Goal: Task Accomplishment & Management: Use online tool/utility

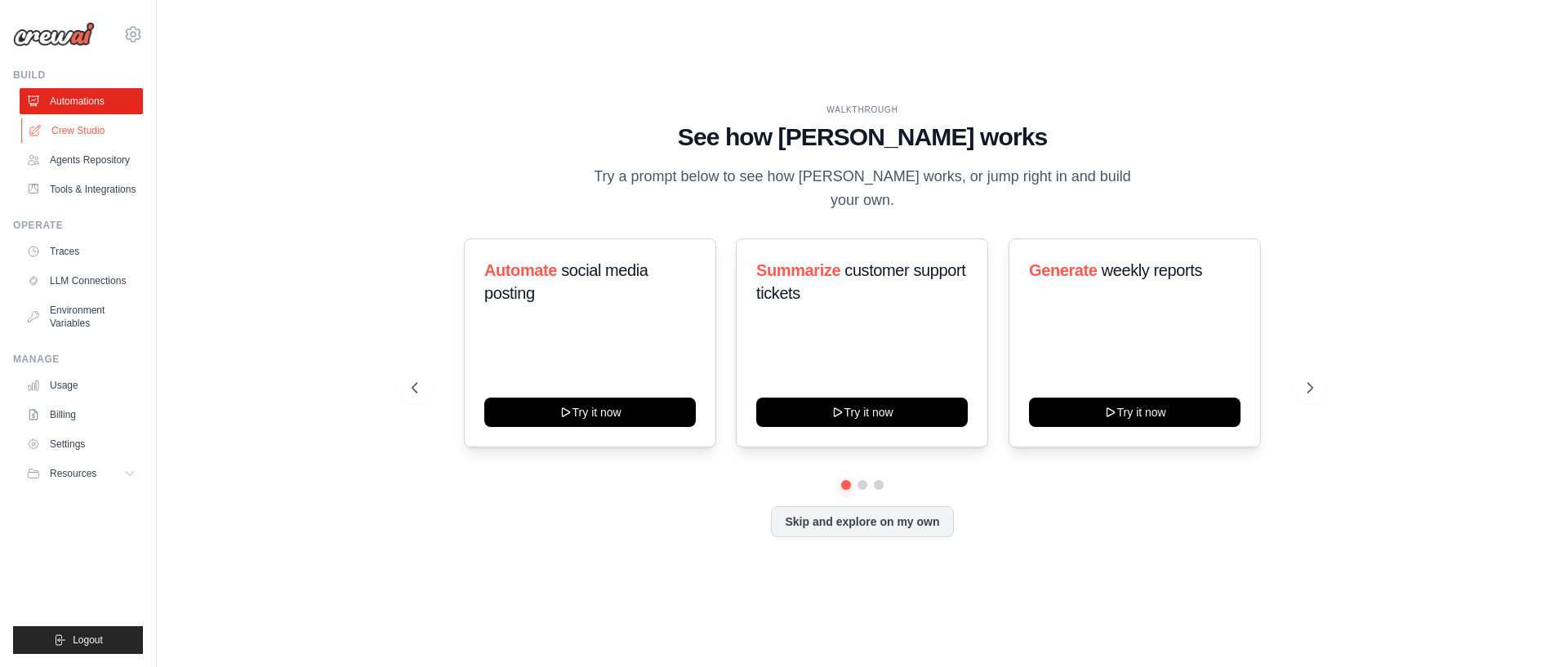
click at [86, 137] on link "Crew Studio" at bounding box center [83, 130] width 123 height 26
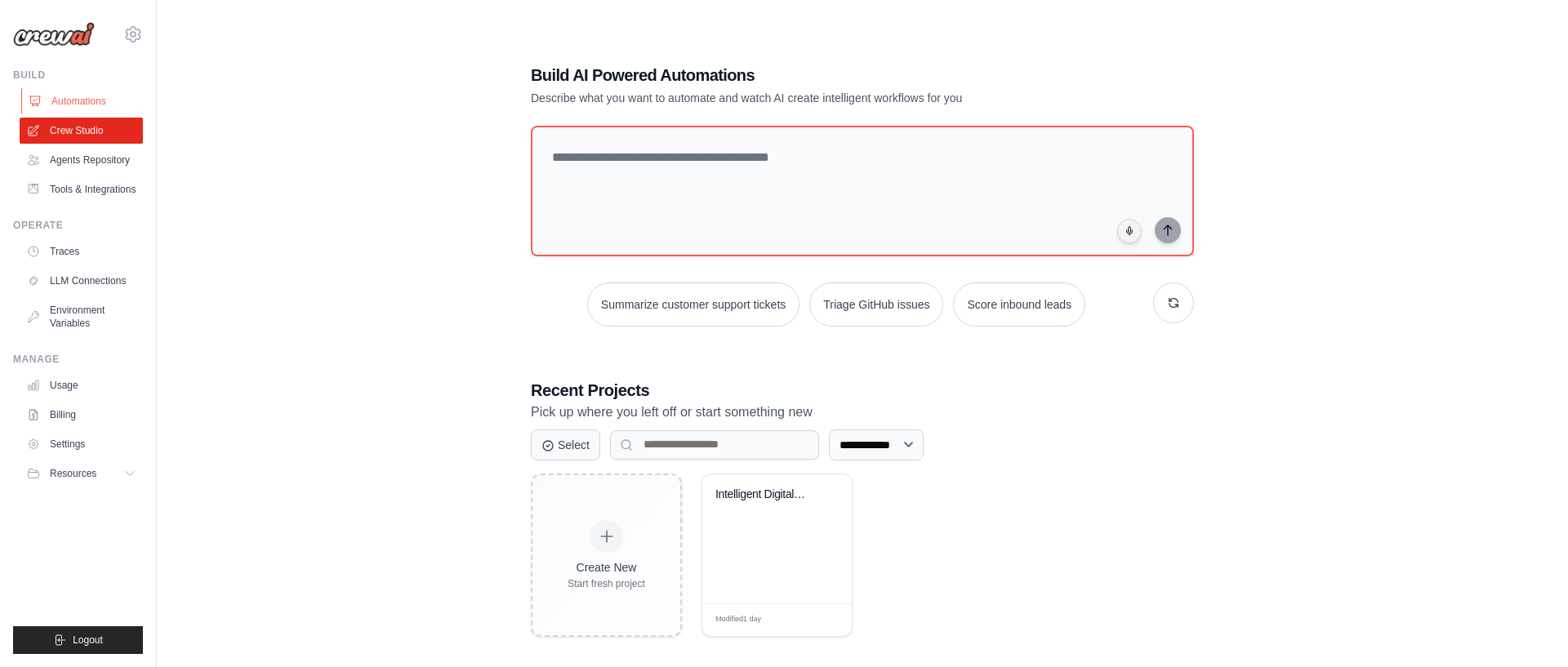
click at [87, 113] on link "Automations" at bounding box center [83, 100] width 123 height 26
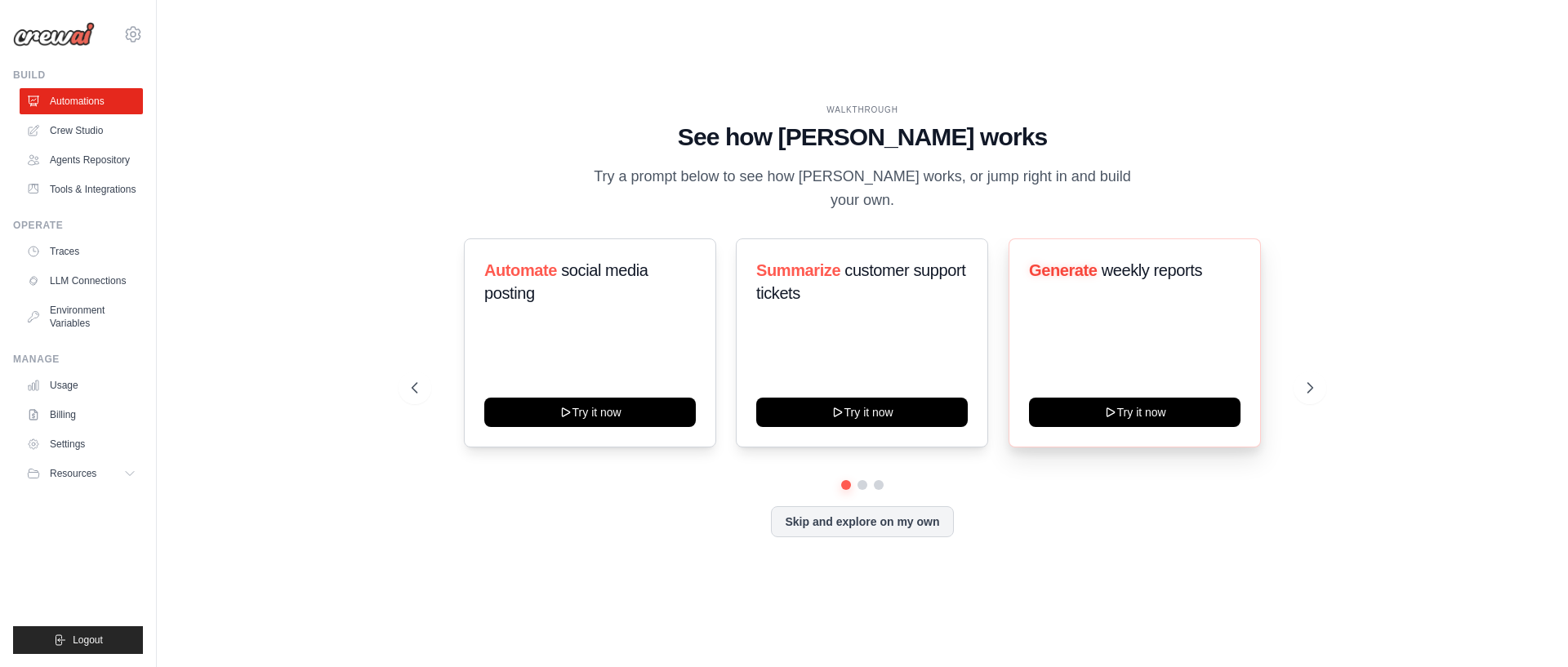
click at [1202, 344] on div "Generate weekly reports Try it now" at bounding box center [1134, 343] width 252 height 209
click at [1307, 382] on icon at bounding box center [1311, 388] width 16 height 16
click at [1307, 381] on icon at bounding box center [1311, 388] width 16 height 16
click at [103, 133] on link "Crew Studio" at bounding box center [83, 130] width 123 height 26
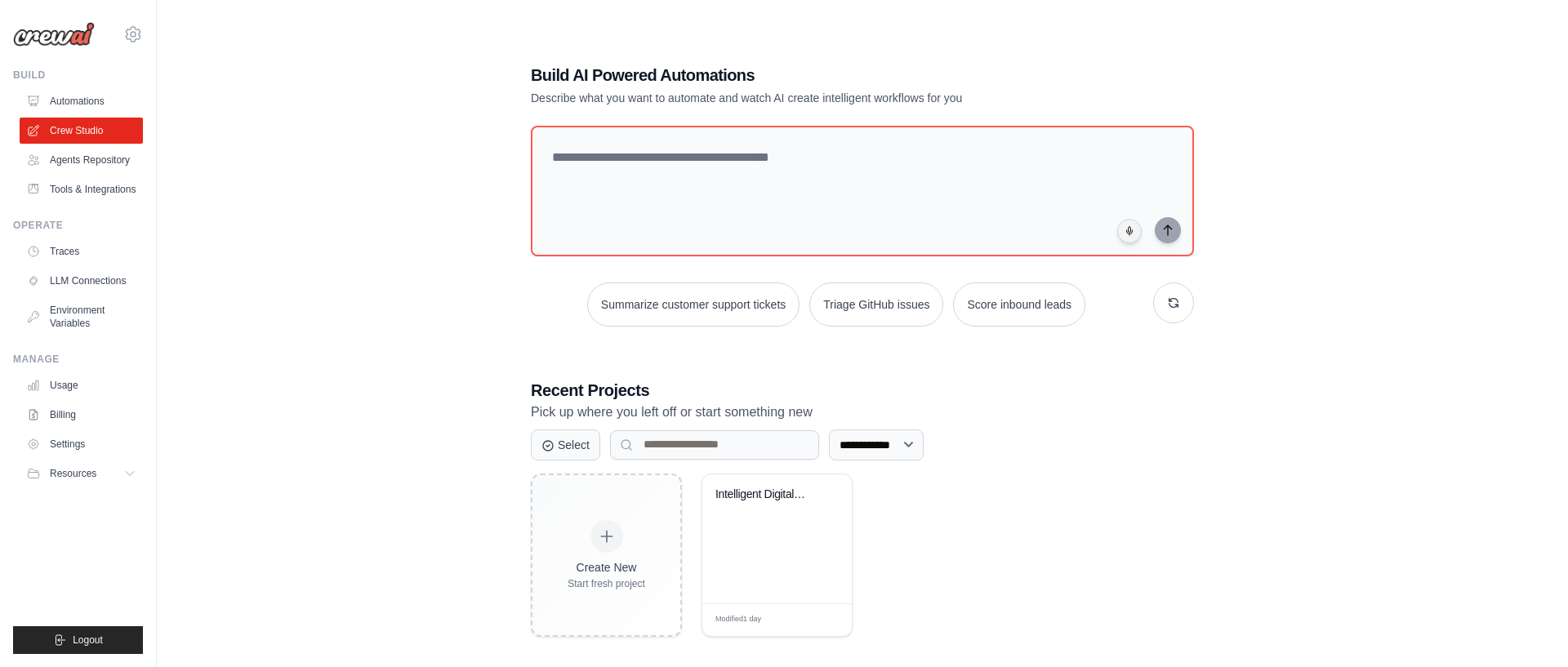
scroll to position [33, 0]
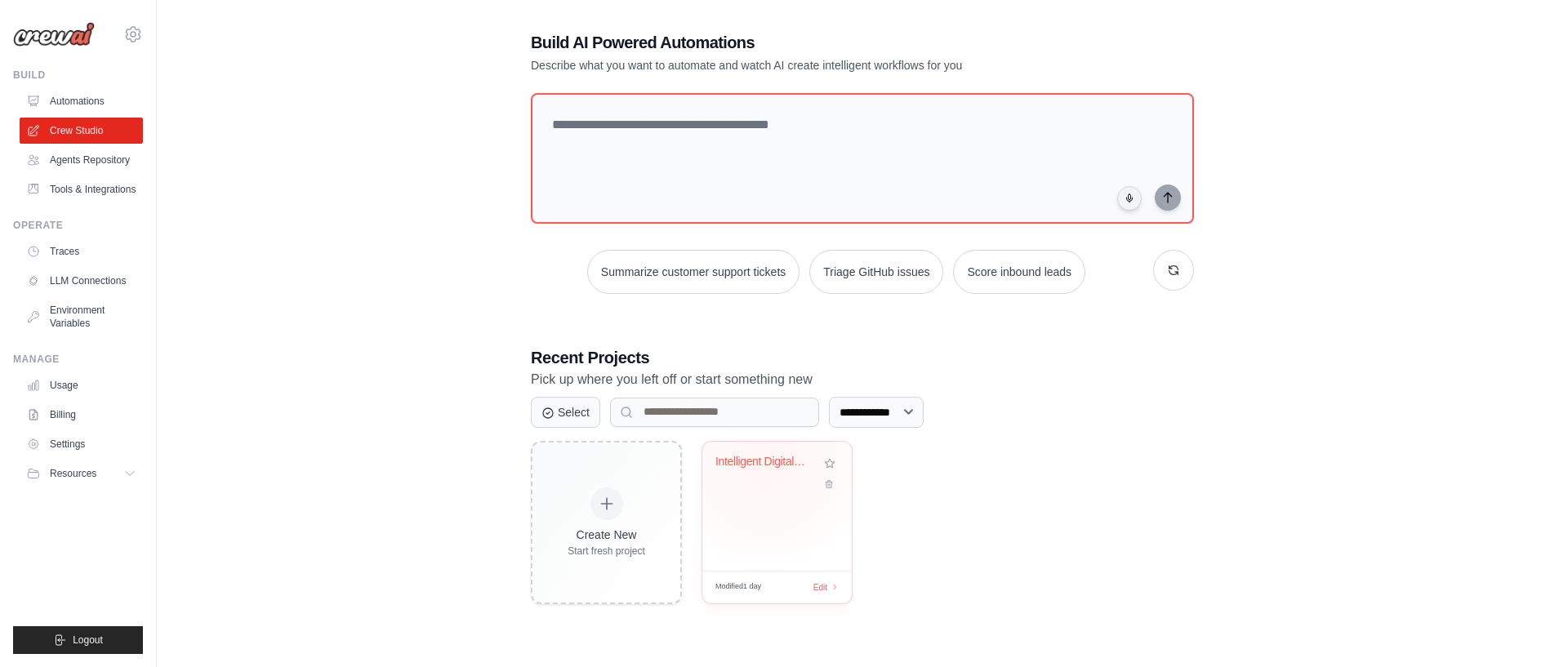
click at [767, 462] on div "Intelligent Digital Marketing [PERSON_NAME]..." at bounding box center [764, 462] width 99 height 14
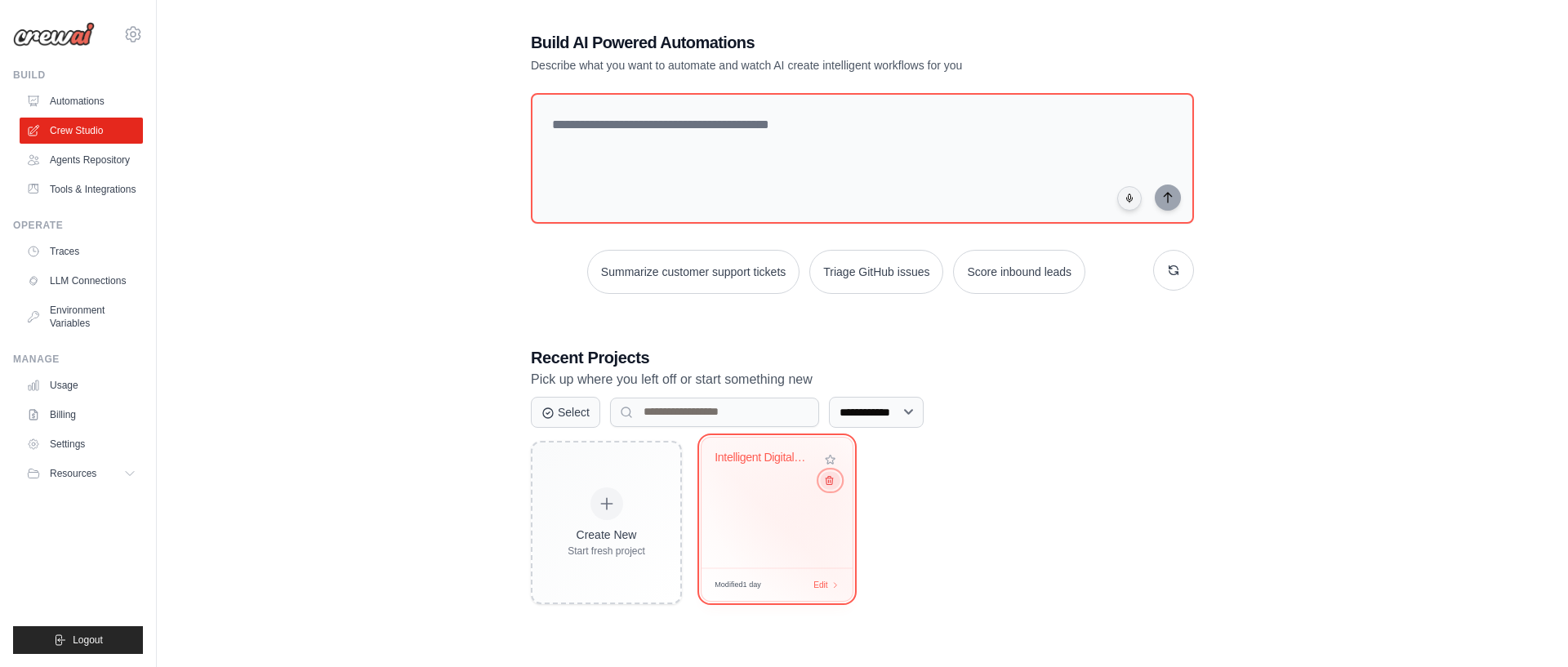
click at [828, 487] on button at bounding box center [829, 480] width 19 height 18
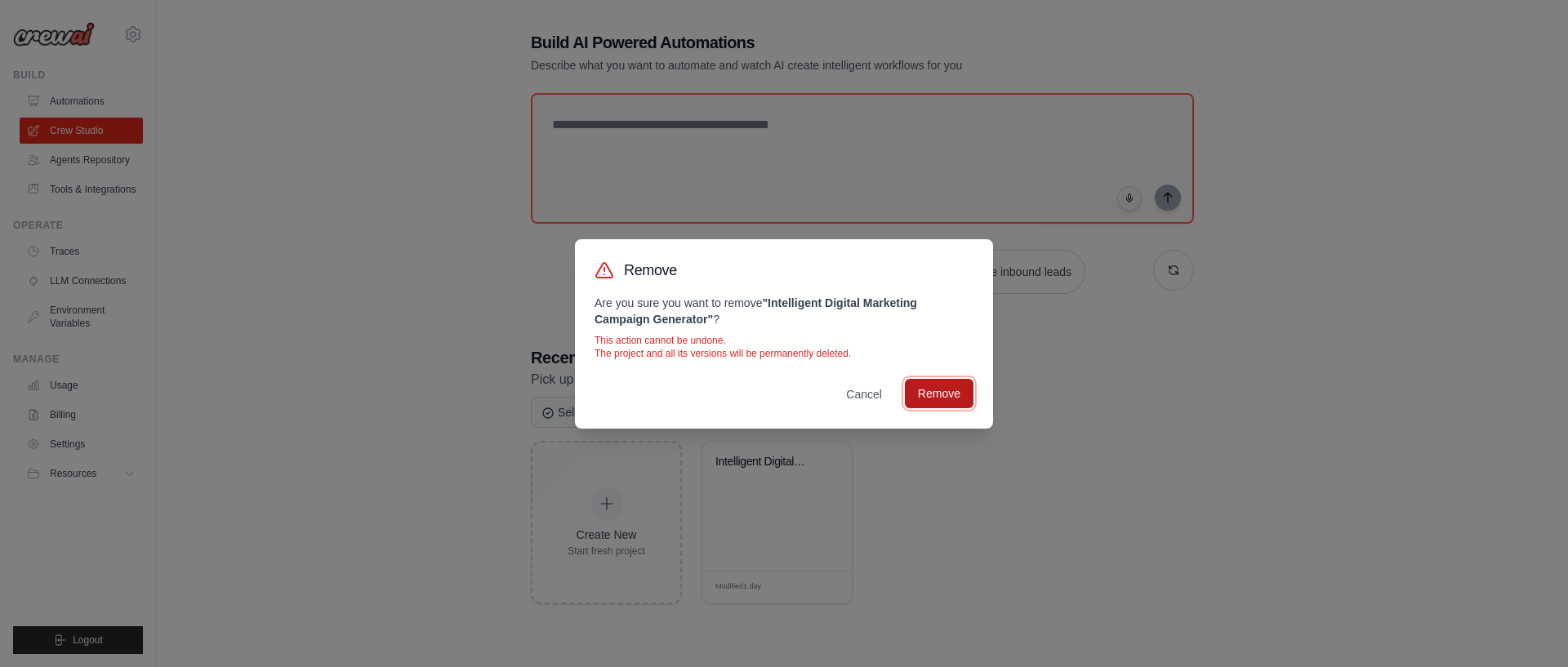
click at [926, 395] on button "Remove" at bounding box center [939, 393] width 68 height 30
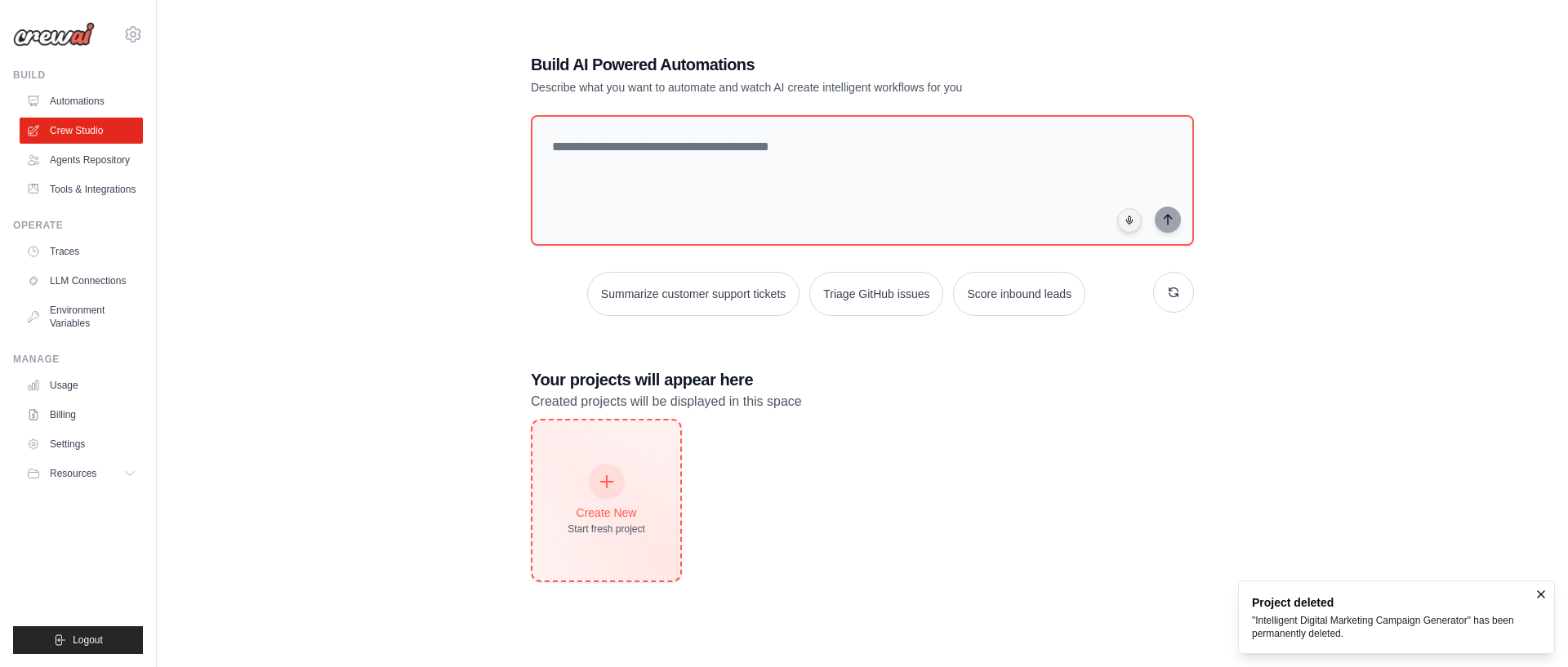
click at [627, 496] on div "Create New Start fresh project" at bounding box center [606, 500] width 78 height 70
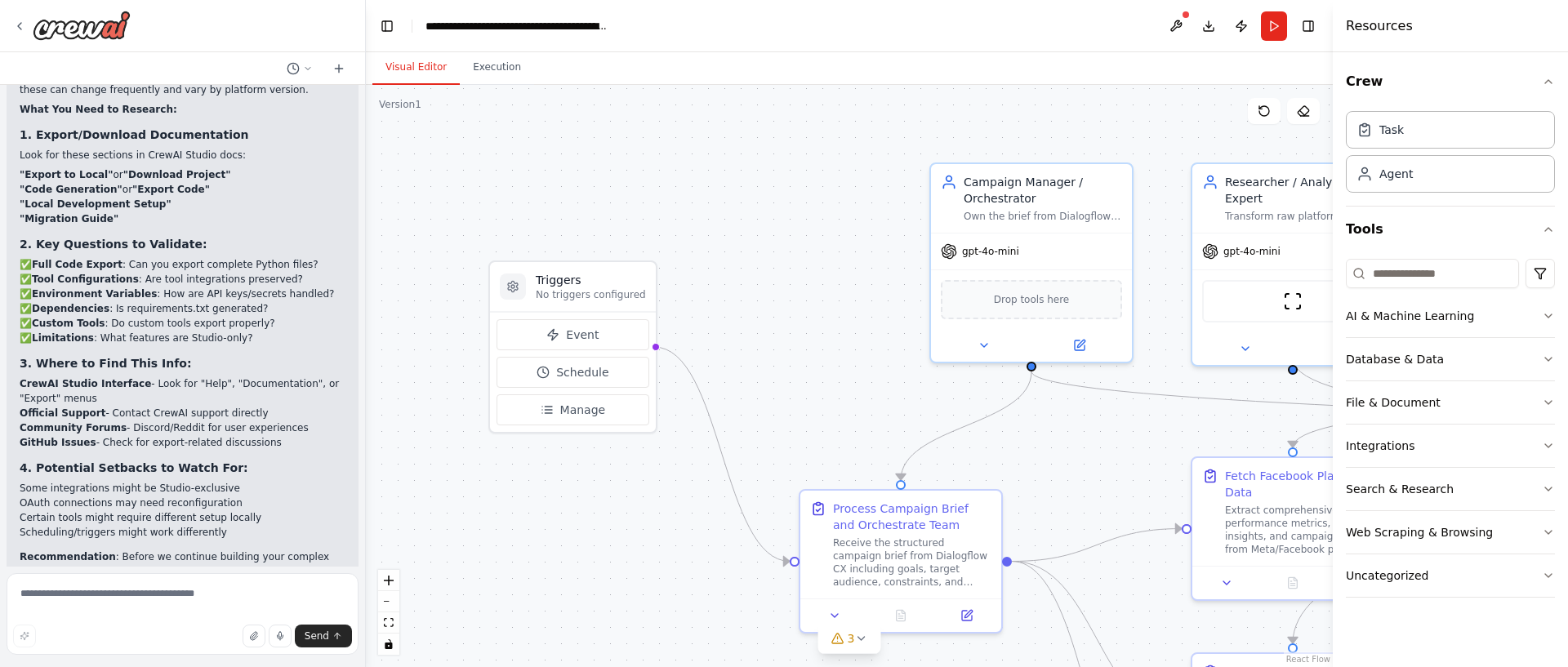
drag, startPoint x: 565, startPoint y: 309, endPoint x: 656, endPoint y: 308, distance: 91.0
click at [801, 305] on div ".deletable-edge-delete-btn { width: 20px; height: 20px; border: 0px solid #ffff…" at bounding box center [849, 377] width 967 height 583
click at [606, 273] on p "No triggers configured" at bounding box center [590, 278] width 111 height 13
click at [588, 325] on span "Event" at bounding box center [581, 318] width 33 height 16
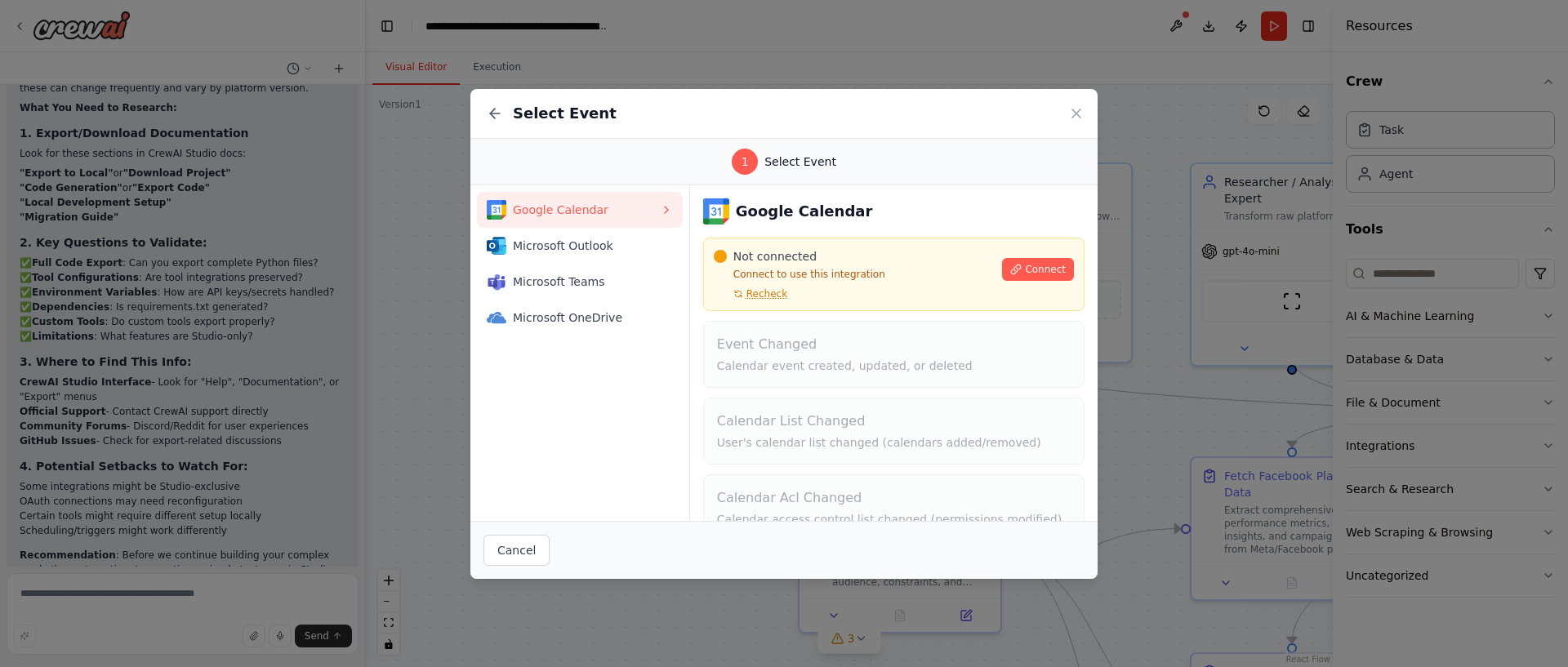
scroll to position [111, 0]
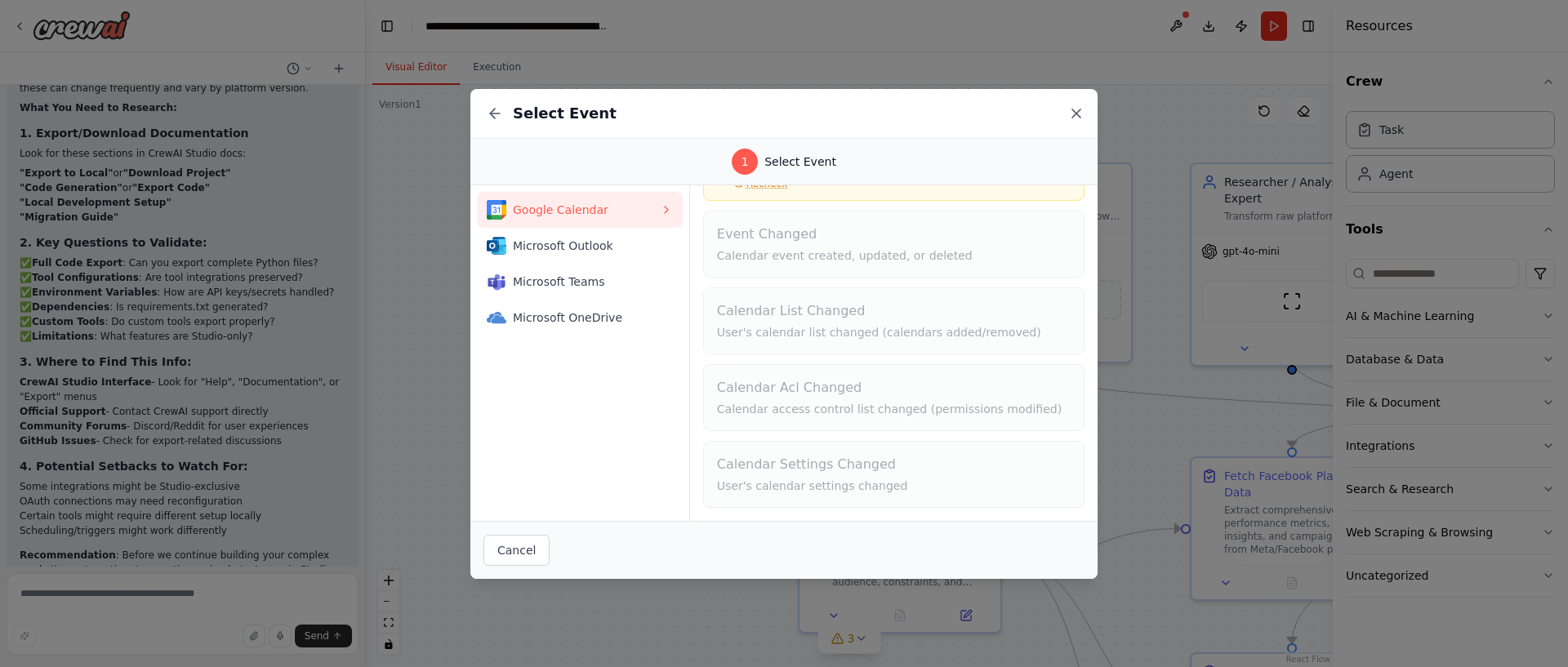
click at [1081, 112] on icon at bounding box center [1076, 113] width 16 height 16
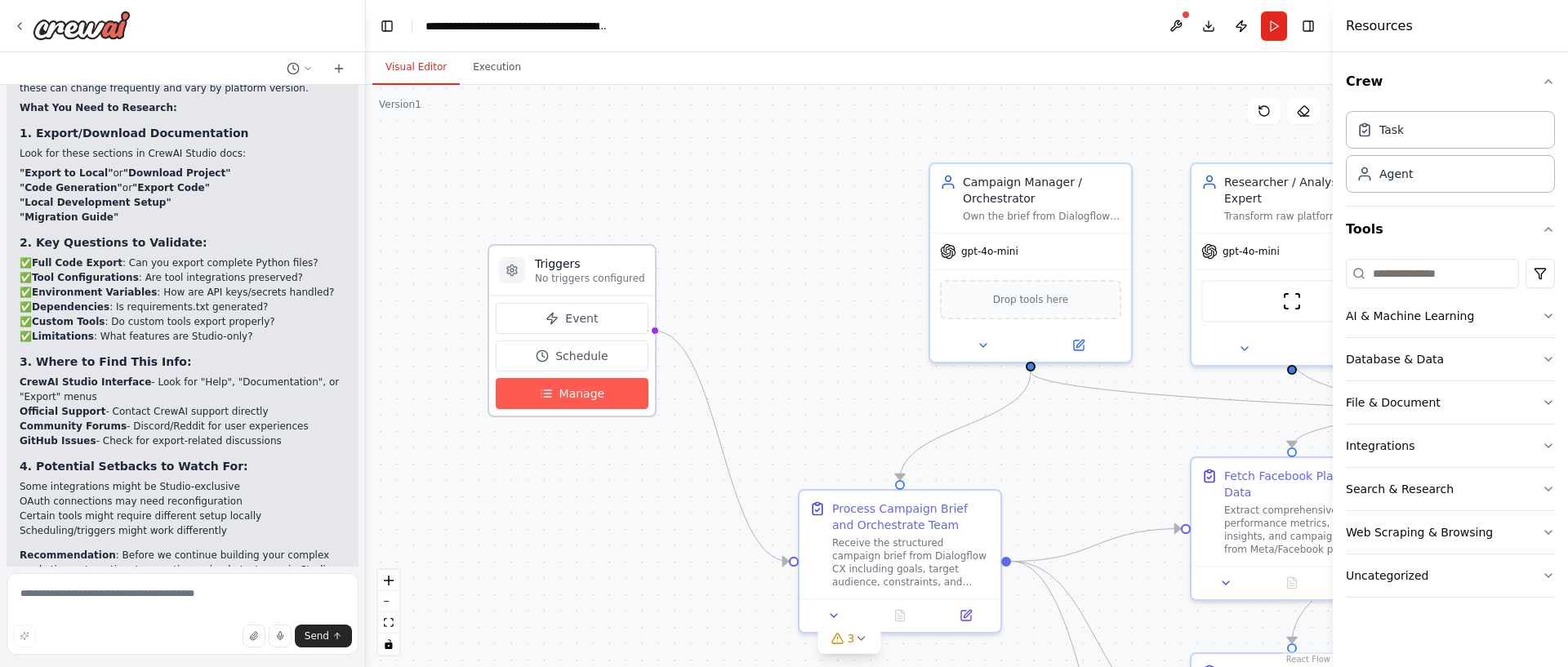
click at [574, 402] on button "Manage" at bounding box center [572, 393] width 153 height 31
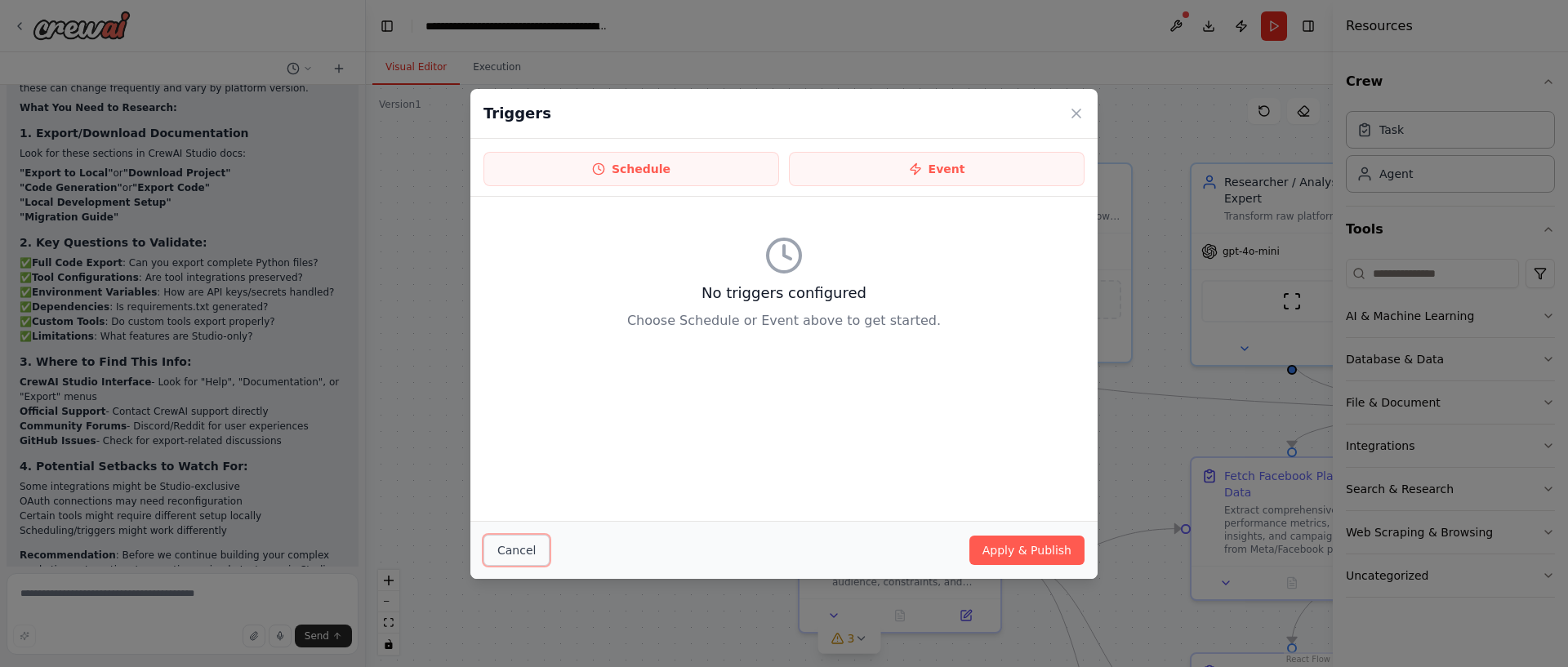
click at [497, 560] on button "Cancel" at bounding box center [517, 550] width 66 height 31
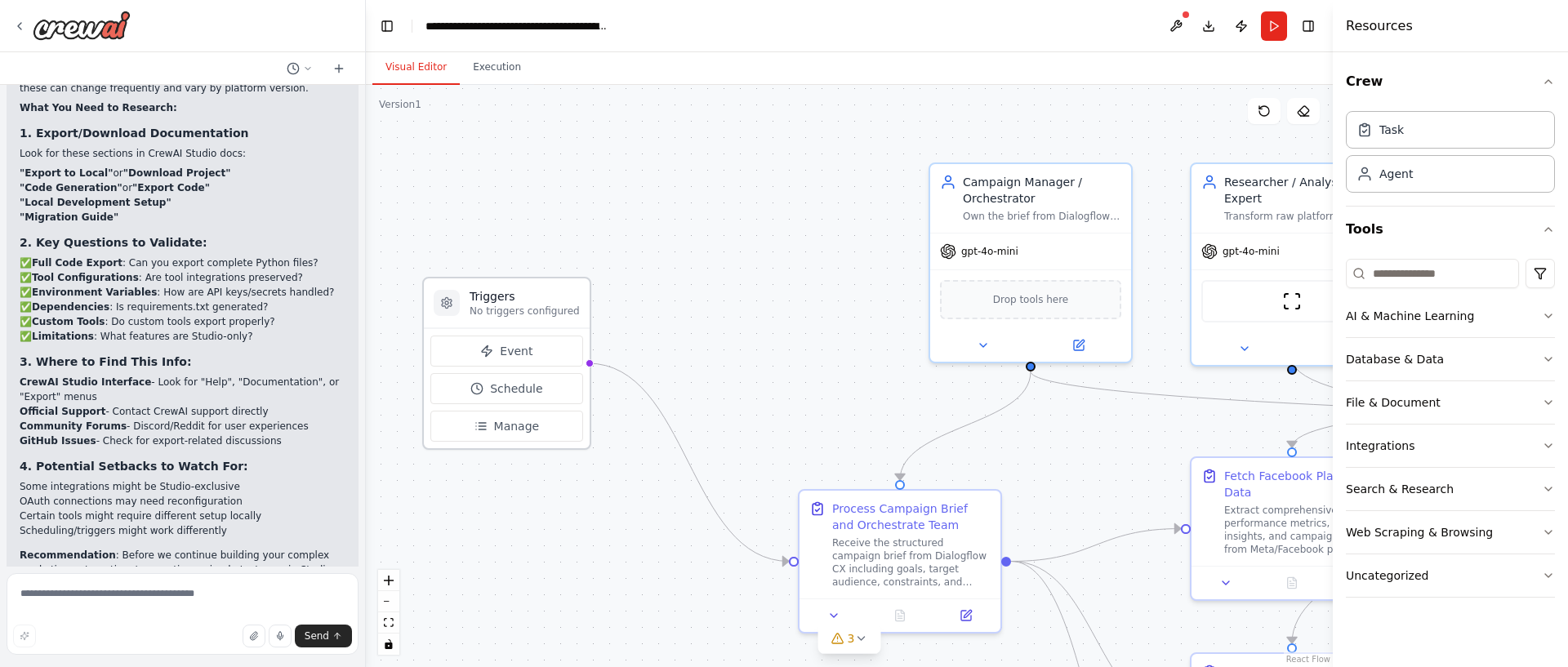
drag, startPoint x: 597, startPoint y: 270, endPoint x: 535, endPoint y: 302, distance: 69.8
click at [535, 302] on h3 "Triggers" at bounding box center [524, 296] width 111 height 16
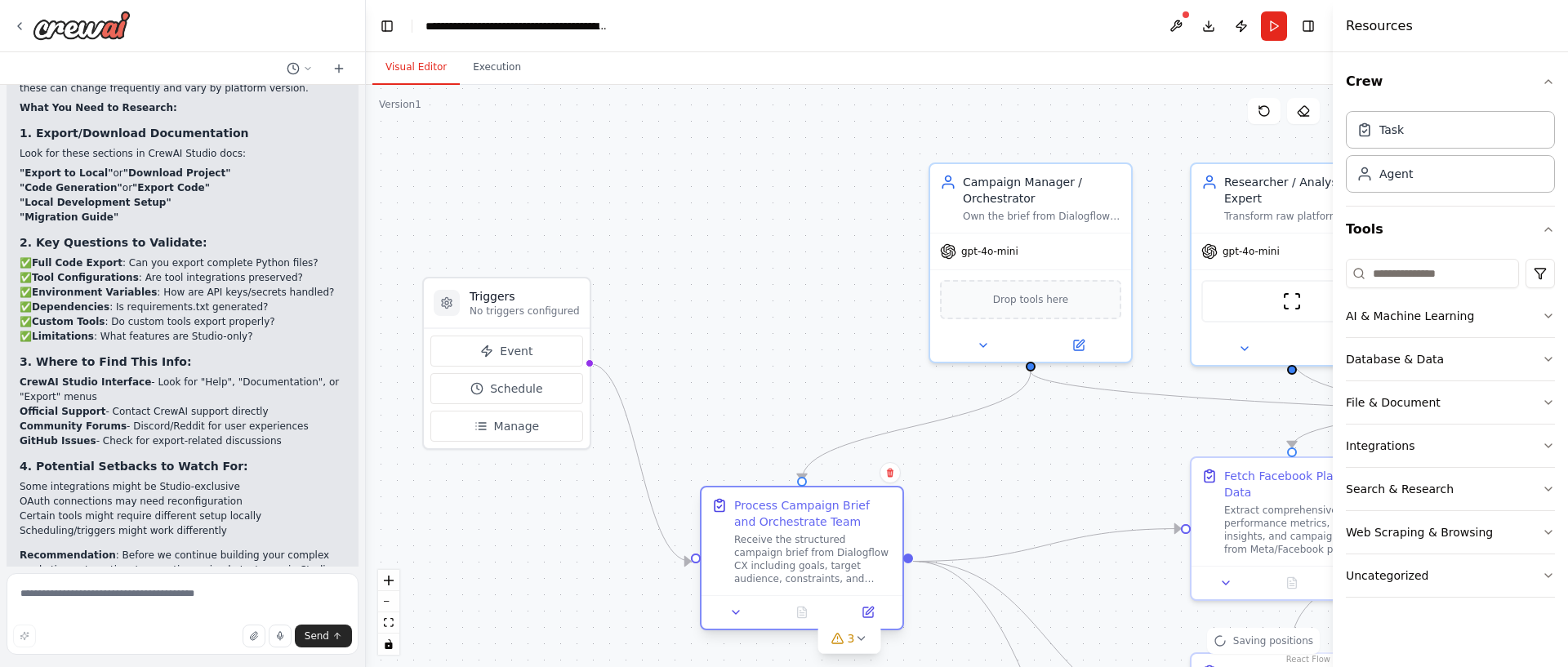
drag, startPoint x: 961, startPoint y: 516, endPoint x: 858, endPoint y: 505, distance: 103.6
click at [860, 502] on div "Process Campaign Brief and Orchestrate Team" at bounding box center [814, 513] width 159 height 33
click at [826, 550] on div "Receive the structured campaign brief from Dialogflow CX including goals, targe…" at bounding box center [814, 543] width 159 height 52
drag, startPoint x: 154, startPoint y: 594, endPoint x: 386, endPoint y: 560, distance: 234.5
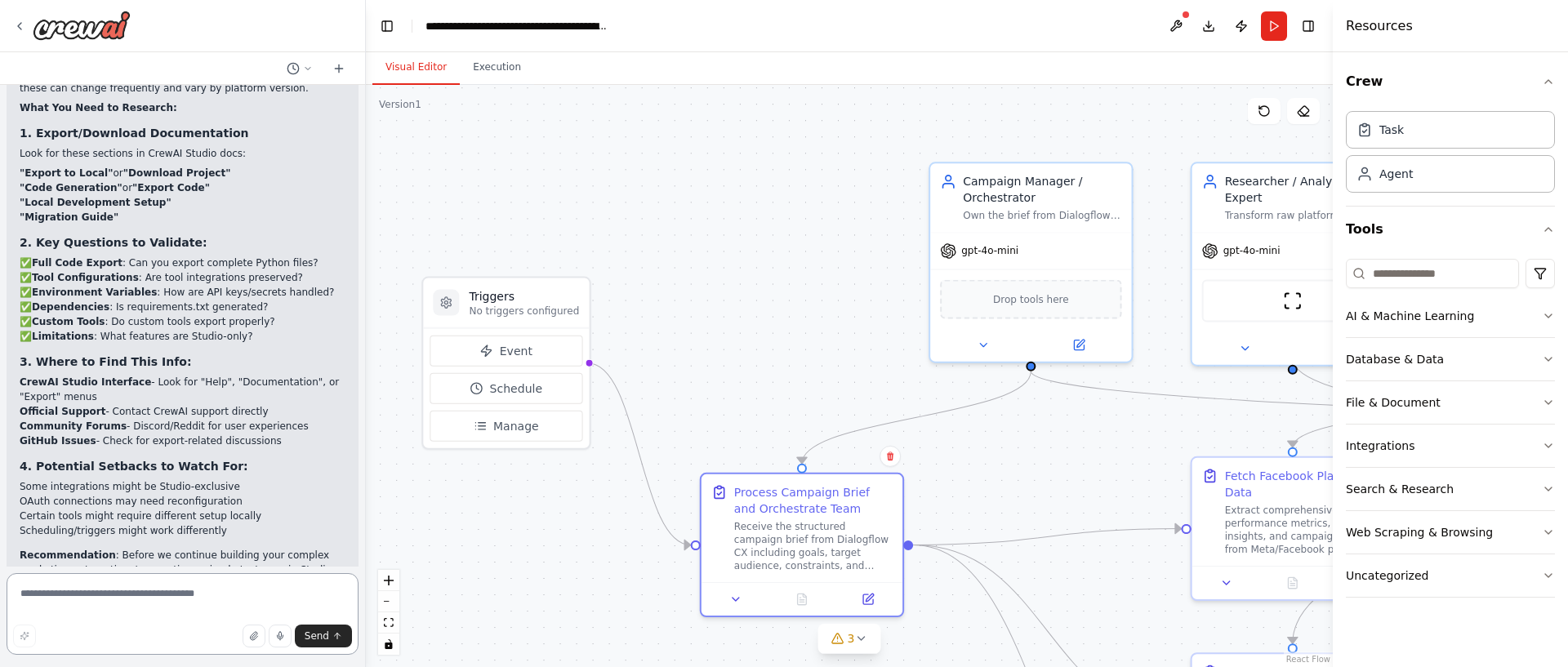
click at [154, 594] on textarea at bounding box center [182, 614] width 352 height 82
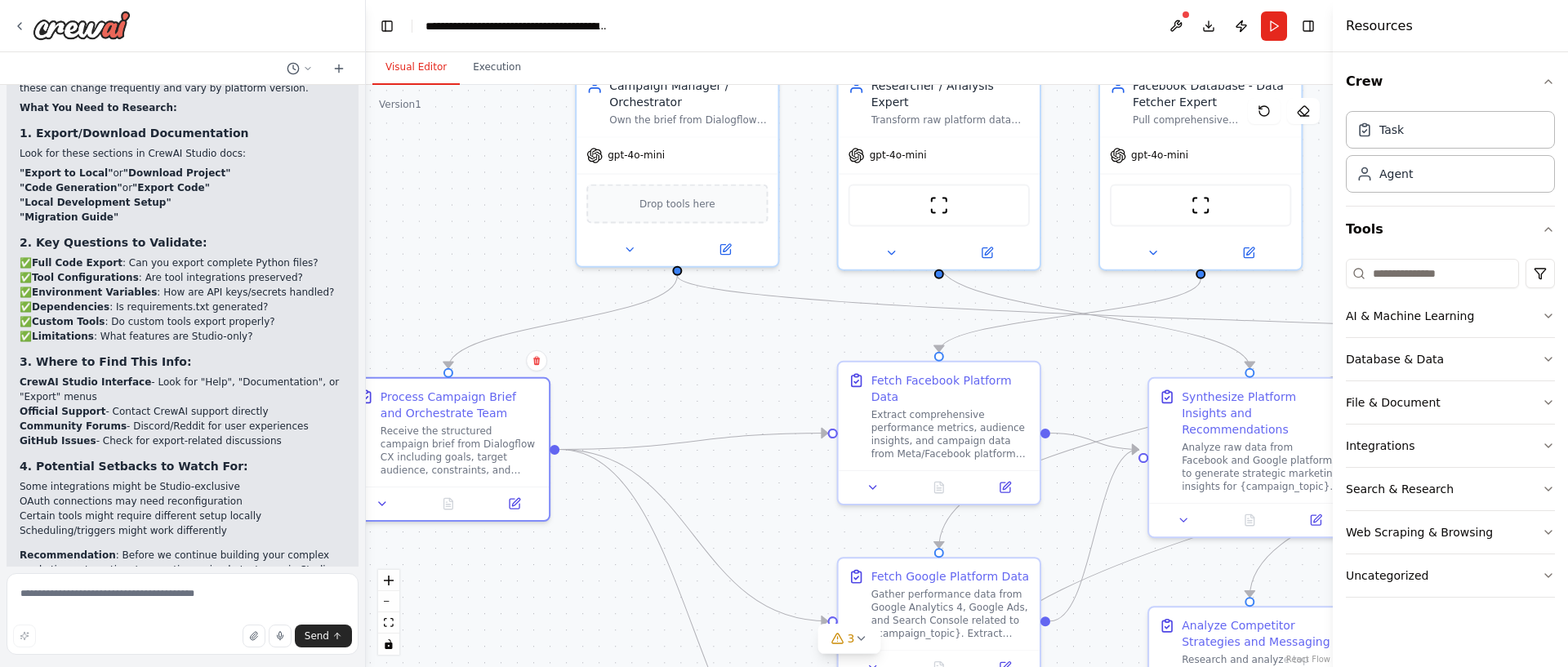
drag, startPoint x: 1011, startPoint y: 439, endPoint x: 684, endPoint y: 374, distance: 333.4
click at [667, 349] on div ".deletable-edge-delete-btn { width: 20px; height: 20px; border: 0px solid #ffff…" at bounding box center [849, 377] width 967 height 583
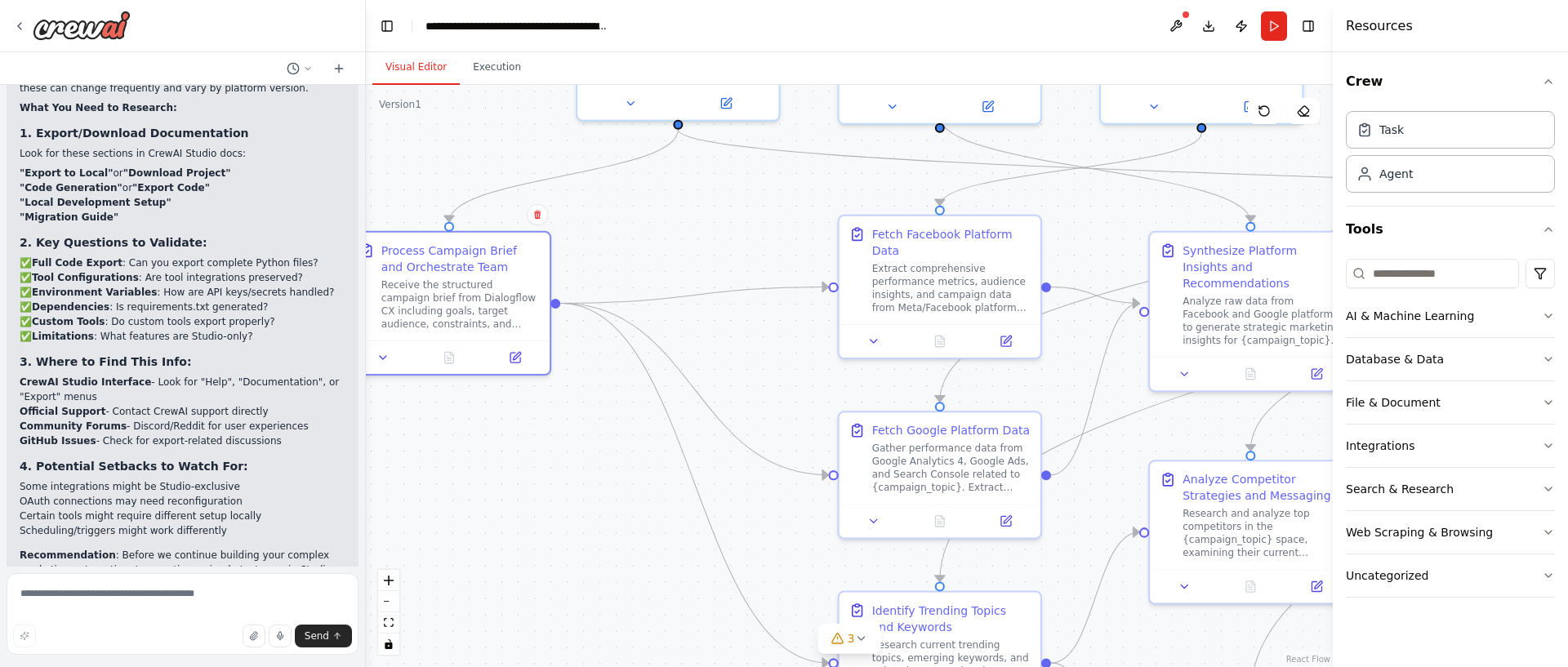
drag, startPoint x: 703, startPoint y: 390, endPoint x: 703, endPoint y: 236, distance: 154.0
click at [703, 236] on div ".deletable-edge-delete-btn { width: 20px; height: 20px; border: 0px solid #ffff…" at bounding box center [849, 377] width 967 height 583
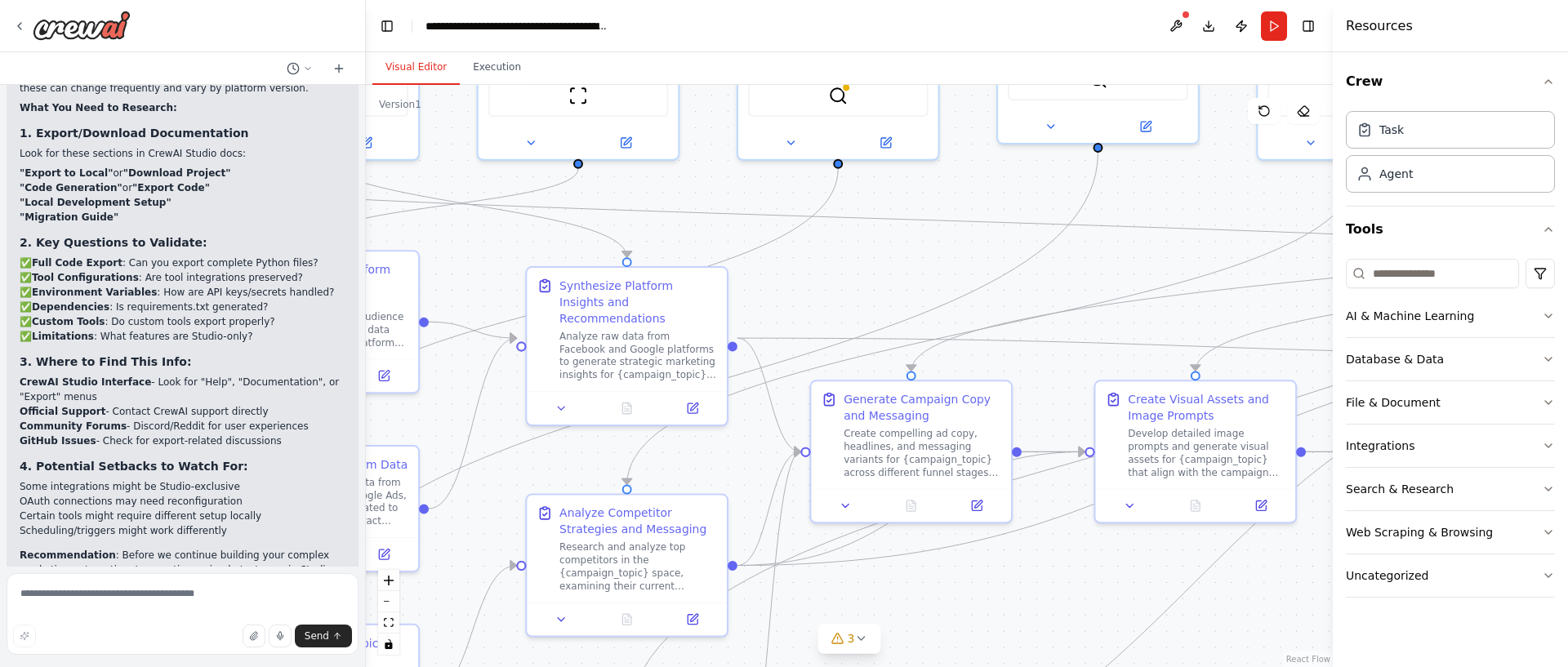
drag, startPoint x: 1140, startPoint y: 427, endPoint x: 531, endPoint y: 475, distance: 610.9
click at [531, 475] on div ".deletable-edge-delete-btn { width: 20px; height: 20px; border: 0px solid #ffff…" at bounding box center [849, 377] width 967 height 583
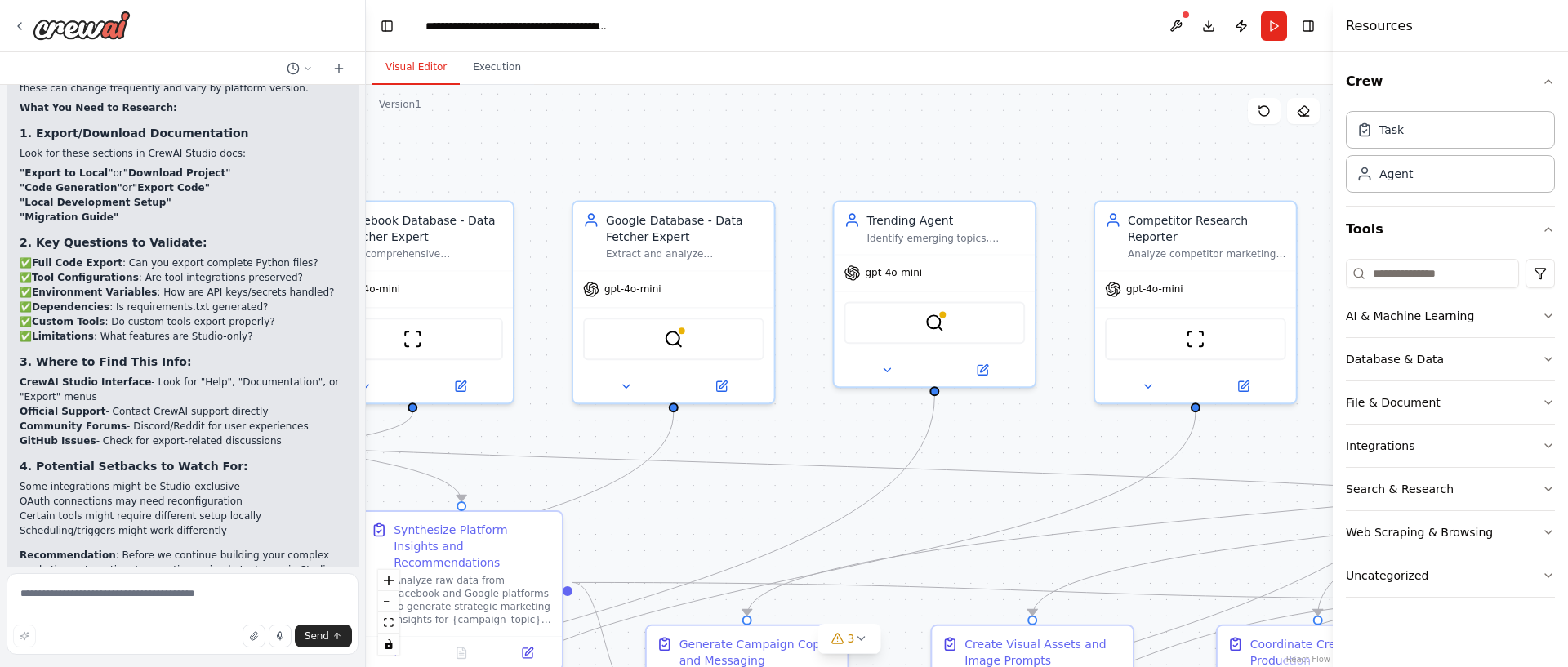
drag, startPoint x: 1082, startPoint y: 274, endPoint x: 844, endPoint y: 510, distance: 335.2
click at [926, 517] on div ".deletable-edge-delete-btn { width: 20px; height: 20px; border: 0px solid #ffff…" at bounding box center [849, 377] width 967 height 583
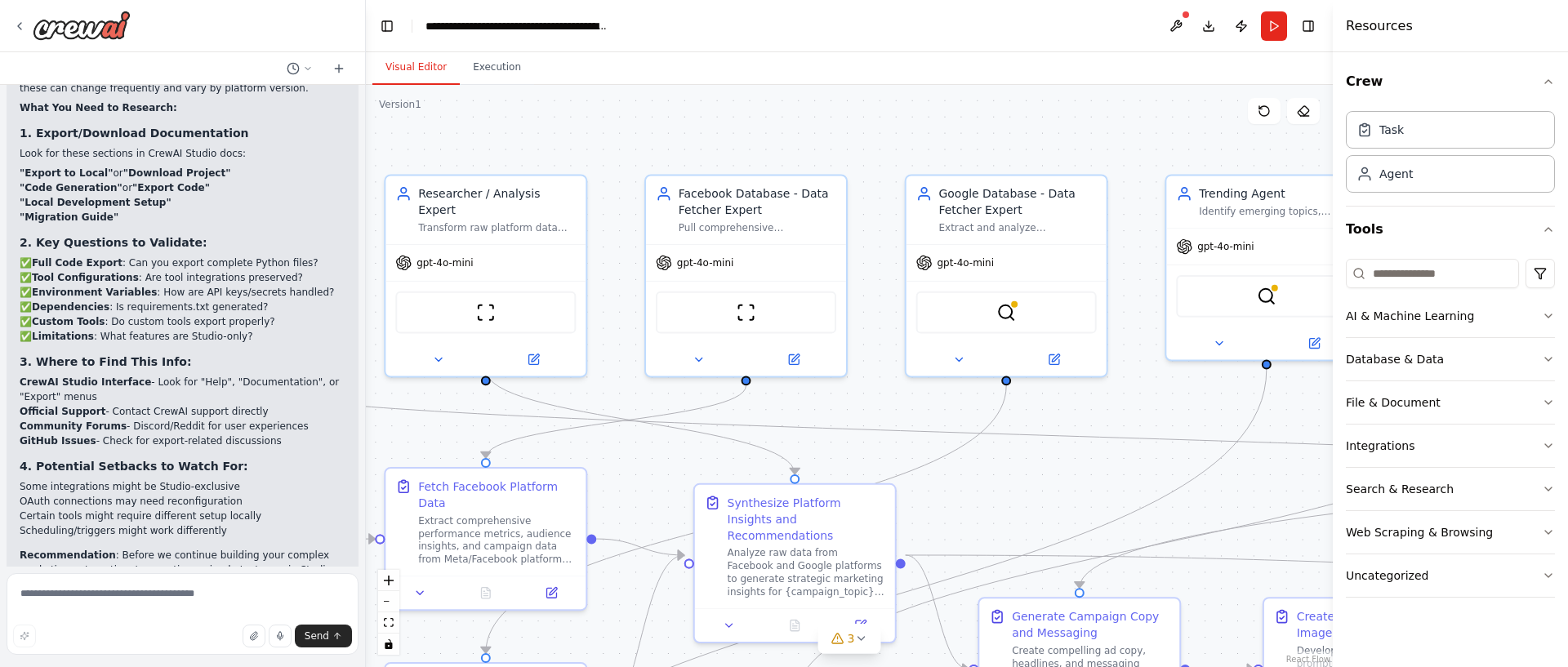
drag, startPoint x: 707, startPoint y: 484, endPoint x: 1044, endPoint y: 457, distance: 338.1
click at [1044, 457] on div ".deletable-edge-delete-btn { width: 20px; height: 20px; border: 0px solid #ffff…" at bounding box center [849, 377] width 967 height 583
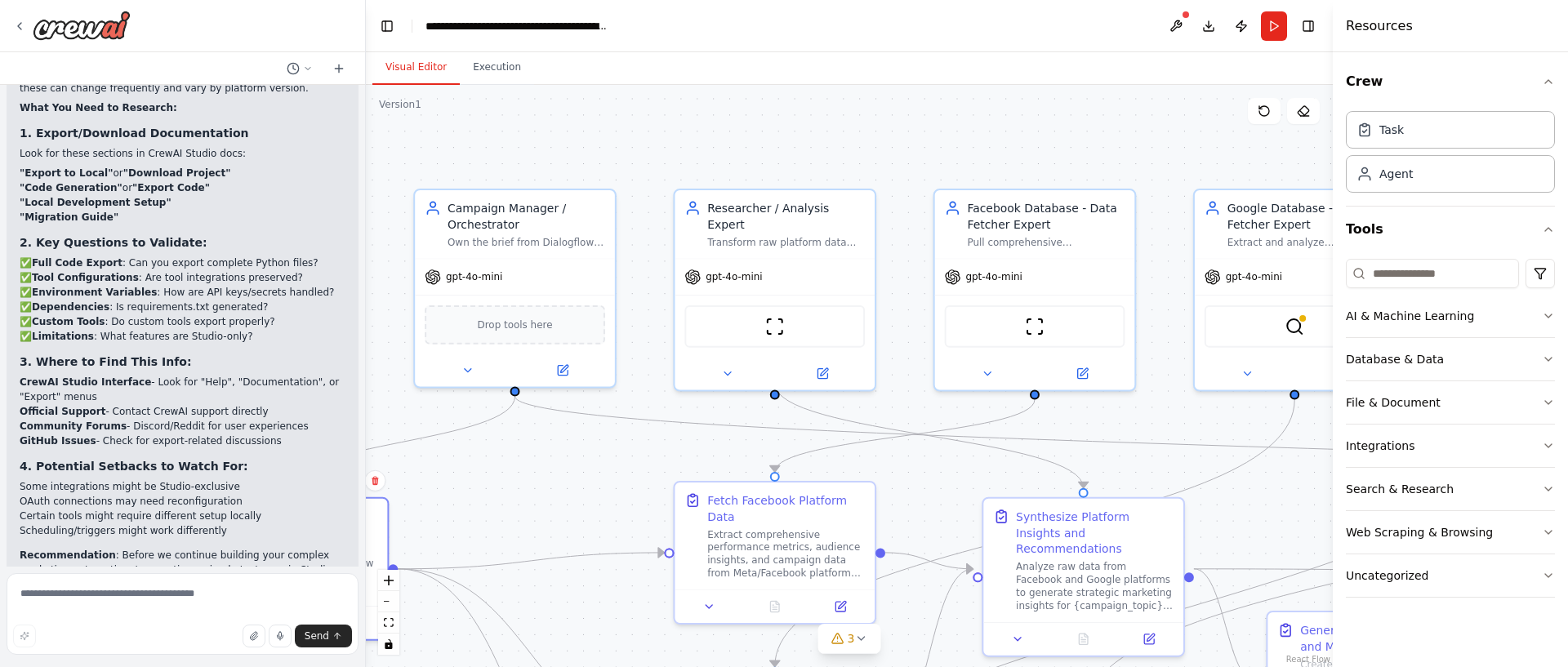
drag, startPoint x: 648, startPoint y: 400, endPoint x: 936, endPoint y: 414, distance: 288.3
click at [936, 414] on div ".deletable-edge-delete-btn { width: 20px; height: 20px; border: 0px solid #ffff…" at bounding box center [849, 377] width 967 height 583
drag, startPoint x: 562, startPoint y: 418, endPoint x: 675, endPoint y: 362, distance: 126.1
click at [594, 415] on icon "Edge from 82c9ed3c-4f31-41bf-a6cb-ec935310a03d to 86969609-2e10-44e4-80f1-a041a…" at bounding box center [1365, 451] width 1703 height 108
click at [799, 232] on div "Transform raw platform data from Facebook and Google into actionable marketing …" at bounding box center [786, 238] width 159 height 13
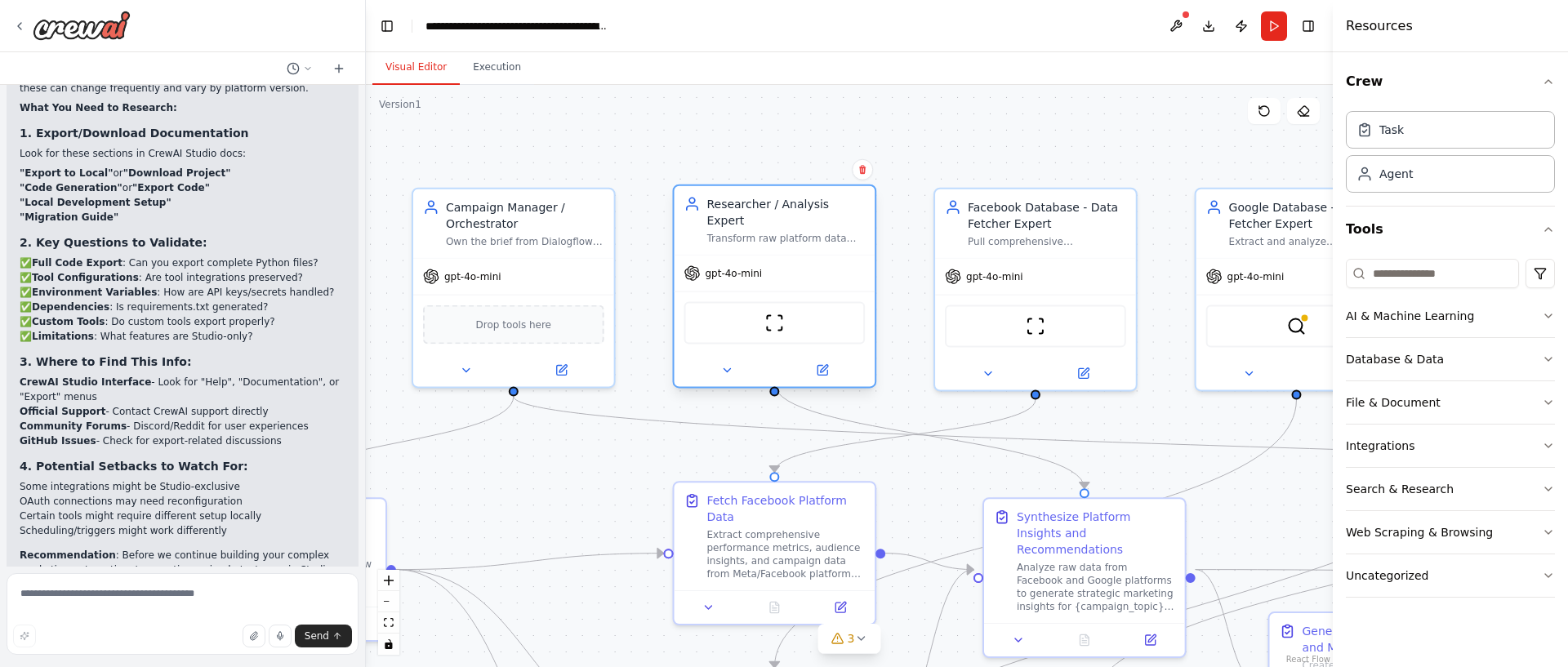
click at [808, 232] on div "Transform raw platform data from Facebook and Google into actionable marketing …" at bounding box center [786, 238] width 159 height 13
click at [805, 256] on div "gpt-4o-mini" at bounding box center [775, 274] width 201 height 36
click at [723, 267] on span "gpt-4o-mini" at bounding box center [734, 273] width 57 height 13
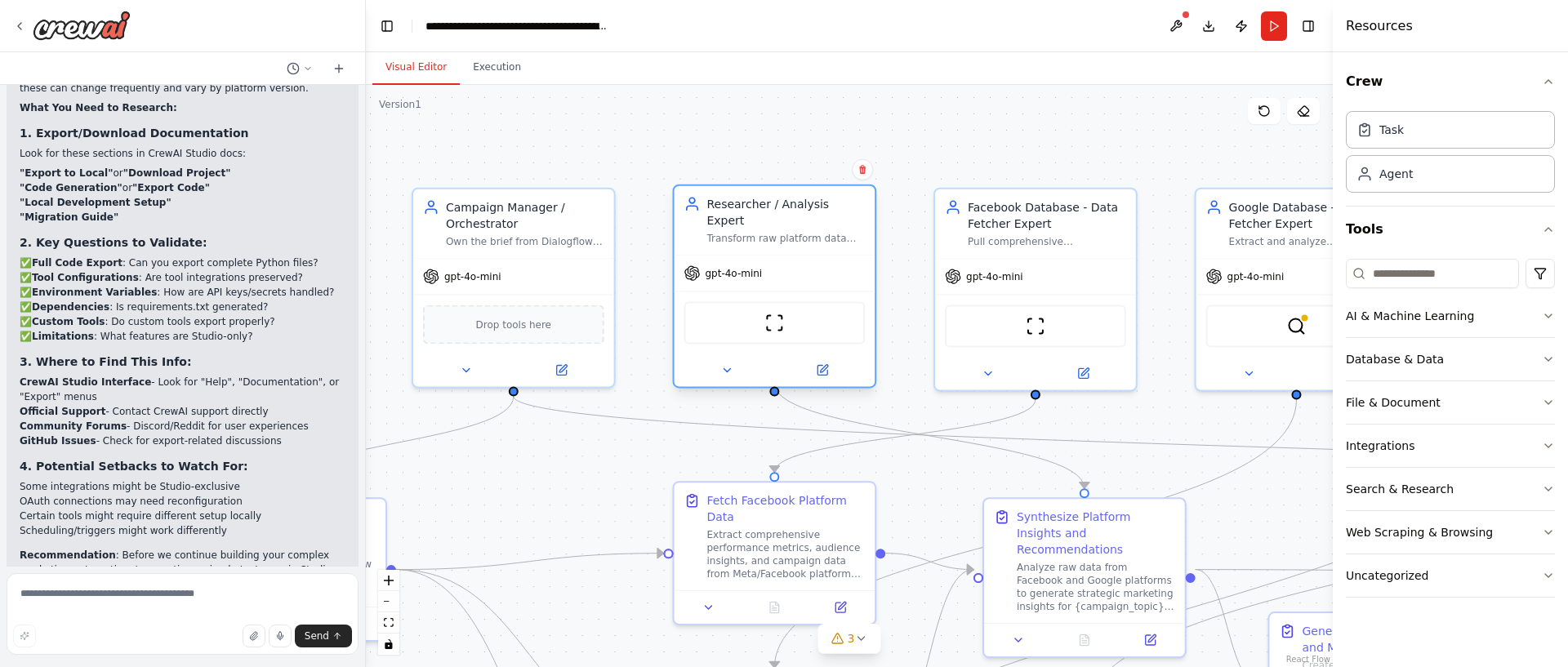
click at [723, 267] on span "gpt-4o-mini" at bounding box center [734, 273] width 57 height 13
click at [768, 232] on div "Transform raw platform data from Facebook and Google into actionable marketing …" at bounding box center [786, 238] width 159 height 13
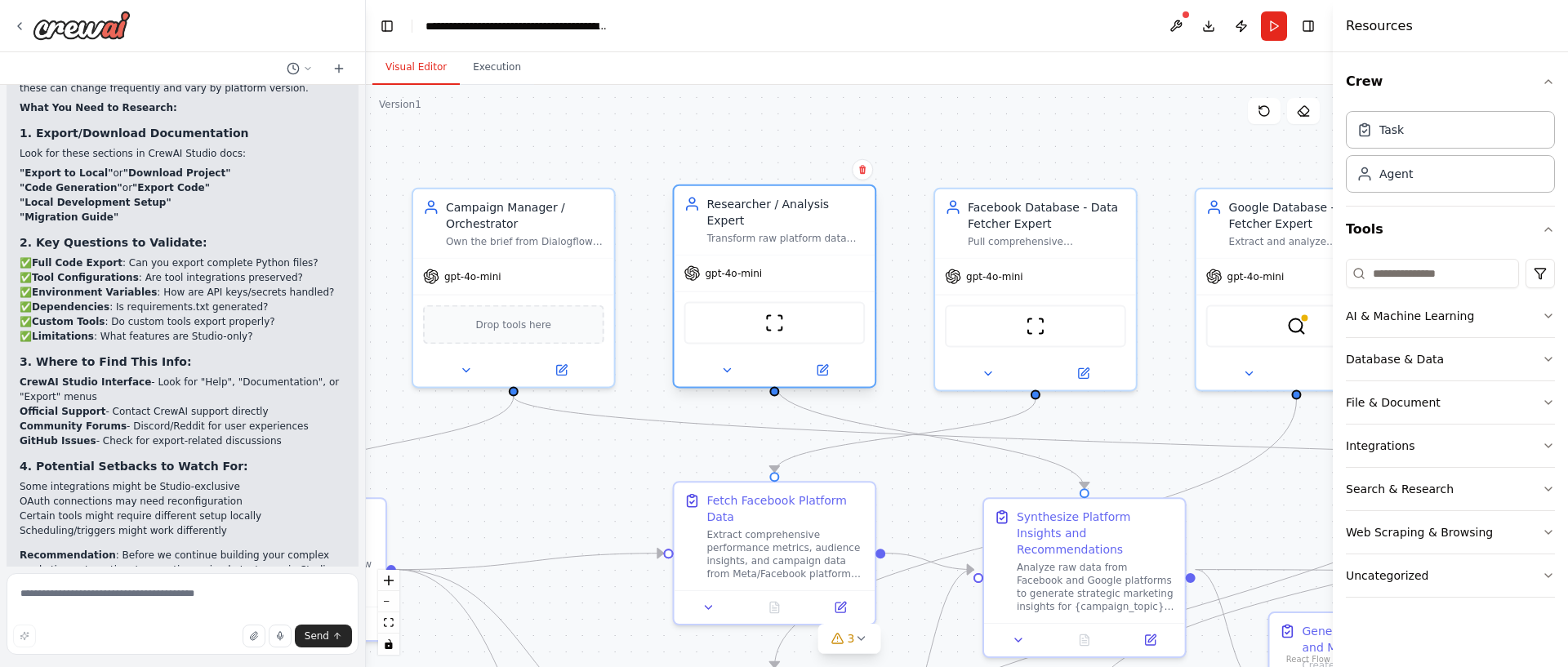
drag, startPoint x: 768, startPoint y: 217, endPoint x: 777, endPoint y: 283, distance: 66.6
click at [769, 232] on div "Transform raw platform data from Facebook and Google into actionable marketing …" at bounding box center [786, 238] width 159 height 13
click at [724, 363] on icon at bounding box center [726, 369] width 13 height 13
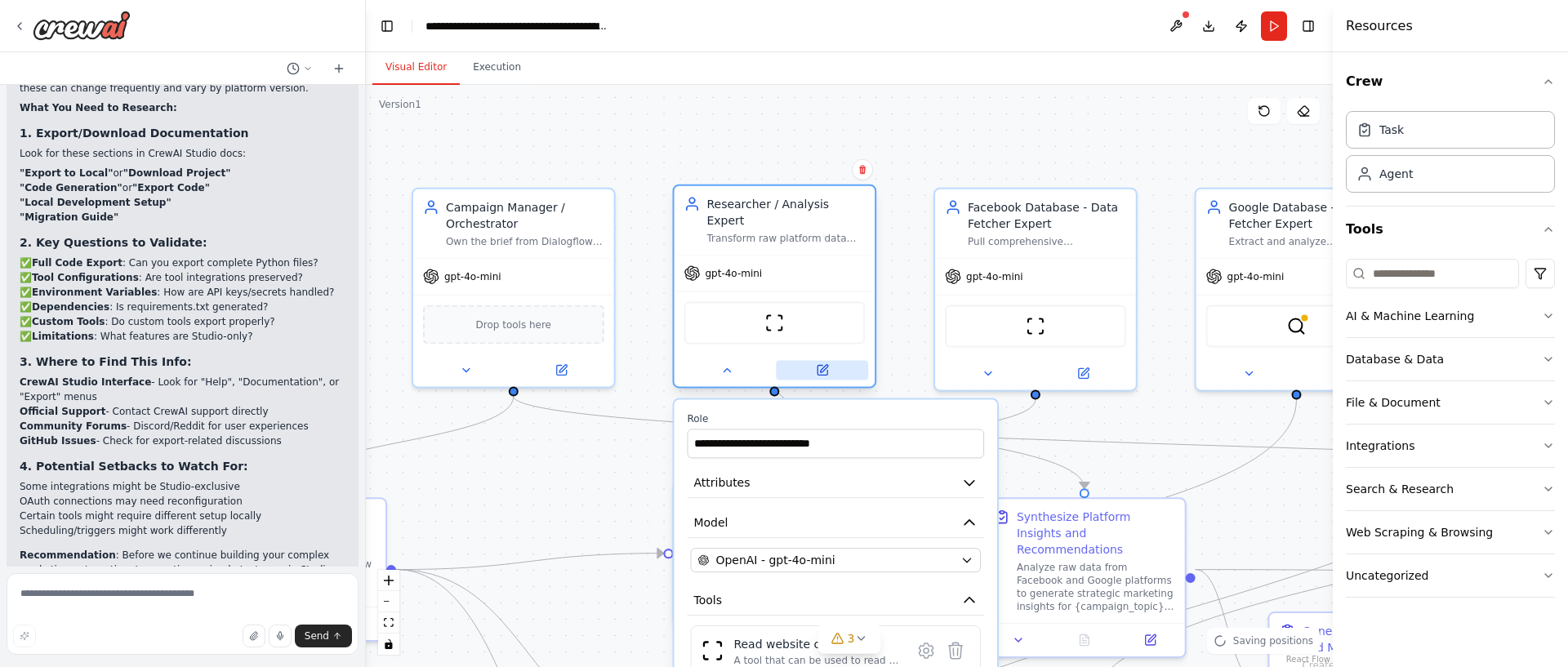
click at [820, 363] on icon at bounding box center [822, 369] width 13 height 13
click at [868, 176] on button at bounding box center [862, 170] width 21 height 21
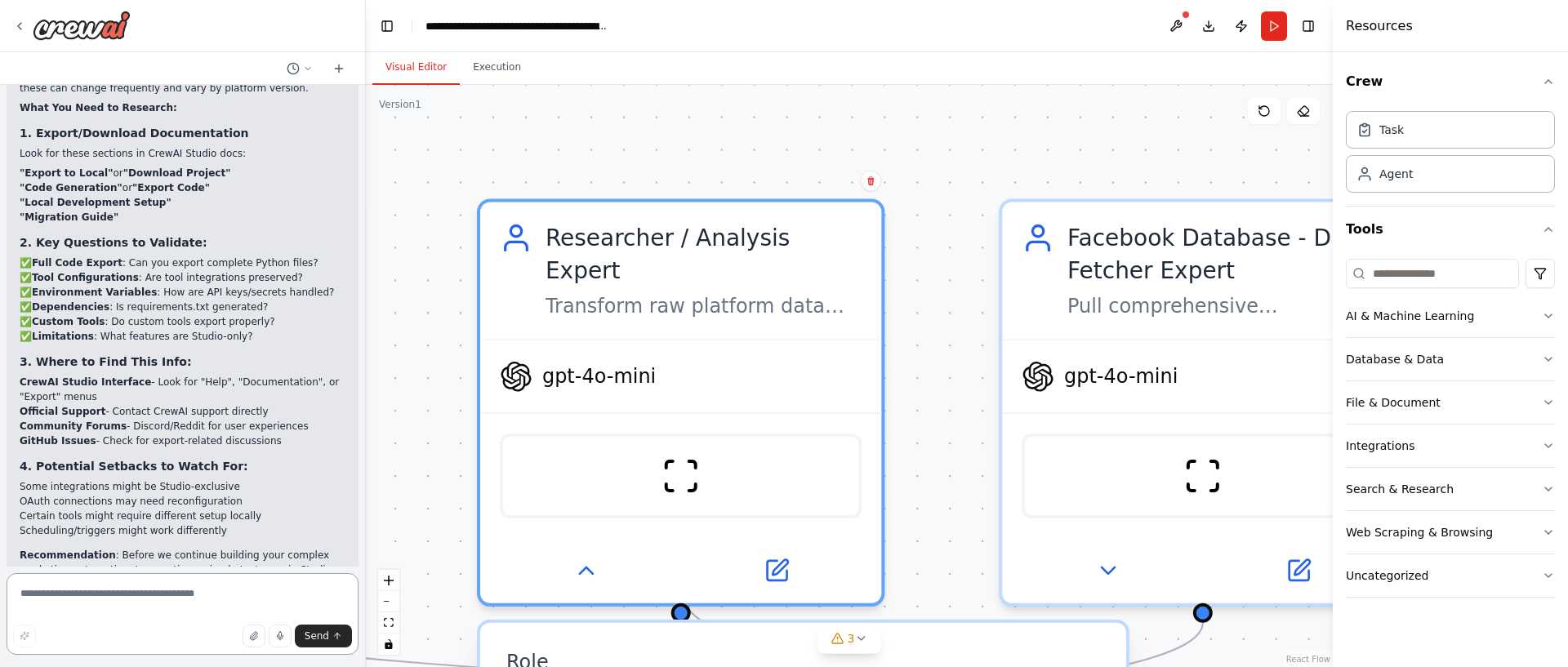
click at [152, 589] on textarea at bounding box center [182, 614] width 352 height 82
type textarea "**********"
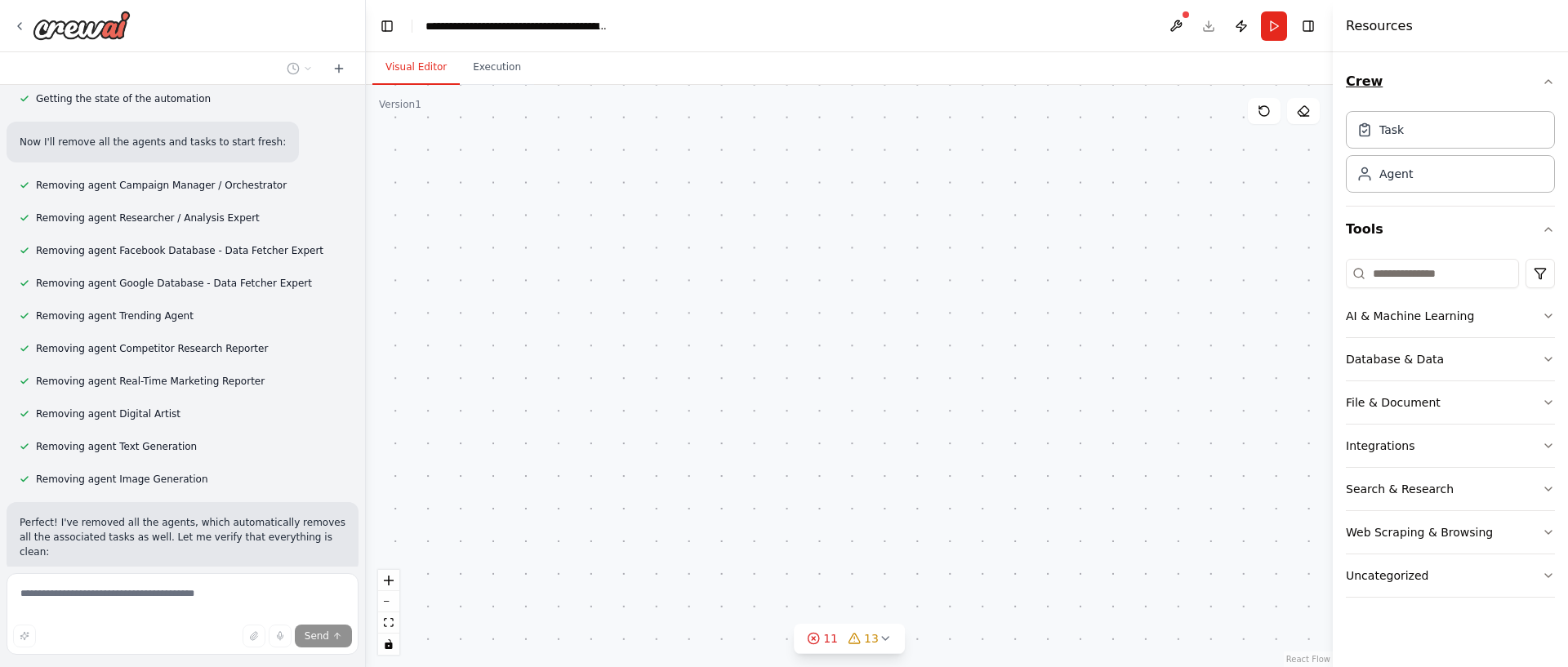
scroll to position [7548, 0]
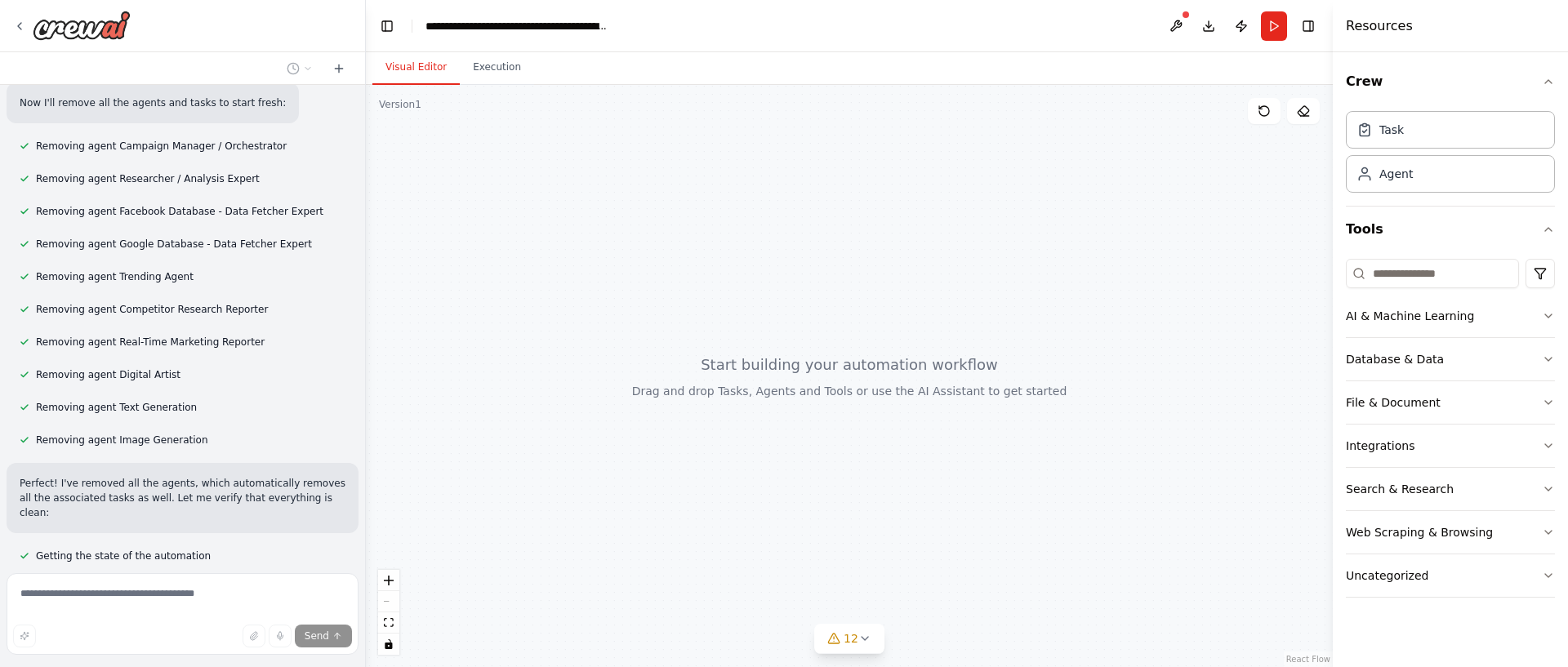
click at [389, 600] on div "React Flow controls" at bounding box center [388, 612] width 21 height 85
drag, startPoint x: 389, startPoint y: 600, endPoint x: 388, endPoint y: 588, distance: 12.0
click at [389, 600] on div "React Flow controls" at bounding box center [388, 612] width 21 height 85
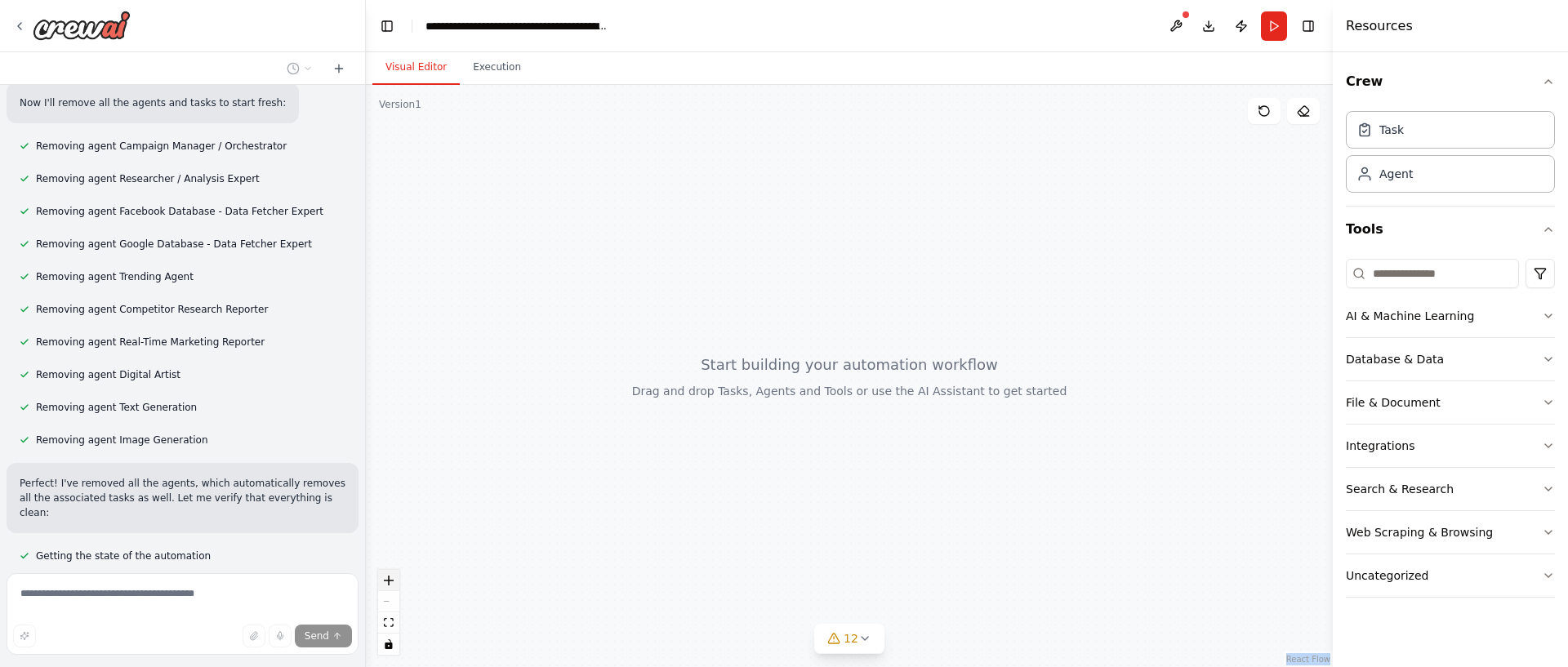
click at [388, 586] on button "zoom in" at bounding box center [388, 580] width 21 height 21
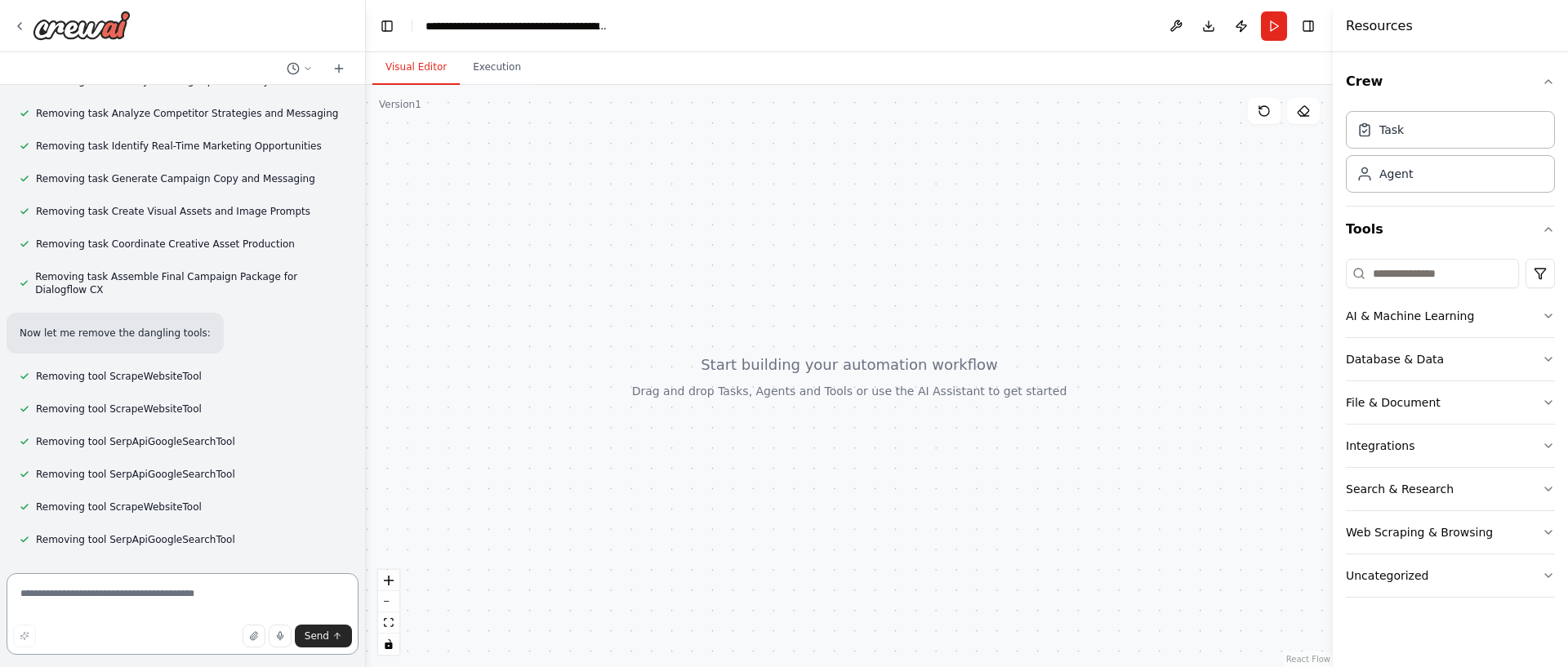
scroll to position [8283, 0]
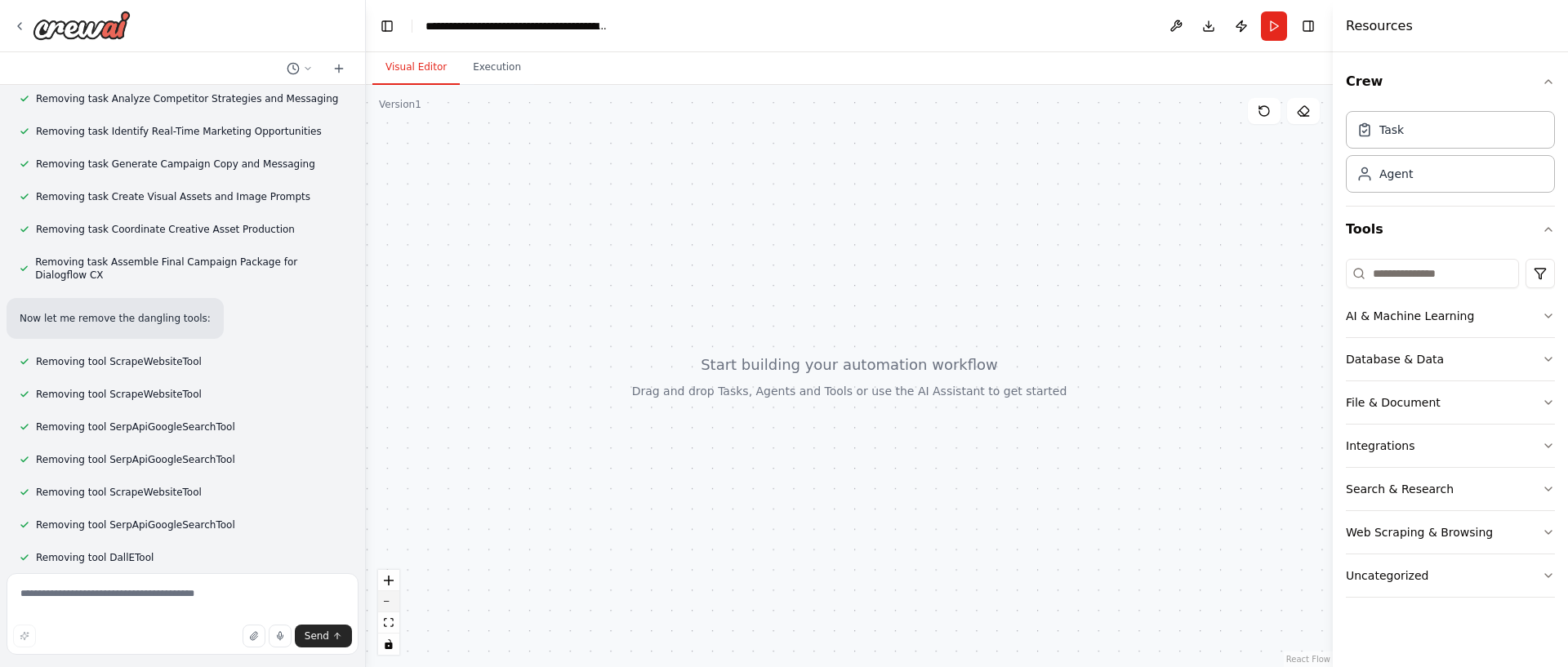
click at [393, 605] on button "zoom out" at bounding box center [388, 601] width 21 height 21
click at [128, 35] on img at bounding box center [82, 25] width 98 height 30
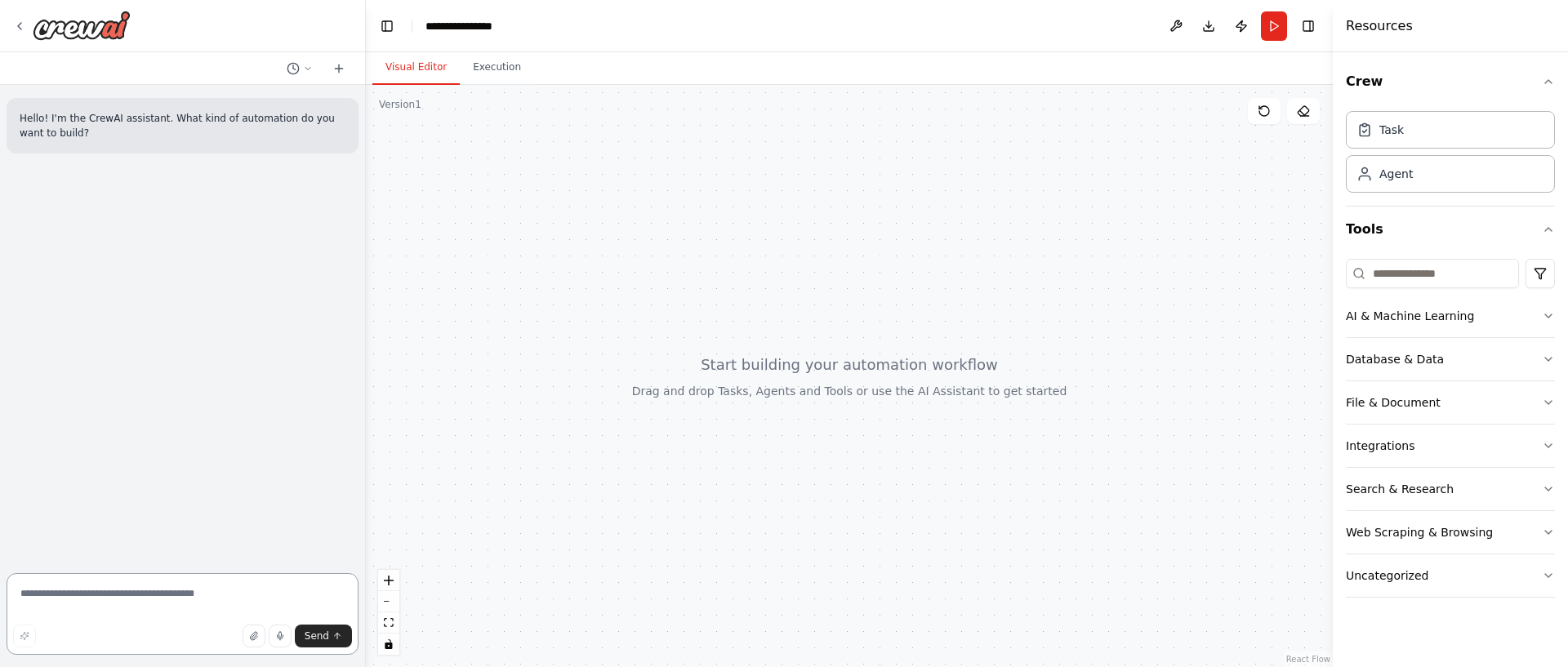
click at [154, 593] on textarea at bounding box center [182, 614] width 352 height 82
type textarea "*"
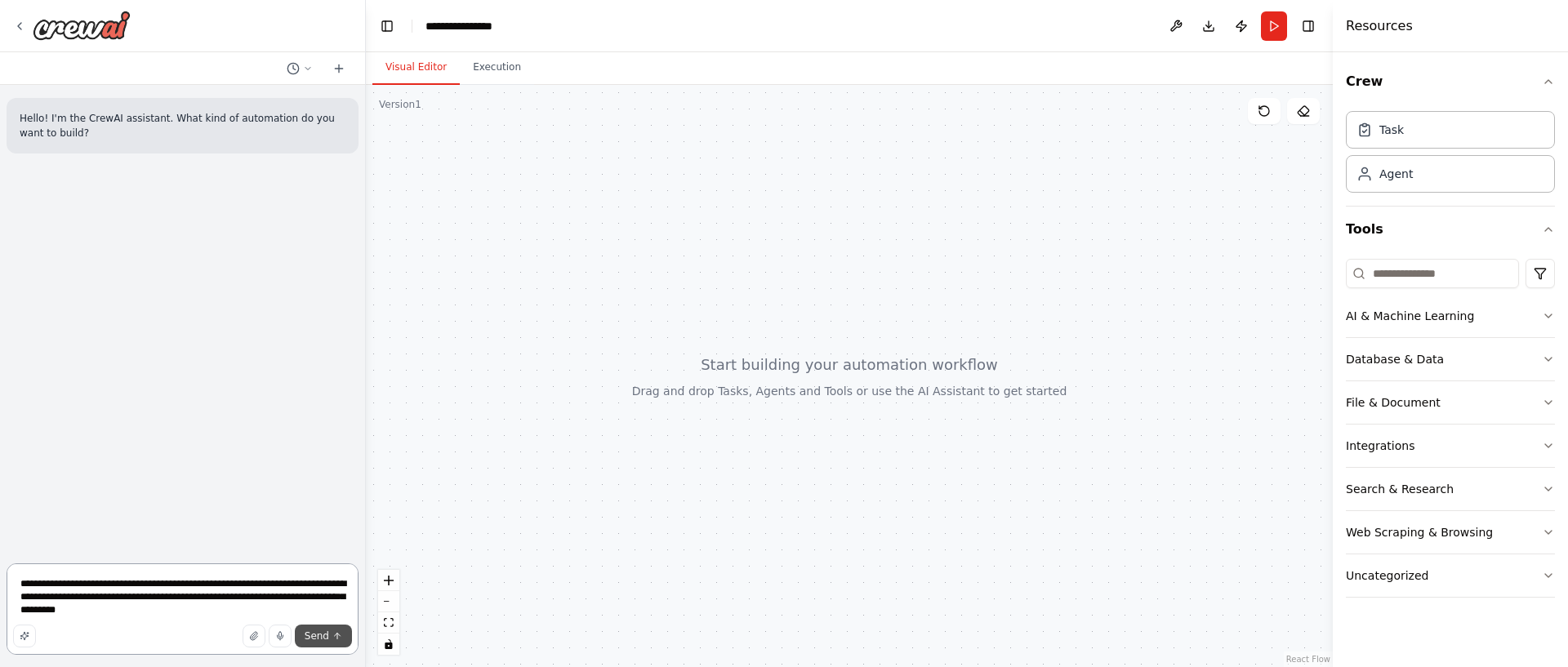
type textarea "**********"
click at [321, 638] on span "Send" at bounding box center [317, 636] width 24 height 13
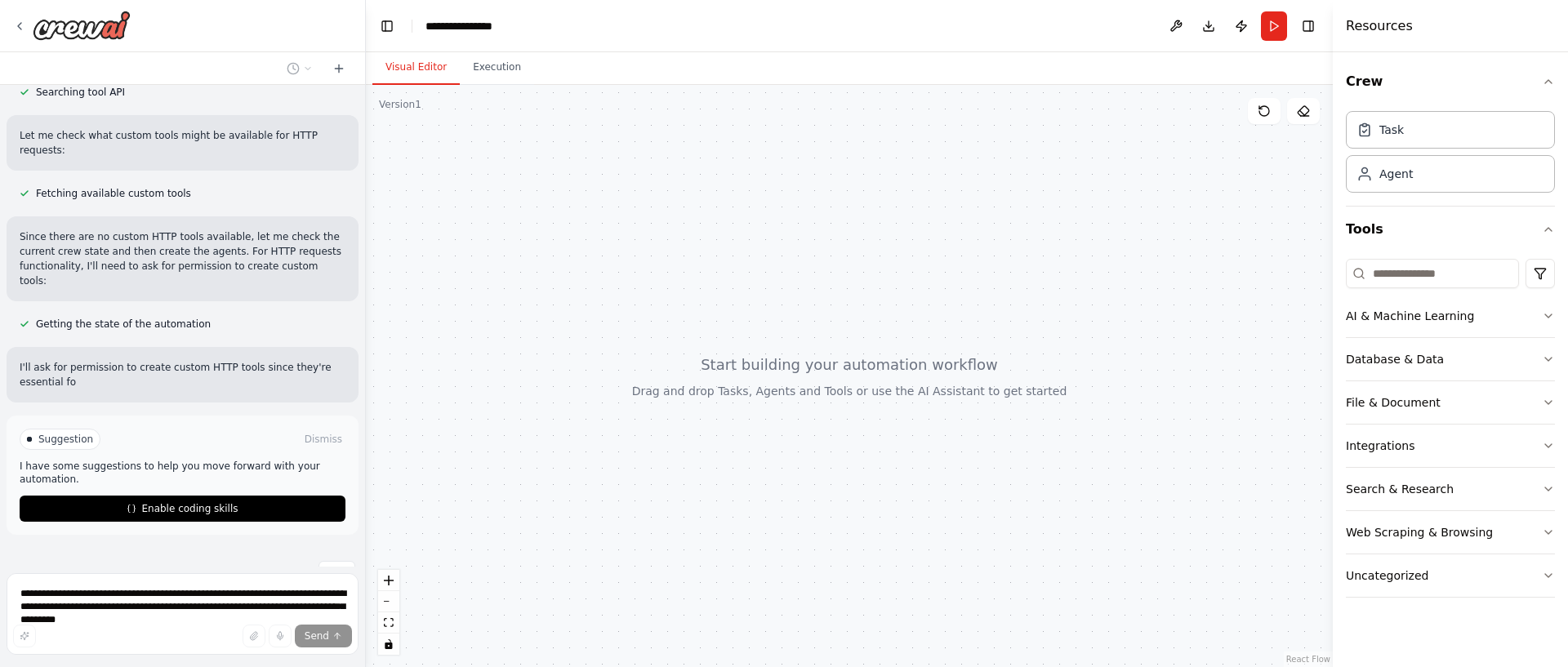
scroll to position [476, 0]
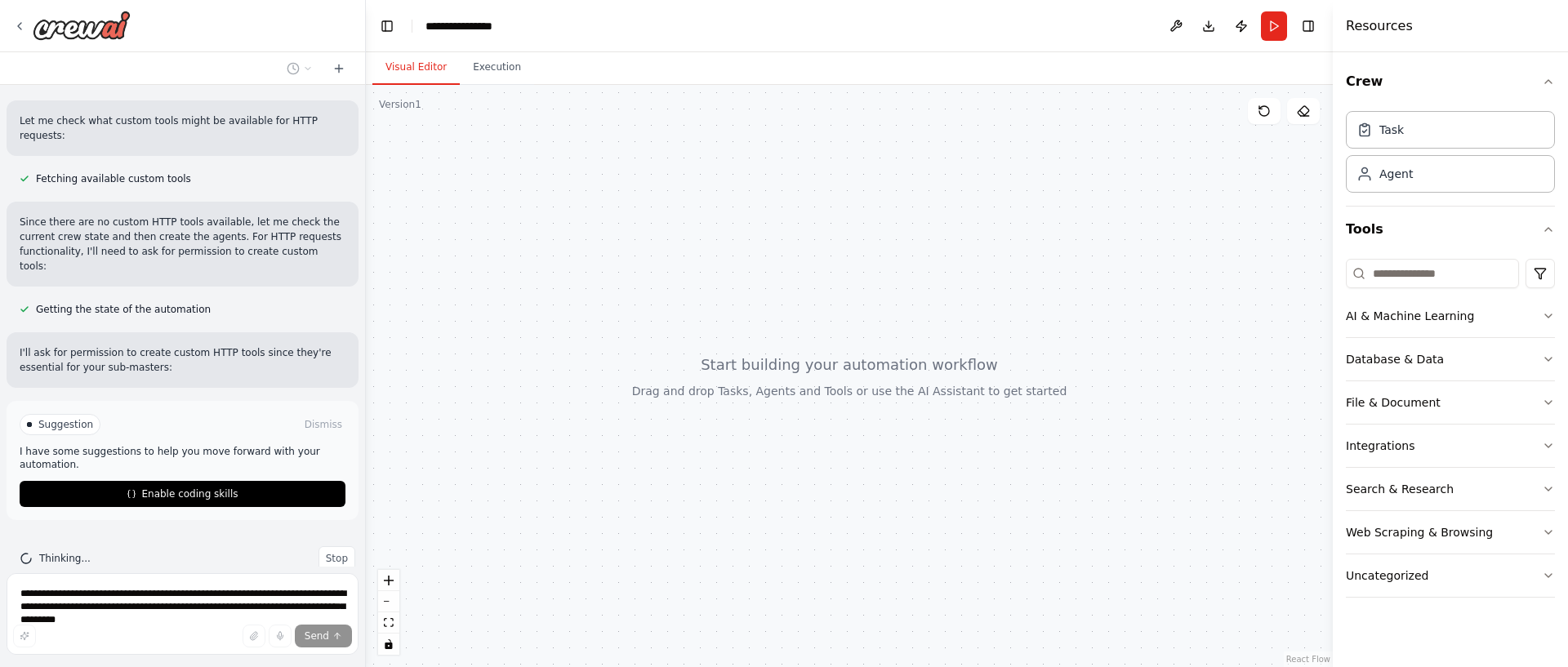
click at [465, 27] on div "**********" at bounding box center [468, 25] width 84 height 16
click at [465, 27] on div "**********" at bounding box center [486, 25] width 122 height 16
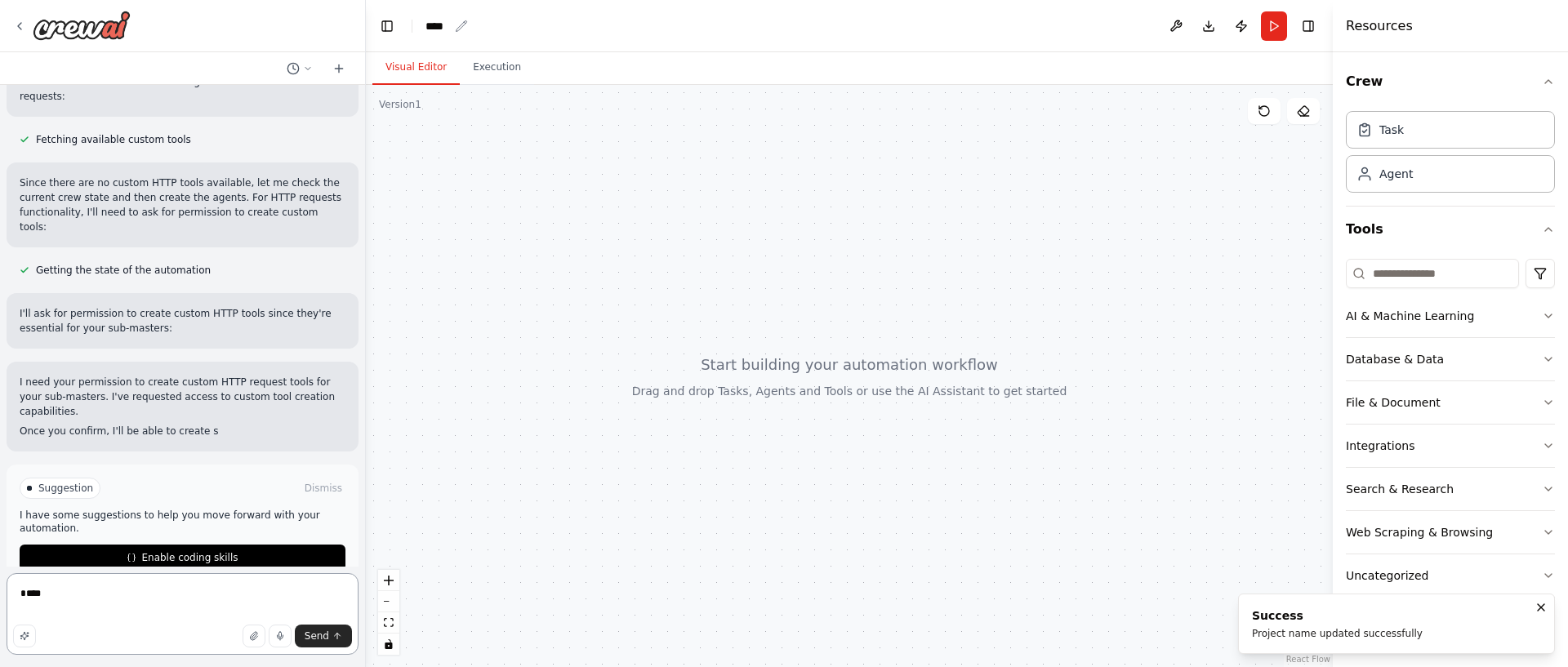
type textarea "****"
click at [460, 26] on icon "breadcrumb" at bounding box center [461, 25] width 13 height 13
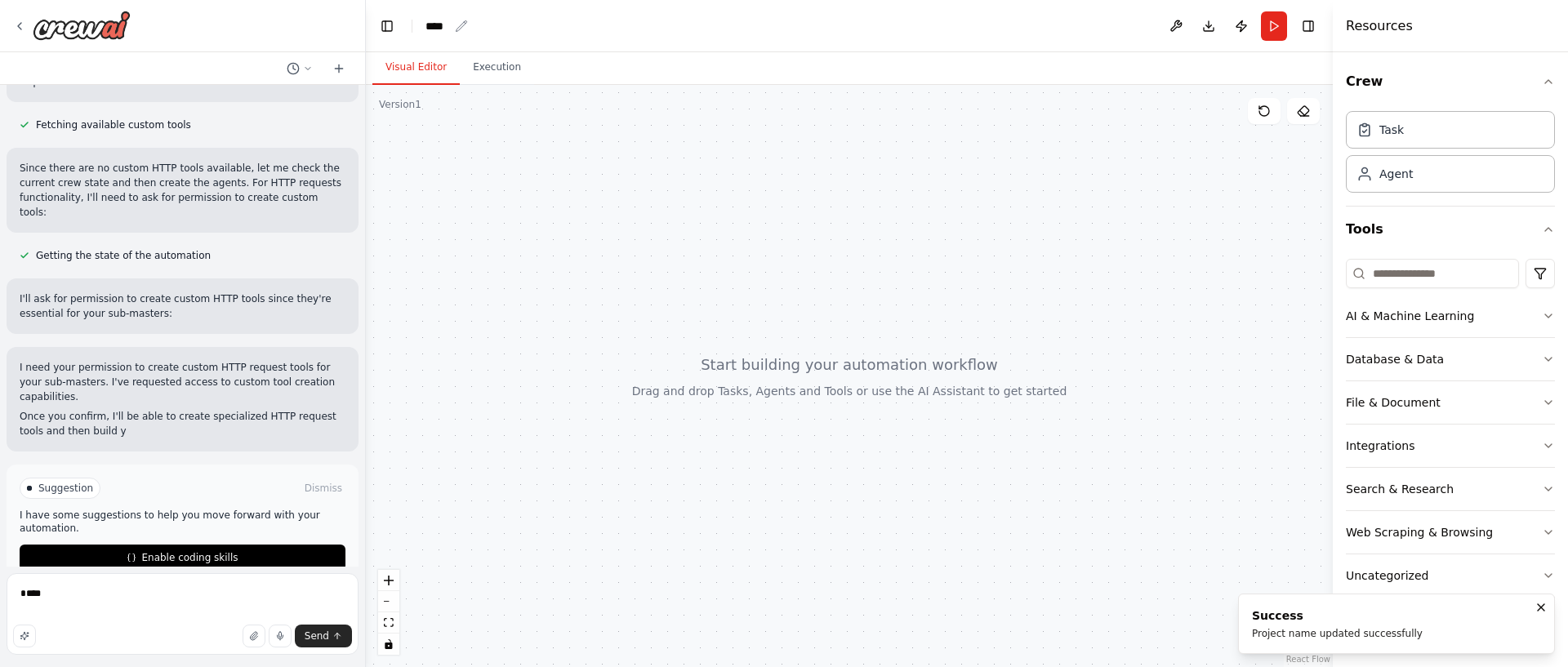
click at [464, 26] on icon "breadcrumb" at bounding box center [461, 25] width 13 height 13
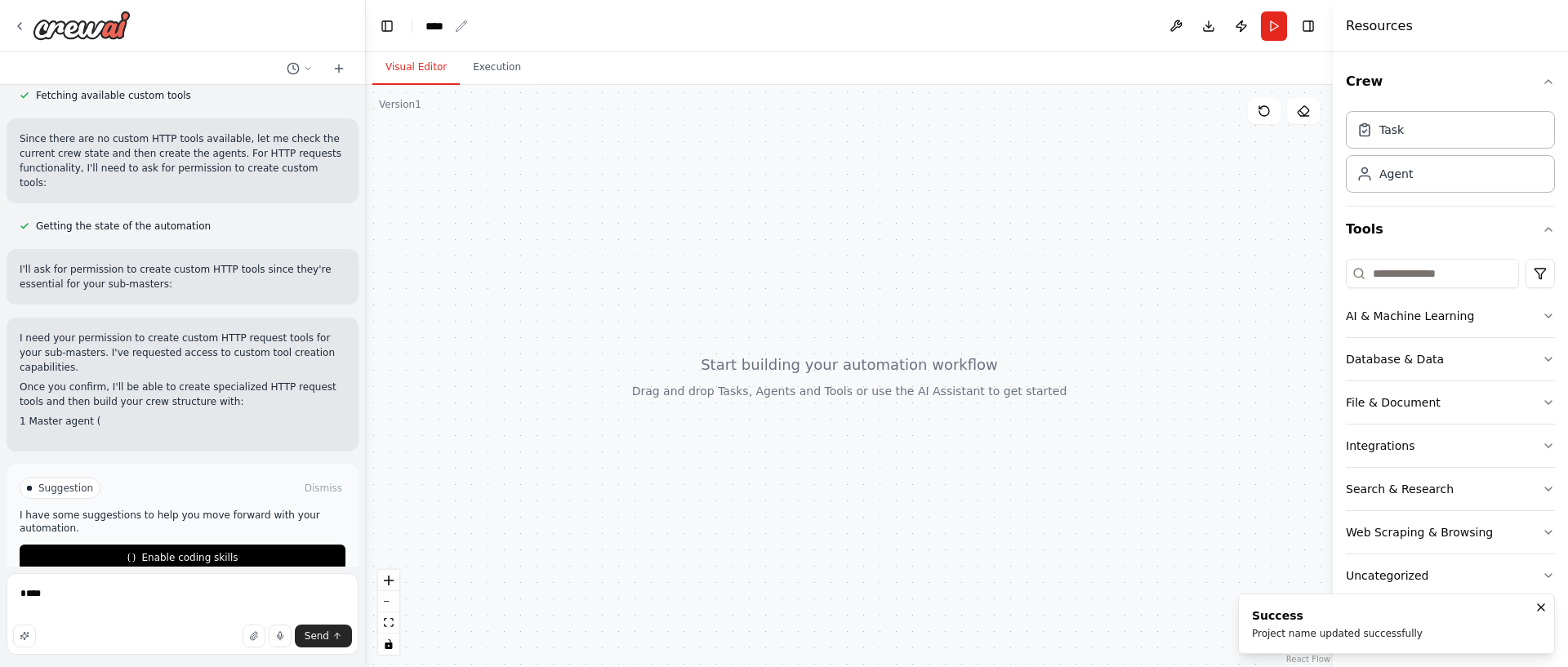
click at [450, 25] on div "****" at bounding box center [447, 25] width 42 height 16
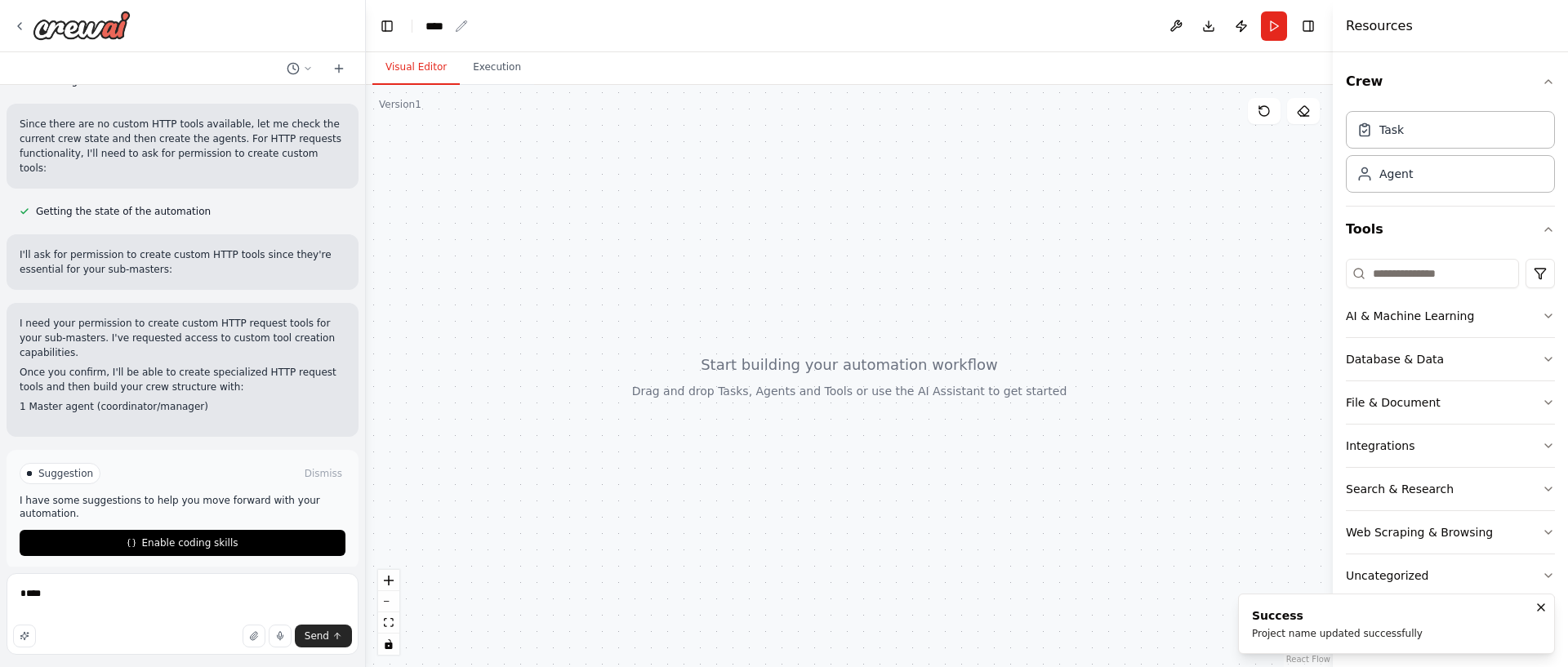
click at [459, 26] on icon "breadcrumb" at bounding box center [462, 25] width 11 height 11
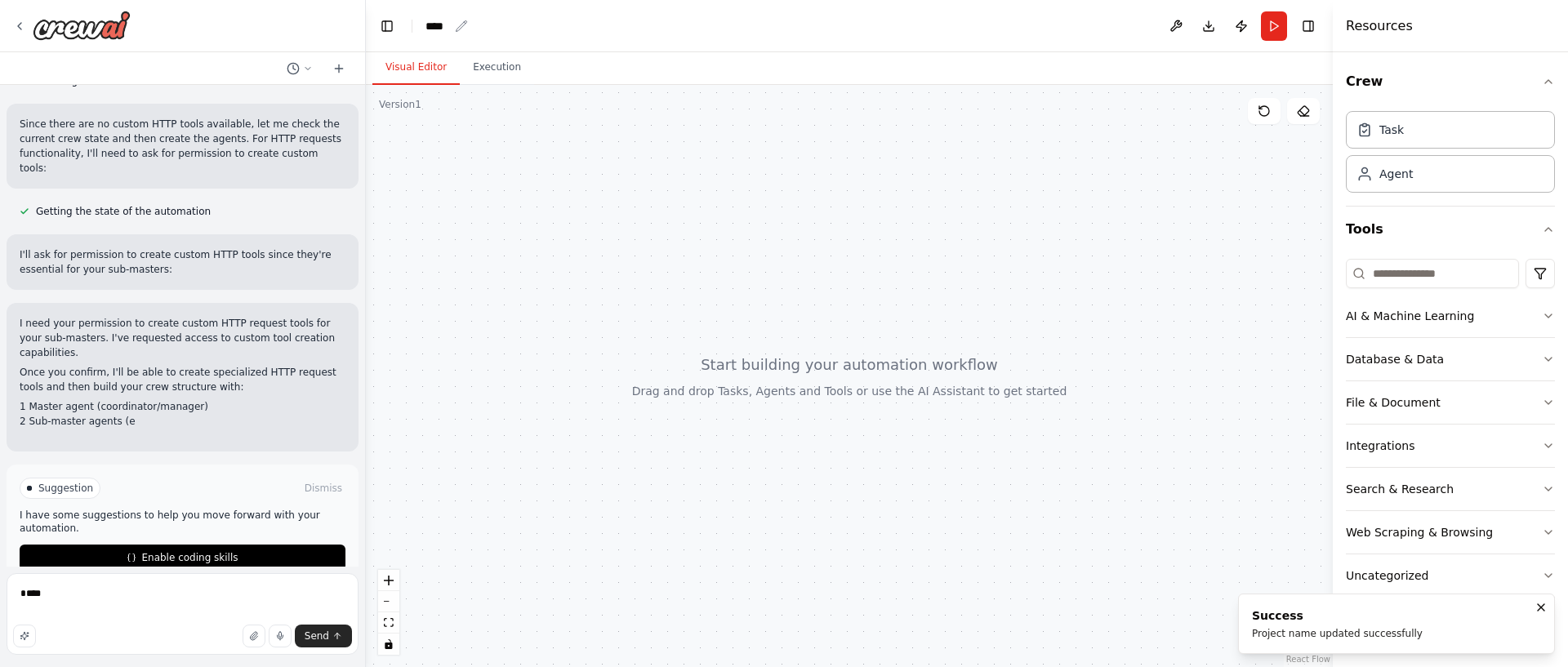
drag, startPoint x: 459, startPoint y: 26, endPoint x: 466, endPoint y: 18, distance: 10.6
click at [463, 22] on icon "breadcrumb" at bounding box center [462, 25] width 11 height 11
click at [467, 18] on div "****" at bounding box center [447, 25] width 42 height 16
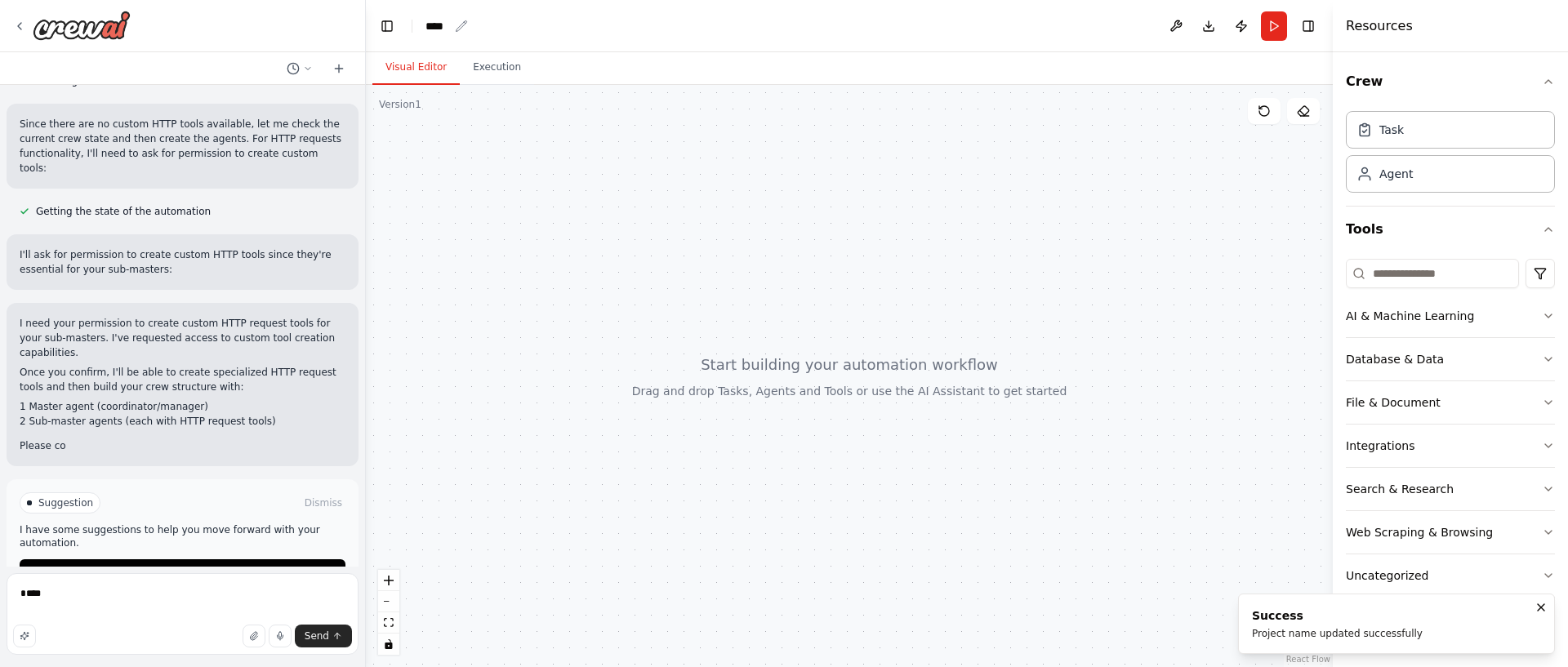
drag, startPoint x: 467, startPoint y: 17, endPoint x: 434, endPoint y: 25, distance: 34.0
click at [468, 18] on div "****" at bounding box center [447, 25] width 42 height 16
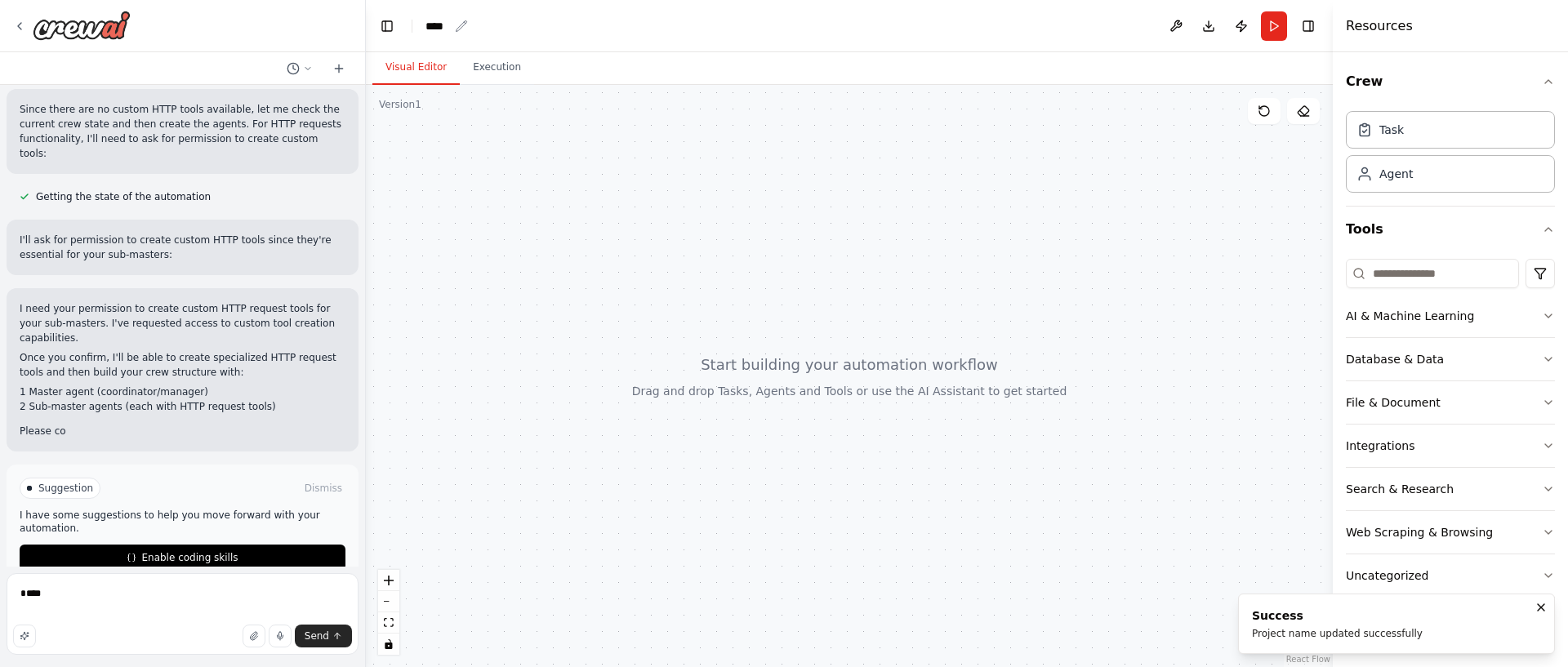
click at [434, 25] on div "****" at bounding box center [437, 25] width 23 height 16
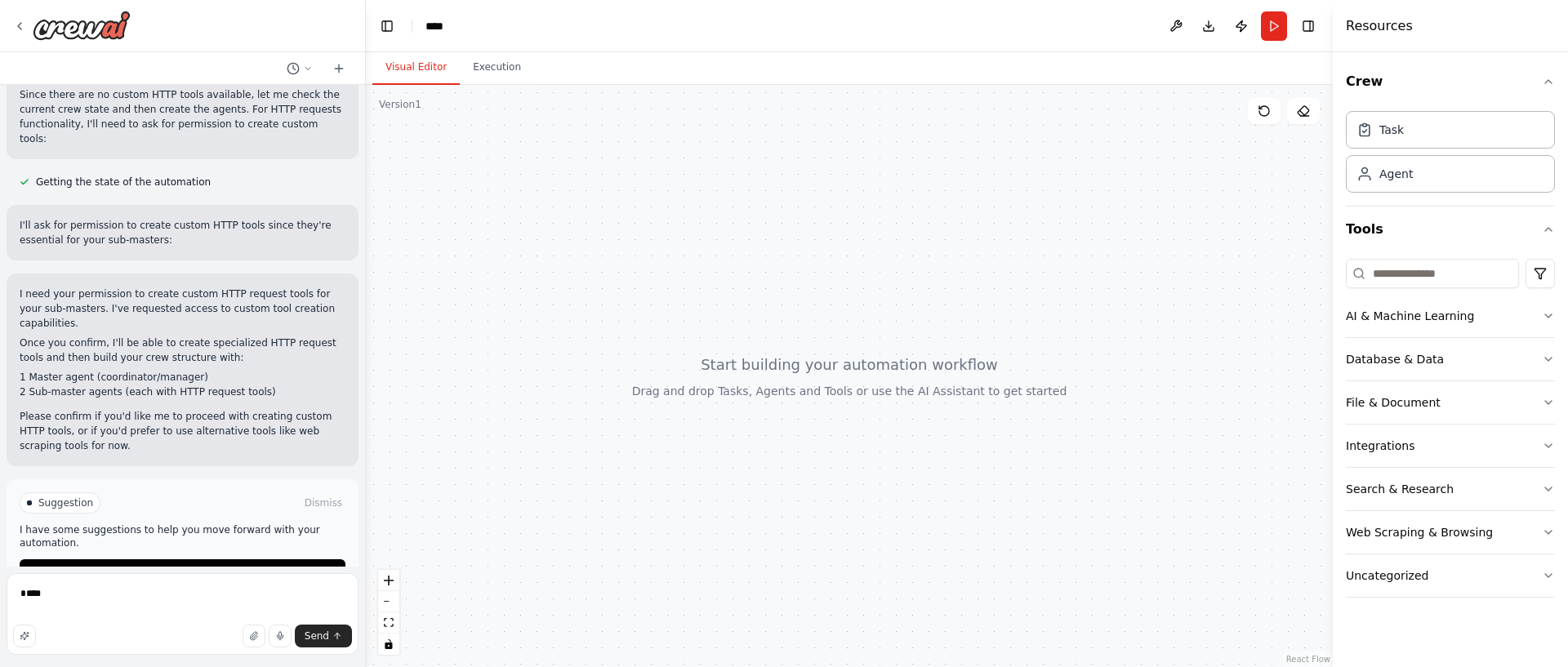
scroll to position [618, 0]
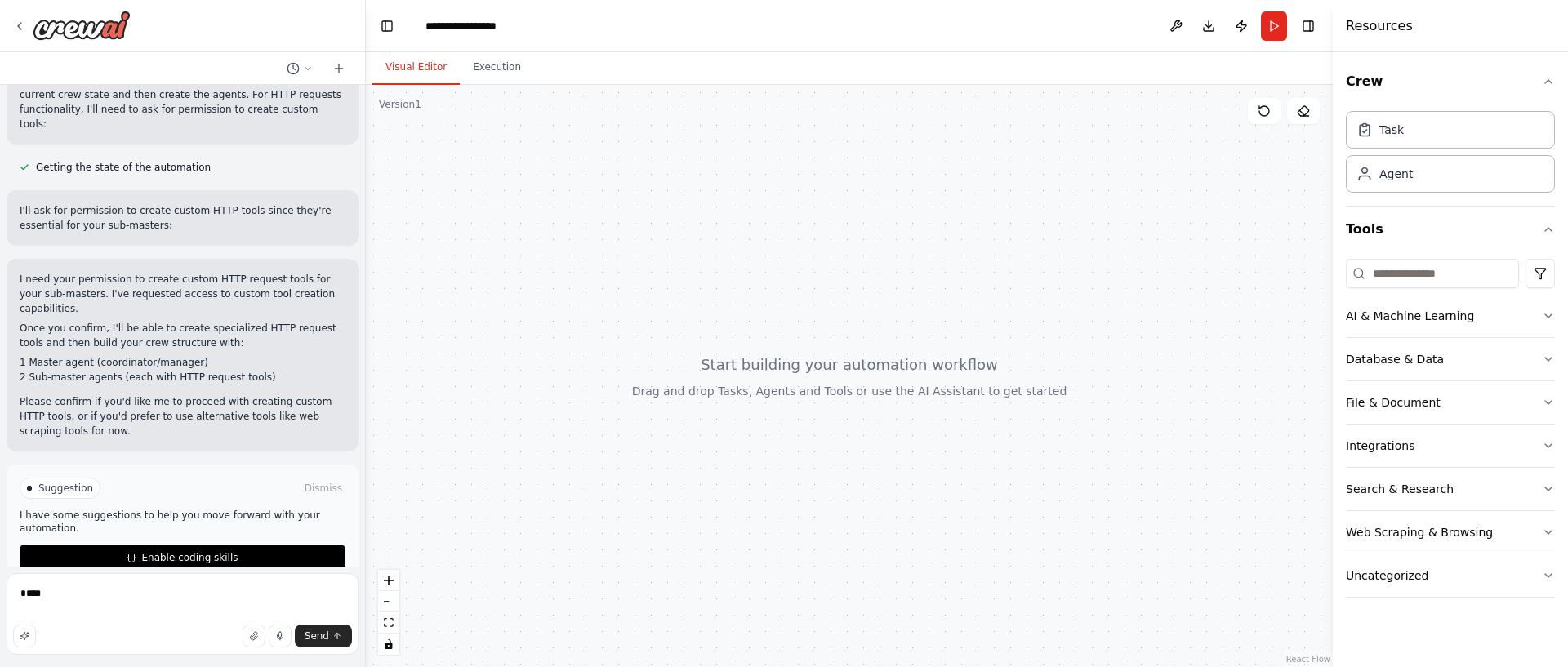
click at [683, 290] on div at bounding box center [849, 377] width 967 height 583
click at [162, 541] on div "Suggestion Dismiss I have some suggestions to help you move forward with your a…" at bounding box center [182, 523] width 352 height 119
click at [163, 551] on span "Enable coding skills" at bounding box center [189, 557] width 96 height 13
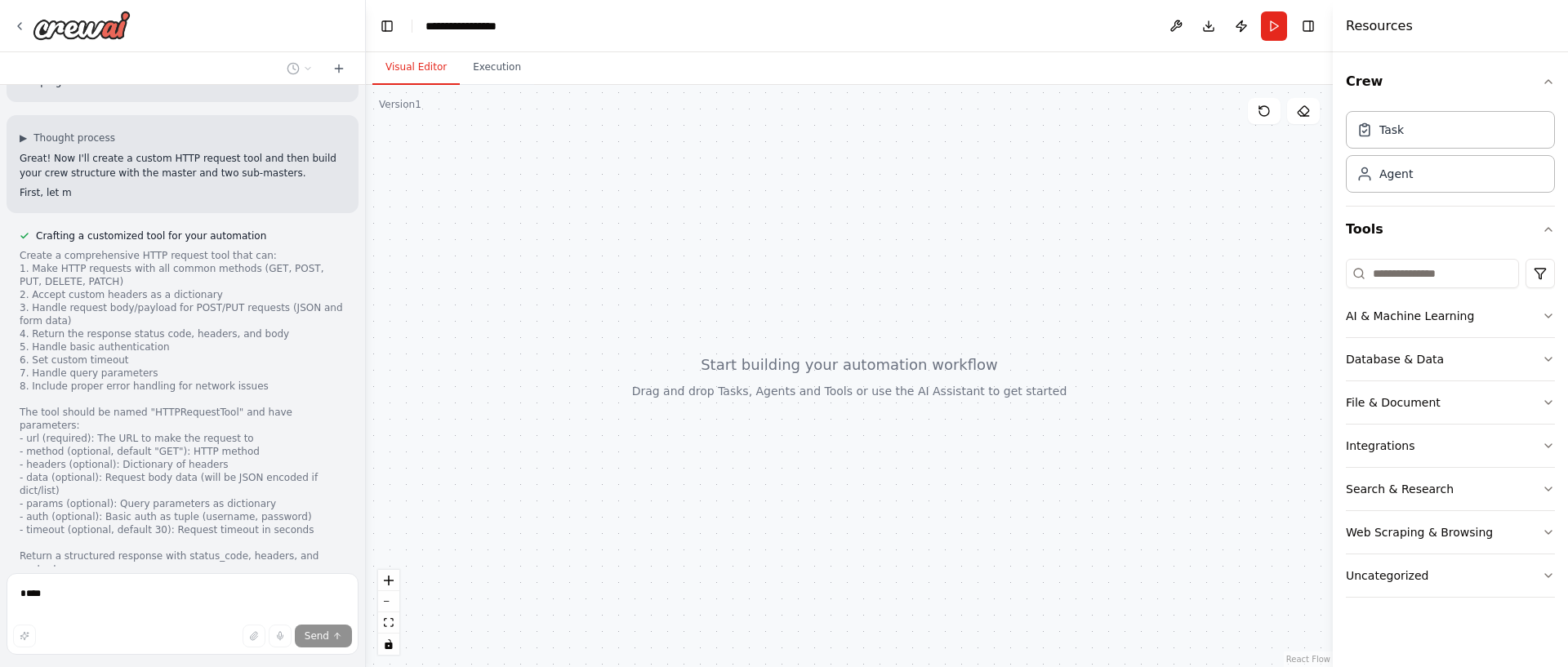
scroll to position [987, 0]
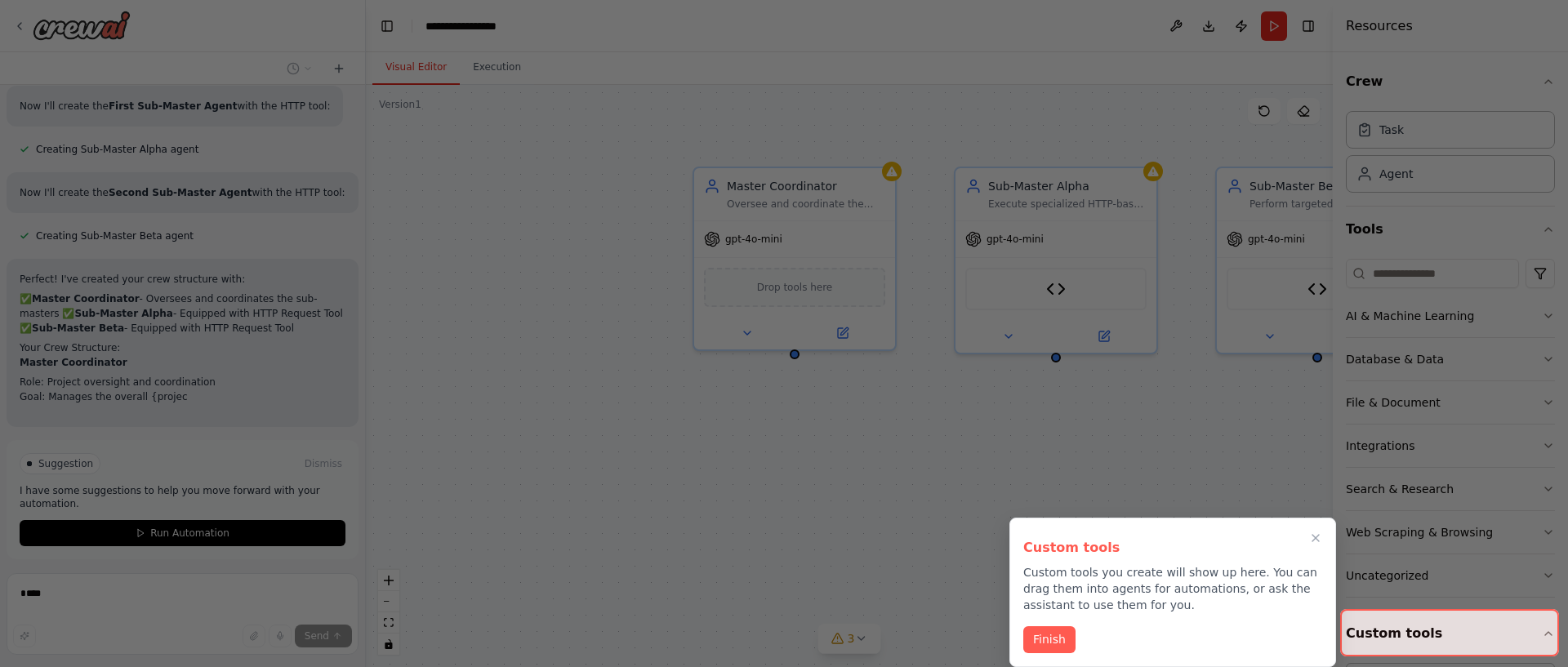
click at [1047, 637] on button "Finish" at bounding box center [1050, 640] width 52 height 27
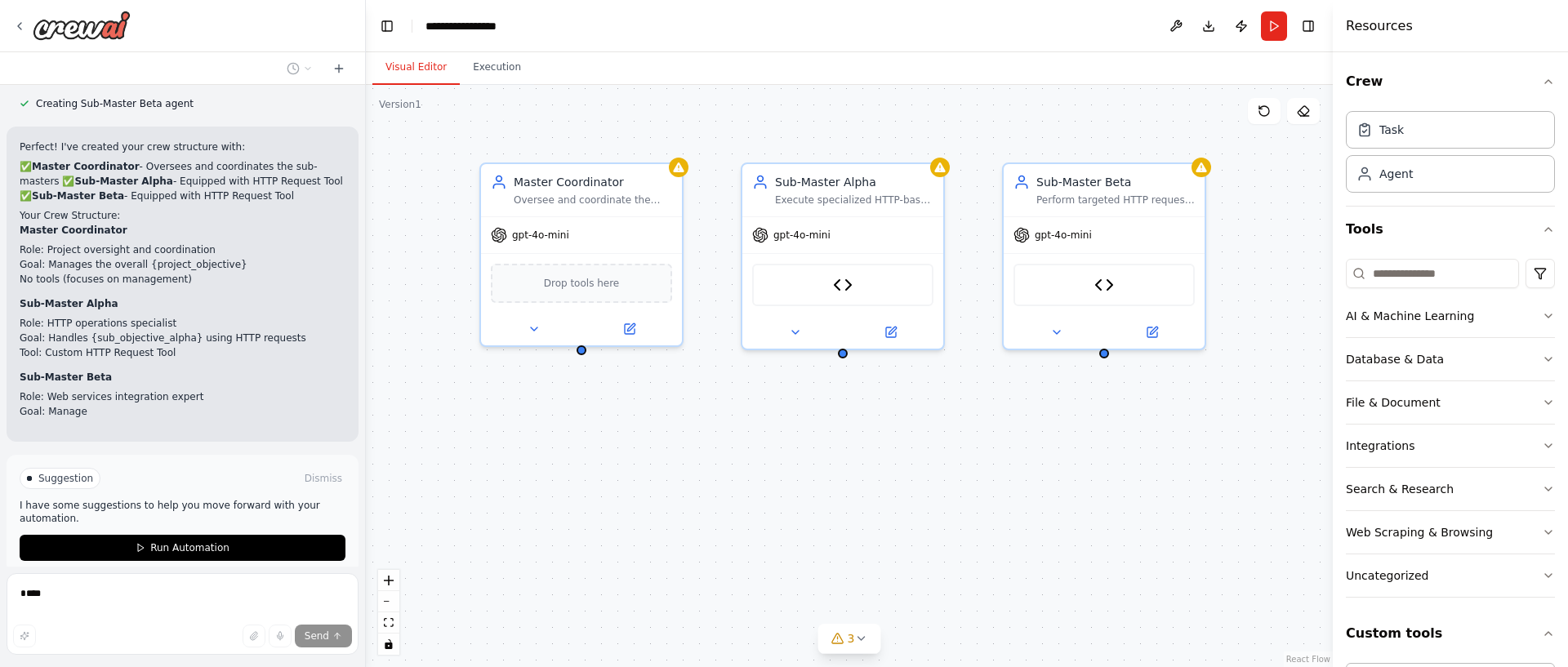
drag, startPoint x: 981, startPoint y: 437, endPoint x: 768, endPoint y: 434, distance: 213.0
click at [768, 434] on div "Master Coordinator Oversee and coordinate the work of sub-master agents, ensuri…" at bounding box center [849, 377] width 967 height 583
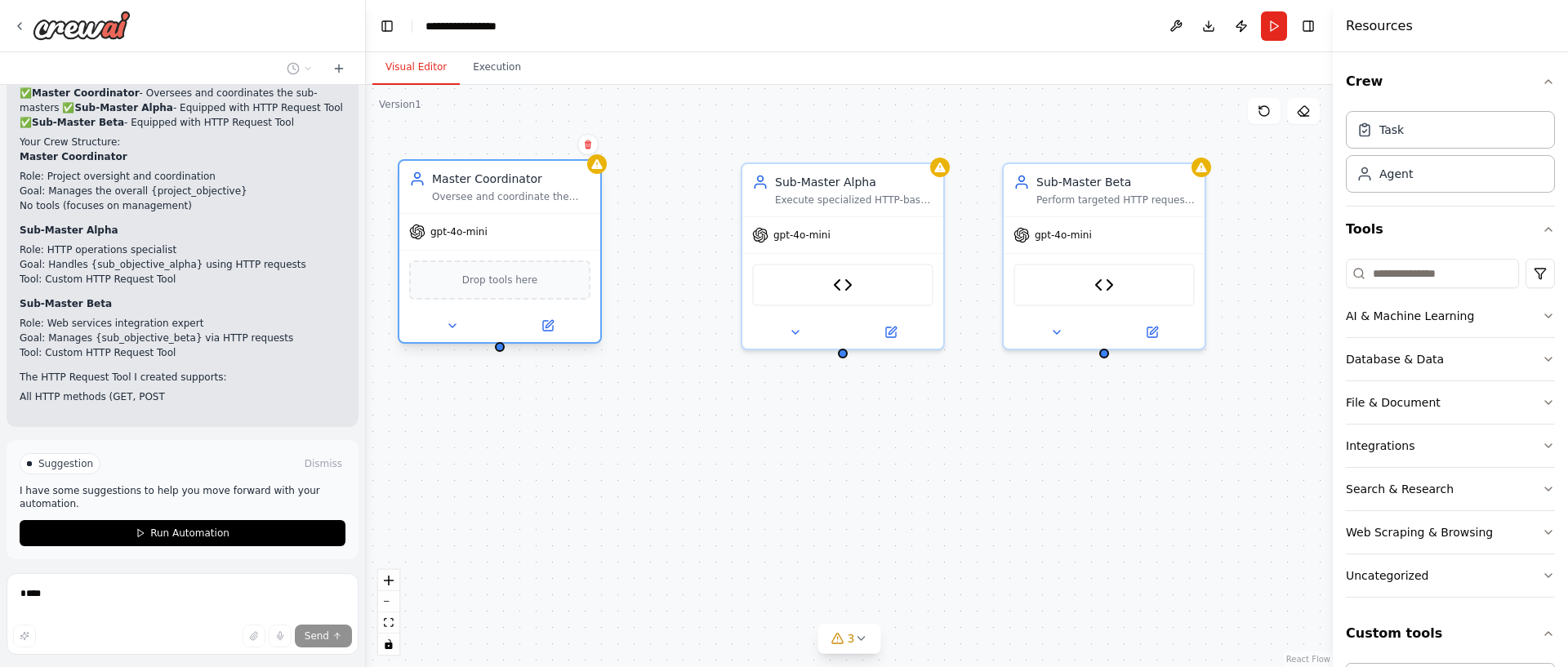
drag, startPoint x: 578, startPoint y: 183, endPoint x: 498, endPoint y: 186, distance: 80.1
click at [496, 182] on div "Master Coordinator" at bounding box center [512, 178] width 159 height 16
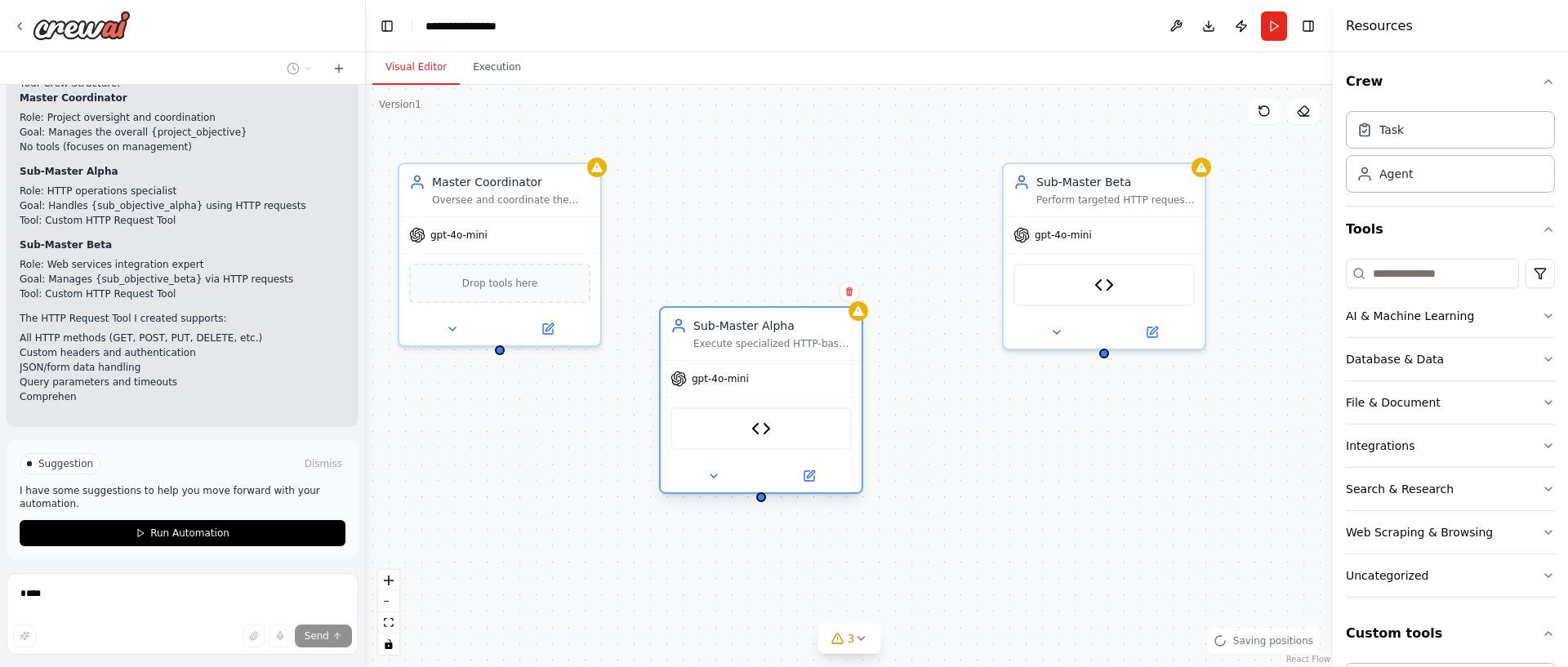
drag, startPoint x: 811, startPoint y: 242, endPoint x: 675, endPoint y: 371, distance: 187.4
click at [731, 359] on div "Sub-Master Alpha Execute specialized HTTP-based operations and data collection …" at bounding box center [761, 334] width 201 height 52
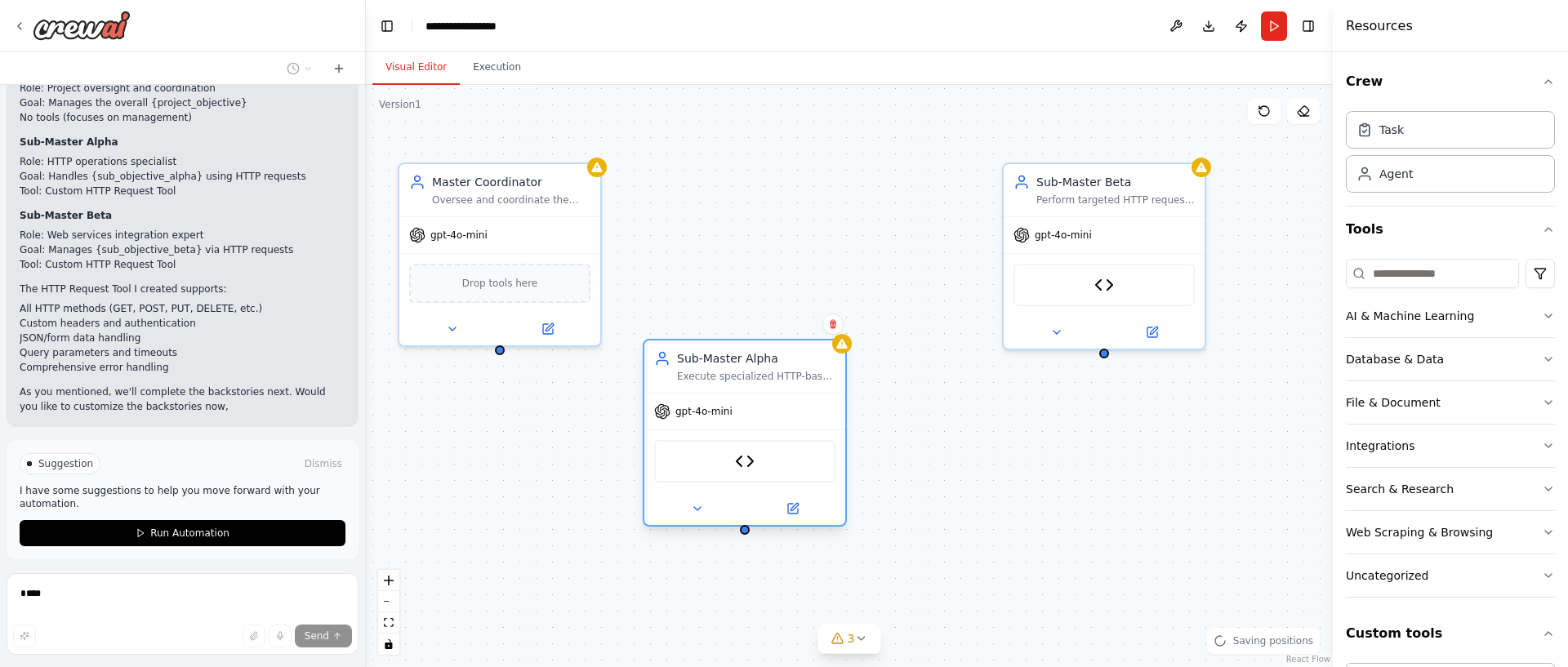
drag, startPoint x: 757, startPoint y: 367, endPoint x: 721, endPoint y: 409, distance: 55.3
click at [741, 413] on div "gpt-4o-mini" at bounding box center [745, 411] width 201 height 36
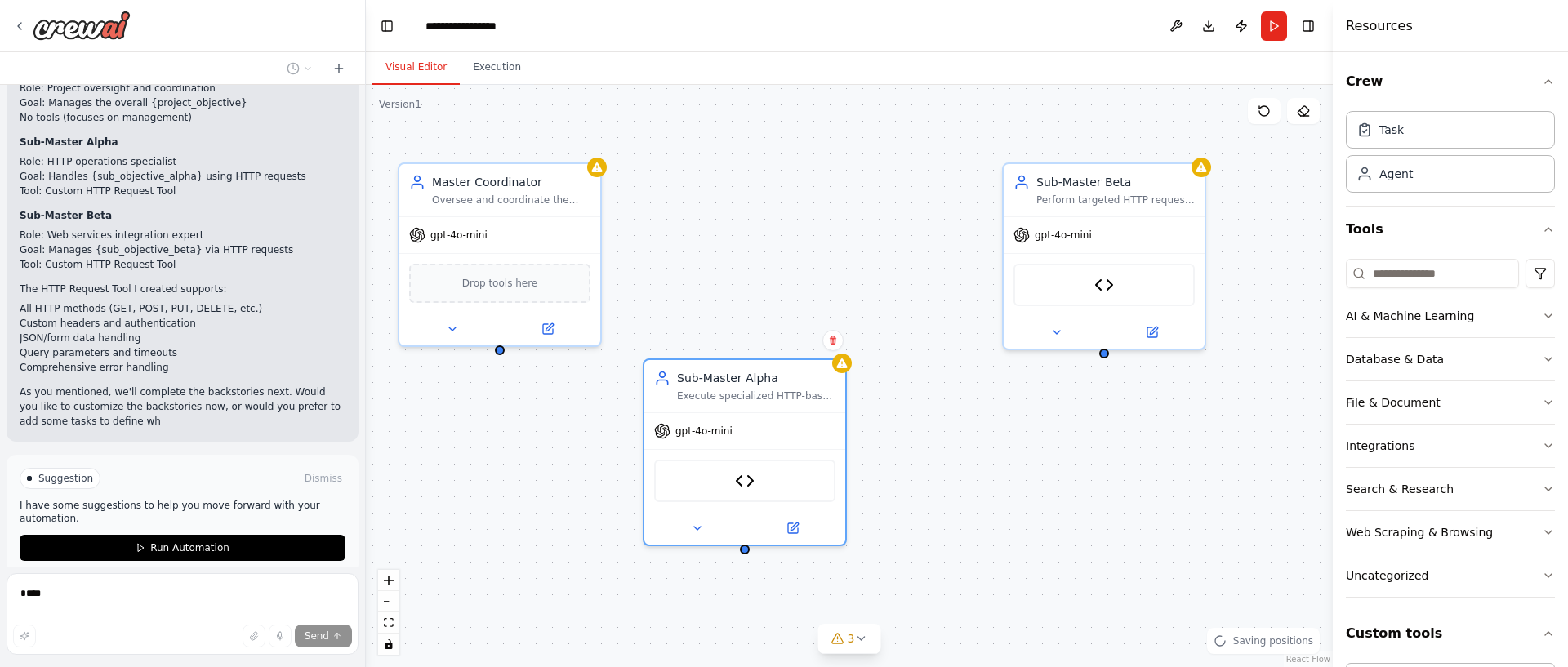
scroll to position [2002, 0]
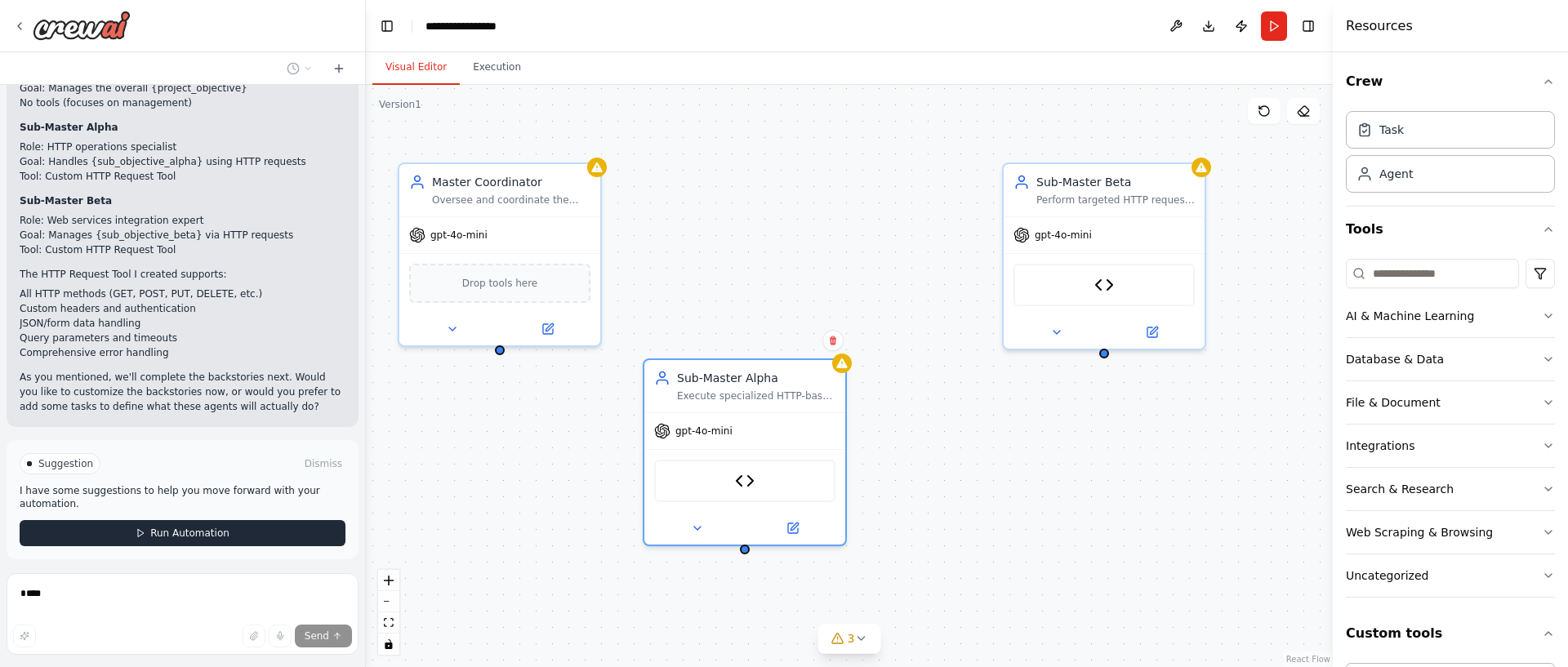
click at [212, 527] on span "Run Automation" at bounding box center [190, 533] width 79 height 13
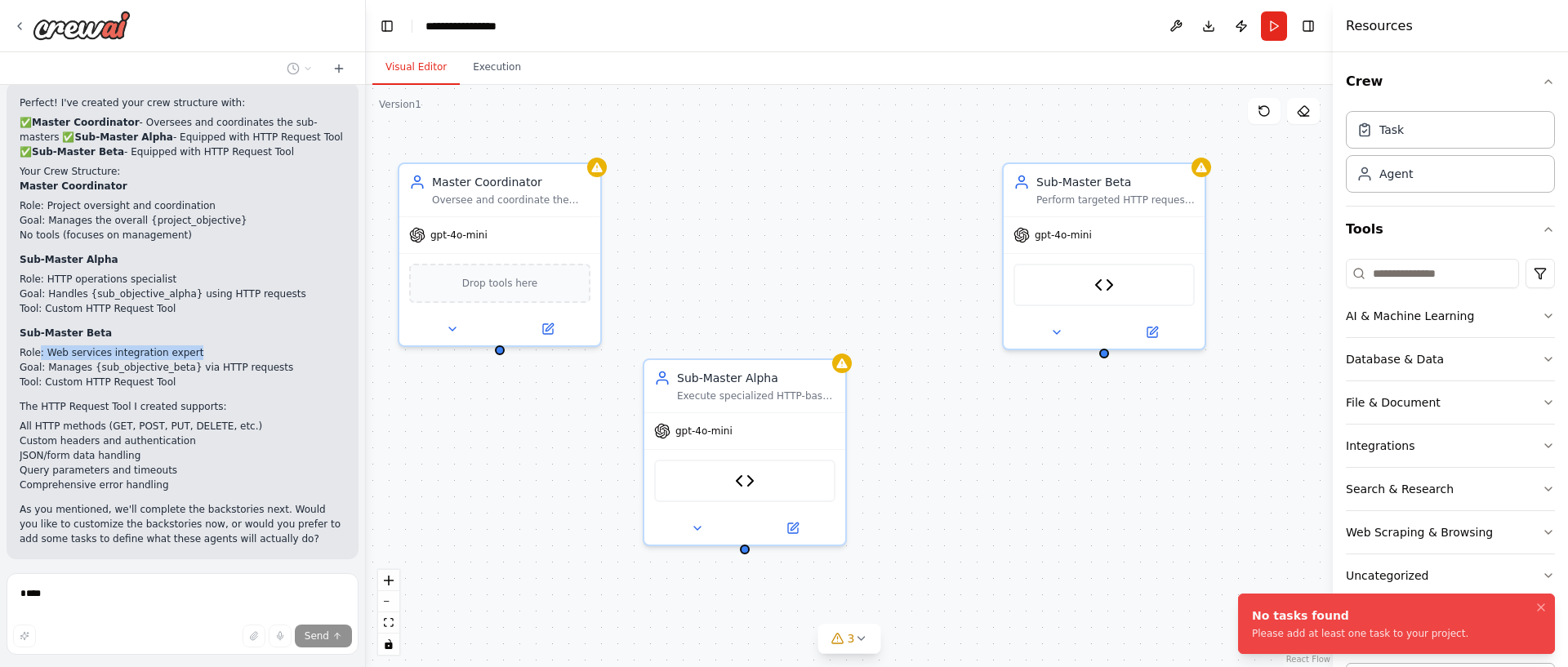
drag, startPoint x: 213, startPoint y: 285, endPoint x: 39, endPoint y: 284, distance: 174.0
click at [40, 345] on li "Role: Web services integration expert" at bounding box center [182, 352] width 326 height 14
drag, startPoint x: 85, startPoint y: 285, endPoint x: 55, endPoint y: 298, distance: 32.7
click at [82, 345] on li "Role: Web services integration expert" at bounding box center [182, 352] width 326 height 14
drag, startPoint x: 49, startPoint y: 300, endPoint x: 216, endPoint y: 306, distance: 167.1
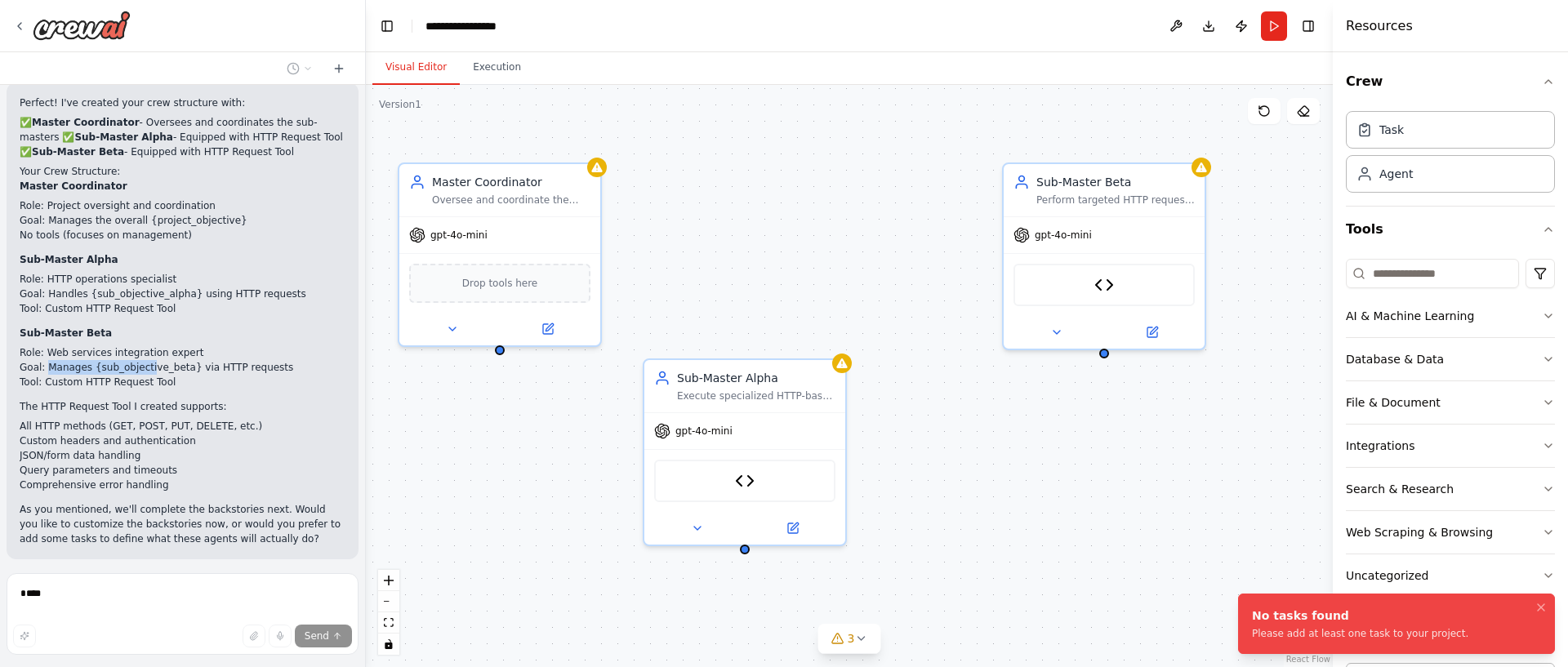
click at [229, 361] on li "Goal: Manages {sub_objective_beta} via HTTP requests" at bounding box center [182, 367] width 326 height 14
drag, startPoint x: 216, startPoint y: 306, endPoint x: 209, endPoint y: 312, distance: 9.2
click at [216, 375] on li "Tool: Custom HTTP Request Tool" at bounding box center [182, 382] width 326 height 14
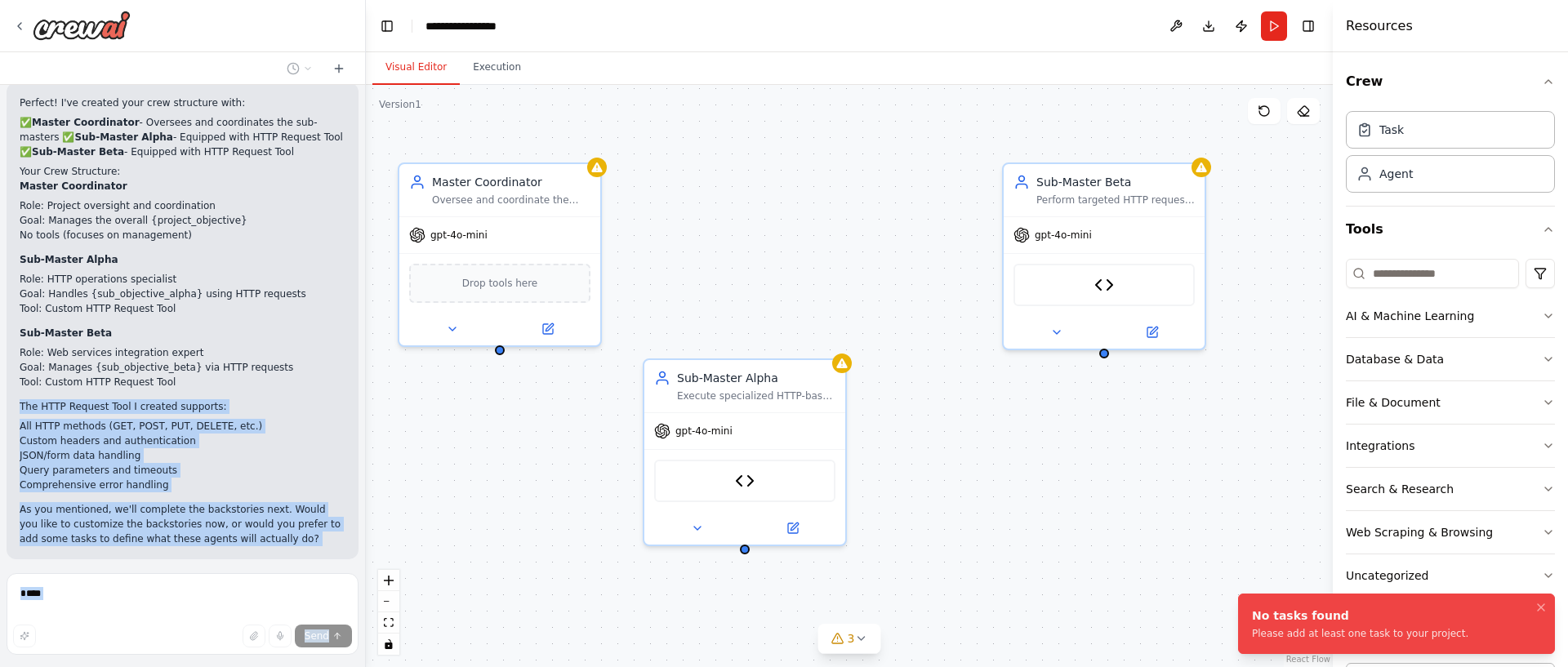
drag, startPoint x: 209, startPoint y: 312, endPoint x: 22, endPoint y: 267, distance: 192.3
click at [6, 273] on div "Hello! I'm the CrewAI assistant. What kind of automation do you want to build? …" at bounding box center [182, 334] width 366 height 667
click at [98, 419] on li "All HTTP methods (GET, POST, PUT, DELETE, etc.)" at bounding box center [182, 426] width 326 height 14
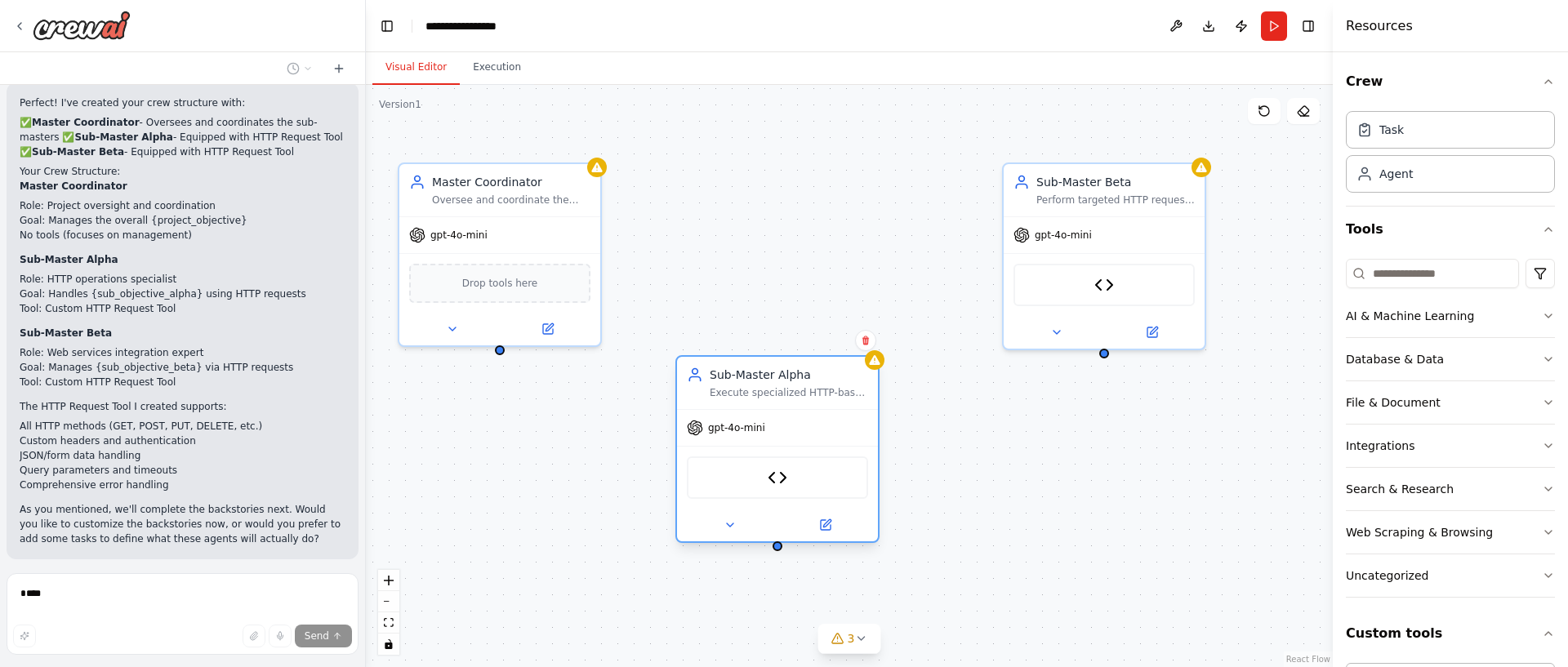
click at [735, 399] on div "Execute specialized HTTP-based operations and data collection tasks for {sub_ob…" at bounding box center [789, 392] width 159 height 13
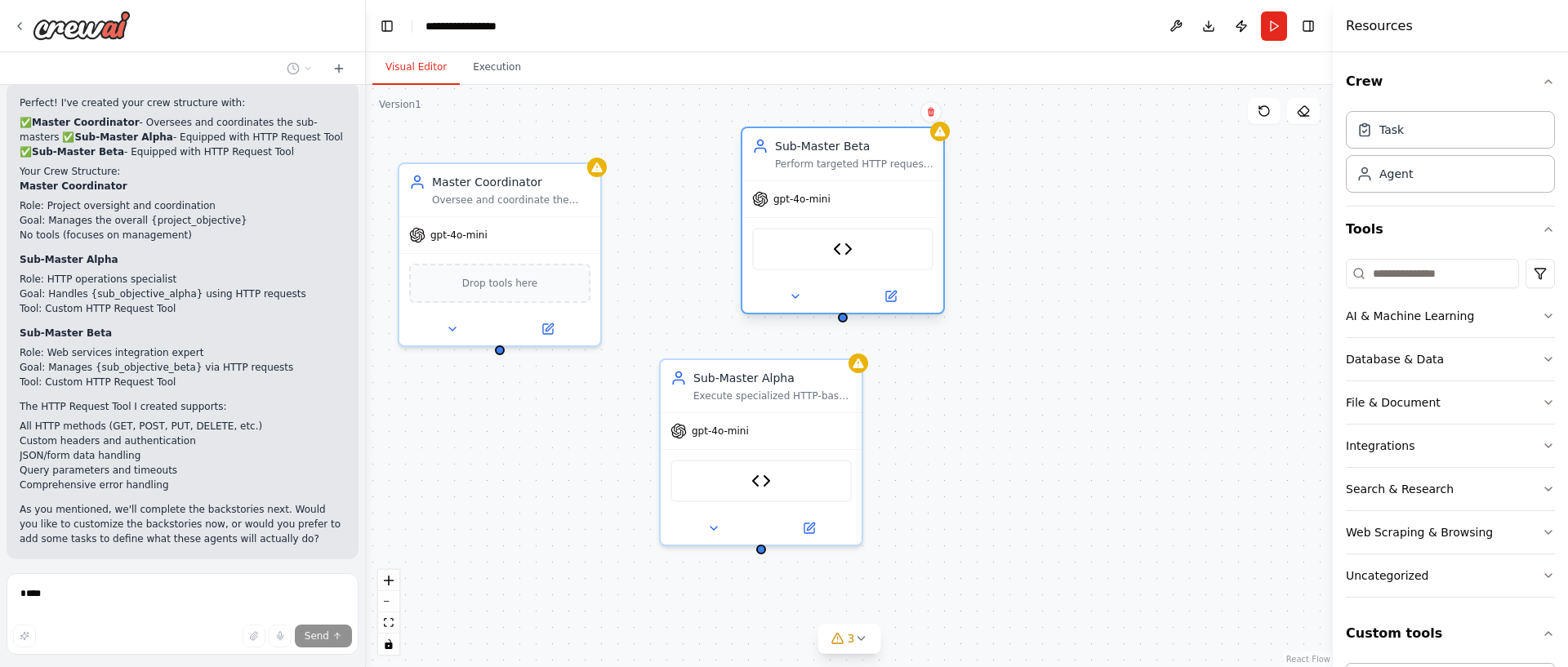
drag, startPoint x: 963, startPoint y: 204, endPoint x: 838, endPoint y: 184, distance: 126.6
click at [838, 184] on div "gpt-4o-mini" at bounding box center [843, 199] width 201 height 36
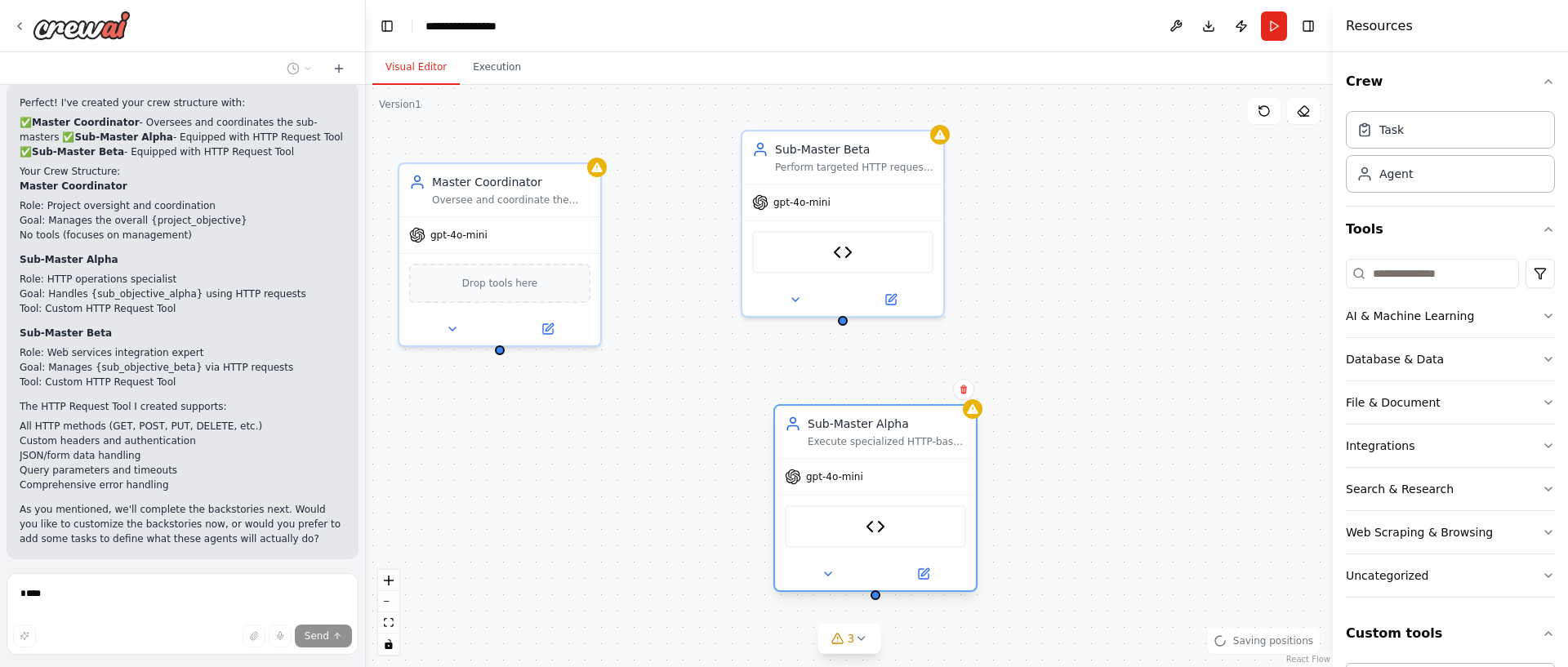
drag, startPoint x: 781, startPoint y: 393, endPoint x: 891, endPoint y: 440, distance: 119.6
click at [891, 440] on div "Execute specialized HTTP-based operations and data collection tasks for {sub_ob…" at bounding box center [887, 442] width 159 height 13
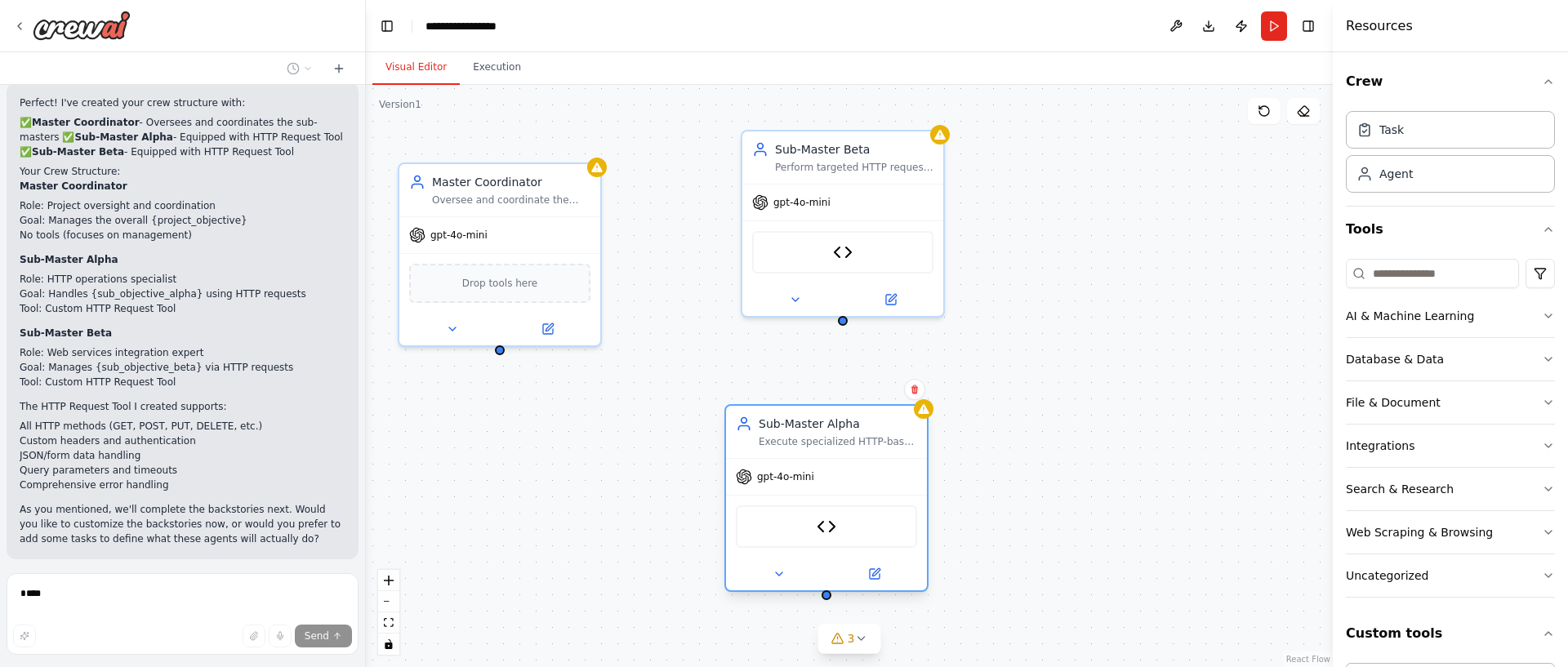
drag, startPoint x: 897, startPoint y: 434, endPoint x: 853, endPoint y: 435, distance: 44.0
click at [853, 435] on div "Sub-Master Alpha Execute specialized HTTP-based operations and data collection …" at bounding box center [838, 431] width 159 height 33
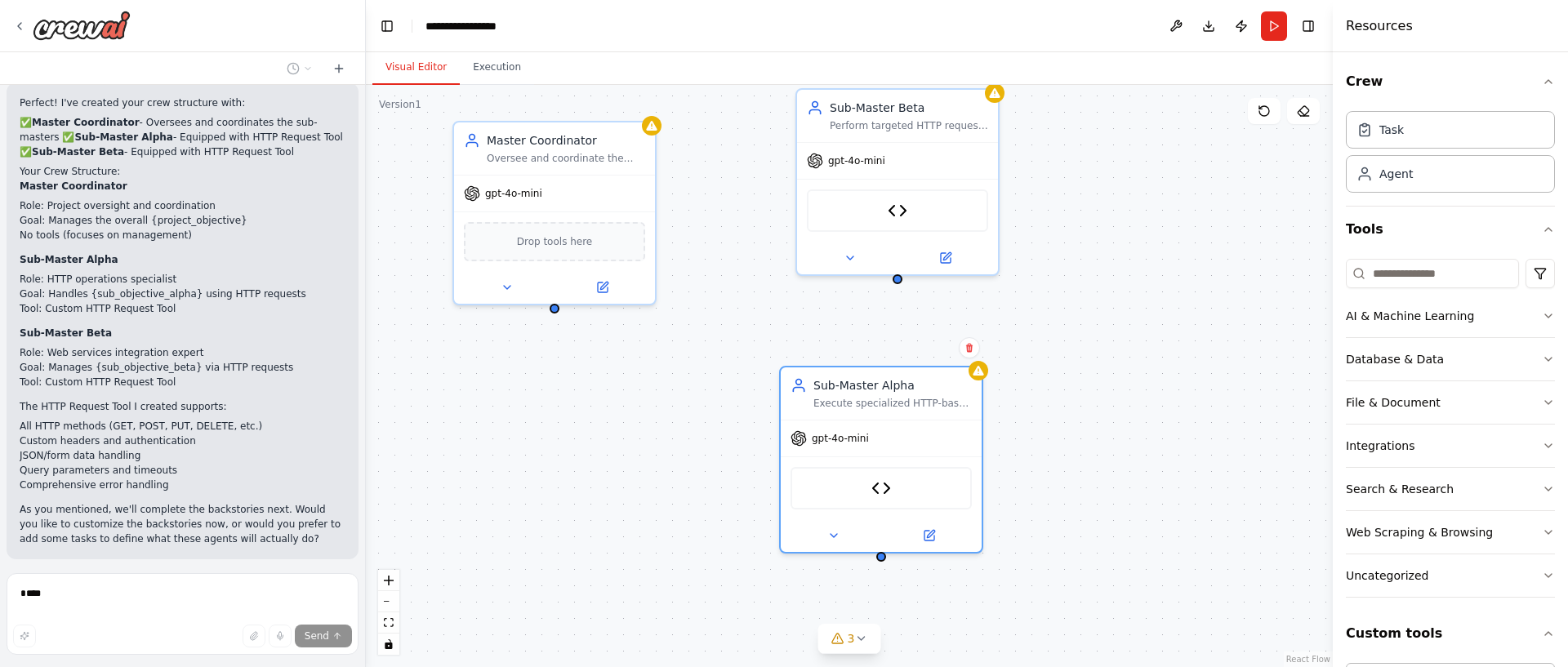
drag, startPoint x: 502, startPoint y: 353, endPoint x: 546, endPoint y: 275, distance: 89.6
click at [545, 275] on div "Master Coordinator Oversee and coordinate the work of sub-master agents, ensuri…" at bounding box center [849, 377] width 967 height 583
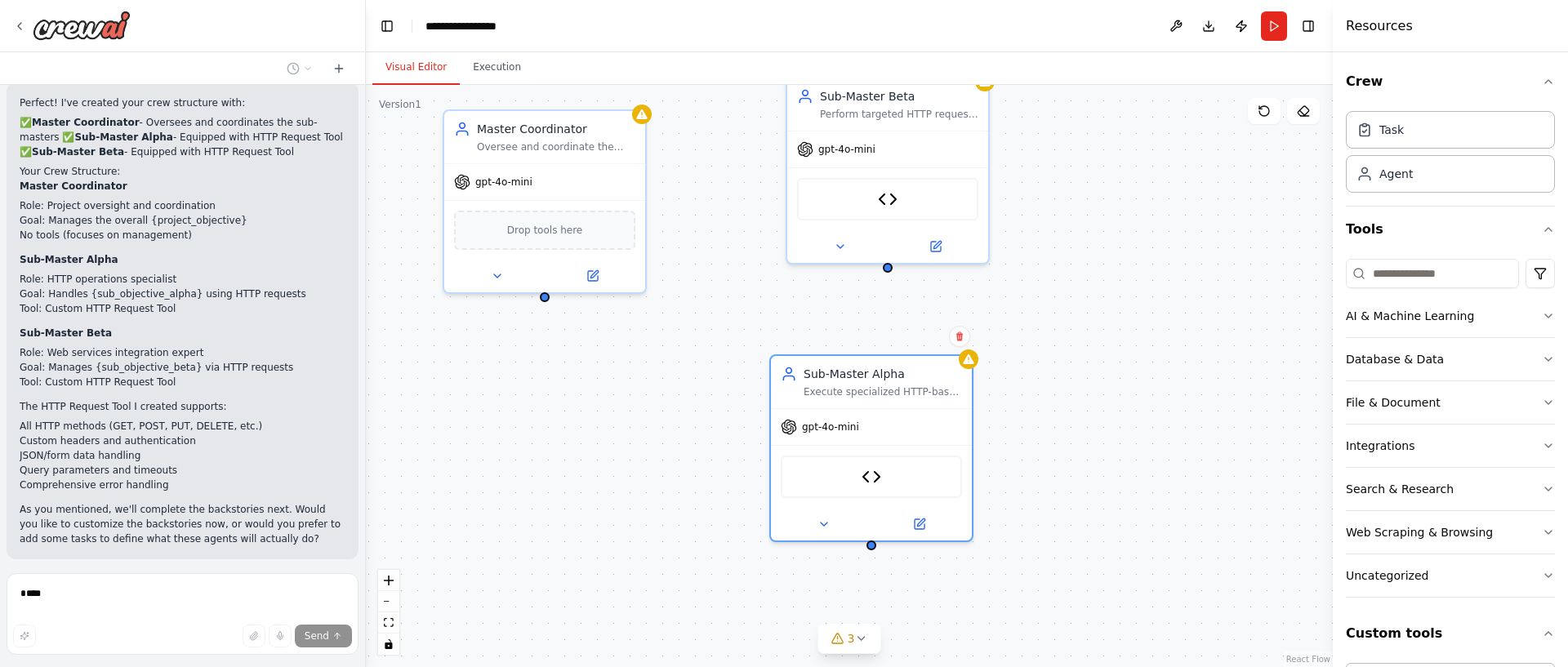
drag, startPoint x: 545, startPoint y: 274, endPoint x: 543, endPoint y: 286, distance: 12.2
click at [543, 286] on div "Master Coordinator Oversee and coordinate the work of sub-master agents, ensuri…" at bounding box center [849, 377] width 967 height 583
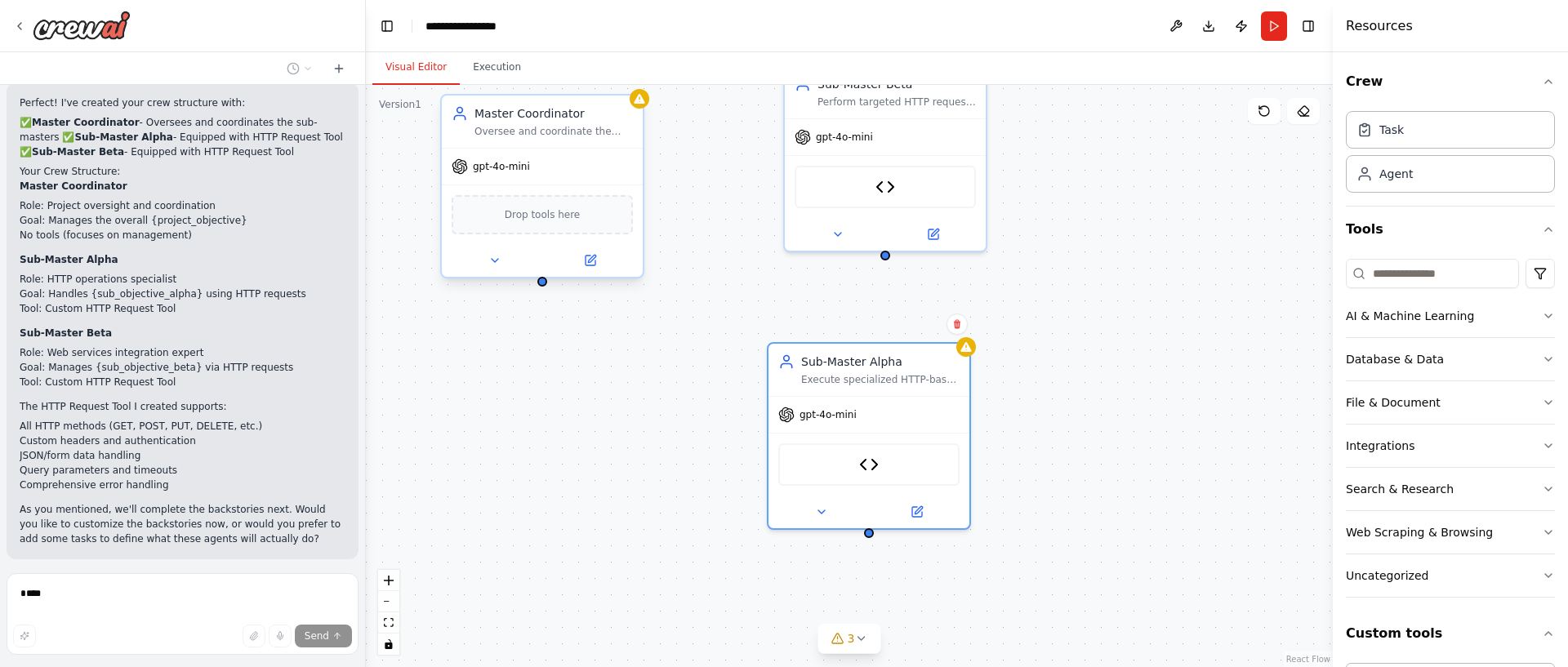
click at [544, 281] on div at bounding box center [542, 282] width 10 height 10
click at [572, 347] on div "Master Coordinator Oversee and coordinate the work of sub-master agents, ensuri…" at bounding box center [849, 377] width 967 height 583
drag, startPoint x: 804, startPoint y: 435, endPoint x: 819, endPoint y: 431, distance: 15.5
click at [819, 431] on div "HTTP Request Tool" at bounding box center [885, 461] width 201 height 62
drag, startPoint x: 542, startPoint y: 284, endPoint x: 887, endPoint y: 538, distance: 428.4
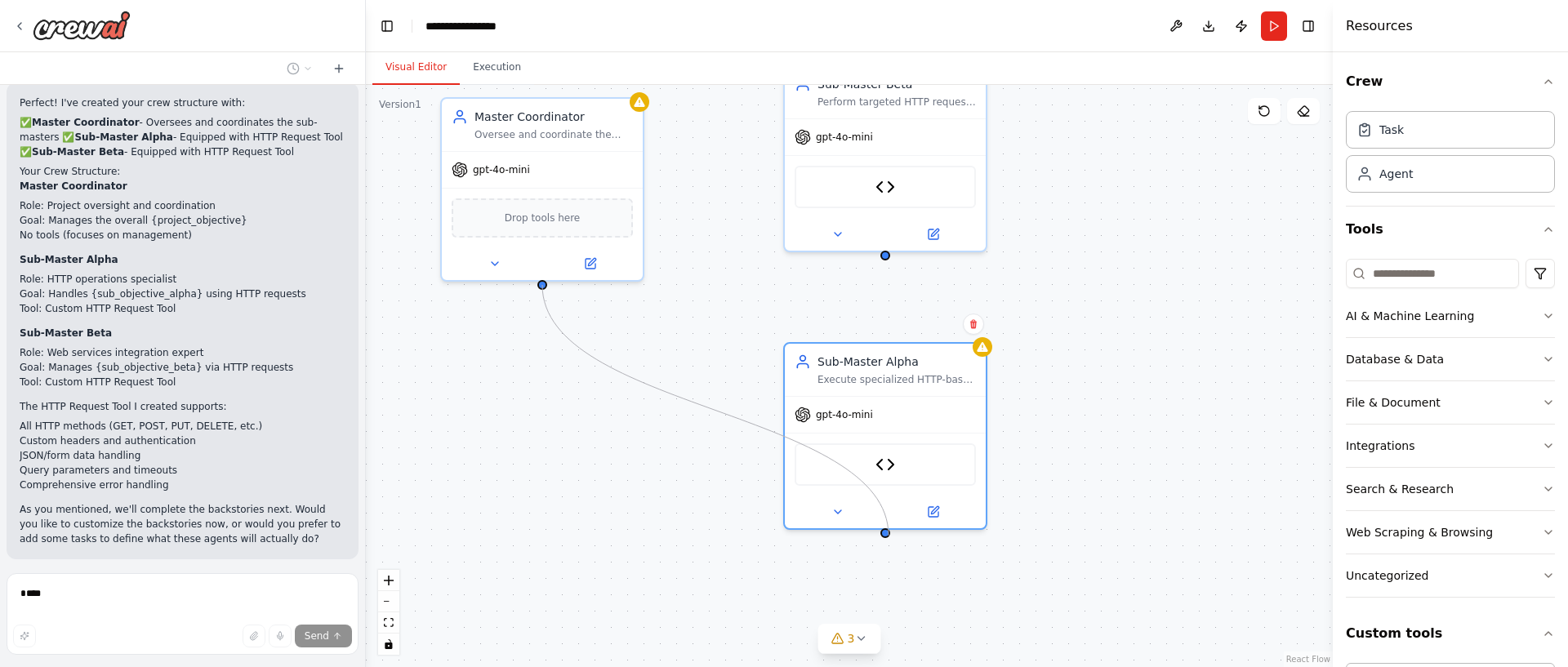
click at [887, 538] on div "Master Coordinator Oversee and coordinate the work of sub-master agents, ensuri…" at bounding box center [849, 377] width 967 height 583
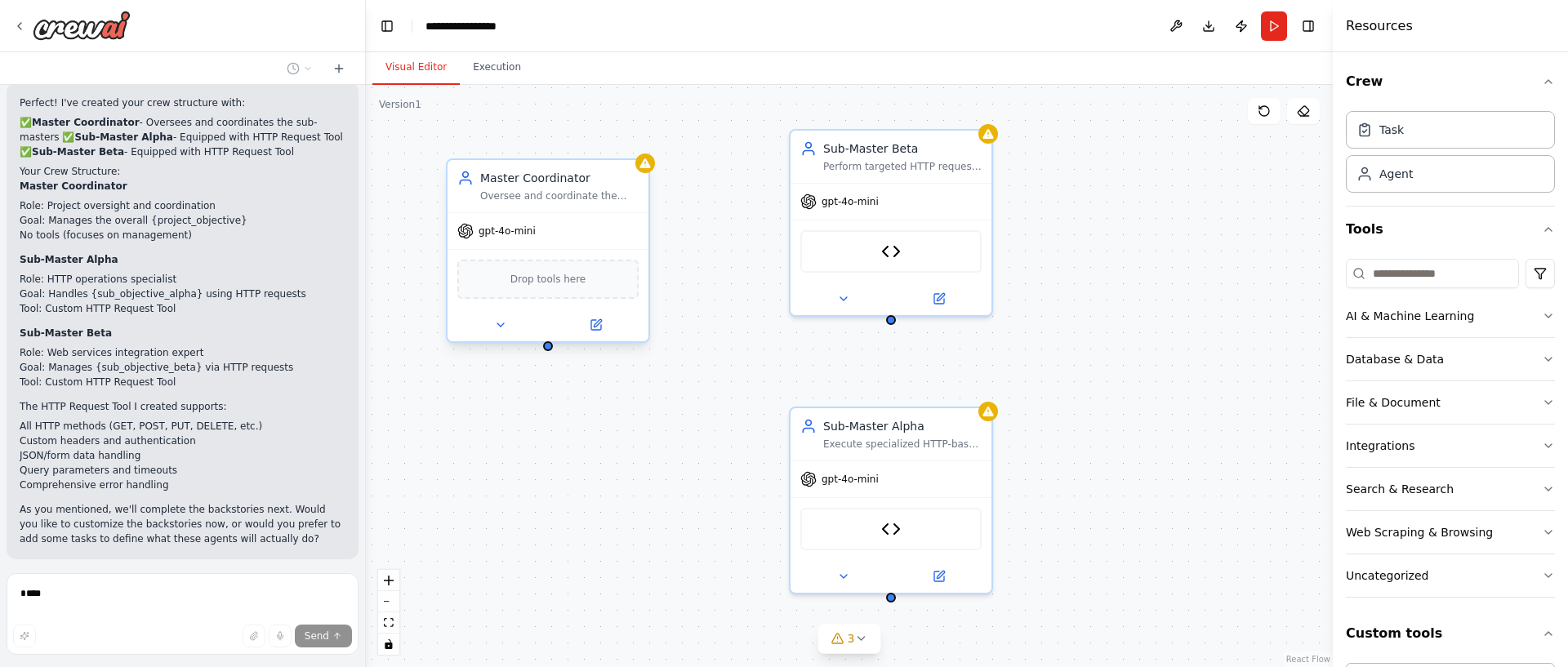
drag, startPoint x: 542, startPoint y: 287, endPoint x: 548, endPoint y: 351, distance: 64.3
click at [548, 352] on div "Master Coordinator Oversee and coordinate the work of sub-master agents, ensuri…" at bounding box center [849, 377] width 967 height 583
drag, startPoint x: 550, startPoint y: 364, endPoint x: 893, endPoint y: 409, distance: 345.9
click at [893, 409] on div "Master Coordinator Oversee and coordinate the work of sub-master agents, ensuri…" at bounding box center [684, 371] width 967 height 583
drag, startPoint x: 946, startPoint y: 446, endPoint x: 925, endPoint y: 438, distance: 22.5
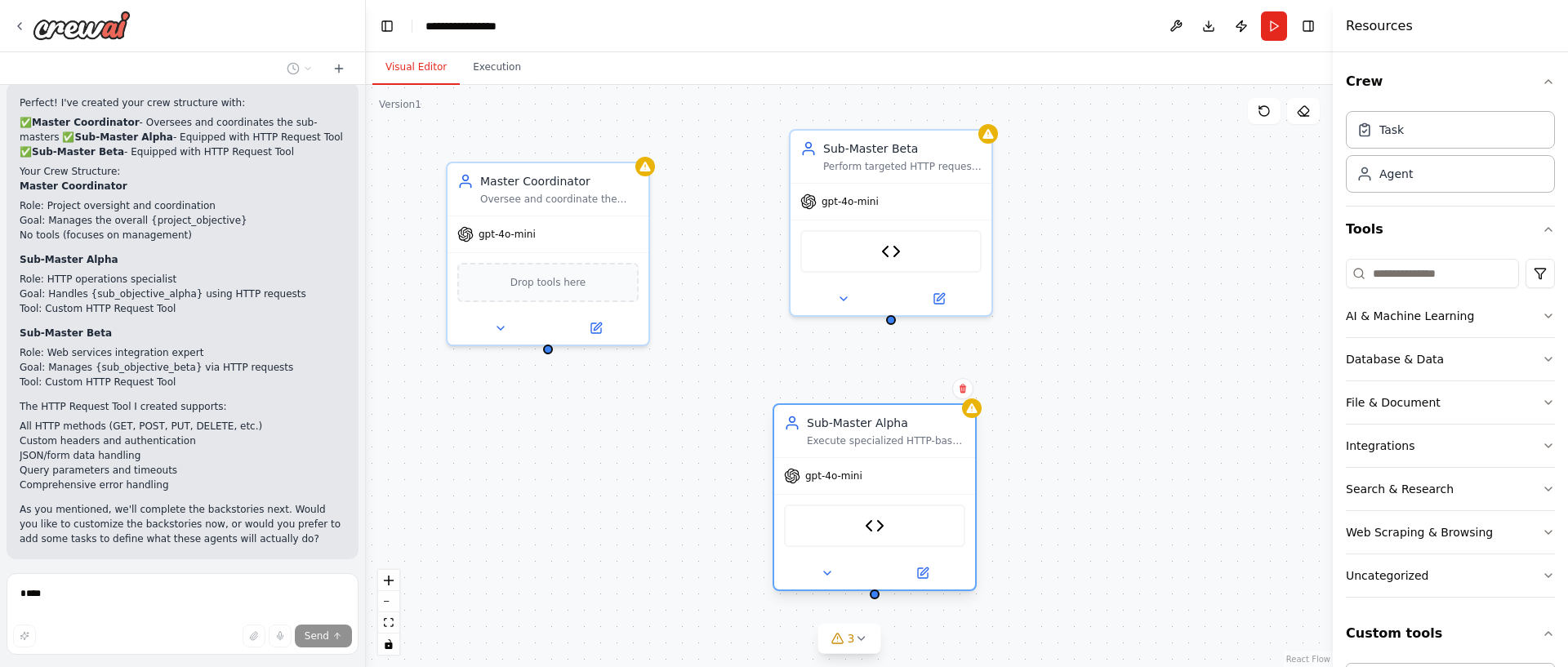
click at [925, 438] on div "Execute specialized HTTP-based operations and data collection tasks for {sub_ob…" at bounding box center [887, 441] width 159 height 13
click at [828, 574] on icon at bounding box center [827, 573] width 7 height 3
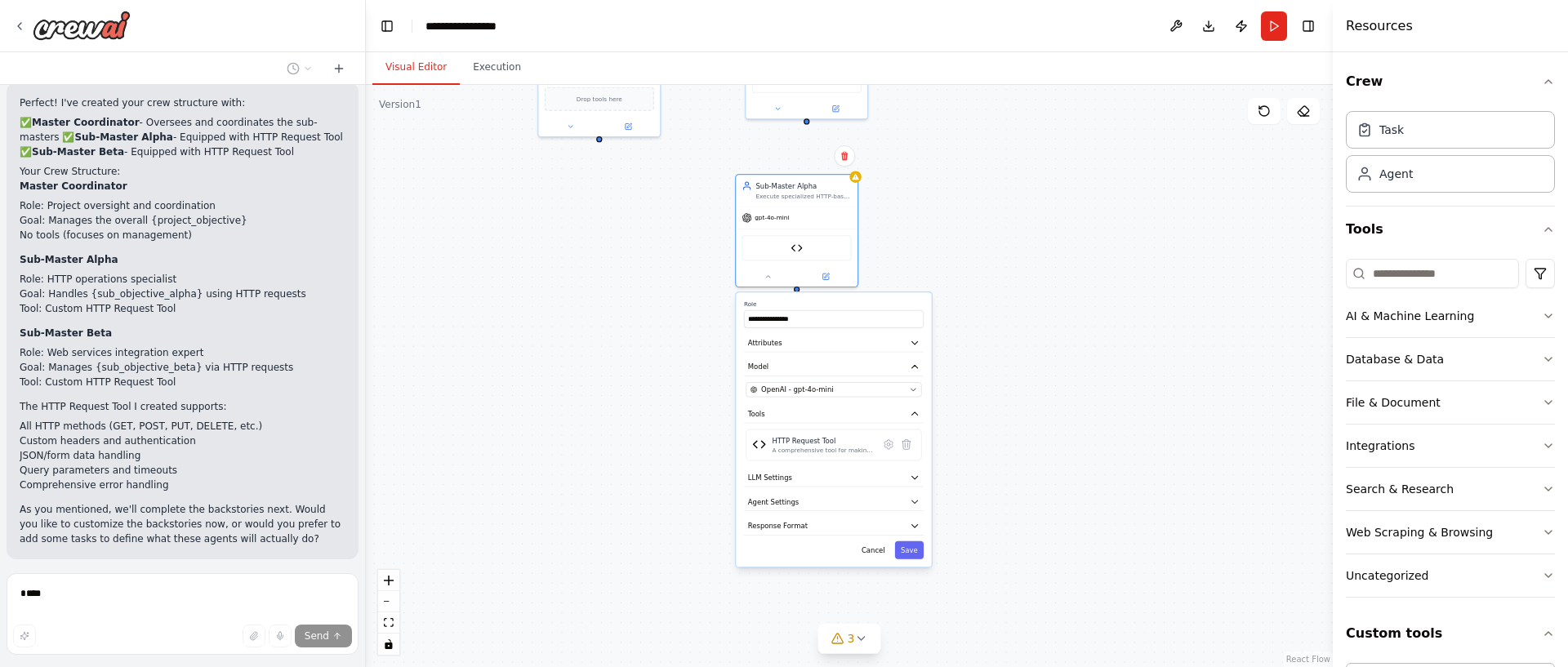
drag, startPoint x: 1142, startPoint y: 533, endPoint x: 1082, endPoint y: 256, distance: 283.4
click at [1082, 256] on div "**********" at bounding box center [849, 377] width 967 height 583
click at [846, 481] on button "LLM Settings" at bounding box center [831, 480] width 182 height 19
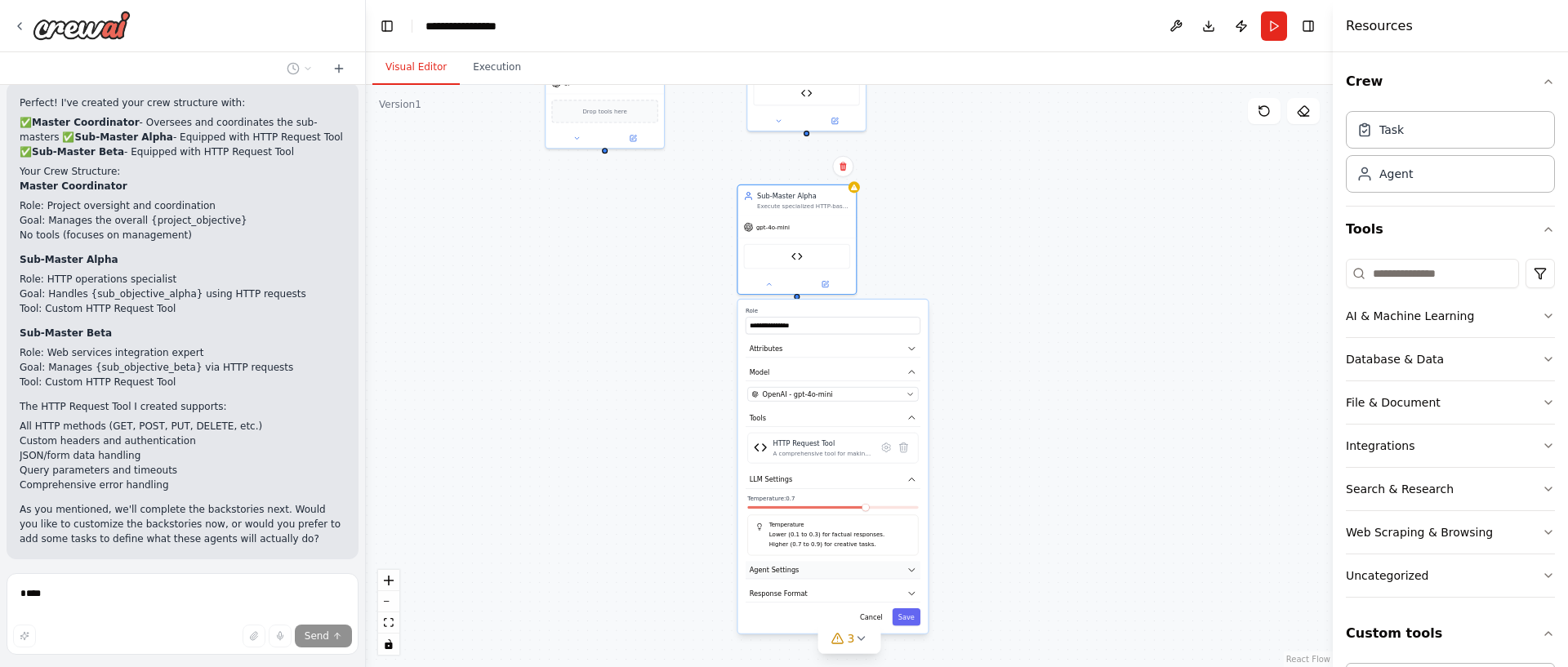
click at [833, 576] on button "Agent Settings" at bounding box center [833, 569] width 175 height 18
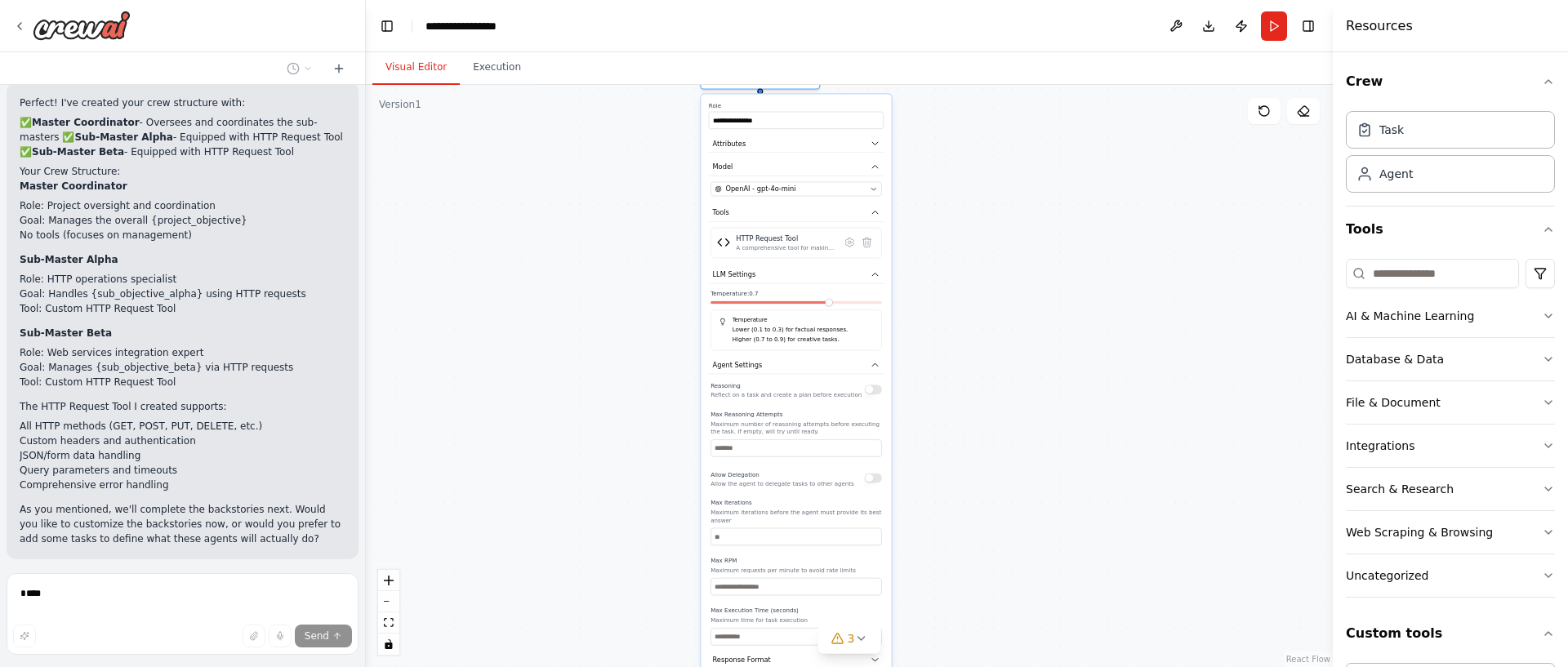
drag, startPoint x: 1046, startPoint y: 451, endPoint x: 1023, endPoint y: 297, distance: 155.7
click at [1023, 297] on div "**********" at bounding box center [849, 377] width 967 height 583
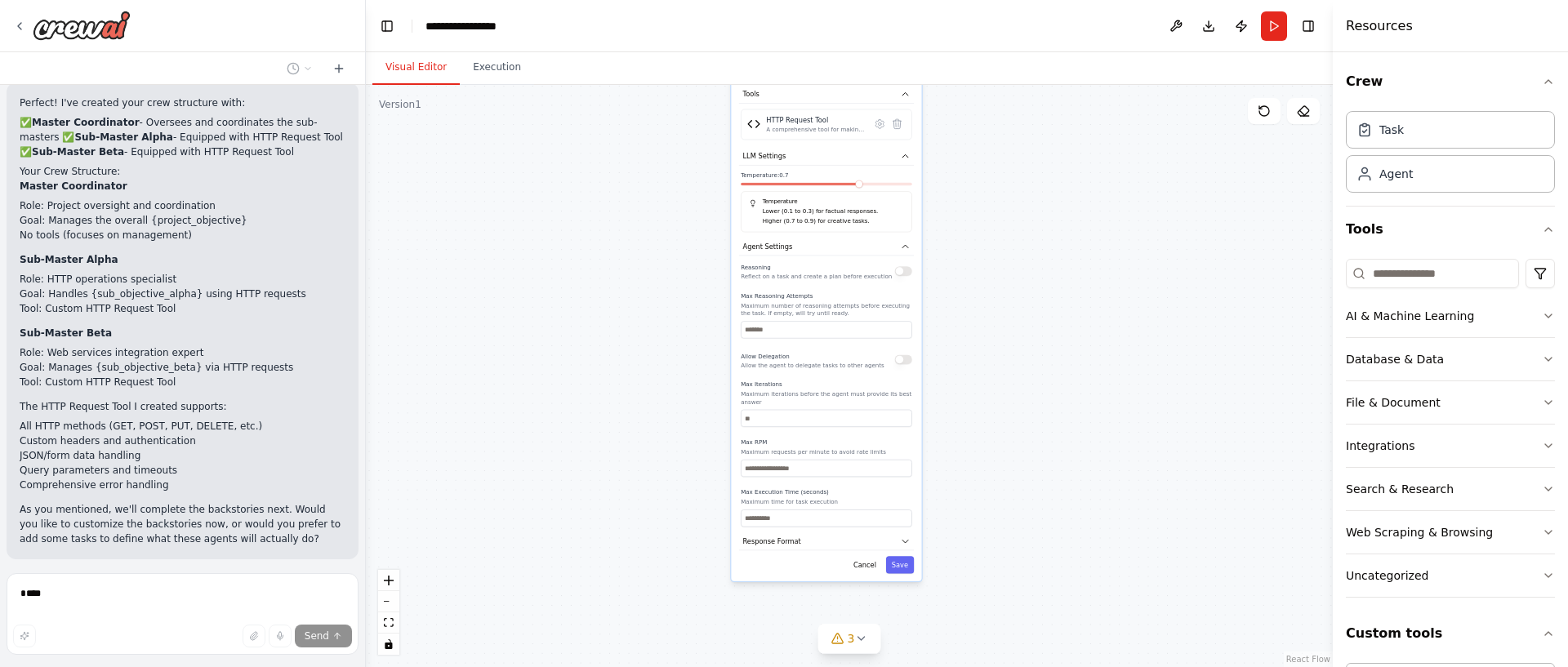
drag, startPoint x: 920, startPoint y: 482, endPoint x: 927, endPoint y: 359, distance: 123.2
click at [941, 361] on div "**********" at bounding box center [849, 377] width 967 height 583
click at [609, 331] on div "**********" at bounding box center [849, 377] width 967 height 583
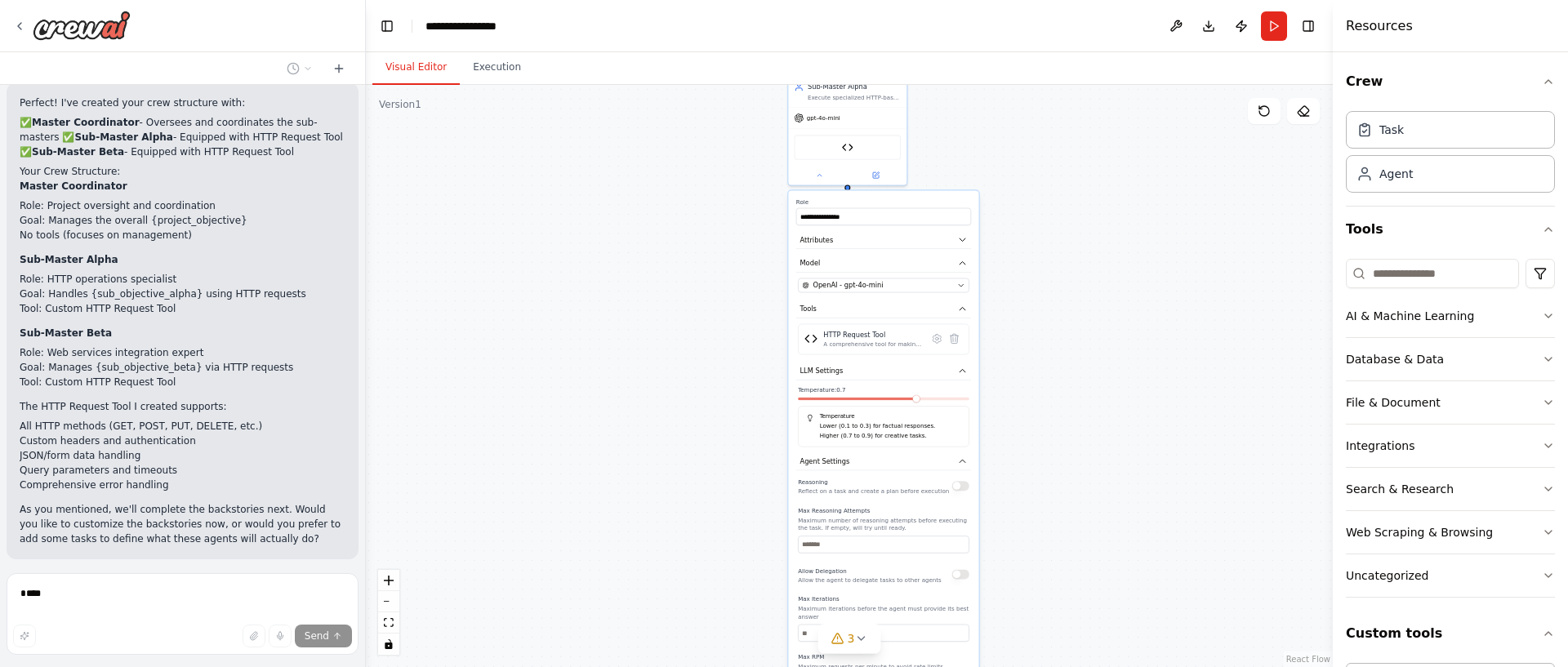
drag, startPoint x: 561, startPoint y: 289, endPoint x: 640, endPoint y: 567, distance: 289.0
click at [640, 567] on div "**********" at bounding box center [849, 377] width 967 height 583
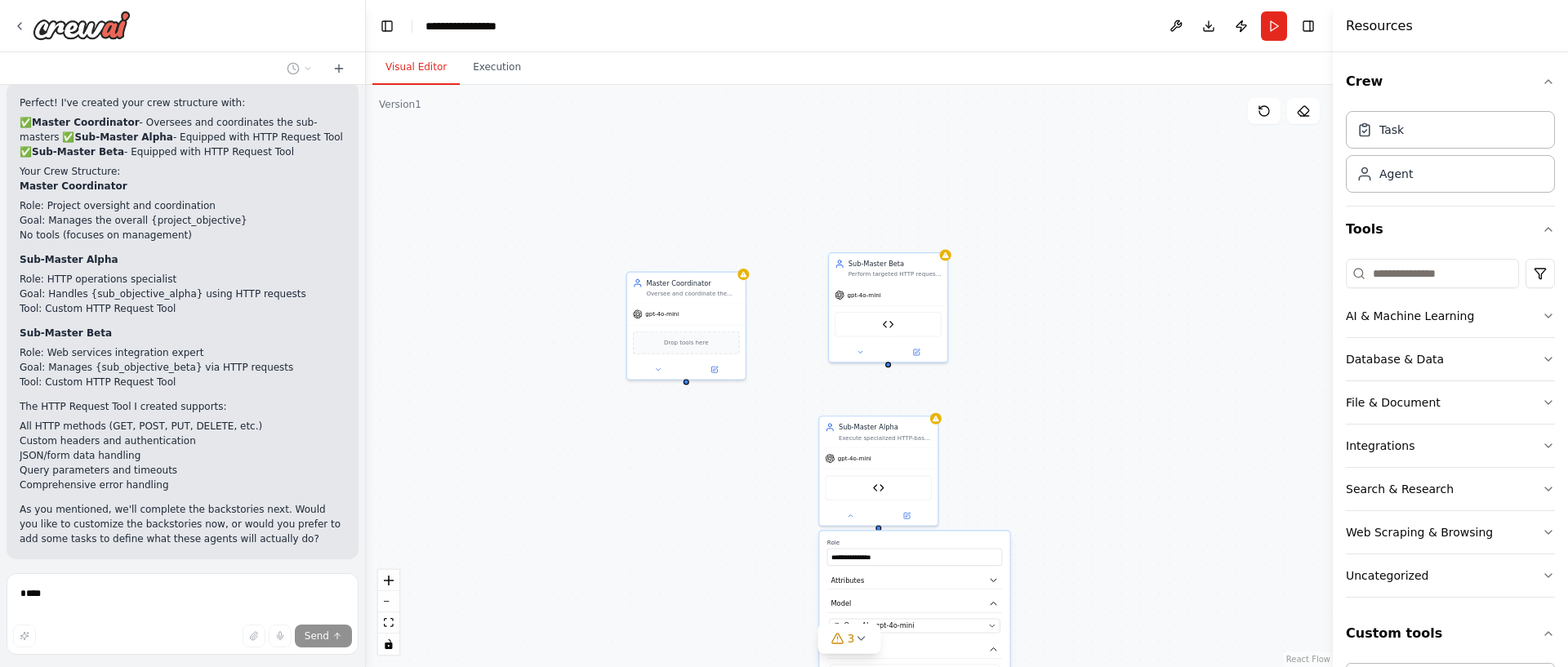
drag, startPoint x: 586, startPoint y: 276, endPoint x: 608, endPoint y: 502, distance: 227.1
click at [599, 519] on div "**********" at bounding box center [849, 377] width 967 height 583
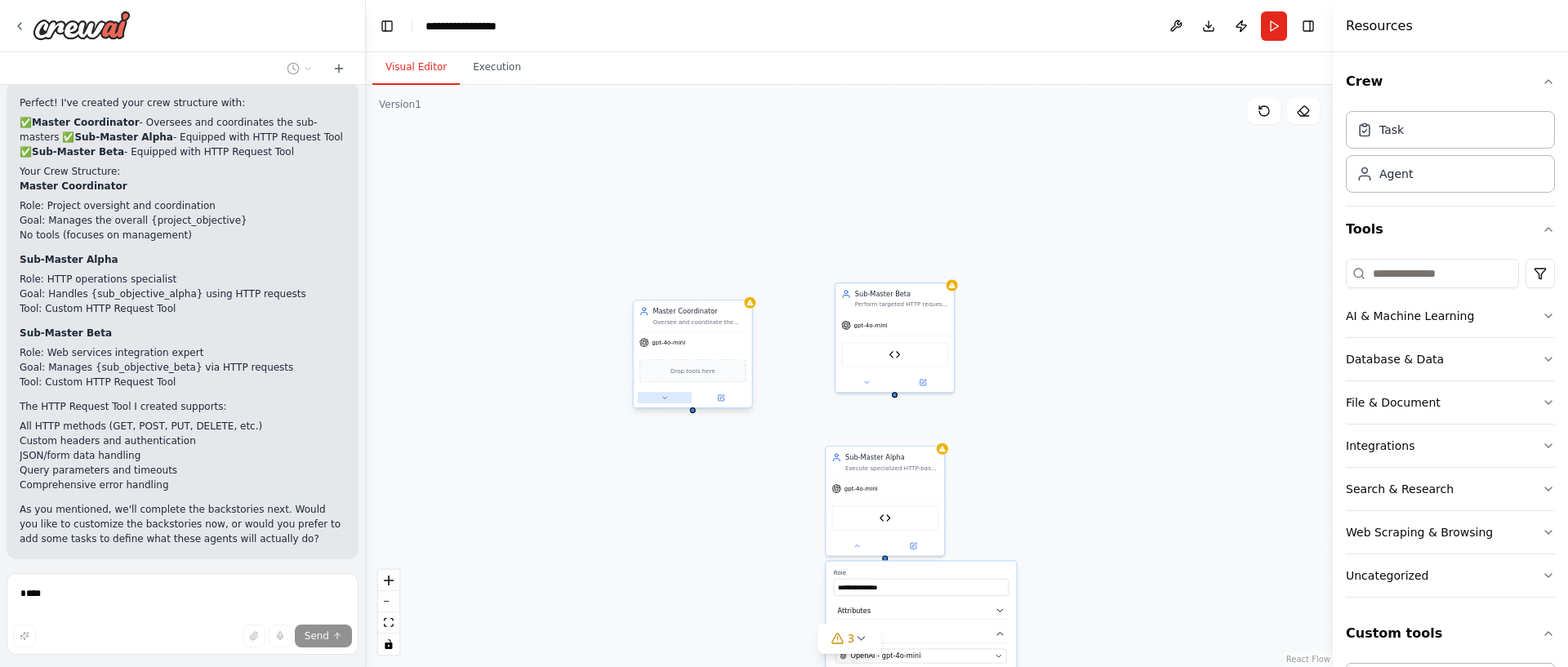
click at [663, 399] on icon at bounding box center [664, 398] width 8 height 8
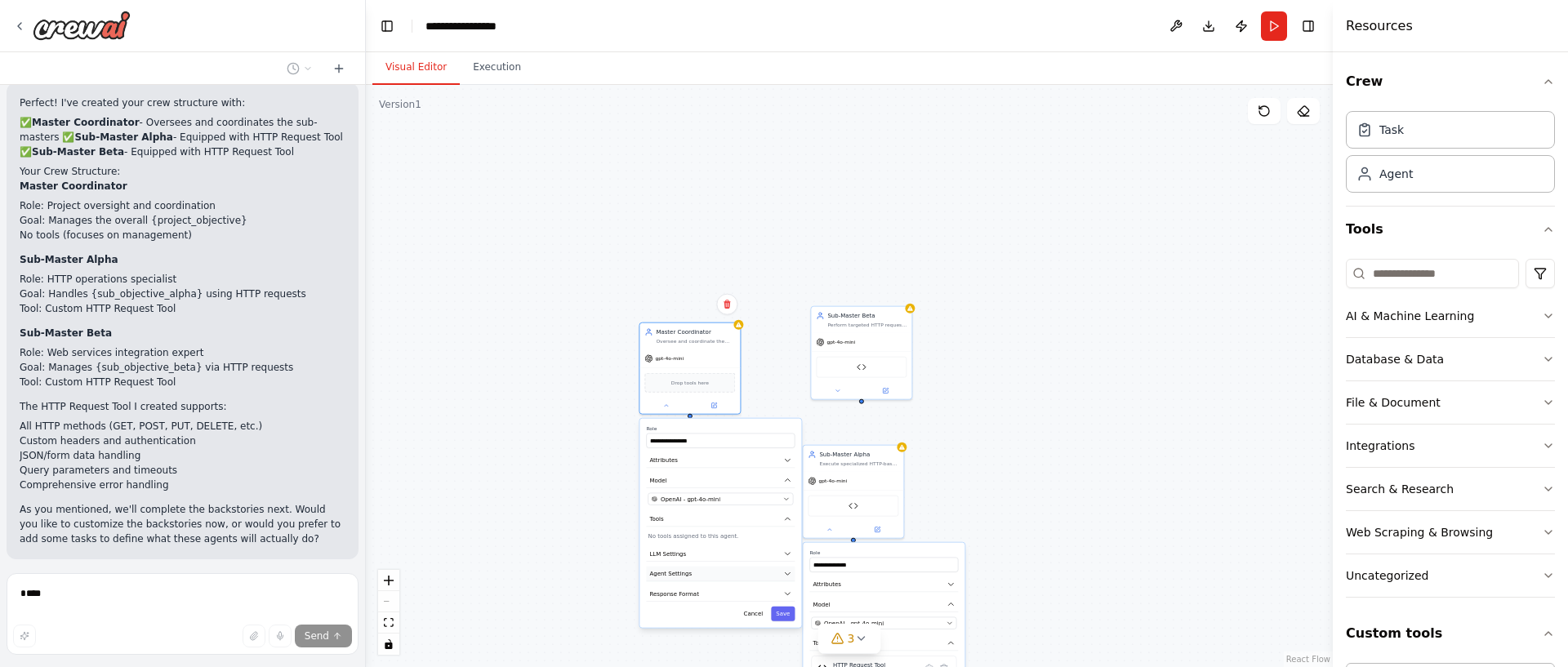
click at [683, 577] on span "Agent Settings" at bounding box center [670, 574] width 42 height 8
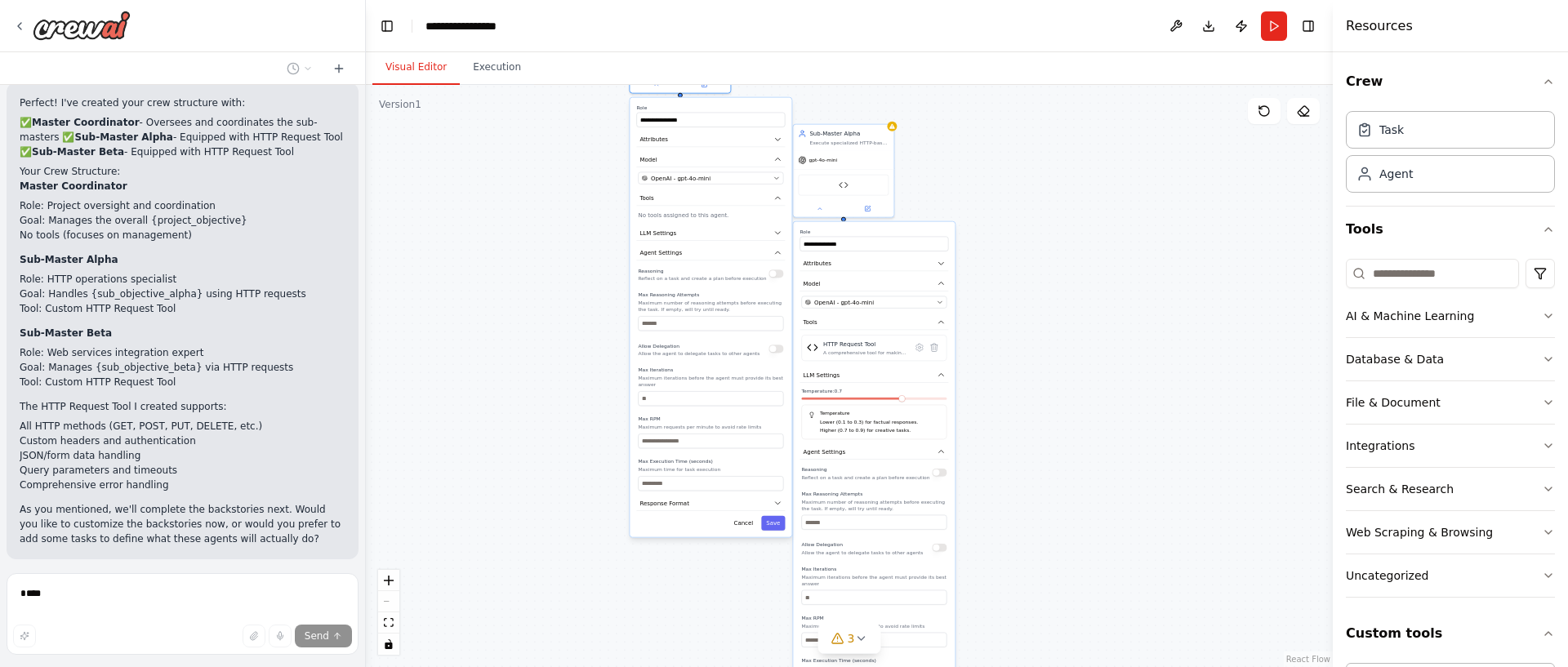
drag, startPoint x: 522, startPoint y: 467, endPoint x: 561, endPoint y: 226, distance: 244.1
click at [508, 197] on div "**********" at bounding box center [849, 377] width 967 height 583
click at [777, 354] on button "button" at bounding box center [776, 350] width 14 height 8
click at [1086, 312] on div "**********" at bounding box center [849, 377] width 967 height 583
click at [568, 155] on div "**********" at bounding box center [849, 377] width 967 height 583
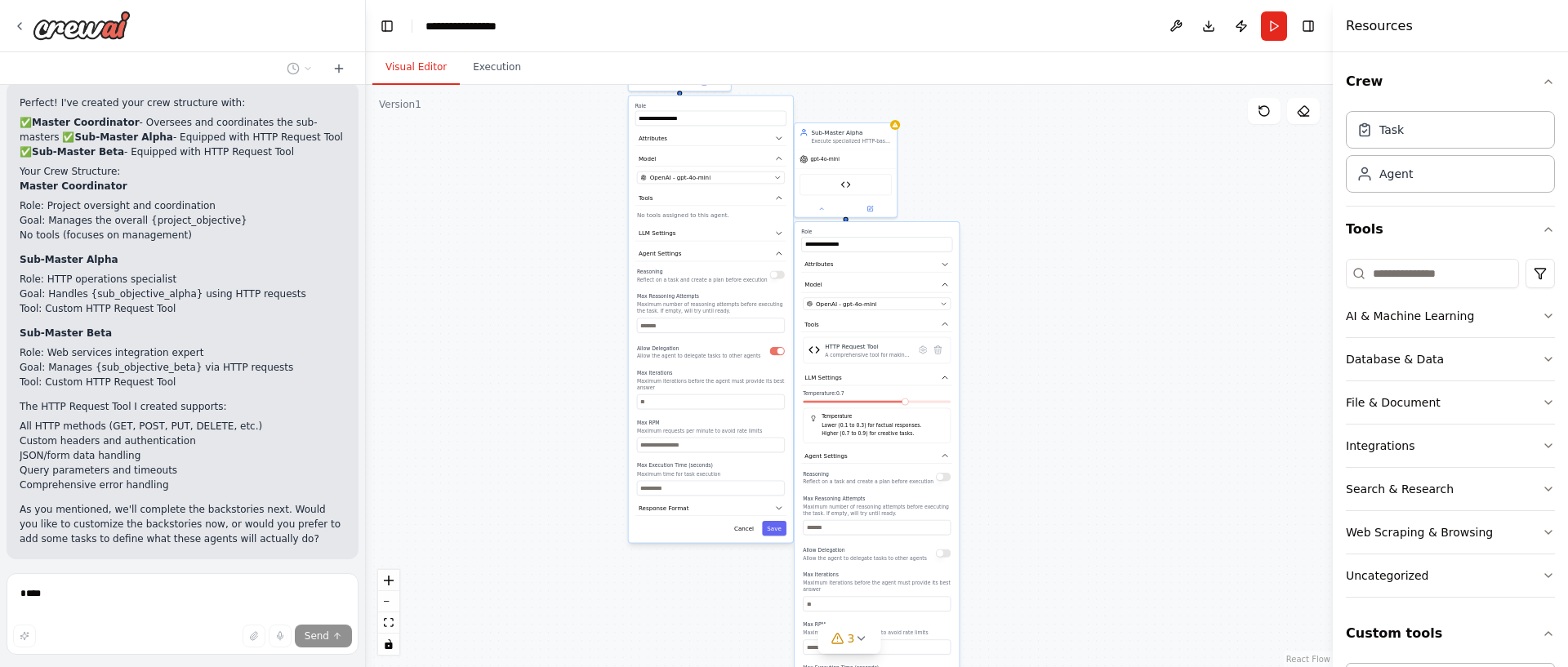
click at [1012, 188] on div "**********" at bounding box center [849, 377] width 967 height 583
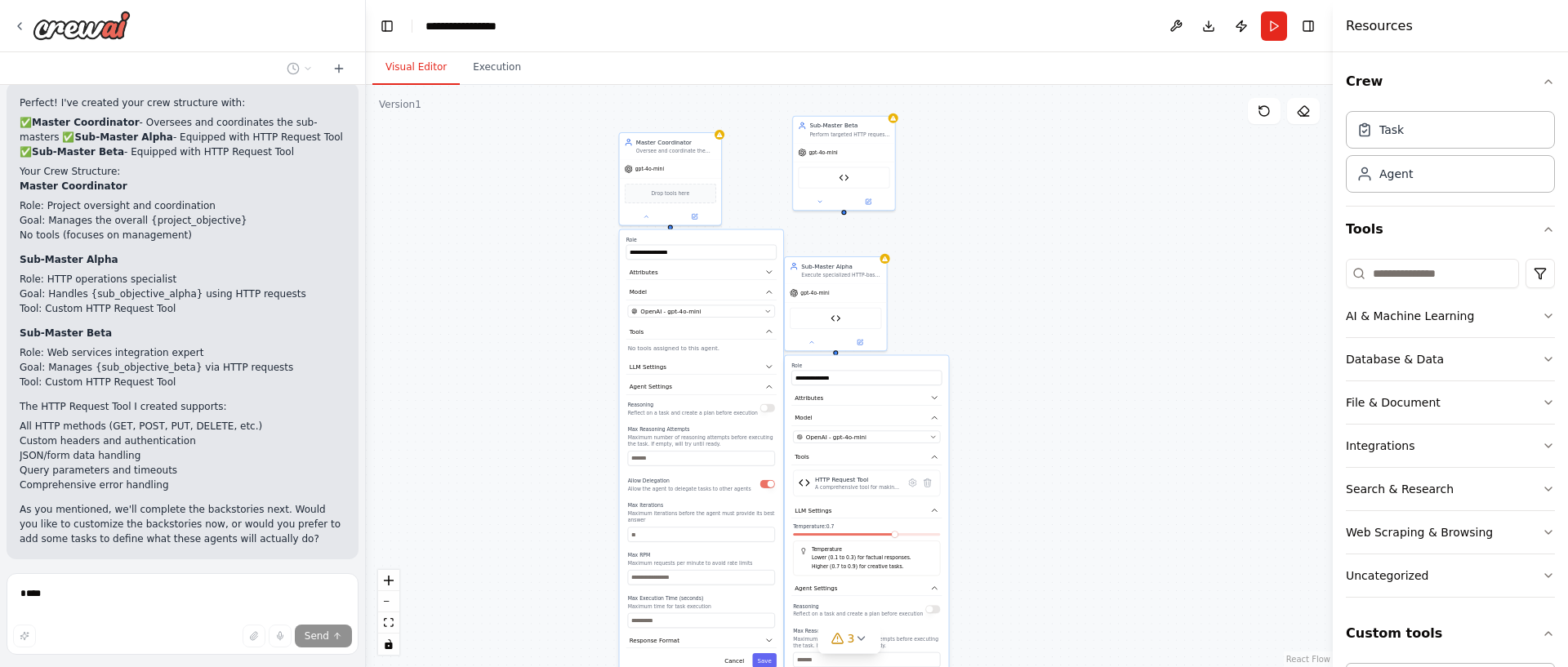
drag, startPoint x: 589, startPoint y: 114, endPoint x: 642, endPoint y: 231, distance: 128.4
click at [582, 240] on div "**********" at bounding box center [849, 377] width 967 height 583
click at [648, 209] on icon at bounding box center [648, 210] width 7 height 7
drag, startPoint x: 674, startPoint y: 221, endPoint x: 831, endPoint y: 355, distance: 206.4
click at [843, 349] on div "**********" at bounding box center [849, 377] width 967 height 583
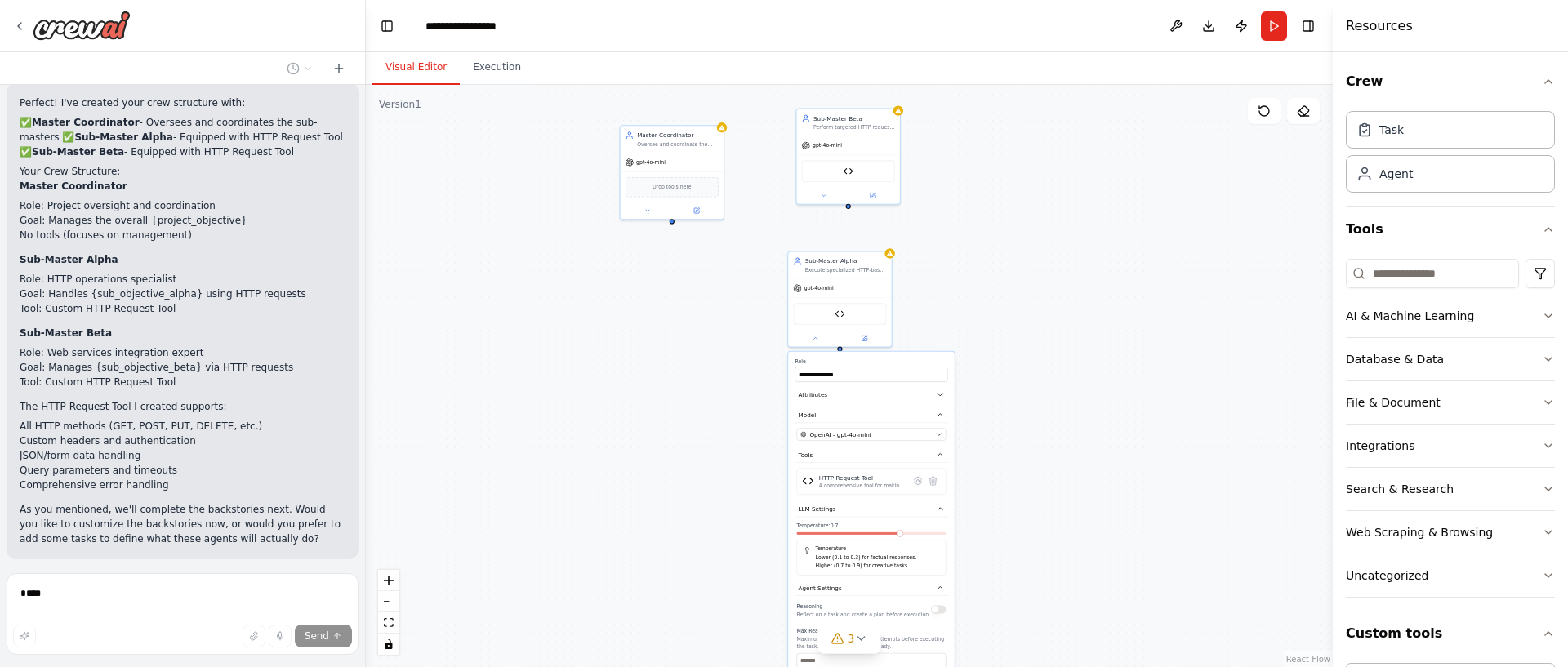
click at [347, 585] on button "Stop" at bounding box center [337, 597] width 37 height 24
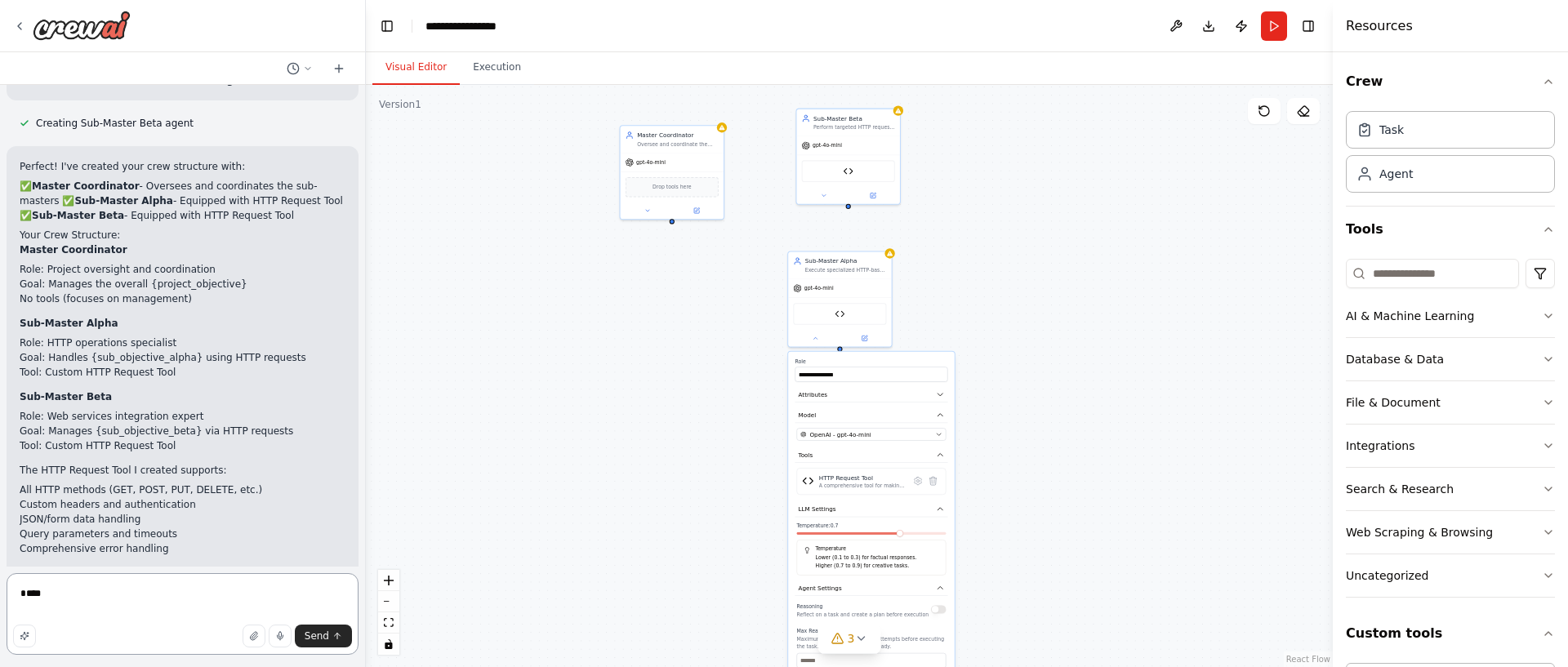
click at [134, 594] on textarea "****" at bounding box center [182, 614] width 352 height 82
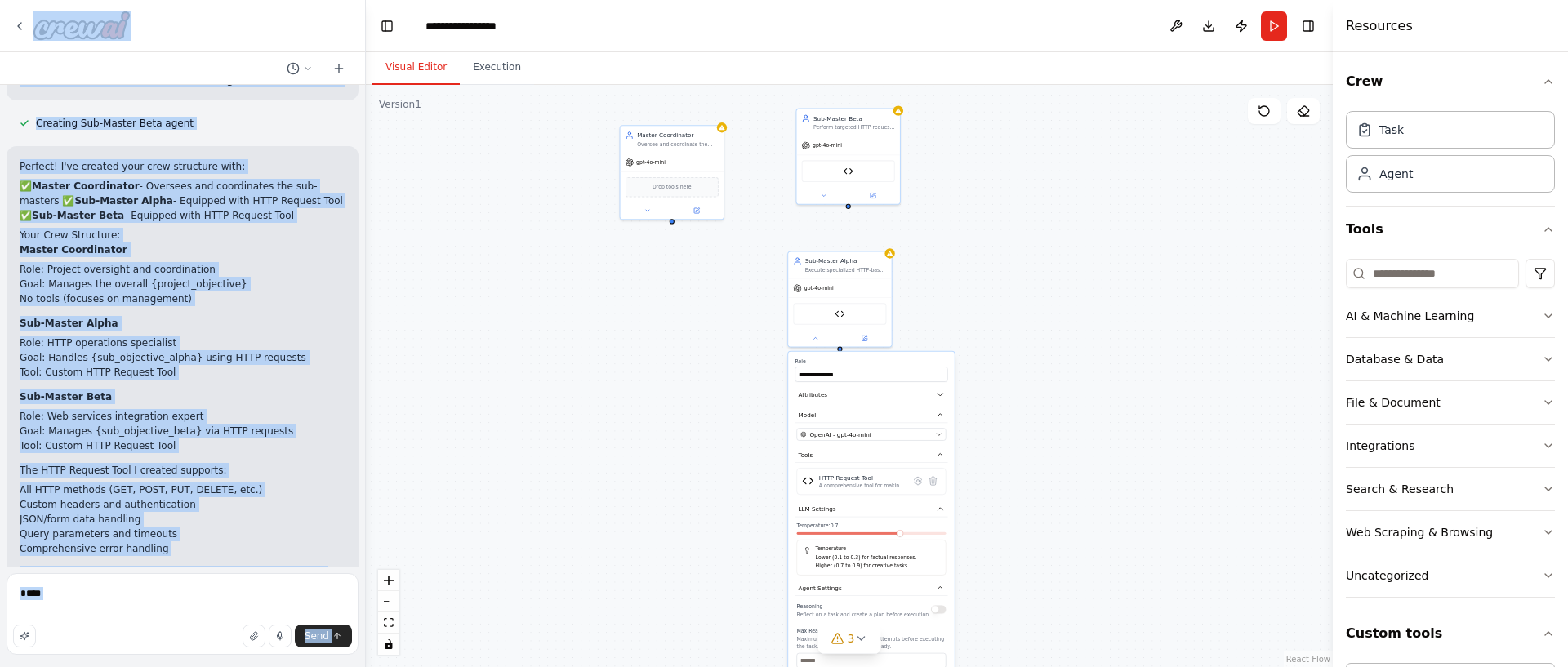
click at [127, 0] on html "Hello! I'm the CrewAI assistant. What kind of automation do you want to build? …" at bounding box center [784, 334] width 1568 height 667
click at [704, 292] on div "**********" at bounding box center [849, 377] width 967 height 583
click at [260, 49] on div at bounding box center [182, 26] width 365 height 52
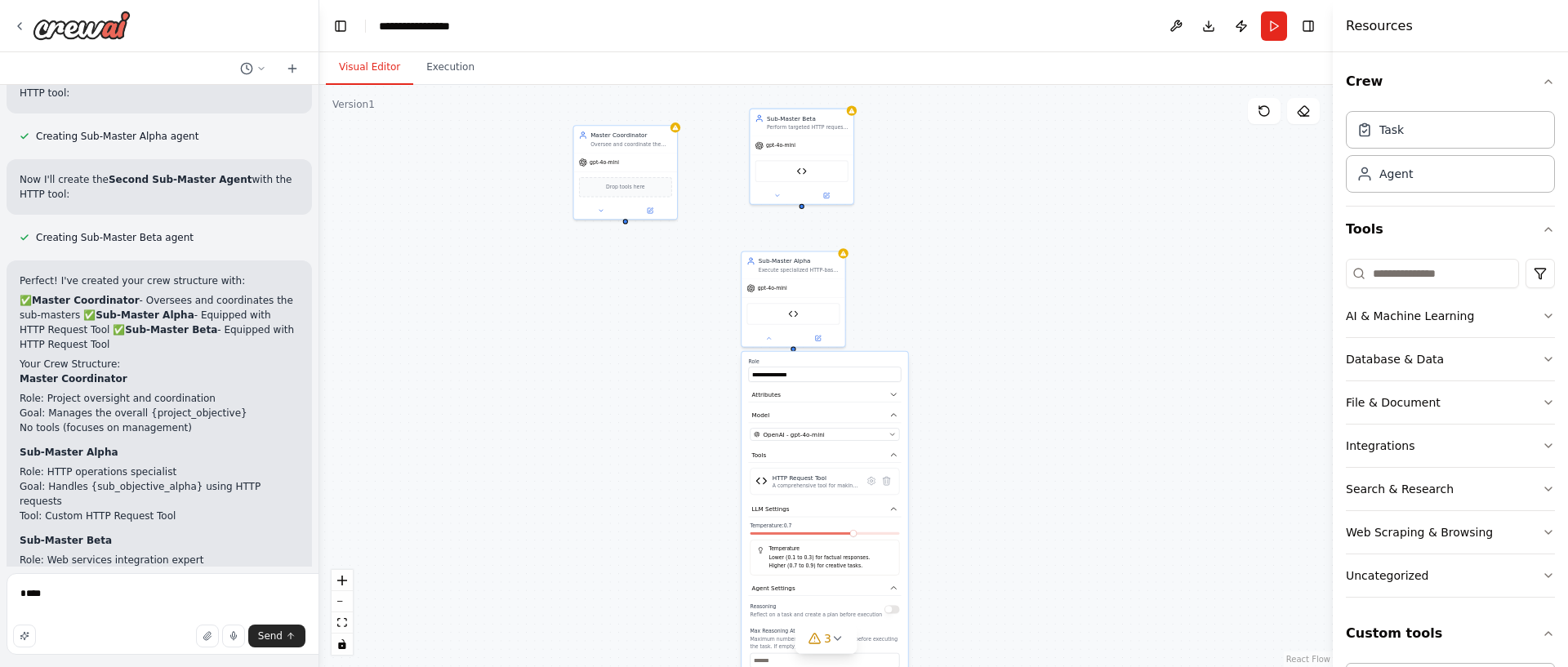
scroll to position [2444, 0]
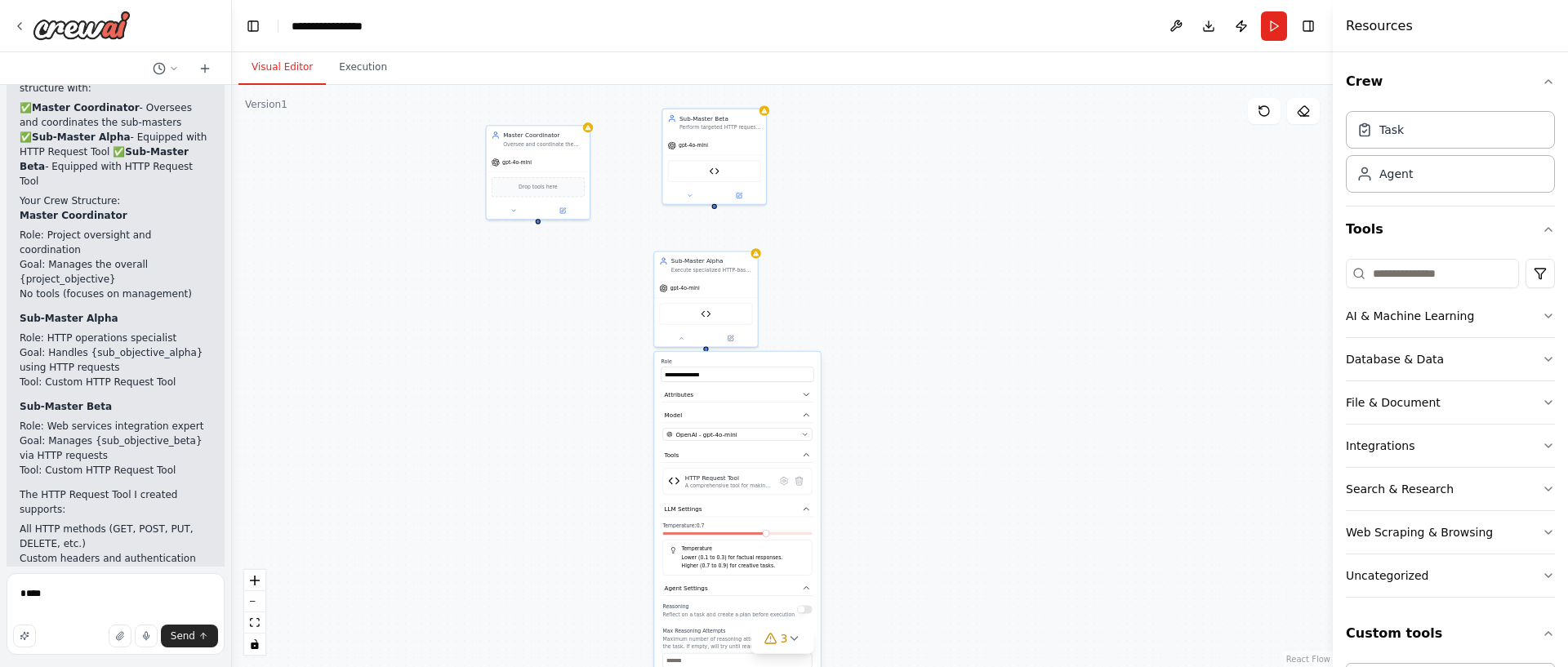
drag, startPoint x: 362, startPoint y: 77, endPoint x: 0, endPoint y: 118, distance: 364.3
click at [0, 118] on div "Hello! I'm the CrewAI assistant. What kind of automation do you want to build? …" at bounding box center [116, 334] width 232 height 667
drag, startPoint x: 533, startPoint y: 145, endPoint x: 468, endPoint y: 187, distance: 77.4
click at [468, 187] on div "Oversee and coordinate the work of sub-master agents, ensuring tasks are proper…" at bounding box center [485, 185] width 82 height 7
drag, startPoint x: 724, startPoint y: 130, endPoint x: 726, endPoint y: 194, distance: 64.0
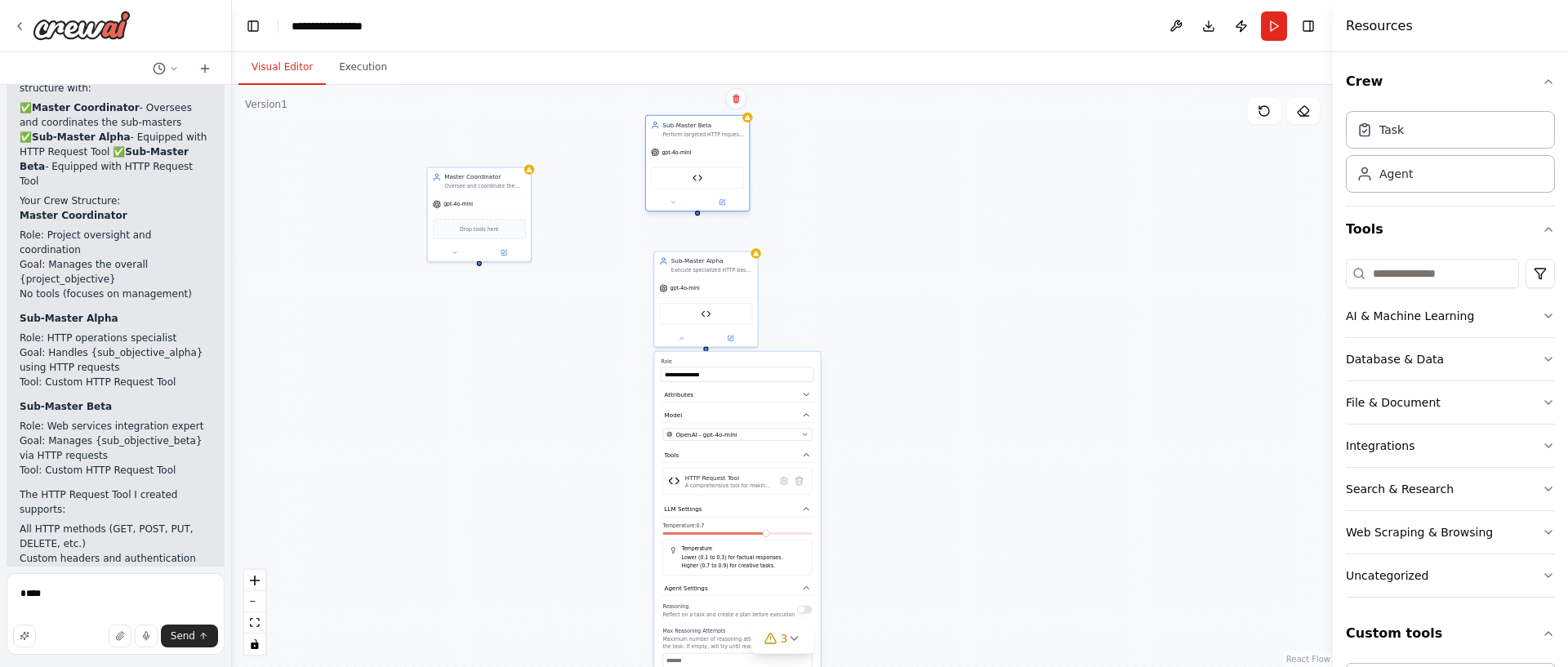
click at [700, 143] on div "Sub-Master Beta Perform targeted HTTP requests and web service integrations for…" at bounding box center [697, 129] width 103 height 27
click at [683, 339] on icon at bounding box center [681, 337] width 7 height 7
click at [477, 263] on div "Master Coordinator Oversee and coordinate the work of sub-master agents, ensuri…" at bounding box center [783, 377] width 1101 height 583
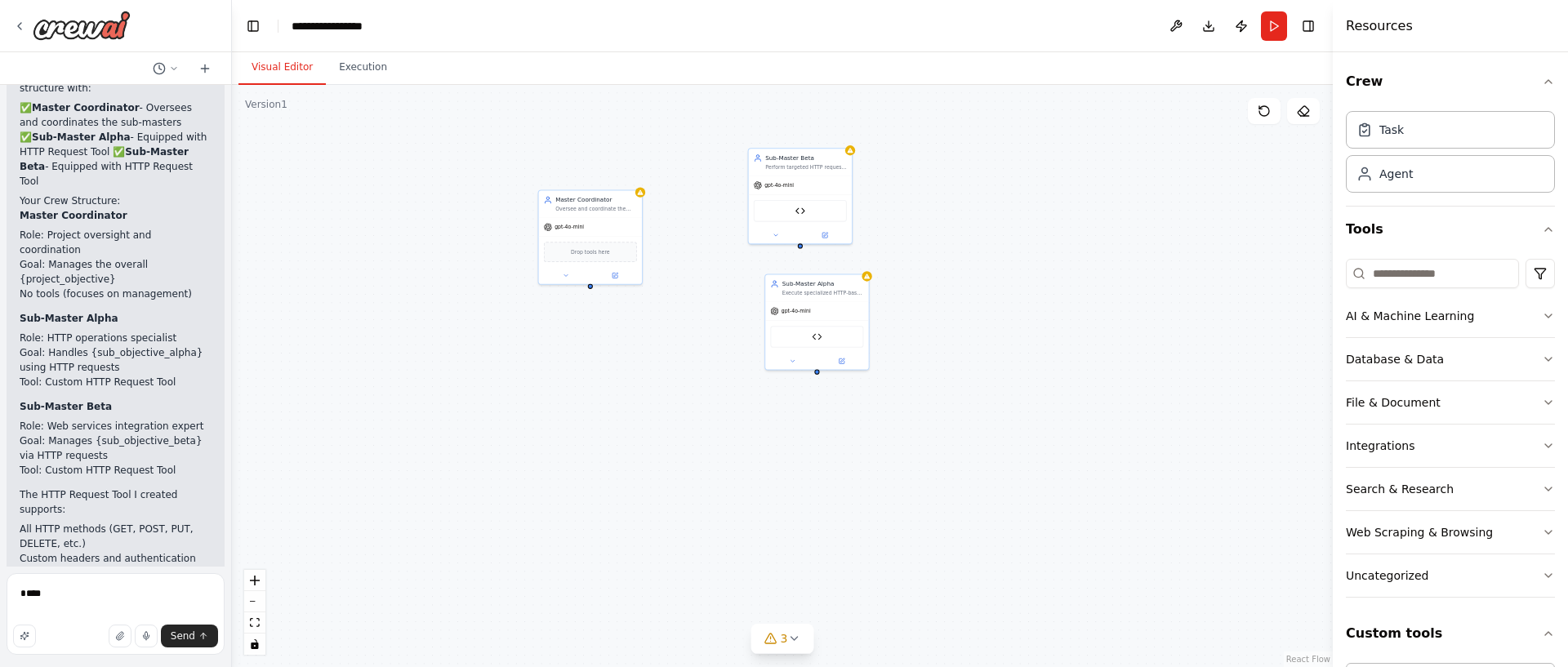
drag, startPoint x: 478, startPoint y: 264, endPoint x: 544, endPoint y: 252, distance: 67.1
click at [542, 250] on div "Master Coordinator Oversee and coordinate the work of sub-master agents, ensuri…" at bounding box center [783, 377] width 1101 height 583
drag, startPoint x: 541, startPoint y: 249, endPoint x: 544, endPoint y: 315, distance: 66.1
click at [543, 315] on div "Master Coordinator Oversee and coordinate the work of sub-master agents, ensuri…" at bounding box center [783, 377] width 1101 height 583
click at [545, 315] on div at bounding box center [545, 314] width 5 height 5
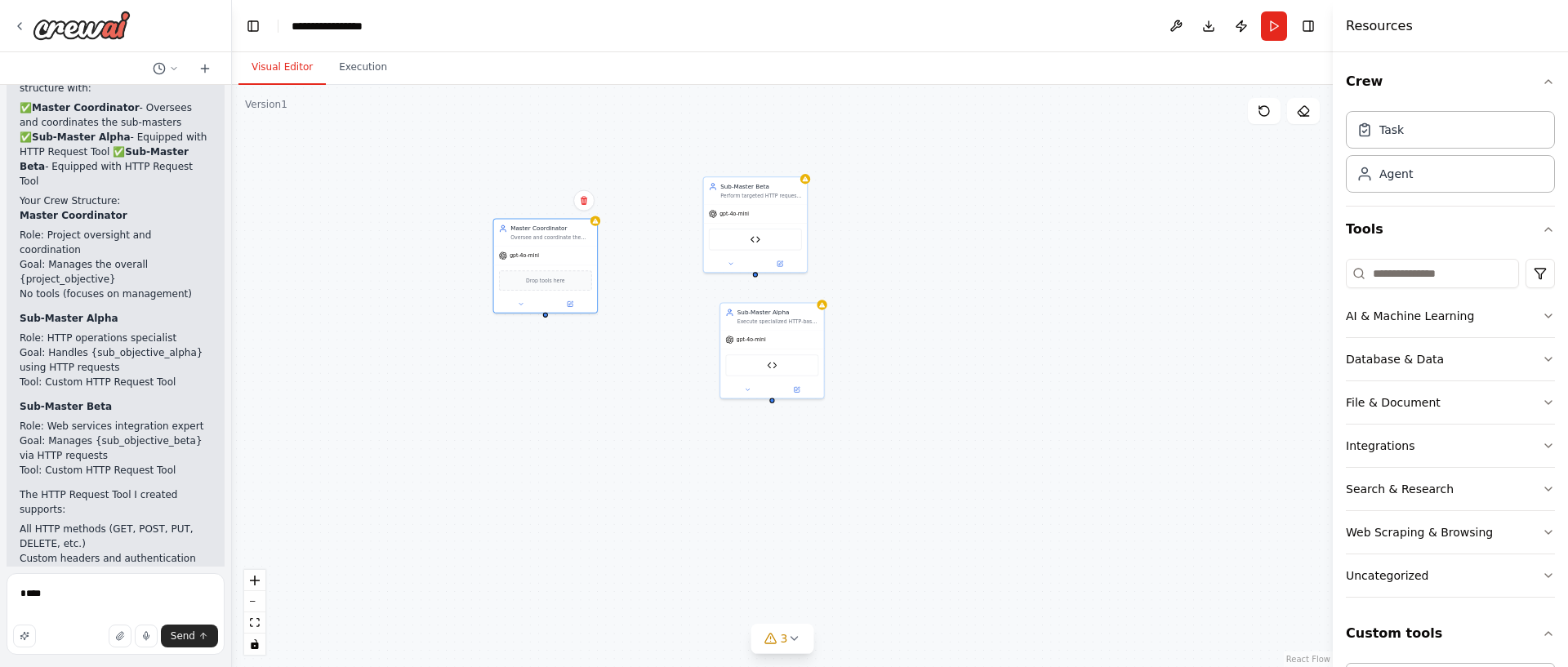
click at [547, 315] on div "Master Coordinator Oversee and coordinate the work of sub-master agents, ensuri…" at bounding box center [783, 377] width 1101 height 583
drag, startPoint x: 677, startPoint y: 361, endPoint x: 724, endPoint y: 366, distance: 47.3
click at [656, 382] on div "Master Coordinator Oversee and coordinate the work of sub-master agents, ensuri…" at bounding box center [783, 377] width 1101 height 583
drag, startPoint x: 749, startPoint y: 361, endPoint x: 665, endPoint y: 401, distance: 93.0
click at [666, 378] on div "gpt-4o-mini" at bounding box center [659, 369] width 103 height 19
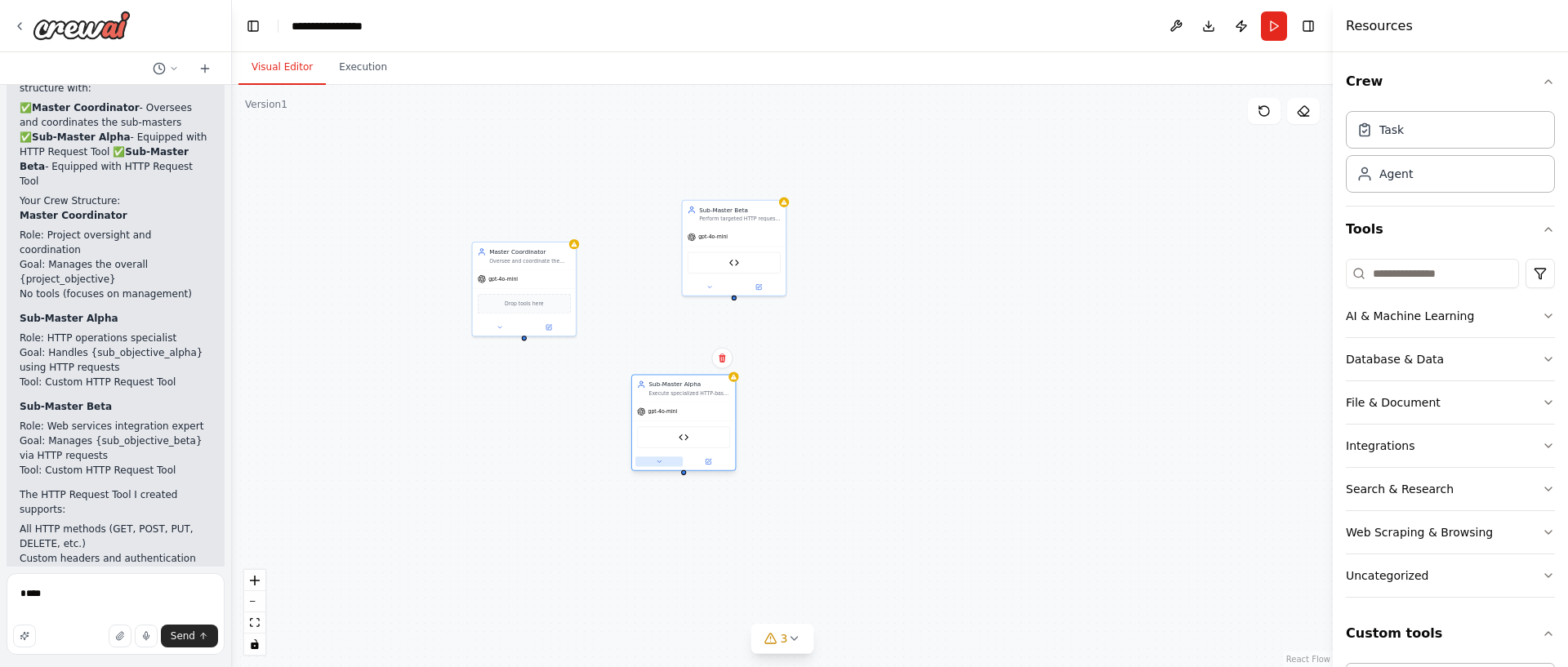
drag, startPoint x: 665, startPoint y: 453, endPoint x: 665, endPoint y: 469, distance: 16.0
click at [671, 466] on button at bounding box center [659, 462] width 47 height 10
click at [531, 365] on div "Master Coordinator Oversee and coordinate the work of sub-master agents, ensuri…" at bounding box center [783, 377] width 1101 height 583
click at [254, 581] on icon "zoom in" at bounding box center [255, 581] width 10 height 10
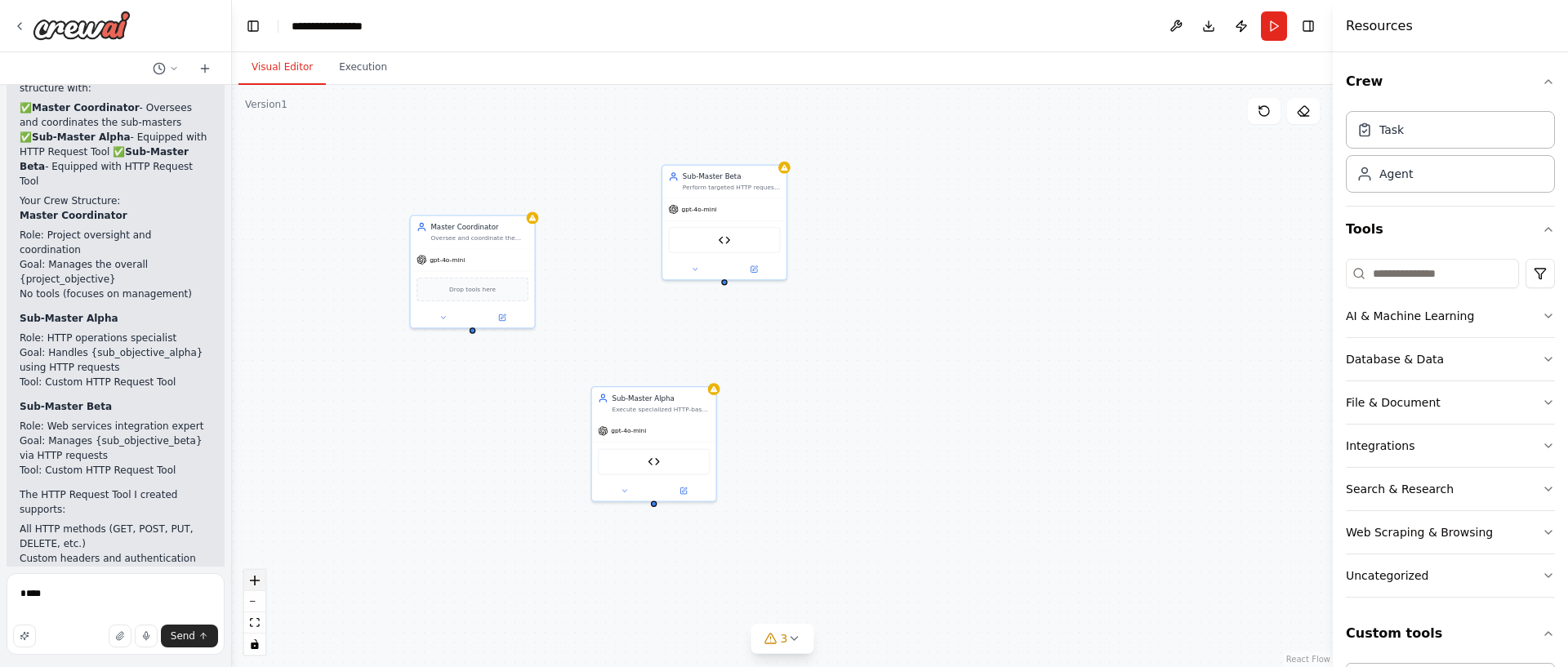
click at [254, 581] on icon "zoom in" at bounding box center [255, 581] width 10 height 10
drag, startPoint x: 254, startPoint y: 581, endPoint x: 264, endPoint y: 572, distance: 13.5
click at [255, 580] on icon "zoom in" at bounding box center [255, 581] width 10 height 10
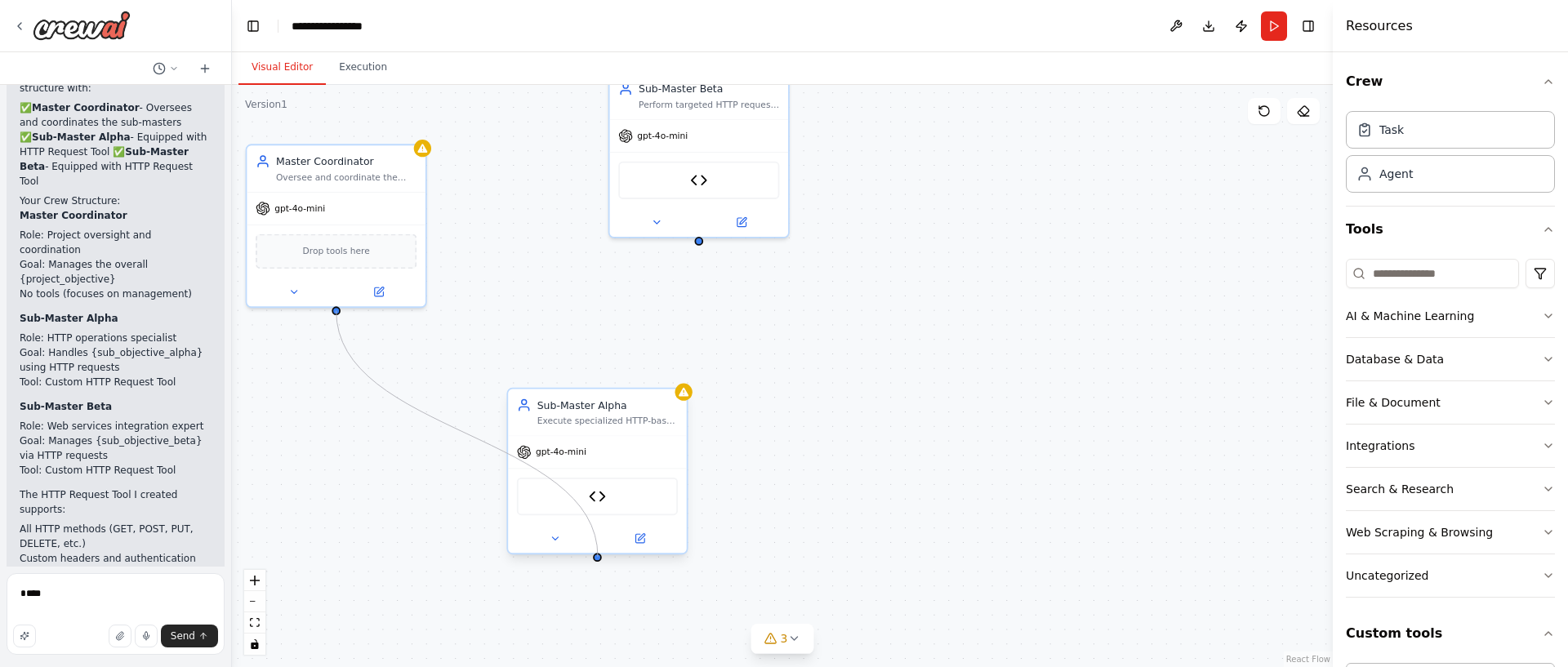
drag, startPoint x: 337, startPoint y: 309, endPoint x: 598, endPoint y: 557, distance: 360.0
click at [598, 516] on div "Master Coordinator Oversee and coordinate the work of sub-master agents, ensuri…" at bounding box center [619, 258] width 978 height 517
drag, startPoint x: 596, startPoint y: 560, endPoint x: 336, endPoint y: 314, distance: 357.9
click at [336, 314] on div "Master Coordinator Oversee and coordinate the work of sub-master agents, ensuri…" at bounding box center [783, 377] width 1101 height 583
drag, startPoint x: 334, startPoint y: 311, endPoint x: 596, endPoint y: 564, distance: 364.2
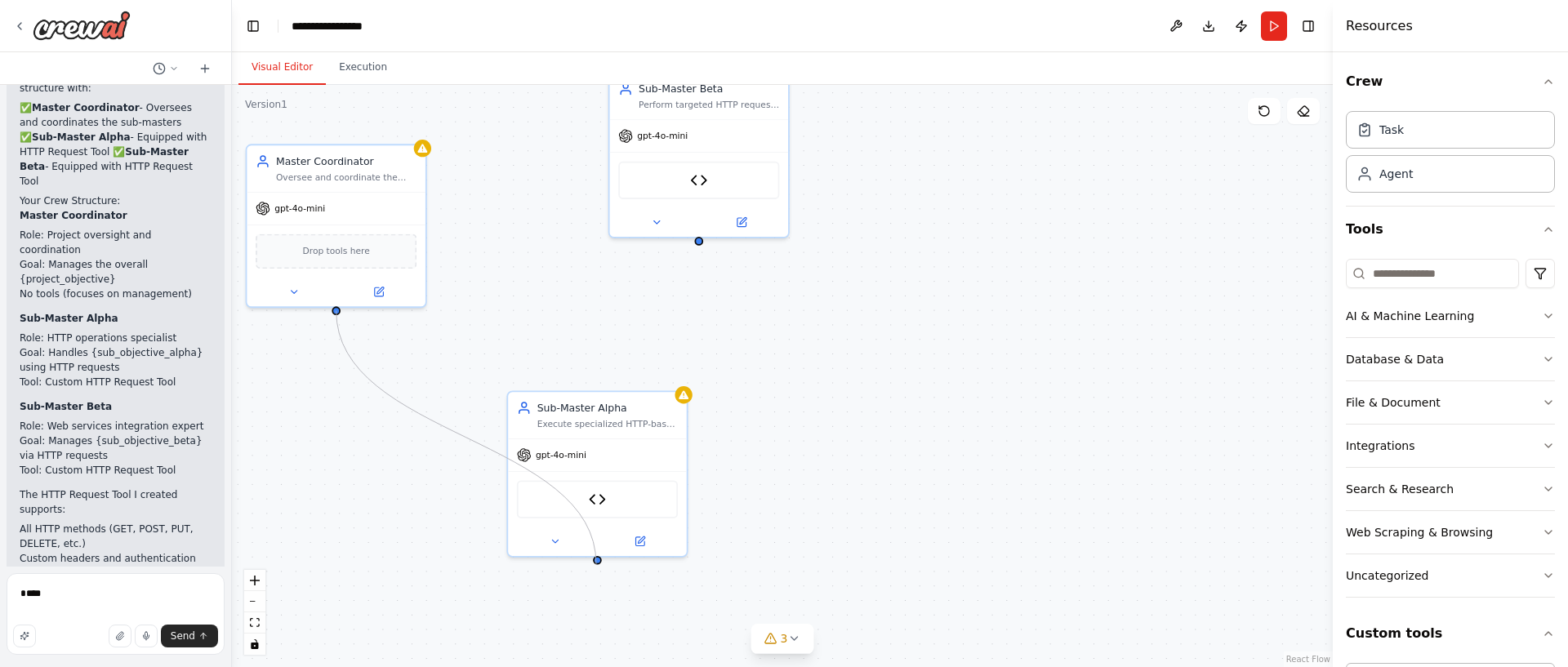
click at [596, 564] on div "Master Coordinator Oversee and coordinate the work of sub-master agents, ensuri…" at bounding box center [783, 377] width 1101 height 583
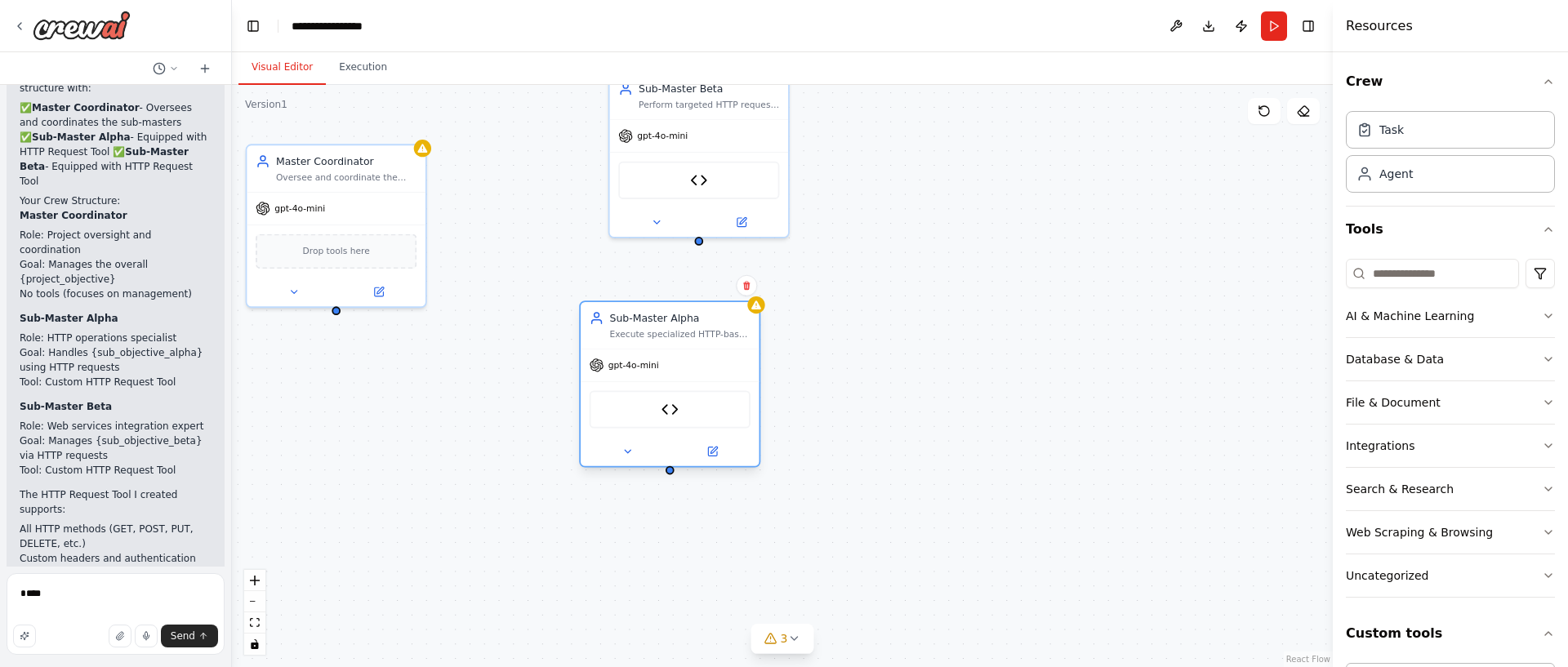
drag, startPoint x: 610, startPoint y: 427, endPoint x: 672, endPoint y: 355, distance: 95.0
click at [672, 356] on div "gpt-4o-mini" at bounding box center [670, 366] width 179 height 32
drag, startPoint x: 698, startPoint y: 241, endPoint x: 674, endPoint y: 480, distance: 240.2
click at [674, 480] on div "Master Coordinator Oversee and coordinate the work of sub-master agents, ensuri…" at bounding box center [783, 377] width 1101 height 583
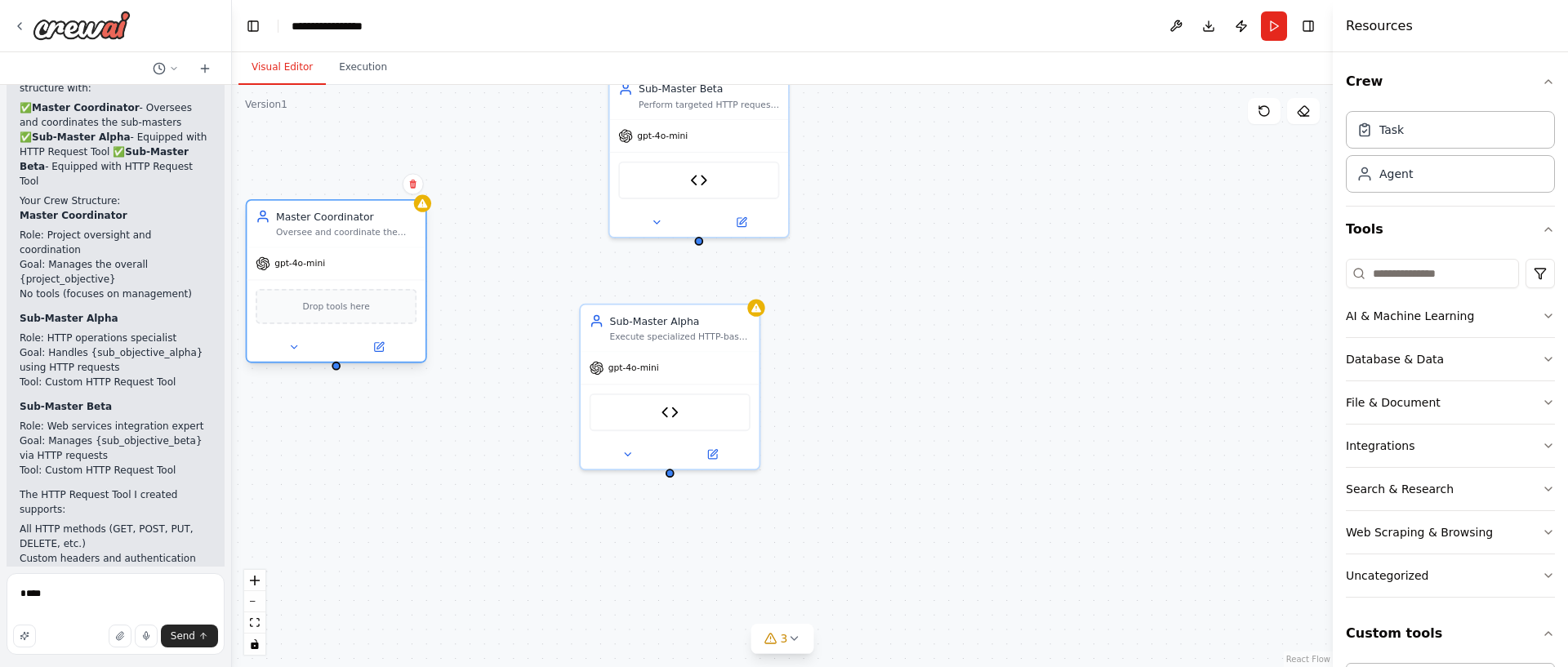
drag, startPoint x: 363, startPoint y: 264, endPoint x: 365, endPoint y: 327, distance: 63.0
click at [365, 279] on div "gpt-4o-mini" at bounding box center [336, 263] width 179 height 32
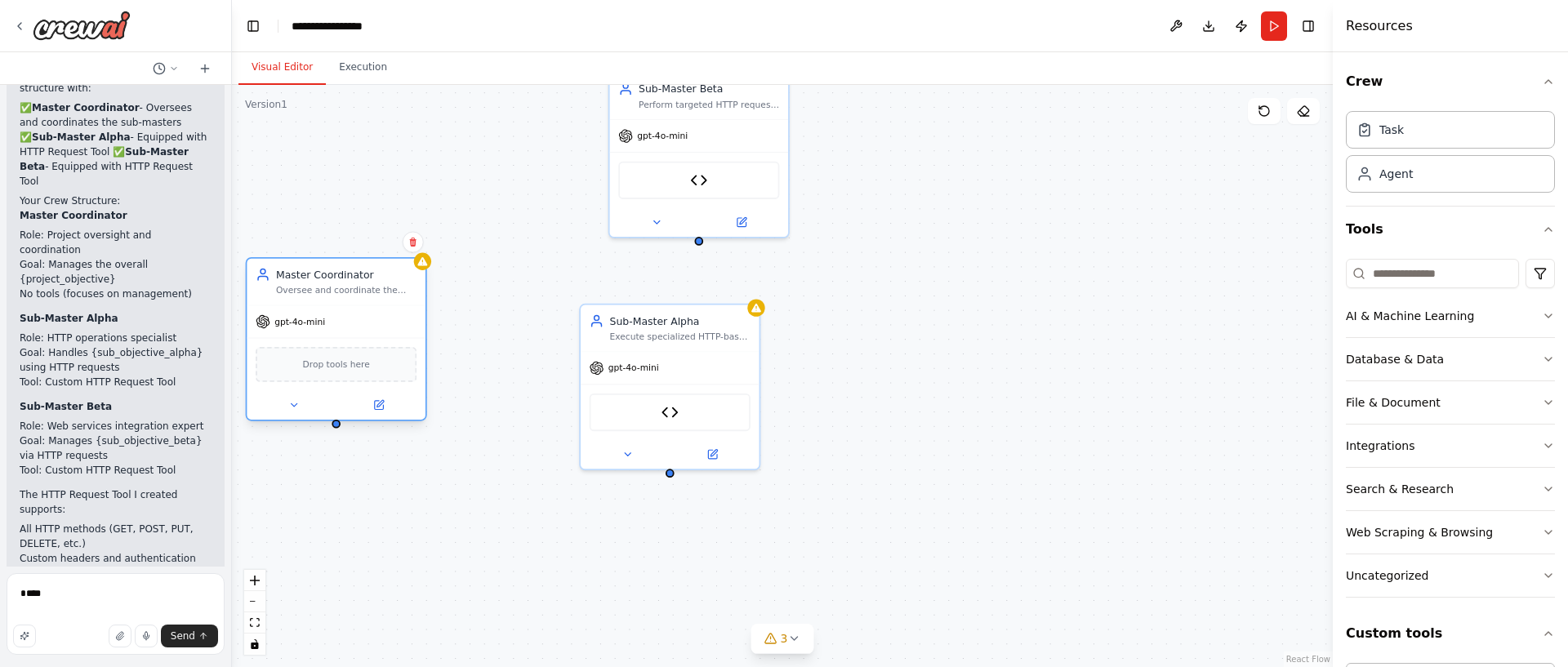
click at [364, 351] on div "Drop tools here" at bounding box center [336, 365] width 161 height 35
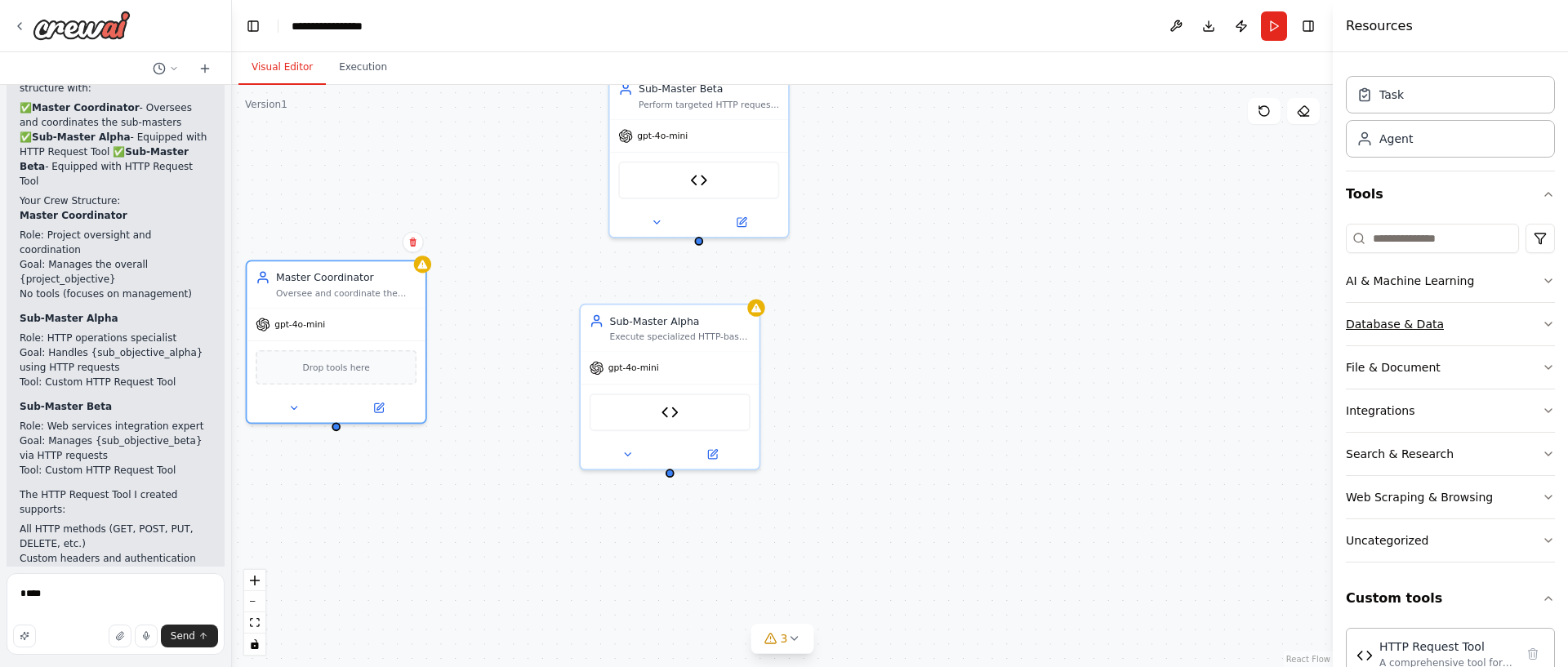
scroll to position [36, 0]
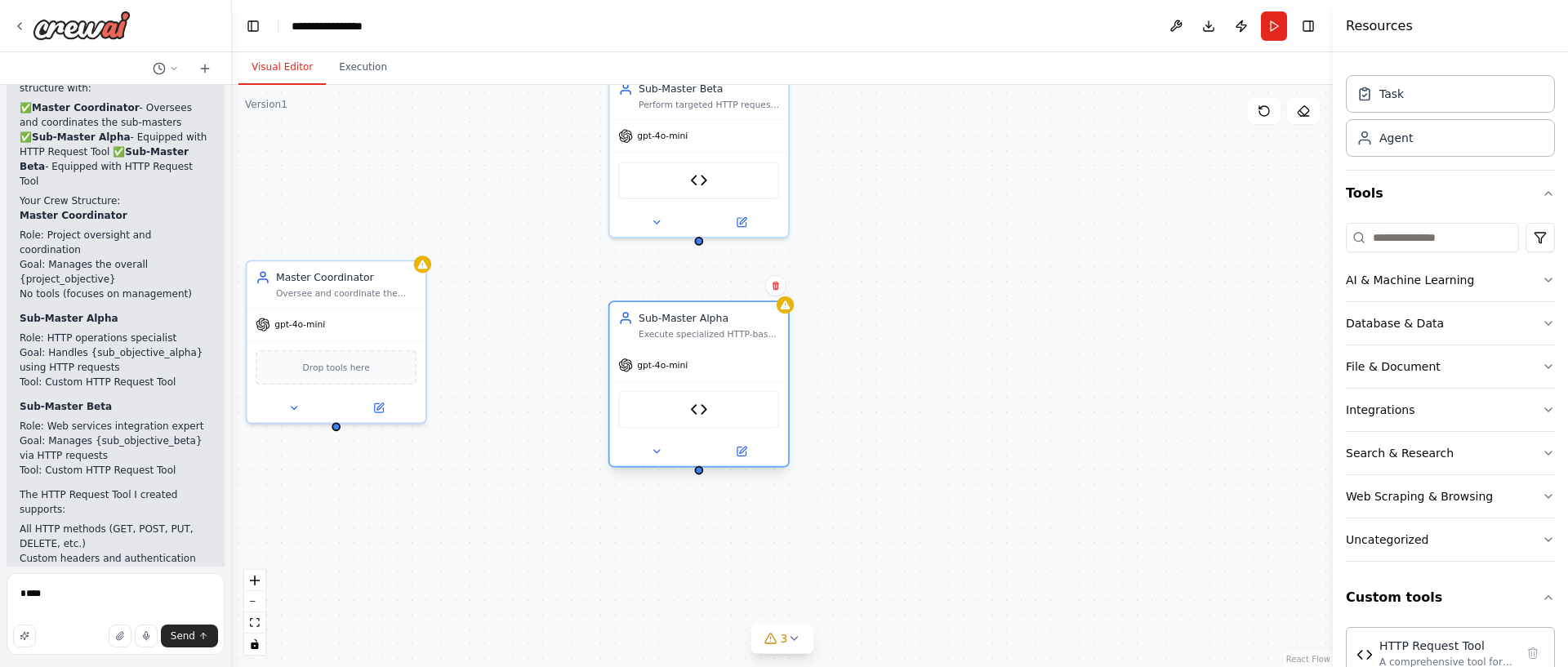
drag, startPoint x: 725, startPoint y: 351, endPoint x: 751, endPoint y: 352, distance: 26.0
click at [751, 352] on div "gpt-4o-mini" at bounding box center [699, 366] width 179 height 32
click at [1513, 425] on button "Integrations" at bounding box center [1451, 409] width 209 height 42
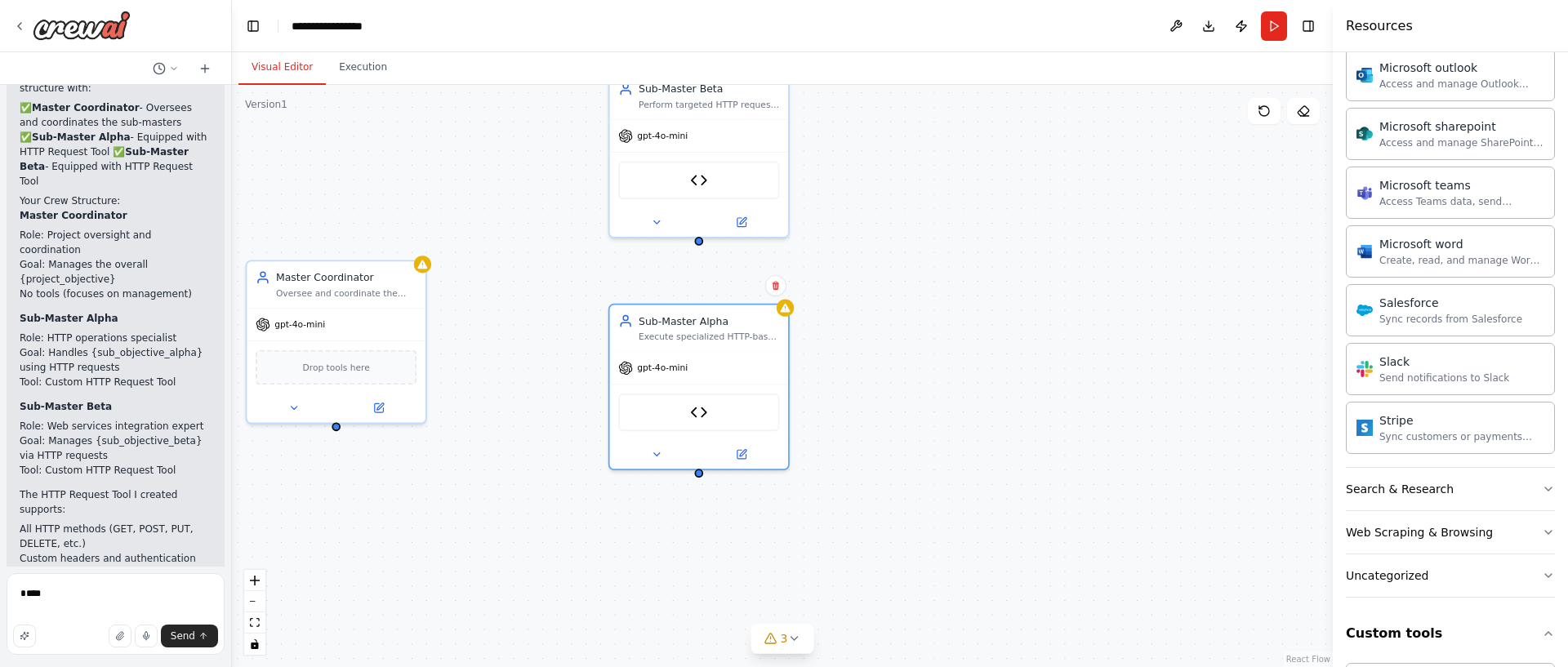
scroll to position [985, 0]
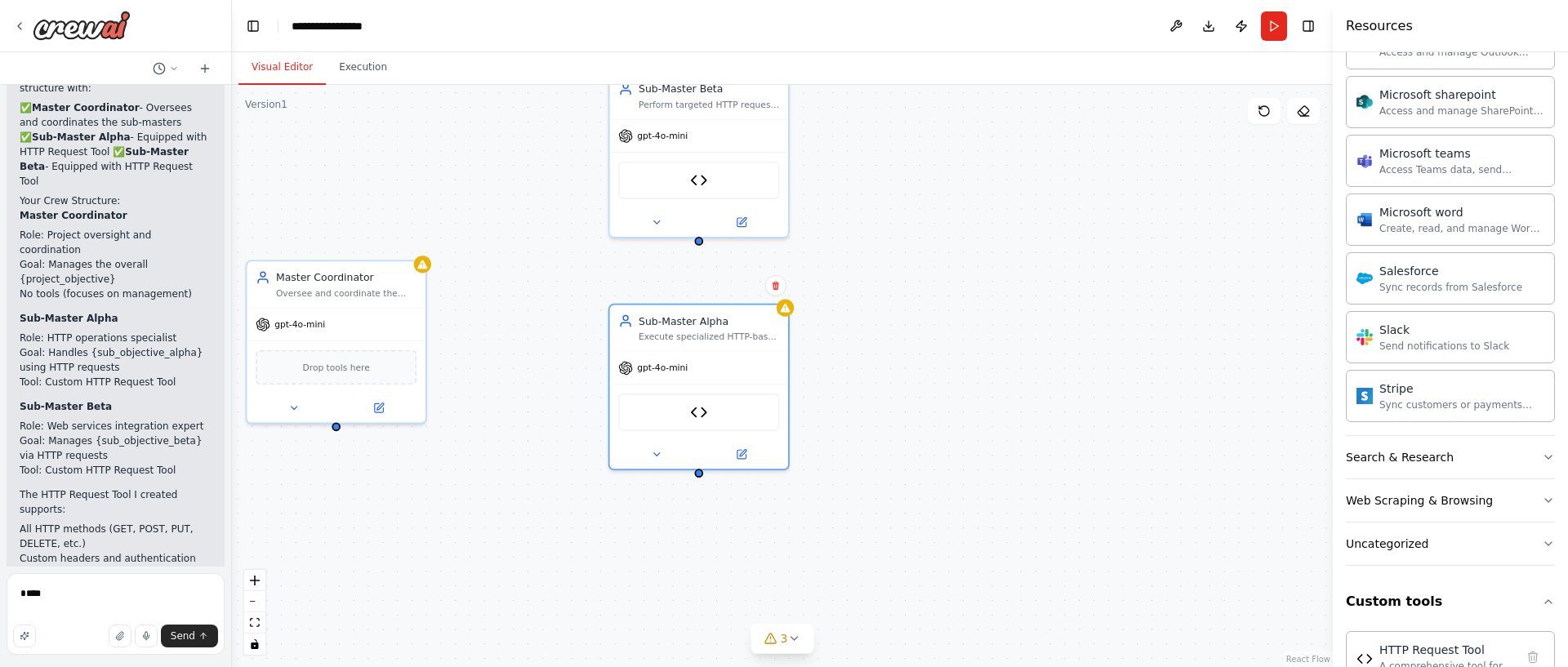
click at [1500, 456] on button "Search & Research" at bounding box center [1451, 457] width 209 height 42
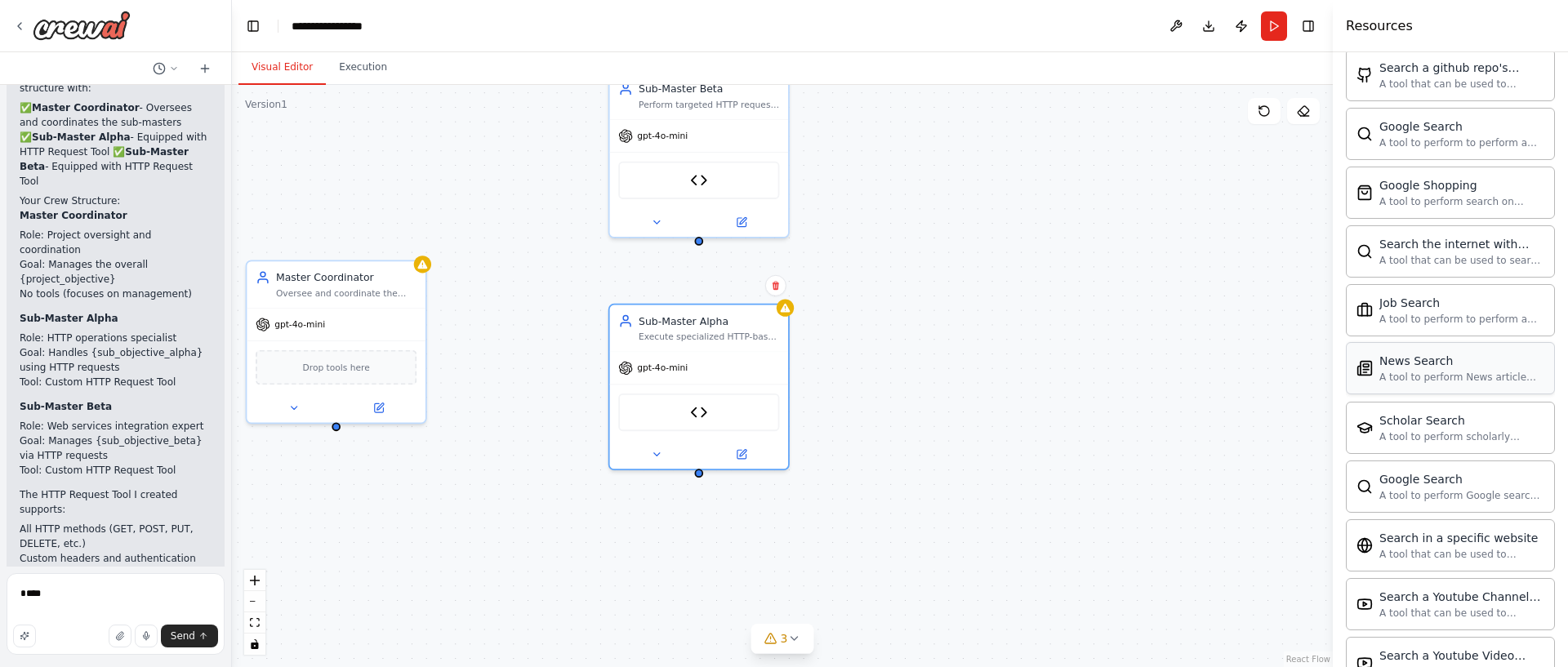
scroll to position [1601, 0]
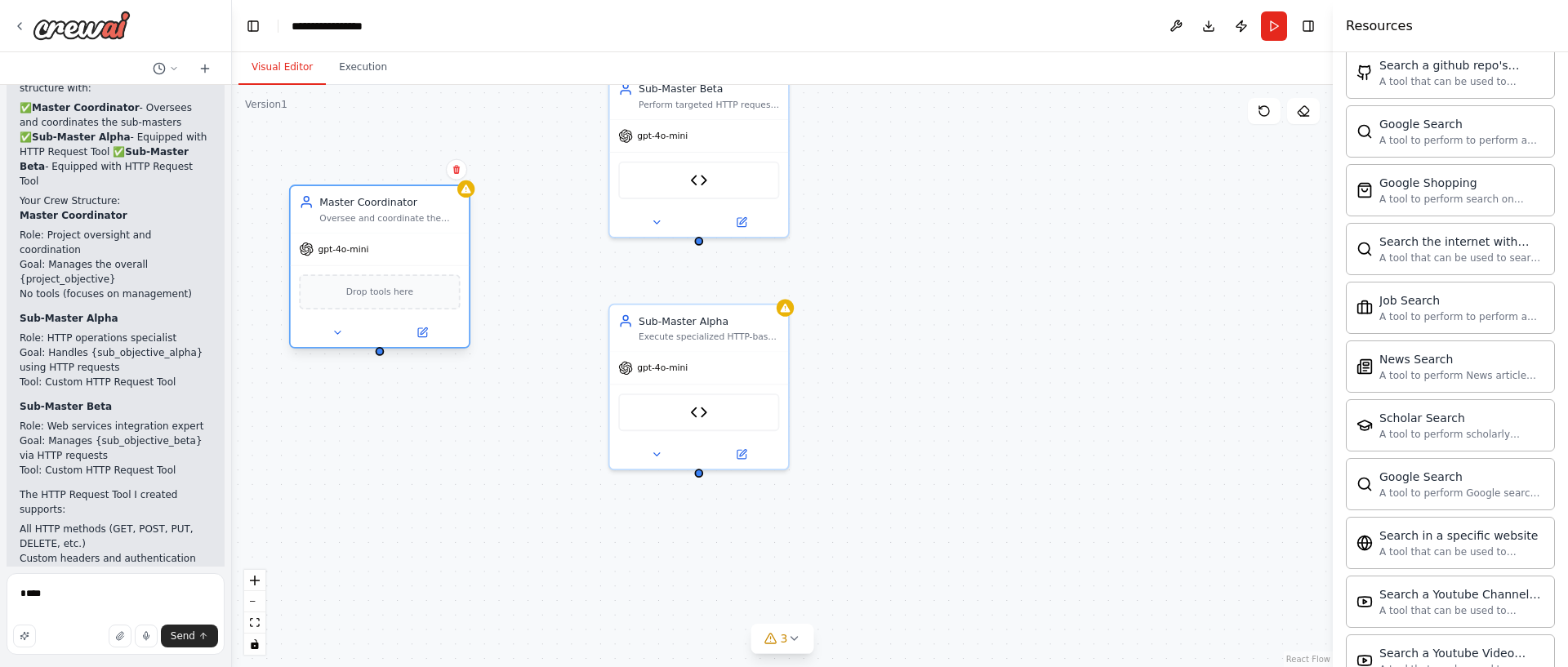
drag, startPoint x: 350, startPoint y: 312, endPoint x: 399, endPoint y: 241, distance: 86.3
click at [399, 241] on div "gpt-4o-mini" at bounding box center [380, 250] width 179 height 32
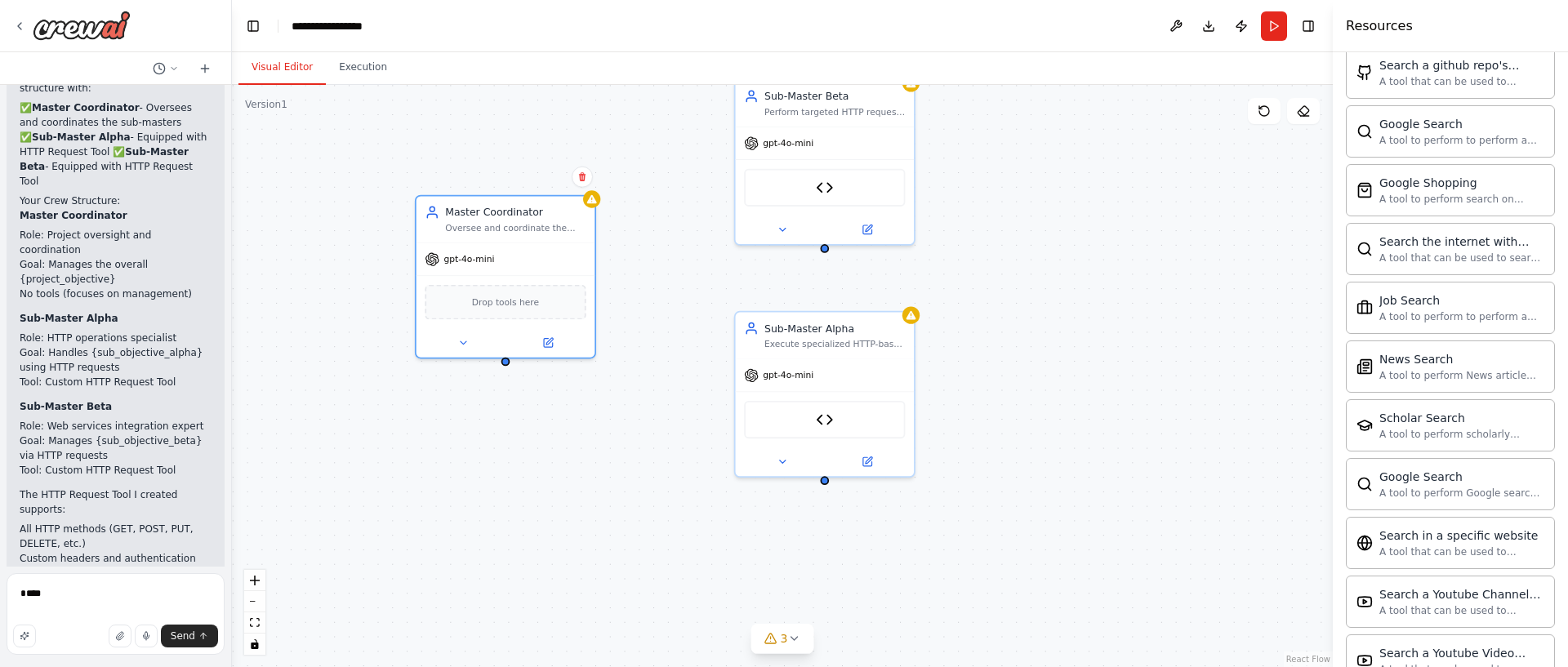
drag, startPoint x: 381, startPoint y: 357, endPoint x: 484, endPoint y: 327, distance: 107.3
click at [484, 327] on div "Master Coordinator Oversee and coordinate the work of sub-master agents, ensuri…" at bounding box center [783, 377] width 1101 height 583
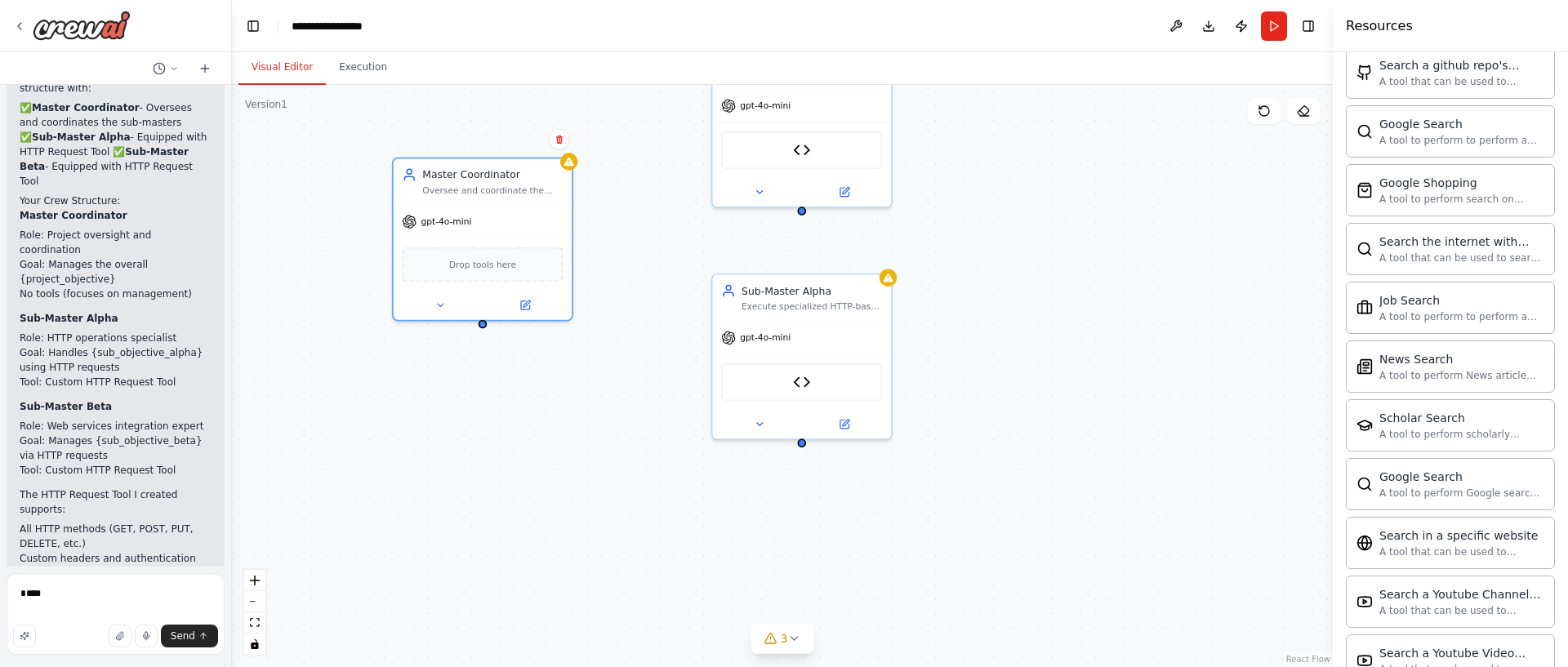
click at [483, 327] on div "Master Coordinator Oversee and coordinate the work of sub-master agents, ensuri…" at bounding box center [783, 377] width 1101 height 583
click at [801, 446] on div "Master Coordinator Oversee and coordinate the work of sub-master agents, ensuri…" at bounding box center [783, 377] width 1101 height 583
drag, startPoint x: 845, startPoint y: 293, endPoint x: 850, endPoint y: 309, distance: 16.8
click at [849, 309] on div "Sub-Master Alpha" at bounding box center [811, 301] width 140 height 14
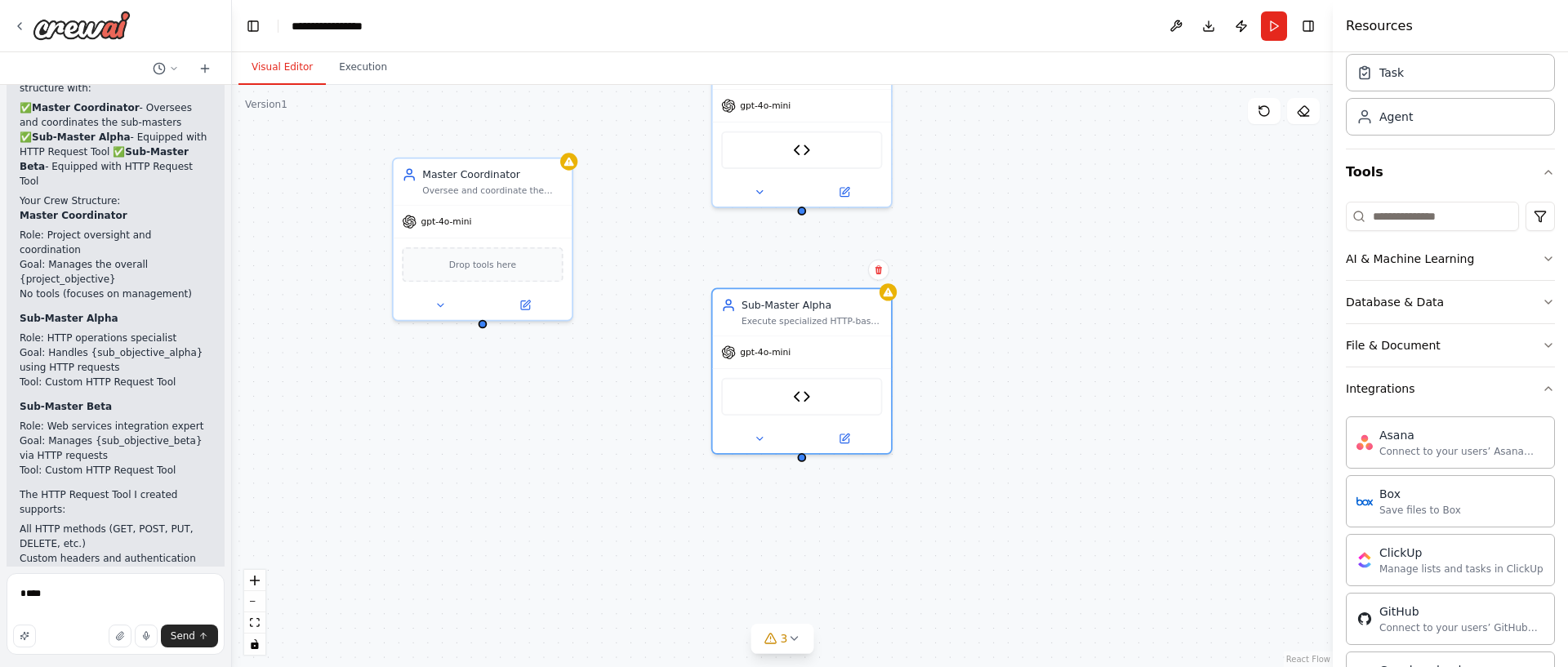
scroll to position [9, 0]
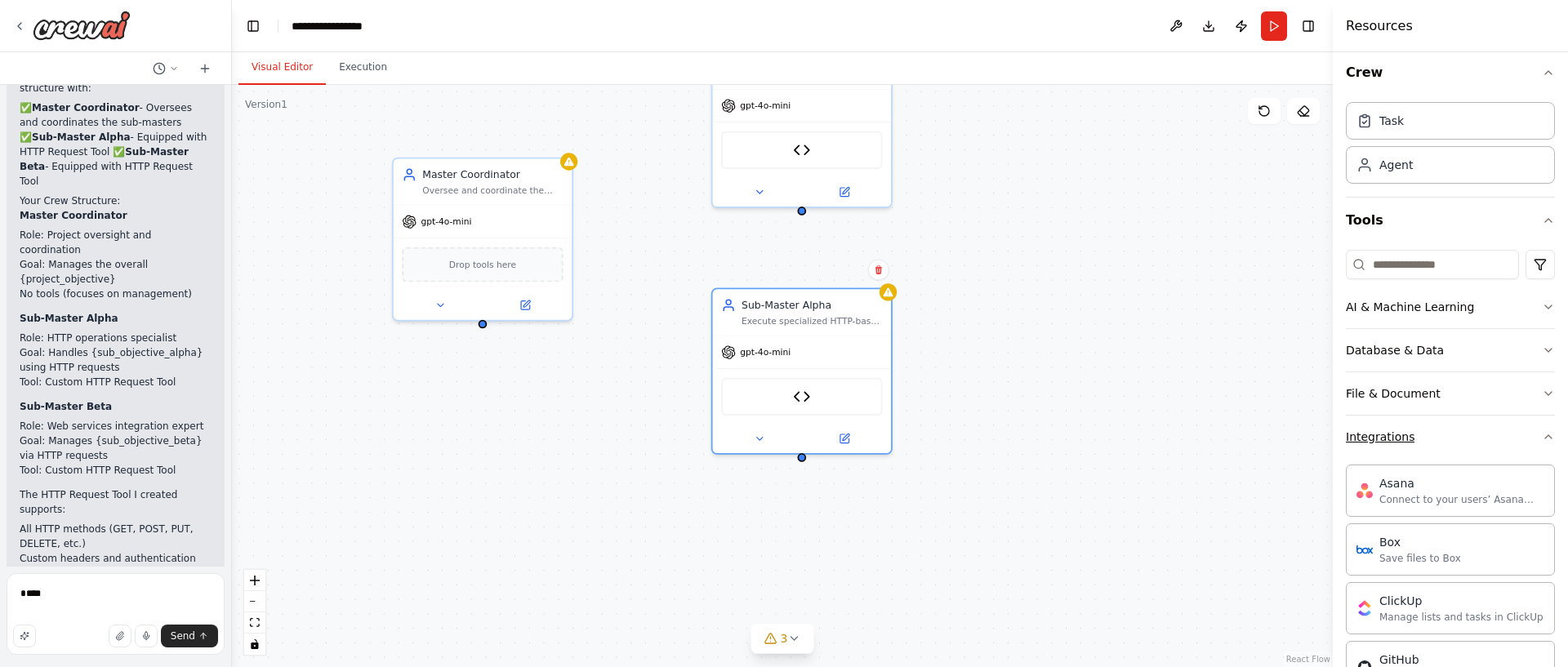
click at [1422, 446] on button "Integrations" at bounding box center [1451, 437] width 209 height 42
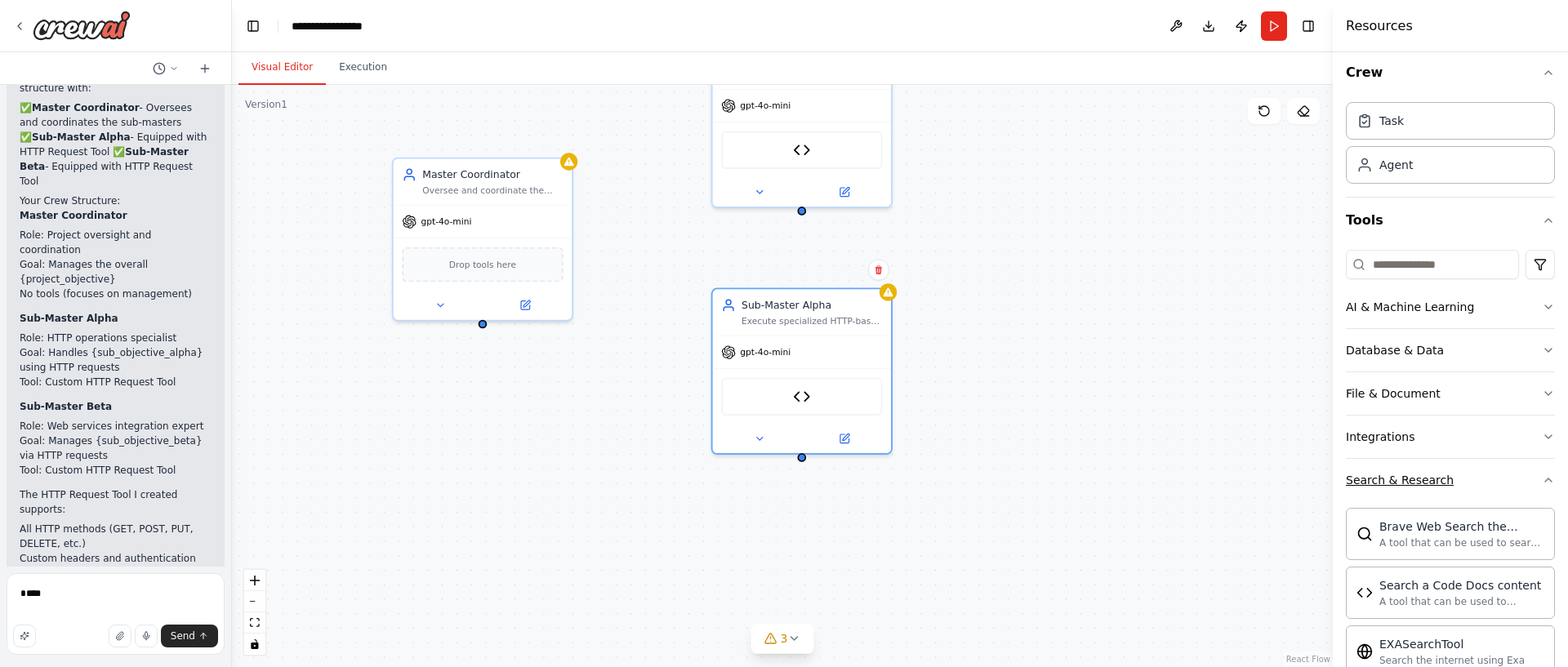
click at [1474, 481] on button "Search & Research" at bounding box center [1451, 480] width 209 height 42
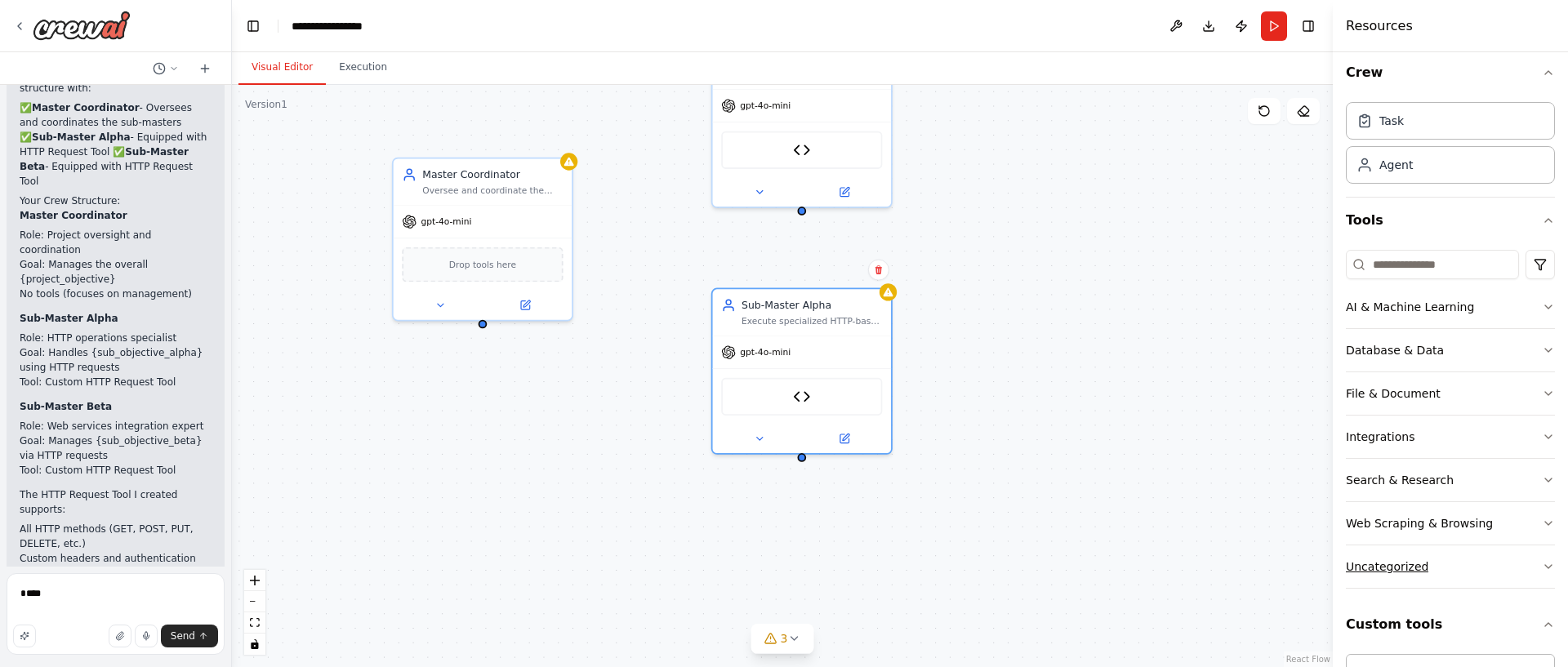
click at [1484, 568] on button "Uncategorized" at bounding box center [1451, 567] width 209 height 42
click at [1484, 568] on button "Uncategorized" at bounding box center [1451, 567] width 209 height 42
click at [1484, 618] on button "Custom tools" at bounding box center [1451, 625] width 209 height 46
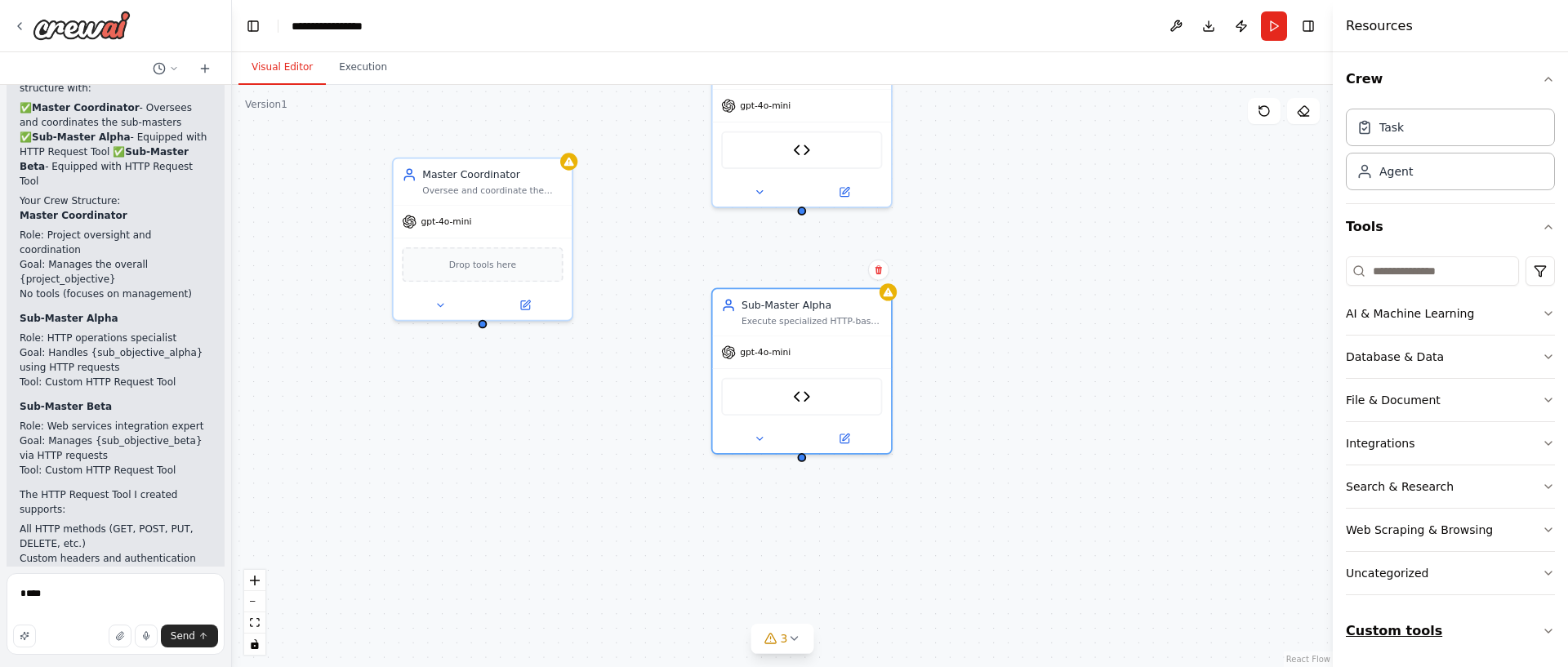
click at [1482, 616] on button "Custom tools" at bounding box center [1451, 632] width 209 height 46
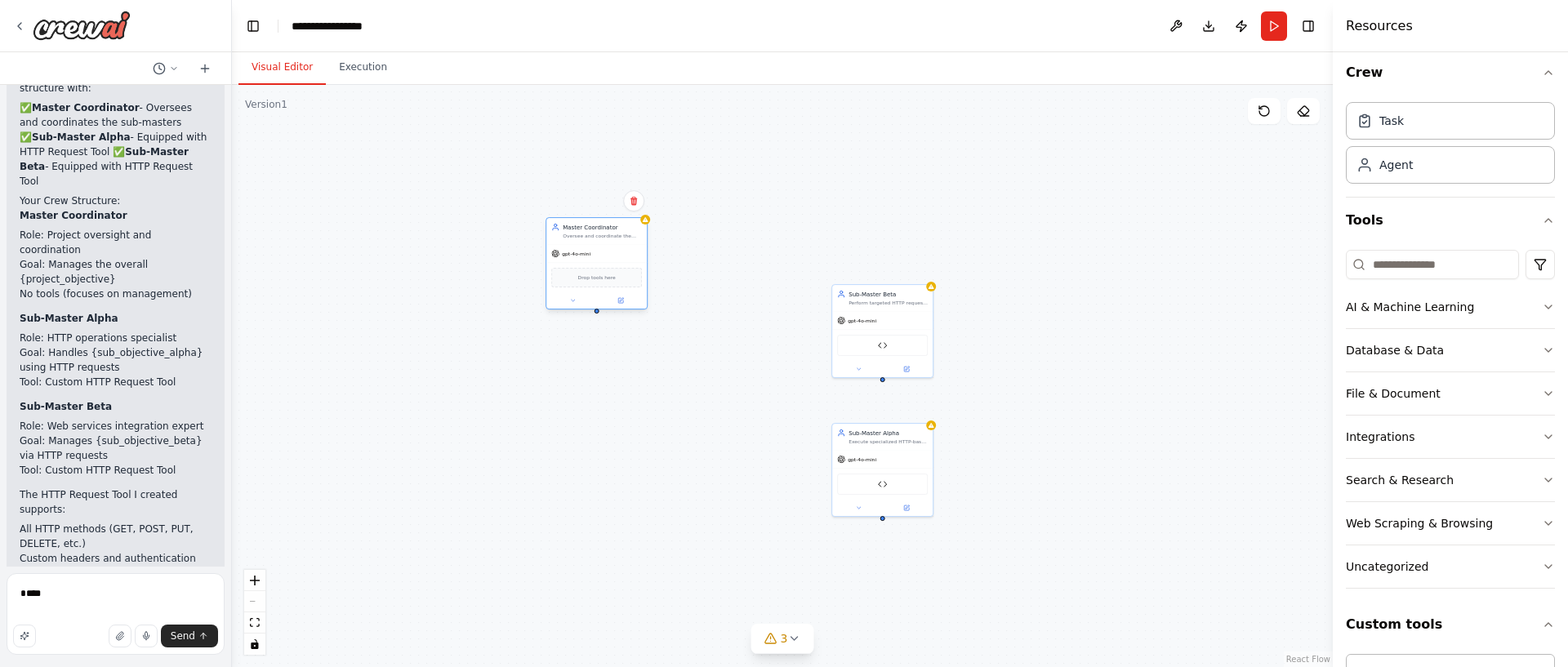
drag, startPoint x: 700, startPoint y: 354, endPoint x: 582, endPoint y: 209, distance: 186.9
click at [582, 223] on div "Master Coordinator" at bounding box center [602, 227] width 79 height 8
click at [255, 578] on icon "zoom in" at bounding box center [255, 581] width 10 height 10
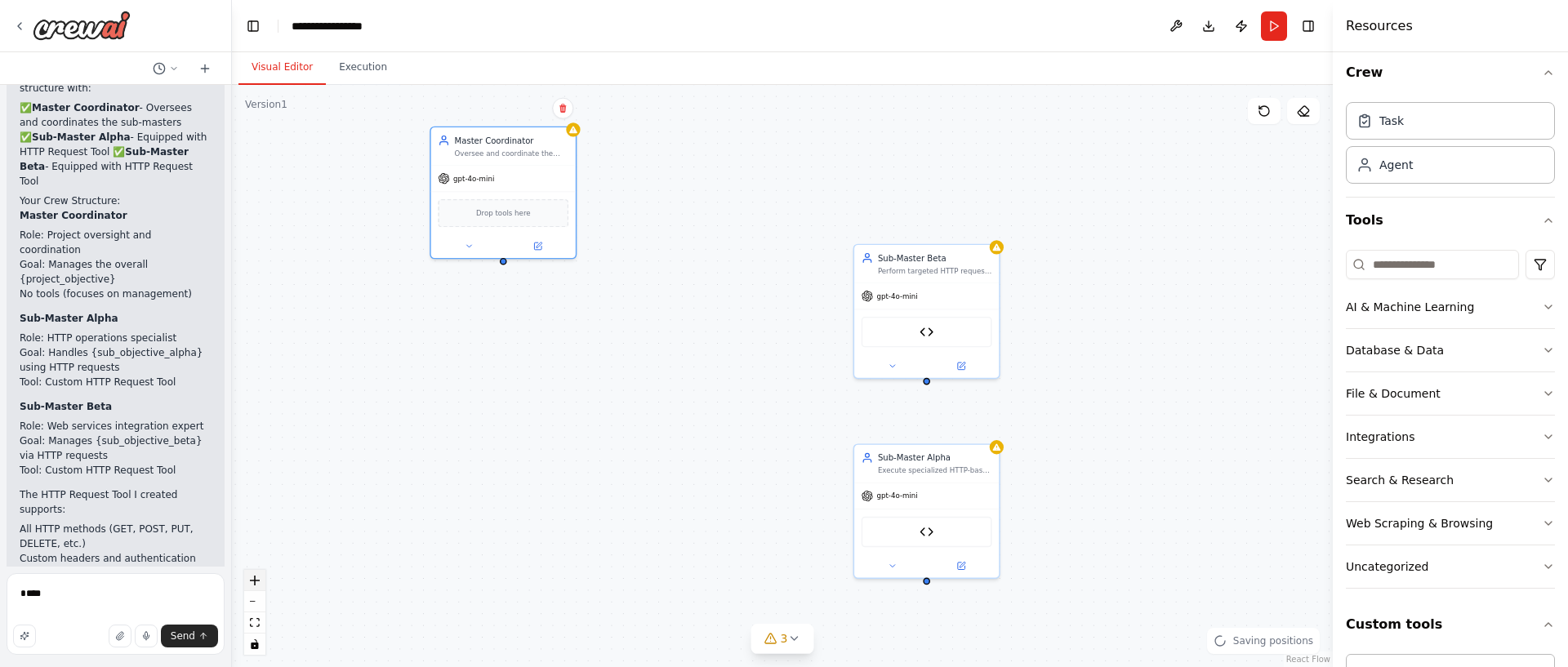
click at [255, 578] on icon "zoom in" at bounding box center [255, 581] width 10 height 10
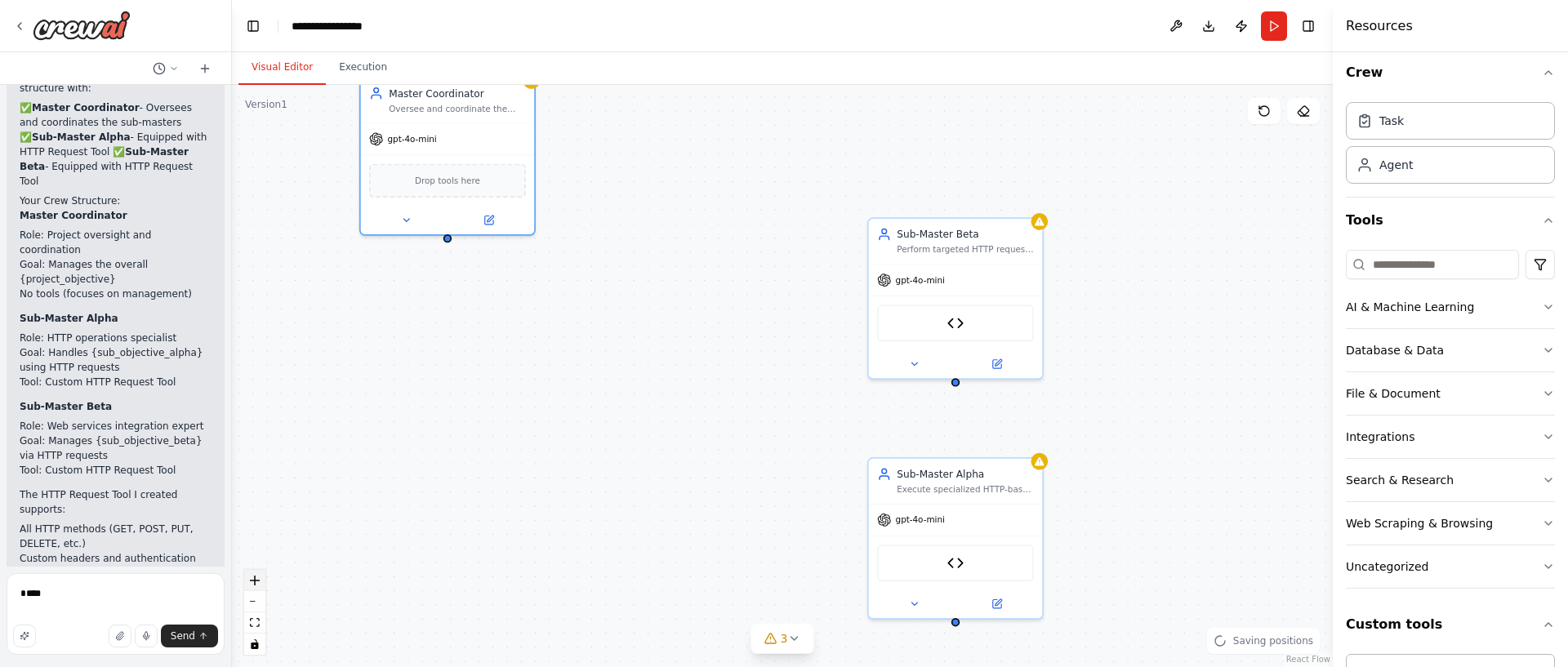
drag, startPoint x: 255, startPoint y: 578, endPoint x: 393, endPoint y: 420, distance: 209.8
click at [255, 578] on icon "zoom in" at bounding box center [255, 581] width 10 height 10
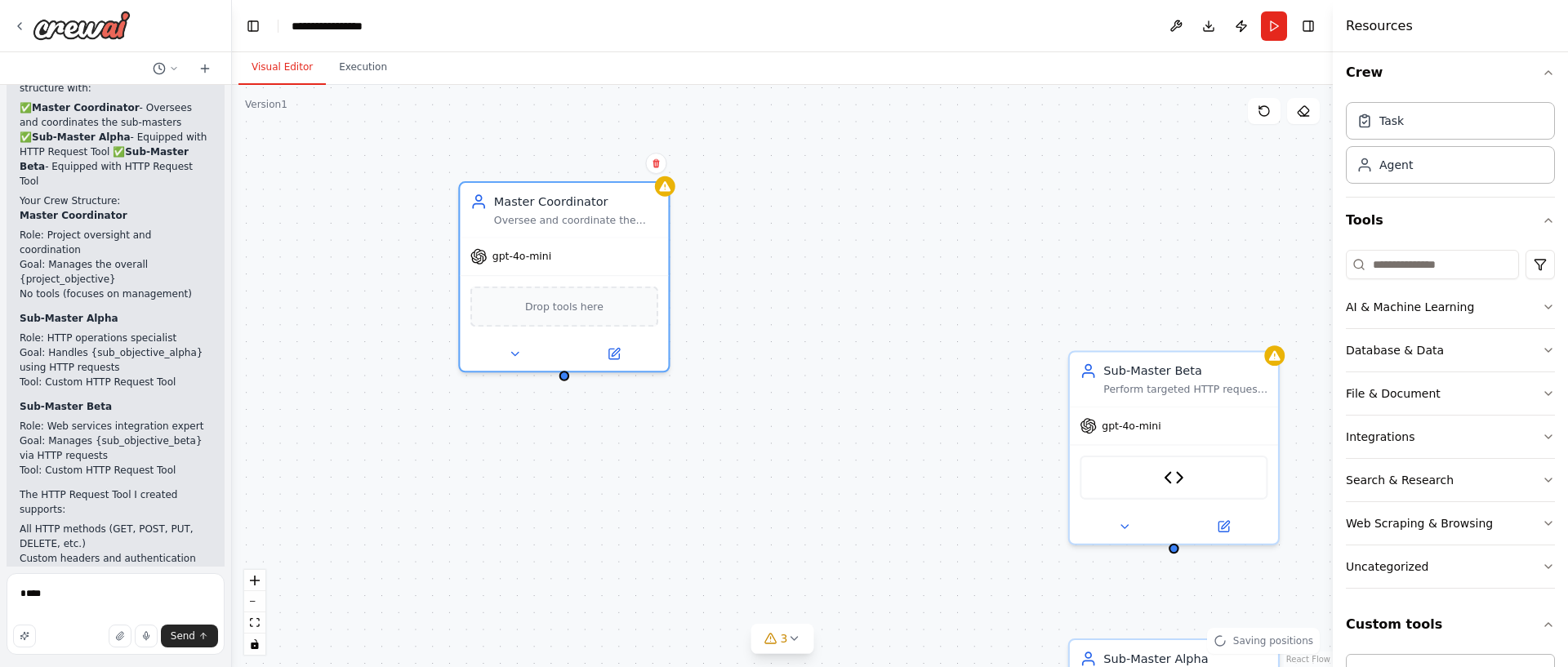
drag, startPoint x: 485, startPoint y: 312, endPoint x: 591, endPoint y: 503, distance: 218.4
click at [659, 467] on div "Master Coordinator Oversee and coordinate the work of sub-master agents, ensuri…" at bounding box center [783, 377] width 1101 height 583
click at [258, 583] on icon "zoom in" at bounding box center [255, 581] width 10 height 10
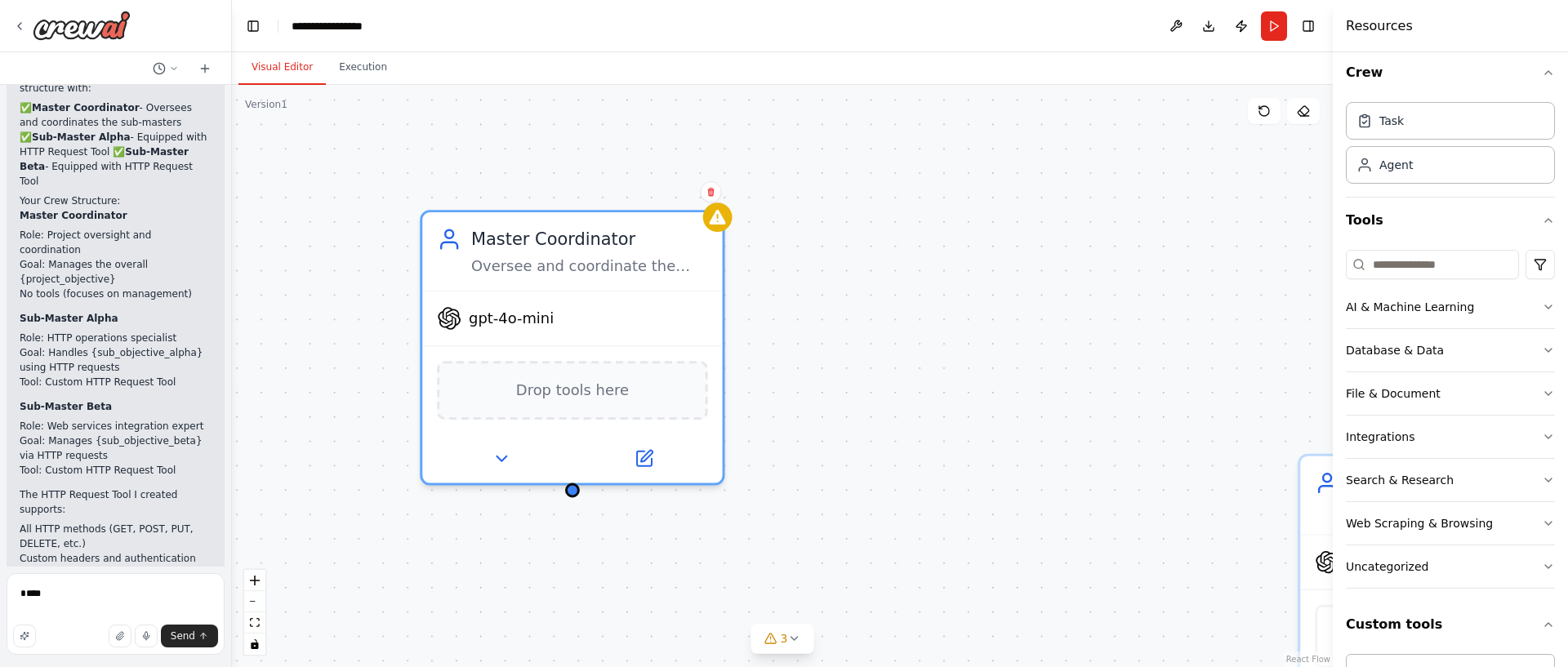
drag, startPoint x: 764, startPoint y: 291, endPoint x: 879, endPoint y: 406, distance: 162.6
click at [879, 406] on div "Master Coordinator Oversee and coordinate the work of sub-master agents, ensuri…" at bounding box center [783, 377] width 1101 height 583
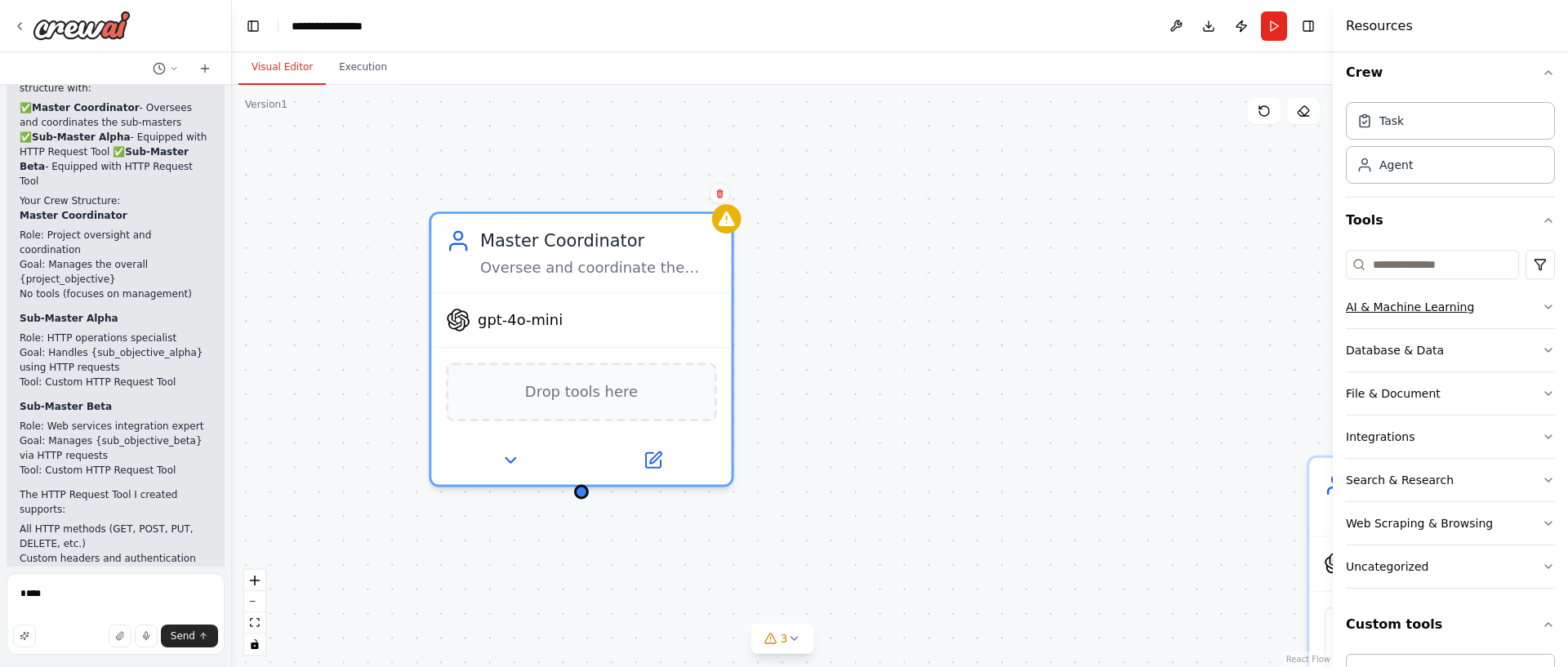
click at [1544, 311] on icon "button" at bounding box center [1548, 306] width 13 height 13
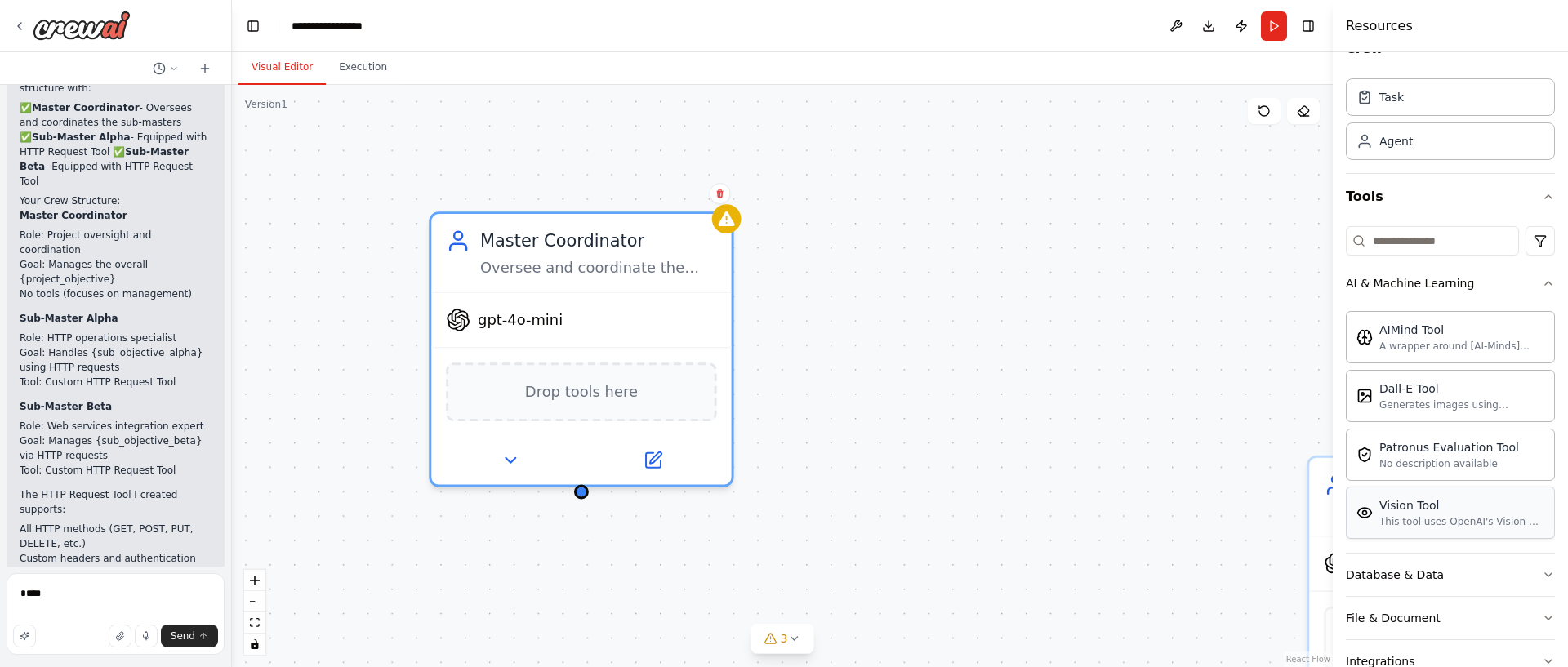
scroll to position [34, 0]
click at [1503, 295] on button "AI & Machine Learning" at bounding box center [1451, 283] width 209 height 42
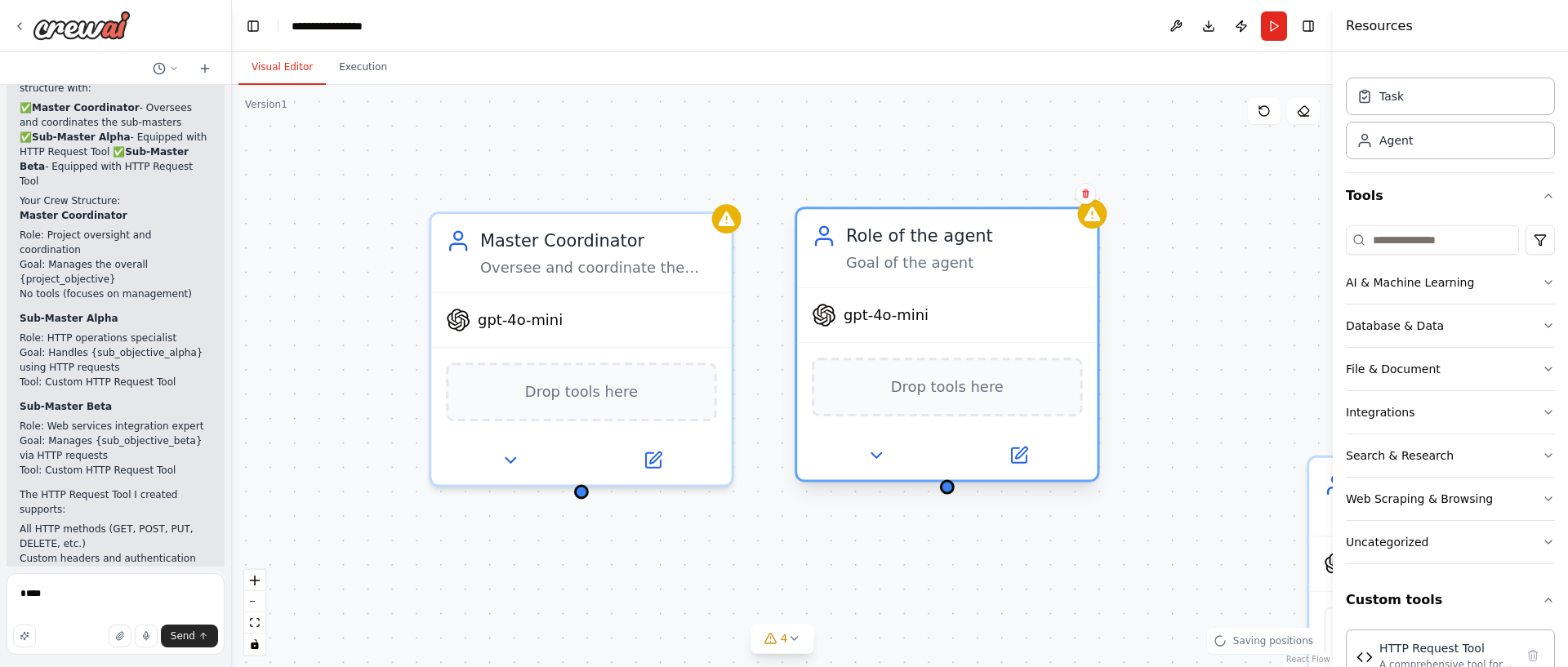
drag, startPoint x: 848, startPoint y: 420, endPoint x: 1044, endPoint y: 246, distance: 262.1
click at [1044, 246] on div "Role of the agent Goal of the agent" at bounding box center [964, 248] width 236 height 49
click at [1083, 200] on button at bounding box center [1085, 193] width 21 height 21
click at [1026, 195] on button "Confirm" at bounding box center [1039, 193] width 58 height 19
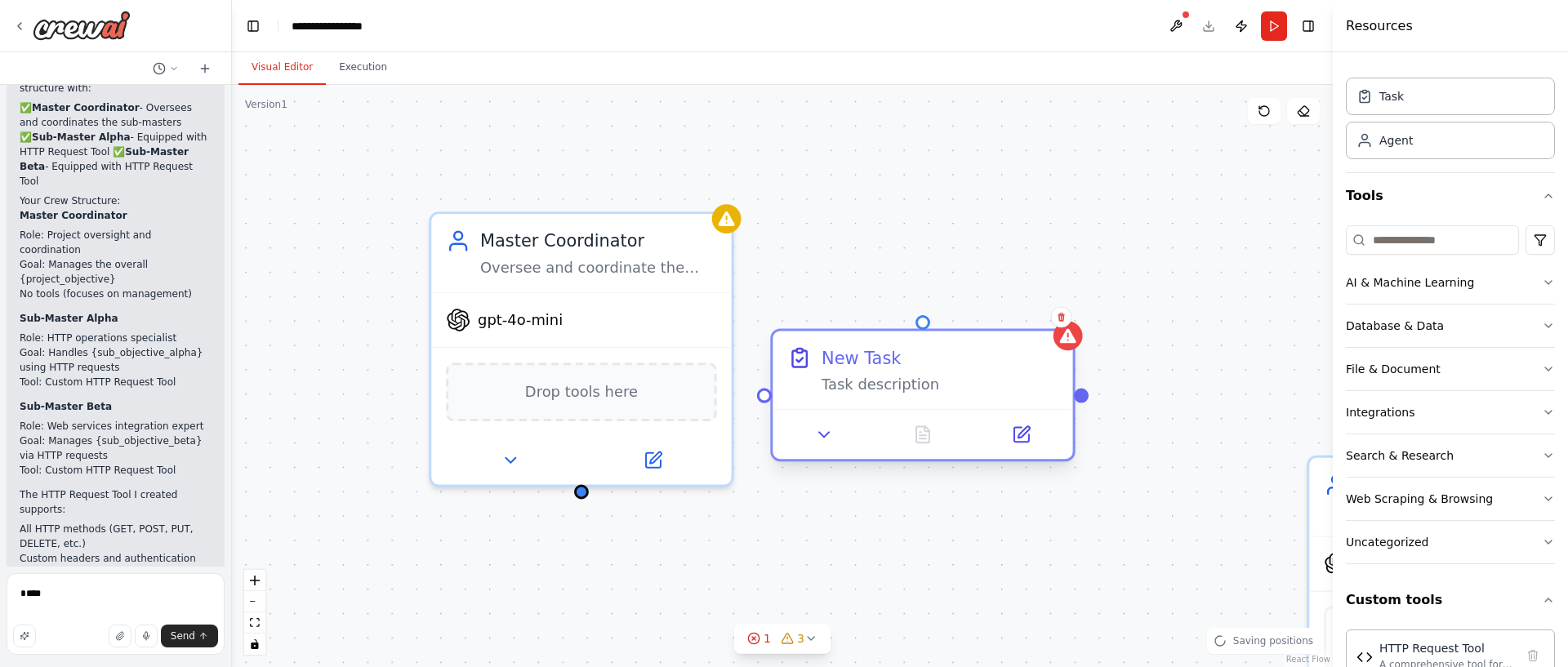
drag, startPoint x: 963, startPoint y: 435, endPoint x: 881, endPoint y: 354, distance: 115.3
click at [881, 354] on div "New Task" at bounding box center [861, 357] width 79 height 24
click at [892, 386] on div "Task description" at bounding box center [940, 384] width 236 height 19
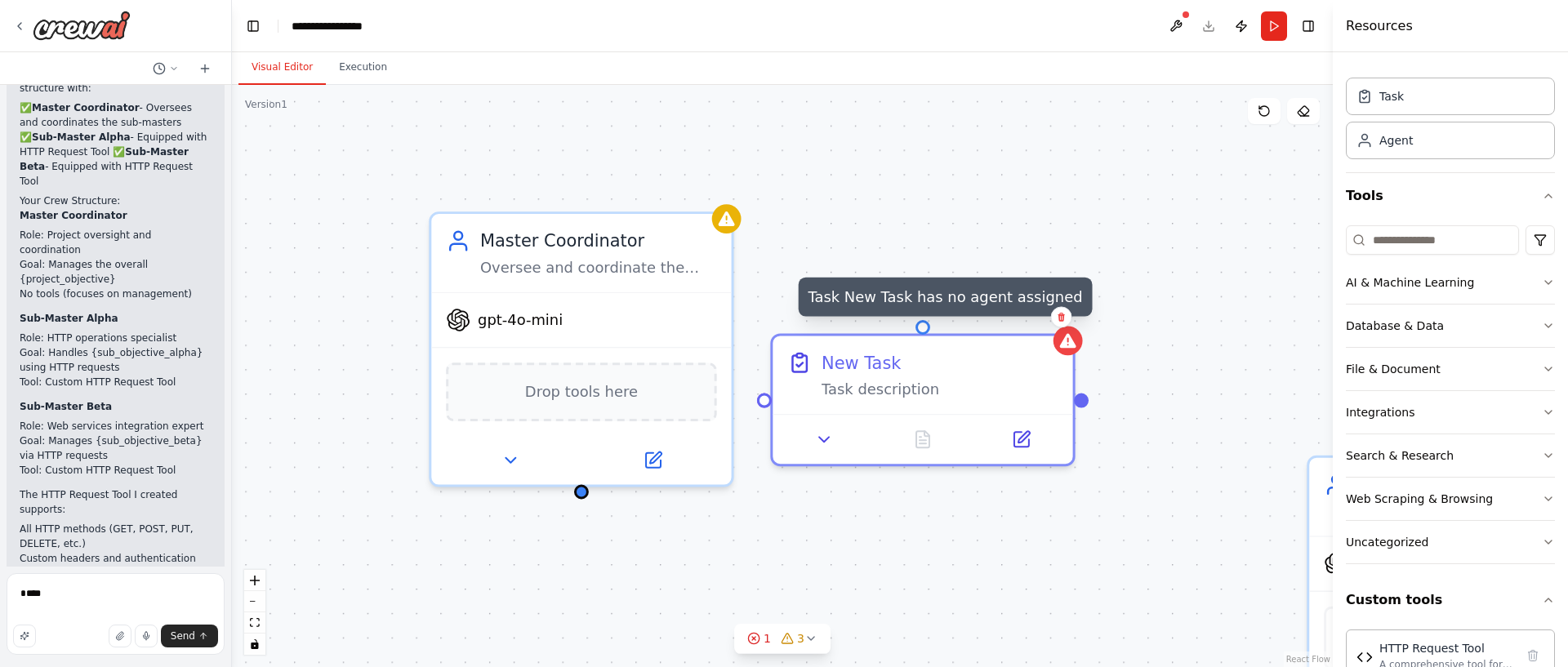
click at [1063, 329] on div "Confirm" at bounding box center [1061, 317] width 28 height 28
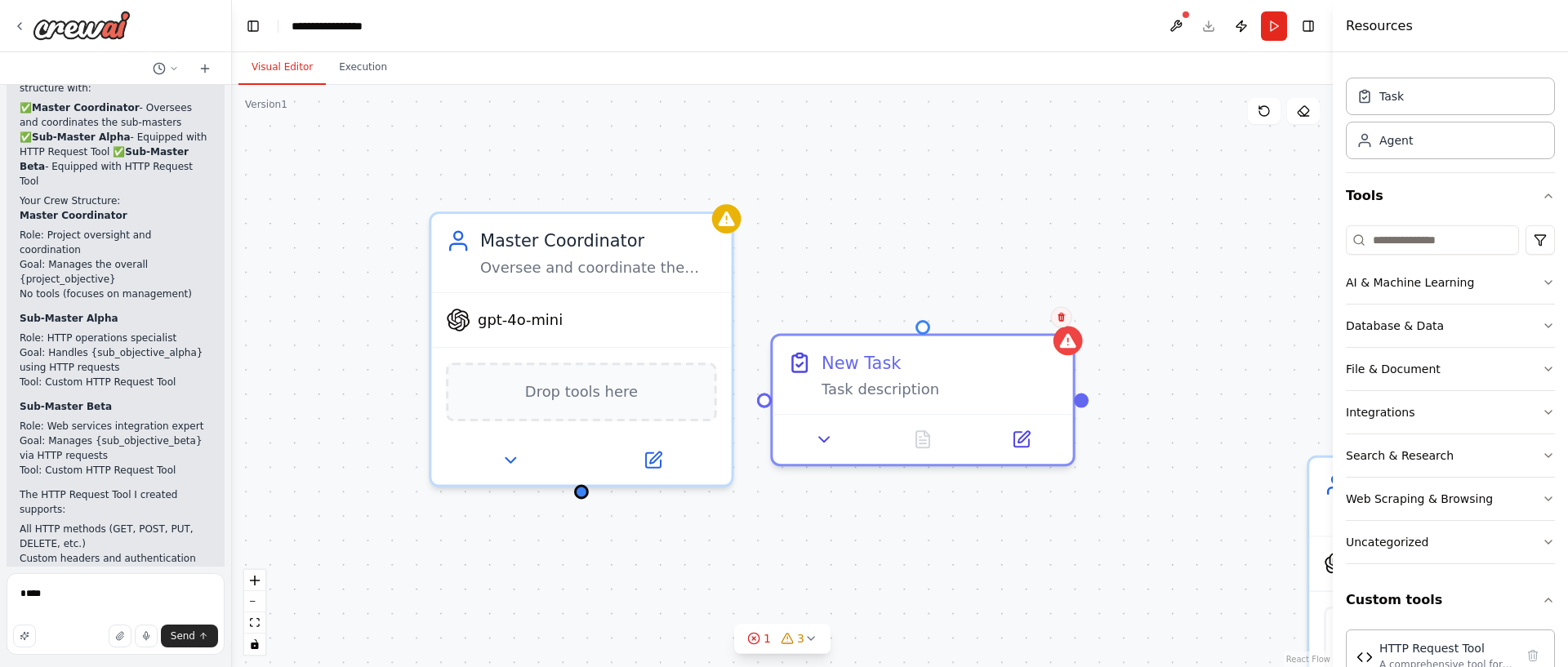
click at [1064, 321] on icon at bounding box center [1062, 317] width 10 height 10
click at [1018, 318] on button "Confirm" at bounding box center [1014, 317] width 58 height 19
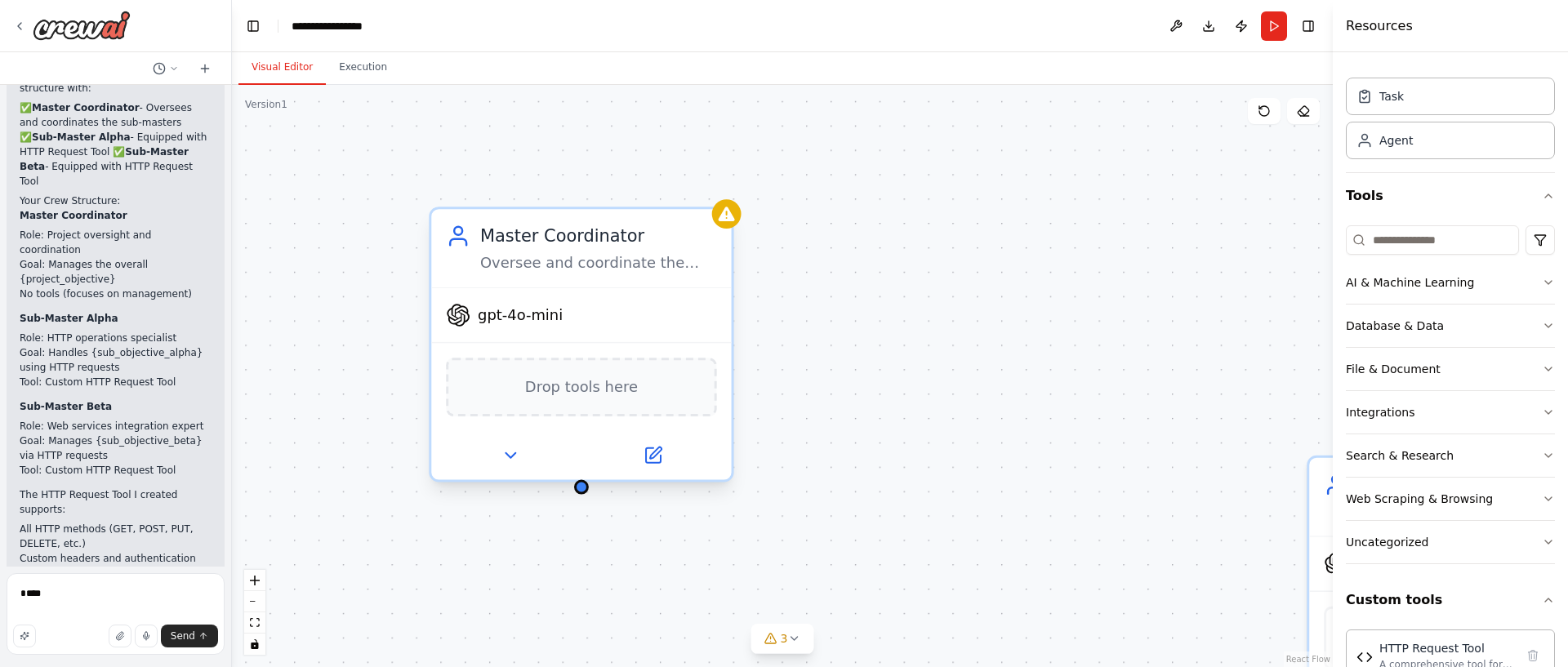
click at [610, 287] on div "gpt-4o-mini Drop tools here" at bounding box center [581, 383] width 300 height 193
click at [616, 276] on div "Master Coordinator Oversee and coordinate the work of sub-master agents, ensuri…" at bounding box center [581, 248] width 300 height 79
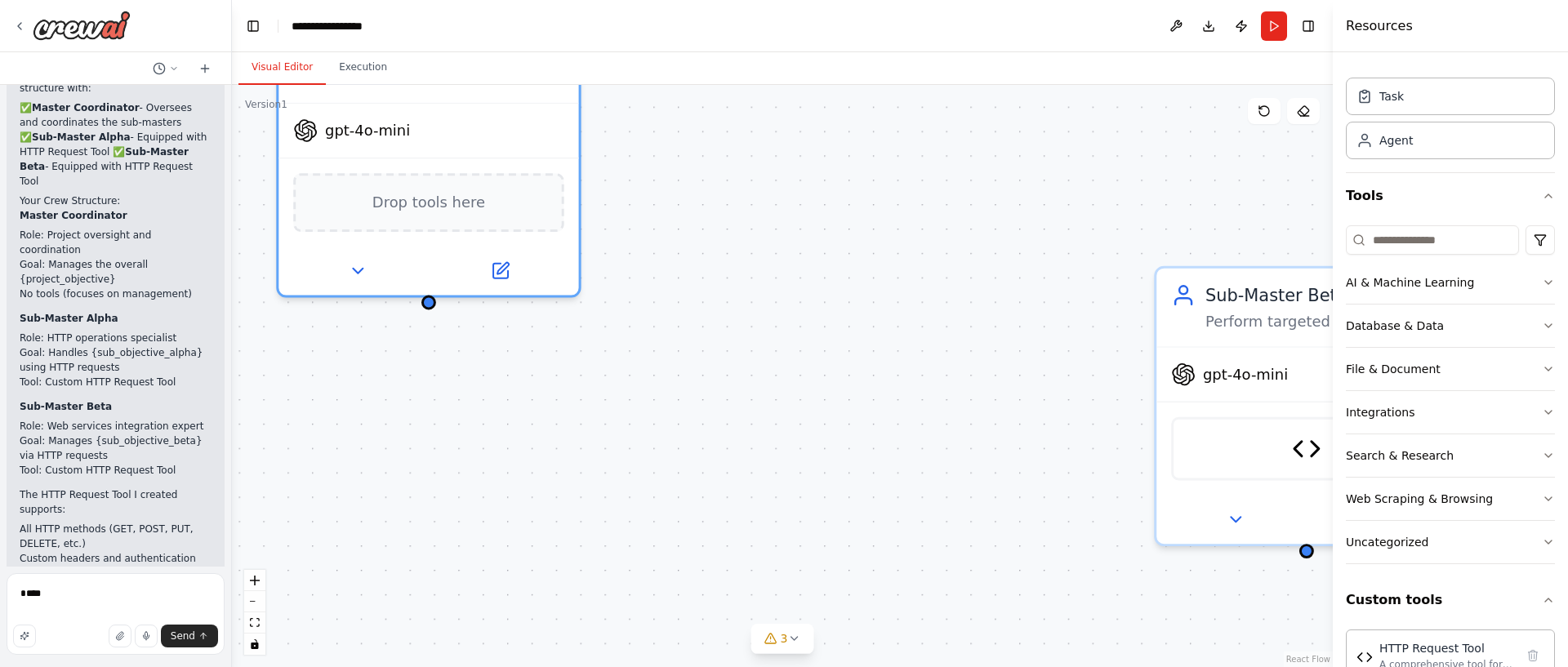
drag, startPoint x: 993, startPoint y: 336, endPoint x: 1097, endPoint y: 320, distance: 105.2
click at [876, 199] on div "Master Coordinator Oversee and coordinate the work of sub-master agents, ensuri…" at bounding box center [783, 377] width 1101 height 583
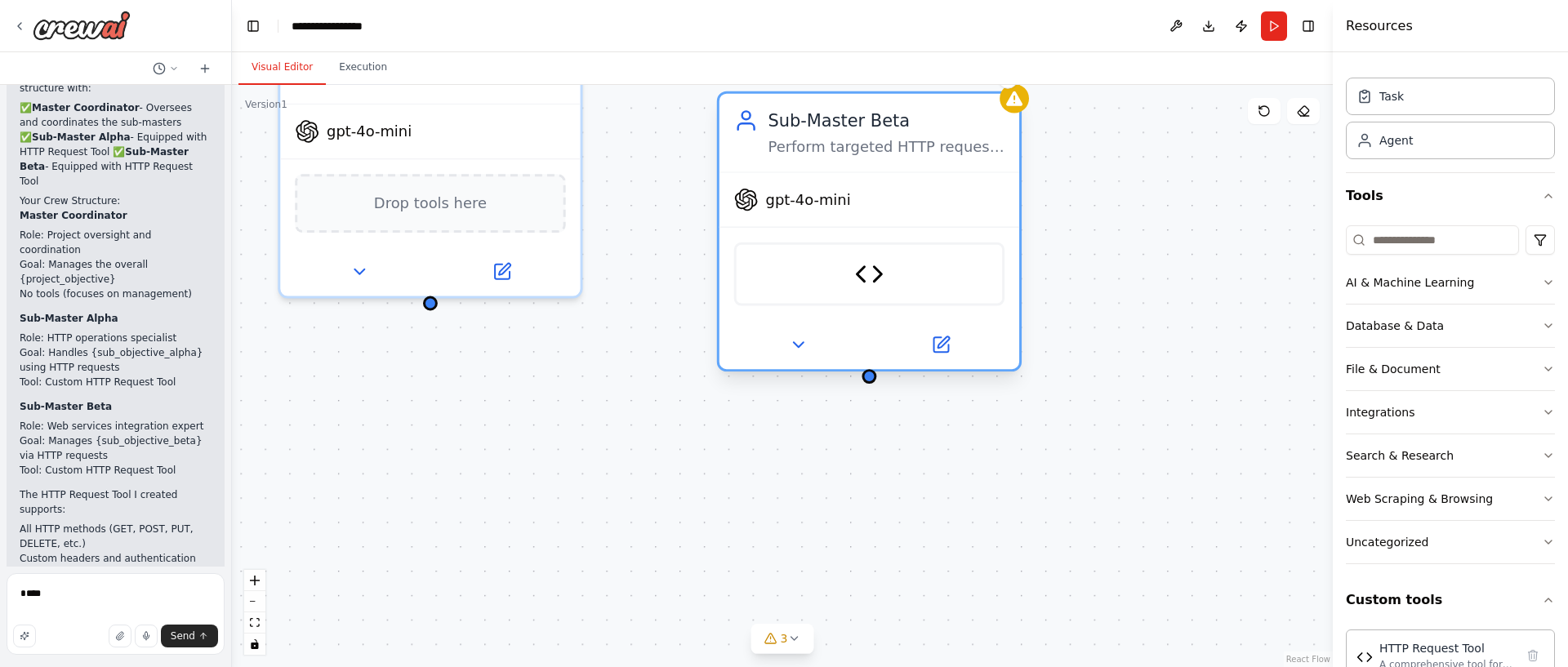
drag, startPoint x: 1235, startPoint y: 350, endPoint x: 859, endPoint y: 208, distance: 401.9
click at [800, 170] on div "Sub-Master Beta Perform targeted HTTP requests and web service integrations for…" at bounding box center [869, 231] width 305 height 280
click at [1512, 392] on button "Integrations" at bounding box center [1451, 412] width 209 height 42
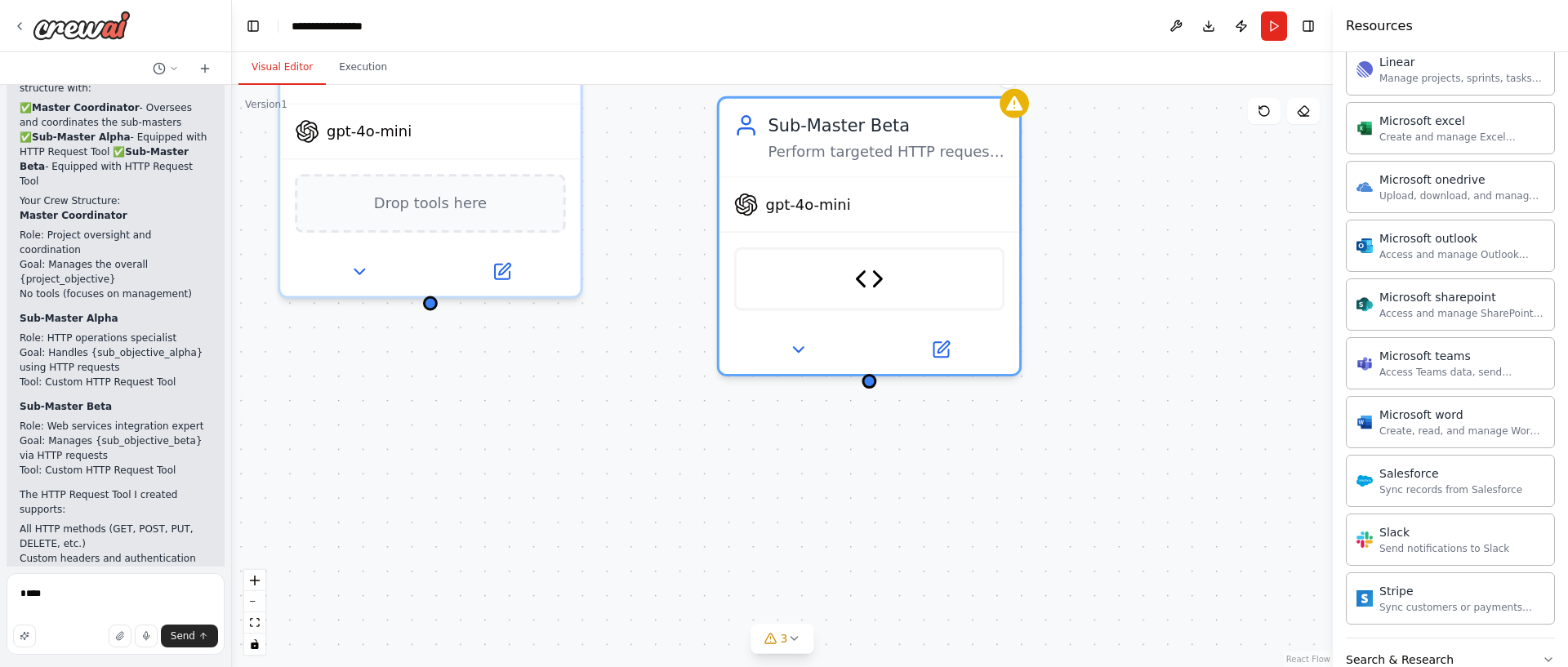
scroll to position [1028, 0]
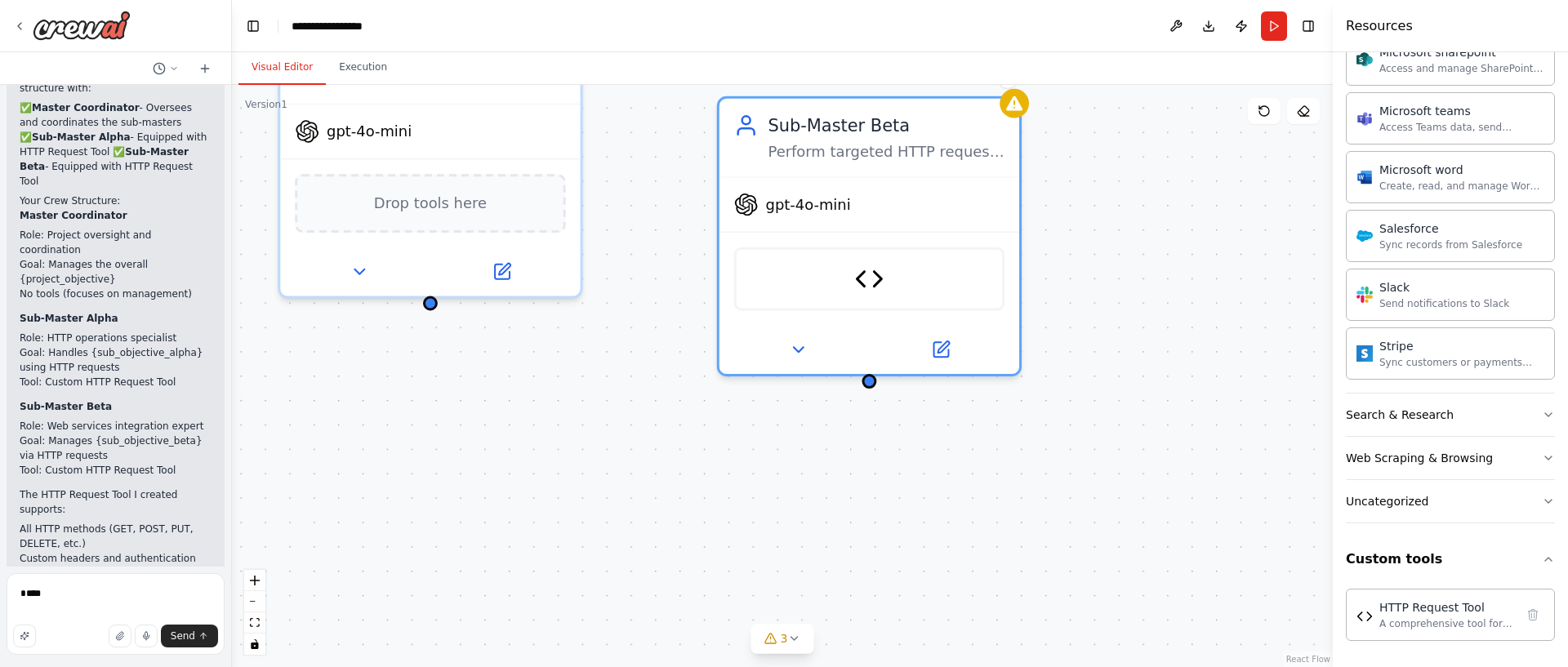
click at [1505, 411] on button "Search & Research" at bounding box center [1451, 415] width 209 height 42
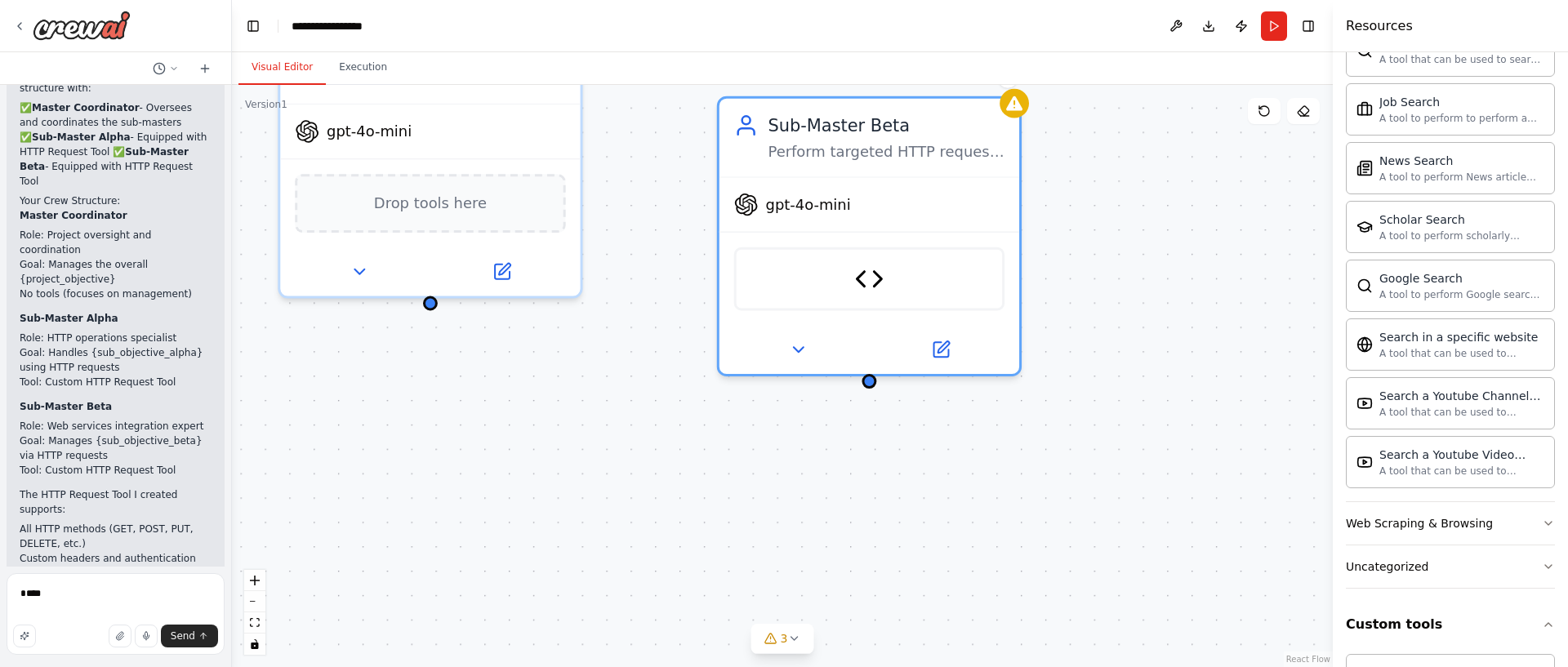
scroll to position [1864, 0]
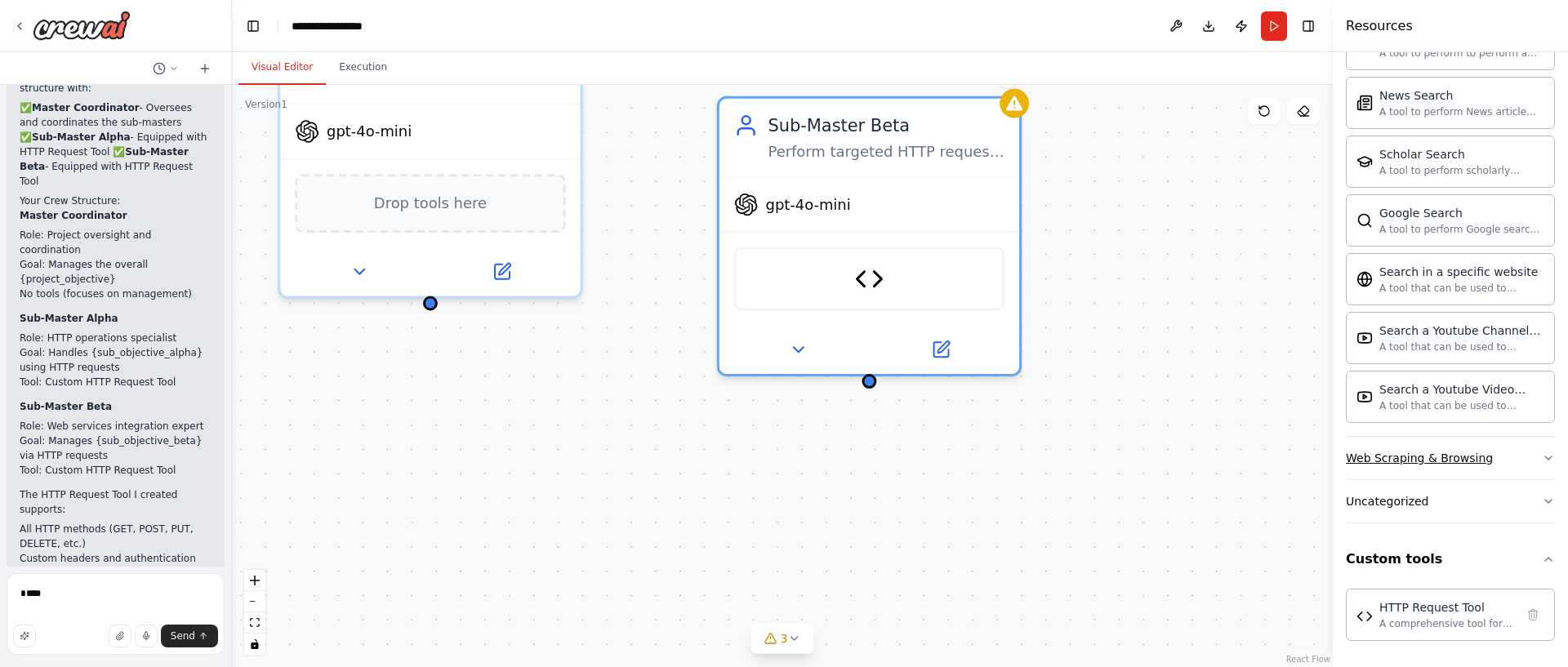
click at [1529, 458] on button "Web Scraping & Browsing" at bounding box center [1451, 458] width 209 height 42
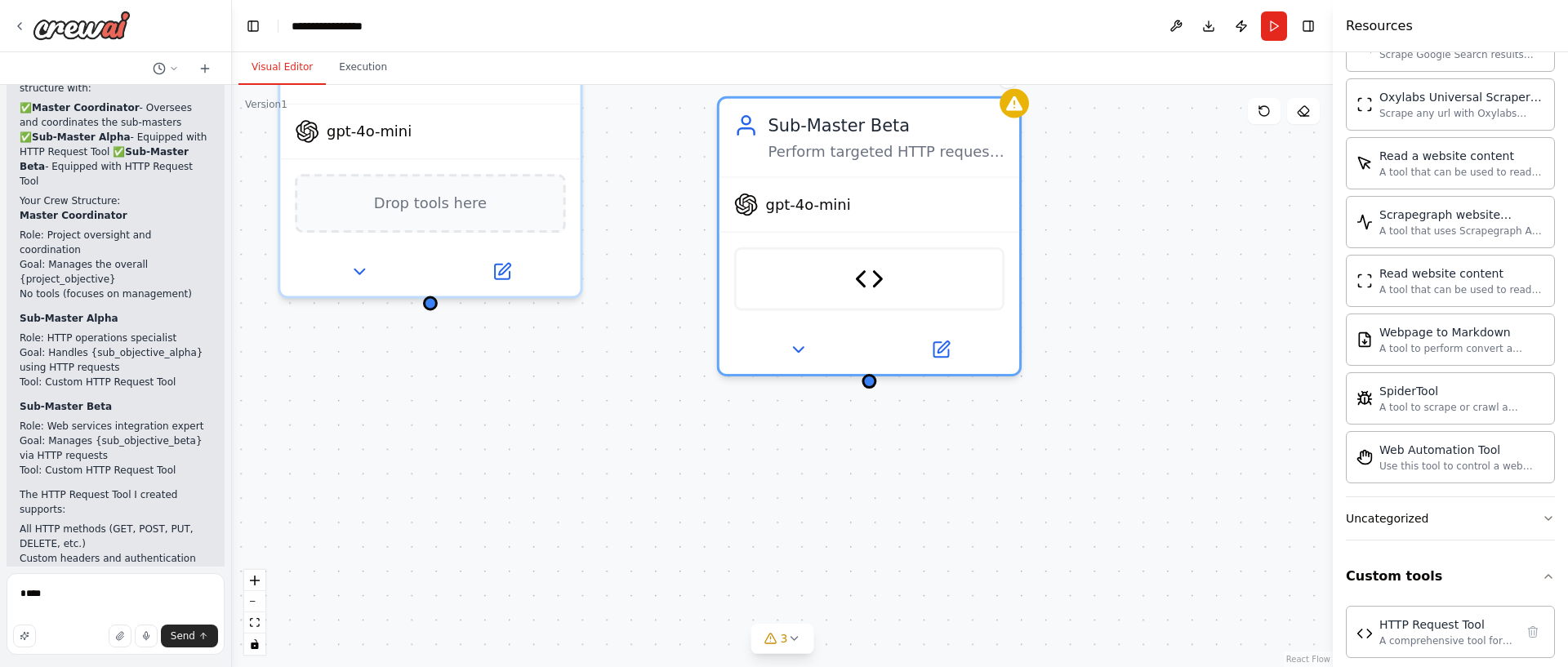
scroll to position [2743, 0]
click at [1500, 513] on button "Uncategorized" at bounding box center [1451, 518] width 209 height 42
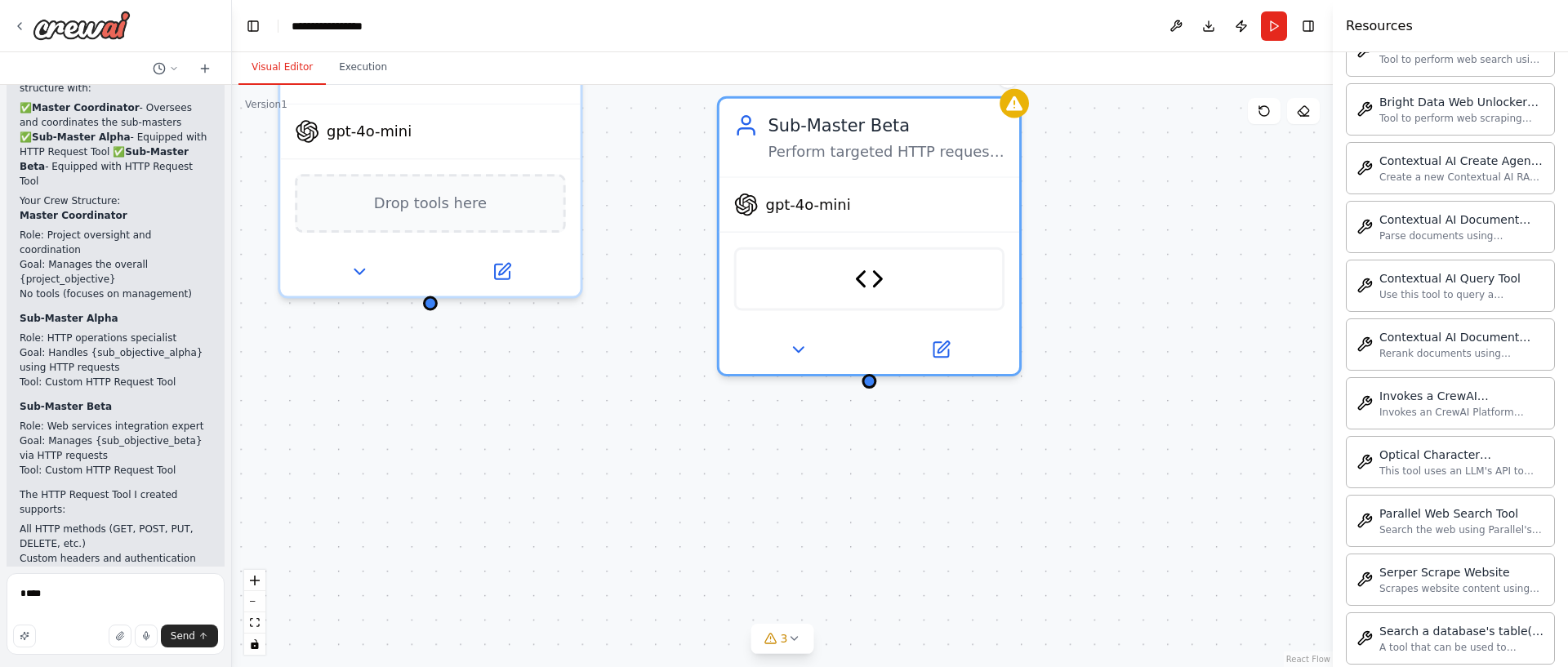
scroll to position [3654, 0]
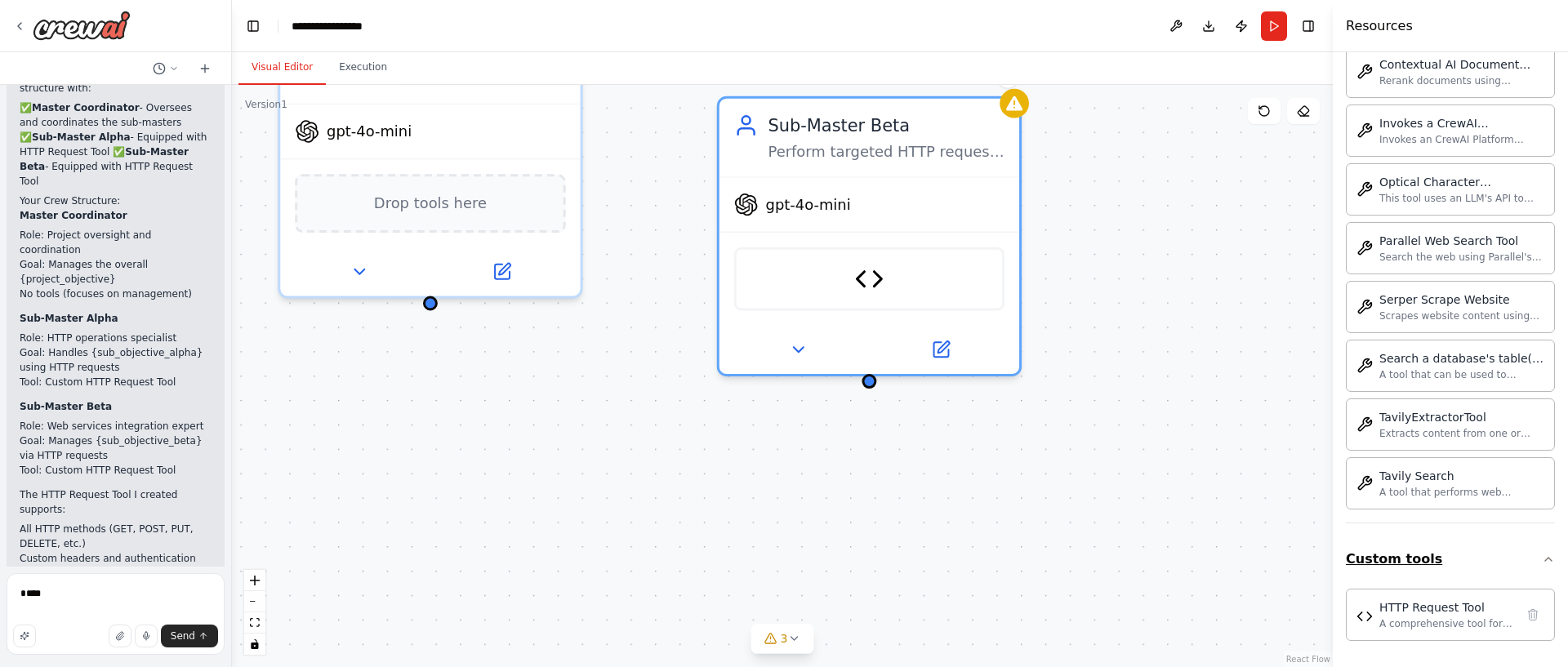
click at [1485, 554] on button "Custom tools" at bounding box center [1451, 559] width 209 height 46
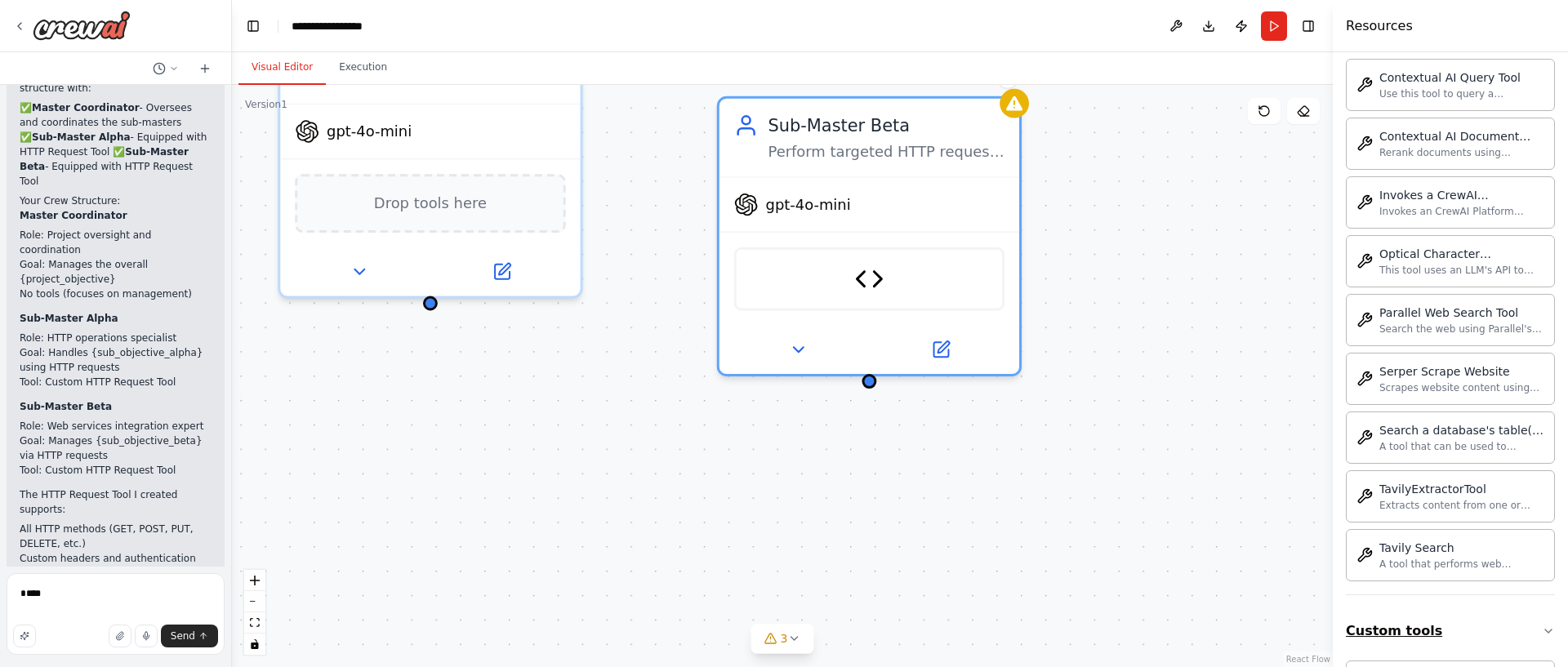
scroll to position [3582, 0]
click at [1452, 621] on button "Custom tools" at bounding box center [1451, 632] width 209 height 46
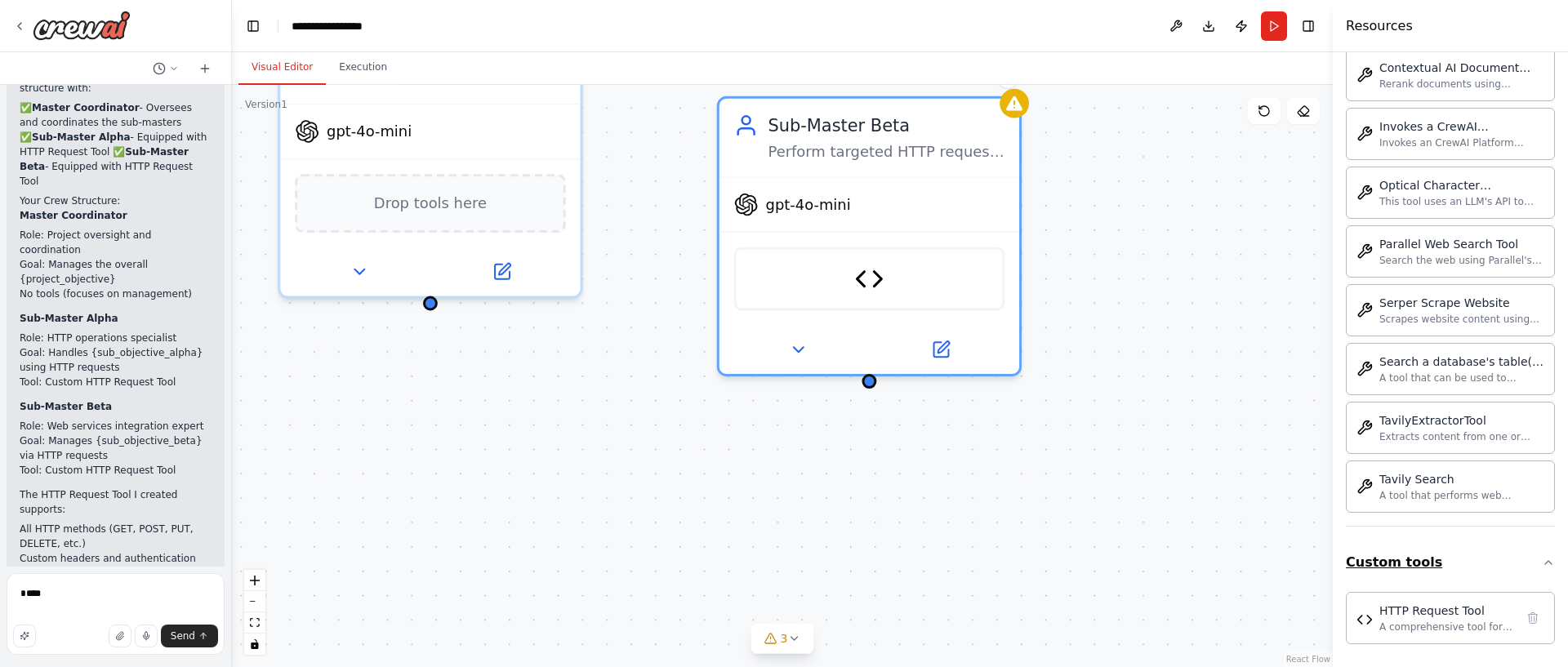
scroll to position [3654, 0]
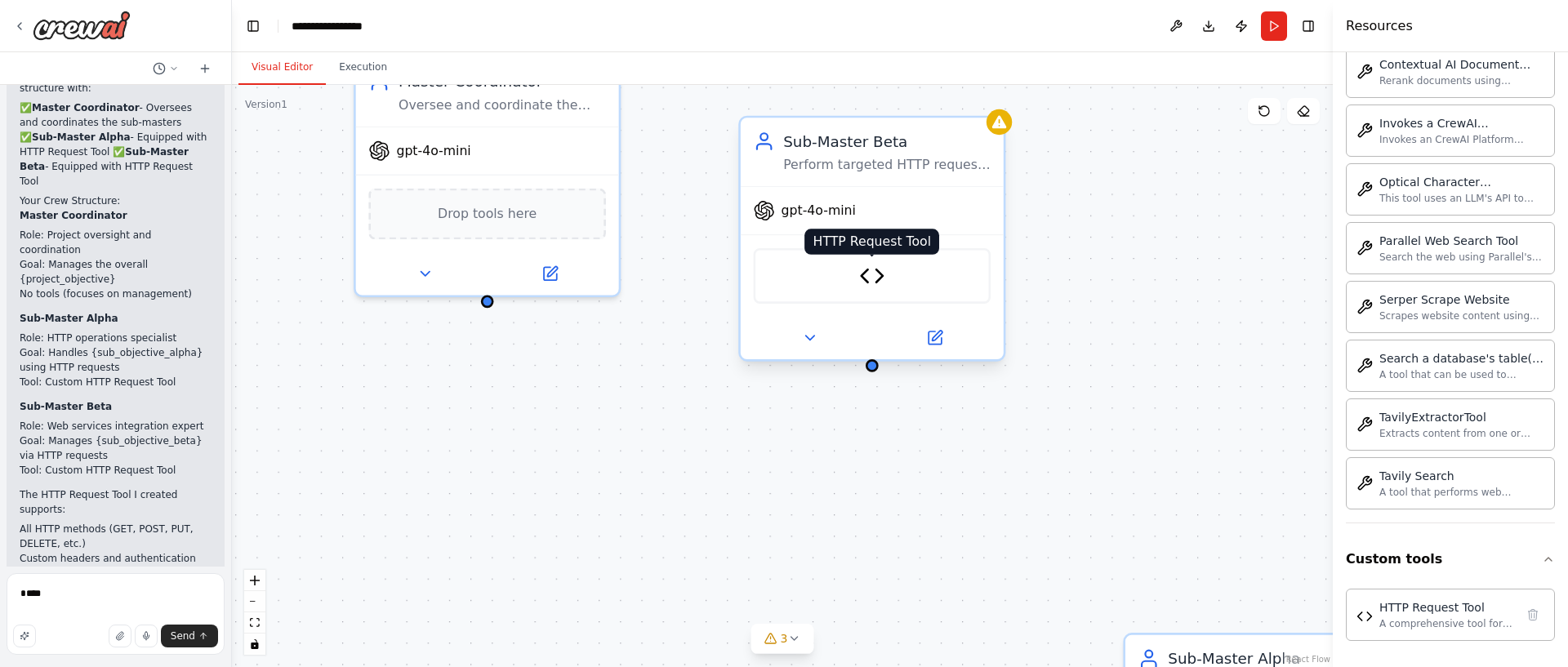
click at [878, 277] on img at bounding box center [871, 275] width 25 height 25
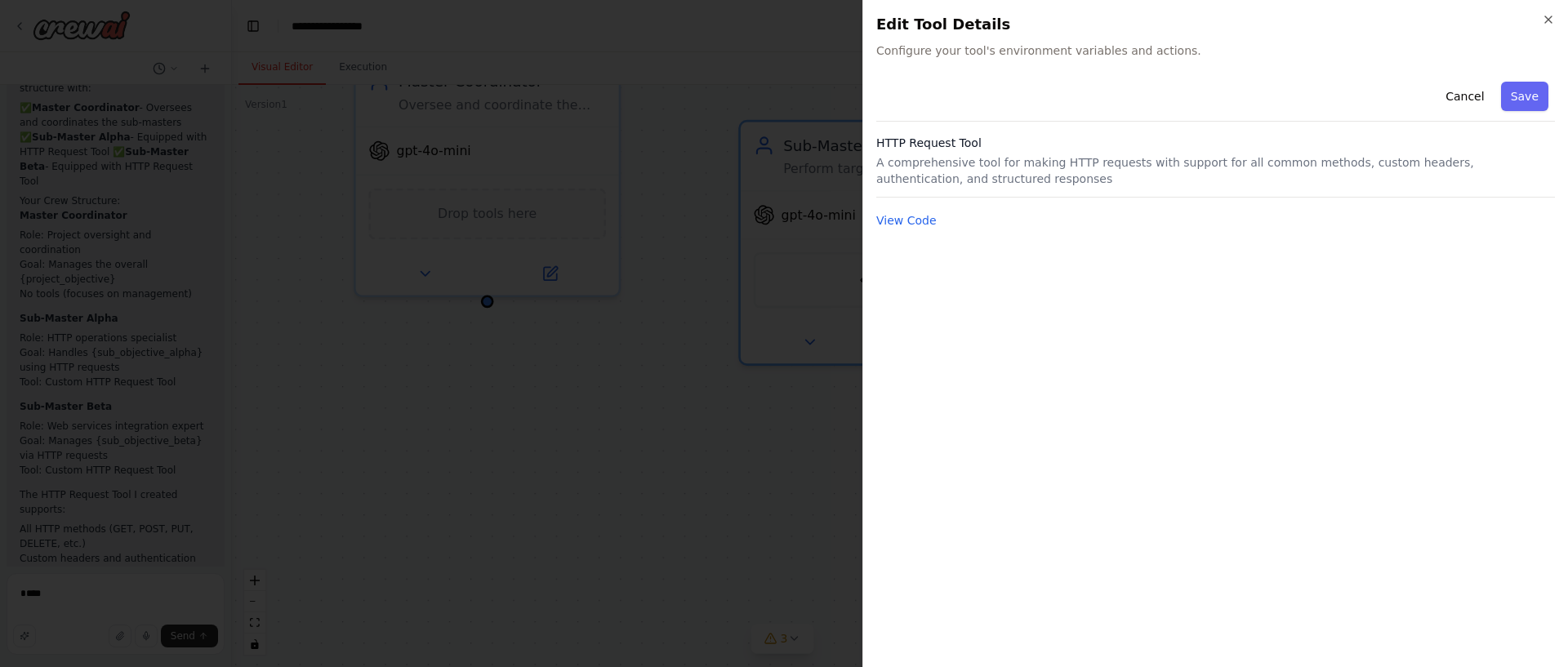
click at [870, 220] on div "Close Edit Tool Details Configure your tool's environment variables and actions…" at bounding box center [1215, 334] width 706 height 667
click at [885, 221] on button "View Code" at bounding box center [907, 220] width 61 height 16
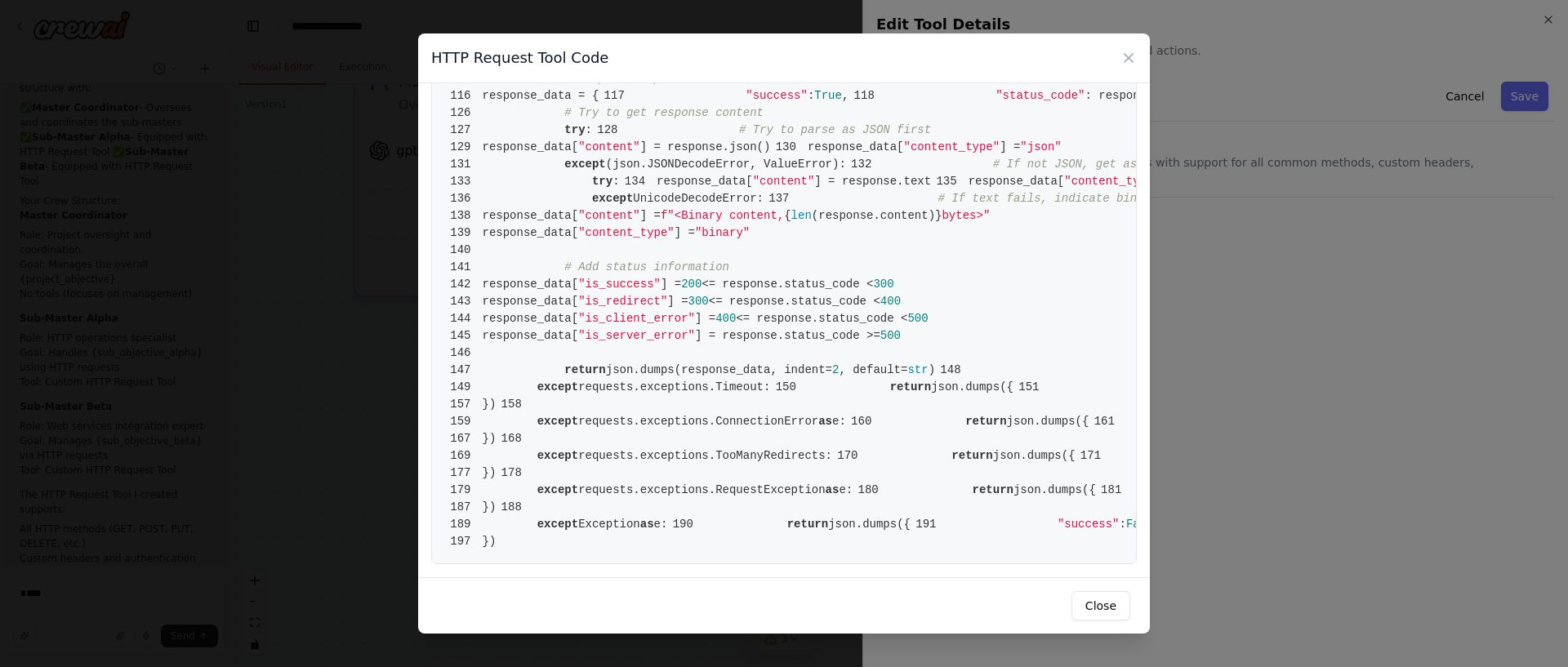
scroll to position [2672, 0]
click at [1127, 62] on icon at bounding box center [1128, 57] width 16 height 16
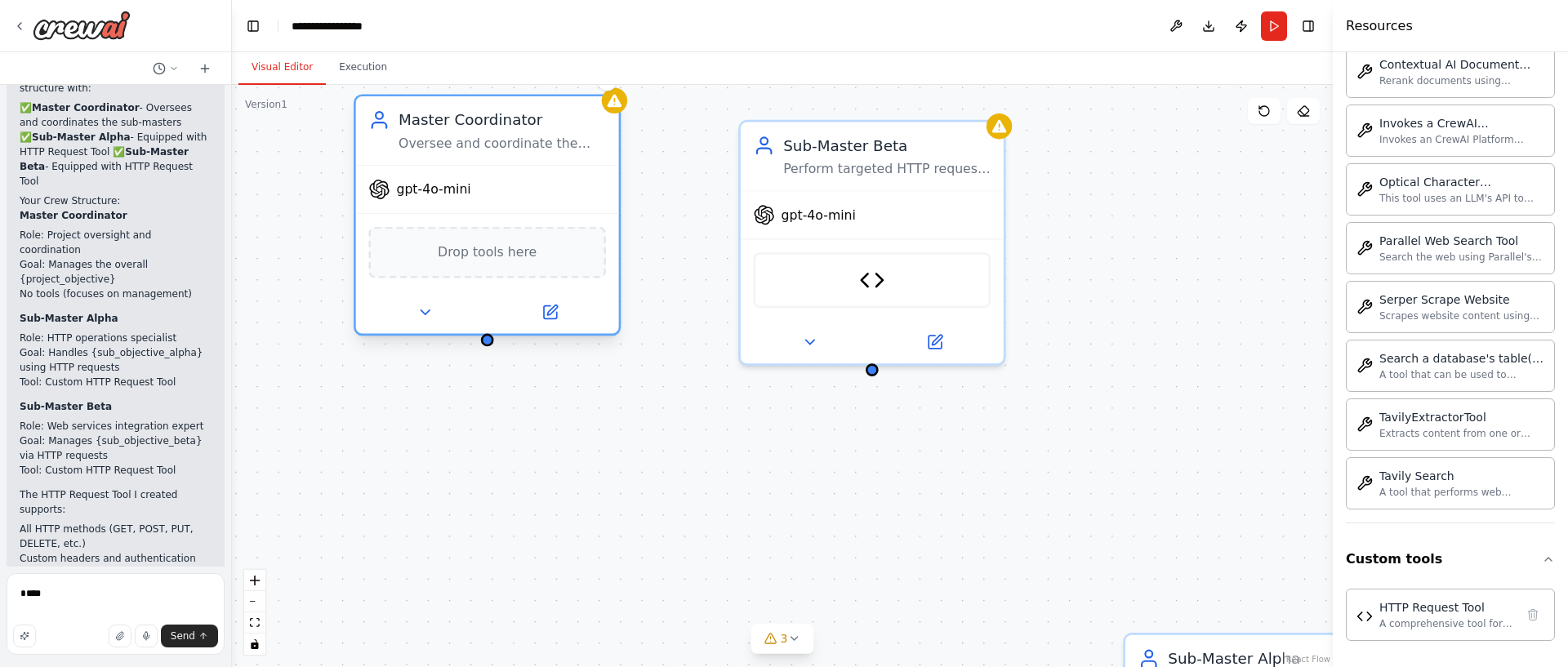
drag, startPoint x: 504, startPoint y: 162, endPoint x: 501, endPoint y: 228, distance: 66.1
click at [501, 228] on div "gpt-4o-mini Drop tools here" at bounding box center [487, 249] width 263 height 169
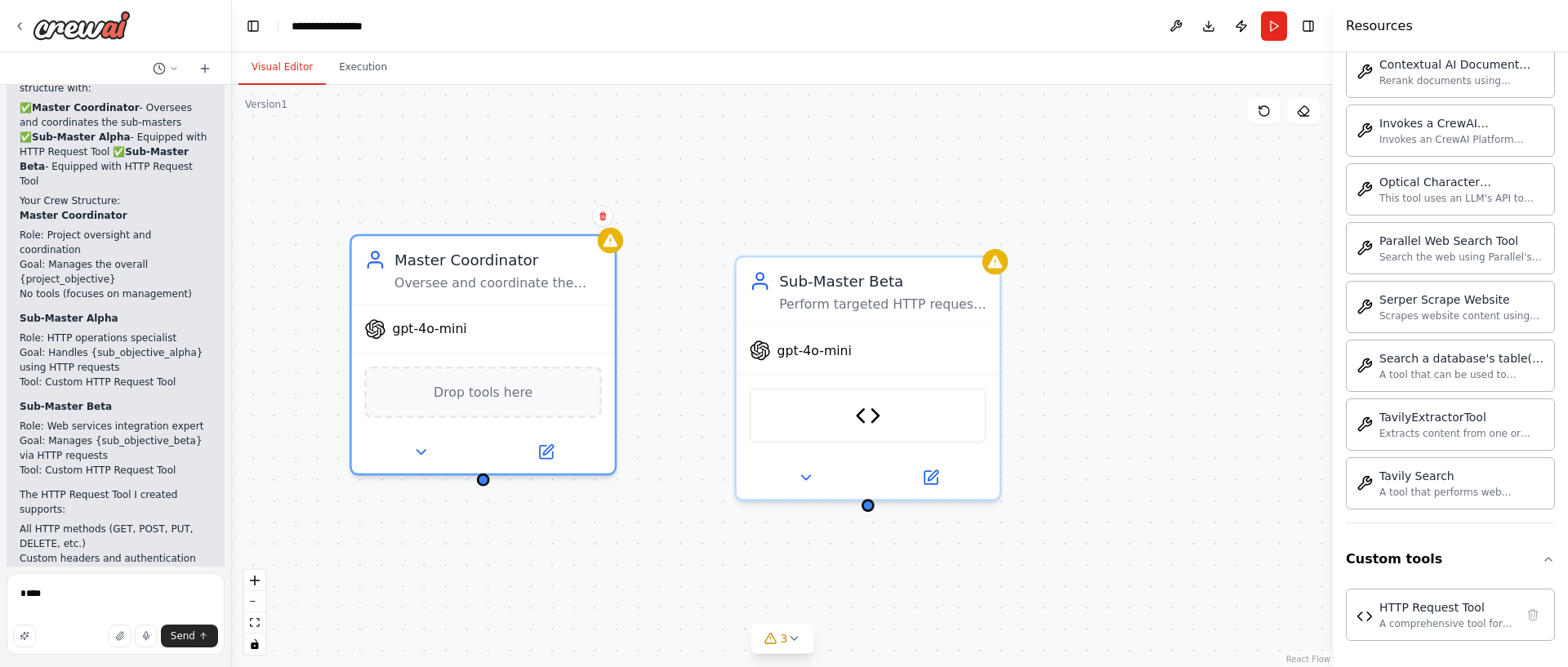
drag, startPoint x: 1227, startPoint y: 209, endPoint x: 1204, endPoint y: 348, distance: 140.9
click at [1222, 344] on div "Master Coordinator Oversee and coordinate the work of sub-master agents, ensuri…" at bounding box center [783, 377] width 1101 height 583
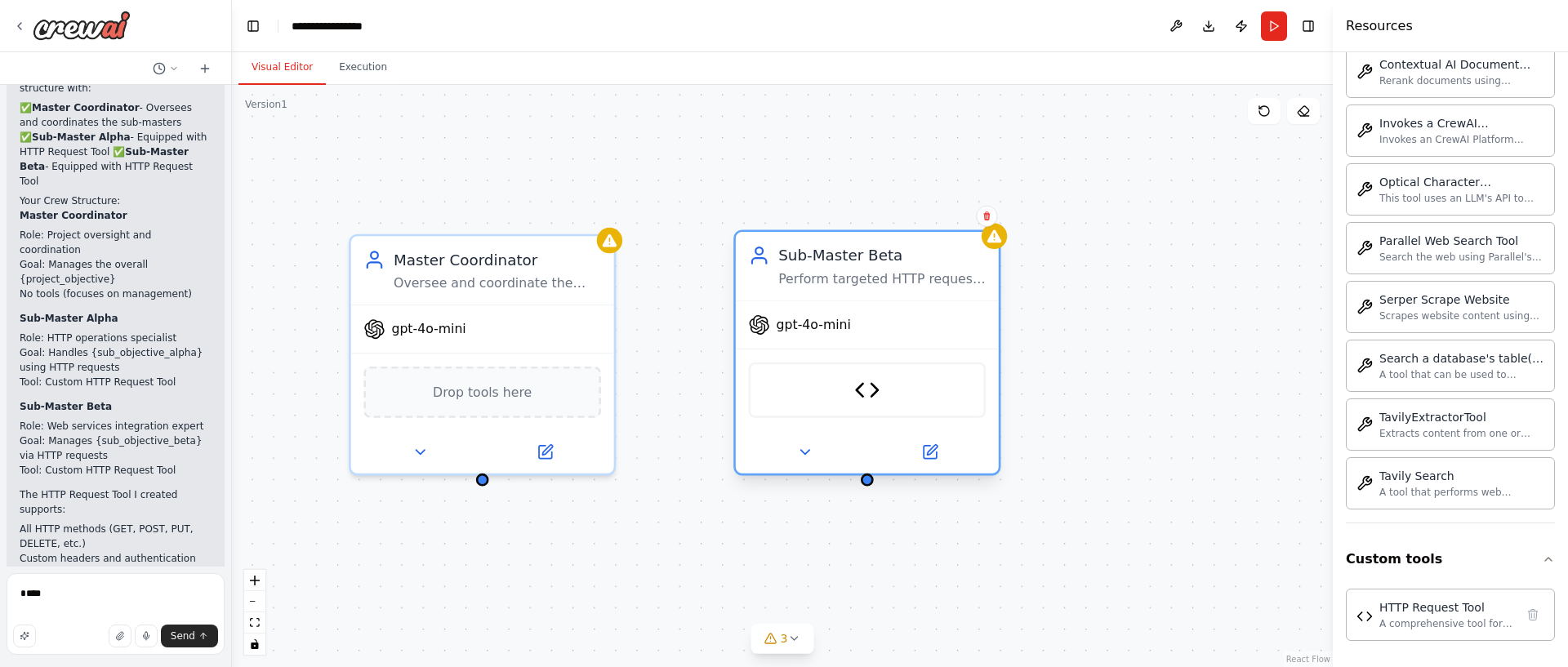
drag, startPoint x: 961, startPoint y: 334, endPoint x: 966, endPoint y: 312, distance: 22.6
click at [966, 312] on div "gpt-4o-mini" at bounding box center [866, 325] width 263 height 47
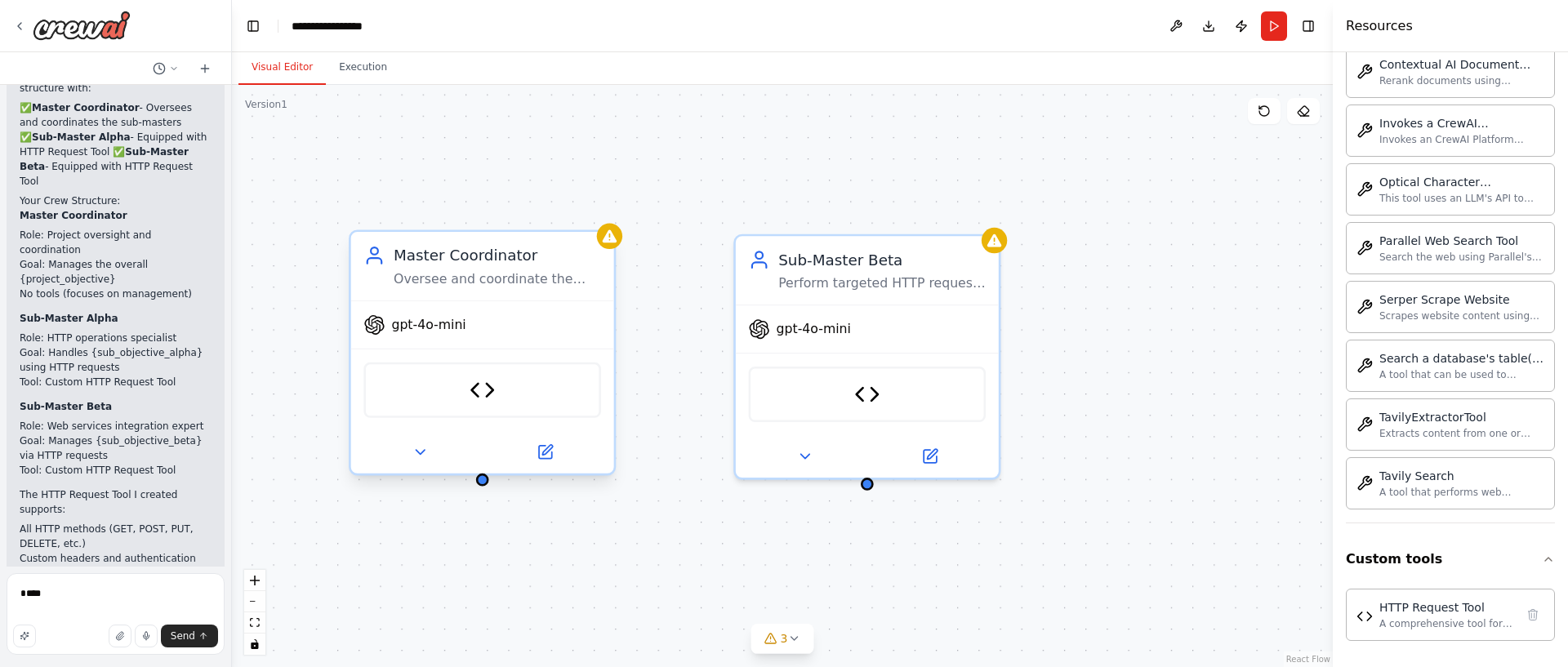
click at [500, 391] on div "HTTP Request Tool" at bounding box center [481, 390] width 237 height 56
click at [427, 454] on icon at bounding box center [420, 452] width 17 height 17
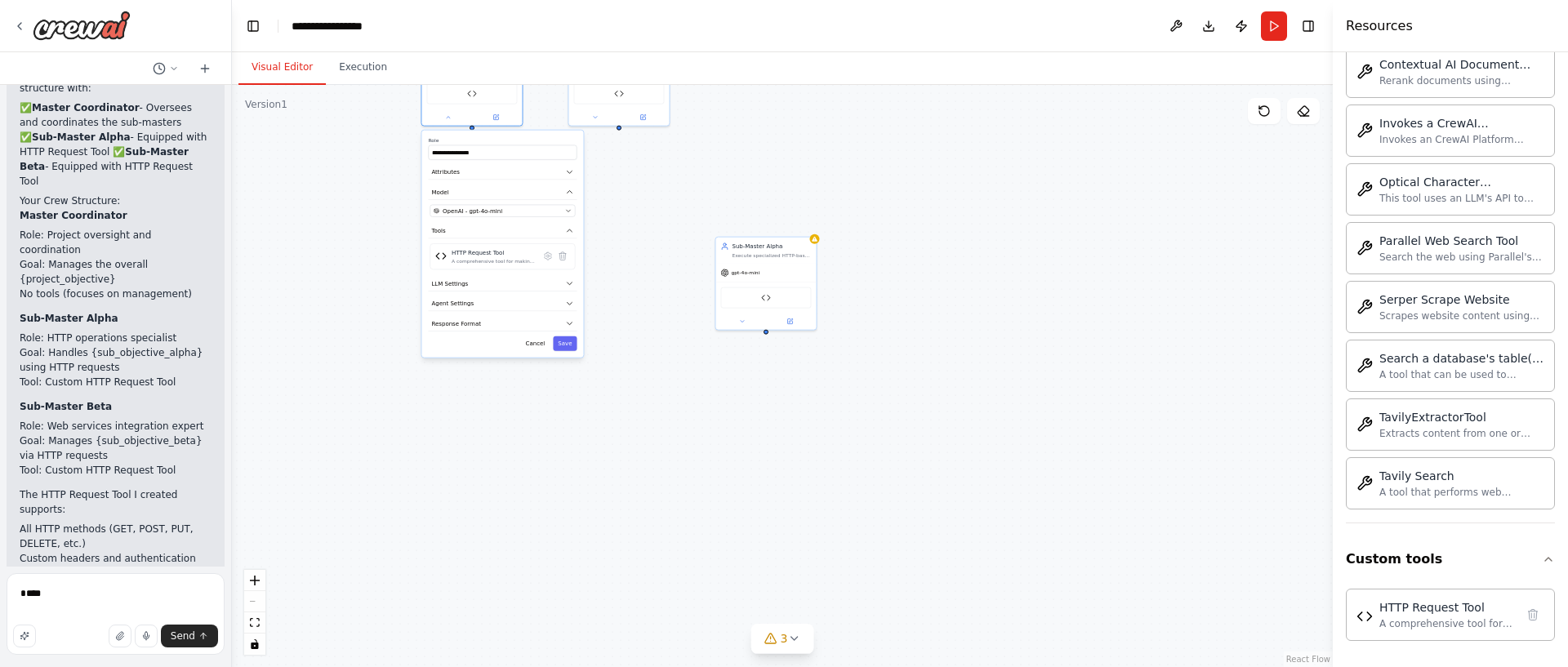
drag, startPoint x: 856, startPoint y: 377, endPoint x: 711, endPoint y: 197, distance: 231.1
click at [853, 122] on div "**********" at bounding box center [783, 377] width 1101 height 583
click at [555, 272] on button at bounding box center [550, 266] width 14 height 14
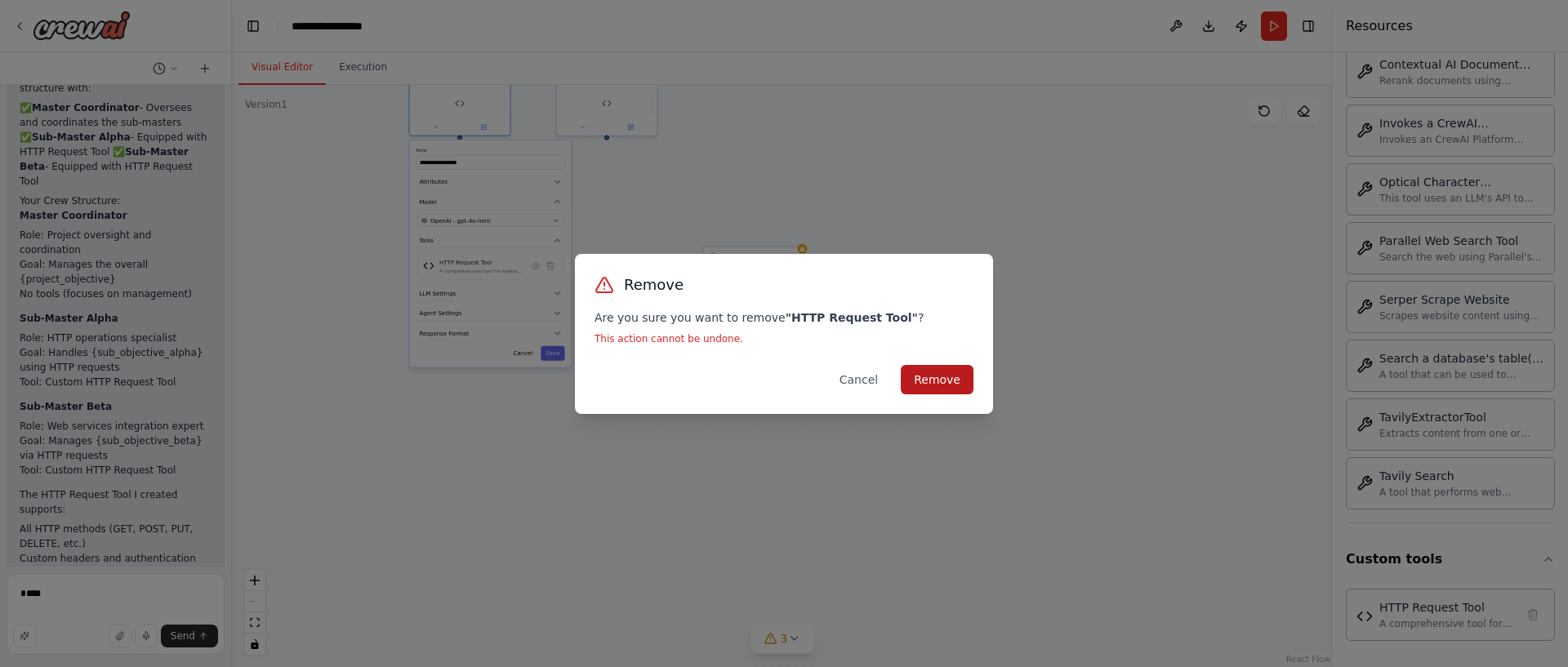
click at [952, 382] on button "Remove" at bounding box center [937, 379] width 73 height 30
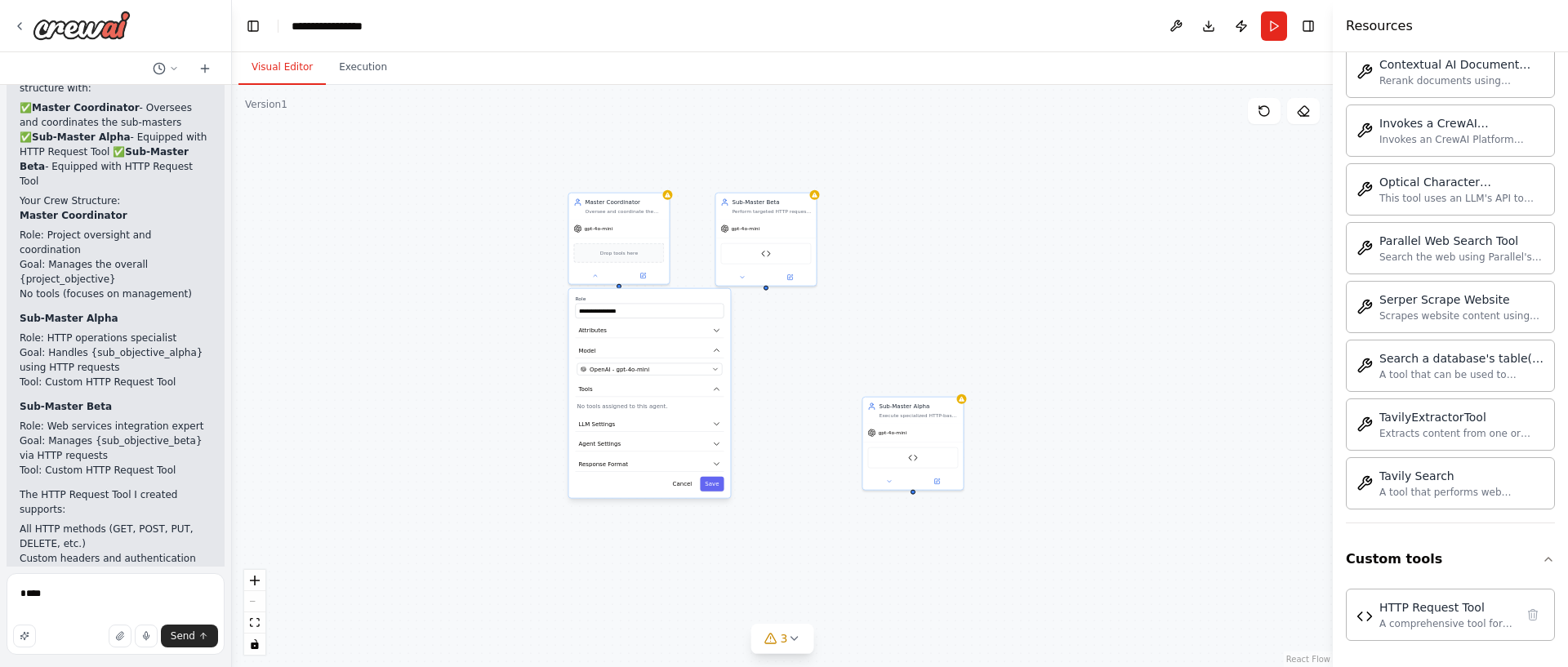
drag, startPoint x: 850, startPoint y: 193, endPoint x: 819, endPoint y: 269, distance: 82.1
click at [989, 329] on div "**********" at bounding box center [783, 377] width 1101 height 583
drag, startPoint x: 825, startPoint y: 226, endPoint x: 908, endPoint y: 243, distance: 84.7
click at [910, 242] on div "gpt-4o-mini" at bounding box center [860, 238] width 100 height 18
click at [765, 232] on div "**********" at bounding box center [783, 377] width 1101 height 583
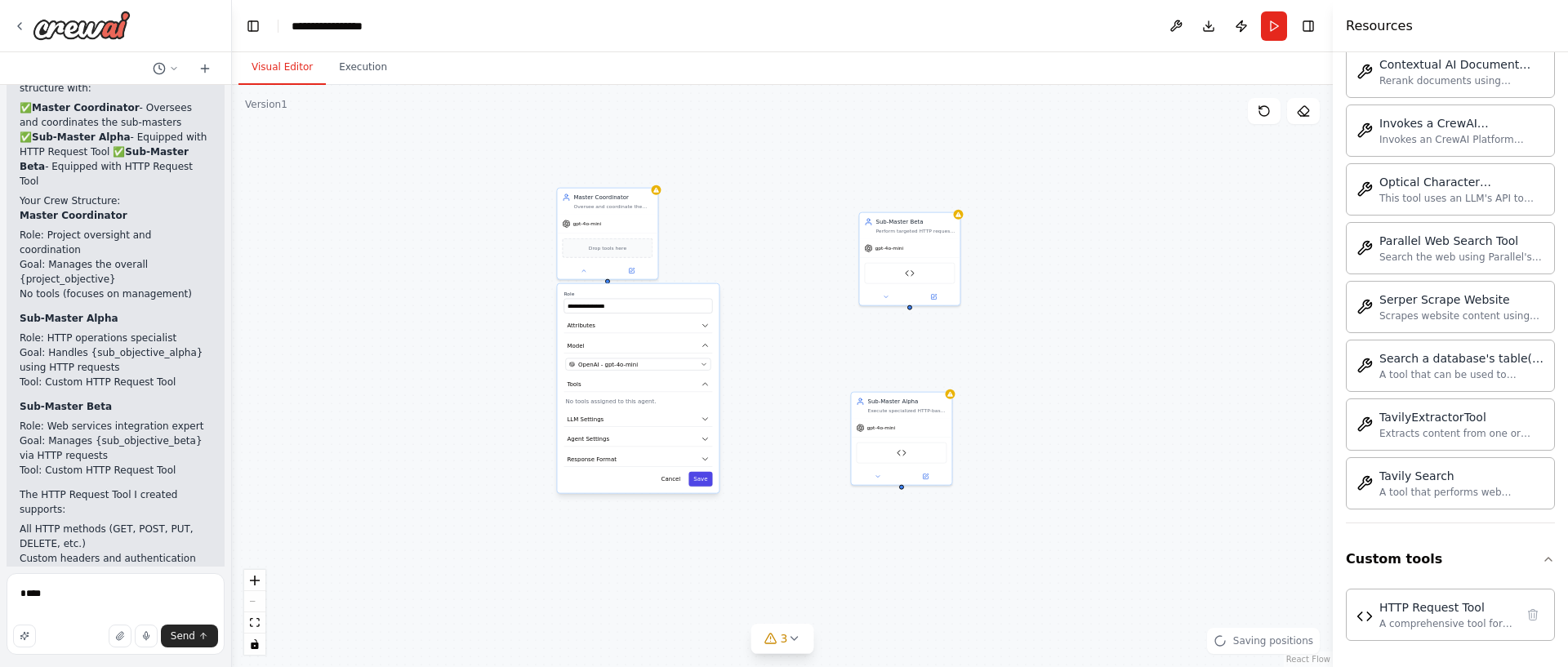
click at [697, 479] on button "Save" at bounding box center [700, 479] width 24 height 14
drag, startPoint x: 617, startPoint y: 229, endPoint x: 674, endPoint y: 270, distance: 70.2
click at [673, 247] on div "gpt-4o-mini" at bounding box center [648, 238] width 100 height 18
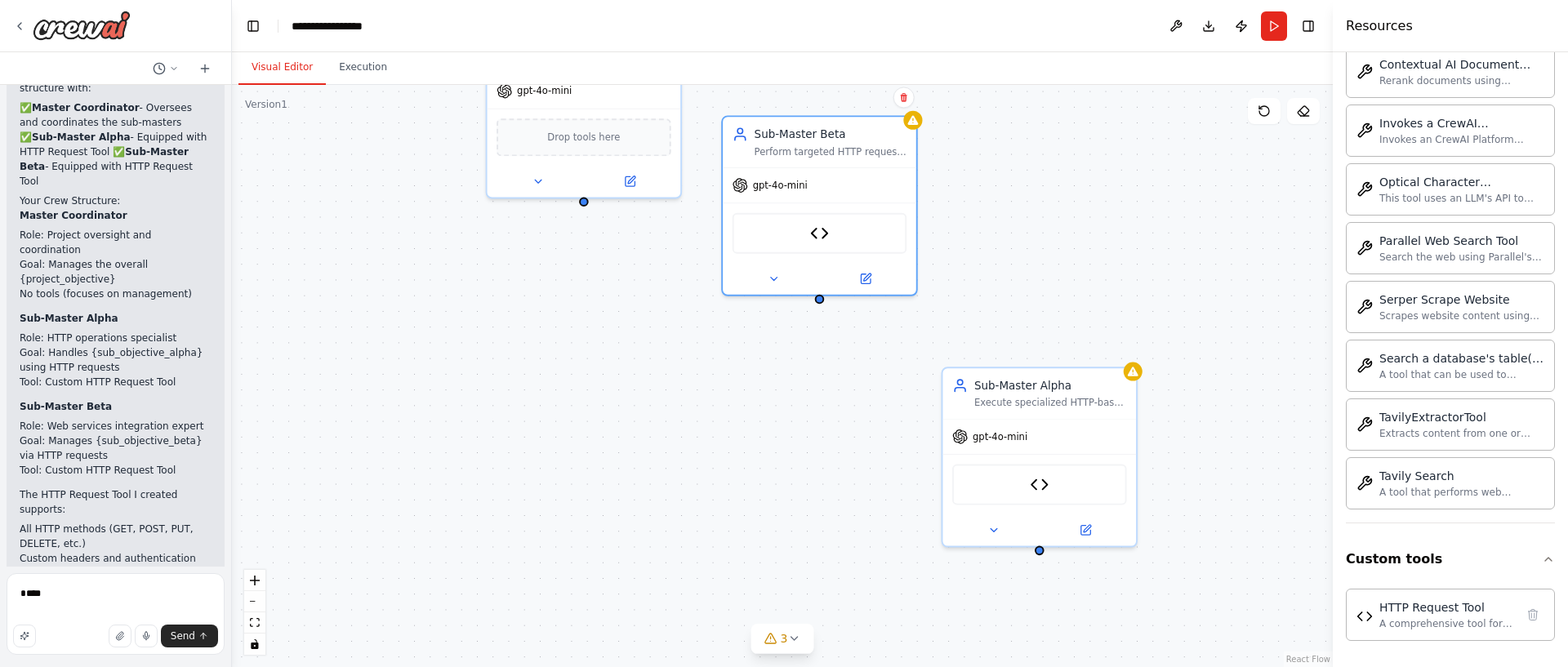
drag, startPoint x: 1001, startPoint y: 154, endPoint x: 658, endPoint y: 236, distance: 352.7
click at [762, 252] on div "HTTP Request Tool" at bounding box center [819, 233] width 193 height 61
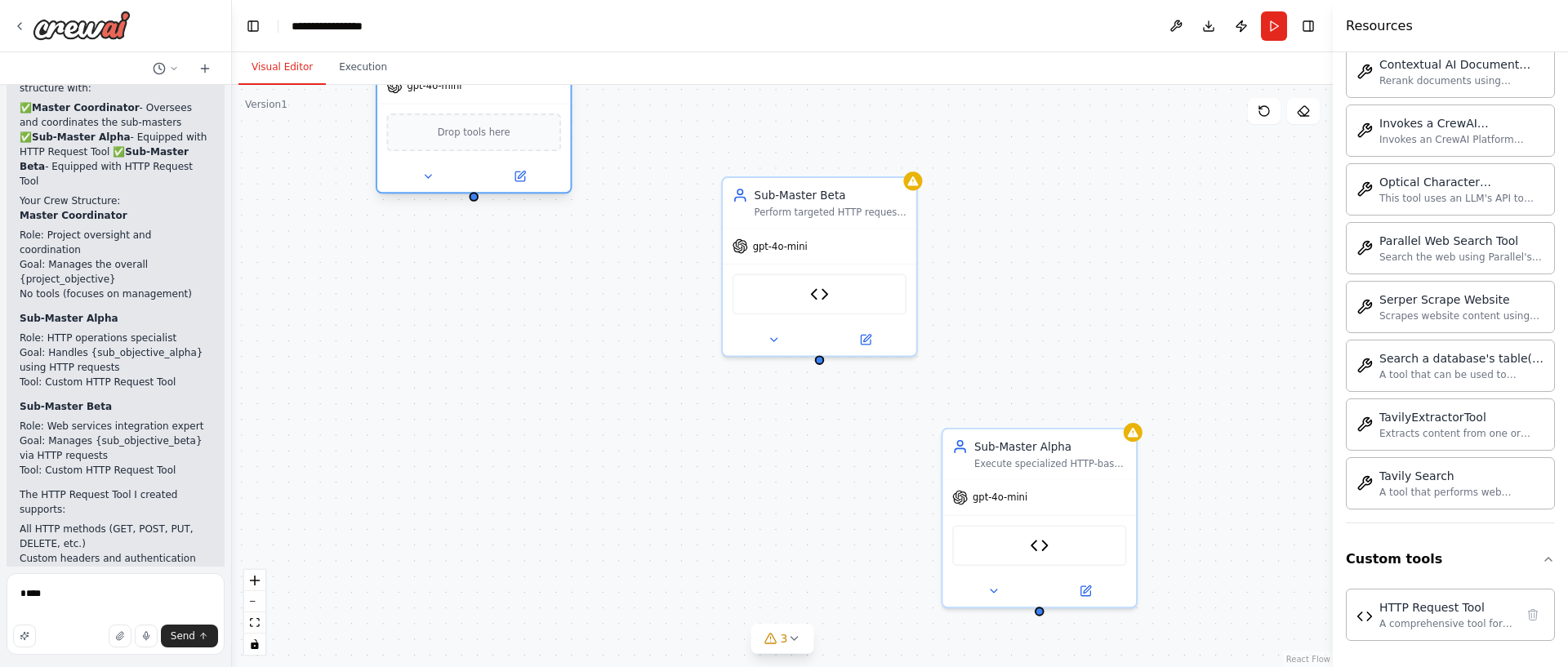
drag, startPoint x: 579, startPoint y: 98, endPoint x: 486, endPoint y: 110, distance: 93.8
click at [464, 98] on div "gpt-4o-mini" at bounding box center [474, 85] width 193 height 35
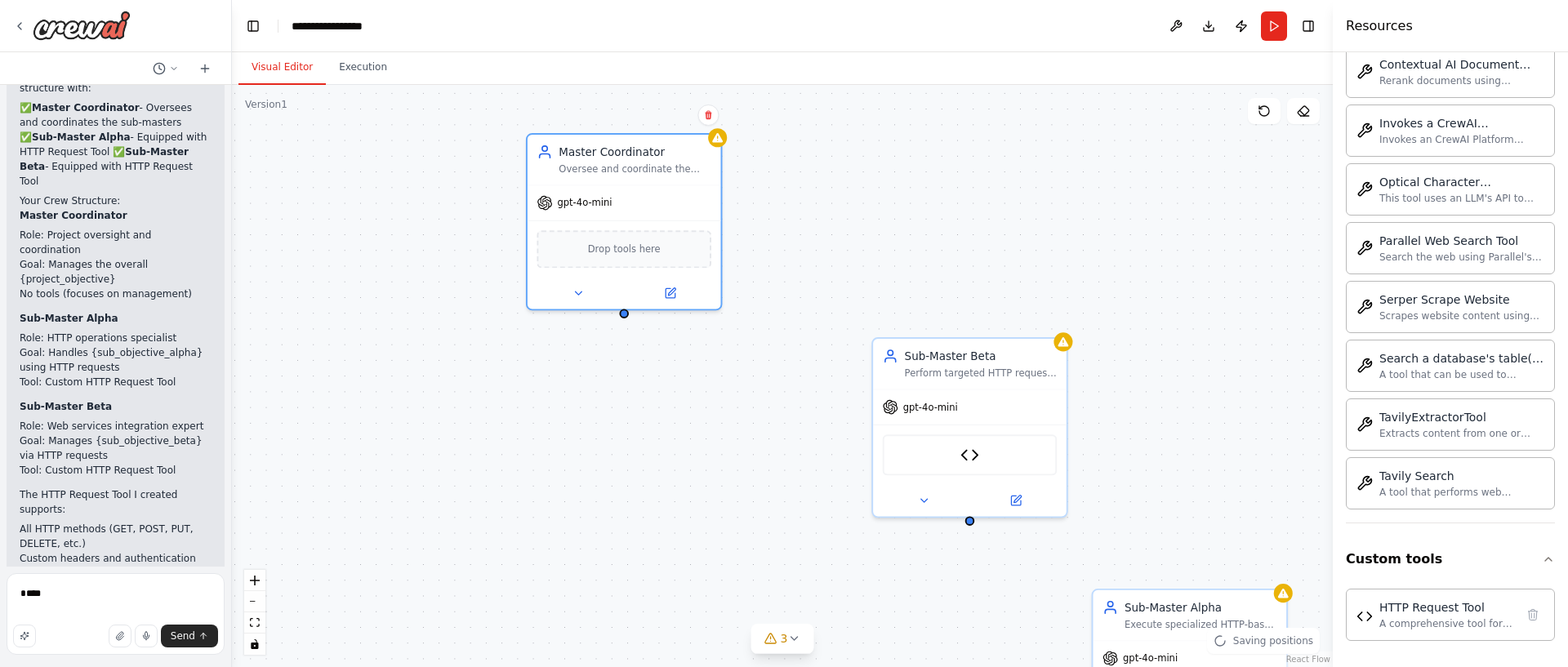
drag, startPoint x: 745, startPoint y: 161, endPoint x: 855, endPoint y: 284, distance: 165.0
click at [856, 284] on div "Master Coordinator Oversee and coordinate the work of sub-master agents, ensuri…" at bounding box center [783, 377] width 1101 height 583
click at [964, 356] on div "Sub-Master Beta" at bounding box center [985, 361] width 153 height 15
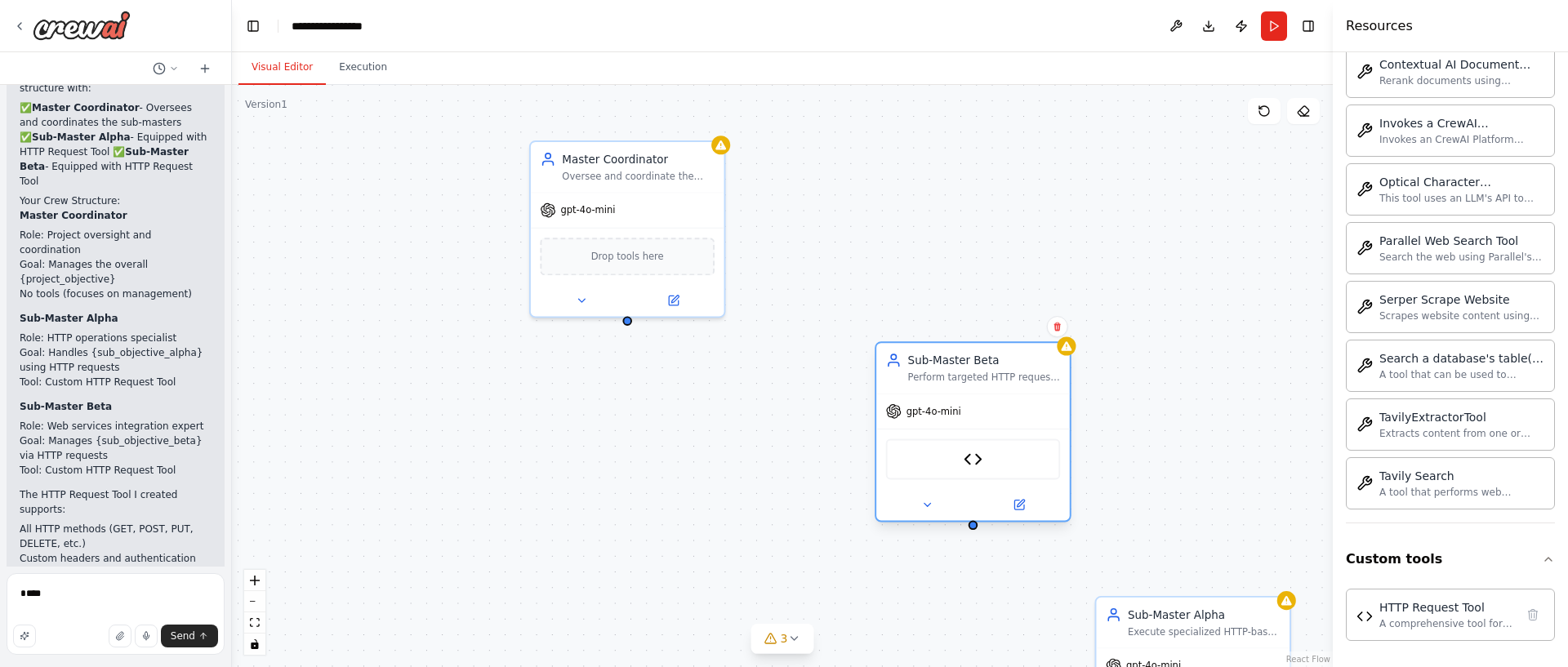
click at [968, 364] on div "Sub-Master Beta" at bounding box center [985, 361] width 153 height 15
click at [1024, 502] on icon at bounding box center [1018, 505] width 13 height 13
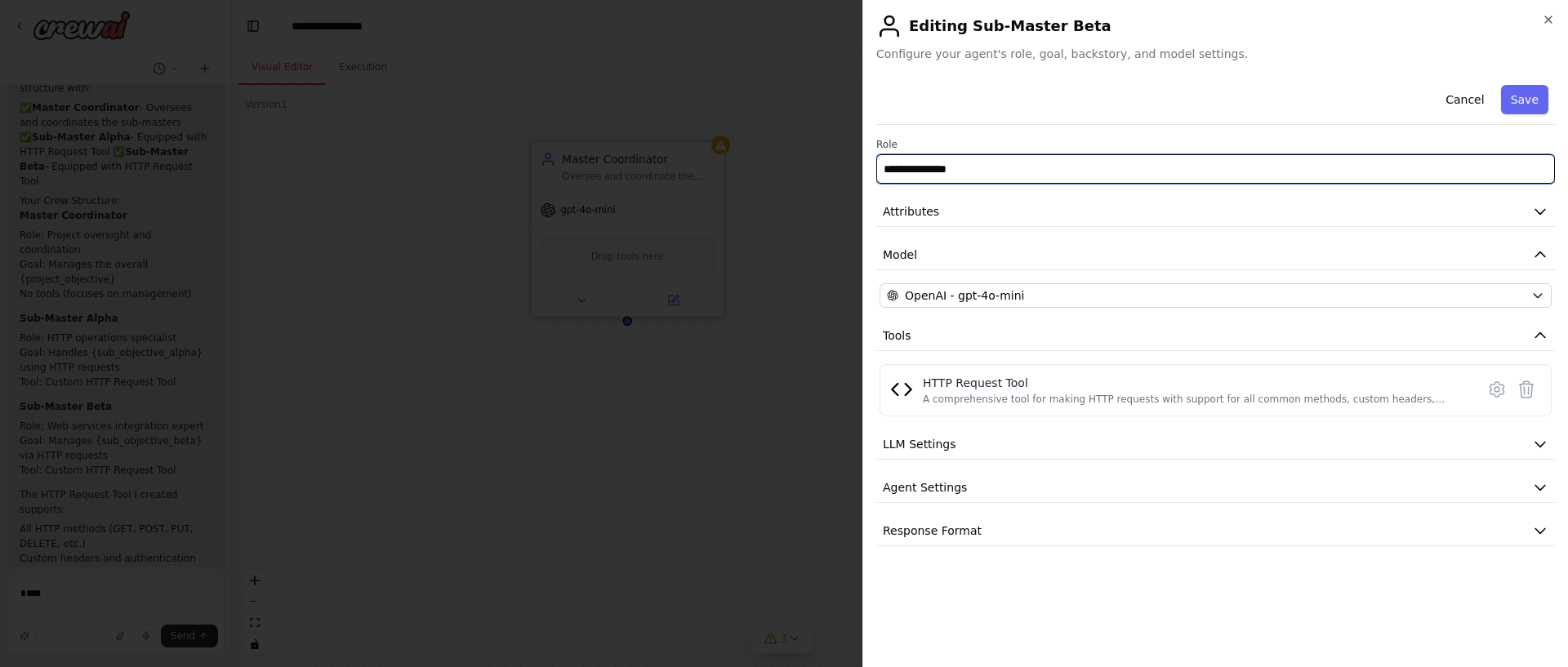
drag, startPoint x: 989, startPoint y: 169, endPoint x: 766, endPoint y: 158, distance: 223.3
click at [766, 158] on body "Hello! I'm the CrewAI assistant. What kind of automation do you want to build? …" at bounding box center [784, 334] width 1568 height 667
type input "**********"
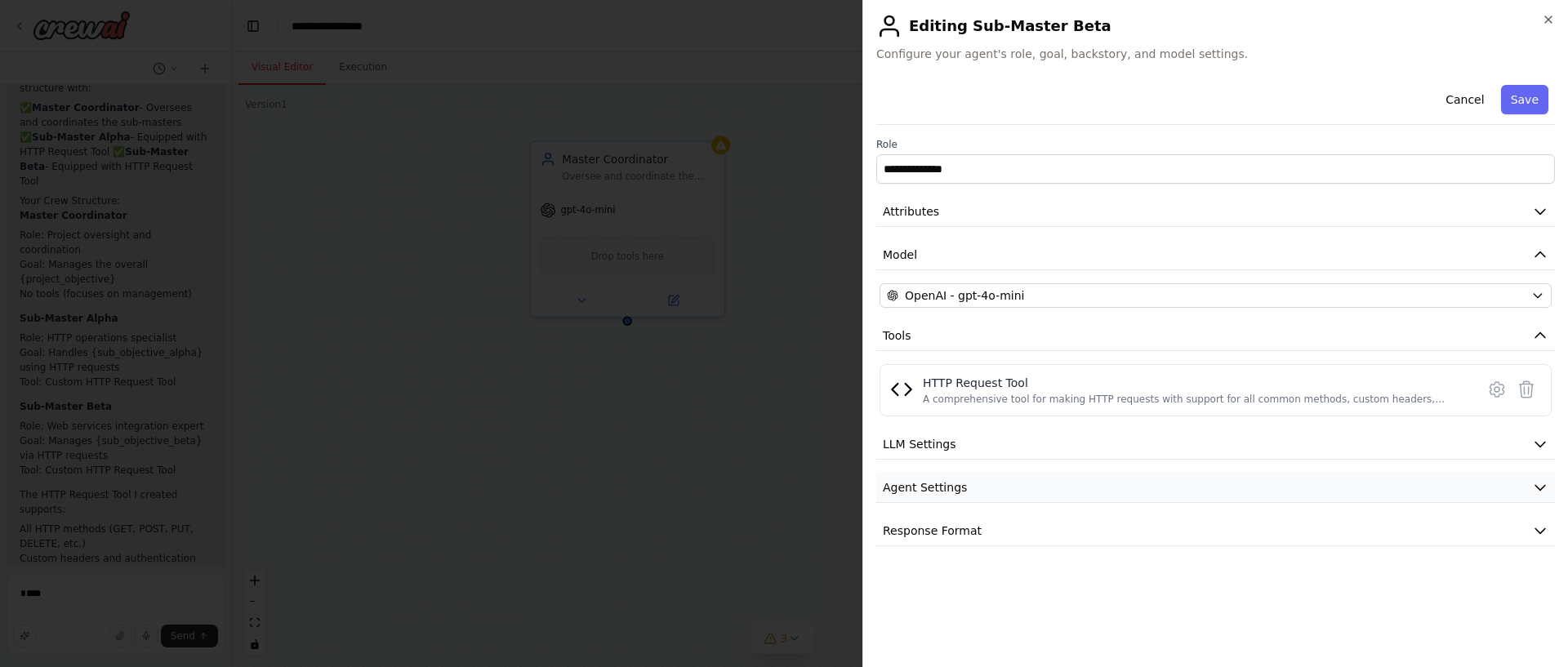
click at [997, 485] on button "Agent Settings" at bounding box center [1216, 488] width 679 height 30
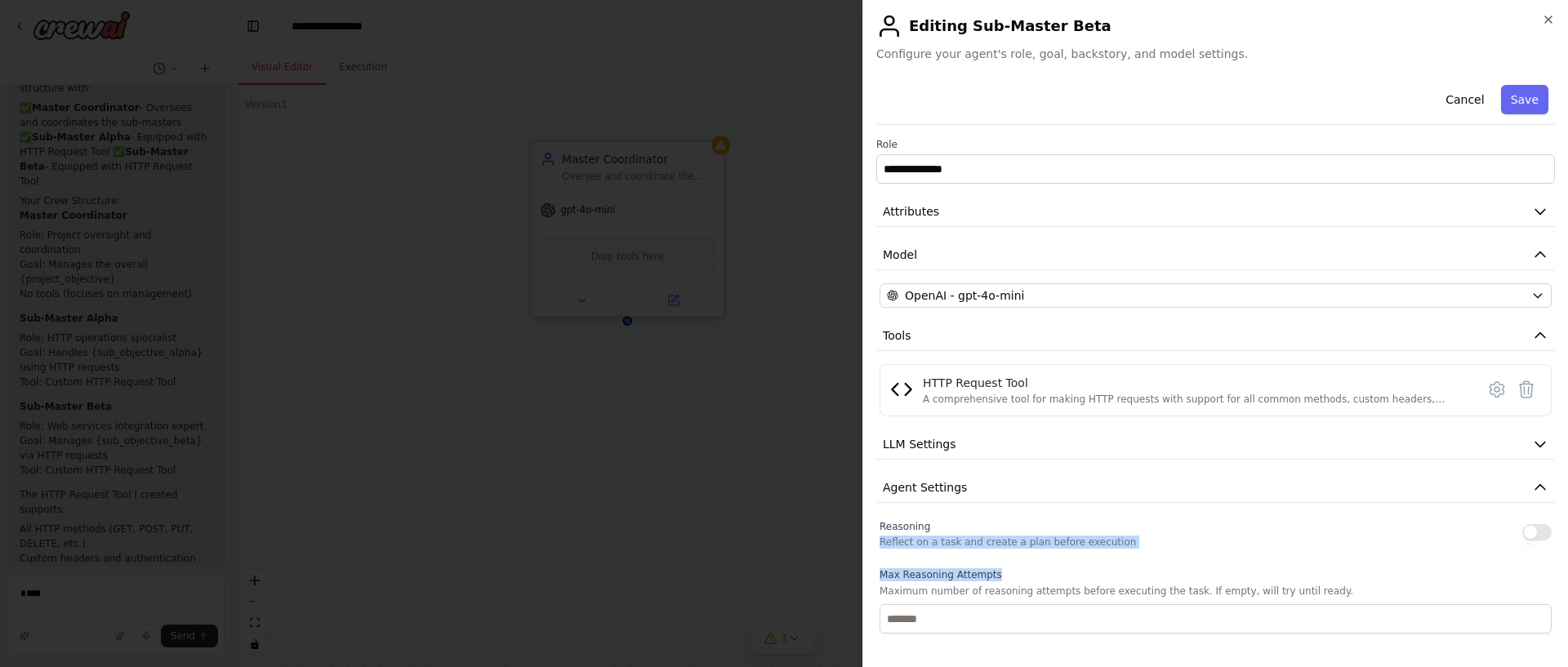
drag, startPoint x: 1302, startPoint y: 520, endPoint x: 1266, endPoint y: 572, distance: 63.2
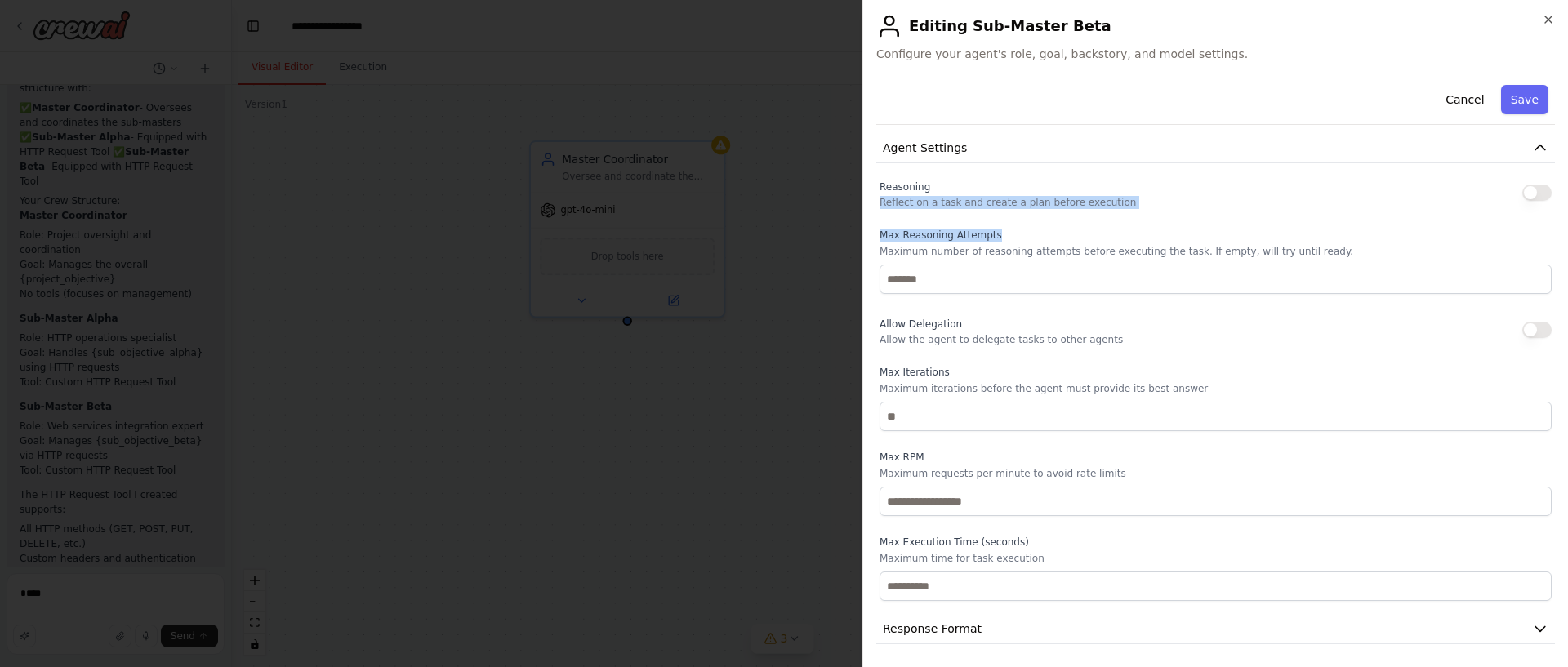
scroll to position [343, 0]
click at [974, 252] on p "Maximum number of reasoning attempts before executing the task. If empty, will …" at bounding box center [1216, 247] width 672 height 13
click at [985, 148] on button "Agent Settings" at bounding box center [1216, 145] width 679 height 30
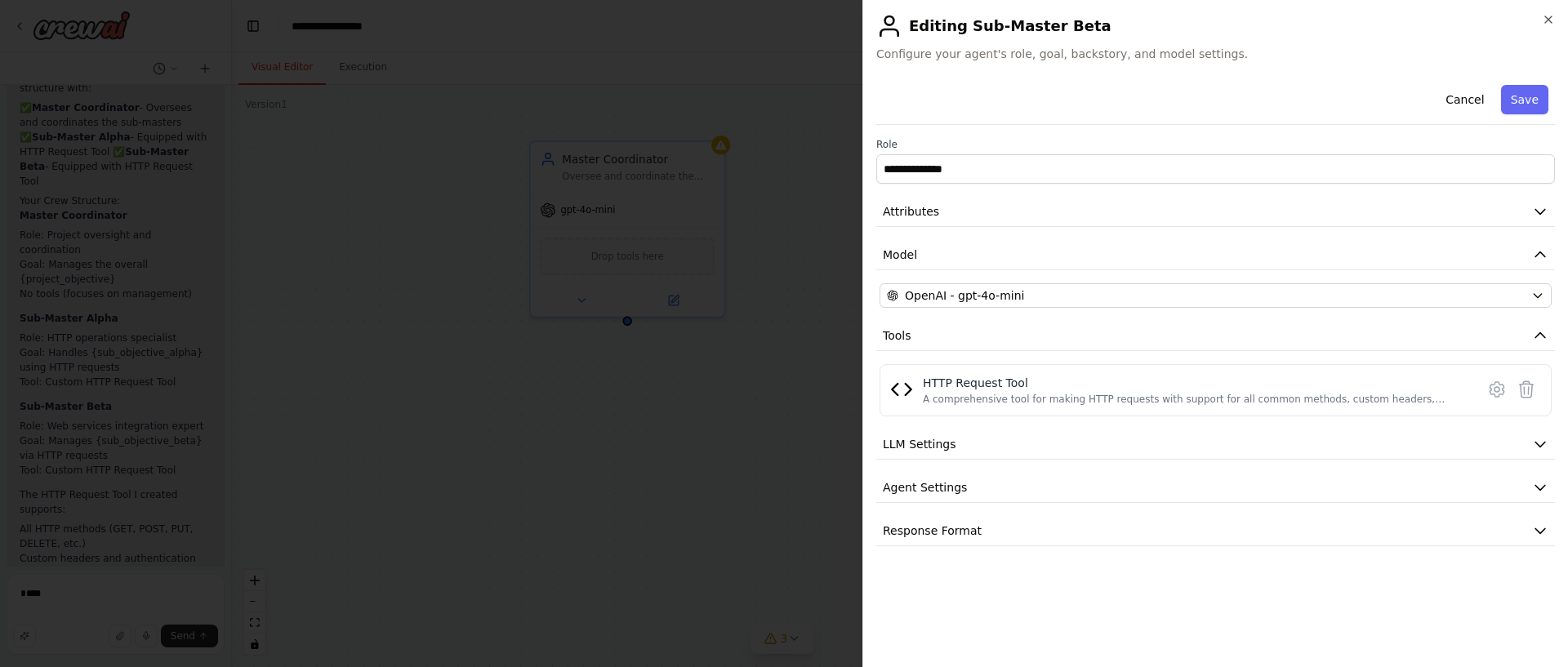
scroll to position [0, 0]
click at [1000, 535] on button "Response Format" at bounding box center [1216, 531] width 679 height 30
click at [1044, 519] on button "Response Format" at bounding box center [1216, 531] width 679 height 30
click at [1044, 205] on button "Attributes" at bounding box center [1216, 212] width 679 height 30
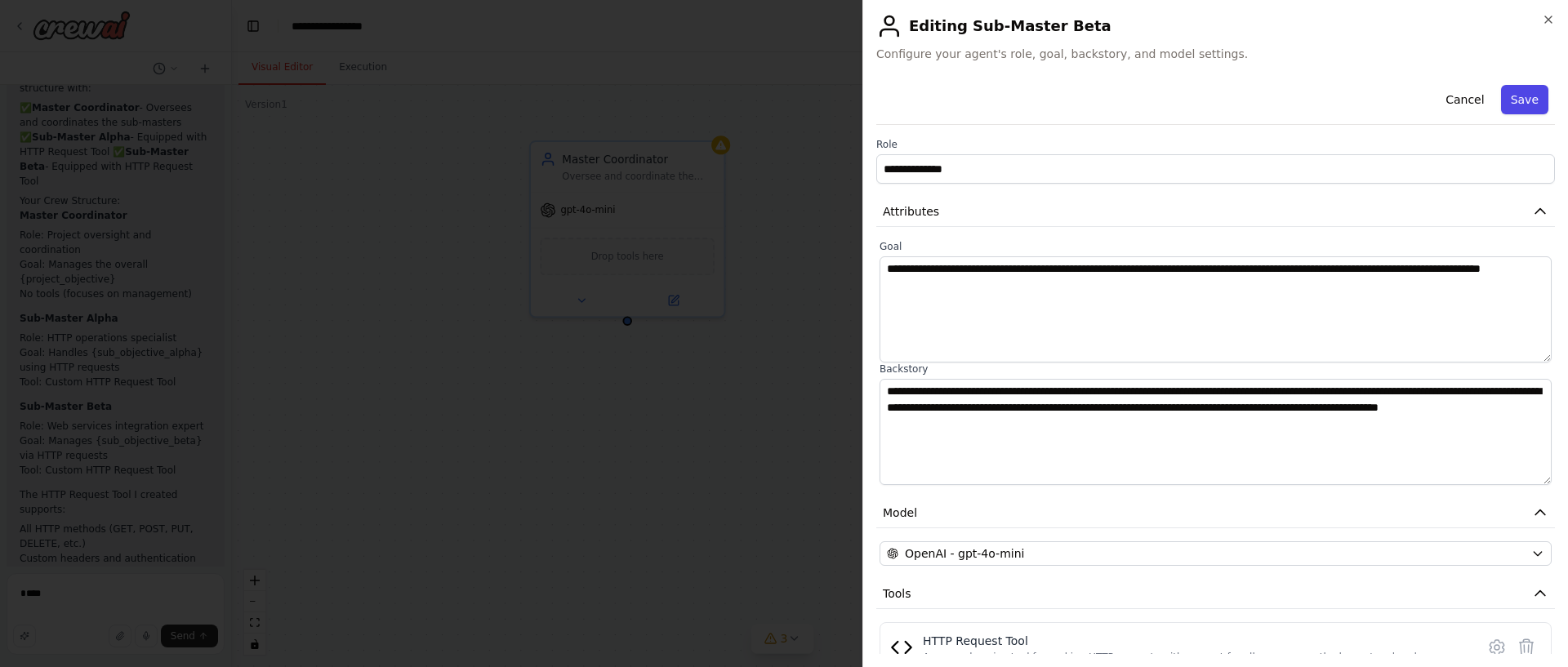
click at [1531, 105] on button "Save" at bounding box center [1525, 100] width 47 height 30
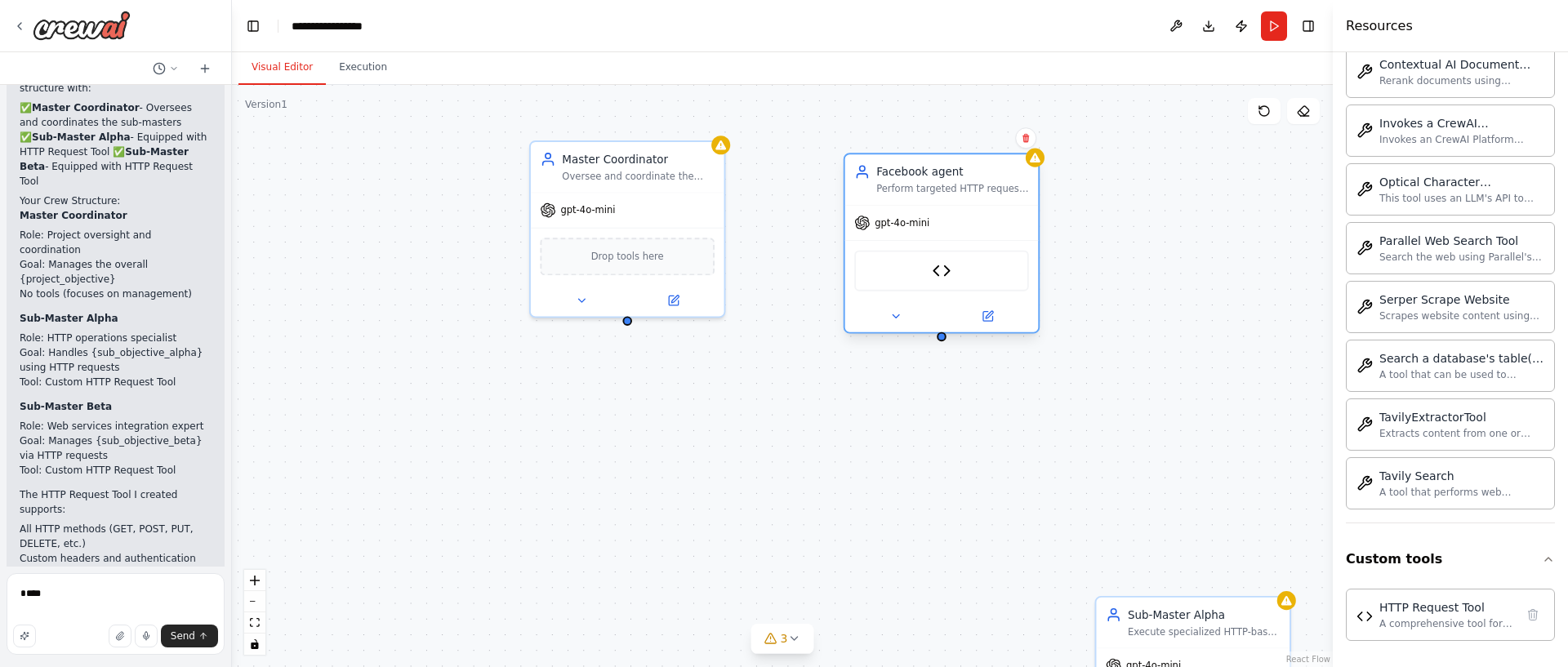
drag, startPoint x: 957, startPoint y: 361, endPoint x: 979, endPoint y: 262, distance: 101.4
click at [922, 185] on div "Facebook agent Perform targeted HTTP requests and web service integrations for …" at bounding box center [952, 179] width 153 height 31
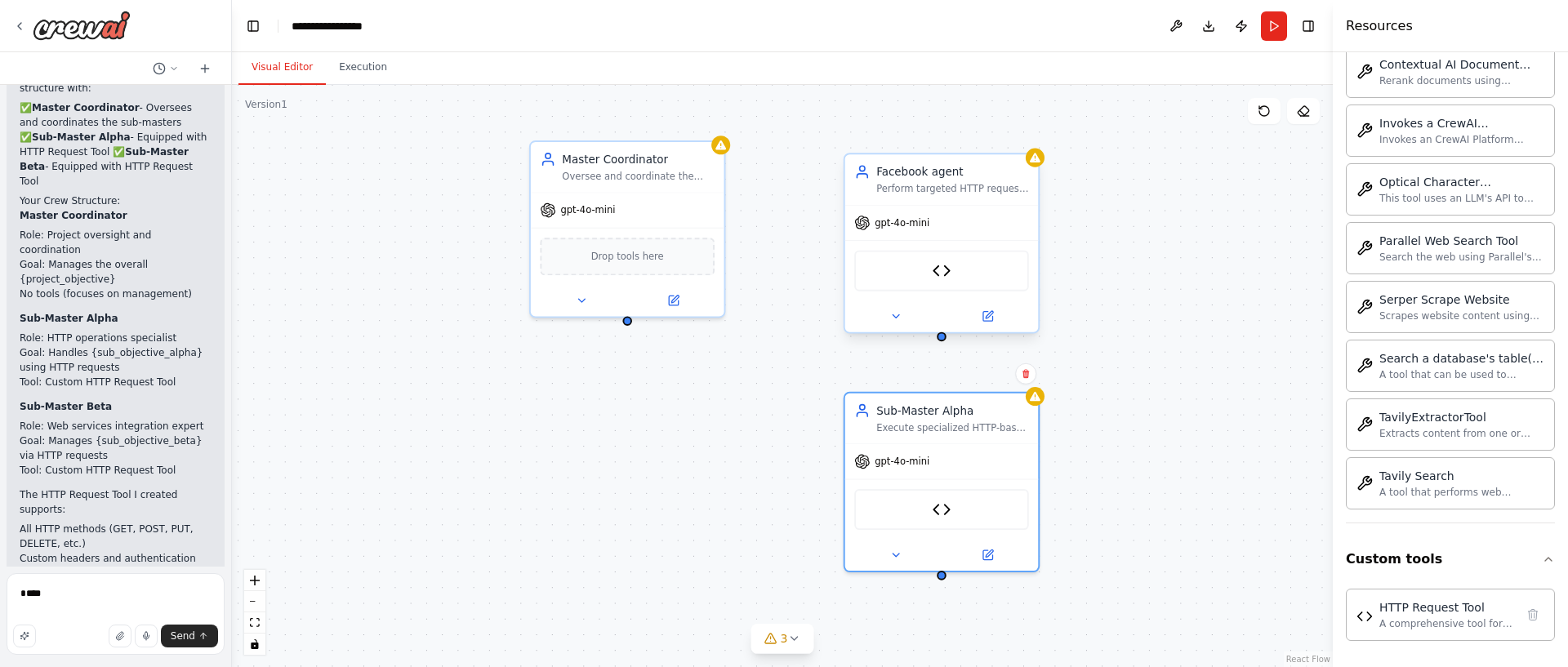
drag, startPoint x: 1196, startPoint y: 610, endPoint x: 909, endPoint y: 278, distance: 438.9
click at [940, 403] on div "Sub-Master Alpha" at bounding box center [952, 410] width 153 height 15
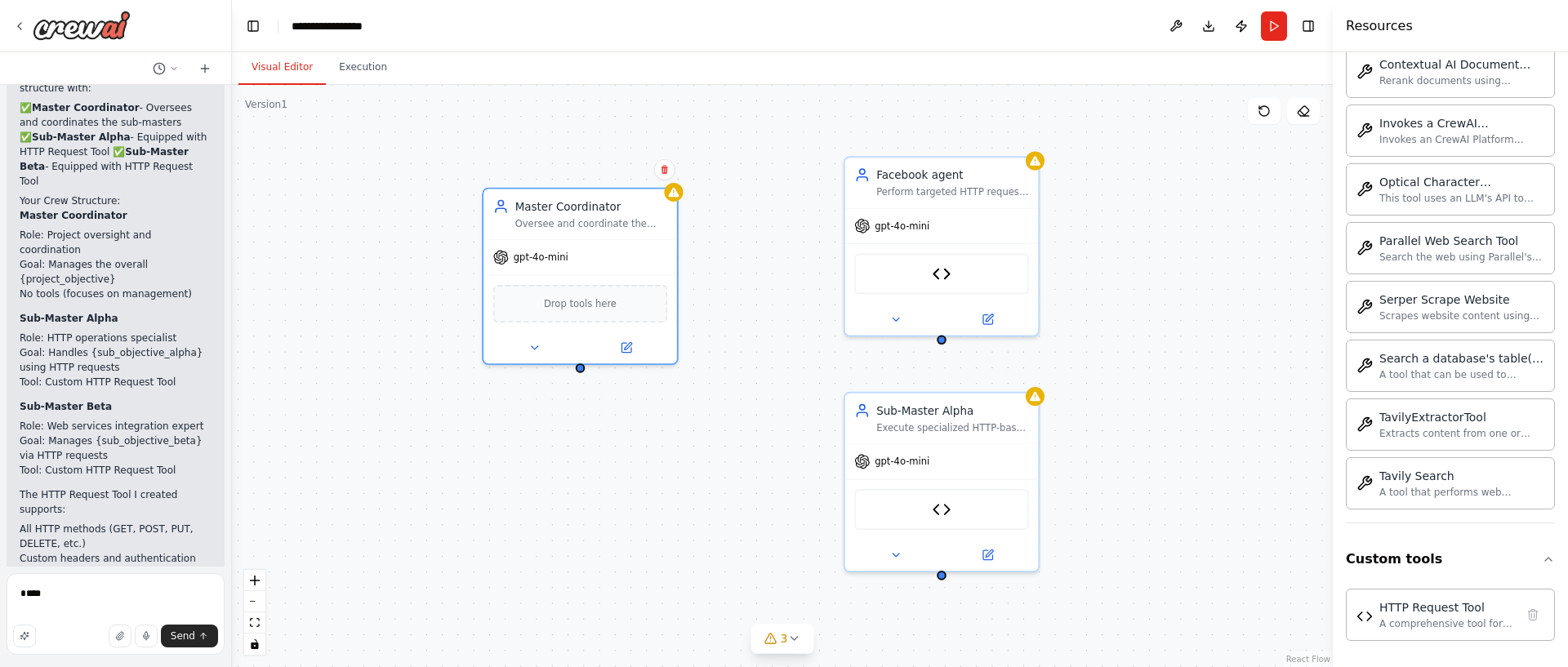
drag, startPoint x: 693, startPoint y: 215, endPoint x: 697, endPoint y: 279, distance: 64.1
click at [658, 255] on div "gpt-4o-mini" at bounding box center [580, 257] width 193 height 35
click at [941, 424] on div "Execute specialized HTTP-based operations and data collection tasks for {sub_ob…" at bounding box center [952, 424] width 153 height 13
click at [598, 241] on div "gpt-4o-mini" at bounding box center [580, 253] width 193 height 35
click at [600, 239] on div "gpt-4o-mini" at bounding box center [580, 253] width 193 height 35
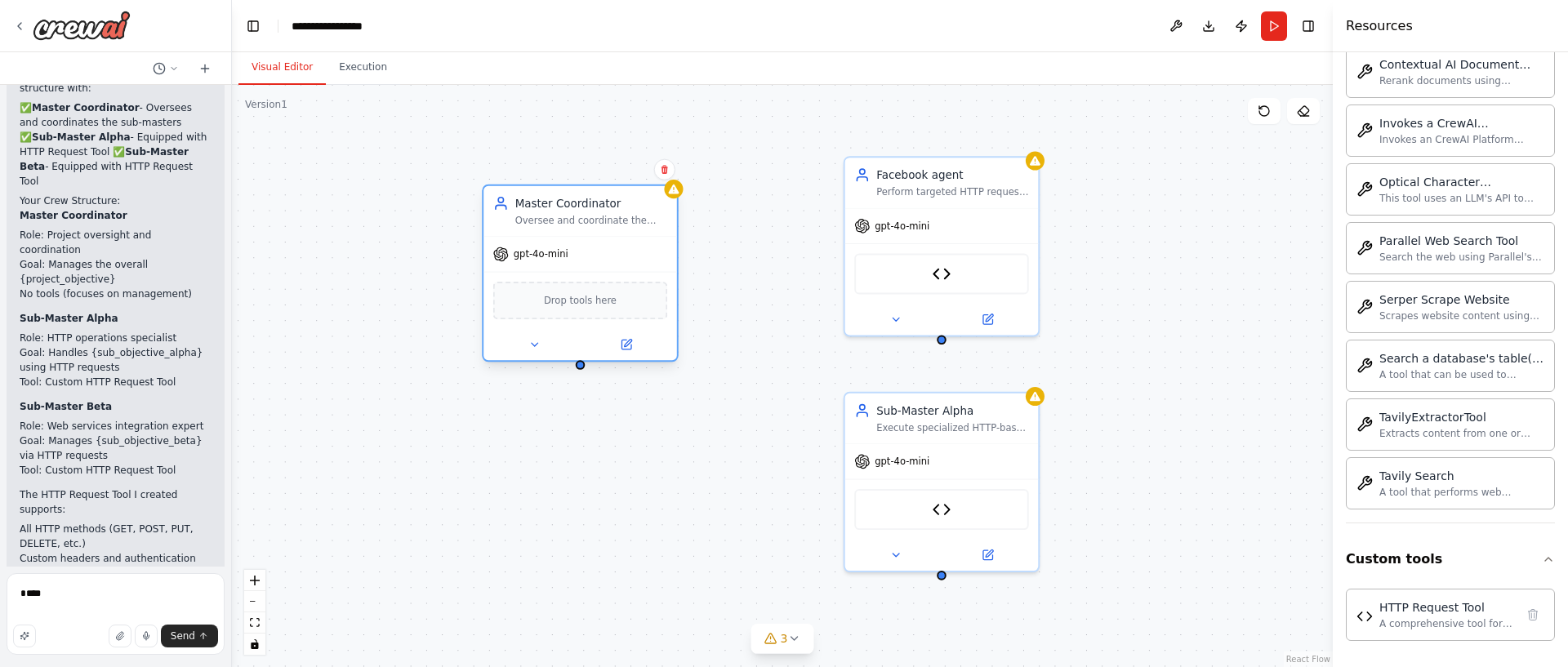
click at [600, 239] on div "gpt-4o-mini" at bounding box center [580, 253] width 193 height 35
click at [533, 358] on div at bounding box center [580, 344] width 193 height 31
click at [648, 355] on div at bounding box center [580, 344] width 193 height 31
click at [622, 347] on icon at bounding box center [627, 344] width 10 height 10
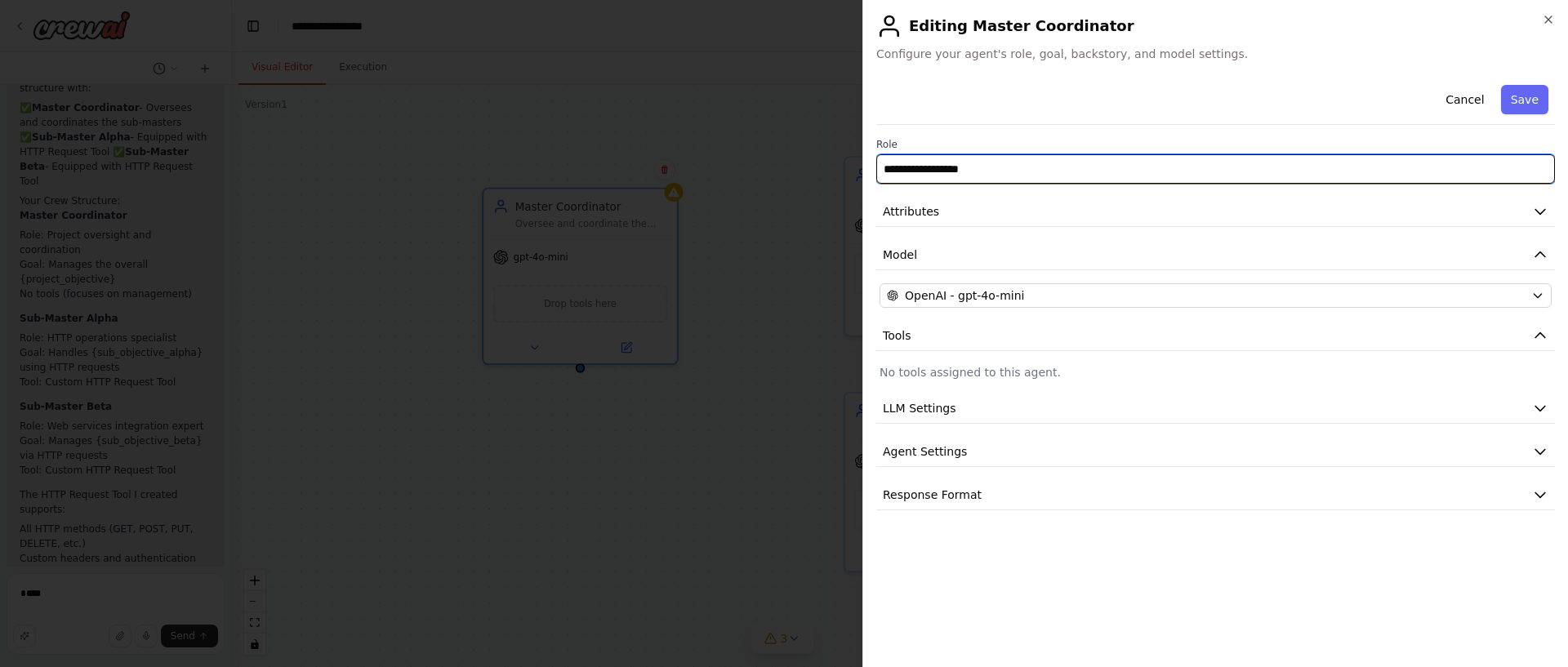
click at [1055, 168] on input "**********" at bounding box center [1216, 169] width 679 height 30
paste input "**********"
type input "**********"
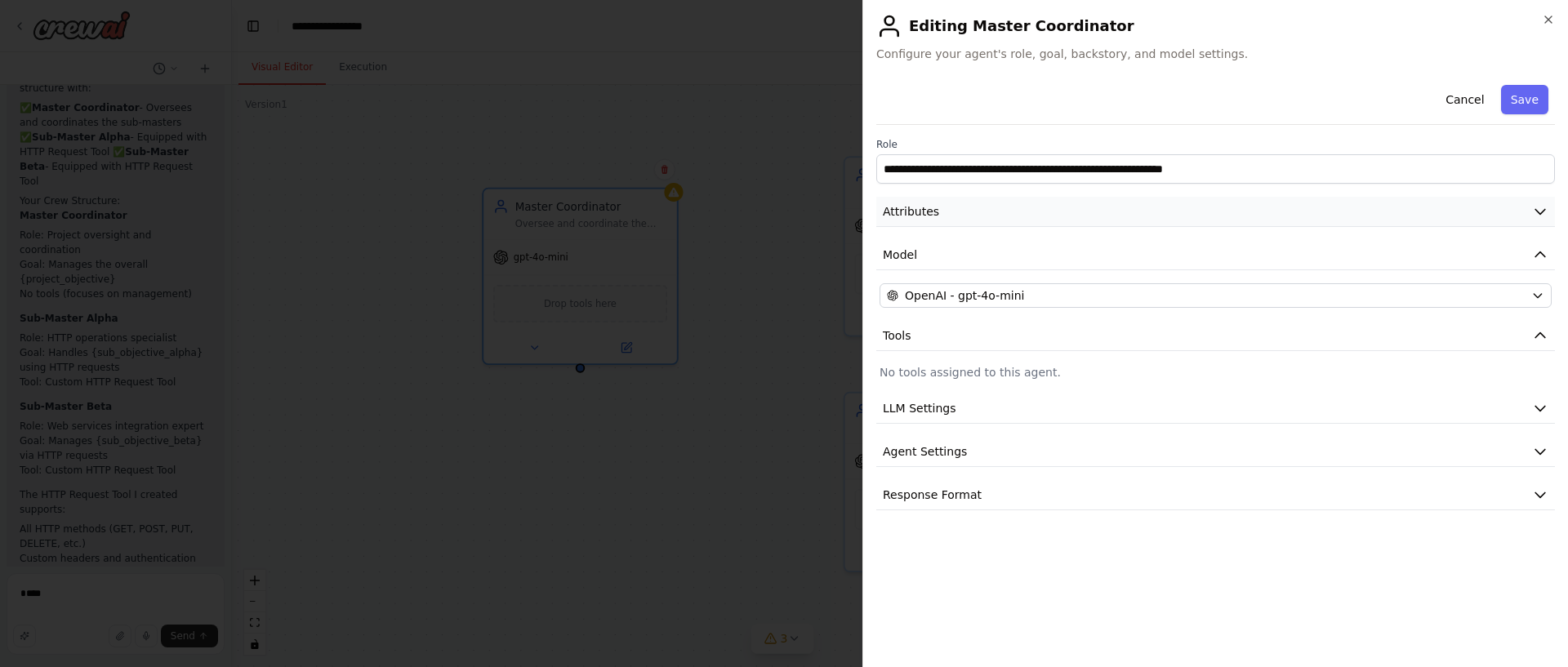
click at [1258, 210] on button "Attributes" at bounding box center [1216, 212] width 679 height 30
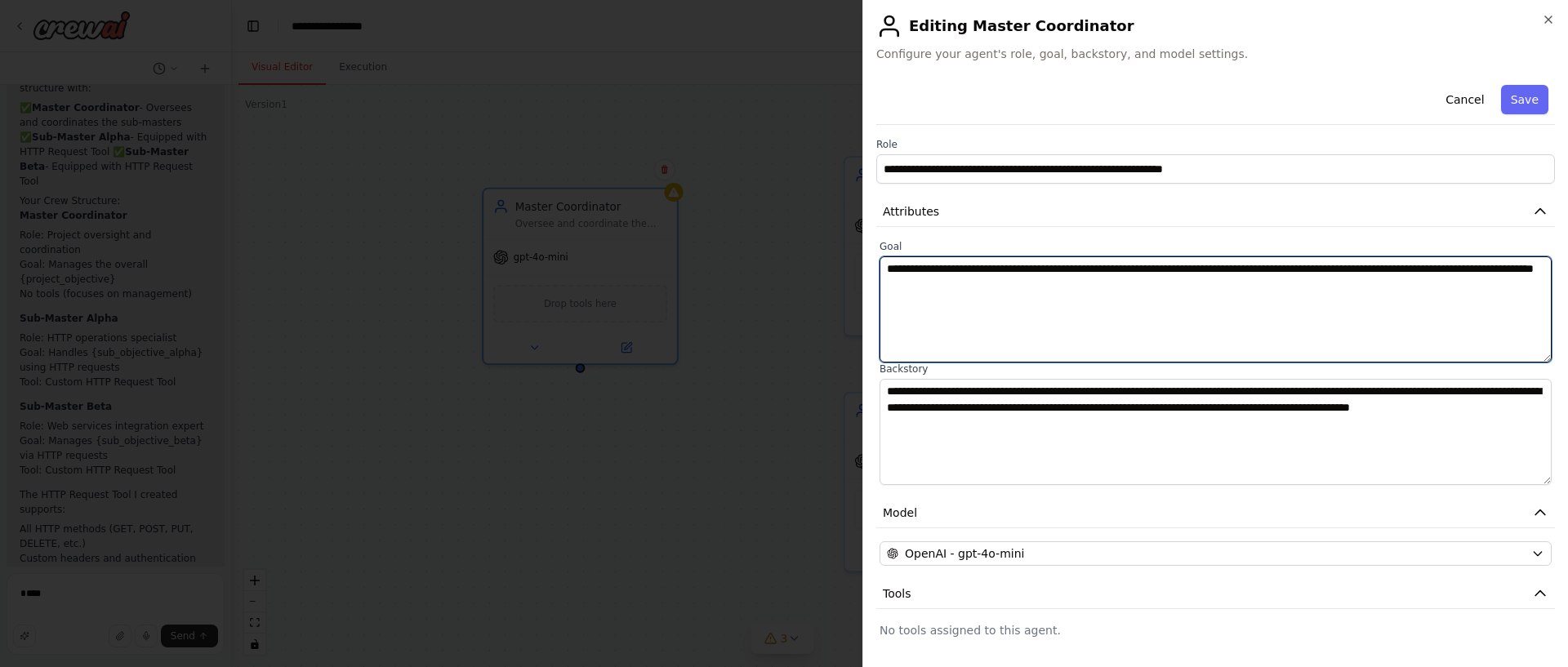
click at [942, 287] on textarea "**********" at bounding box center [1216, 310] width 672 height 106
paste textarea "**********"
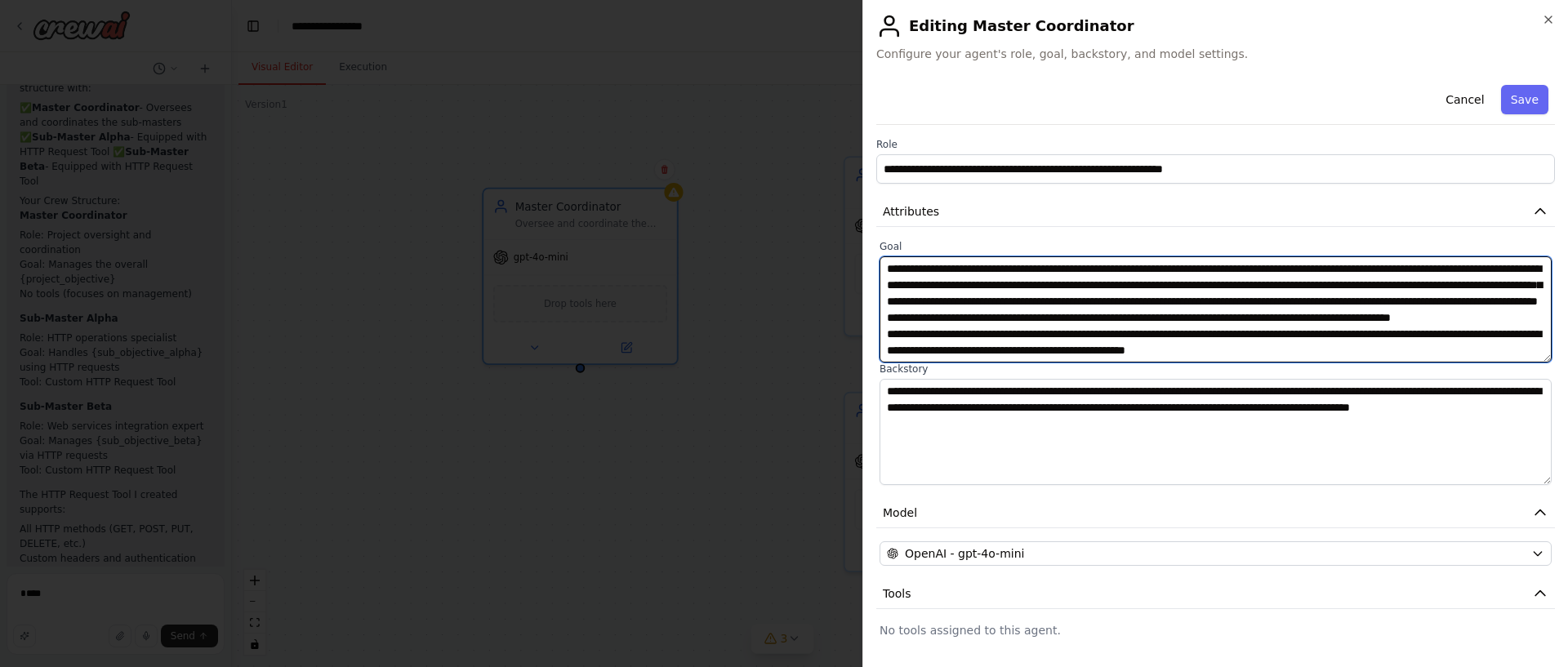
drag, startPoint x: 890, startPoint y: 265, endPoint x: 876, endPoint y: 265, distance: 14.0
click at [876, 265] on div "**********" at bounding box center [1215, 334] width 706 height 667
type textarea "**********"
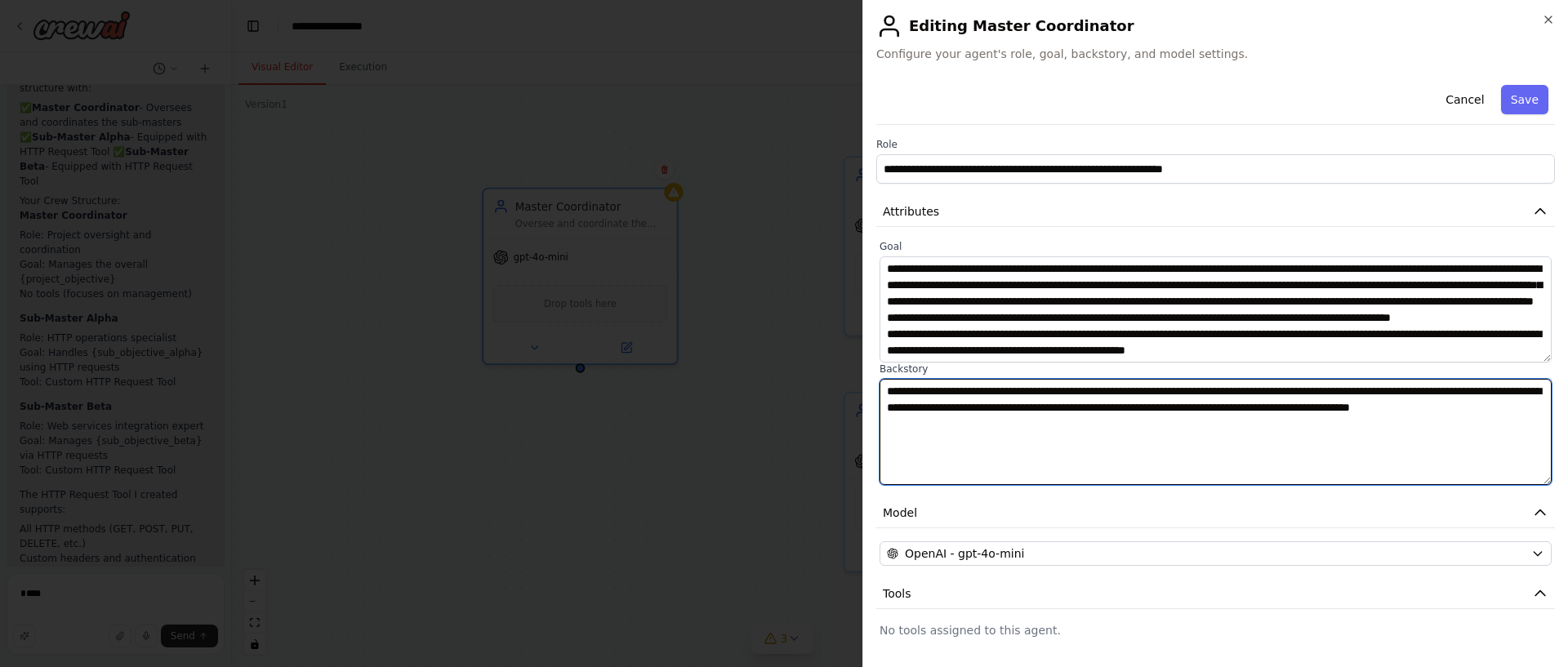
click at [966, 405] on textarea "**********" at bounding box center [1216, 432] width 672 height 106
paste textarea "**********"
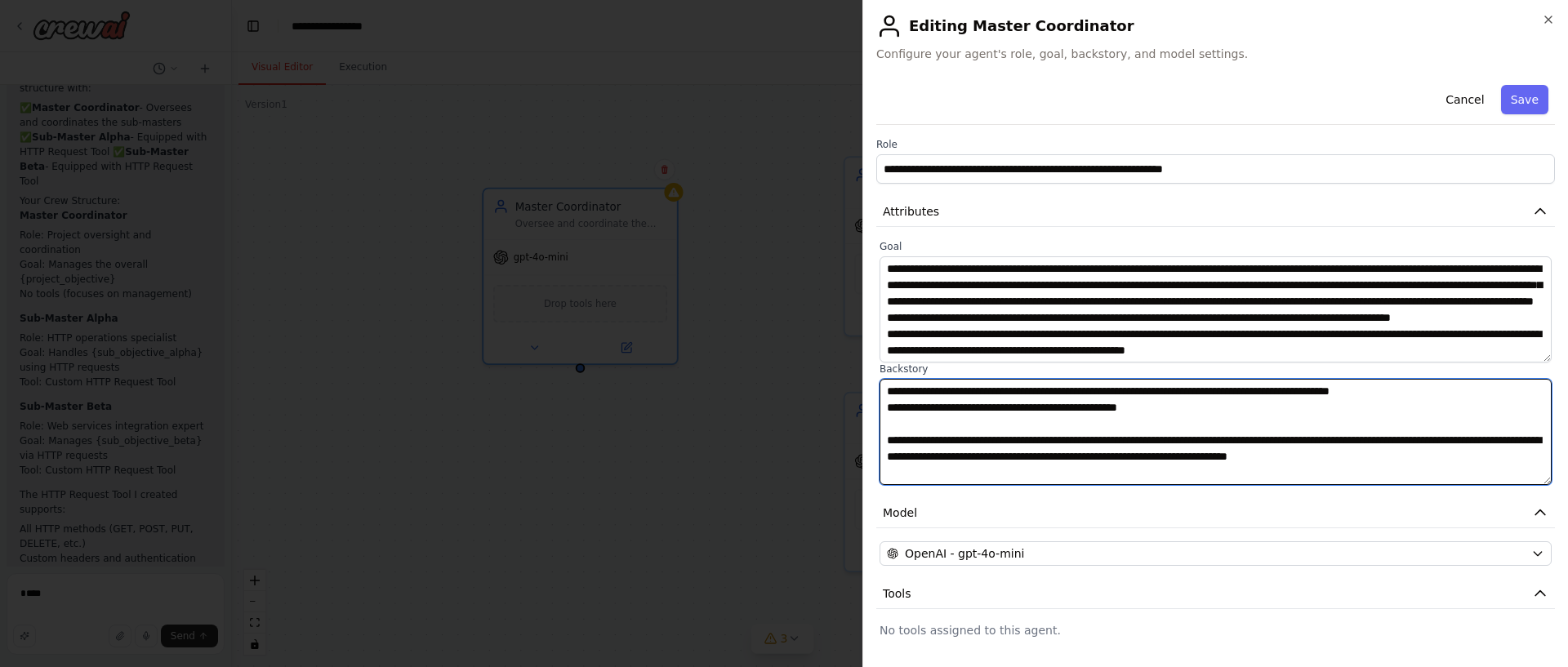
drag, startPoint x: 892, startPoint y: 388, endPoint x: 873, endPoint y: 388, distance: 19.0
click at [873, 388] on div "**********" at bounding box center [1215, 334] width 706 height 667
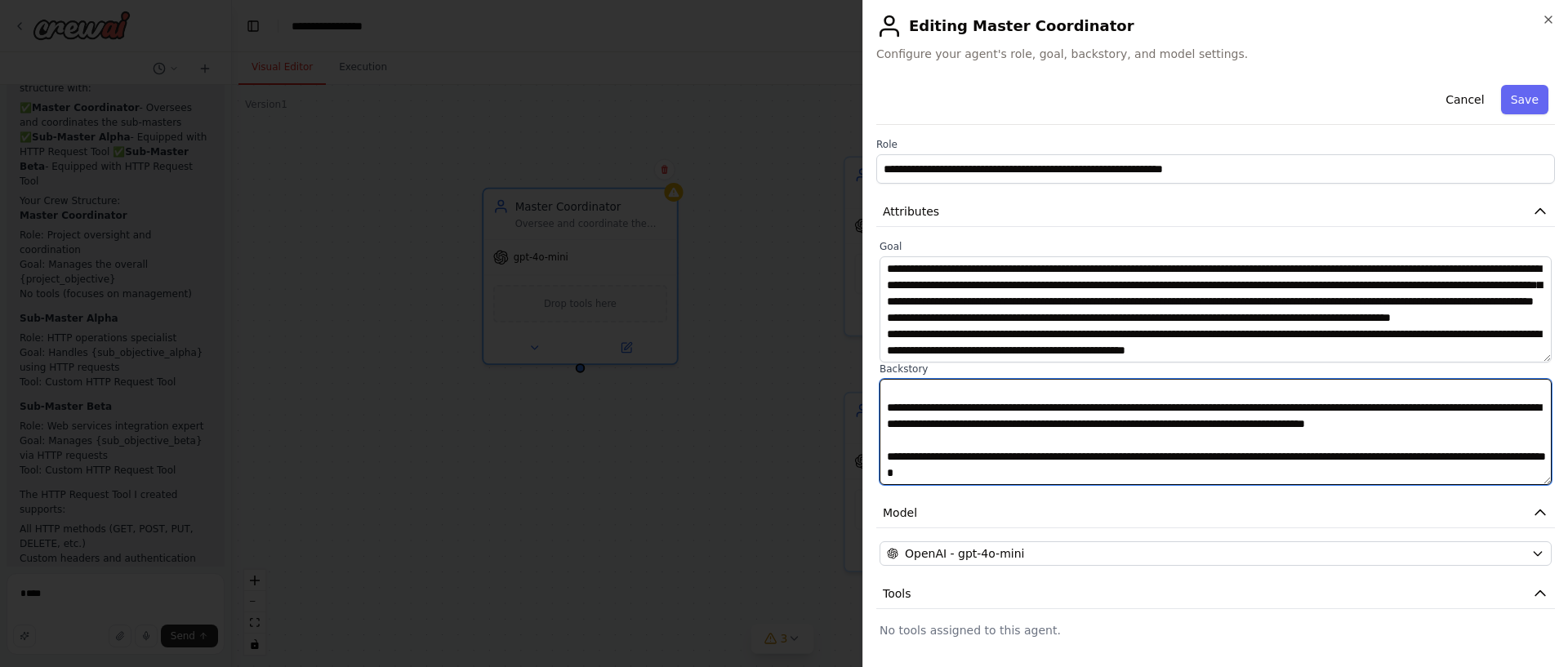
click at [1125, 469] on textarea "**********" at bounding box center [1216, 432] width 672 height 106
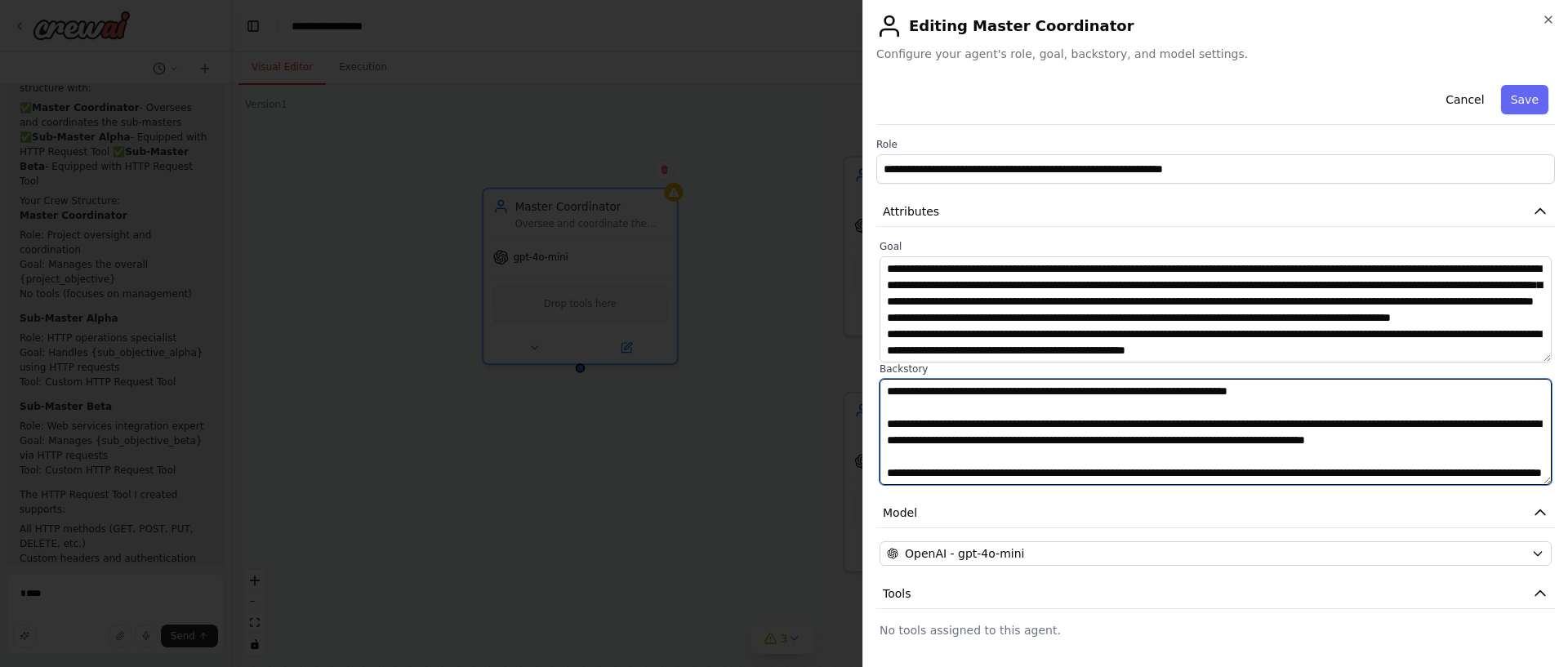
type textarea "**********"
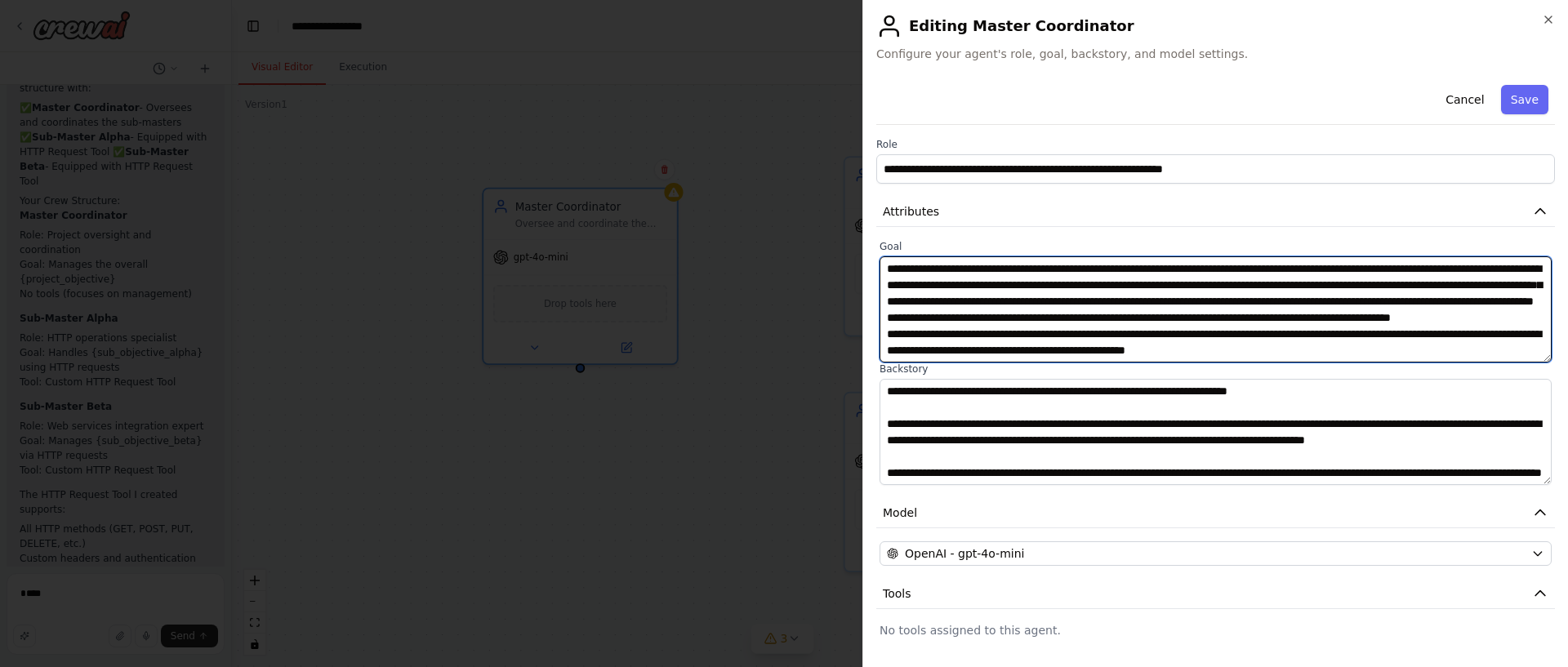
click at [1309, 314] on textarea "**********" at bounding box center [1216, 310] width 672 height 106
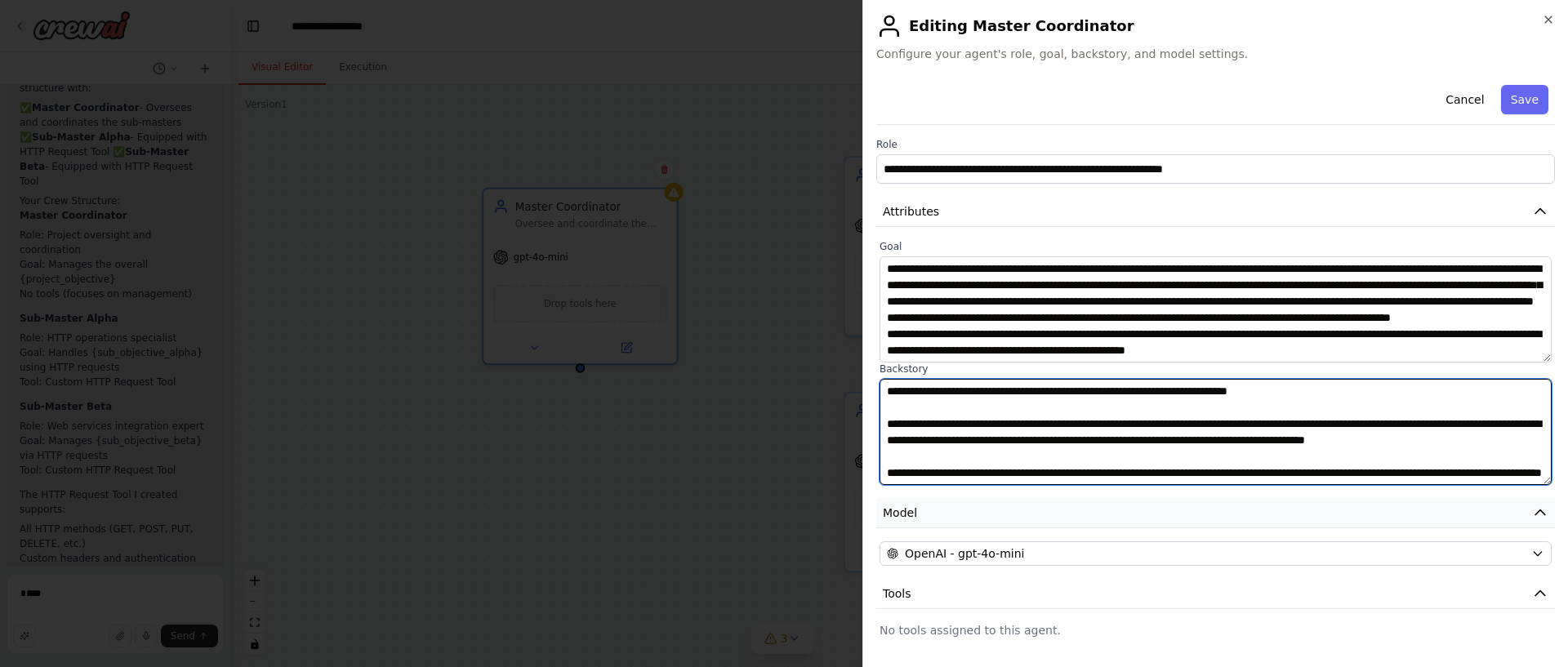
drag, startPoint x: 1238, startPoint y: 434, endPoint x: 1232, endPoint y: 502, distance: 68.3
click at [1238, 435] on textarea "**********" at bounding box center [1216, 432] width 672 height 106
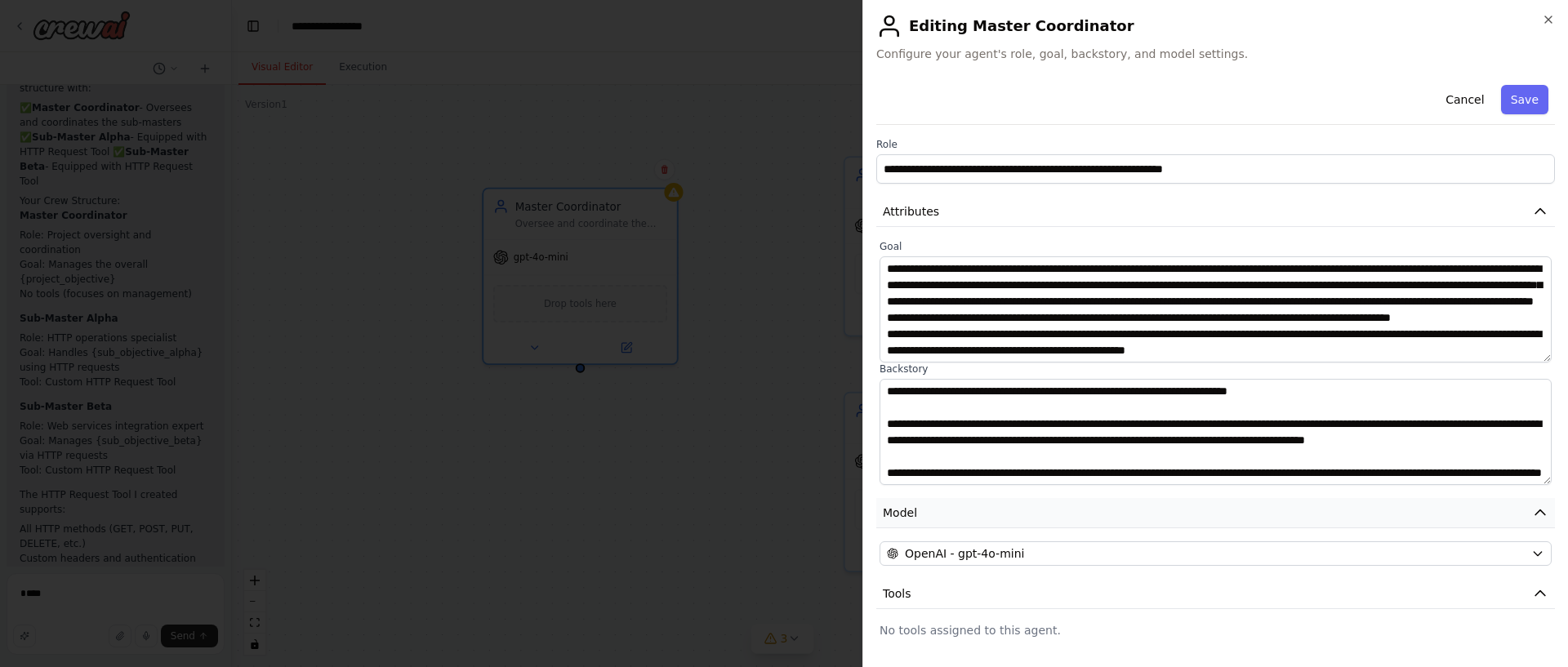
click at [1299, 507] on button "Model" at bounding box center [1216, 513] width 679 height 30
click at [1527, 87] on button "Save" at bounding box center [1525, 100] width 47 height 30
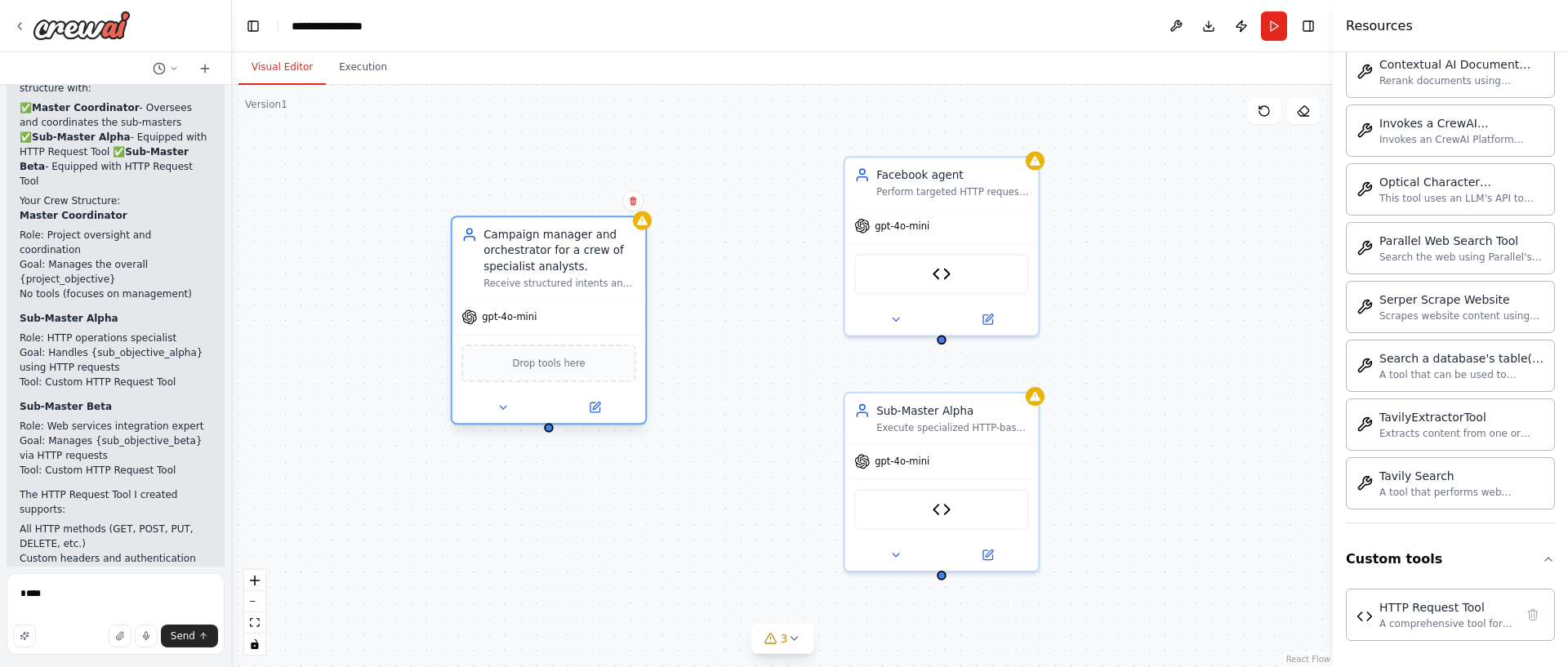
drag, startPoint x: 562, startPoint y: 241, endPoint x: 597, endPoint y: 260, distance: 39.8
click at [535, 264] on div "Campaign manager and orchestrator for a crew of specialist analysts." at bounding box center [560, 251] width 153 height 47
click at [956, 190] on div "Perform targeted HTTP requests and web service integrations for {sub_objective_…" at bounding box center [952, 189] width 153 height 13
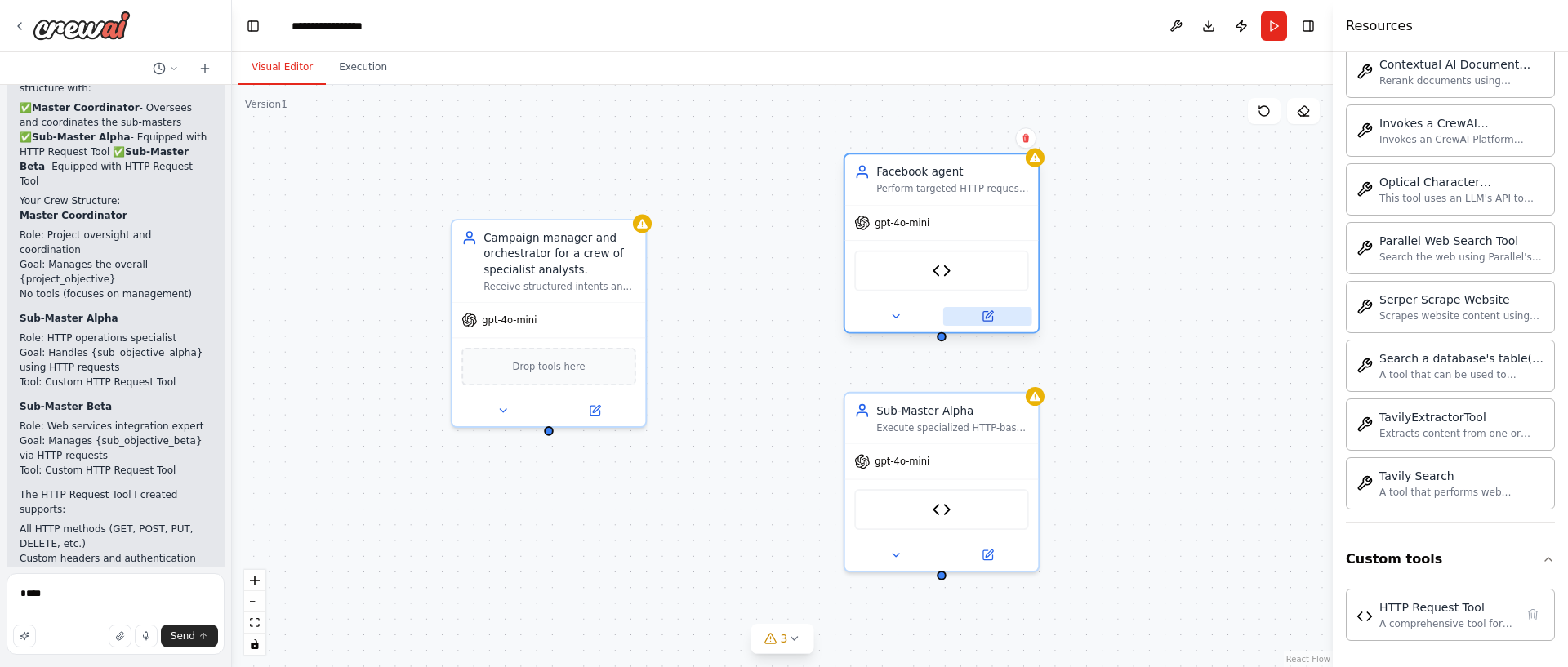
click at [987, 312] on icon at bounding box center [988, 317] width 10 height 10
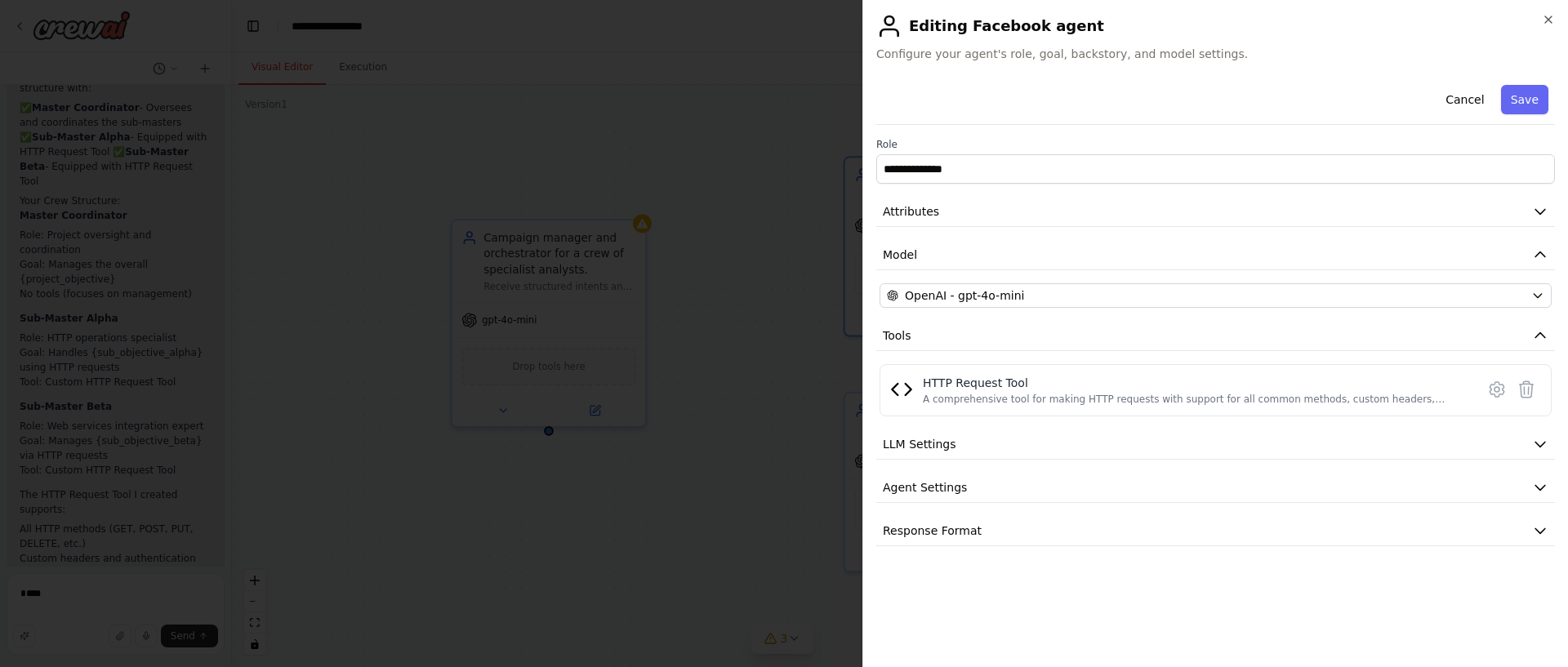
click at [975, 150] on label "Role" at bounding box center [1216, 144] width 679 height 13
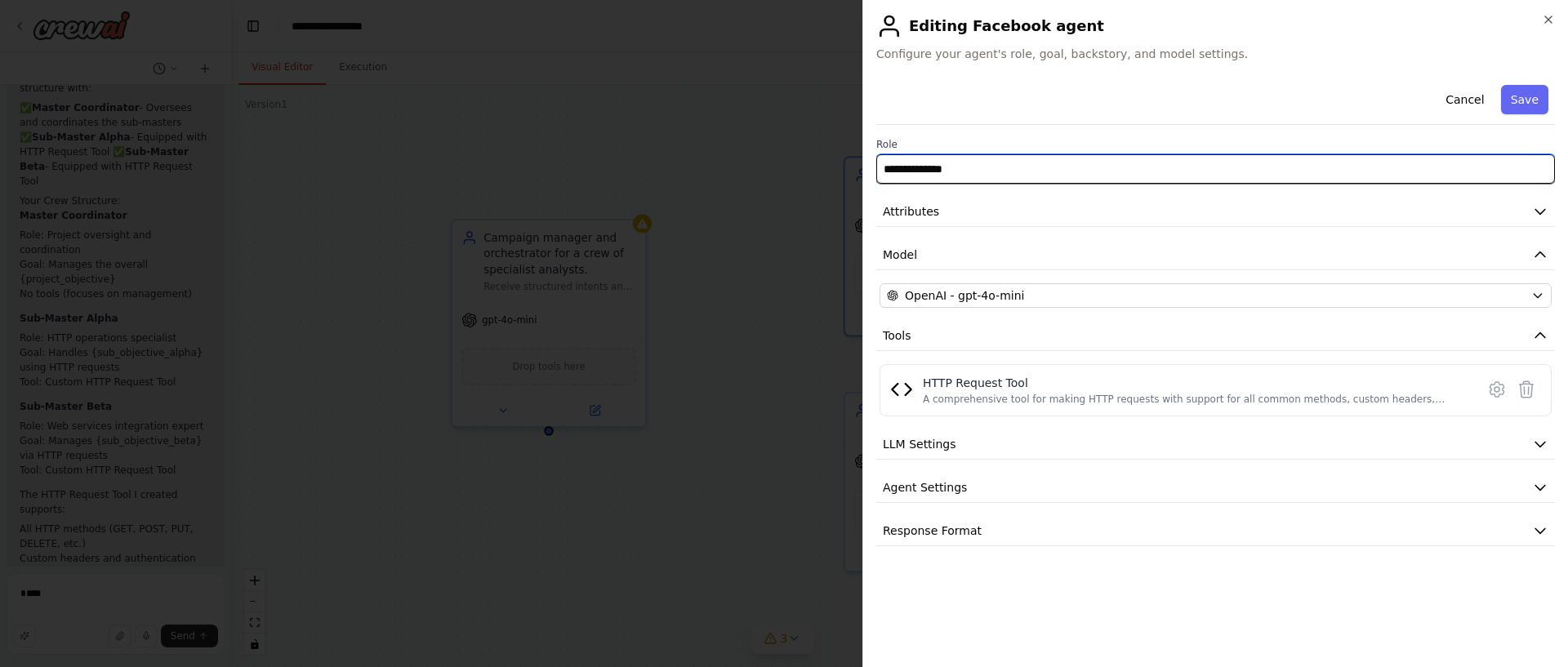
click at [978, 176] on input "**********" at bounding box center [1216, 169] width 679 height 30
paste input "**********"
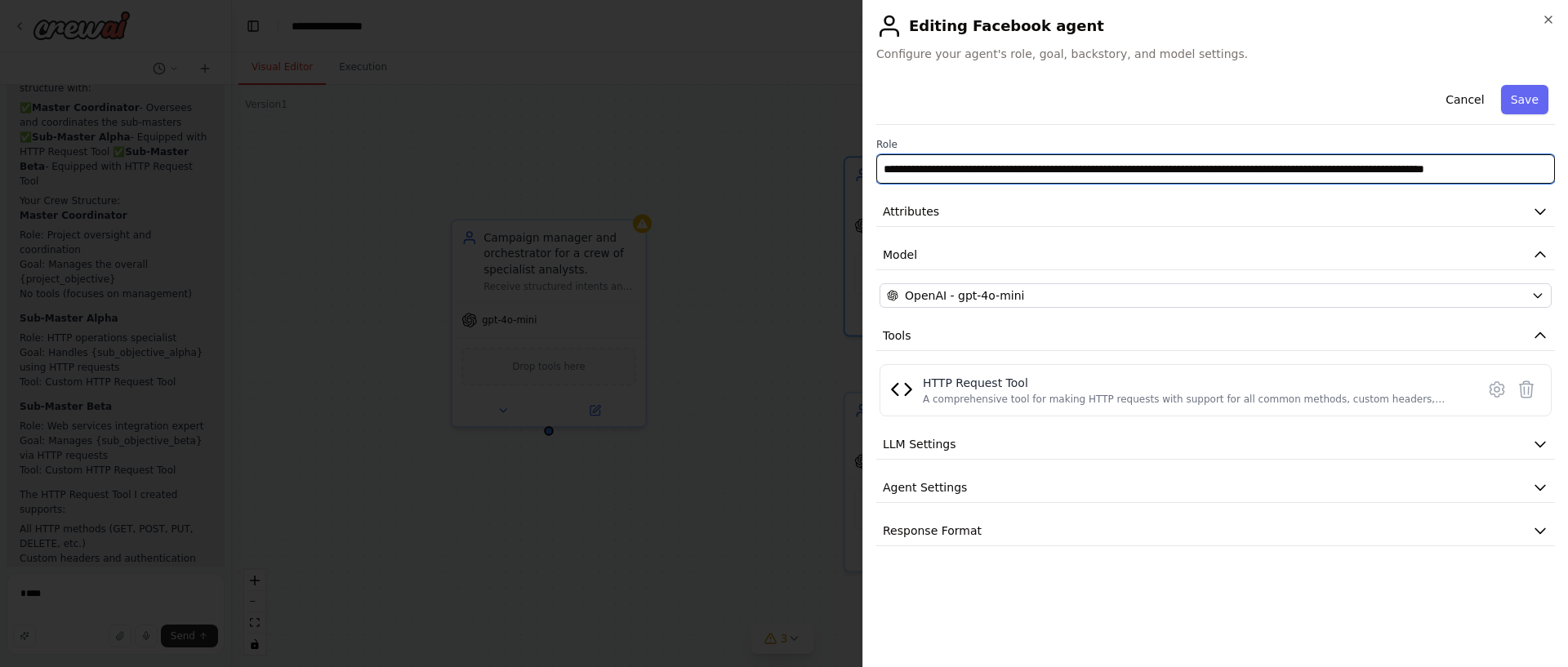
scroll to position [0, 46]
type input "**********"
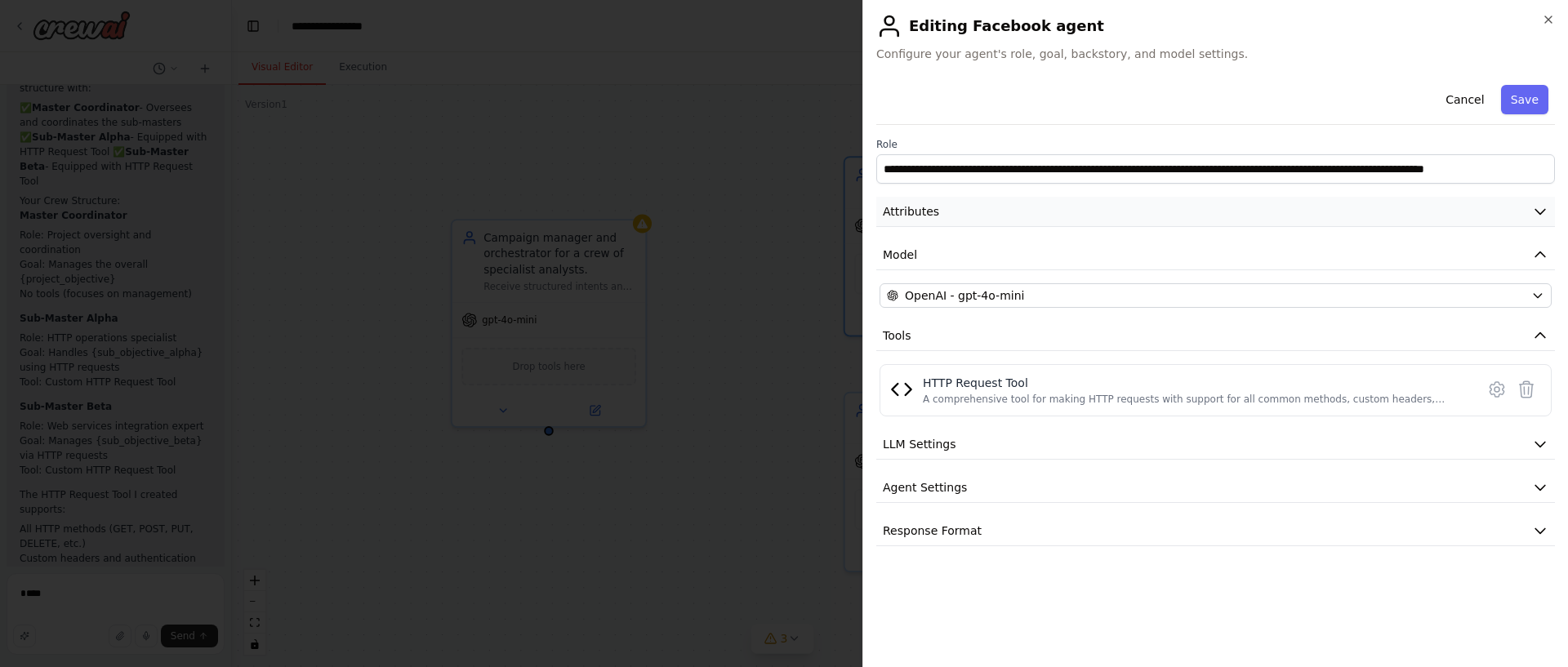
click at [941, 198] on button "Attributes" at bounding box center [1216, 212] width 679 height 30
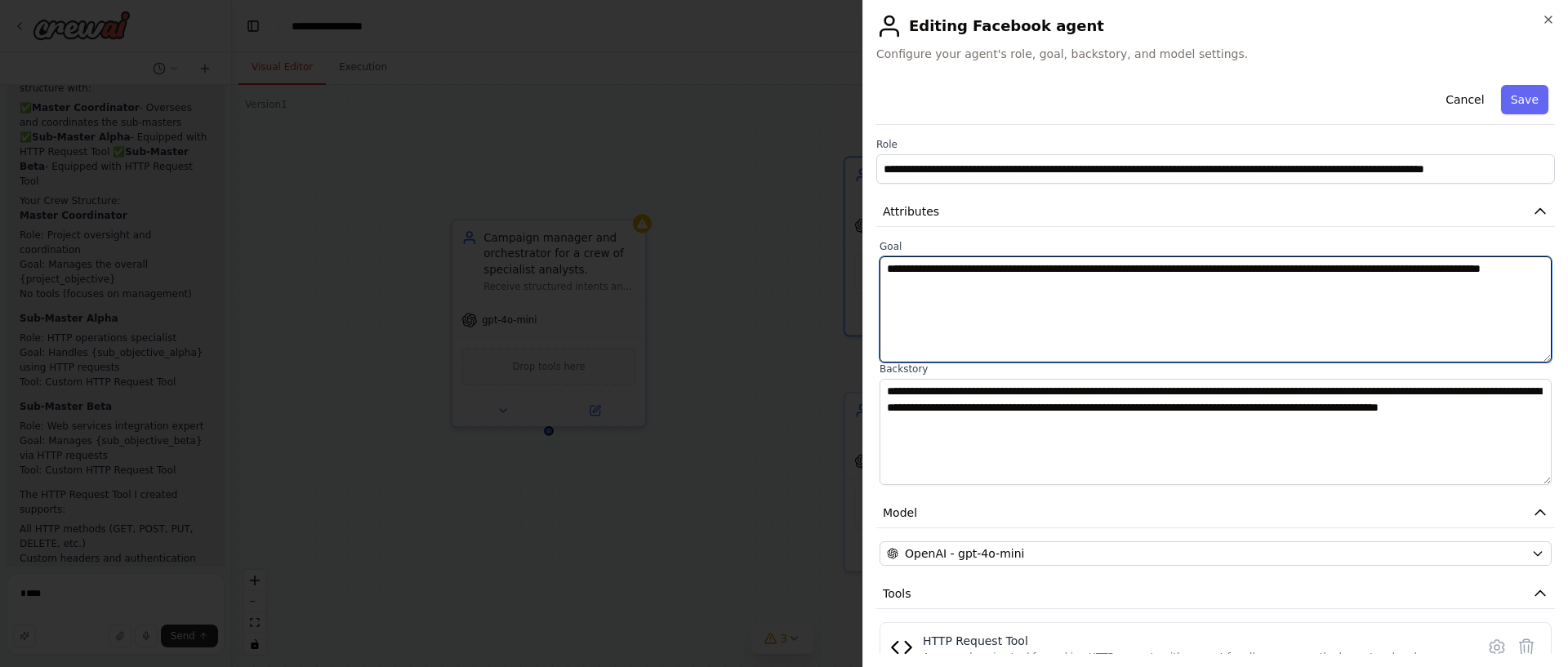
click at [949, 292] on textarea "**********" at bounding box center [1216, 310] width 672 height 106
paste textarea "**********"
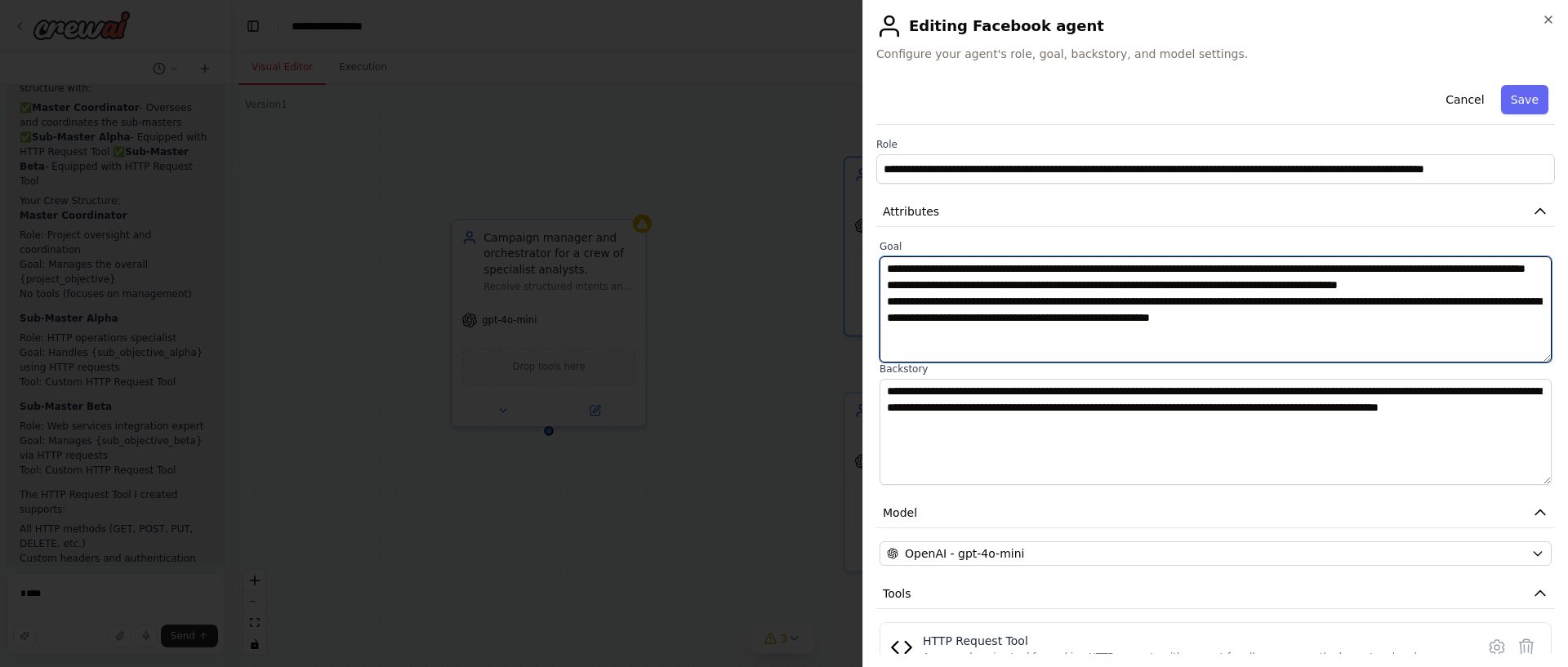
drag, startPoint x: 886, startPoint y: 264, endPoint x: 875, endPoint y: 265, distance: 11.0
click at [875, 265] on div "**********" at bounding box center [1215, 334] width 706 height 667
click at [1489, 338] on textarea "**********" at bounding box center [1216, 310] width 672 height 106
type textarea "**********"
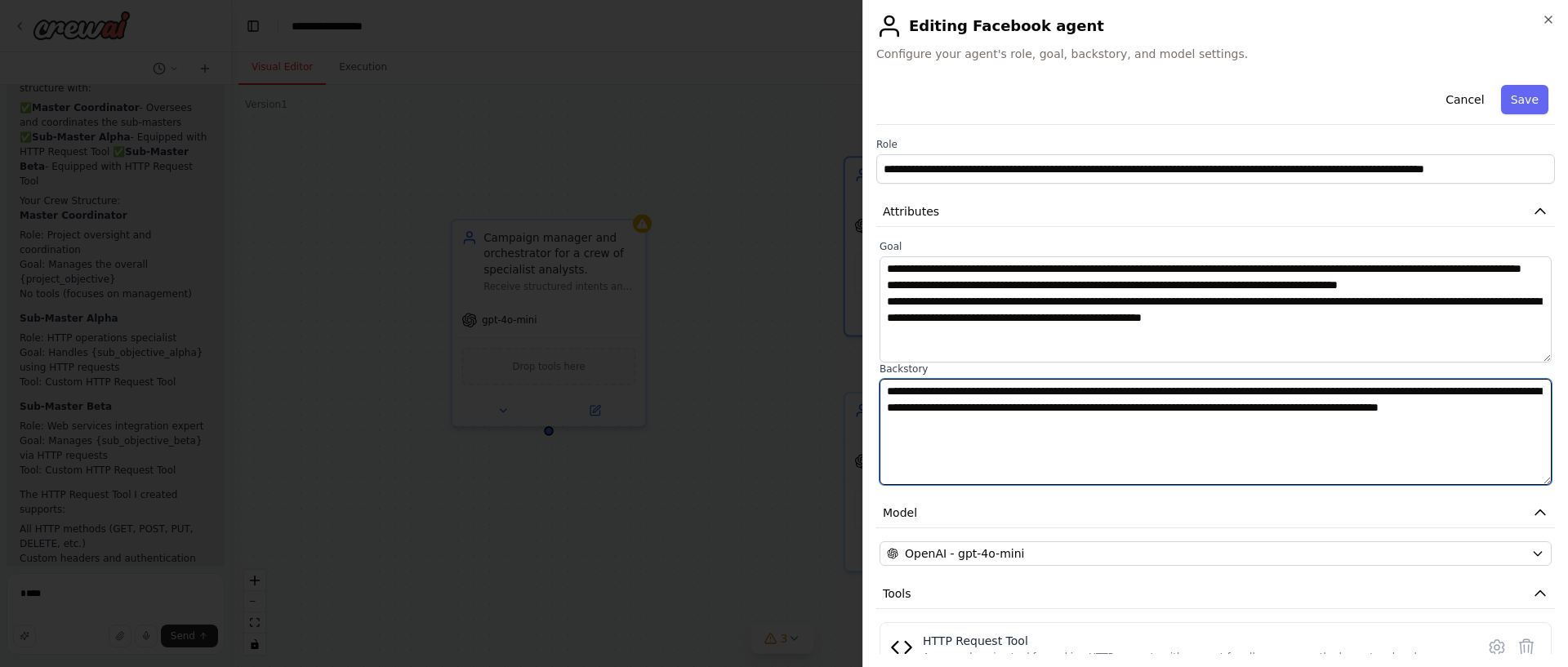
click at [1152, 407] on textarea "**********" at bounding box center [1216, 432] width 672 height 106
paste textarea "**********"
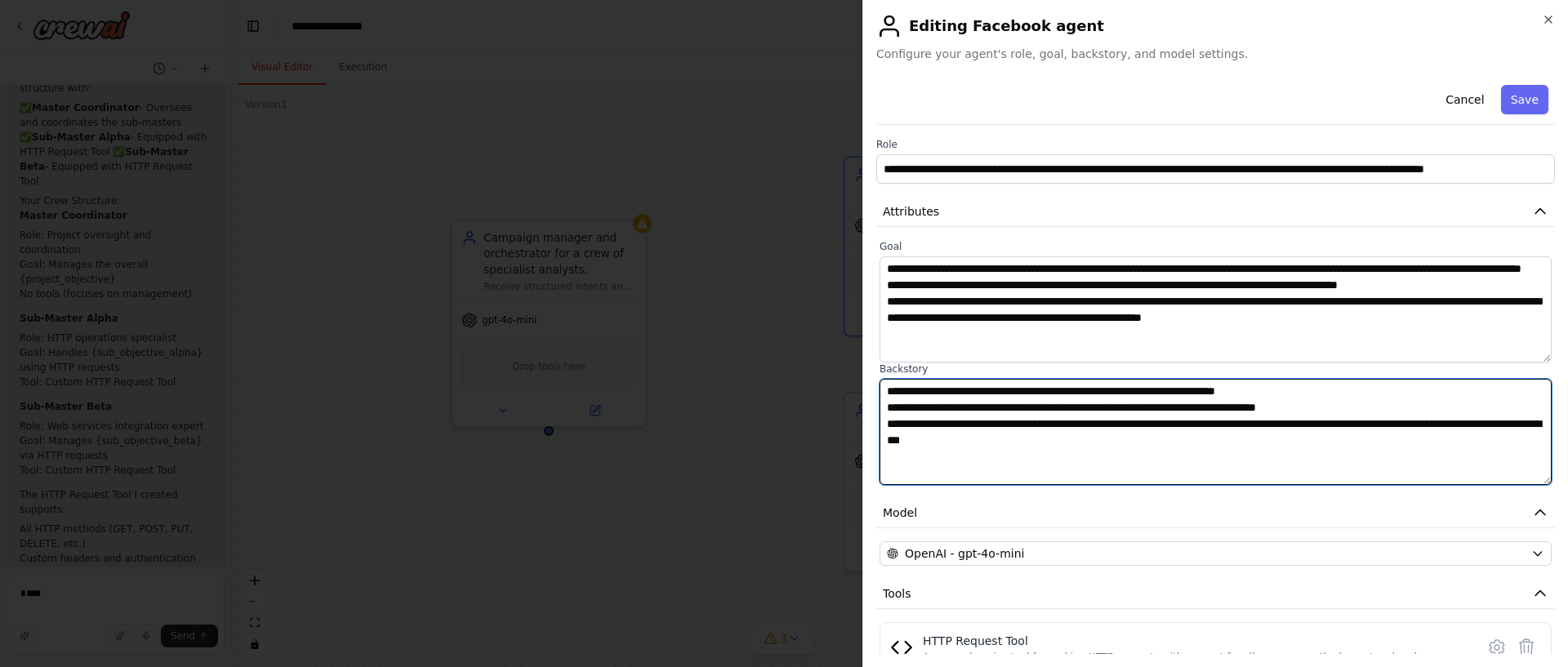
drag, startPoint x: 889, startPoint y: 391, endPoint x: 876, endPoint y: 391, distance: 13.0
click at [876, 391] on div "**********" at bounding box center [1215, 334] width 706 height 667
click at [1265, 443] on textarea "**********" at bounding box center [1216, 432] width 672 height 106
type textarea "**********"
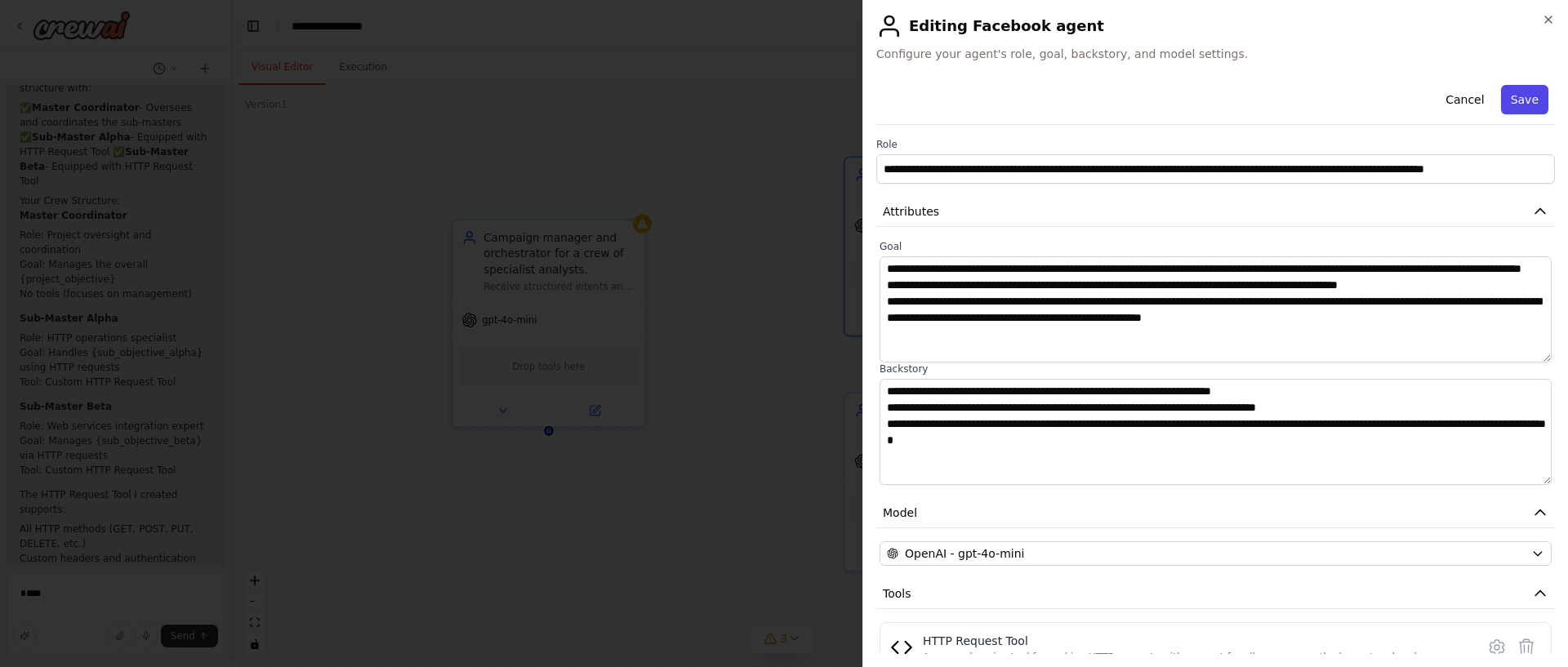
click at [1515, 111] on button "Save" at bounding box center [1525, 100] width 47 height 30
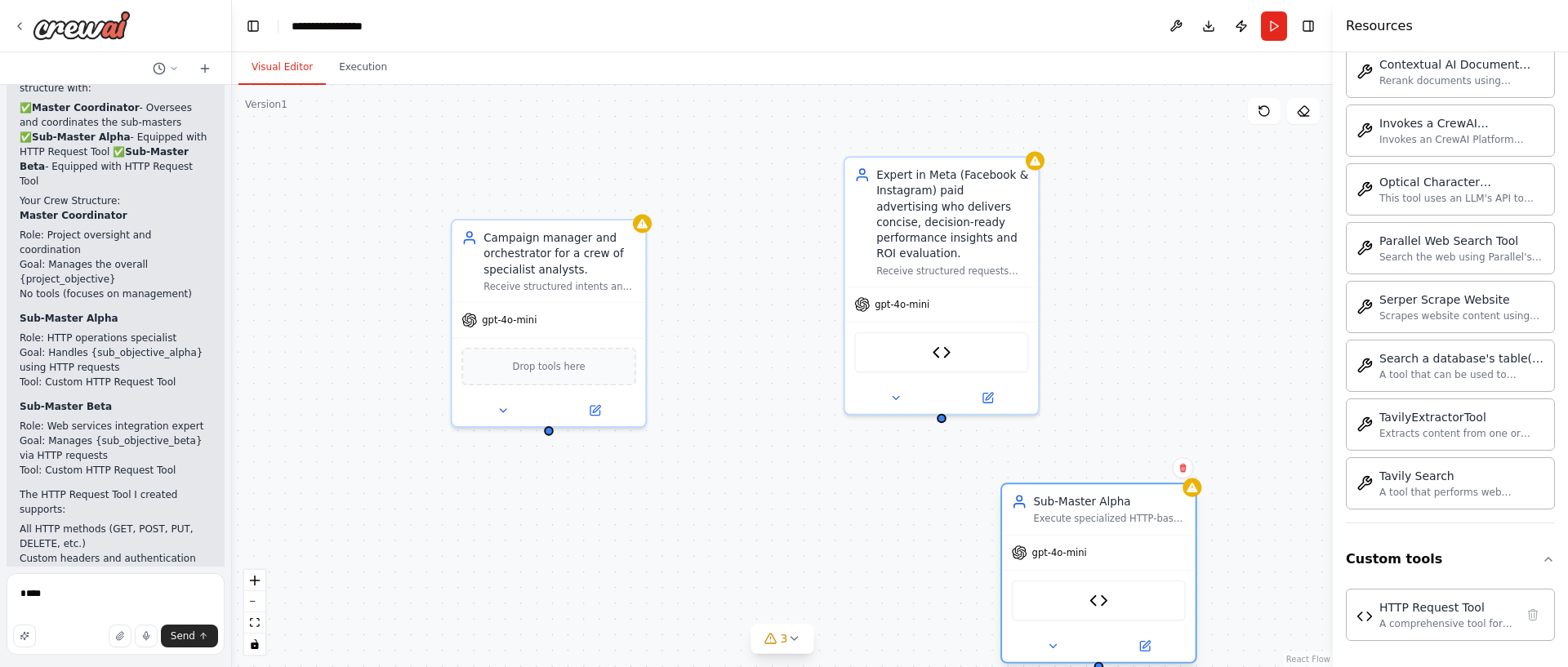
drag, startPoint x: 998, startPoint y: 457, endPoint x: 1154, endPoint y: 557, distance: 185.3
click at [1154, 557] on div "gpt-4o-mini" at bounding box center [1099, 552] width 193 height 35
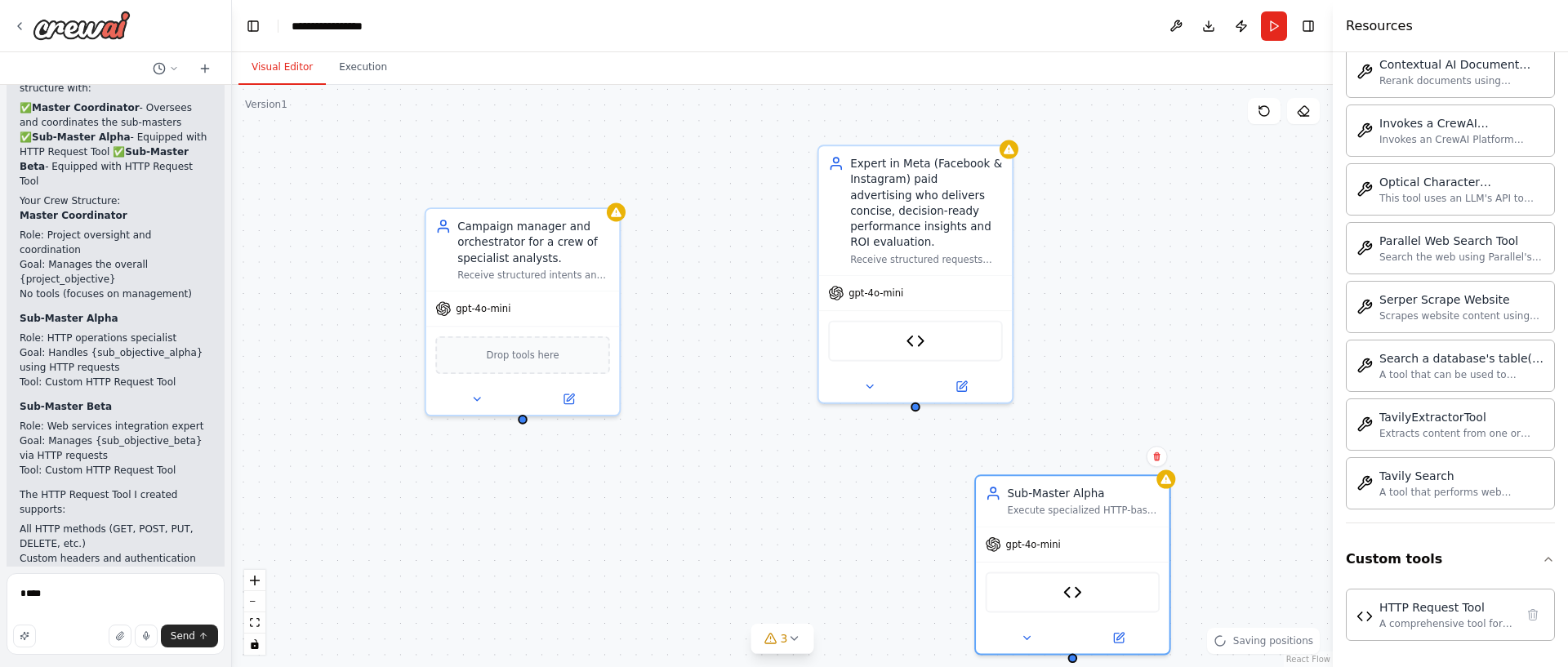
drag, startPoint x: 659, startPoint y: 329, endPoint x: 620, endPoint y: 318, distance: 40.5
click at [636, 322] on div "Campaign manager and orchestrator for a crew of specialist analysts. Receive st…" at bounding box center [783, 377] width 1101 height 583
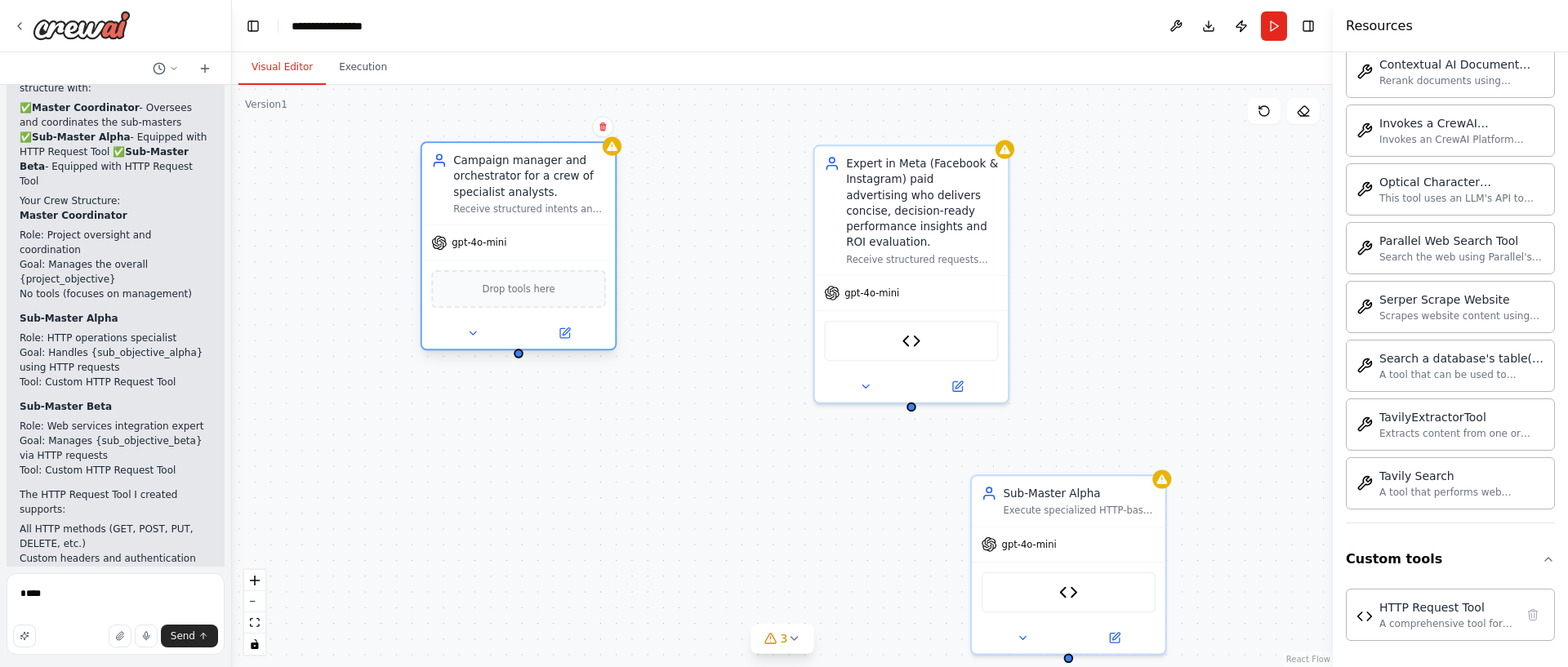
drag, startPoint x: 561, startPoint y: 290, endPoint x: 567, endPoint y: 239, distance: 51.4
click at [567, 239] on div "gpt-4o-mini" at bounding box center [518, 242] width 193 height 35
drag, startPoint x: 82, startPoint y: 585, endPoint x: 87, endPoint y: 597, distance: 13.0
click at [82, 585] on textarea "****" at bounding box center [116, 614] width 218 height 82
click at [87, 597] on textarea "****" at bounding box center [116, 614] width 218 height 82
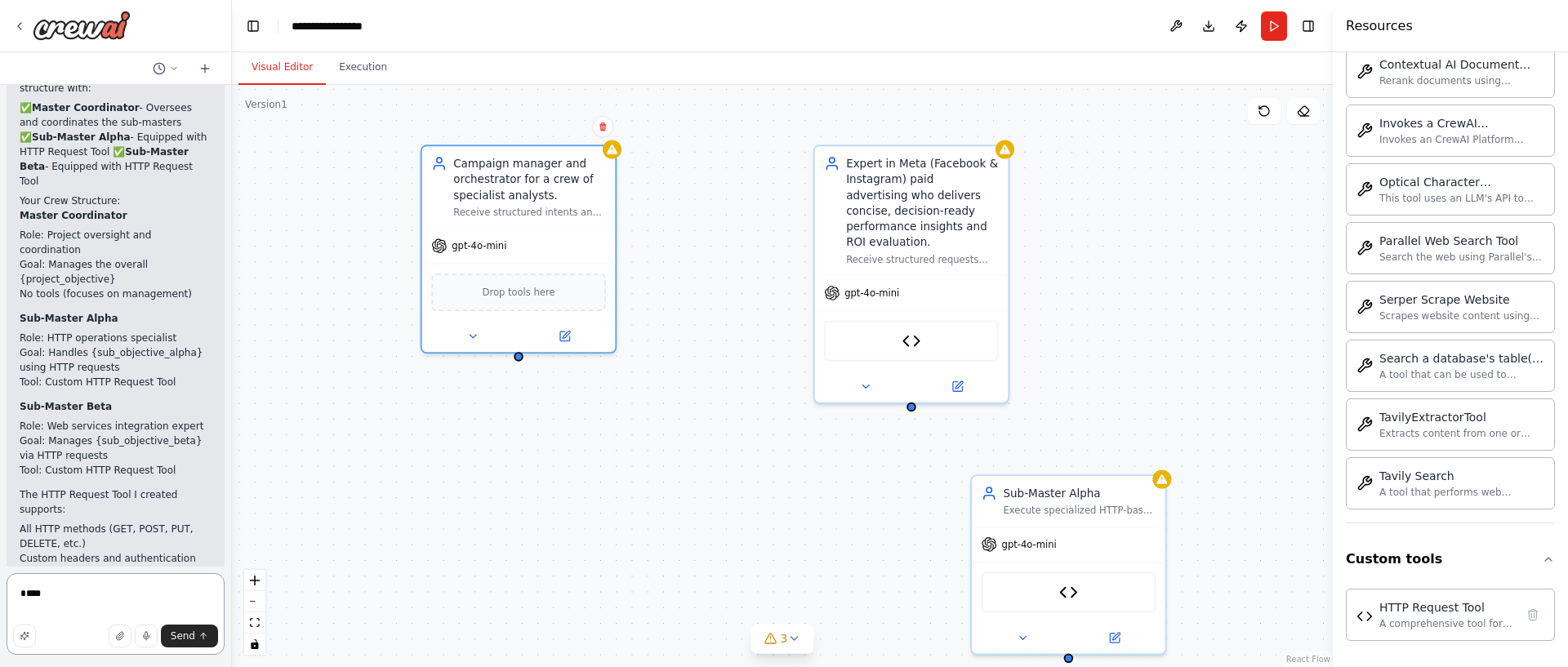
click at [87, 597] on textarea "****" at bounding box center [116, 614] width 218 height 82
click at [525, 199] on div "Campaign manager and orchestrator for a crew of specialist analysts." at bounding box center [529, 176] width 152 height 47
click at [523, 188] on div "Campaign manager and orchestrator for a crew of specialist analysts." at bounding box center [529, 176] width 152 height 47
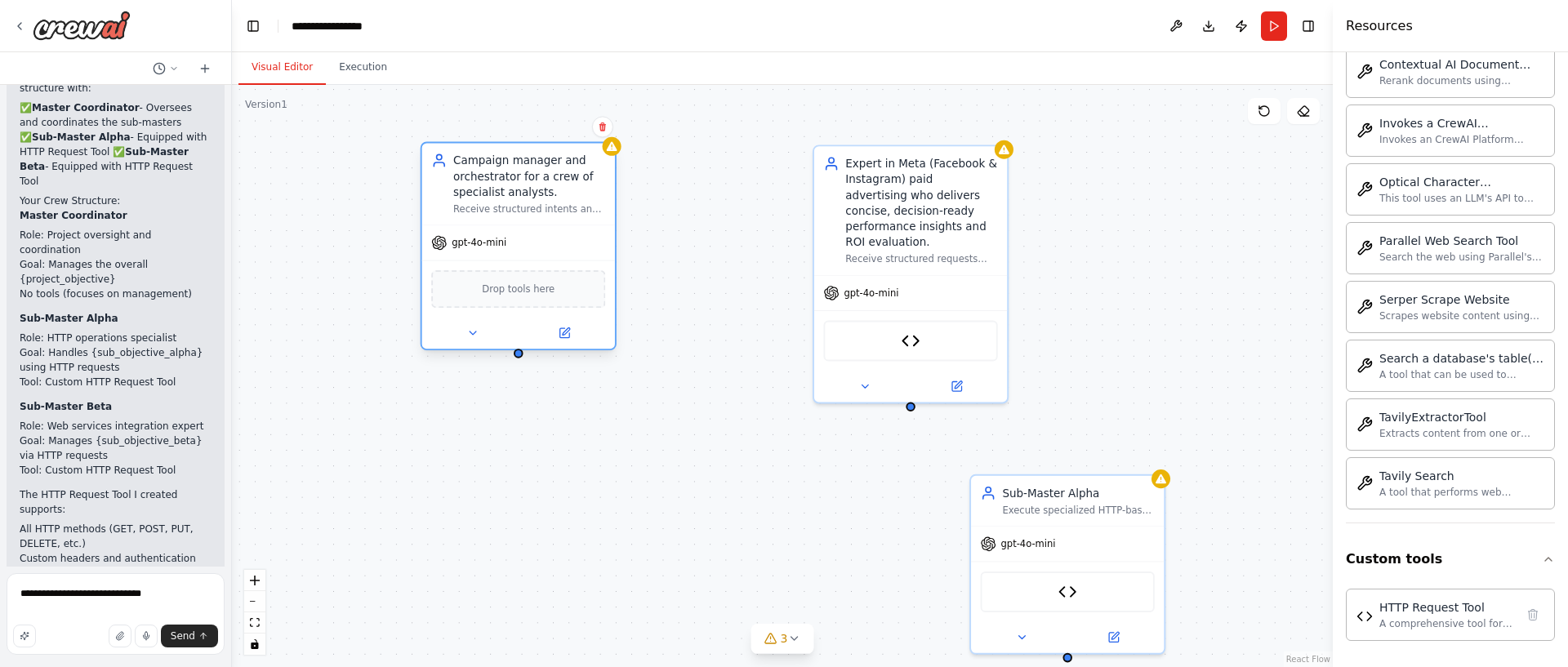
click at [523, 188] on div "Campaign manager and orchestrator for a crew of specialist analysts." at bounding box center [529, 176] width 152 height 47
click at [515, 177] on div "Campaign manager and orchestrator for a crew of specialist analysts." at bounding box center [529, 176] width 152 height 47
click at [560, 334] on icon at bounding box center [565, 334] width 10 height 10
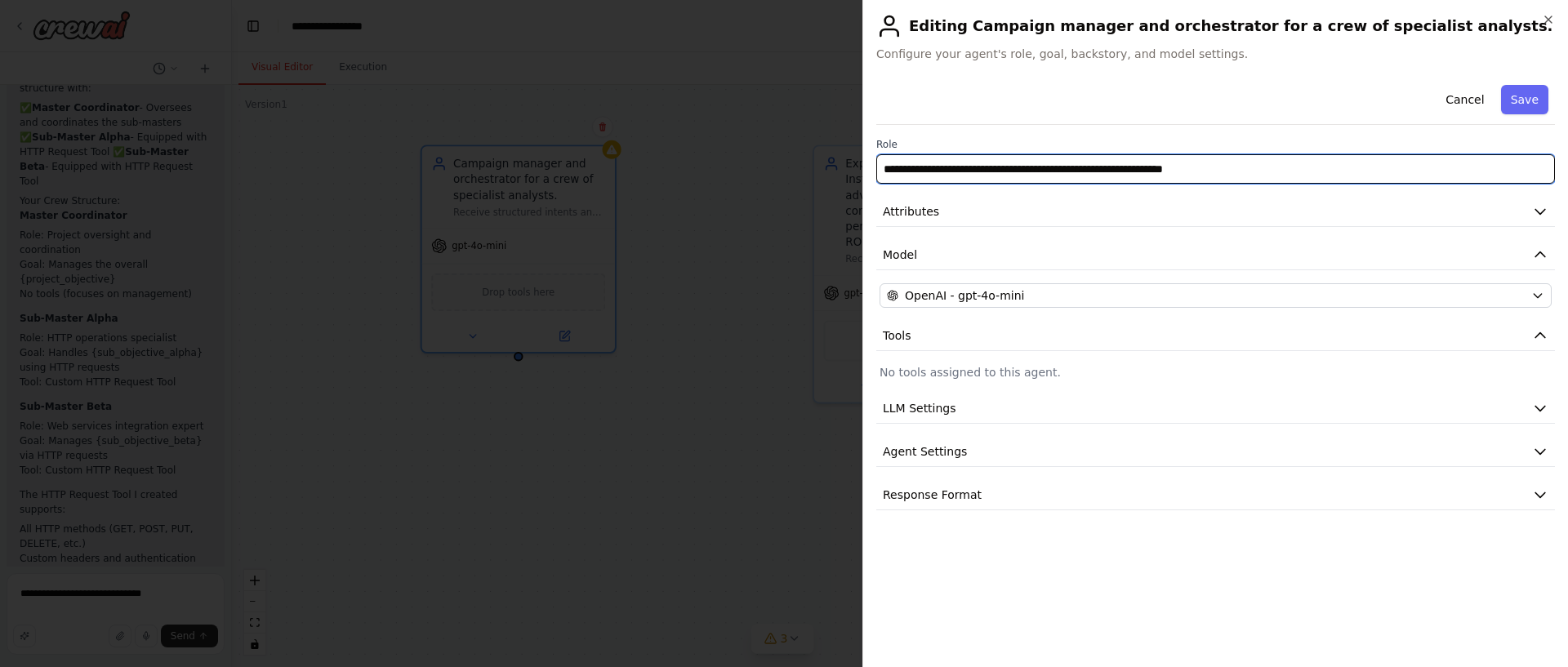
click at [1098, 177] on input "**********" at bounding box center [1216, 169] width 679 height 30
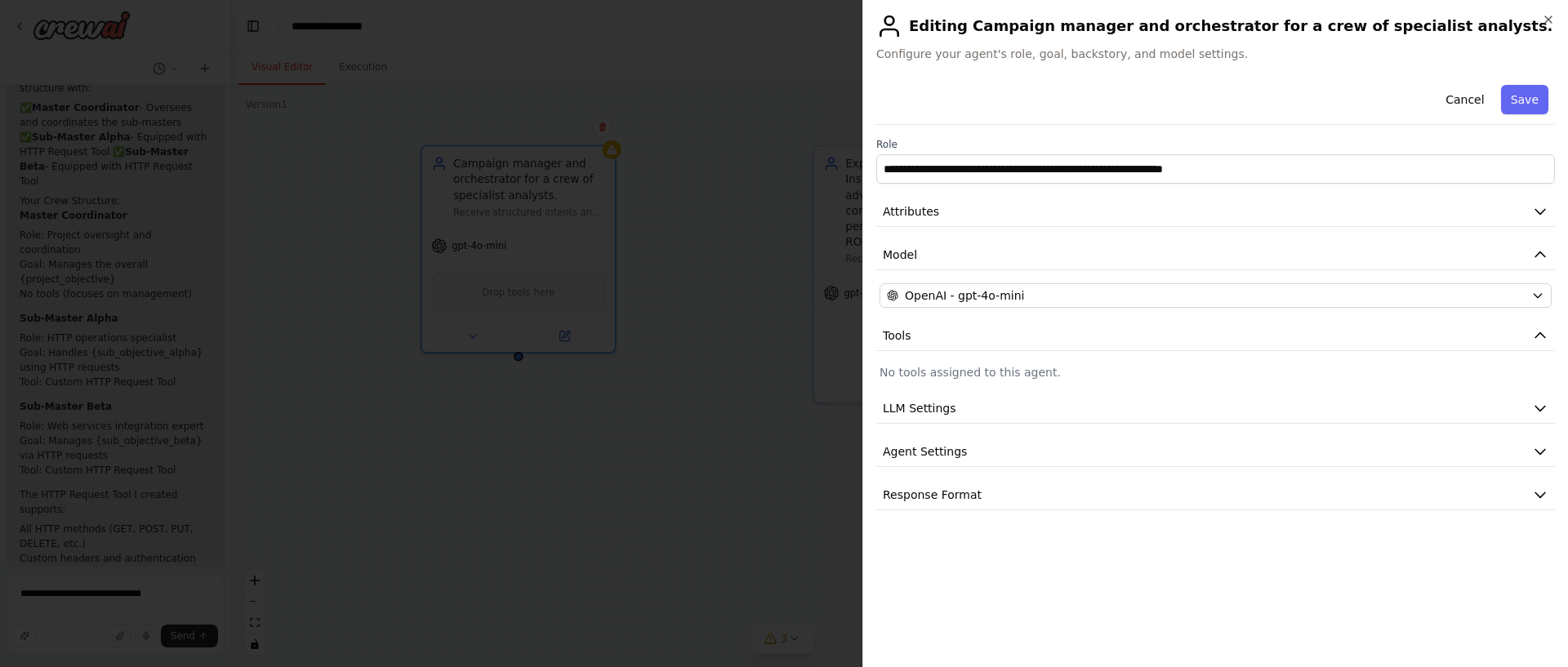
drag, startPoint x: 309, startPoint y: 584, endPoint x: 389, endPoint y: 572, distance: 80.9
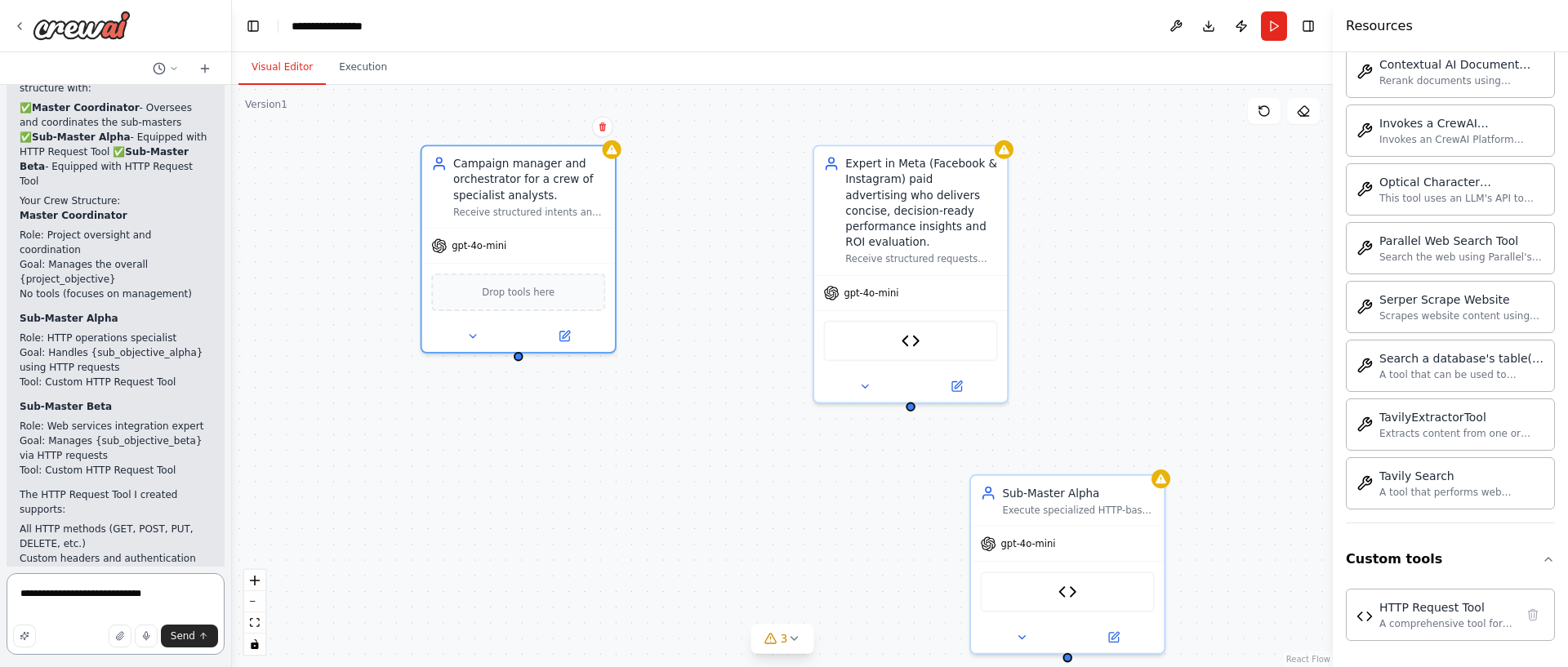
click at [170, 598] on textarea "**********" at bounding box center [116, 614] width 218 height 82
paste textarea "**********"
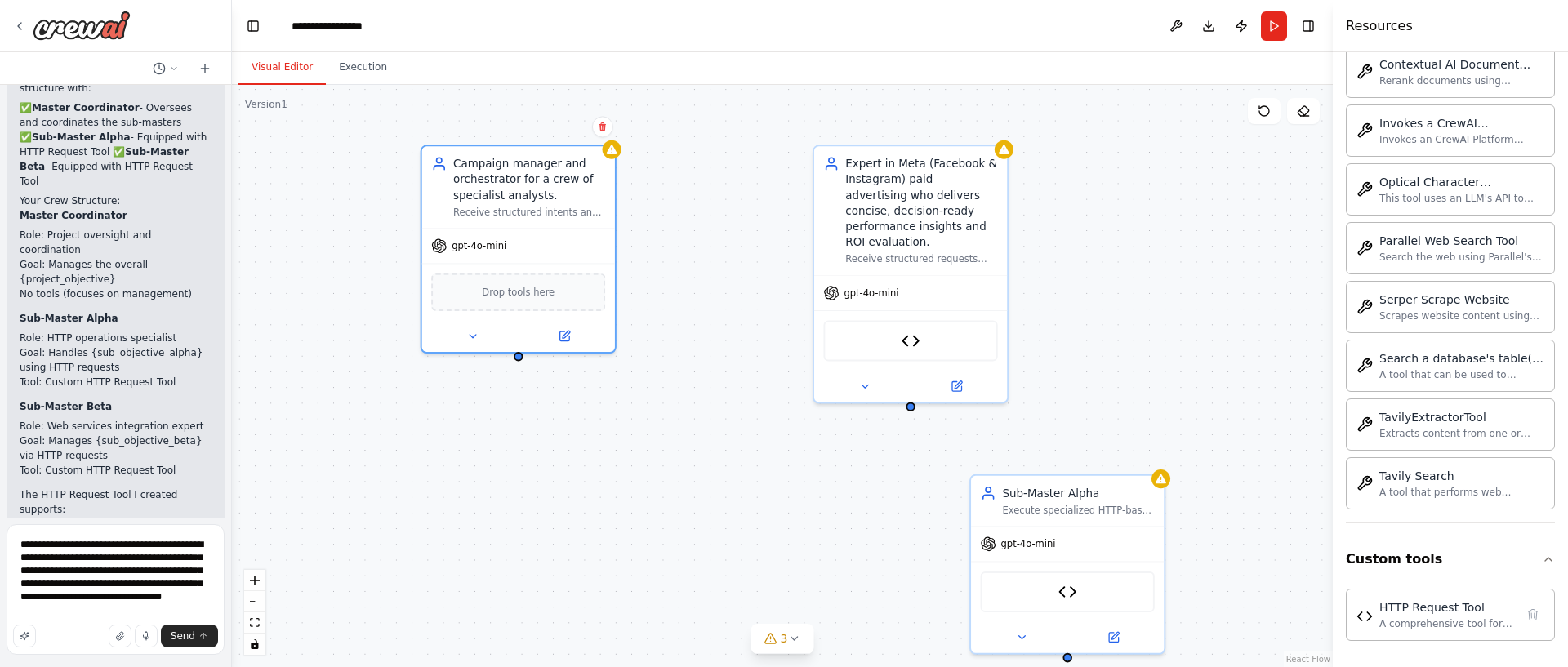
drag, startPoint x: 170, startPoint y: 585, endPoint x: 42, endPoint y: 580, distance: 128.1
click at [42, 580] on textarea "**********" at bounding box center [116, 589] width 218 height 131
click at [182, 588] on textarea "**********" at bounding box center [116, 589] width 218 height 131
click at [479, 347] on div at bounding box center [518, 333] width 193 height 31
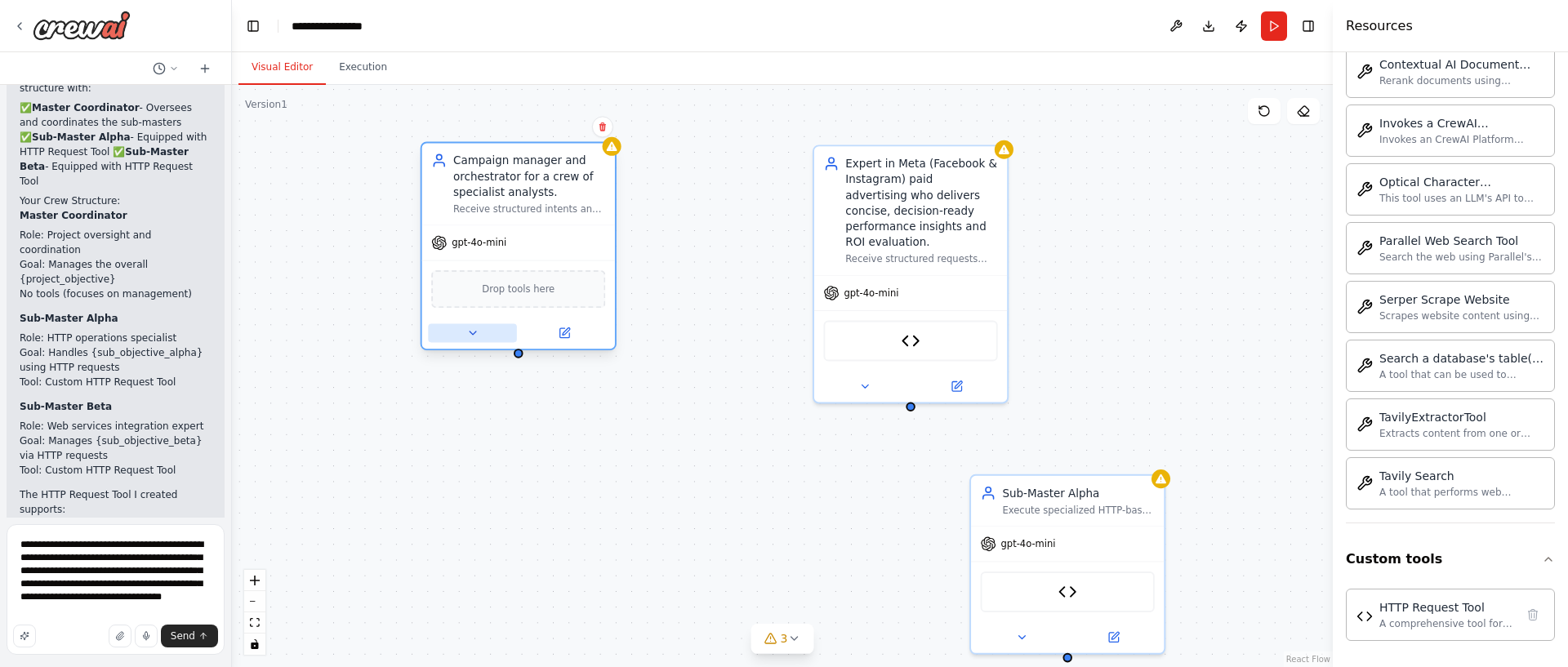
click at [475, 334] on icon at bounding box center [472, 333] width 13 height 13
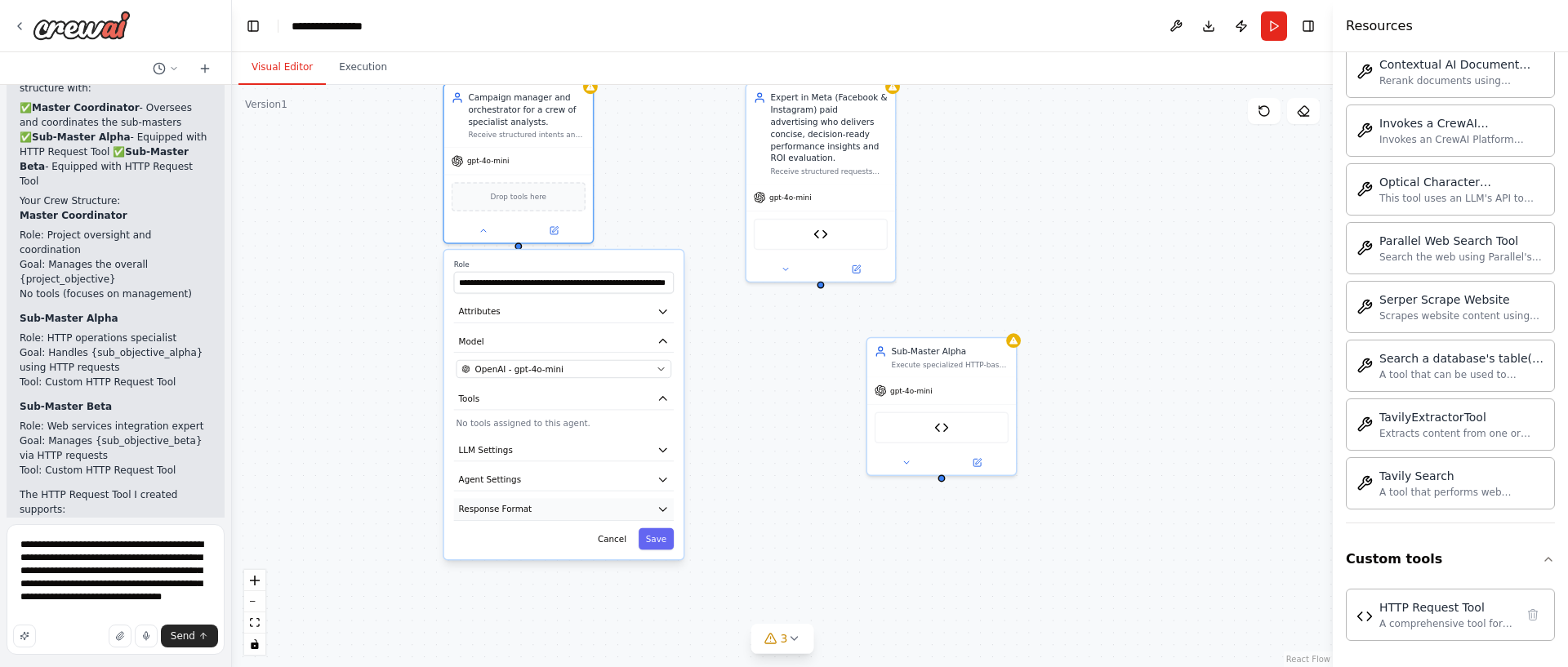
drag, startPoint x: 762, startPoint y: 518, endPoint x: 590, endPoint y: 510, distance: 172.2
click at [753, 383] on div "**********" at bounding box center [783, 377] width 1101 height 583
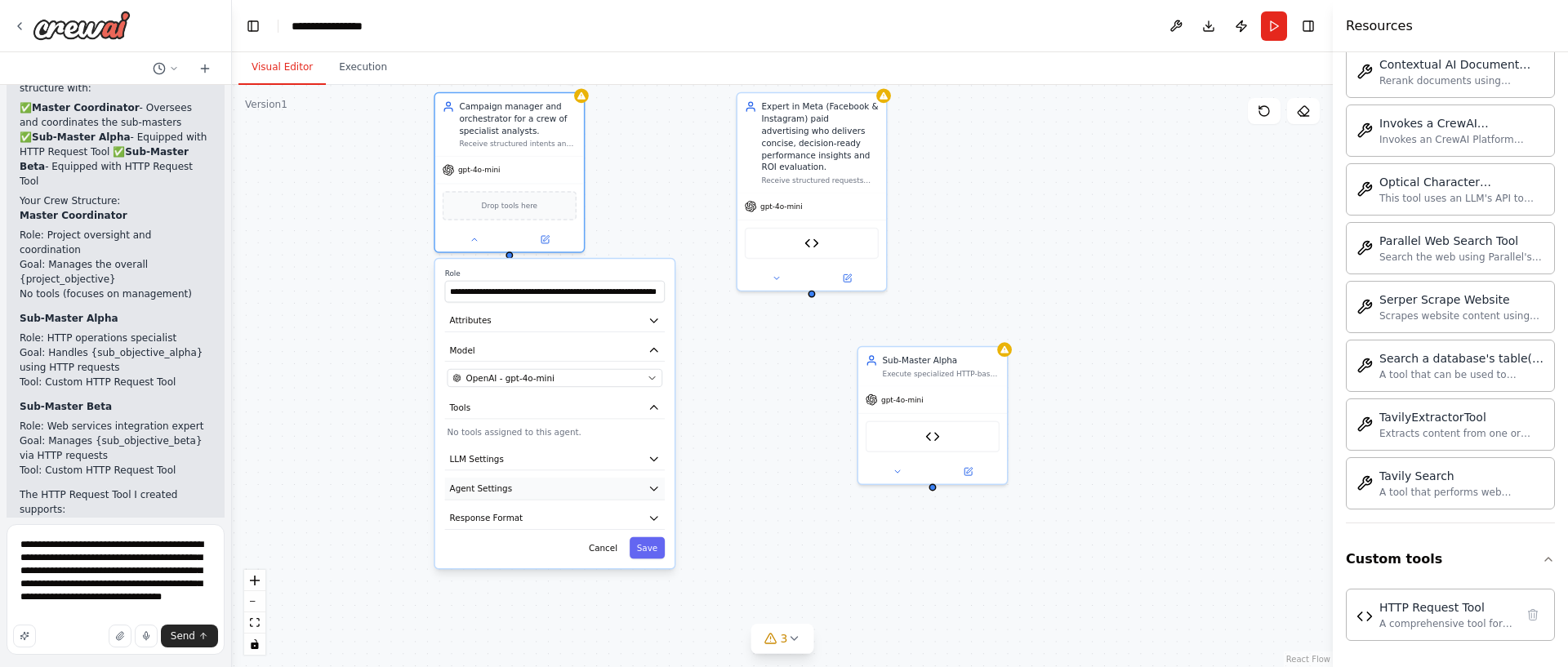
click at [570, 485] on button "Agent Settings" at bounding box center [555, 489] width 220 height 22
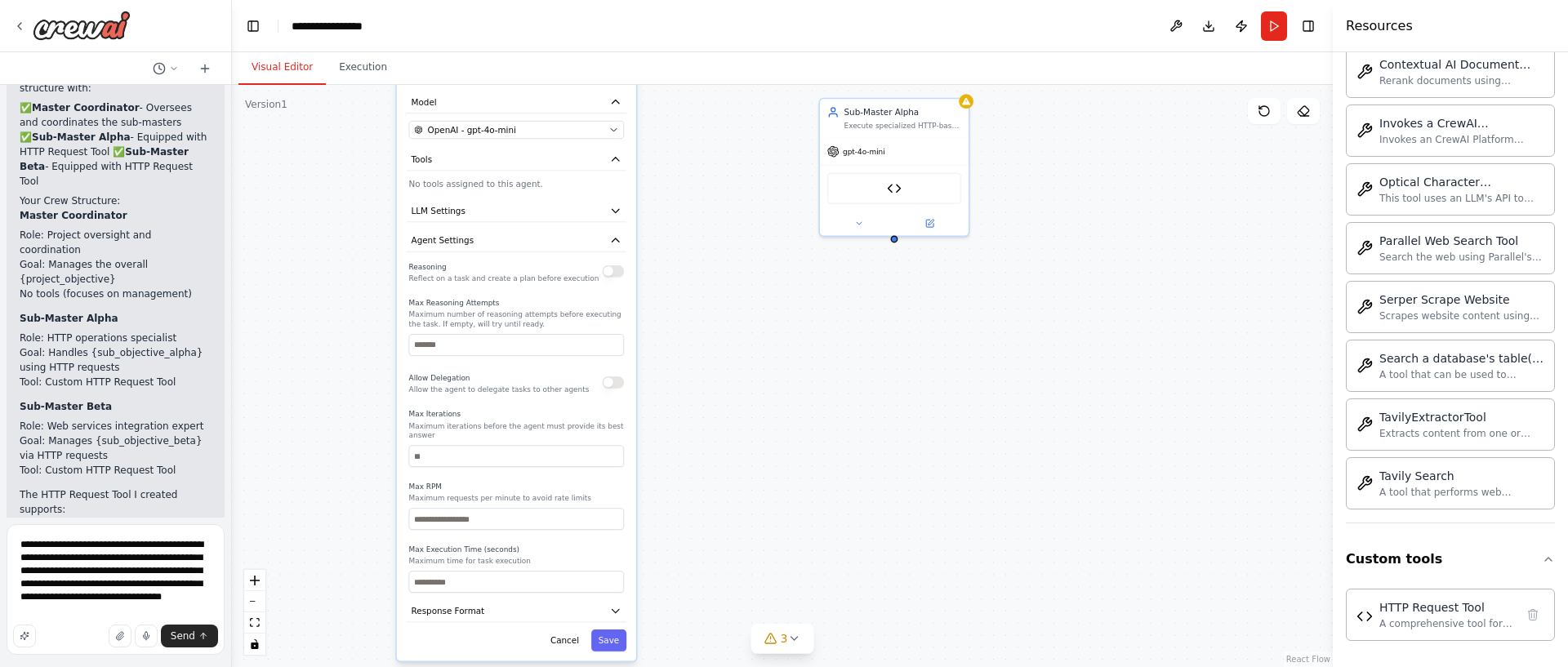
drag, startPoint x: 776, startPoint y: 534, endPoint x: 576, endPoint y: 388, distance: 247.6
click at [735, 293] on div "**********" at bounding box center [783, 377] width 1101 height 583
click at [604, 386] on button "button" at bounding box center [610, 385] width 22 height 13
click at [180, 583] on textarea "**********" at bounding box center [116, 589] width 218 height 131
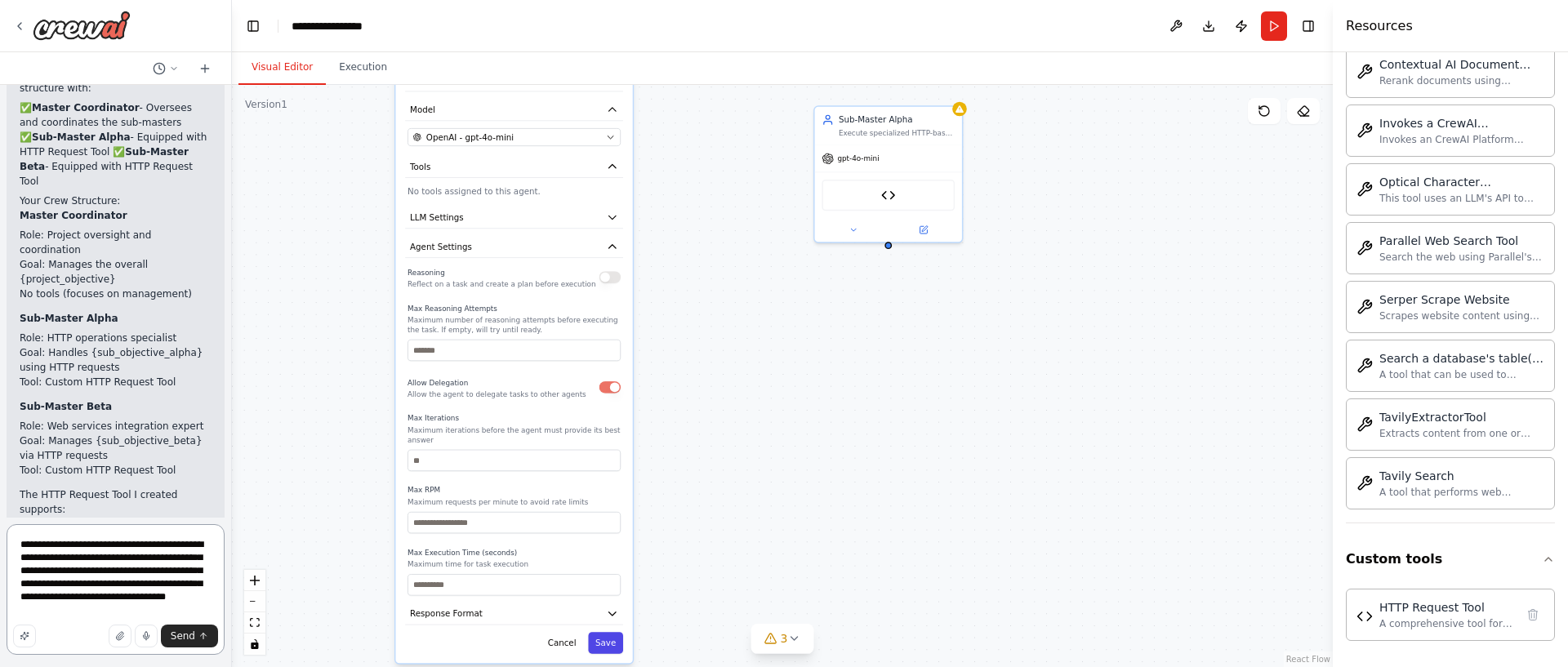
type textarea "**********"
click at [617, 644] on button "Save" at bounding box center [605, 643] width 35 height 21
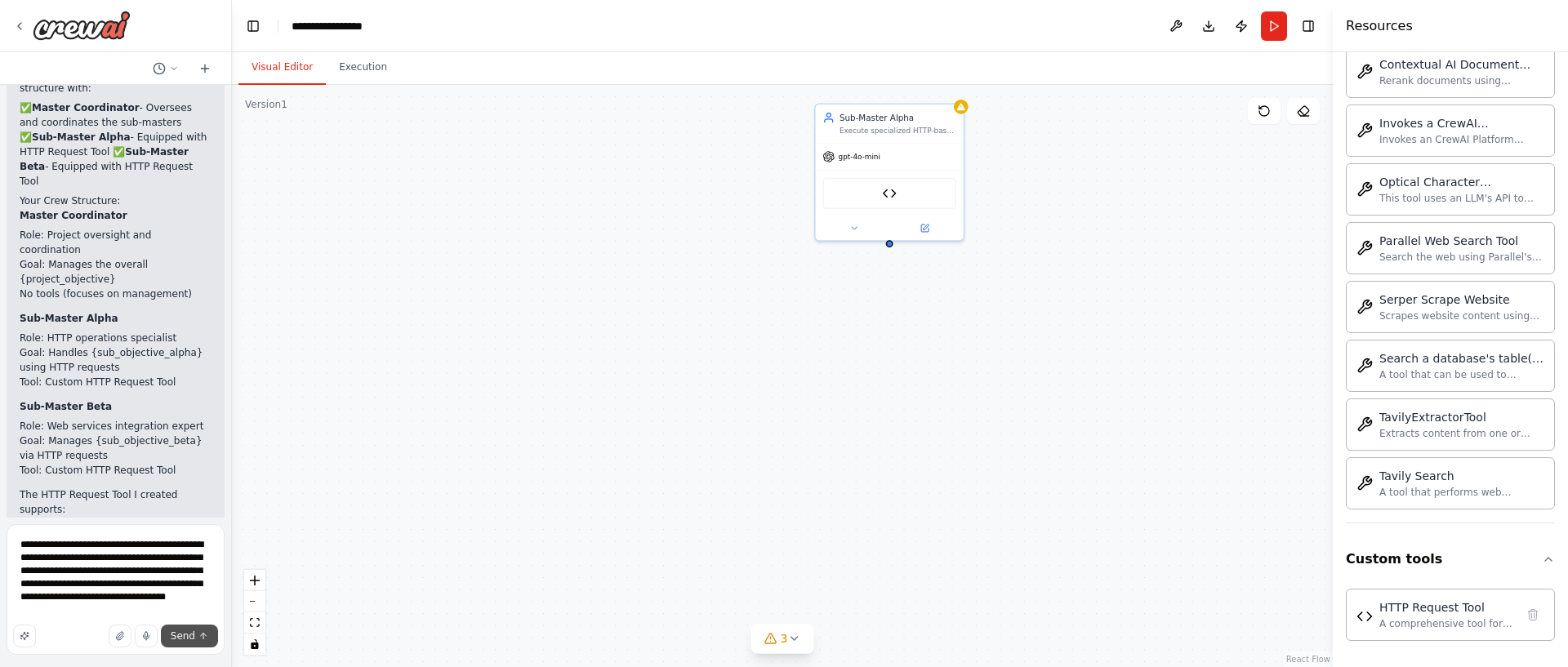
click at [187, 637] on span "Send" at bounding box center [182, 636] width 24 height 13
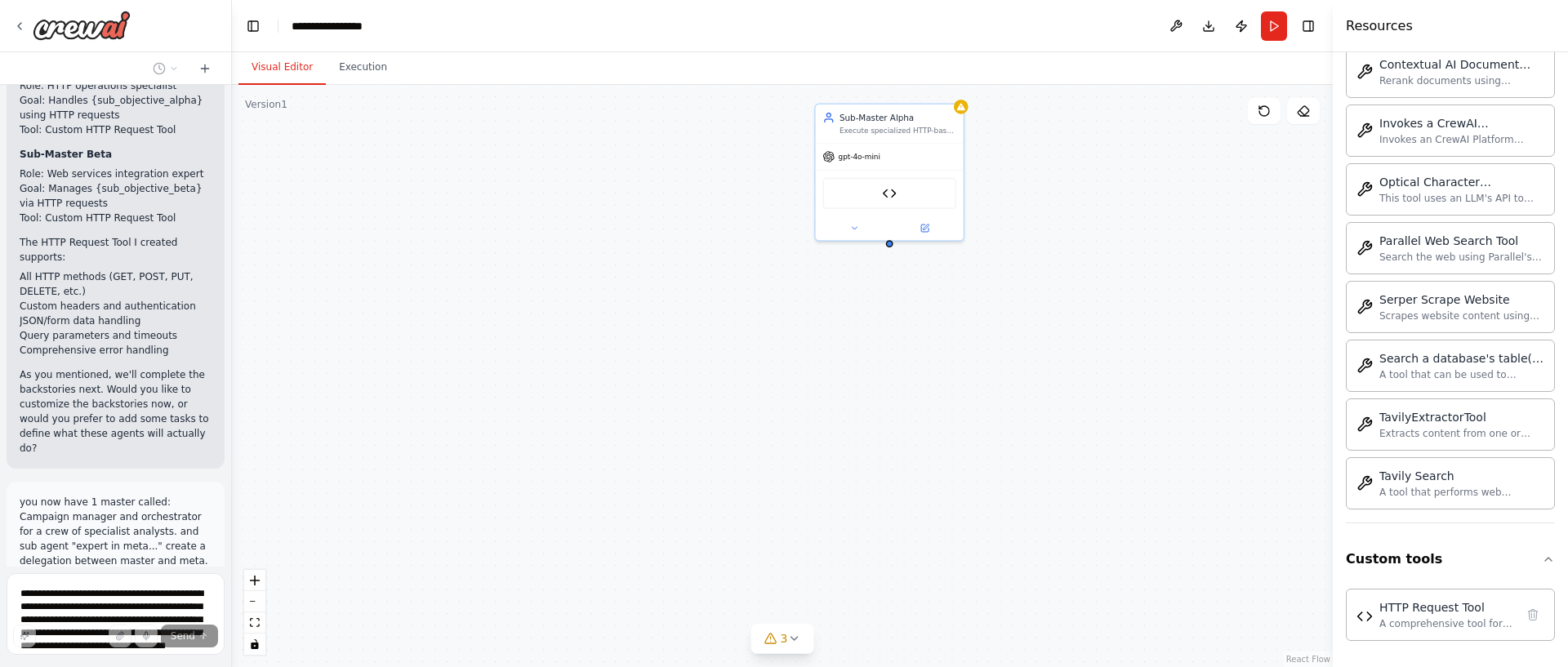
scroll to position [2701, 0]
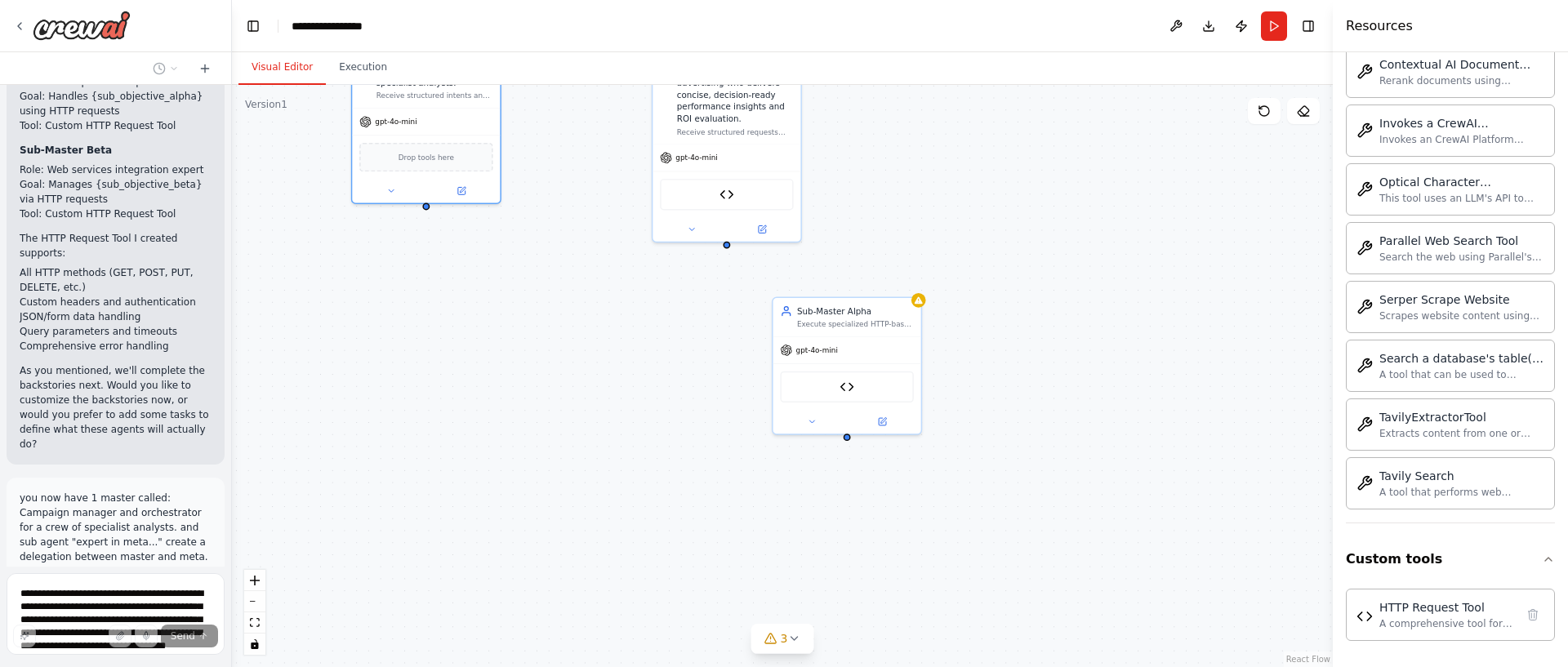
drag, startPoint x: 647, startPoint y: 388, endPoint x: 663, endPoint y: 431, distance: 45.9
click at [628, 527] on div "Campaign manager and orchestrator for a crew of specialist analysts. Receive st…" at bounding box center [783, 377] width 1101 height 583
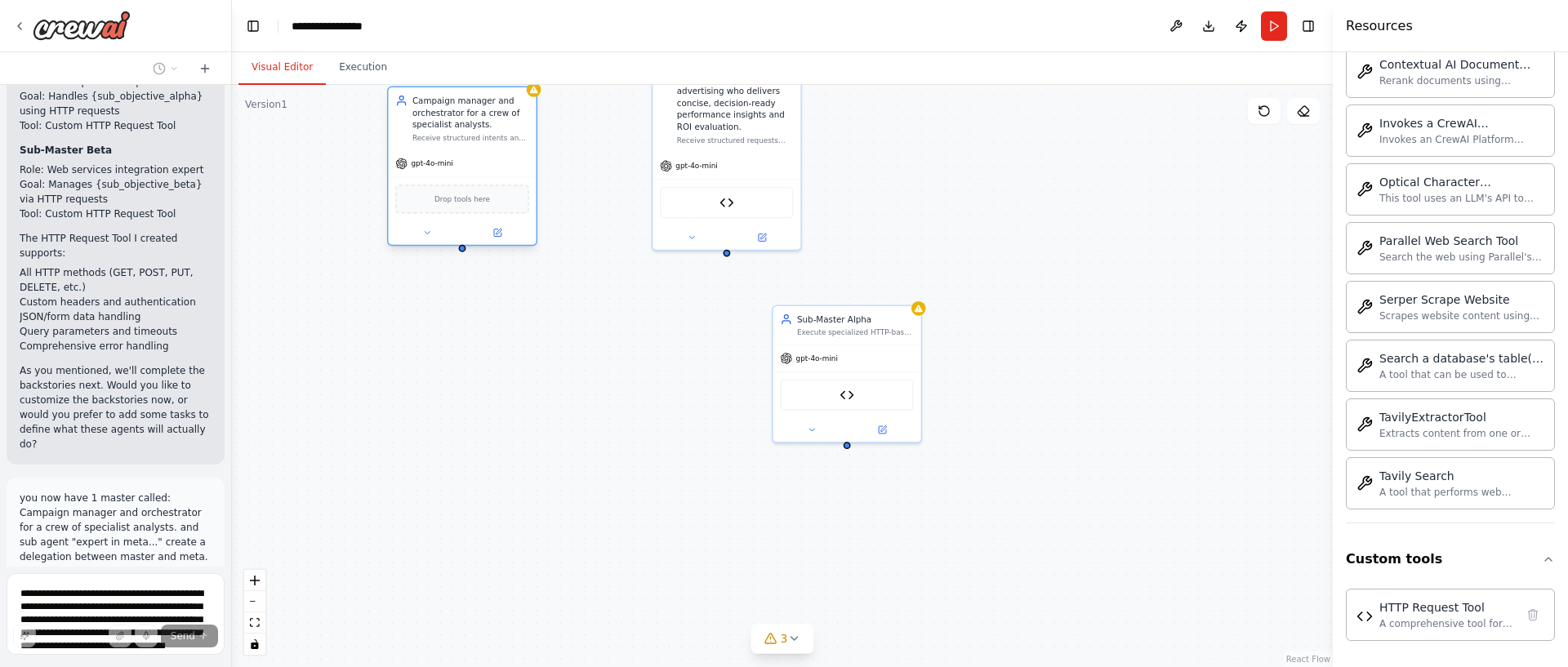
drag, startPoint x: 466, startPoint y: 151, endPoint x: 486, endPoint y: 173, distance: 29.7
click at [486, 173] on div "gpt-4o-mini" at bounding box center [461, 163] width 148 height 26
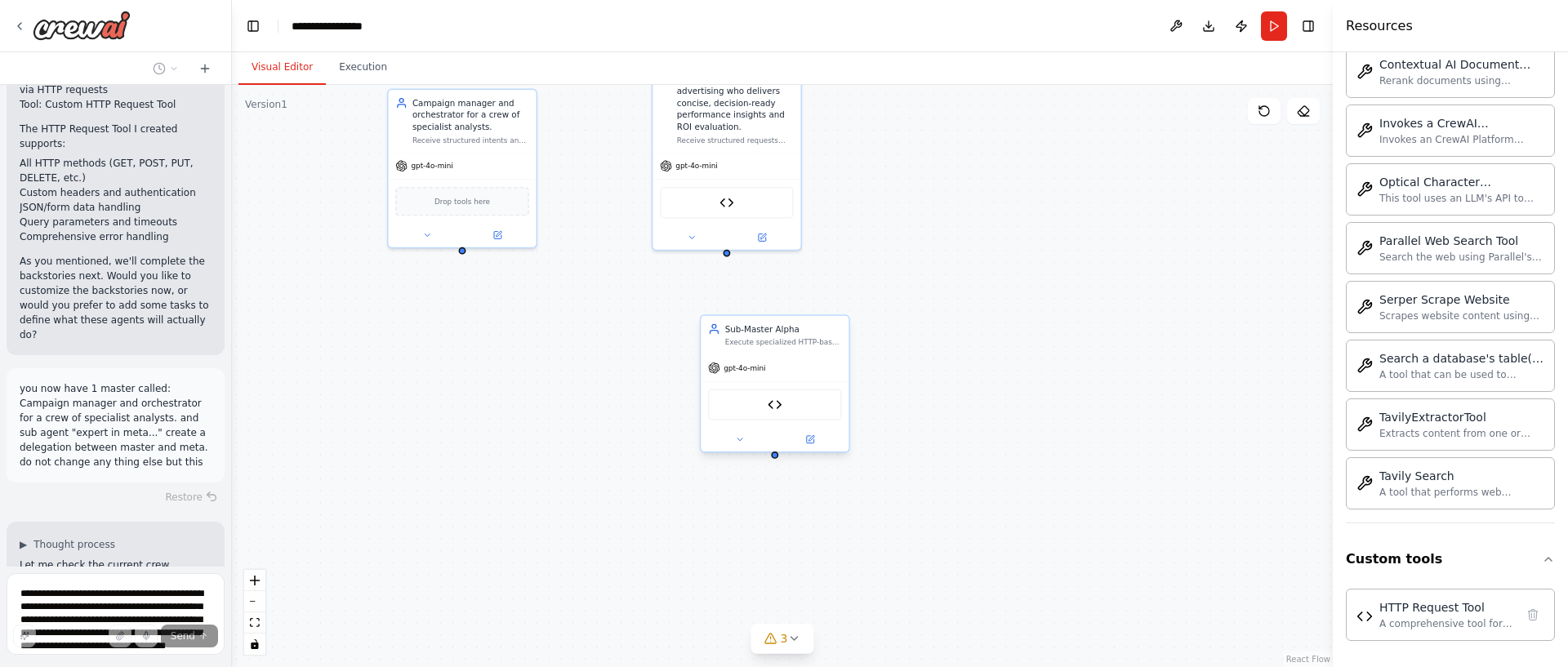
drag, startPoint x: 876, startPoint y: 328, endPoint x: 806, endPoint y: 339, distance: 70.9
click at [806, 339] on div "Execute specialized HTTP-based operations and data collection tasks for {sub_ob…" at bounding box center [784, 342] width 117 height 10
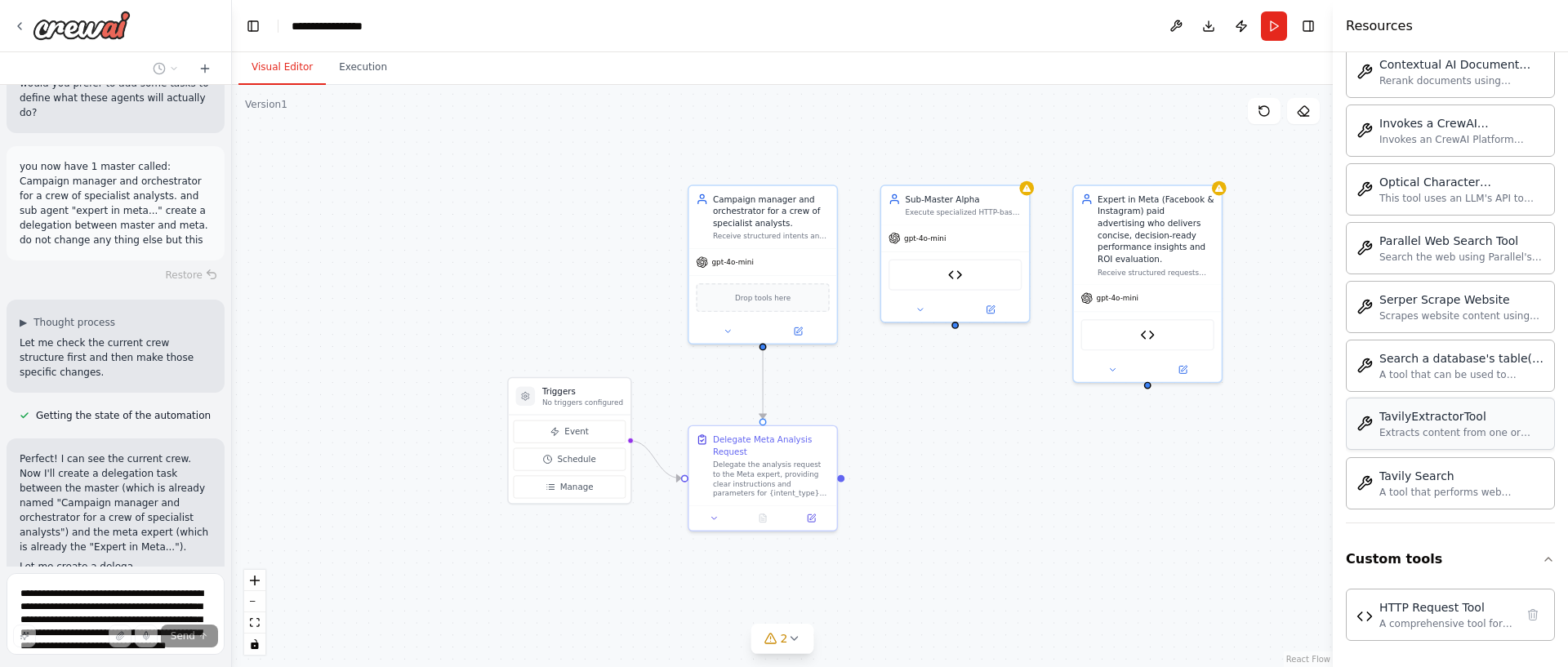
scroll to position [3047, 0]
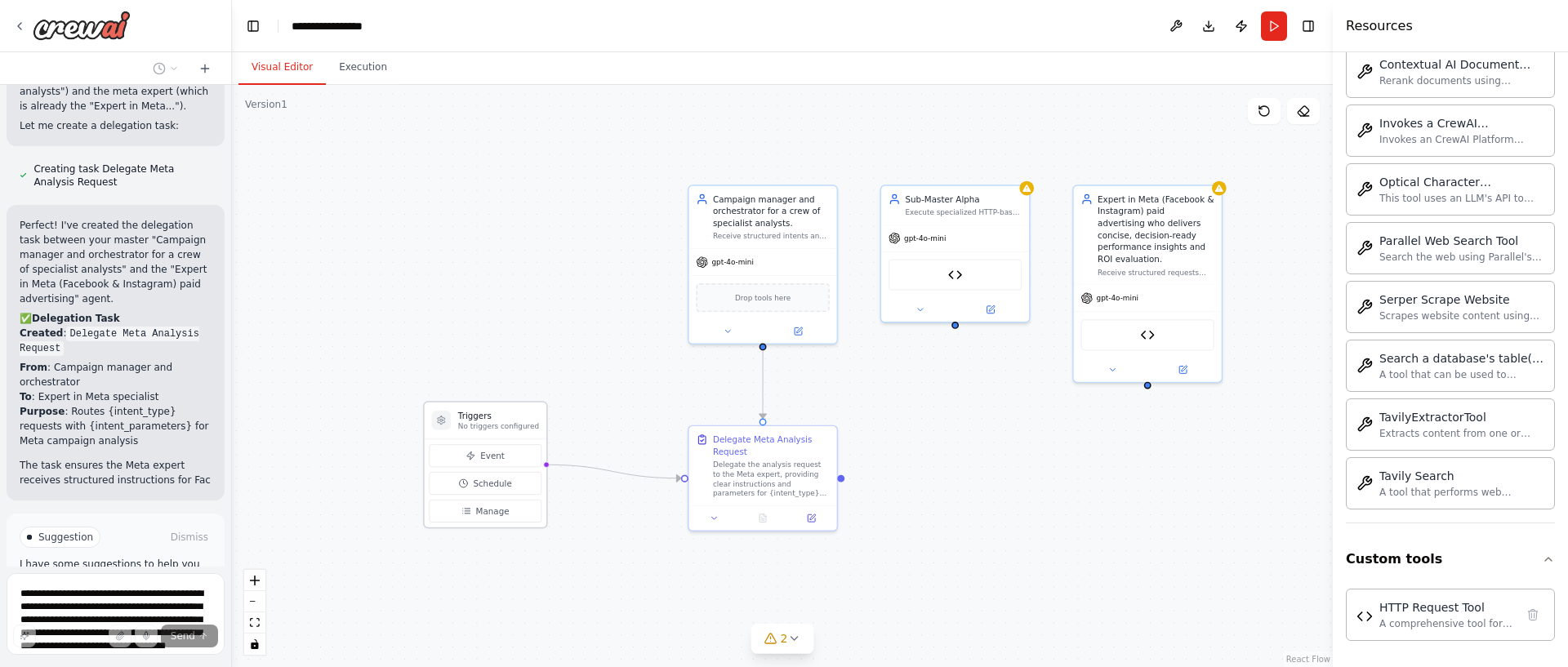
drag, startPoint x: 594, startPoint y: 410, endPoint x: 508, endPoint y: 436, distance: 89.8
click at [508, 436] on div "Triggers No triggers configured" at bounding box center [486, 421] width 122 height 37
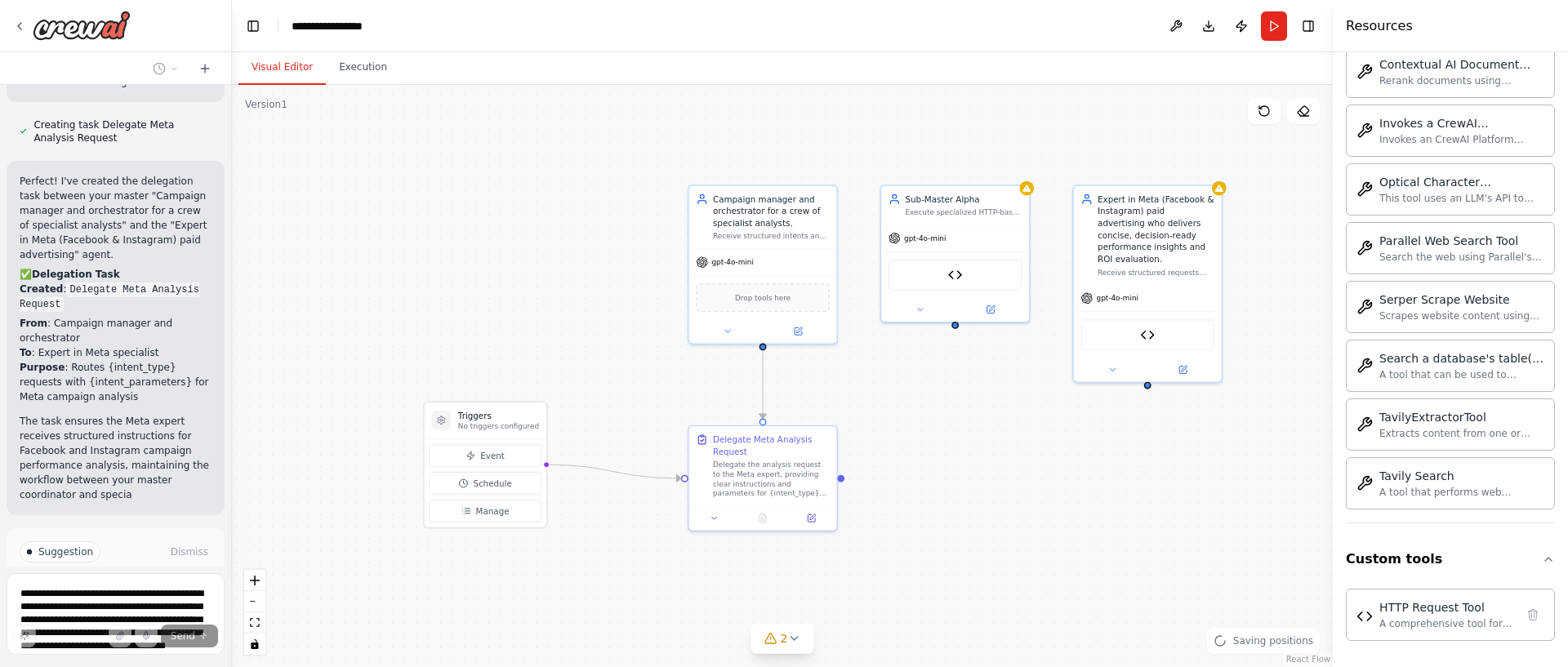
scroll to position [3532, 0]
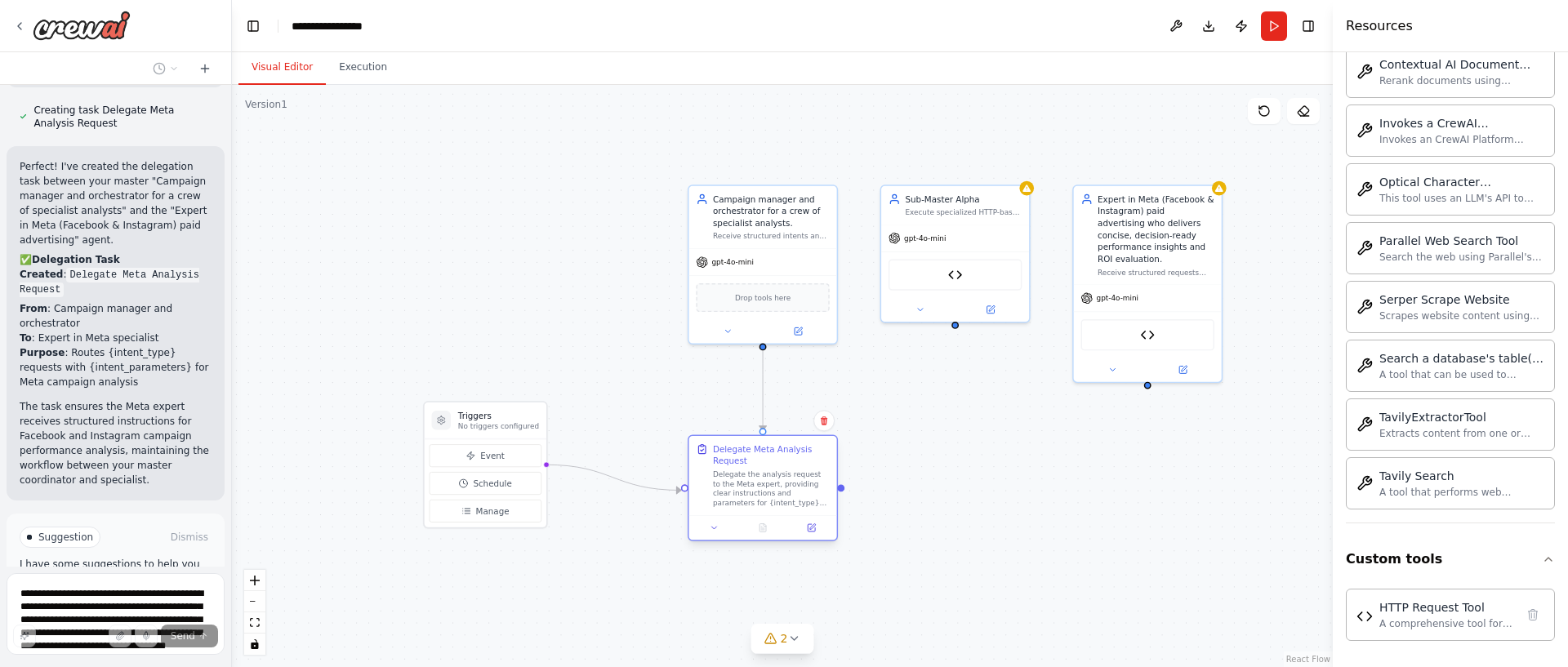
drag, startPoint x: 817, startPoint y: 440, endPoint x: 819, endPoint y: 453, distance: 13.2
click at [819, 453] on div "Delegate Meta Analysis Request" at bounding box center [771, 455] width 117 height 24
drag, startPoint x: 491, startPoint y: 426, endPoint x: 470, endPoint y: 453, distance: 34.2
click at [477, 450] on p "No triggers configured" at bounding box center [486, 451] width 81 height 10
click at [214, 659] on button "Stop" at bounding box center [203, 671] width 37 height 24
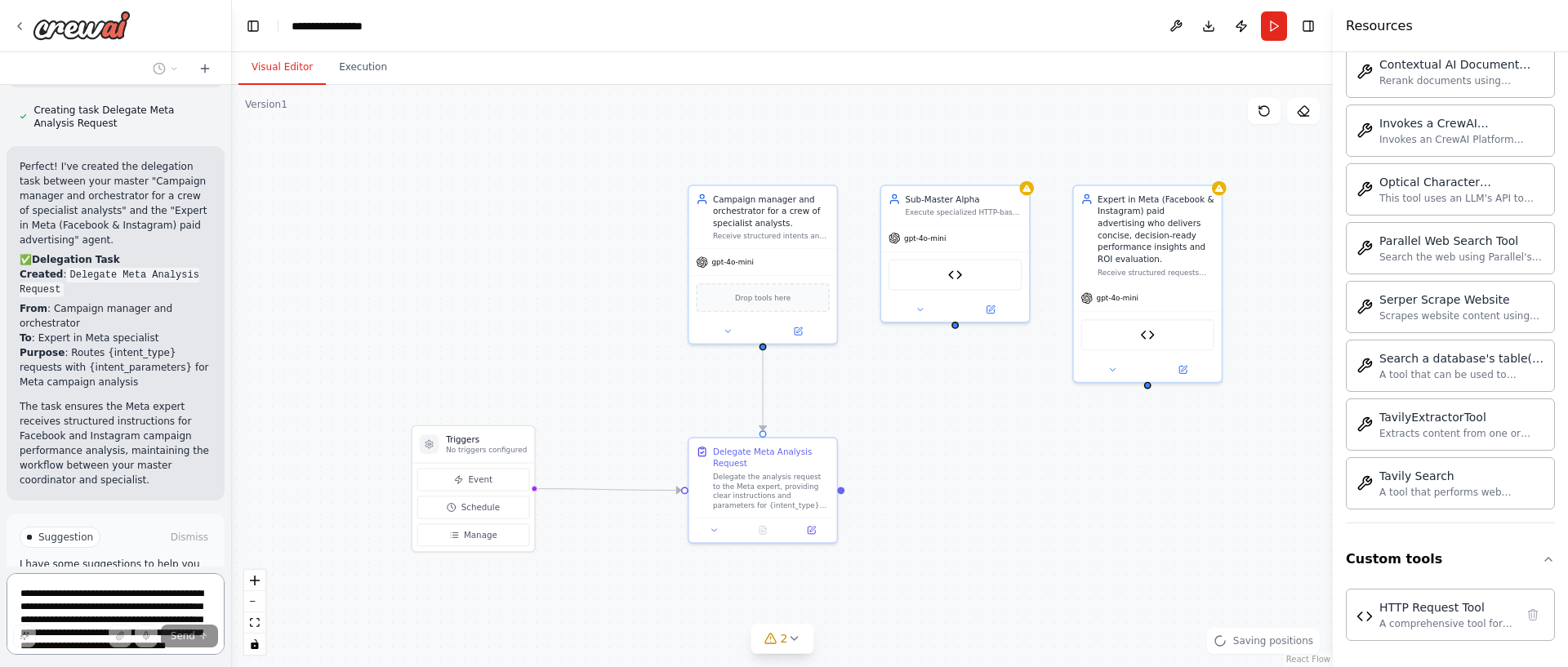
scroll to position [3336, 0]
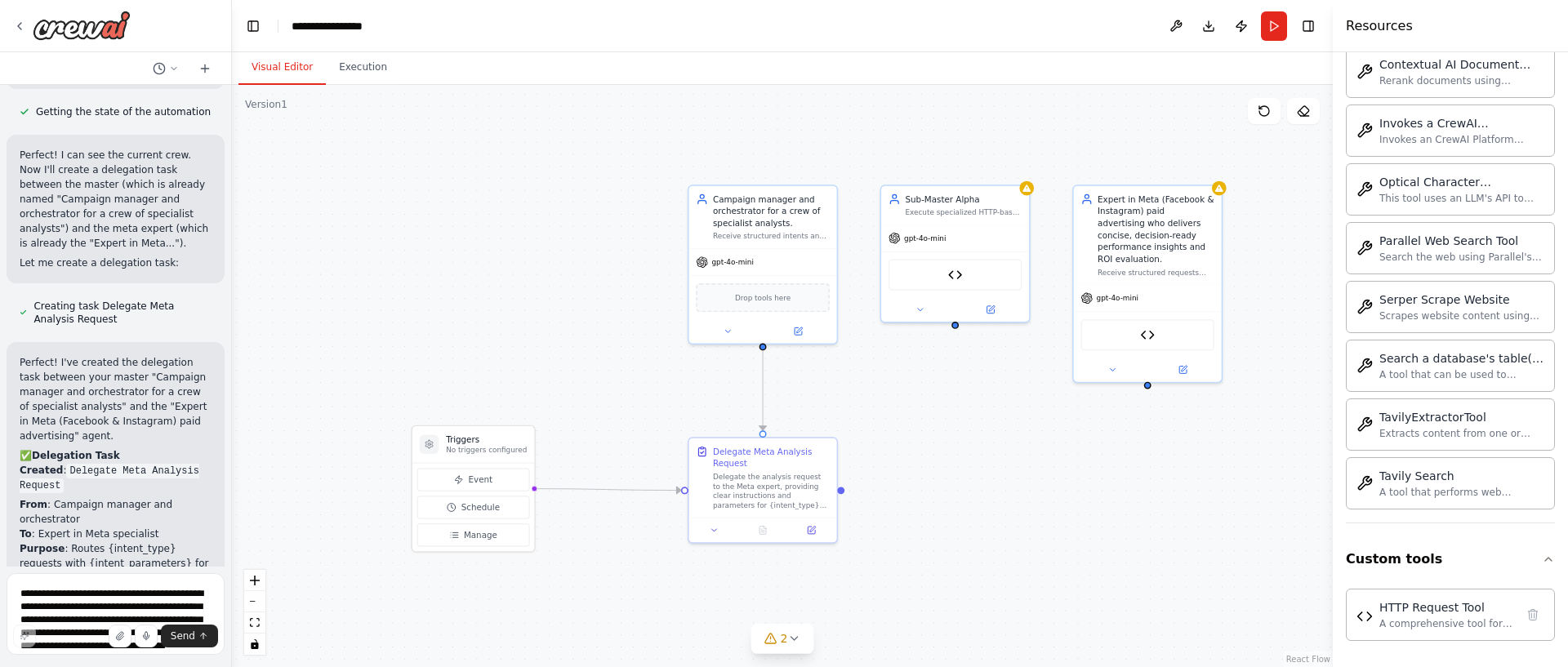
click at [1148, 378] on div ".deletable-edge-delete-btn { width: 20px; height: 20px; border: 0px solid #ffff…" at bounding box center [783, 377] width 1101 height 583
click at [957, 331] on div ".deletable-edge-delete-btn { width: 20px; height: 20px; border: 0px solid #ffff…" at bounding box center [783, 377] width 1101 height 583
click at [788, 464] on div "Delegate Meta Analysis Request" at bounding box center [771, 455] width 117 height 24
click at [789, 482] on div "Delegate the analysis request to the Meta expert, providing clear instructions …" at bounding box center [771, 488] width 117 height 38
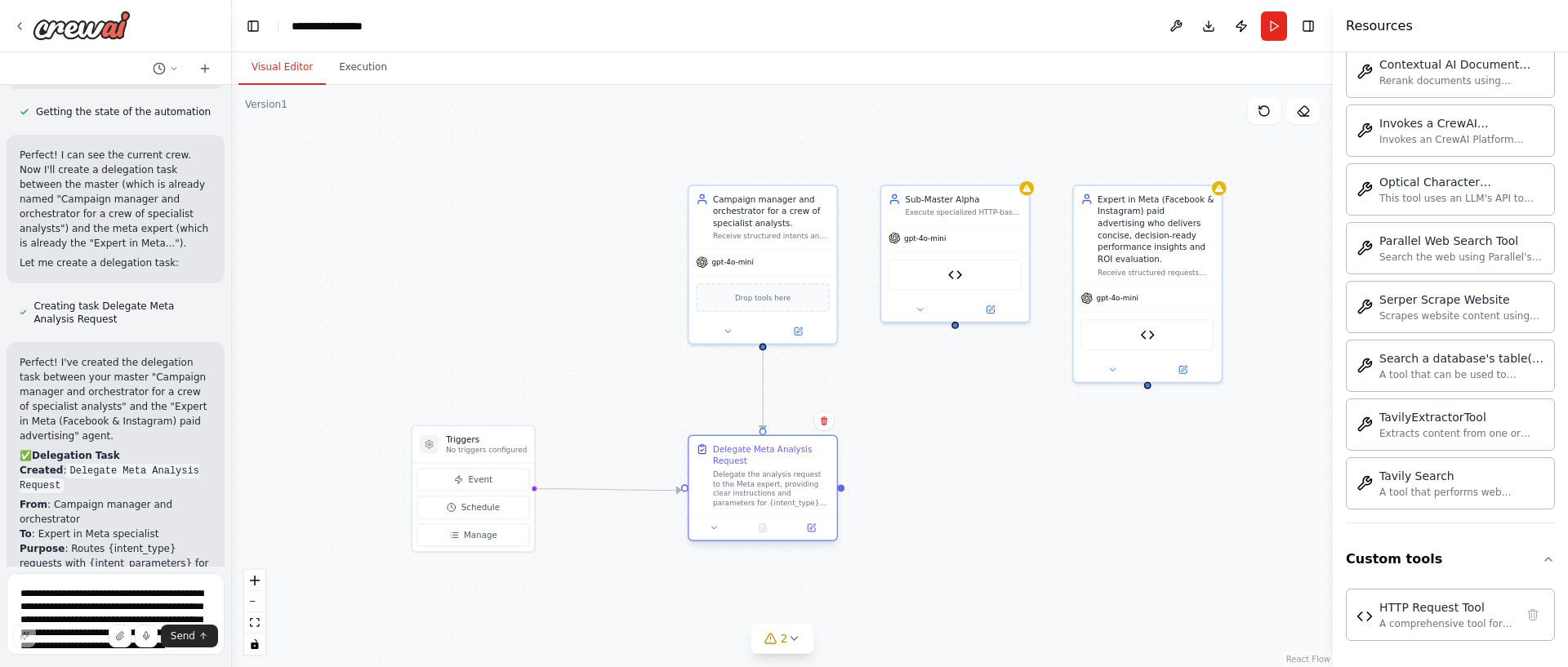
click at [789, 482] on div "Delegate the analysis request to the Meta expert, providing clear instructions …" at bounding box center [771, 488] width 117 height 38
click at [811, 525] on icon at bounding box center [811, 528] width 8 height 8
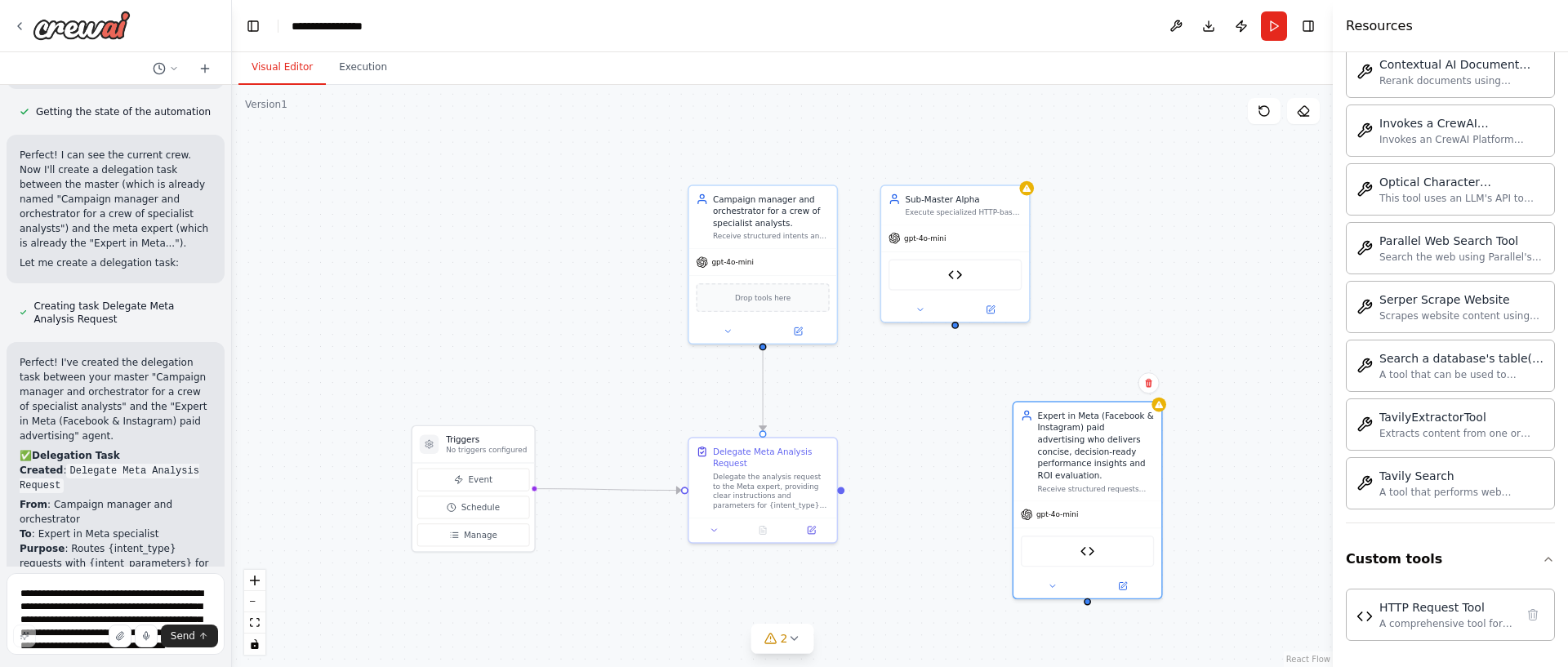
drag, startPoint x: 1106, startPoint y: 263, endPoint x: 913, endPoint y: 507, distance: 311.1
click at [1040, 484] on div "Expert in Meta (Facebook & Instagram) paid advertising who delivers concise, de…" at bounding box center [1087, 452] width 148 height 99
click at [774, 481] on div "Delegate the analysis request to the Meta expert, providing clear instructions …" at bounding box center [771, 488] width 117 height 38
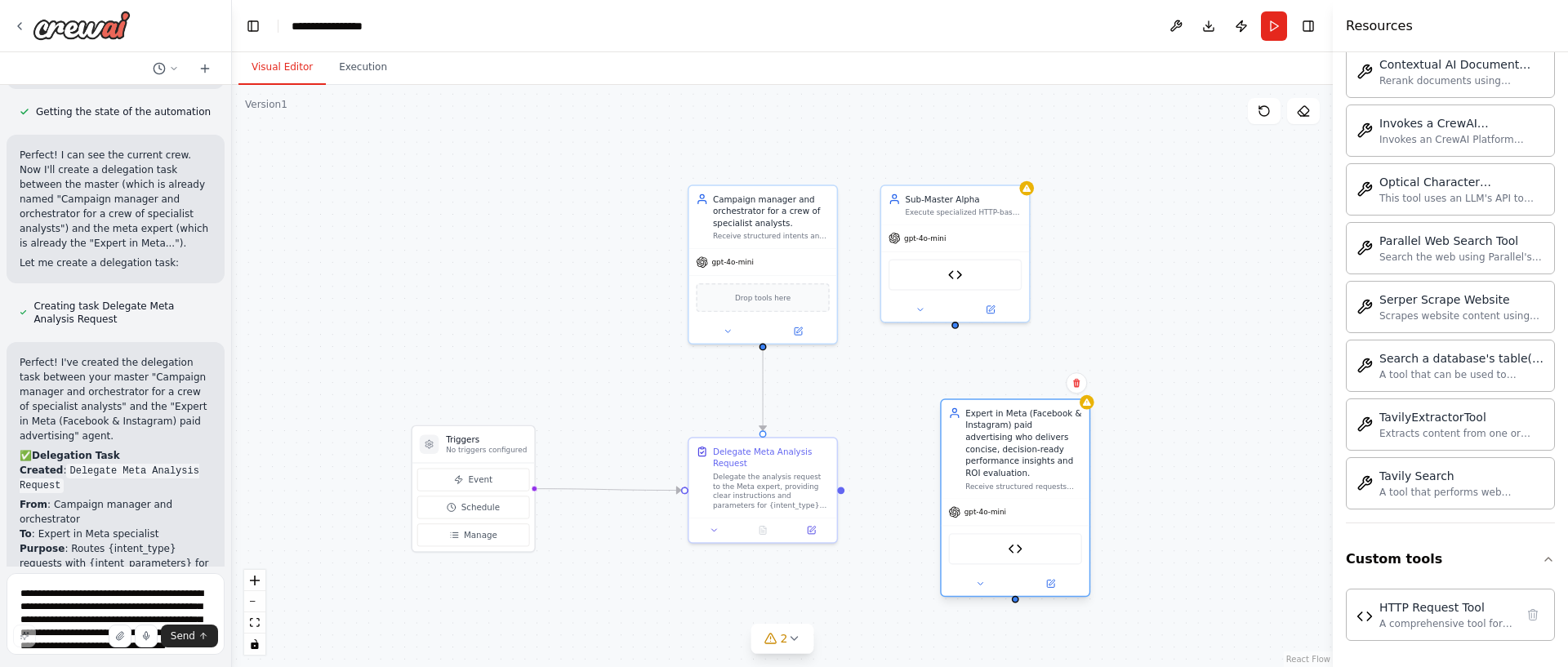
drag, startPoint x: 1083, startPoint y: 444, endPoint x: 1008, endPoint y: 446, distance: 75.0
click at [1010, 443] on div "Expert in Meta (Facebook & Instagram) paid advertising who delivers concise, de…" at bounding box center [1023, 443] width 117 height 72
drag, startPoint x: 841, startPoint y: 490, endPoint x: 952, endPoint y: 492, distance: 111.0
click at [952, 492] on div "Triggers No triggers configured Event Schedule Manage Campaign manager and orch…" at bounding box center [852, 339] width 810 height 429
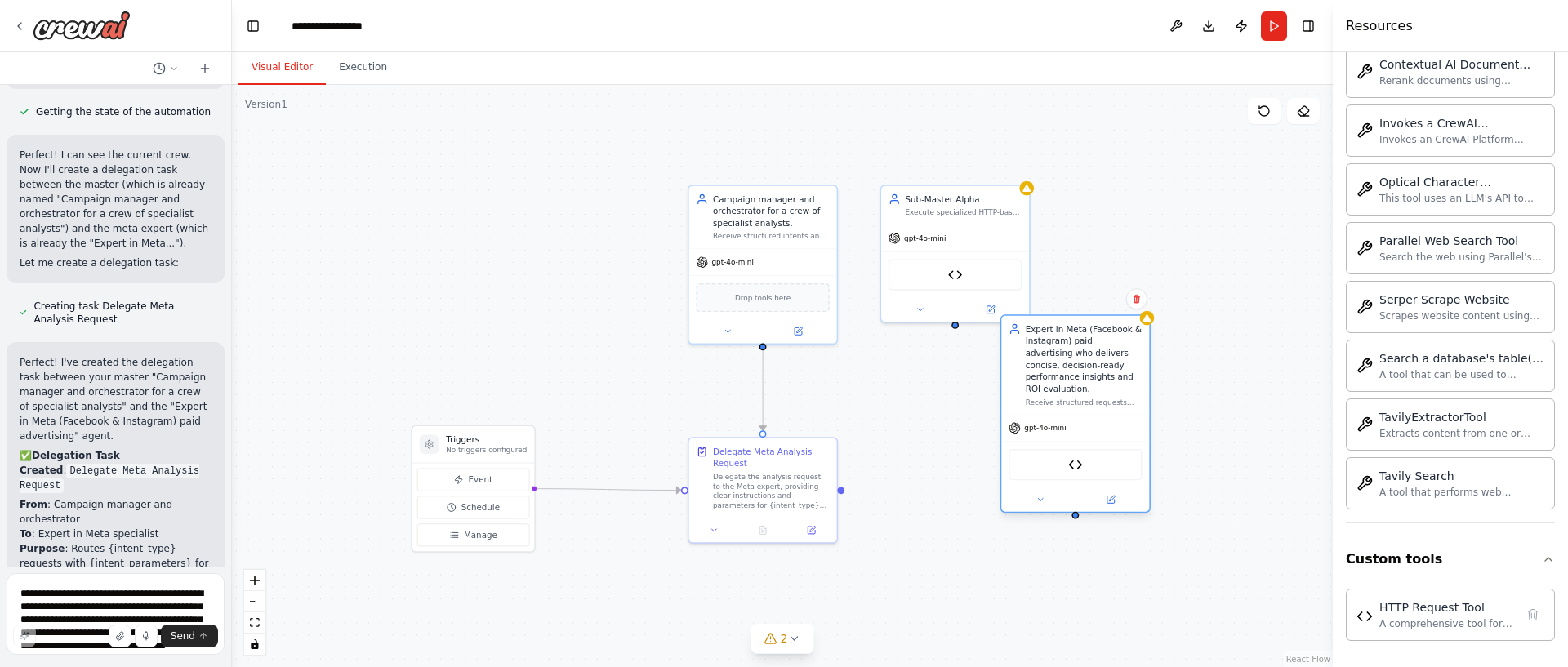
drag, startPoint x: 1026, startPoint y: 490, endPoint x: 1093, endPoint y: 407, distance: 106.7
click at [1092, 415] on div "gpt-4o-mini" at bounding box center [1075, 427] width 148 height 26
click at [1090, 509] on div ".deletable-edge-delete-btn { width: 20px; height: 20px; border: 0px solid #ffff…" at bounding box center [783, 377] width 1101 height 583
click at [1089, 509] on div ".deletable-edge-delete-btn { width: 20px; height: 20px; border: 0px solid #ffff…" at bounding box center [783, 377] width 1101 height 583
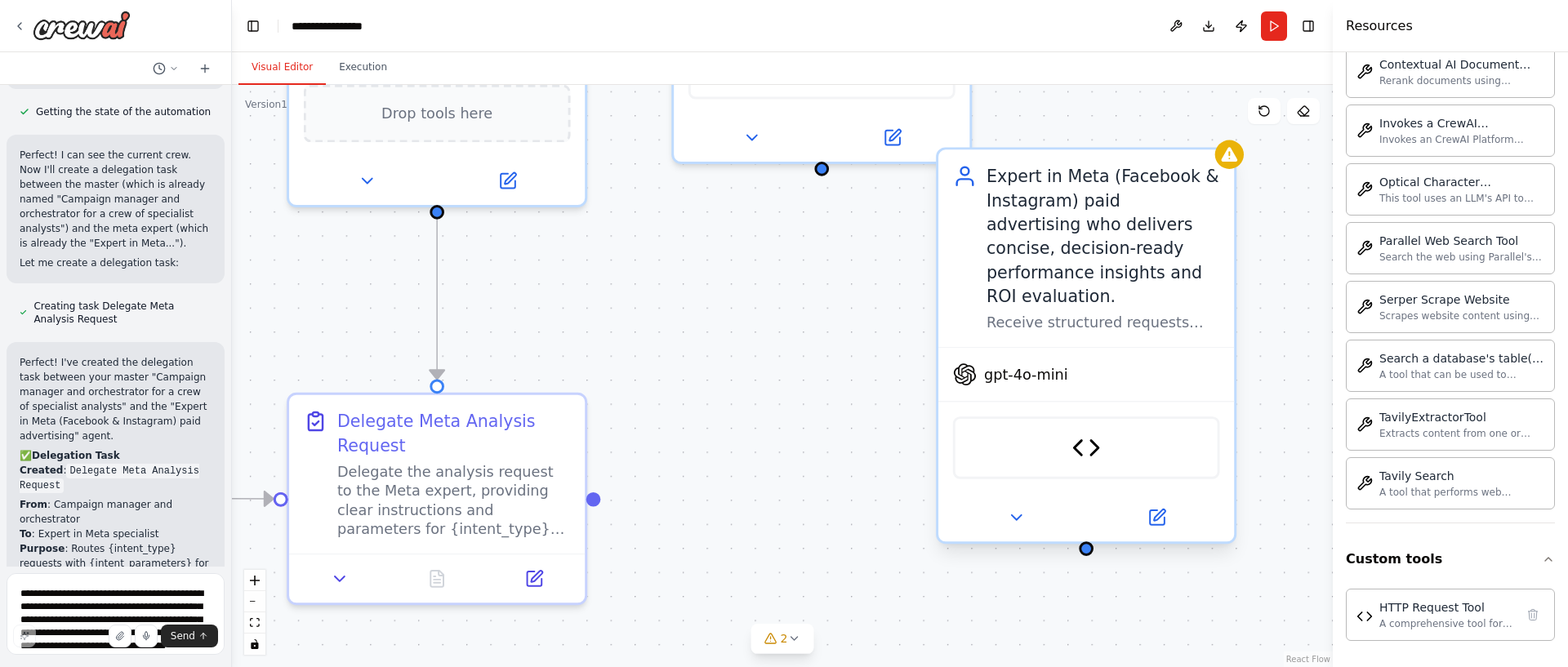
drag, startPoint x: 1086, startPoint y: 505, endPoint x: 1088, endPoint y: 532, distance: 27.1
click at [1088, 532] on div ".deletable-edge-delete-btn { width: 20px; height: 20px; border: 0px solid #ffff…" at bounding box center [783, 377] width 1101 height 583
click at [1089, 541] on div at bounding box center [1086, 548] width 14 height 14
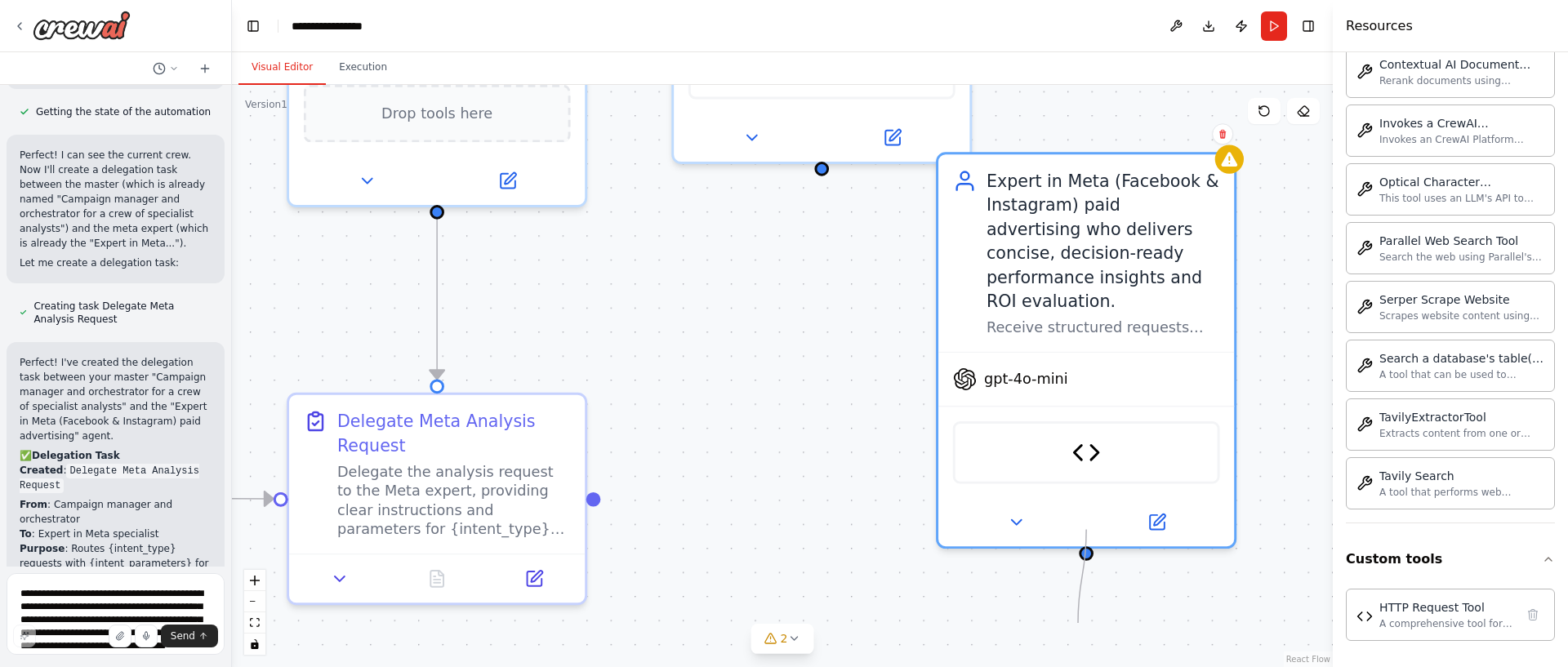
drag, startPoint x: 1088, startPoint y: 528, endPoint x: 1078, endPoint y: 623, distance: 95.5
click at [1078, 623] on div ".deletable-edge-delete-btn { width: 20px; height: 20px; border: 0px solid #ffff…" at bounding box center [783, 377] width 1101 height 583
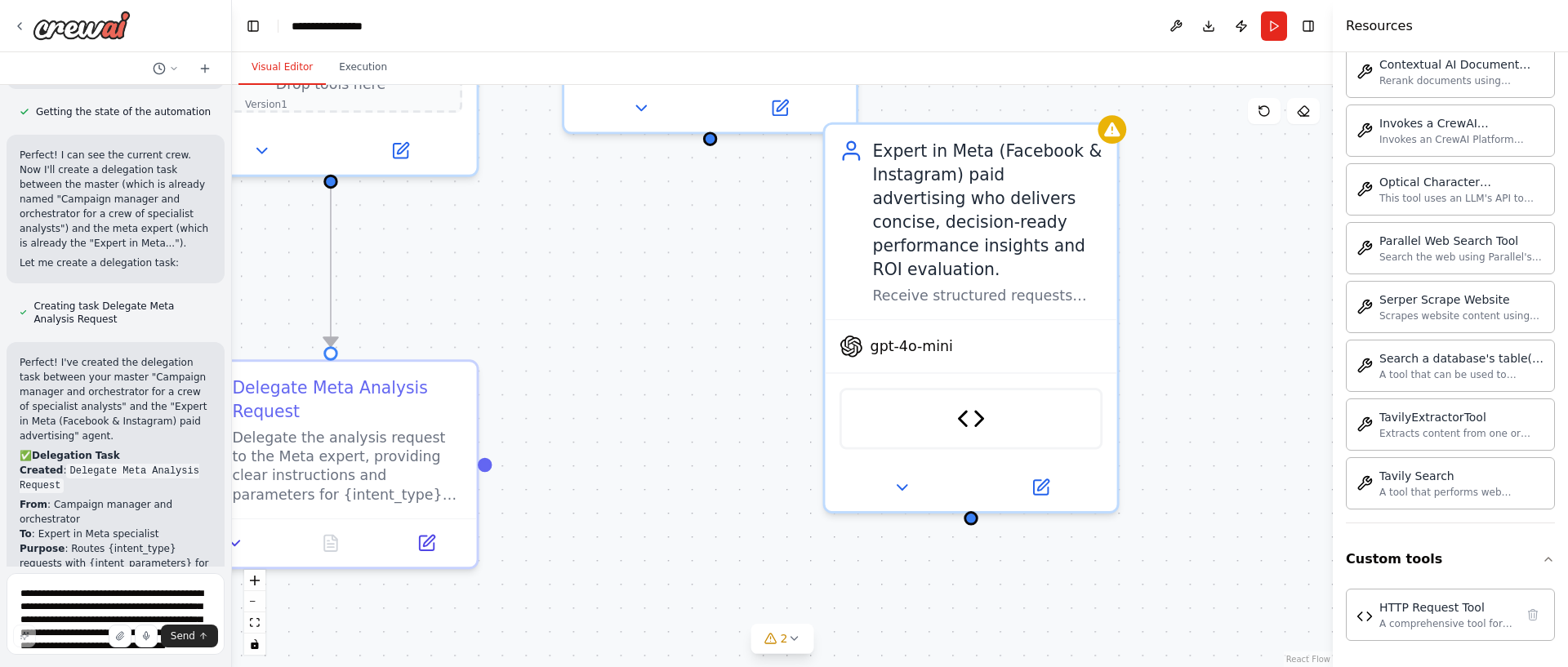
drag, startPoint x: 1079, startPoint y: 602, endPoint x: 974, endPoint y: 574, distance: 108.7
click at [970, 576] on div ".deletable-edge-delete-btn { width: 20px; height: 20px; border: 0px solid #ffff…" at bounding box center [783, 377] width 1101 height 583
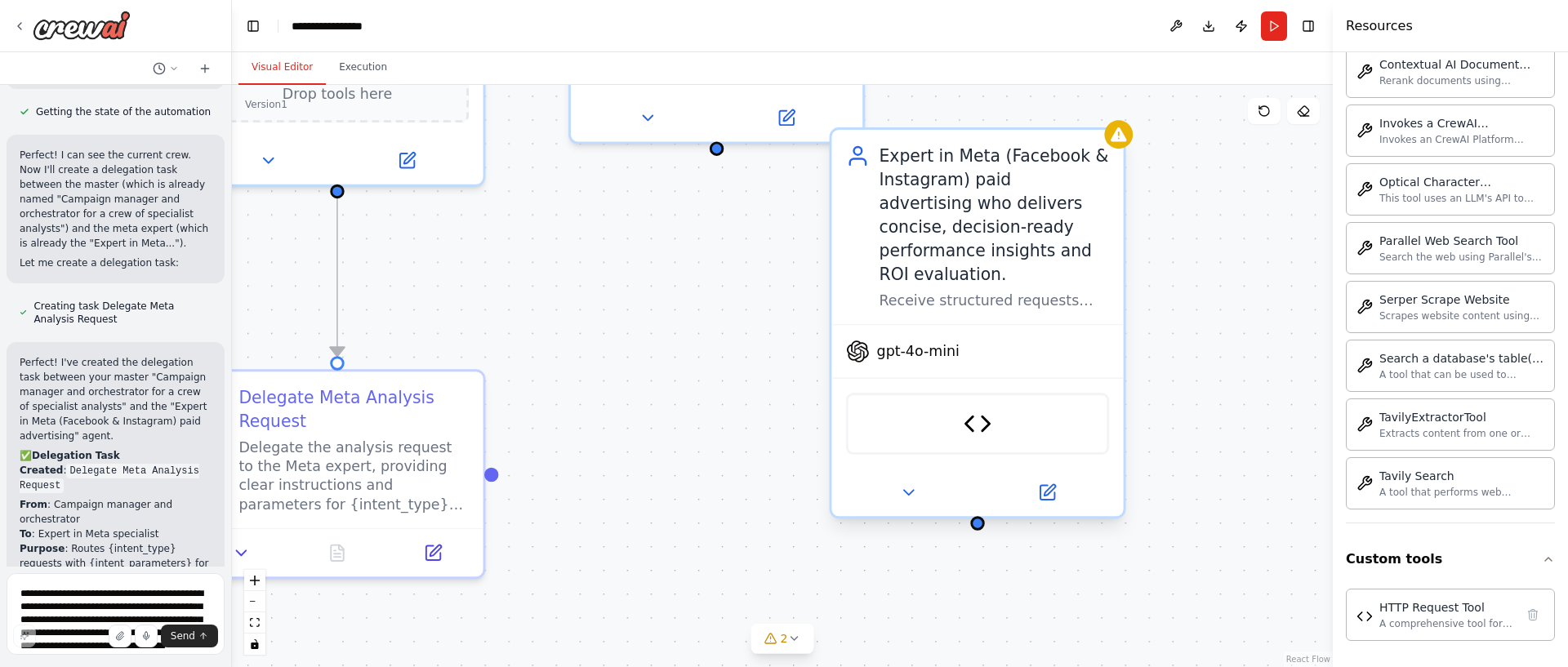
drag, startPoint x: 1220, startPoint y: 221, endPoint x: 1108, endPoint y: 237, distance: 113.1
click at [1218, 222] on div ".deletable-edge-delete-btn { width: 20px; height: 20px; border: 0px solid #ffff…" at bounding box center [783, 377] width 1101 height 583
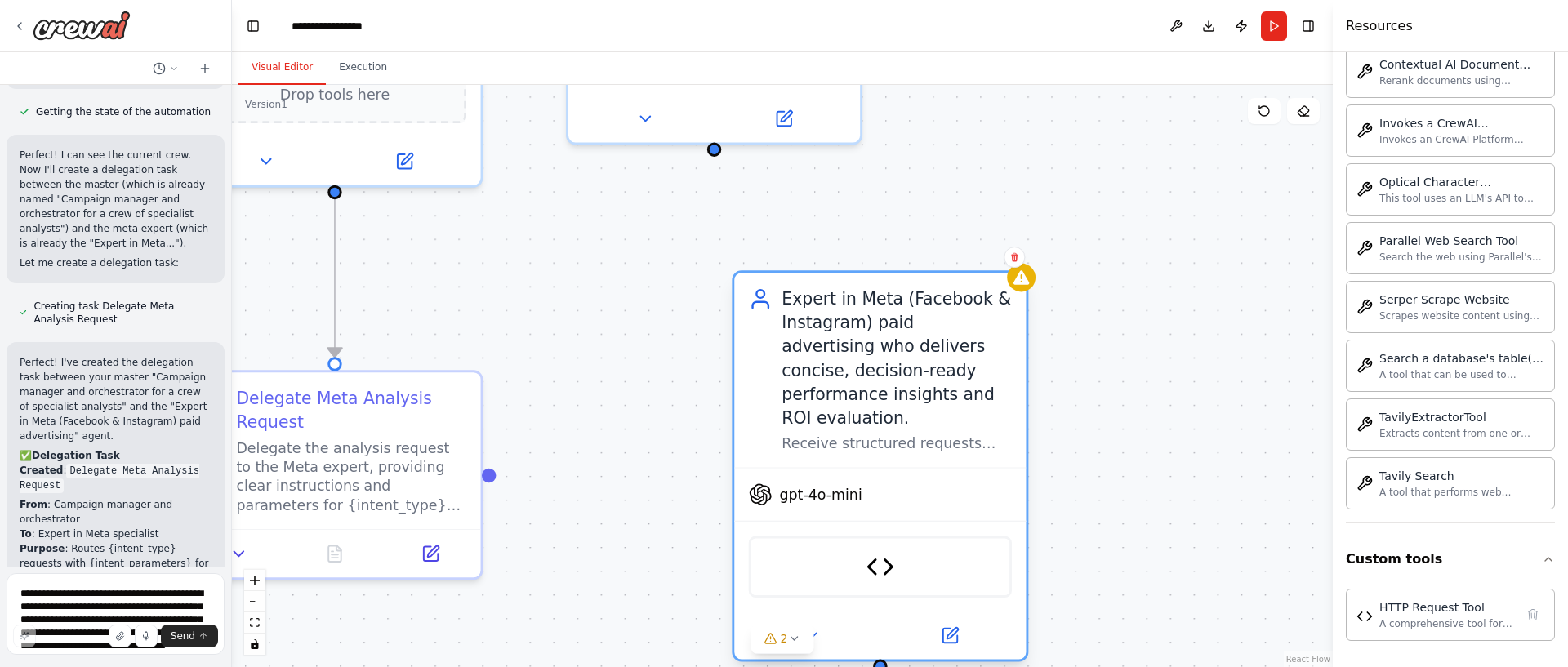
drag, startPoint x: 966, startPoint y: 220, endPoint x: 860, endPoint y: 364, distance: 178.8
click at [860, 364] on div "Expert in Meta (Facebook & Instagram) paid advertising who delivers concise, de…" at bounding box center [897, 358] width 231 height 142
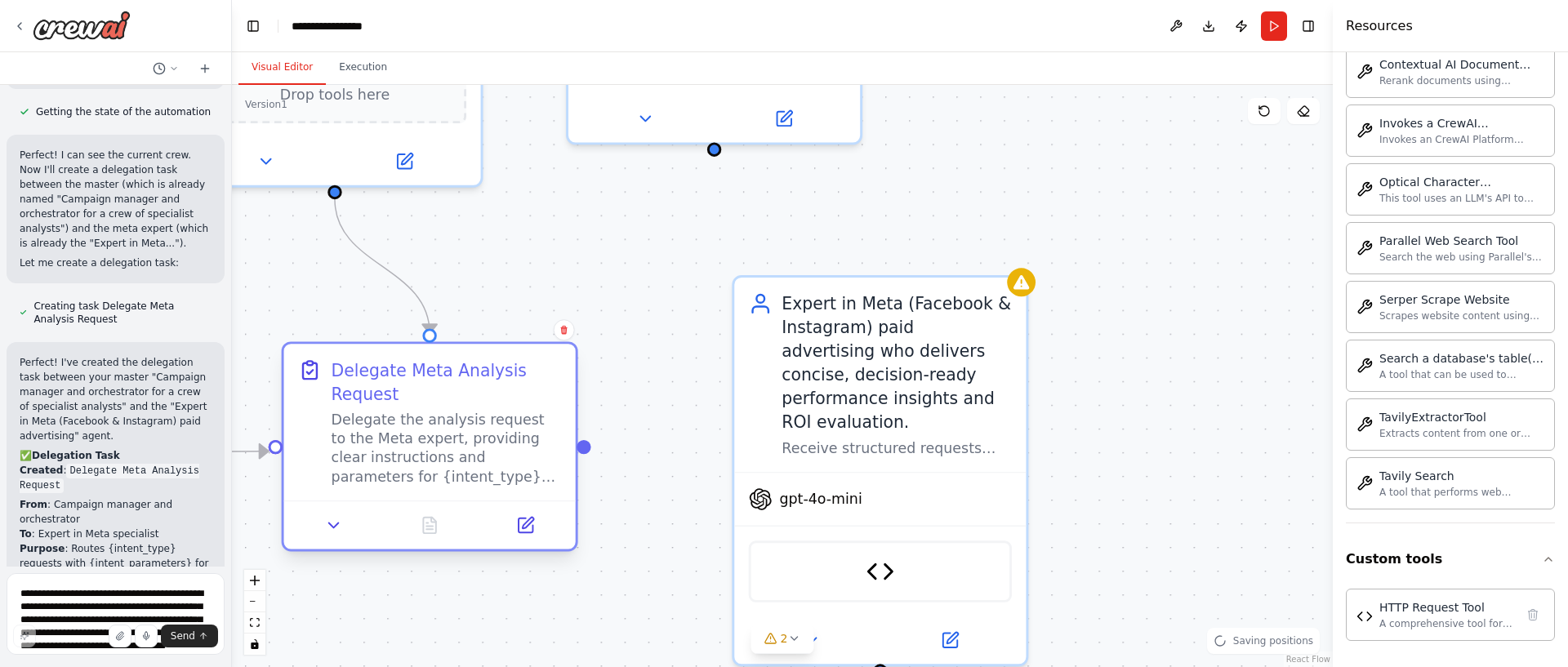
drag, startPoint x: 420, startPoint y: 393, endPoint x: 761, endPoint y: 348, distance: 344.0
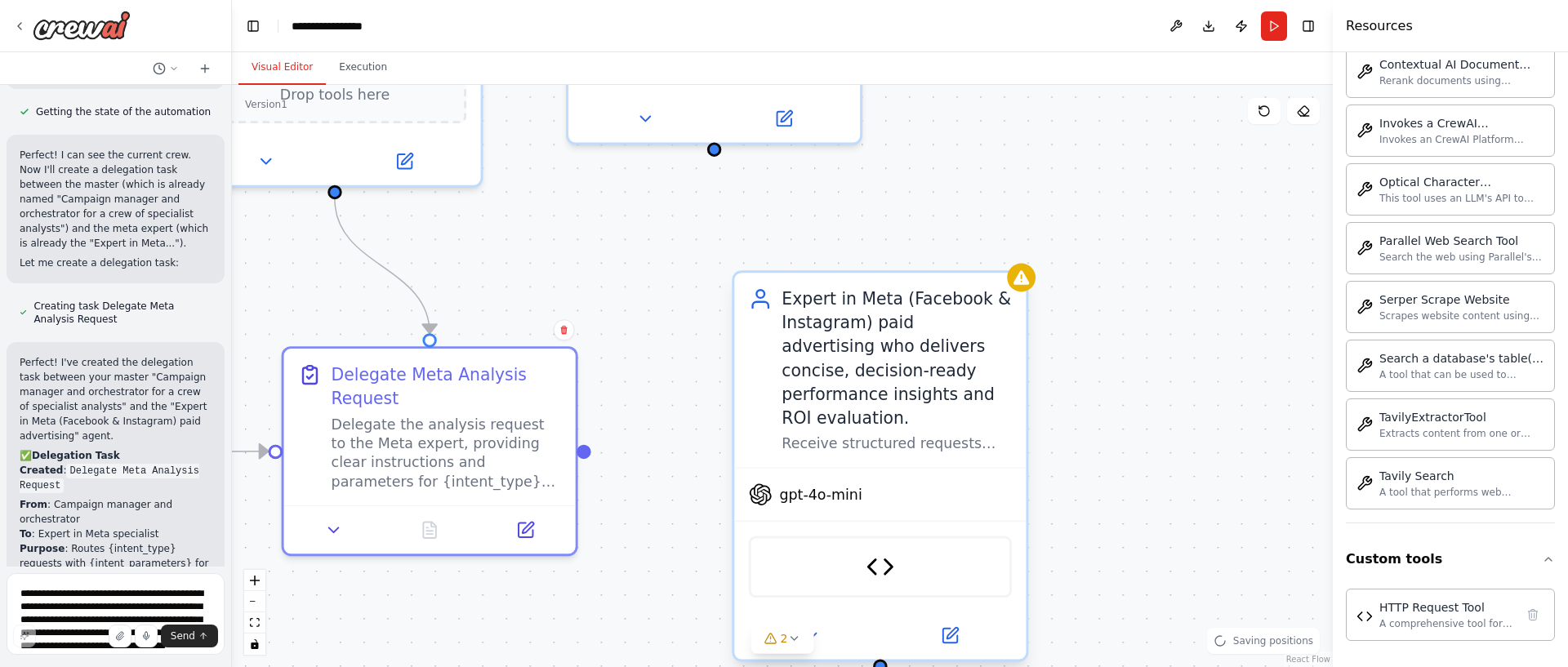
click at [507, 367] on div "Delegate Meta Analysis Request" at bounding box center [447, 387] width 231 height 47
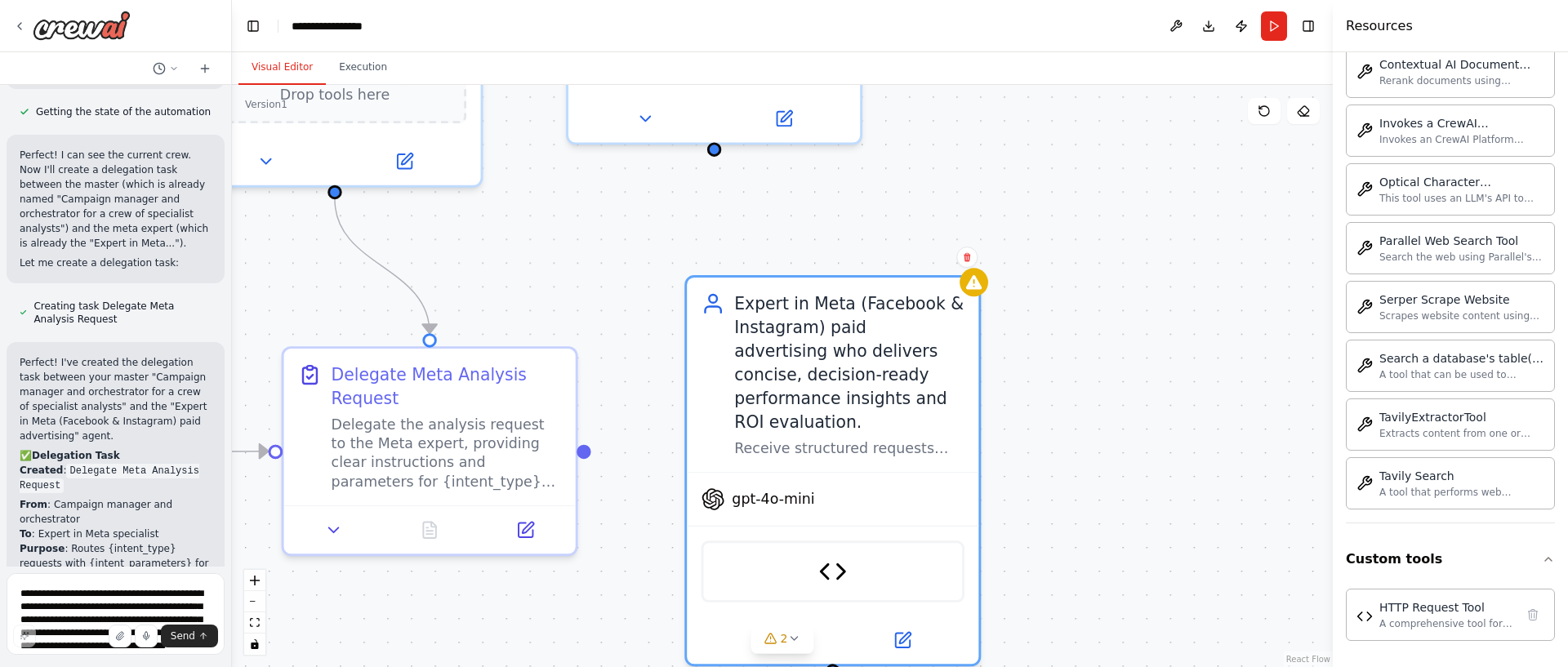
drag, startPoint x: 831, startPoint y: 343, endPoint x: 866, endPoint y: 263, distance: 87.3
click at [785, 346] on div "Expert in Meta (Facebook & Instagram) paid advertising who delivers concise, de…" at bounding box center [849, 362] width 231 height 142
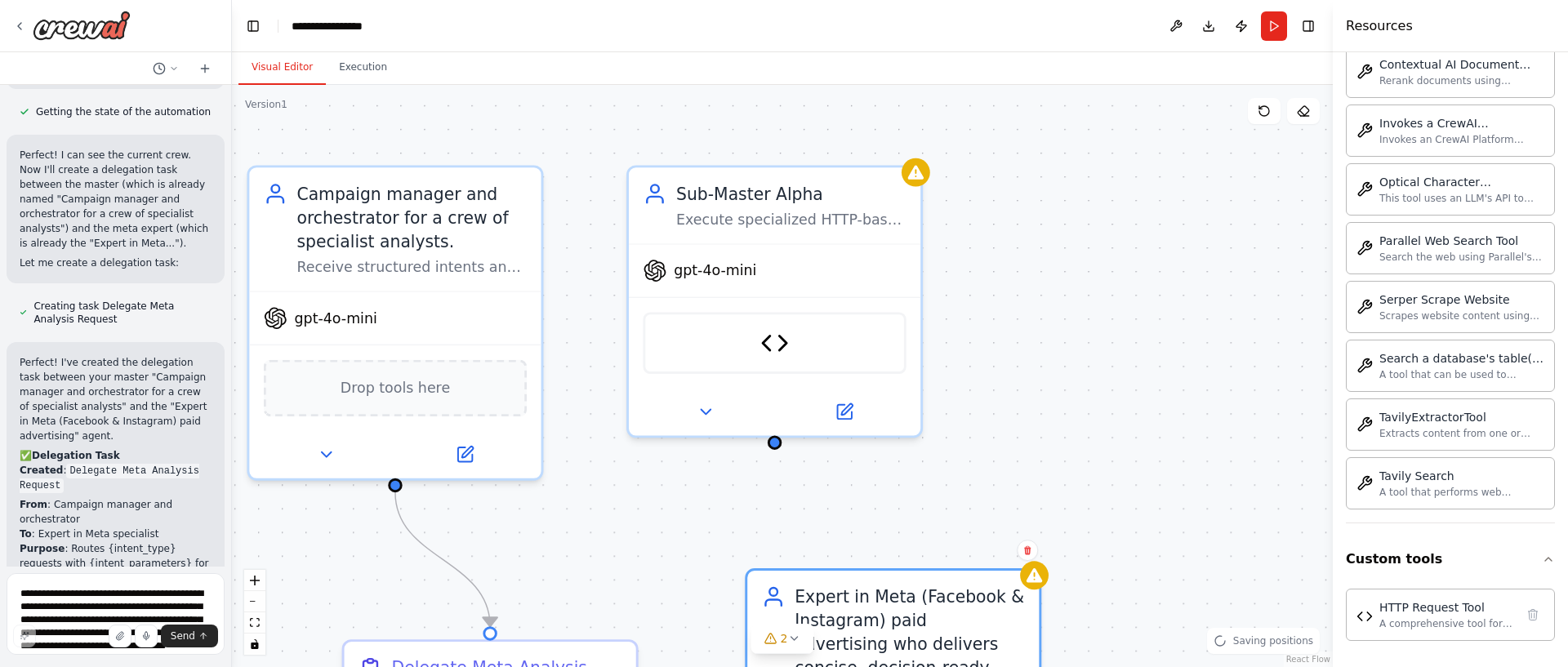
drag, startPoint x: 1013, startPoint y: 137, endPoint x: 1050, endPoint y: 400, distance: 265.6
click at [1081, 437] on div ".deletable-edge-delete-btn { width: 20px; height: 20px; border: 0px solid #ffff…" at bounding box center [783, 377] width 1101 height 583
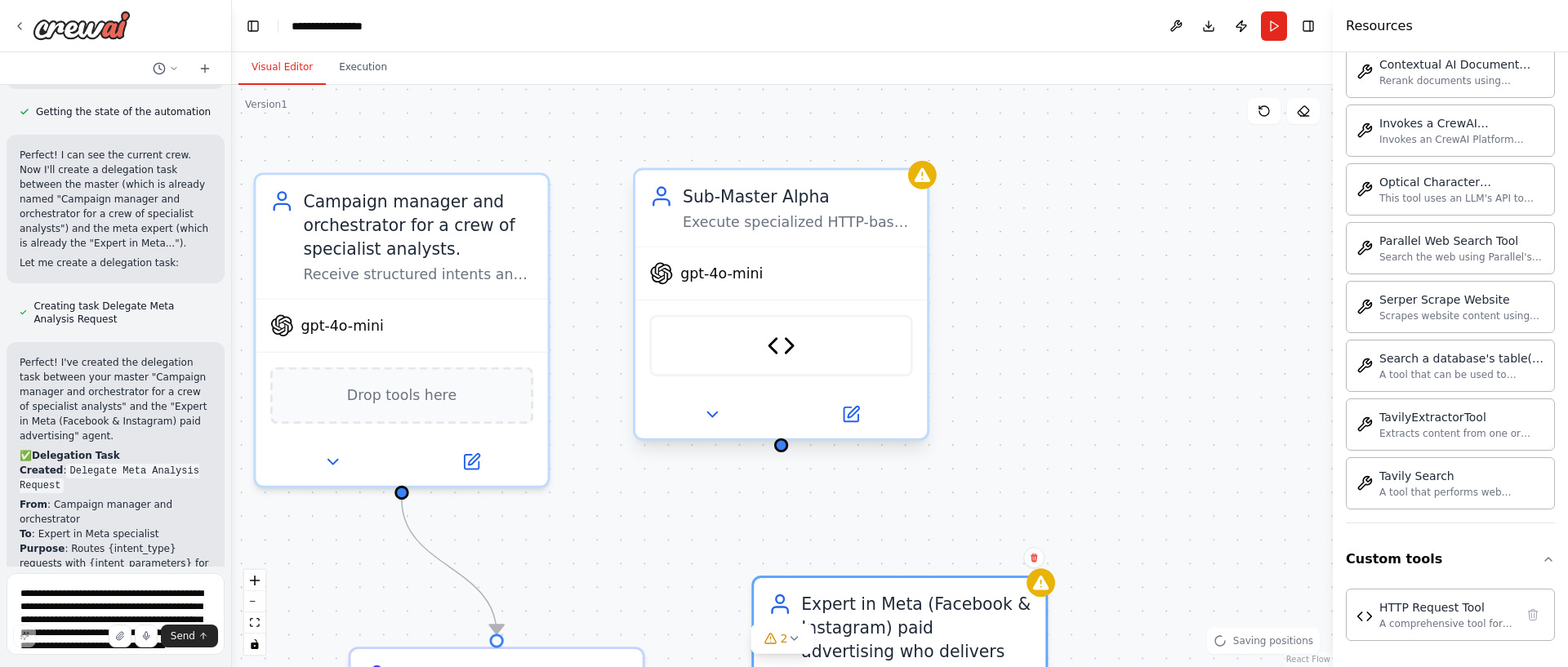
click at [856, 199] on div "Sub-Master Alpha" at bounding box center [798, 197] width 231 height 24
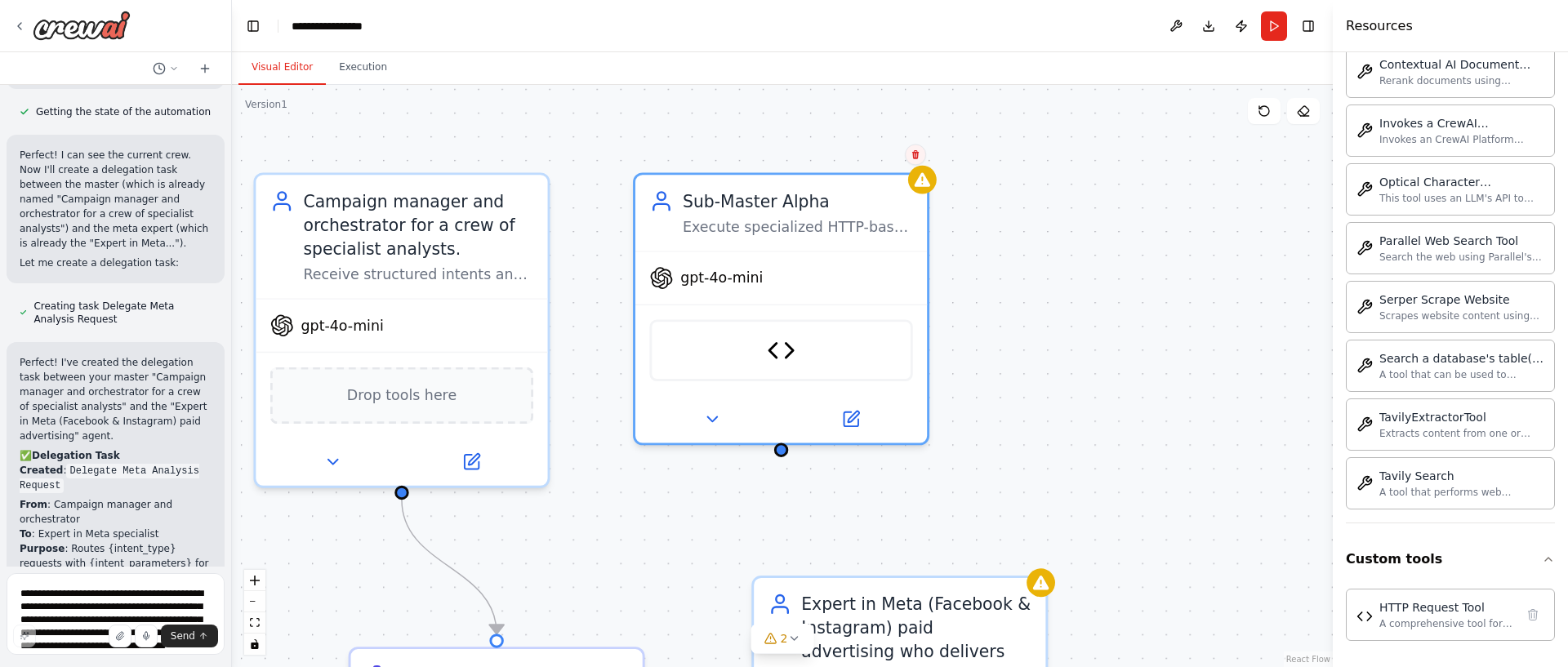
click at [916, 154] on icon at bounding box center [915, 155] width 10 height 10
click at [861, 155] on button "Confirm" at bounding box center [869, 154] width 58 height 19
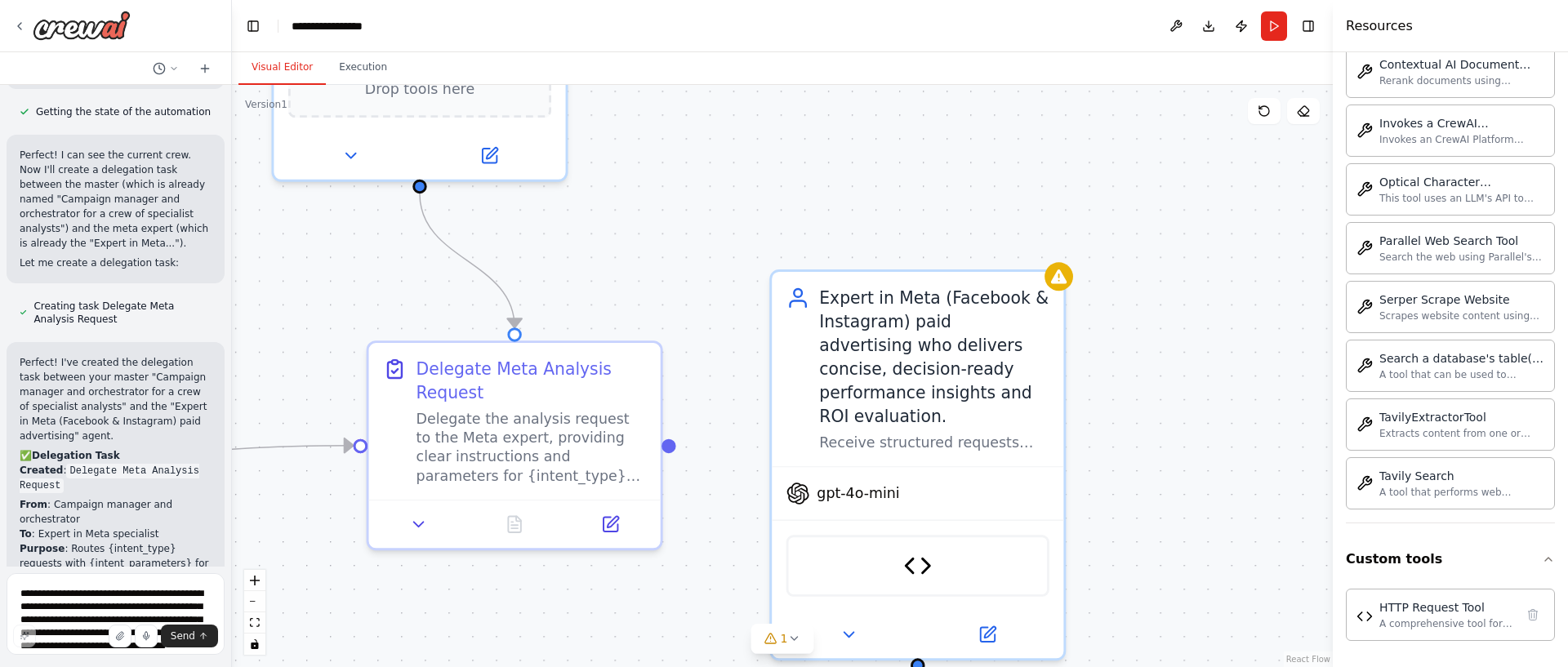
drag, startPoint x: 821, startPoint y: 352, endPoint x: 720, endPoint y: 502, distance: 180.8
click at [844, 153] on div ".deletable-edge-delete-btn { width: 20px; height: 20px; border: 0px solid #ffff…" at bounding box center [783, 377] width 1101 height 583
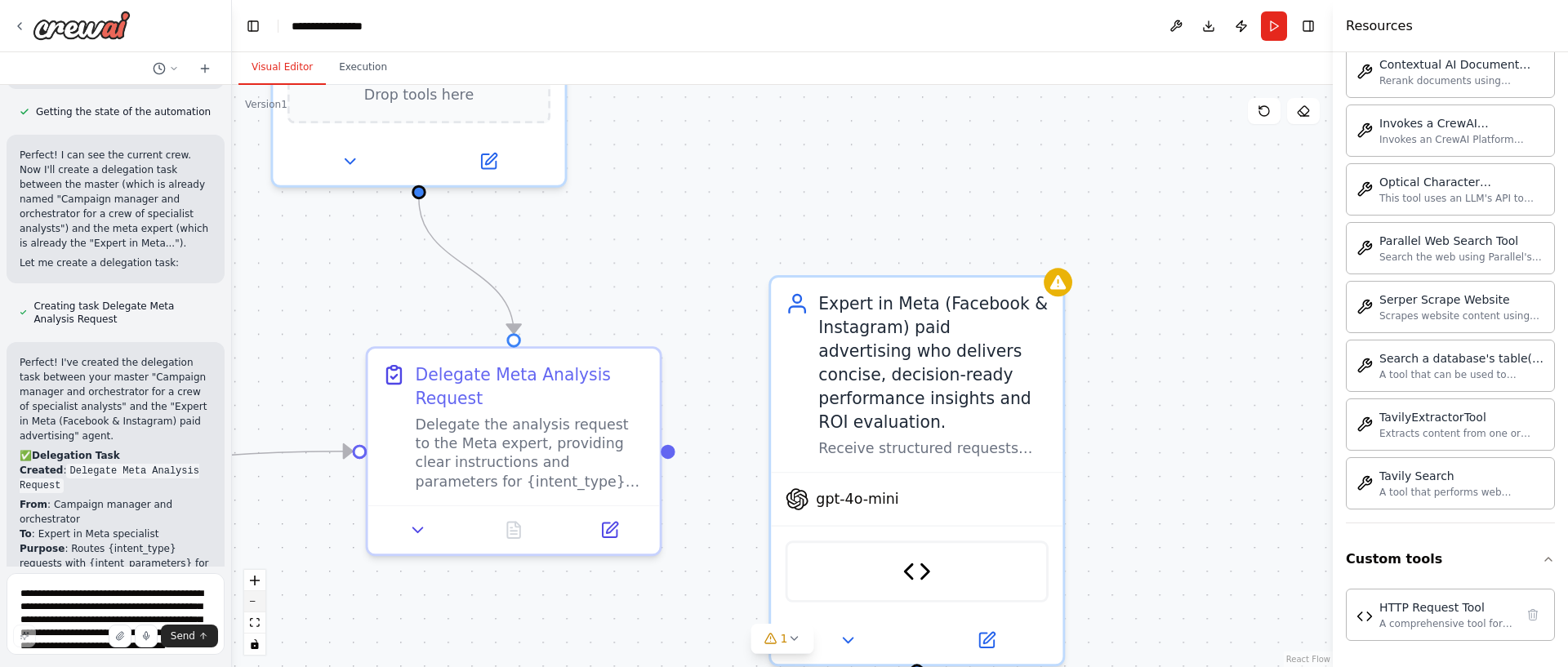
click at [258, 607] on button "zoom out" at bounding box center [254, 601] width 21 height 21
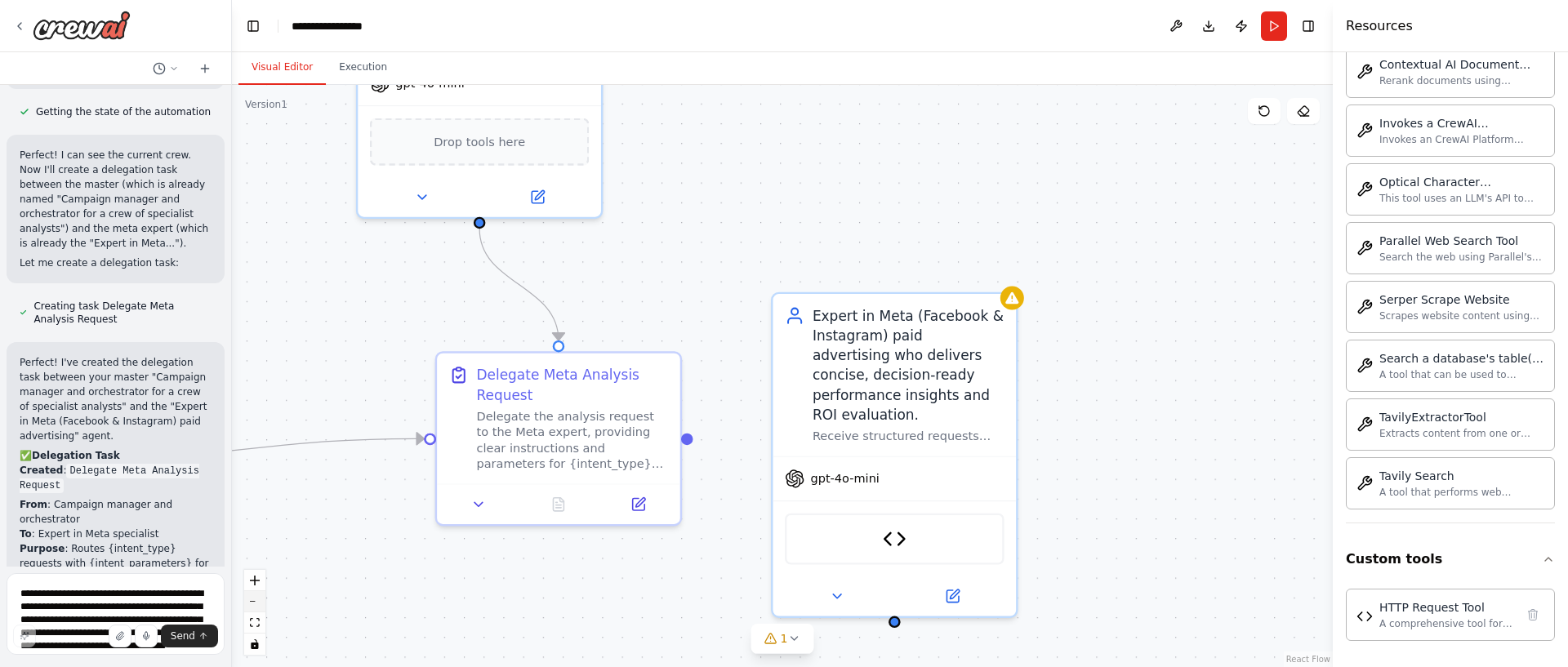
click at [258, 607] on button "zoom out" at bounding box center [254, 601] width 21 height 21
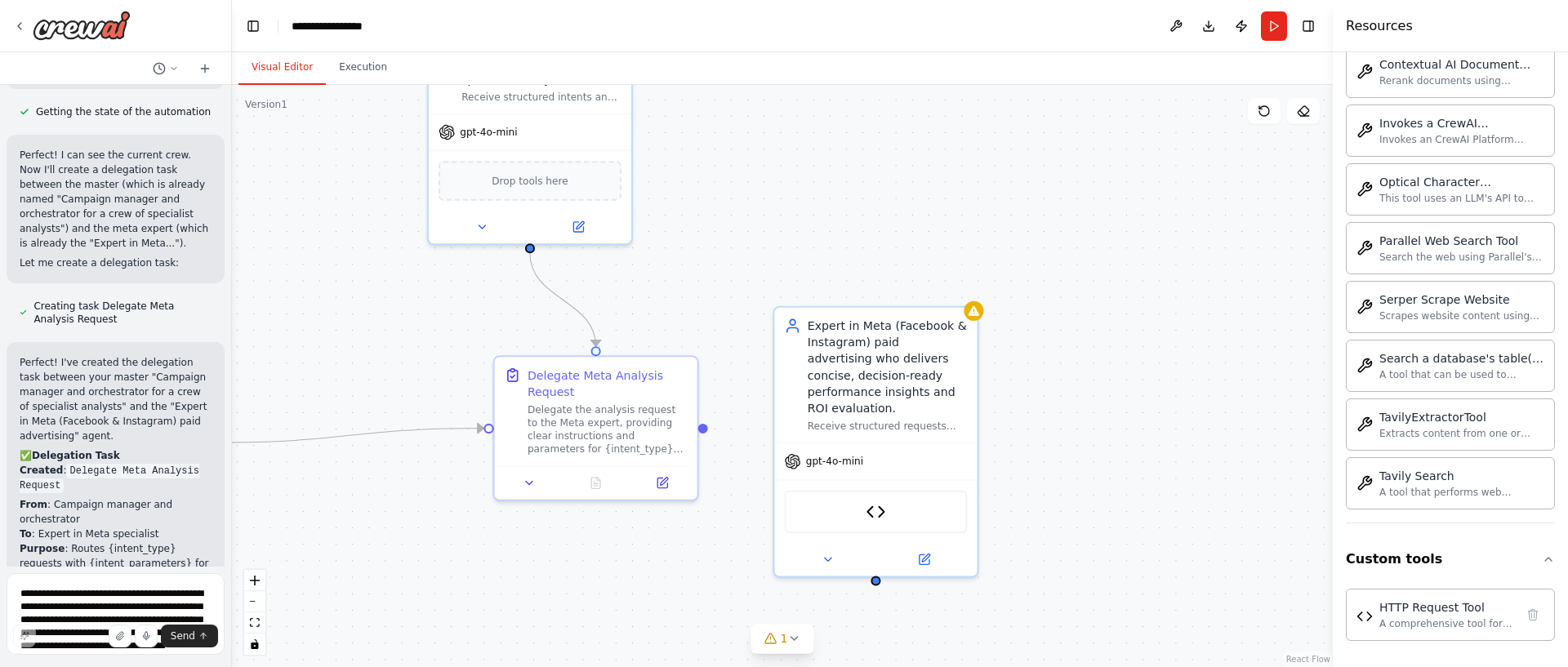
drag, startPoint x: 258, startPoint y: 607, endPoint x: 144, endPoint y: 614, distance: 114.2
click at [258, 607] on button "zoom out" at bounding box center [254, 601] width 21 height 21
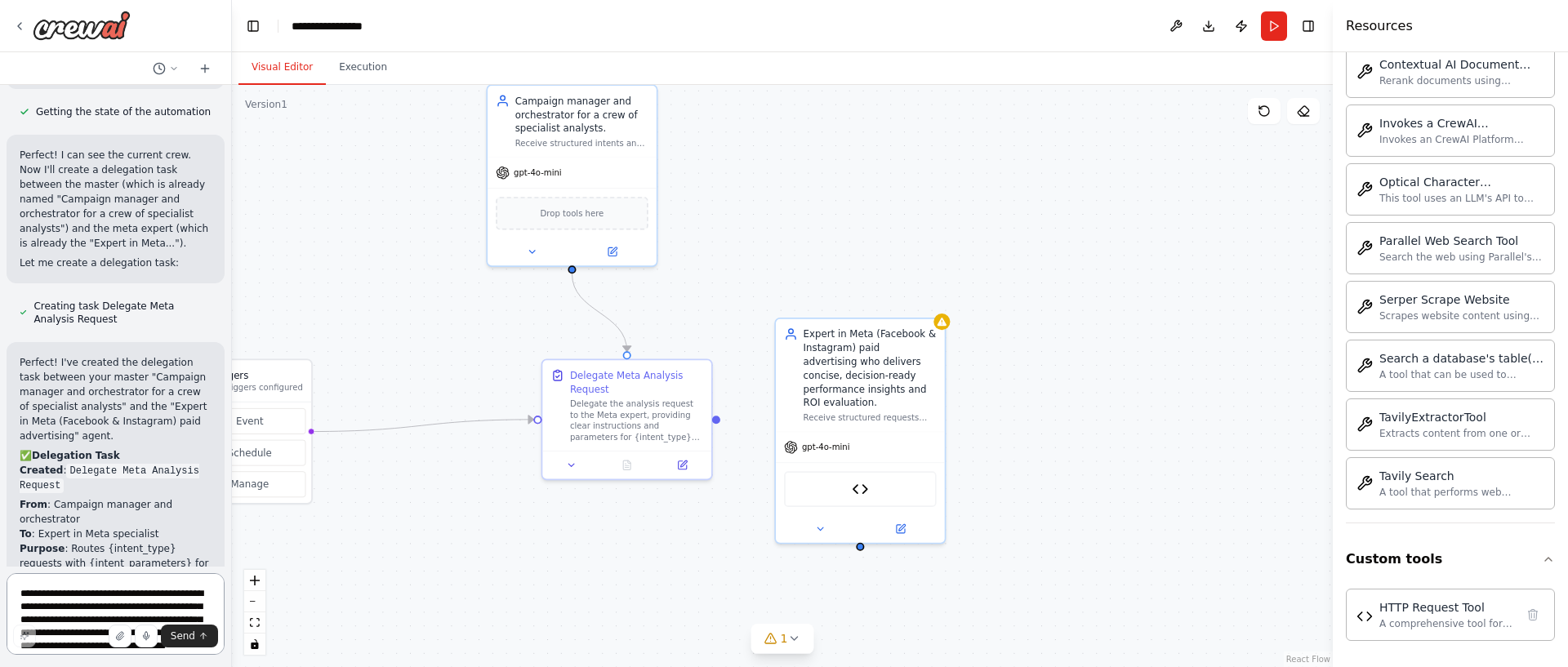
click at [124, 594] on textarea "**********" at bounding box center [116, 614] width 218 height 82
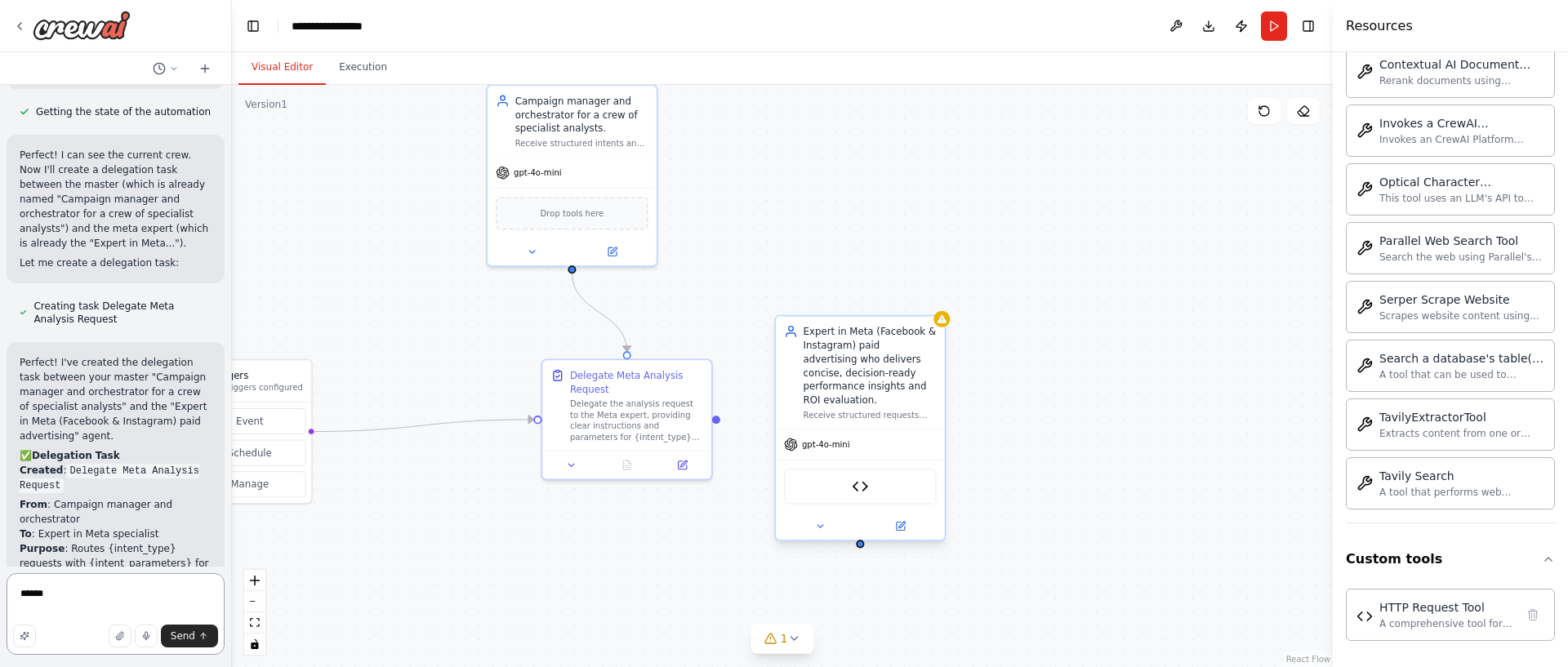
type textarea "*****"
click at [876, 381] on div "Expert in Meta (Facebook & Instagram) paid advertising who delivers concise, de…" at bounding box center [871, 366] width 133 height 83
click at [892, 518] on button at bounding box center [900, 525] width 78 height 16
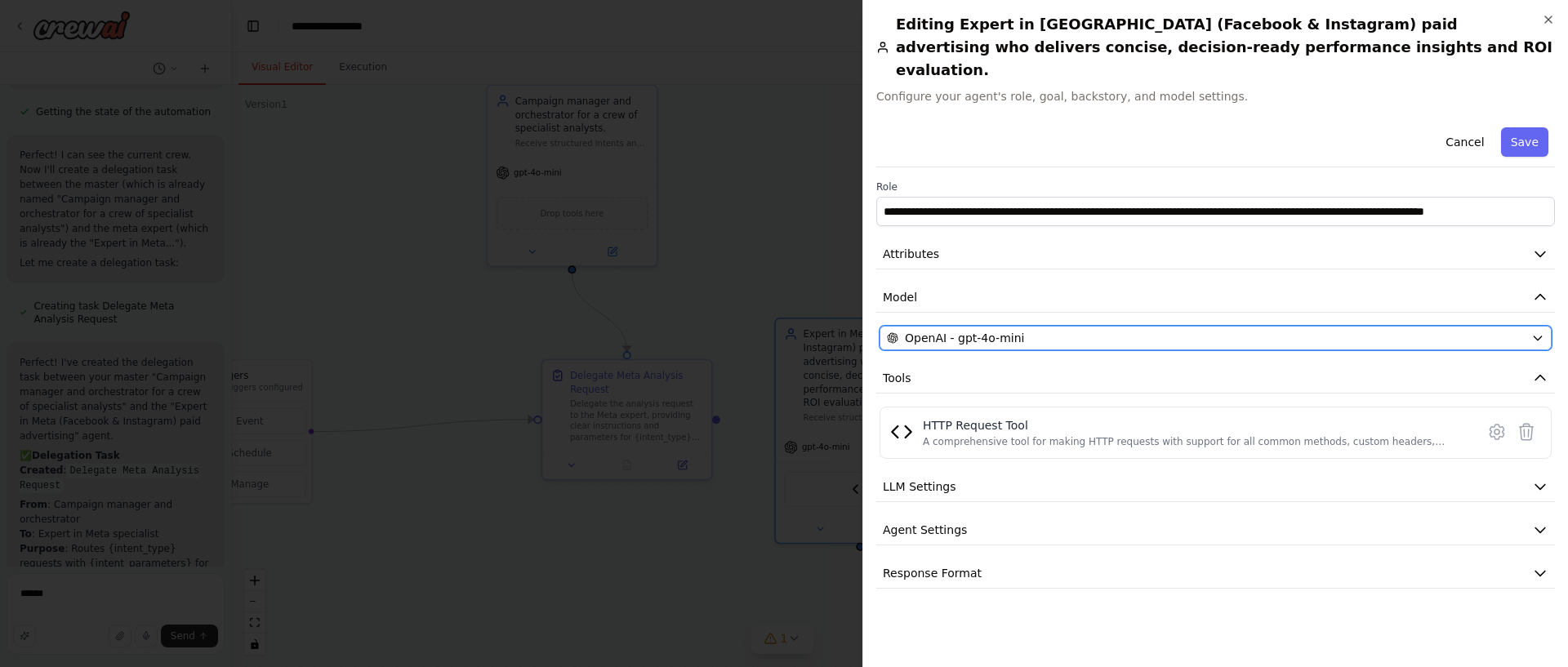
click at [1086, 330] on div "OpenAI - gpt-4o-mini" at bounding box center [1205, 338] width 638 height 16
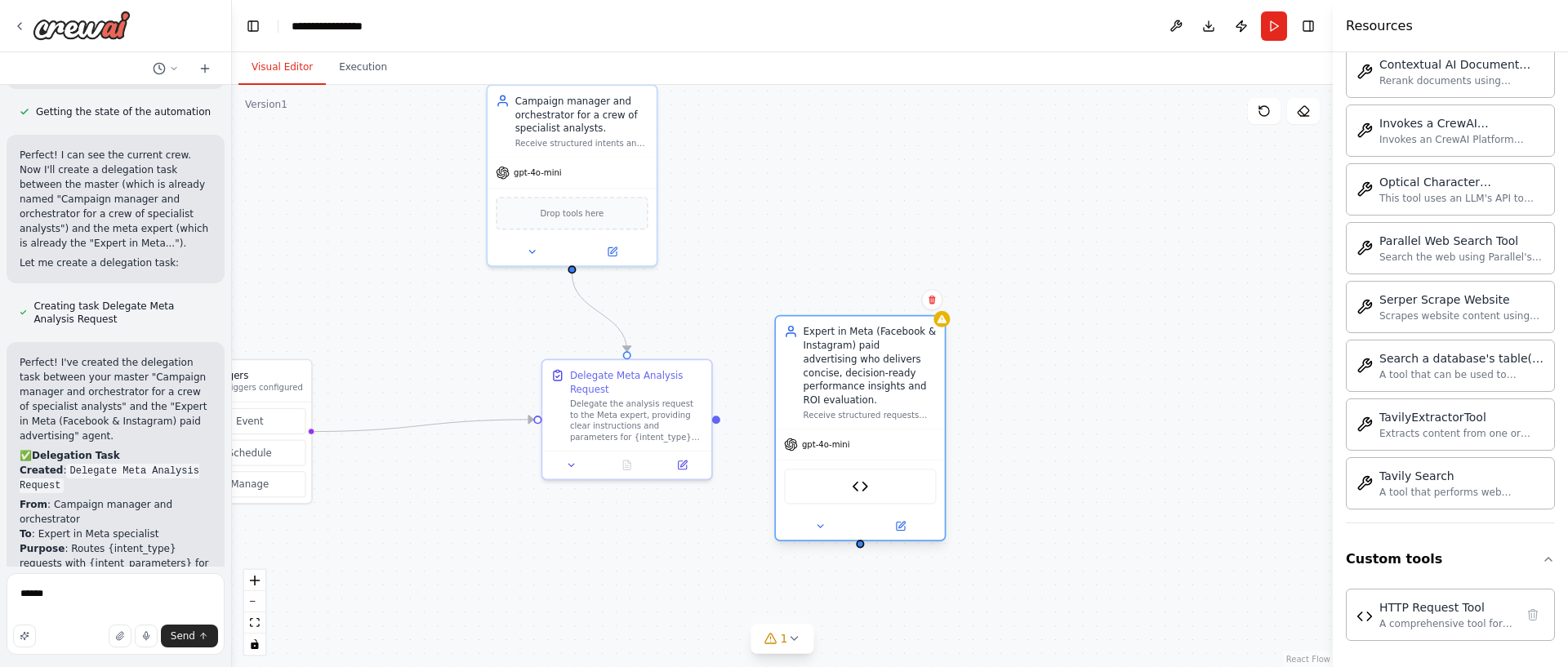
click at [894, 431] on div "gpt-4o-mini" at bounding box center [860, 445] width 169 height 30
click at [879, 474] on div "HTTP Request Tool" at bounding box center [860, 486] width 153 height 36
click at [898, 345] on div "Expert in Meta (Facebook & Instagram) paid advertising who delivers concise, de…" at bounding box center [871, 366] width 133 height 83
click at [908, 518] on button at bounding box center [900, 525] width 78 height 16
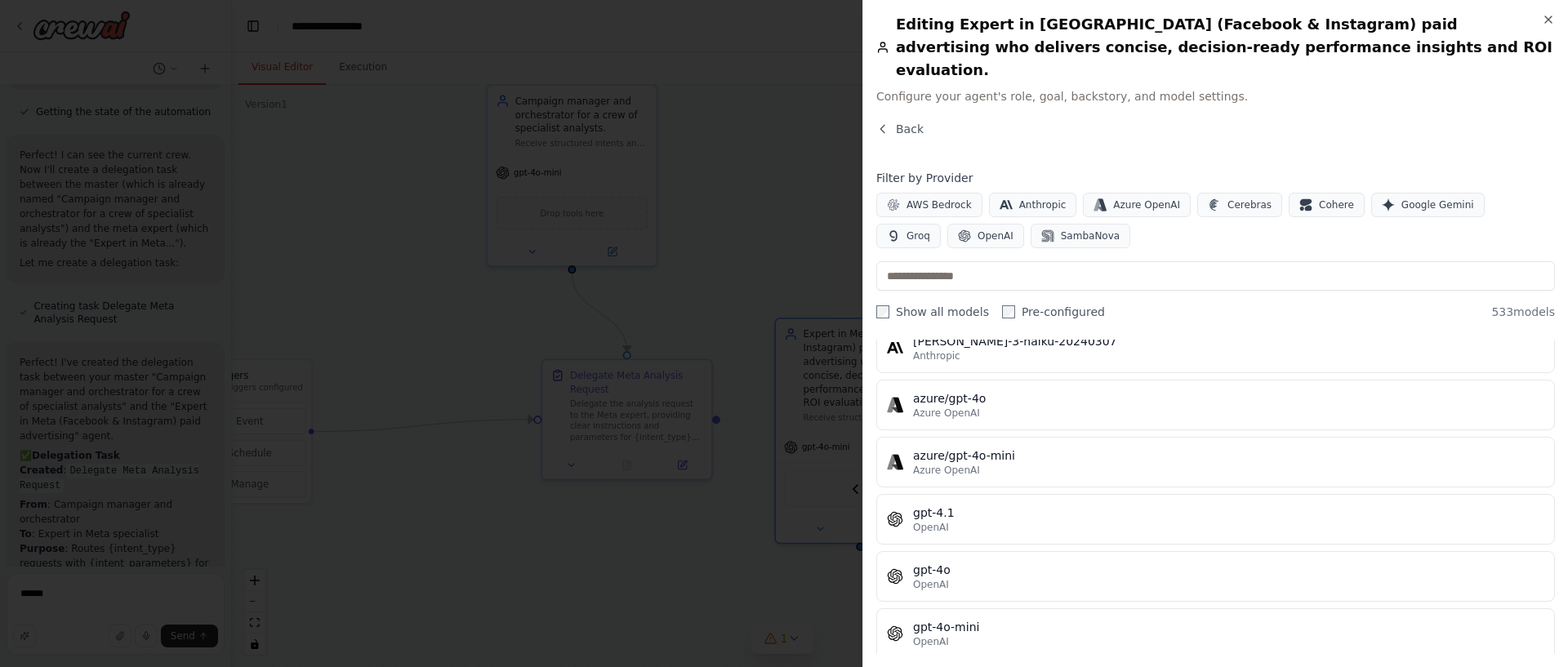
scroll to position [138, 0]
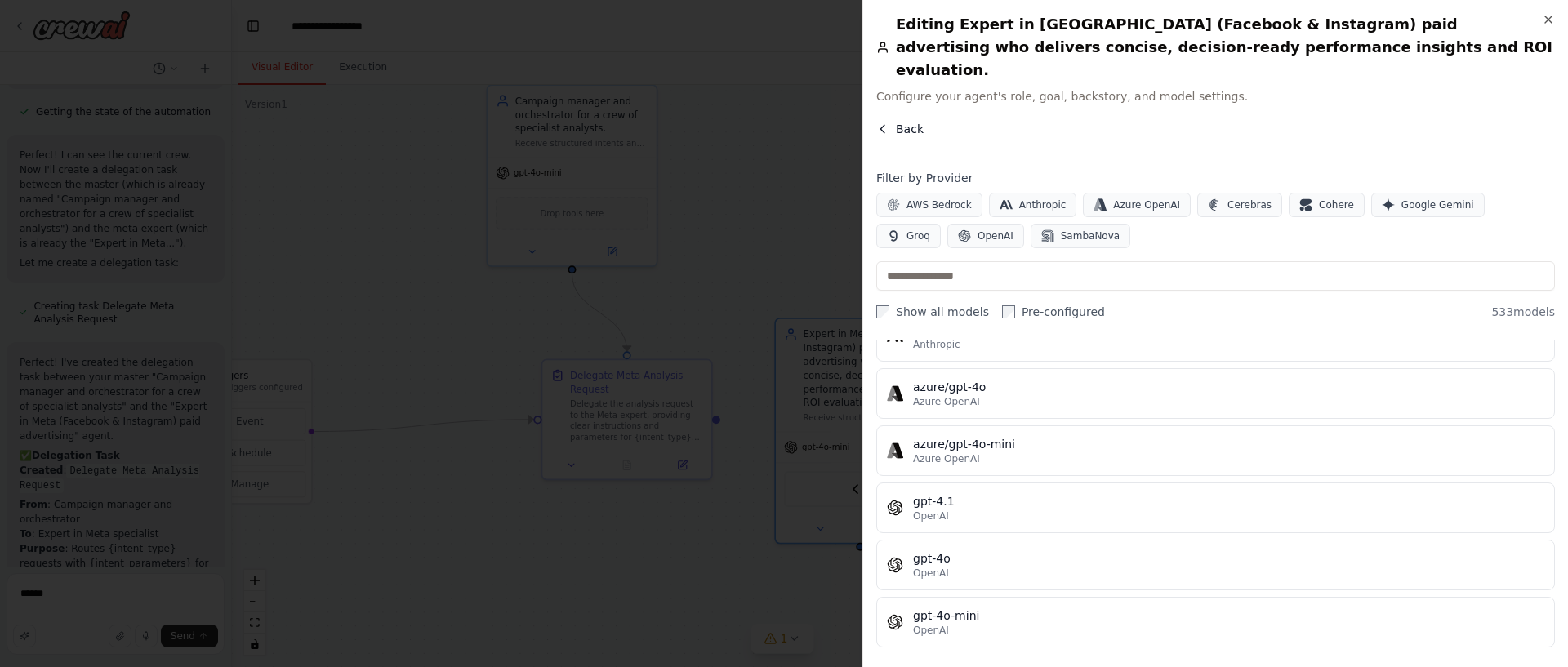
click at [884, 122] on icon "button" at bounding box center [882, 128] width 13 height 13
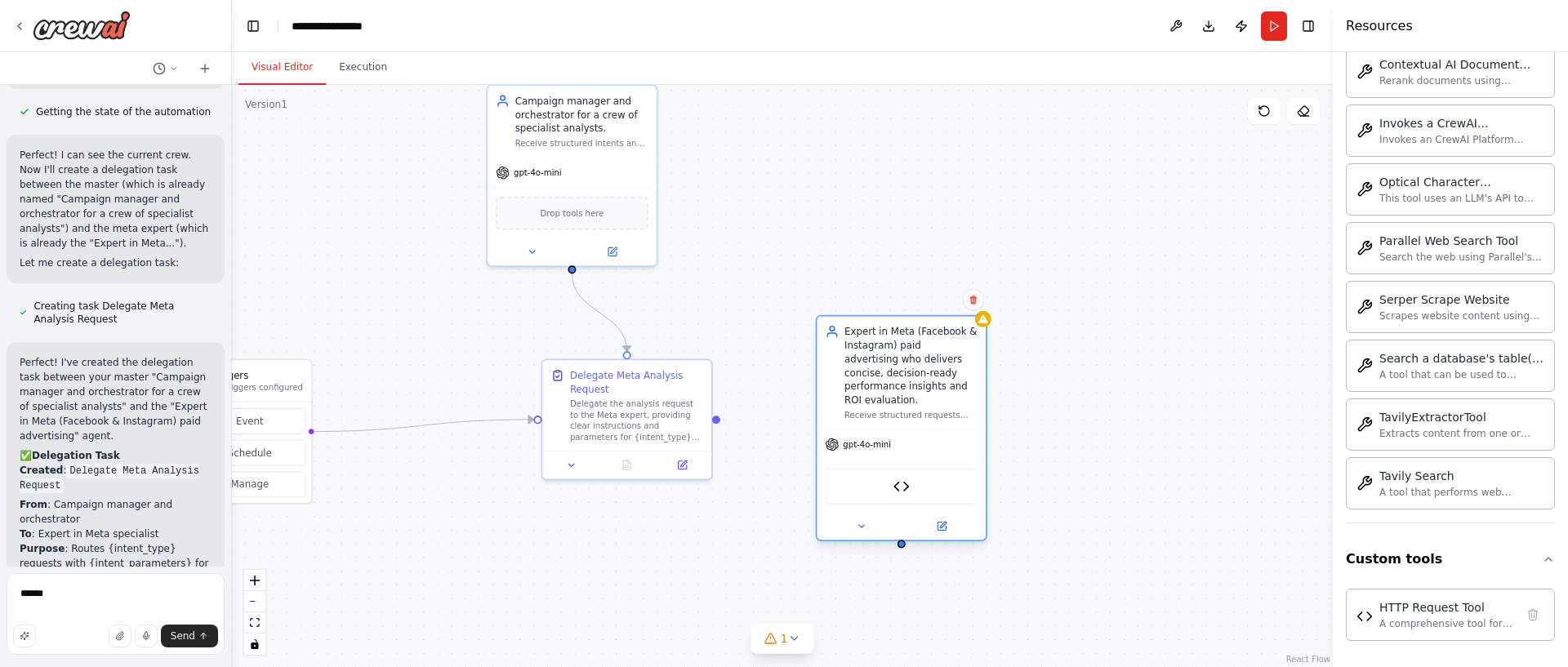
drag, startPoint x: 894, startPoint y: 401, endPoint x: 931, endPoint y: 401, distance: 37.0
click at [931, 410] on div "Receive structured requests from the Master Agent (objective, date range, filte…" at bounding box center [911, 415] width 133 height 11
click at [798, 276] on div ".deletable-edge-delete-btn { width: 20px; height: 20px; border: 0px solid #ffff…" at bounding box center [783, 377] width 1101 height 583
click at [887, 386] on div "Expert in Meta (Facebook & Instagram) paid advertising who delivers concise, de…" at bounding box center [911, 366] width 133 height 83
click at [946, 518] on button at bounding box center [941, 525] width 78 height 16
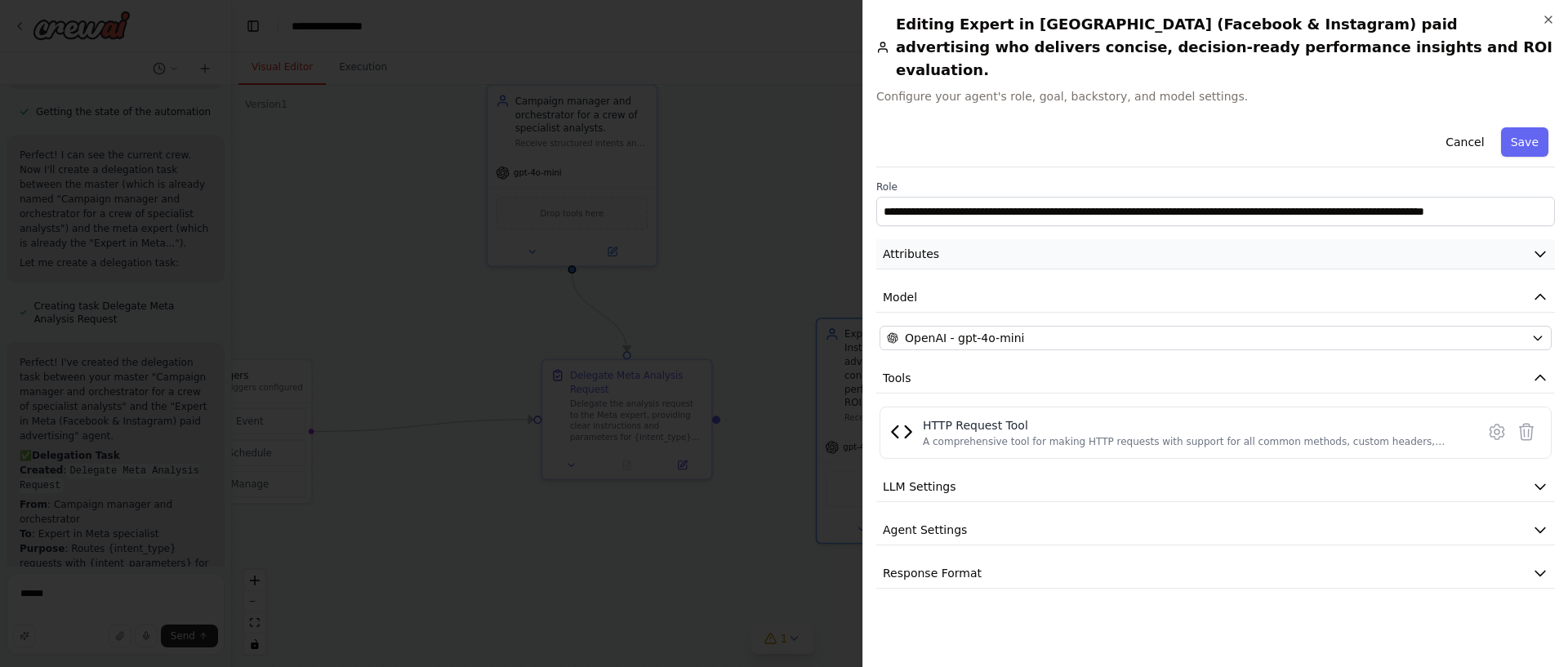
click at [990, 242] on button "Attributes" at bounding box center [1216, 254] width 679 height 30
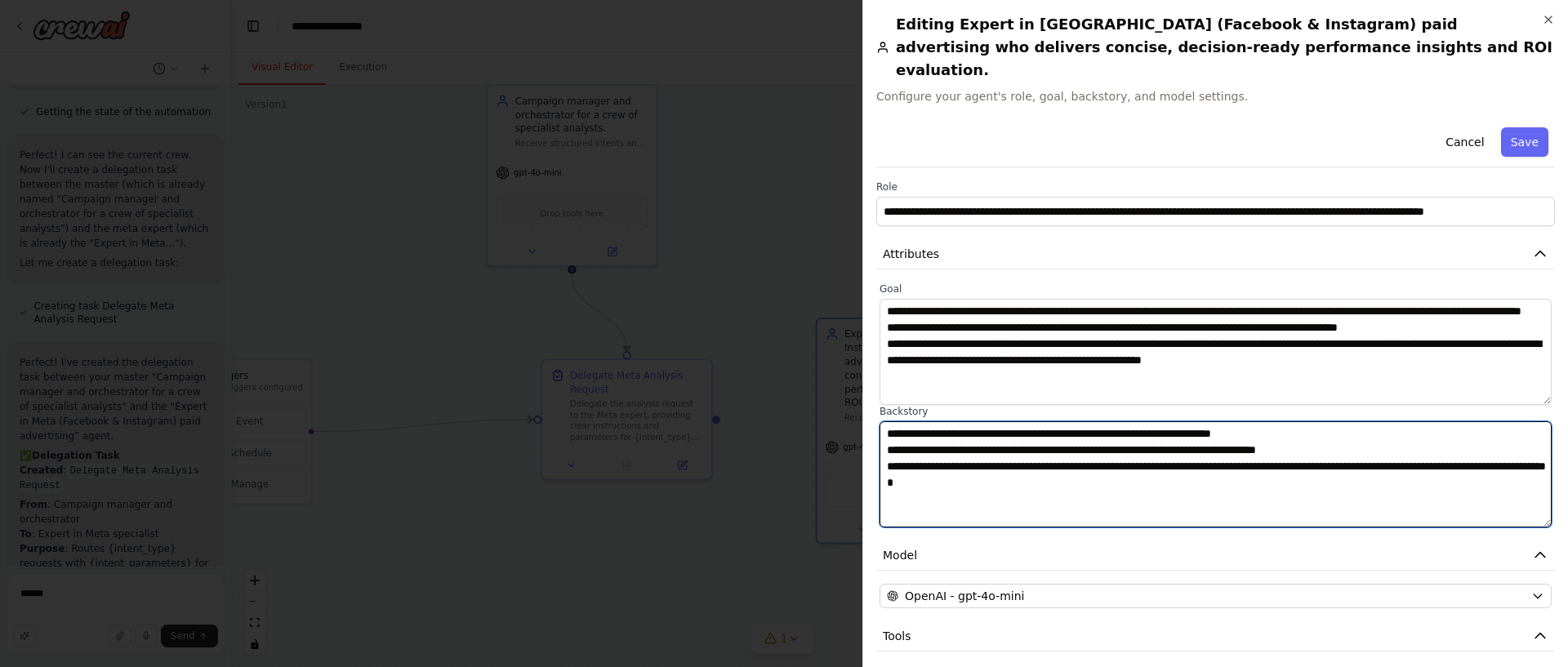
drag, startPoint x: 1112, startPoint y: 458, endPoint x: 964, endPoint y: 393, distance: 161.6
click at [888, 421] on textarea "**********" at bounding box center [1216, 474] width 672 height 106
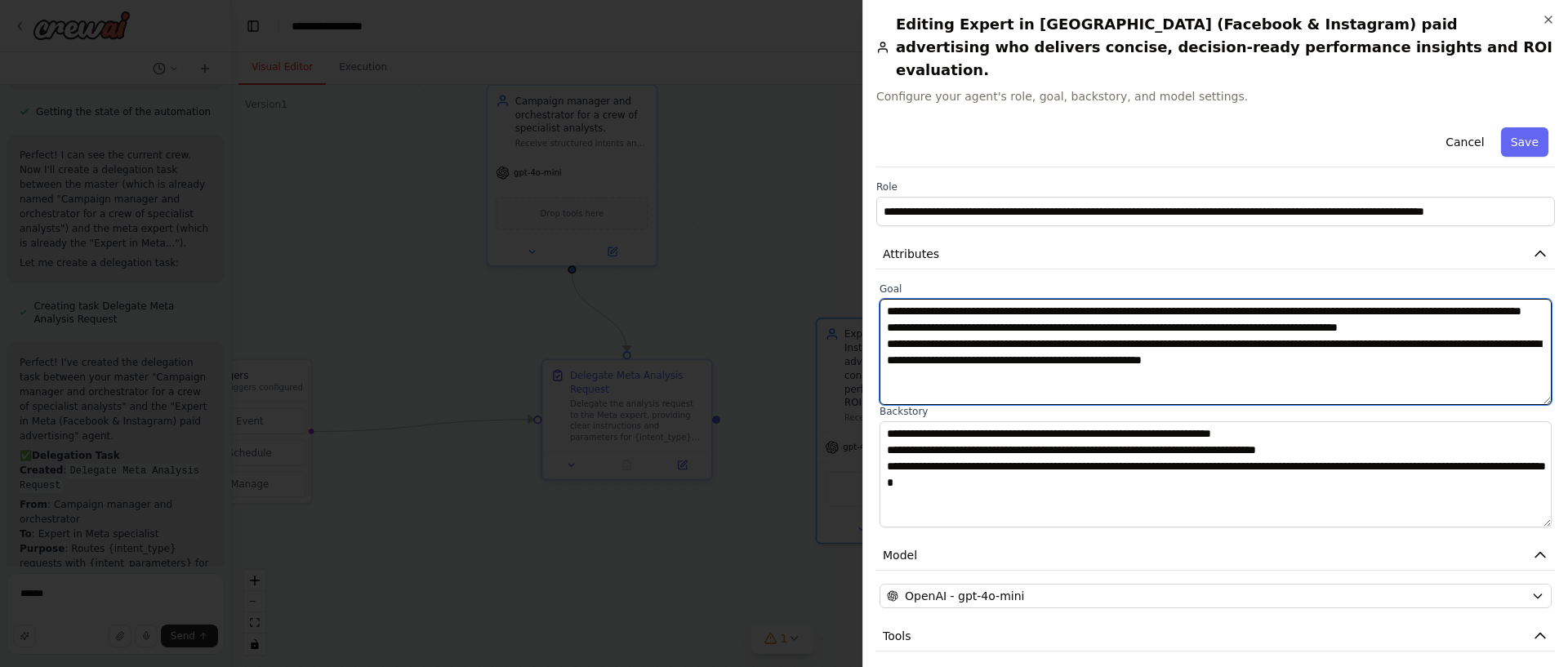
drag, startPoint x: 1287, startPoint y: 364, endPoint x: 1300, endPoint y: 363, distance: 13.0
click at [1290, 364] on textarea "**********" at bounding box center [1216, 352] width 672 height 106
drag, startPoint x: 1480, startPoint y: 350, endPoint x: 877, endPoint y: 285, distance: 606.5
click at [877, 285] on div "**********" at bounding box center [1216, 405] width 679 height 245
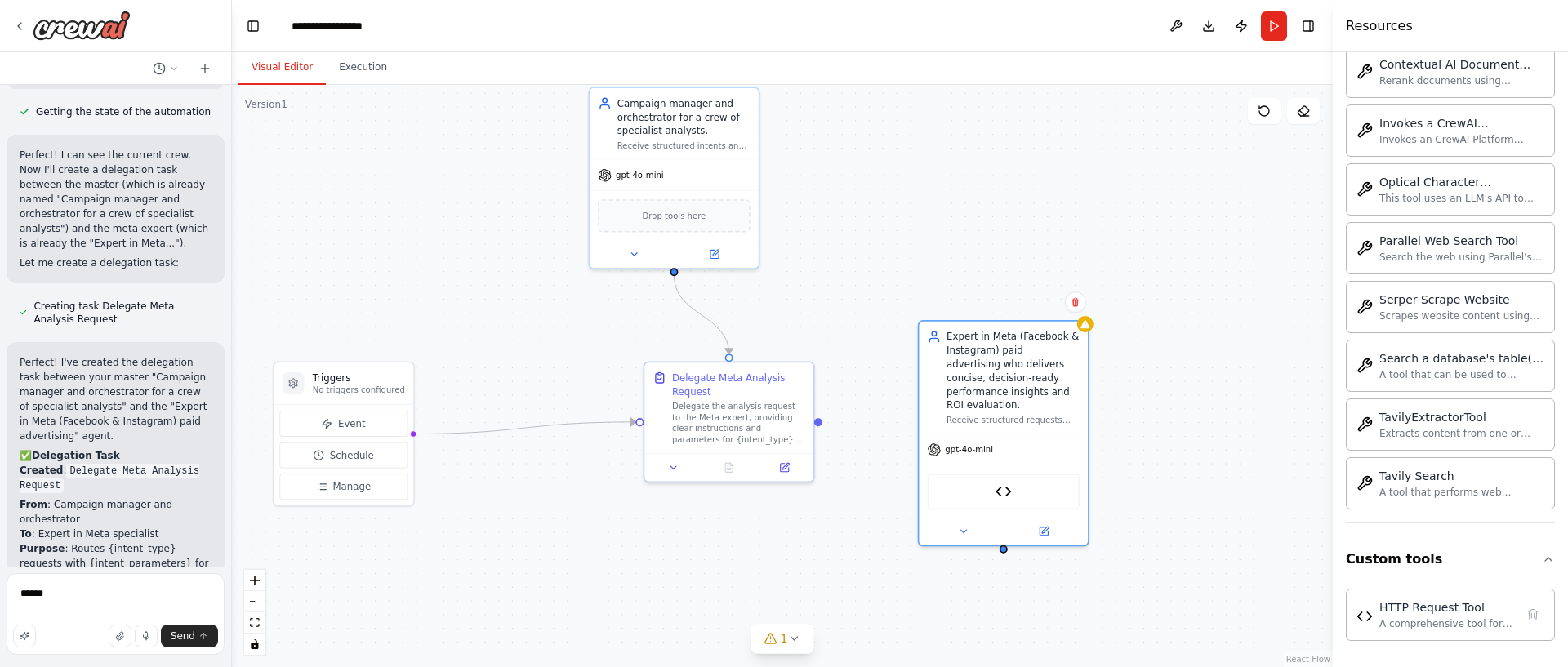
drag, startPoint x: 401, startPoint y: 318, endPoint x: 488, endPoint y: 320, distance: 87.0
click at [488, 320] on div ".deletable-edge-delete-btn { width: 20px; height: 20px; border: 0px solid #ffff…" at bounding box center [783, 377] width 1101 height 583
drag, startPoint x: 1186, startPoint y: 208, endPoint x: 1228, endPoint y: 150, distance: 71.6
click at [1185, 207] on div ".deletable-edge-delete-btn { width: 20px; height: 20px; border: 0px solid #ffff…" at bounding box center [783, 377] width 1101 height 583
click at [1269, 36] on button "Run" at bounding box center [1273, 26] width 26 height 30
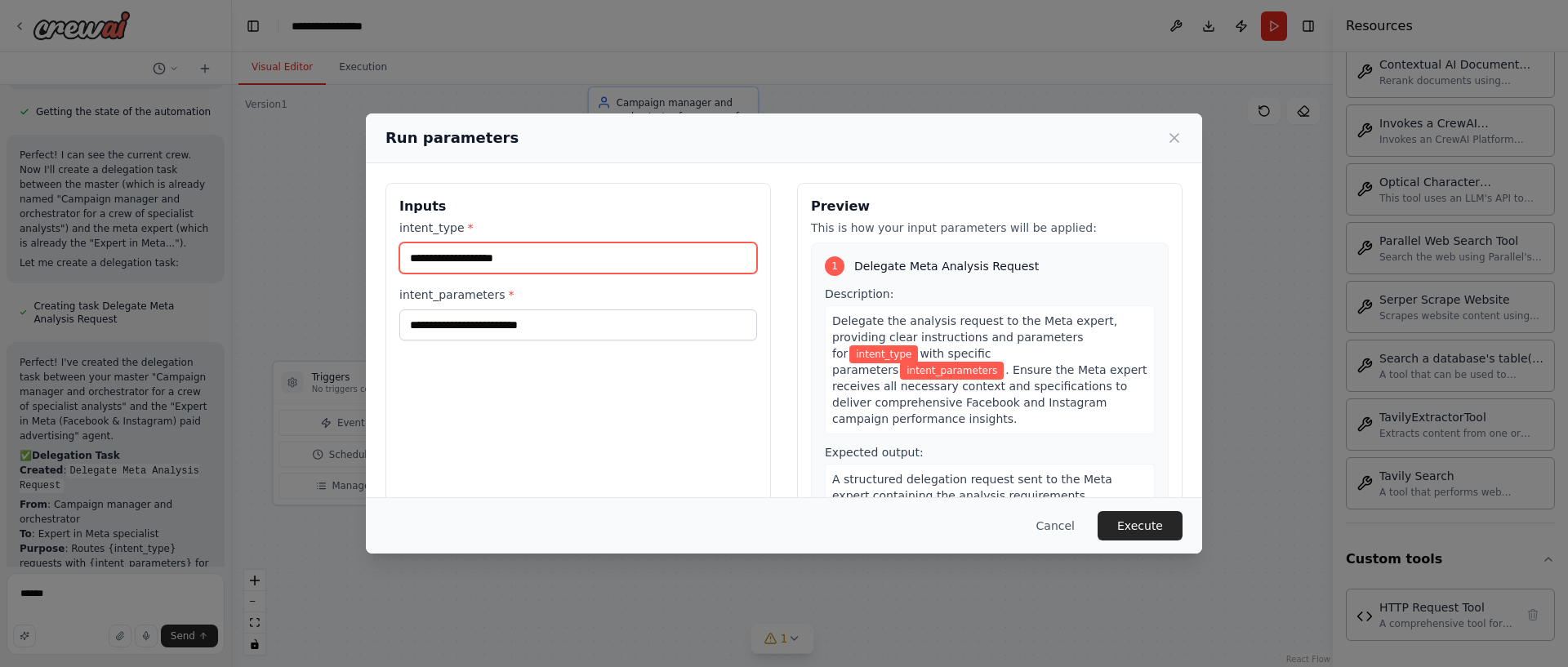
click at [587, 247] on input "intent_type *" at bounding box center [578, 258] width 358 height 31
click at [588, 252] on input "intent_type *" at bounding box center [578, 258] width 358 height 31
click at [550, 307] on div "intent_parameters *" at bounding box center [578, 313] width 358 height 54
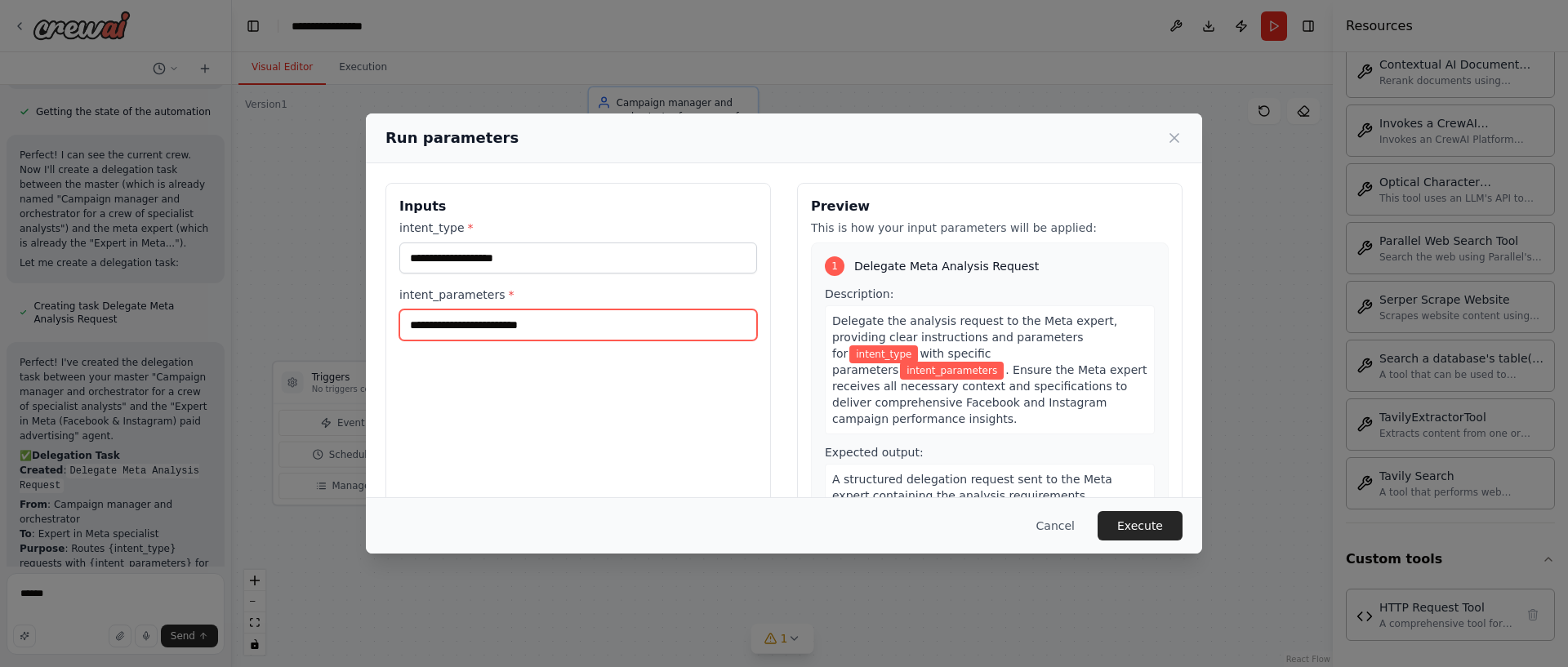
click at [551, 321] on input "intent_parameters *" at bounding box center [578, 325] width 358 height 31
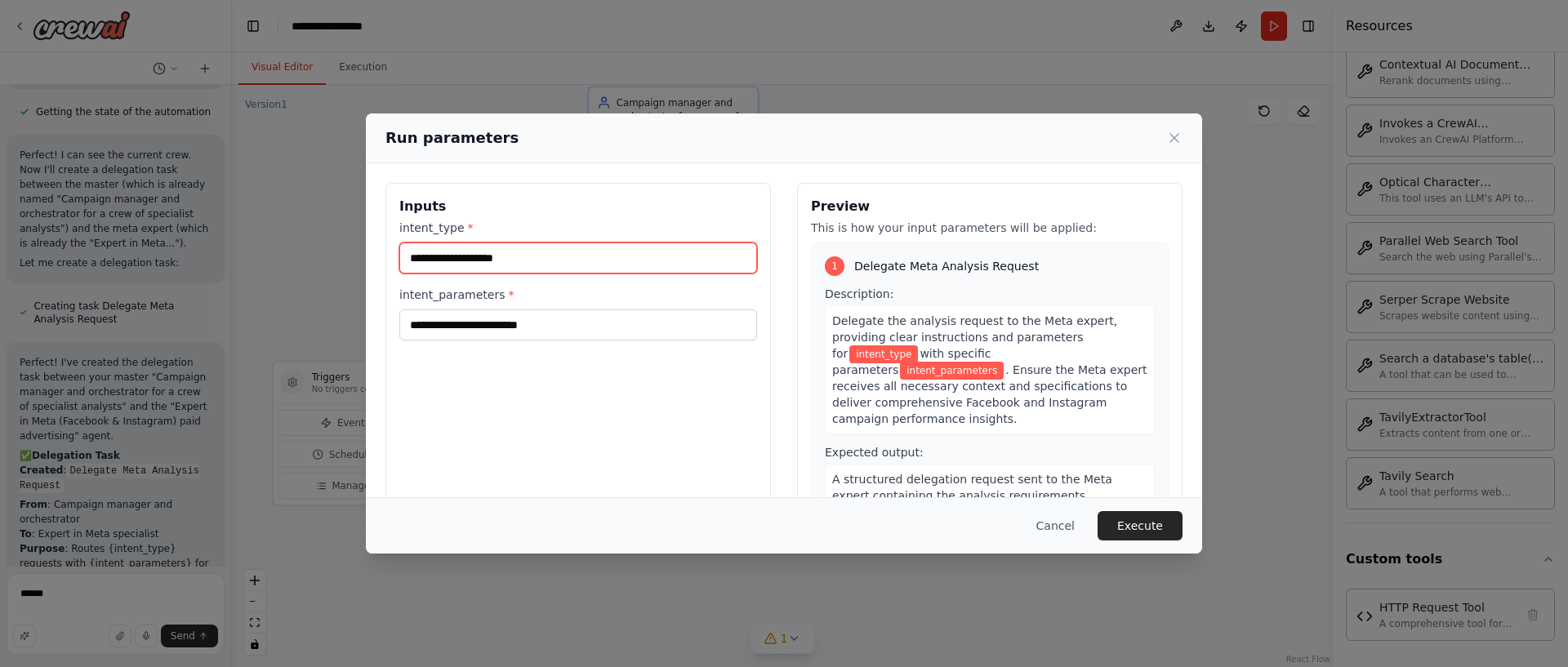
click at [534, 262] on input "intent_type *" at bounding box center [578, 258] width 358 height 31
type input "**********"
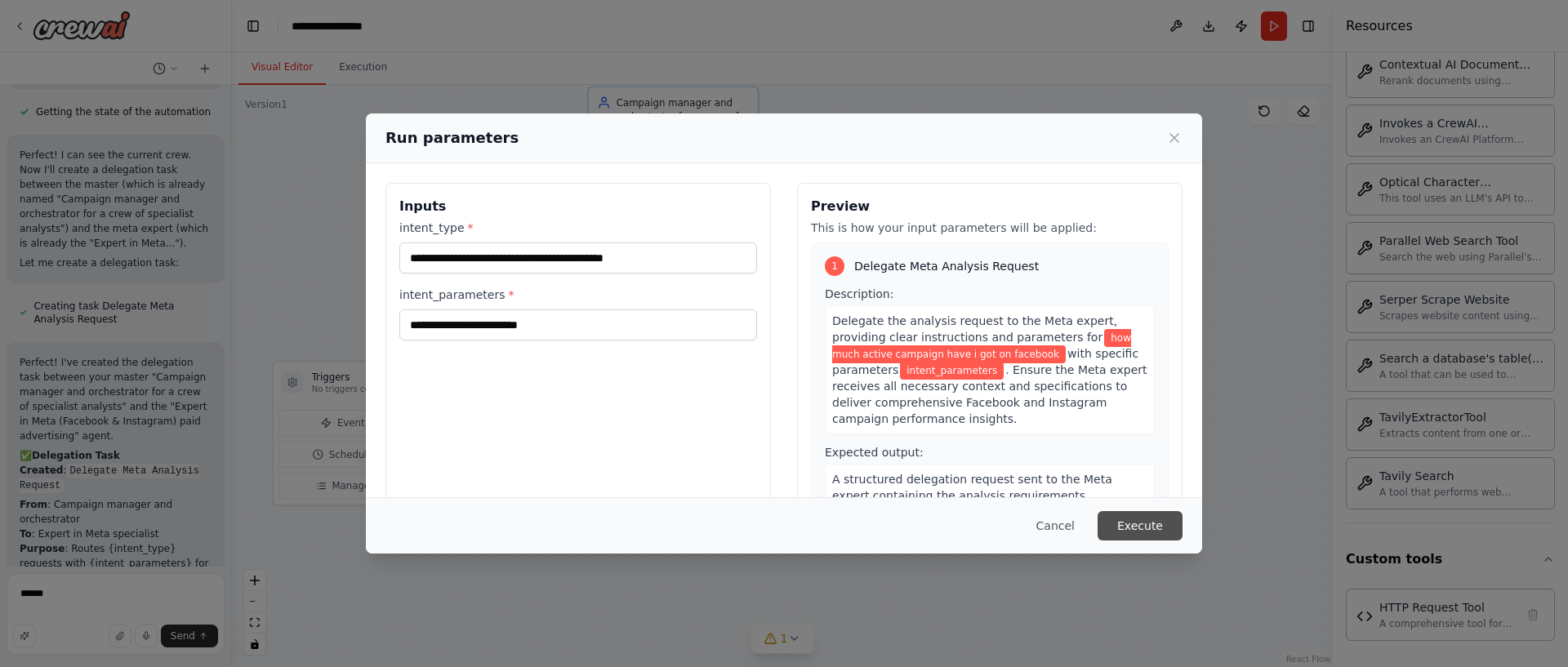
click at [1165, 517] on button "Execute" at bounding box center [1140, 525] width 85 height 30
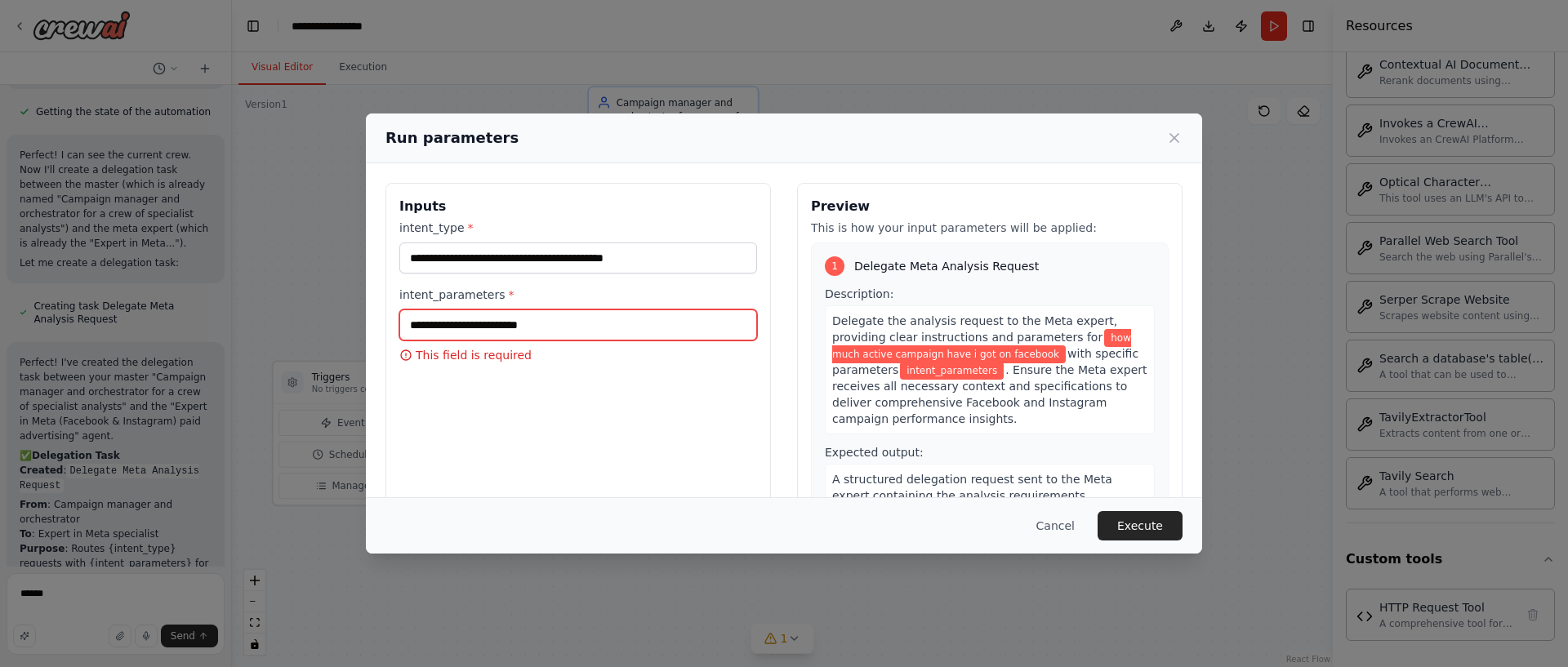
click at [594, 327] on input "intent_parameters *" at bounding box center [578, 325] width 358 height 31
type input "**********"
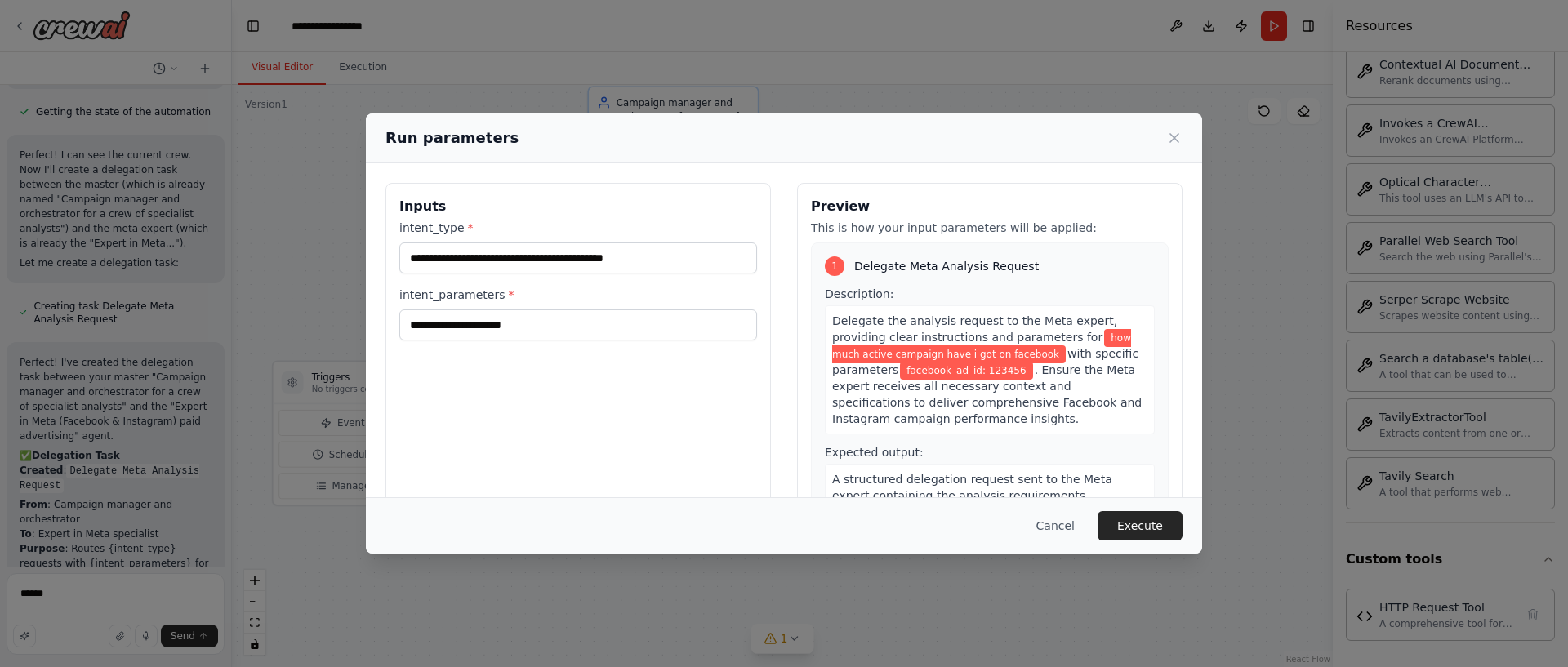
click at [580, 396] on div "**********" at bounding box center [578, 377] width 386 height 387
click at [1183, 528] on div "Cancel Execute" at bounding box center [784, 525] width 836 height 57
click at [1148, 528] on button "Execute" at bounding box center [1140, 525] width 85 height 30
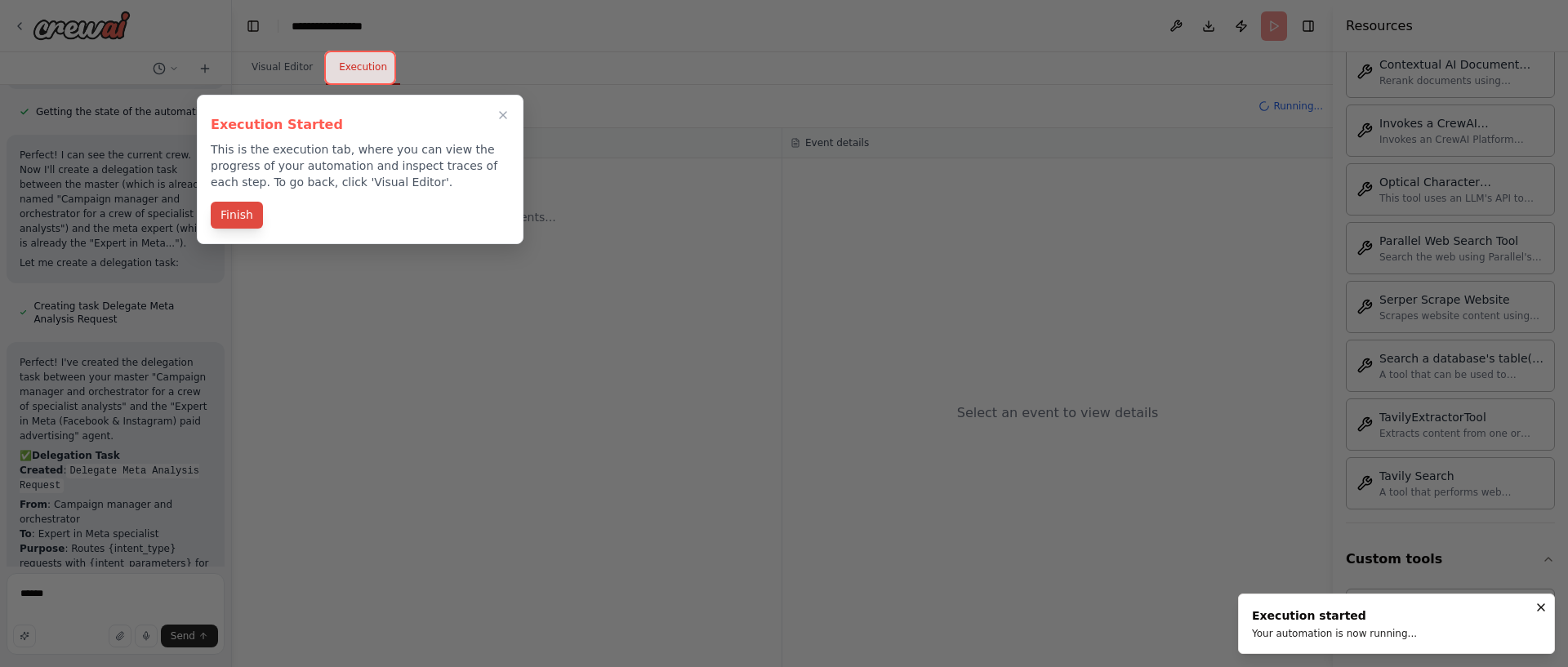
click at [247, 209] on button "Finish" at bounding box center [237, 215] width 52 height 27
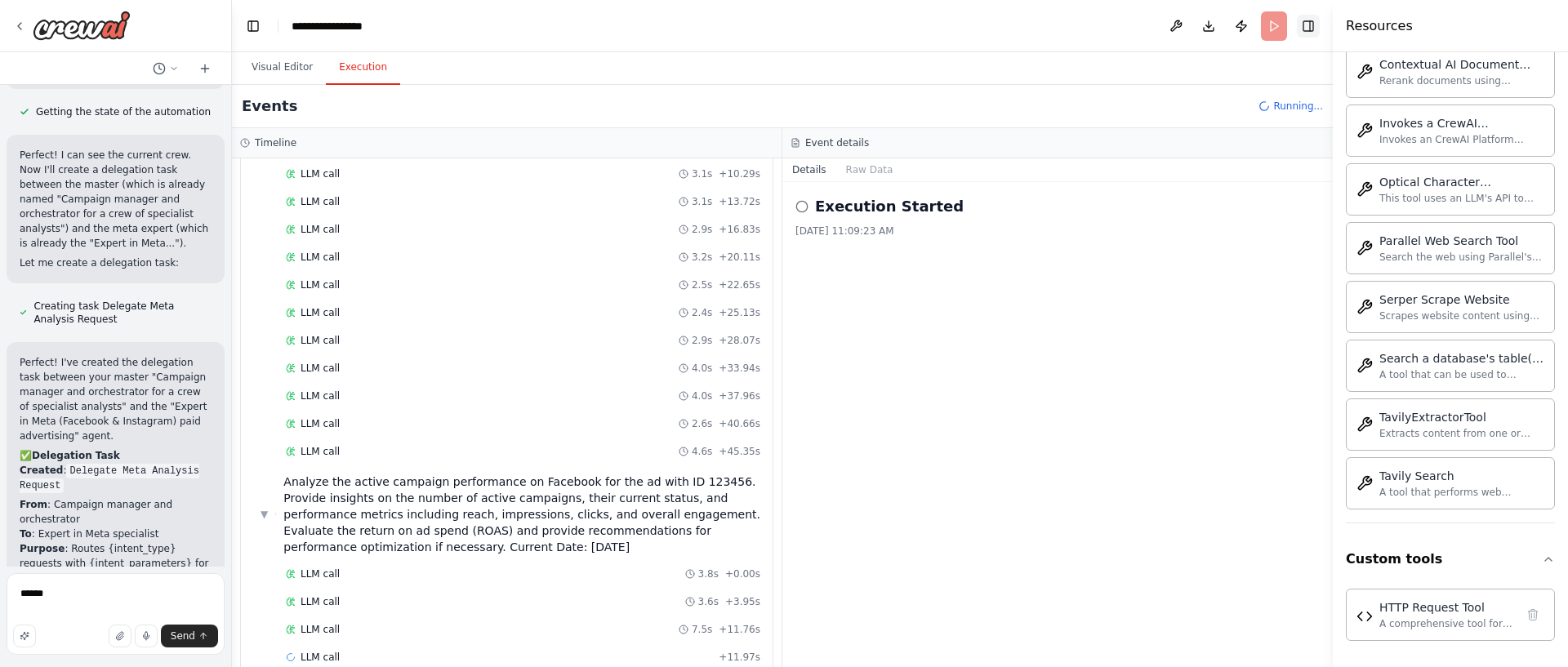
scroll to position [842, 0]
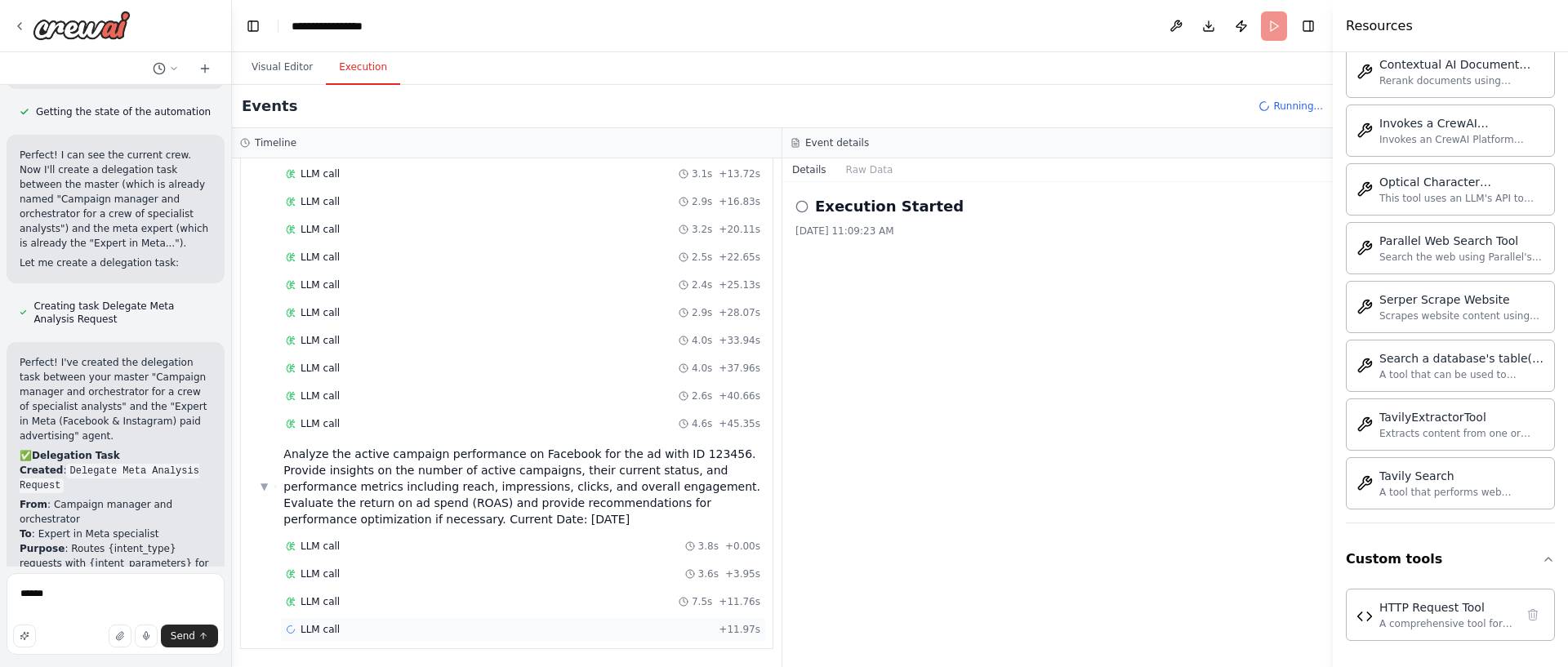
click at [340, 622] on div "LLM call + 11.97s" at bounding box center [523, 629] width 486 height 24
click at [349, 610] on div "LLM call 7.5s + 11.76s" at bounding box center [523, 601] width 486 height 24
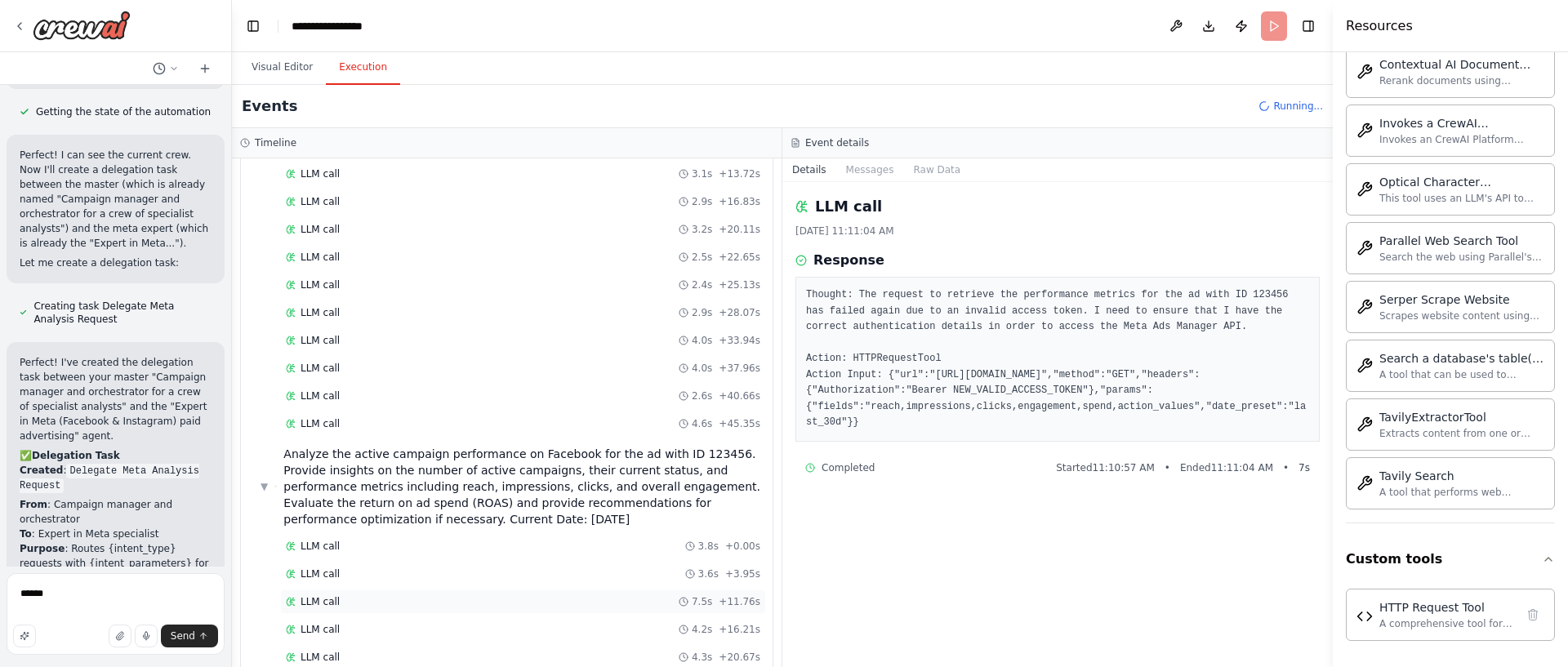
click at [469, 589] on div "LLM call 7.5s + 11.76s" at bounding box center [523, 601] width 486 height 24
click at [457, 609] on div "LLM call 7.5s + 11.76s" at bounding box center [523, 601] width 486 height 24
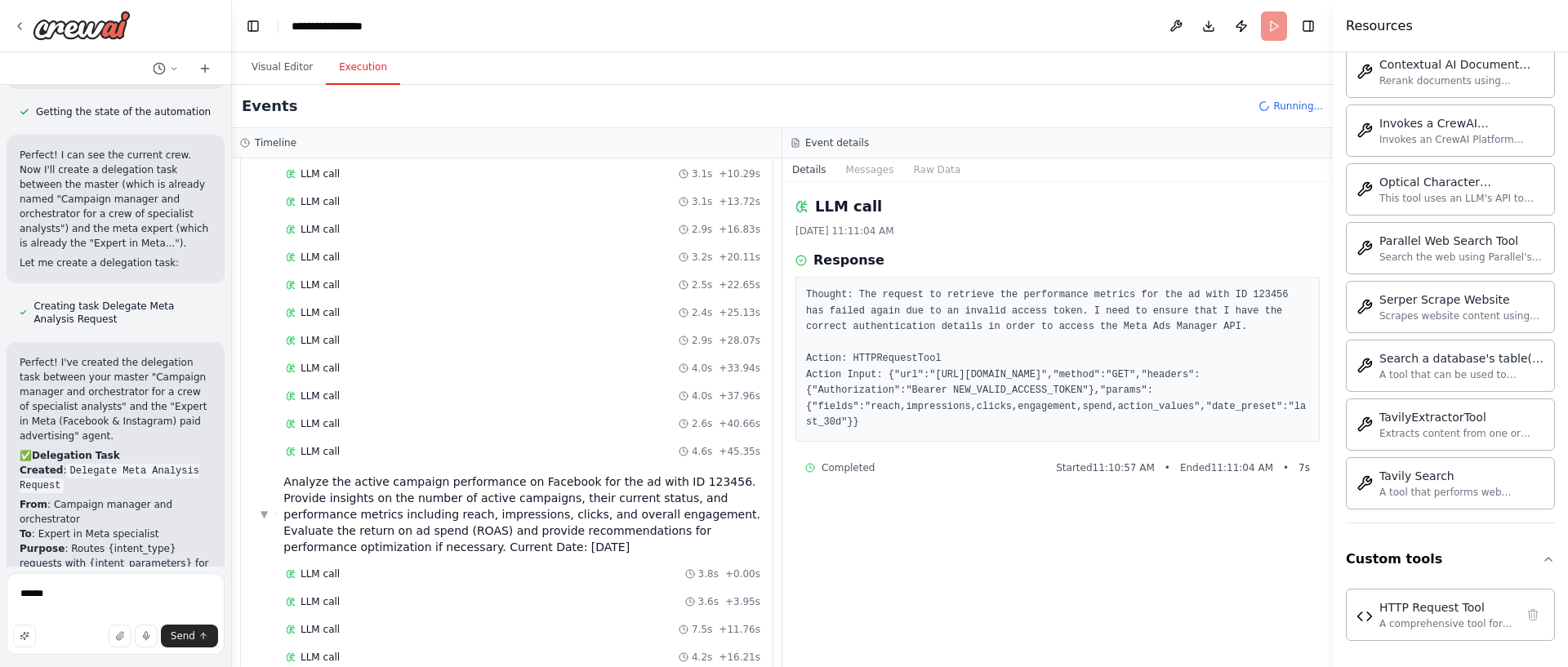
scroll to position [870, 0]
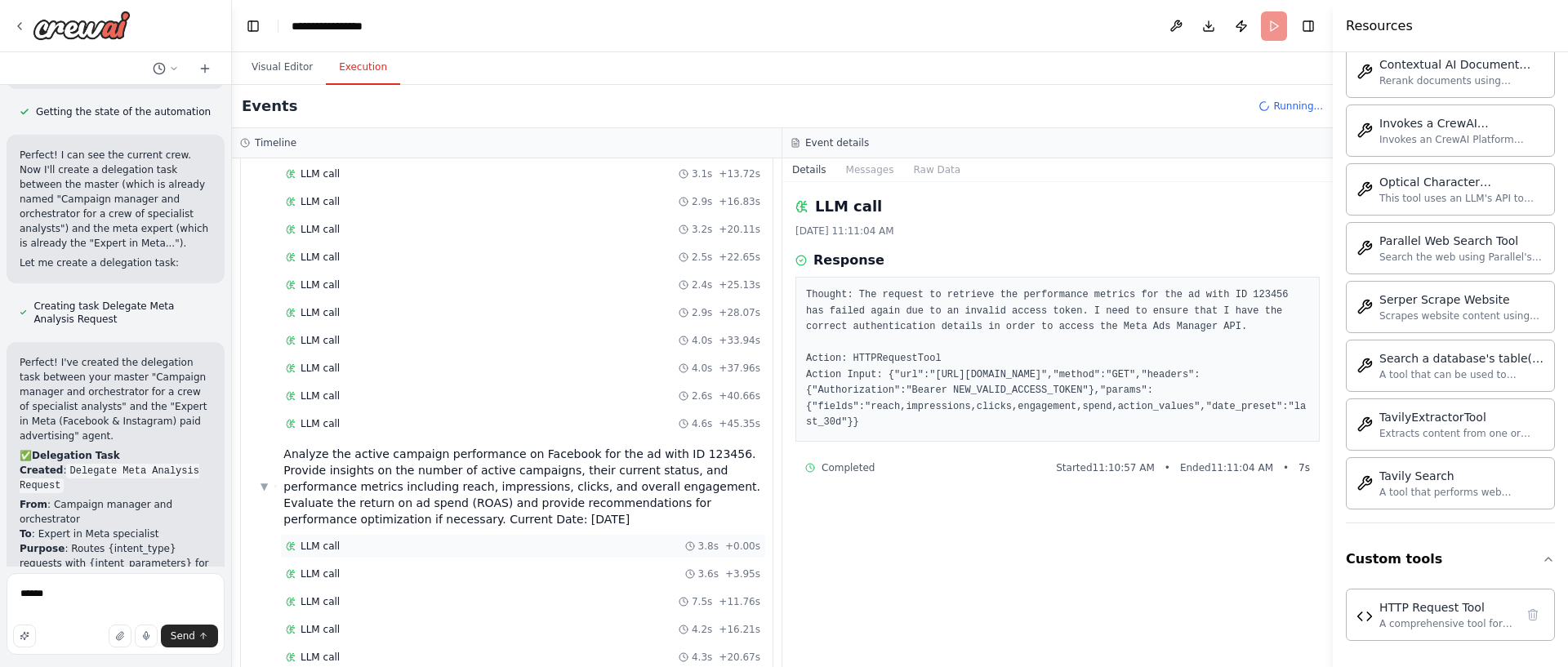
click at [472, 557] on div "LLM call 3.8s + 0.00s" at bounding box center [523, 546] width 486 height 24
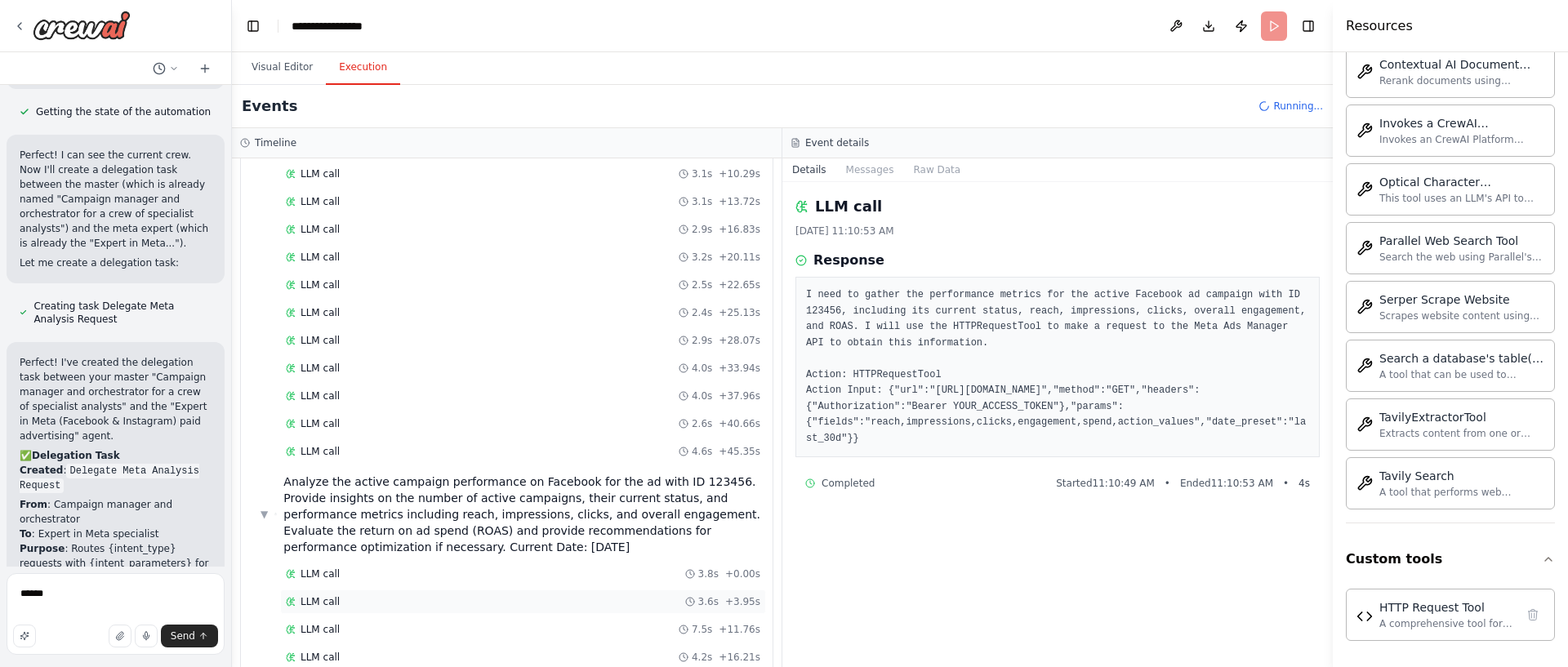
click at [456, 595] on div "LLM call 3.6s + 3.95s" at bounding box center [524, 601] width 475 height 13
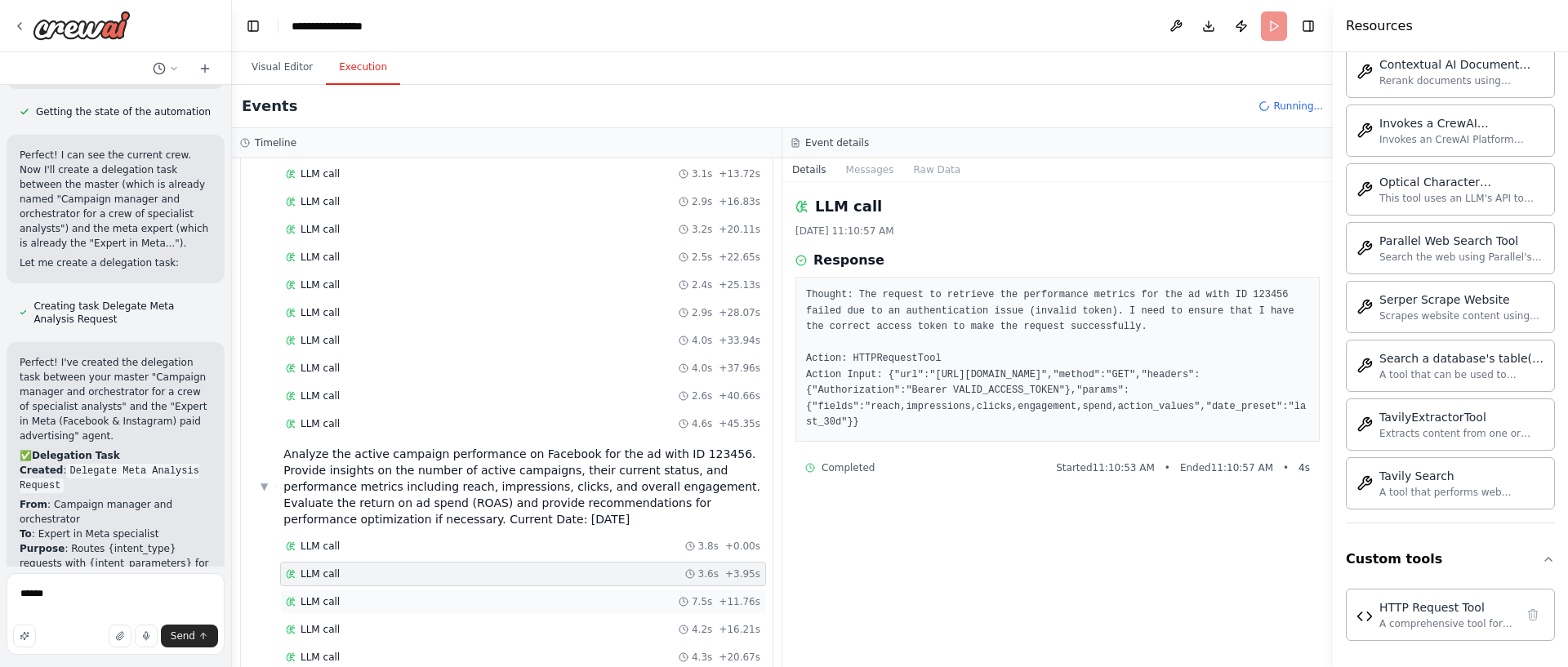
click at [442, 589] on div "LLM call 7.5s + 11.76s" at bounding box center [523, 601] width 486 height 24
click at [424, 615] on div "LLM call 3.8s + 0.00s LLM call 3.6s + 3.95s LLM call 7.5s + 11.76s LLM call 4.2…" at bounding box center [513, 617] width 518 height 166
click at [410, 632] on div "LLM call 4.2s + 16.21s" at bounding box center [524, 629] width 475 height 13
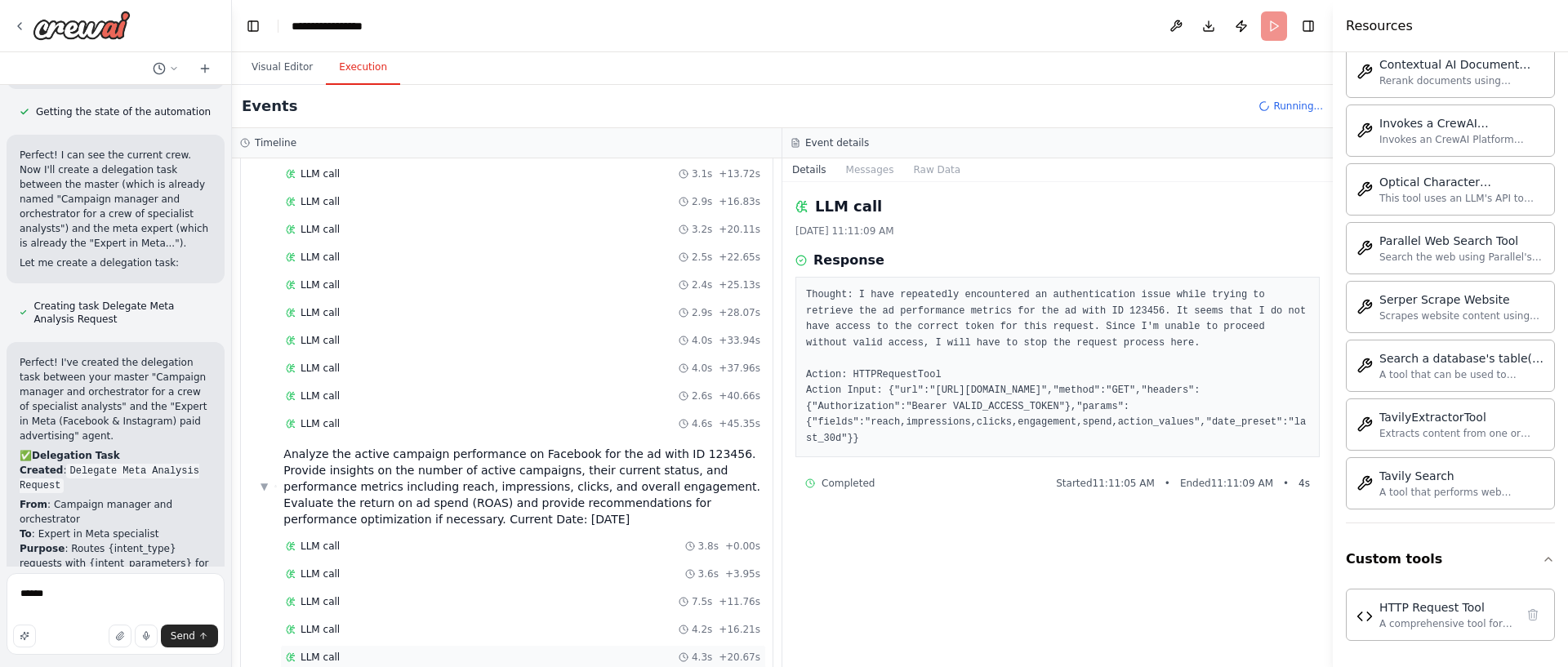
click at [398, 653] on div "LLM call 4.3s + 20.67s" at bounding box center [524, 657] width 475 height 13
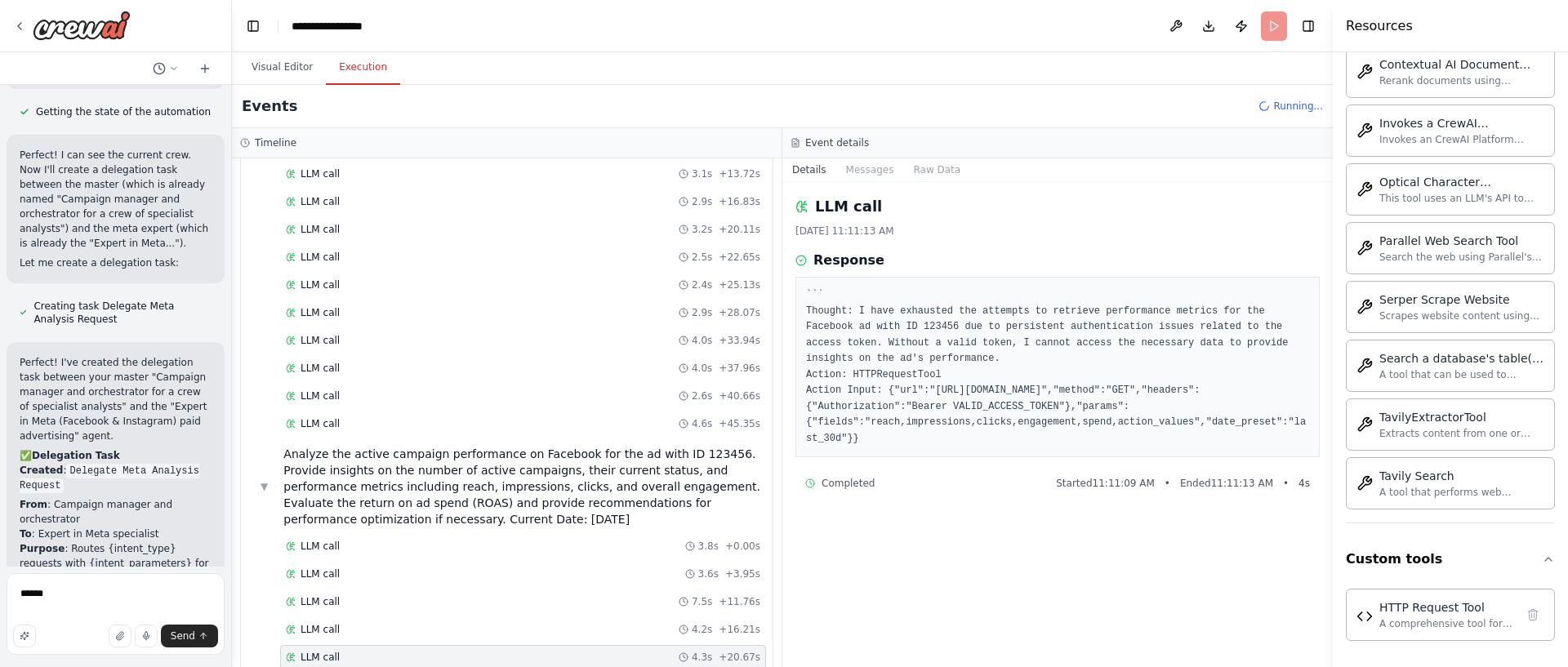
scroll to position [1104, 0]
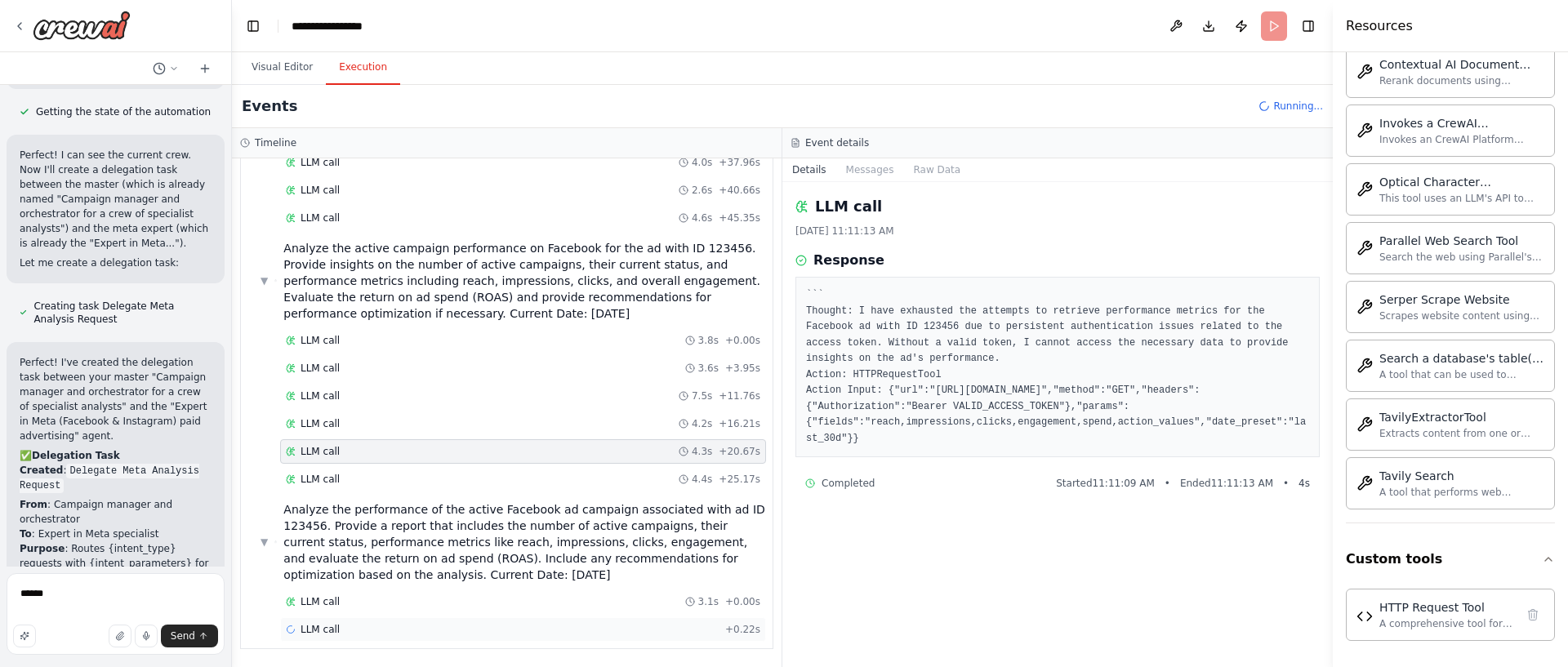
click at [417, 624] on div "LLM call + 0.22s" at bounding box center [524, 629] width 475 height 13
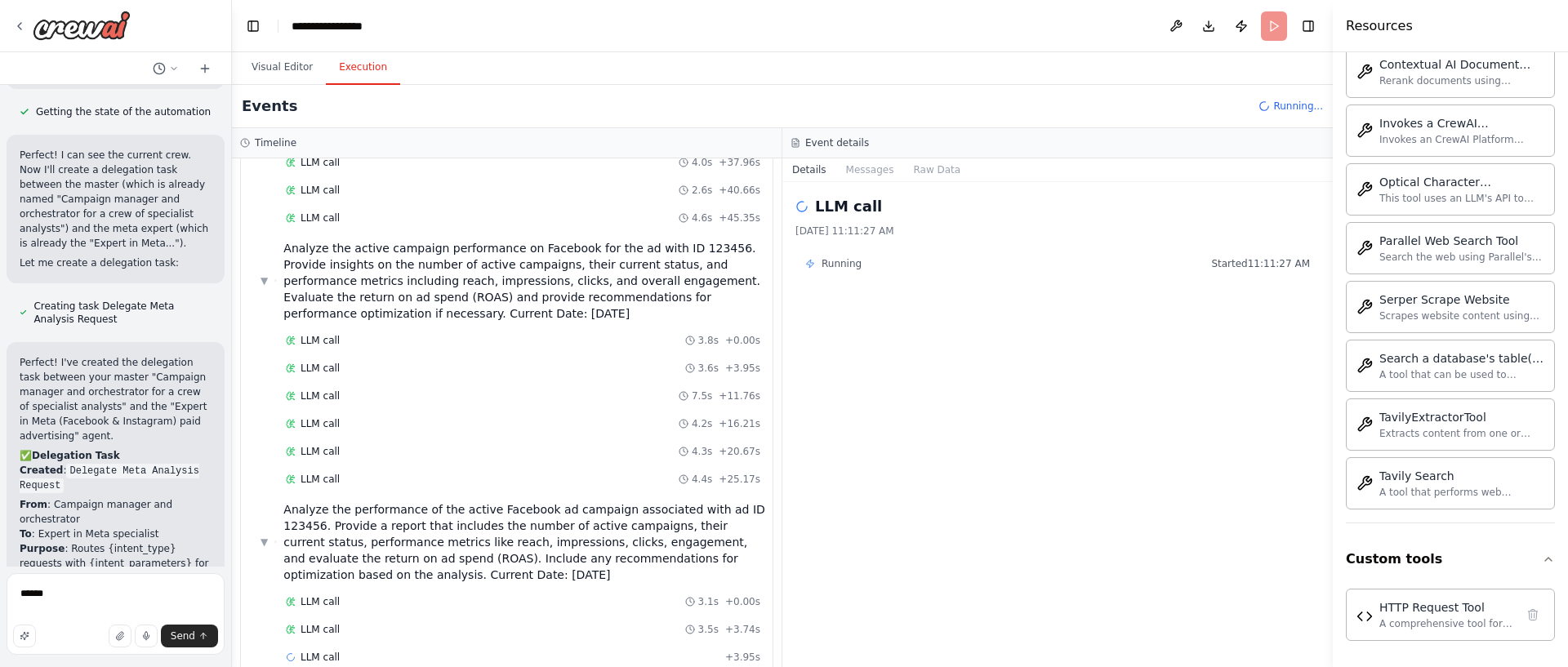
click at [1280, 33] on header "**********" at bounding box center [783, 26] width 1101 height 52
click at [25, 25] on icon at bounding box center [19, 25] width 13 height 13
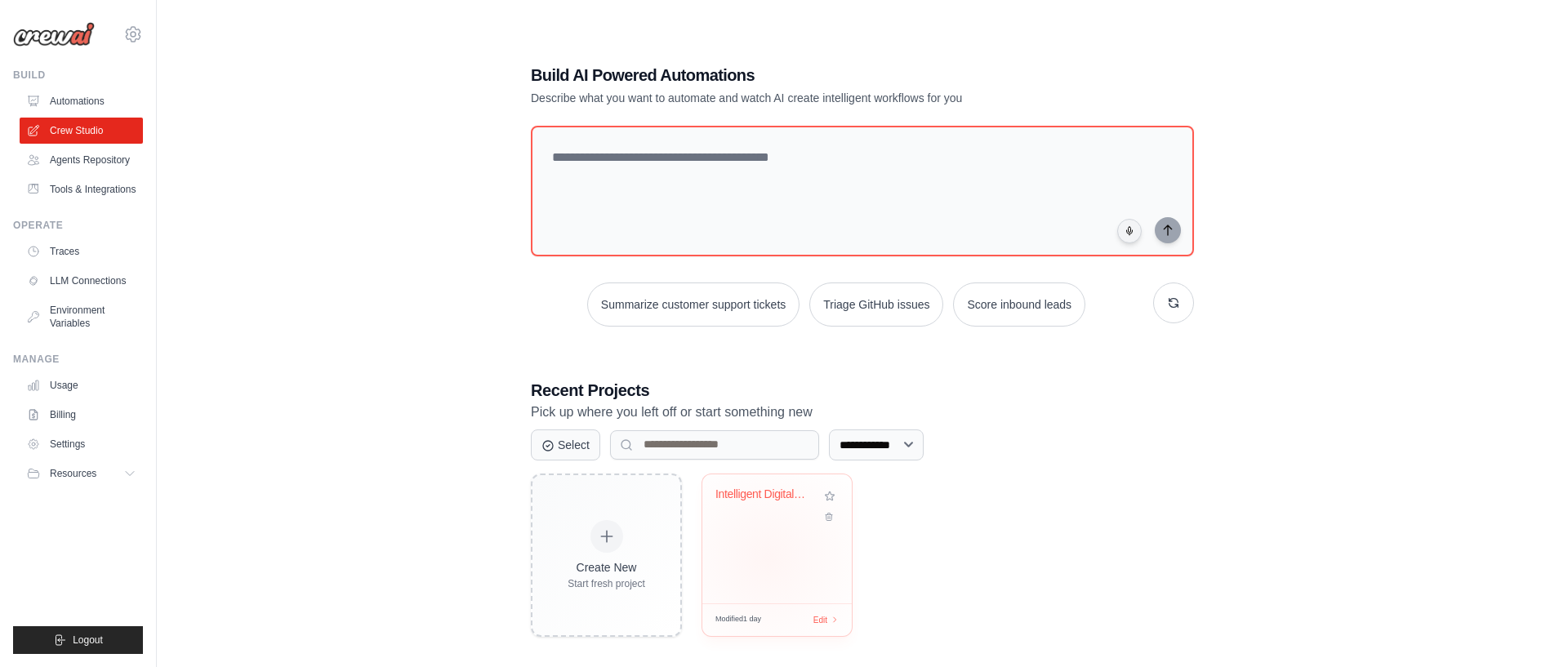
click at [768, 558] on div "Intelligent Digital Marketing [PERSON_NAME]..." at bounding box center [777, 539] width 149 height 129
click at [767, 535] on div "[PERSON_NAME] mini craw ai" at bounding box center [777, 539] width 149 height 129
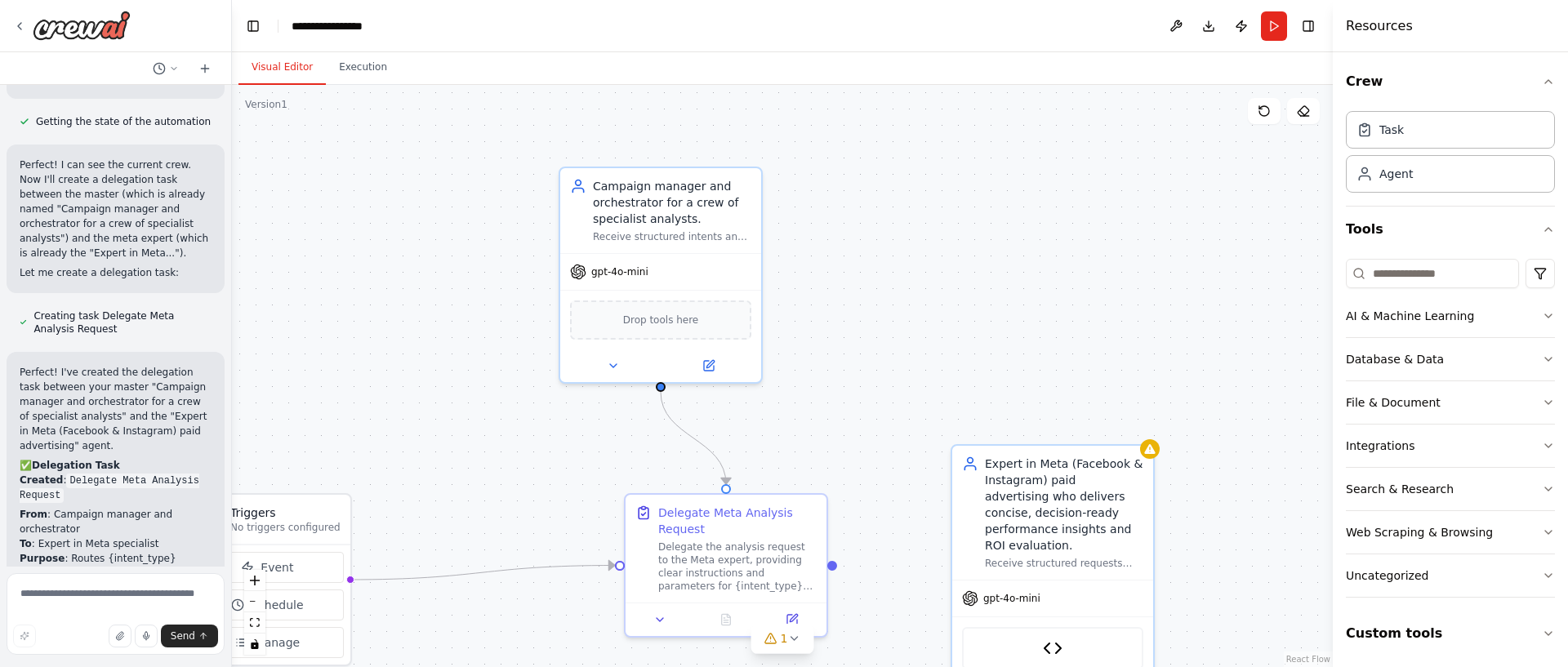
scroll to position [3336, 0]
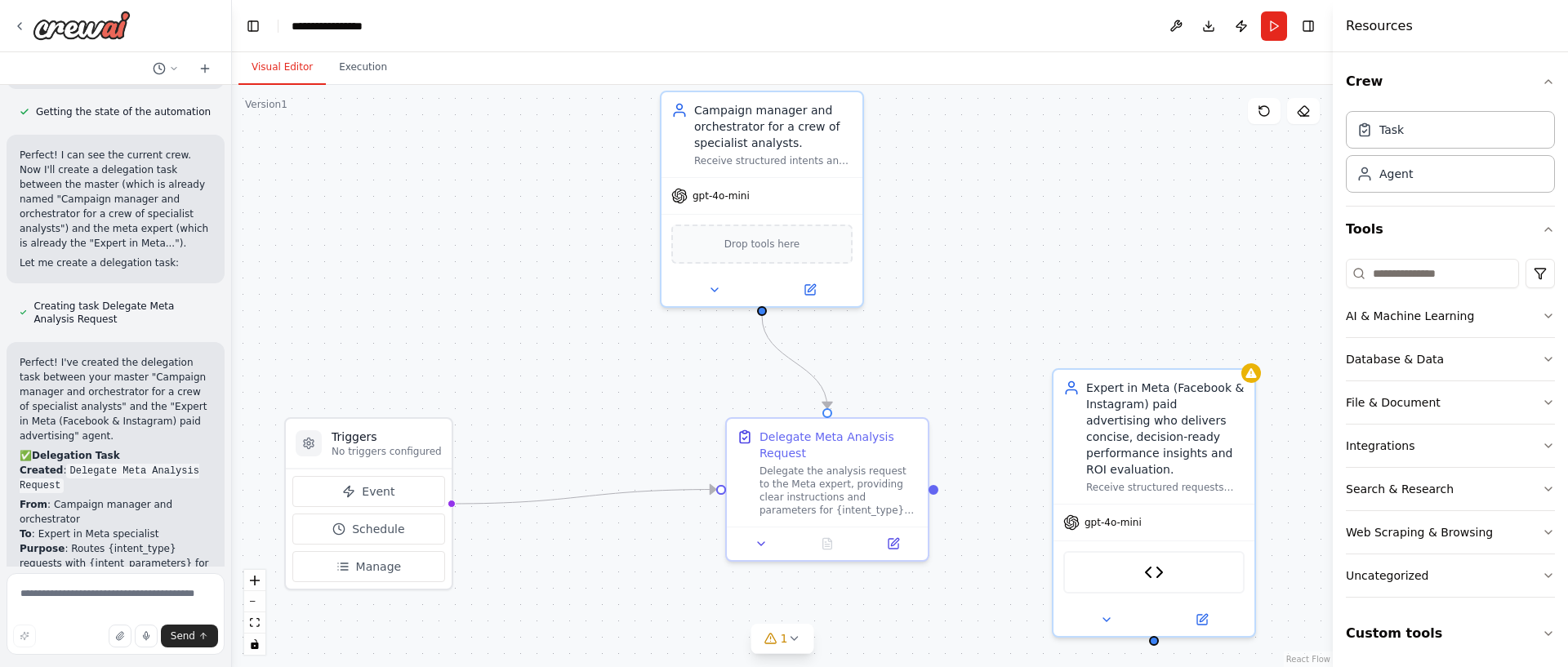
drag, startPoint x: 458, startPoint y: 453, endPoint x: 572, endPoint y: 350, distance: 153.6
click at [572, 350] on div ".deletable-edge-delete-btn { width: 20px; height: 20px; border: 0px solid #ffff…" at bounding box center [783, 377] width 1101 height 583
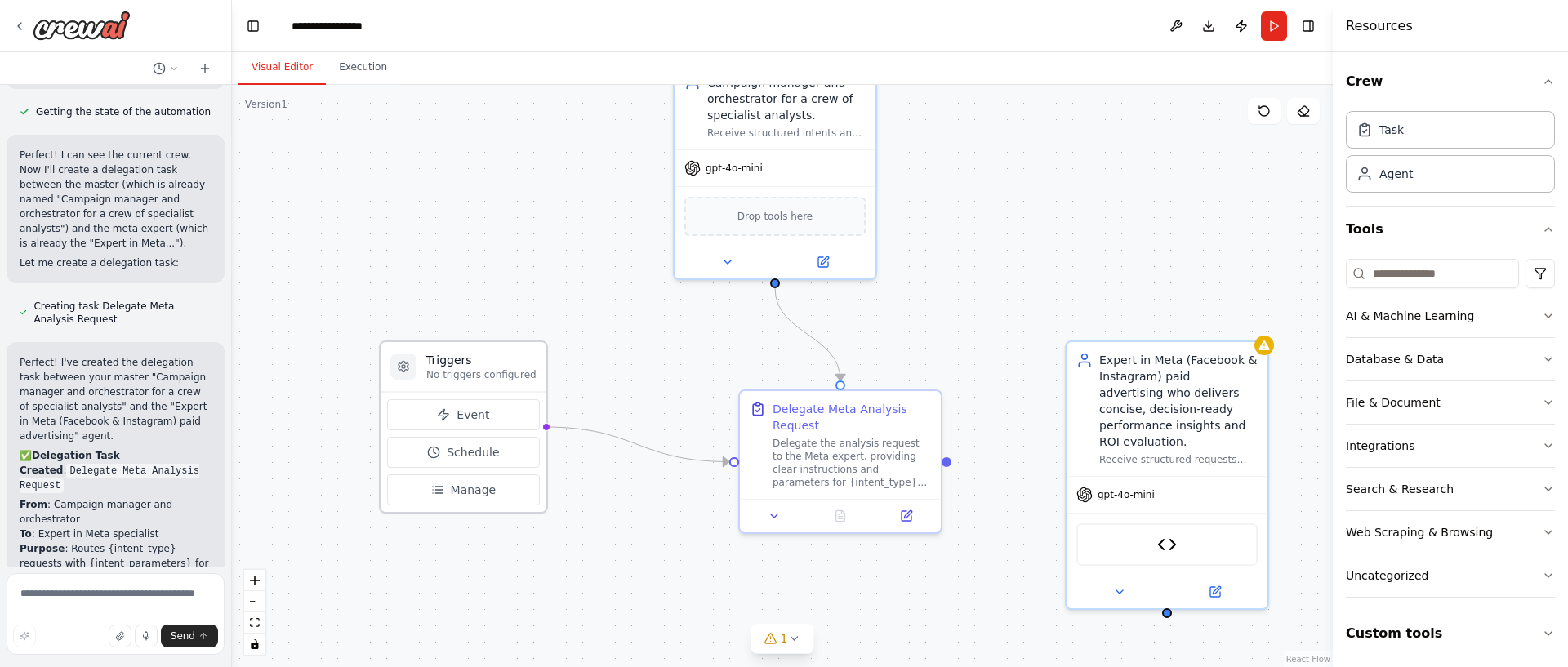
drag, startPoint x: 401, startPoint y: 407, endPoint x: 502, endPoint y: 366, distance: 109.0
click at [502, 366] on div "Triggers No triggers configured" at bounding box center [464, 366] width 165 height 50
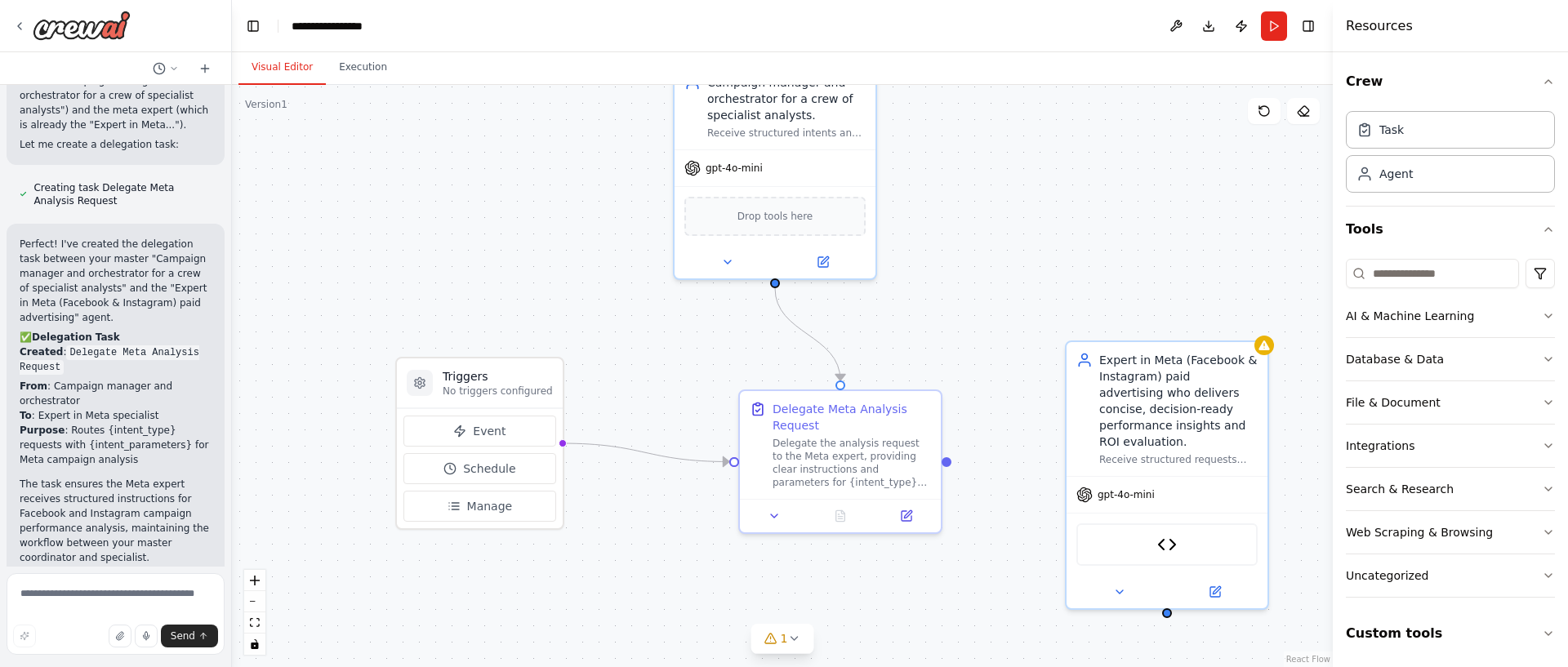
scroll to position [3468, 0]
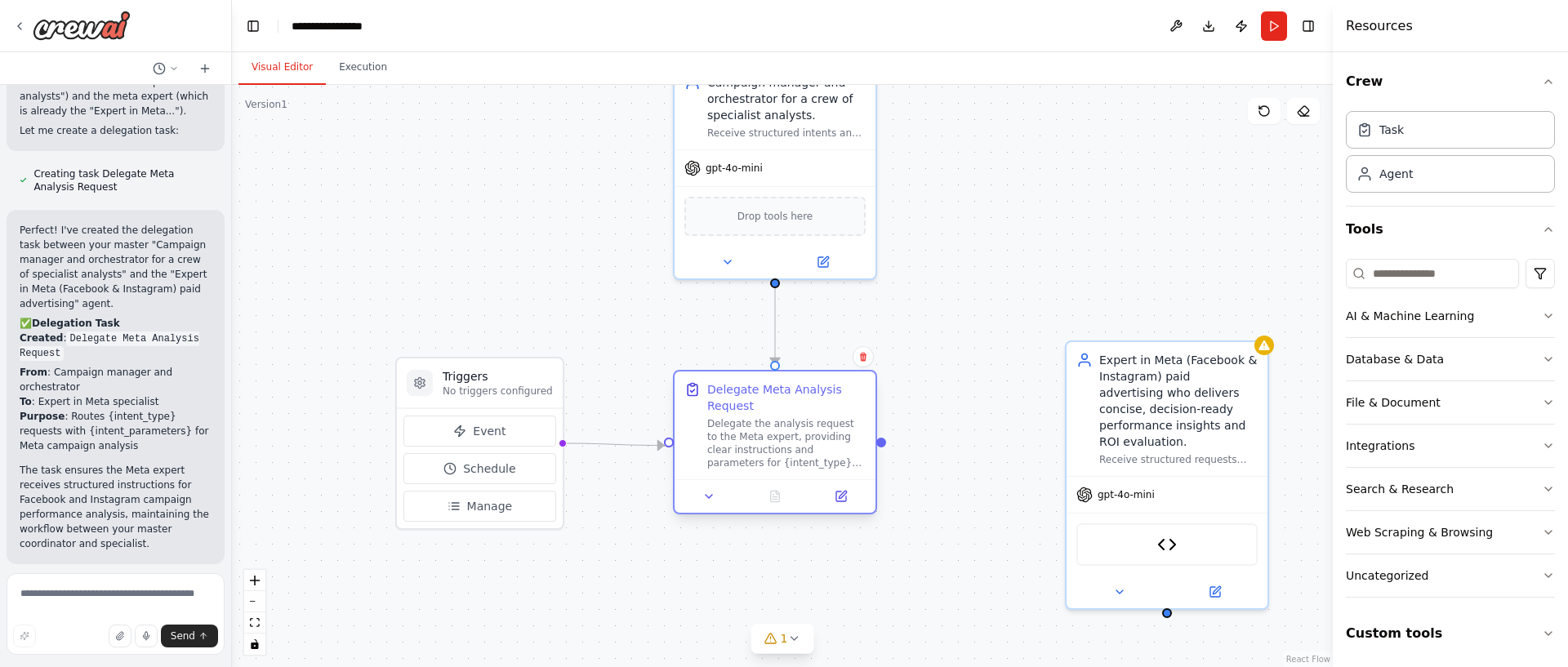
drag, startPoint x: 870, startPoint y: 435, endPoint x: 809, endPoint y: 422, distance: 62.4
click at [809, 422] on div "Delegate the analysis request to the Meta expert, providing clear instructions …" at bounding box center [787, 443] width 159 height 52
drag, startPoint x: 462, startPoint y: 353, endPoint x: 847, endPoint y: 405, distance: 388.5
click at [410, 301] on div "Triggers No triggers configured" at bounding box center [366, 285] width 165 height 50
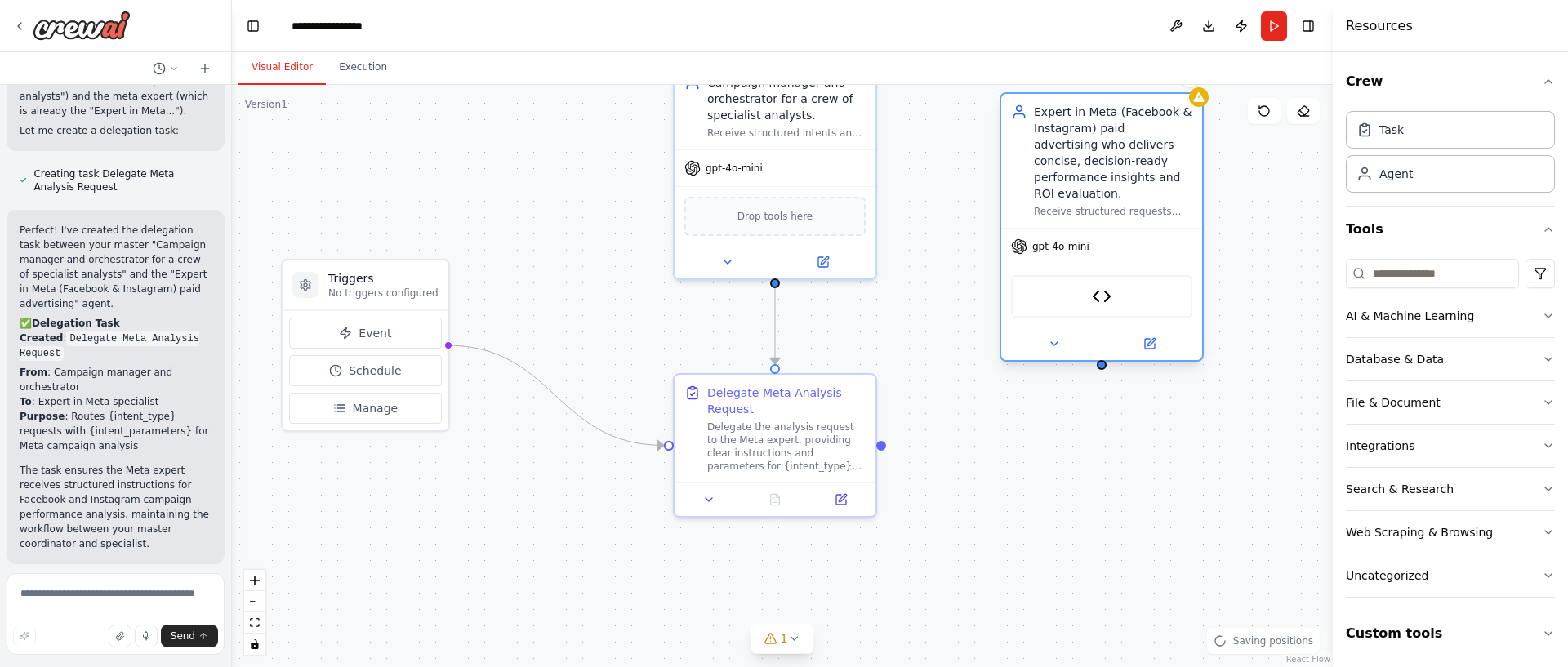
drag, startPoint x: 1072, startPoint y: 382, endPoint x: 1017, endPoint y: 188, distance: 201.6
click at [1030, 186] on div "Expert in Meta (Facebook & Instagram) paid advertising who delivers concise, de…" at bounding box center [1102, 160] width 201 height 134
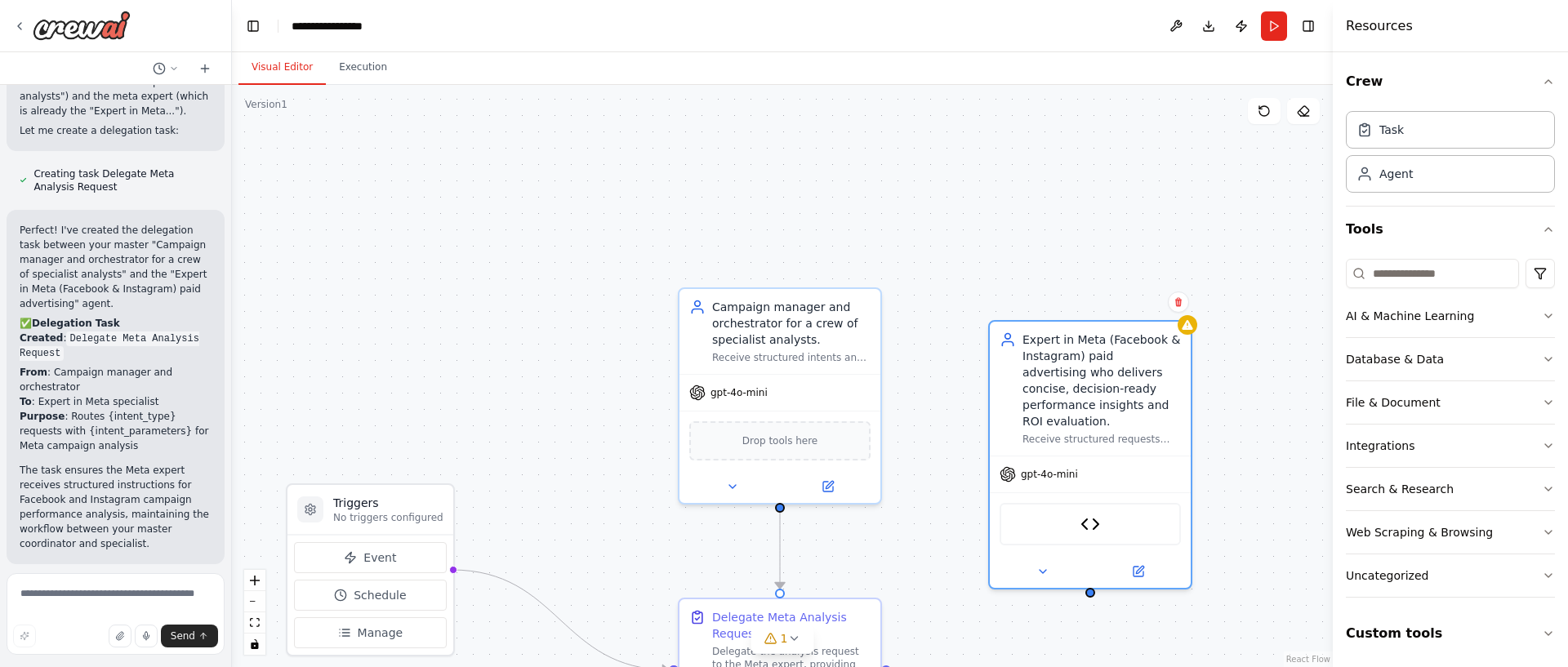
drag, startPoint x: 934, startPoint y: 235, endPoint x: 952, endPoint y: 468, distance: 233.7
click at [939, 471] on div ".deletable-edge-delete-btn { width: 20px; height: 20px; border: 0px solid #ffff…" at bounding box center [783, 377] width 1101 height 583
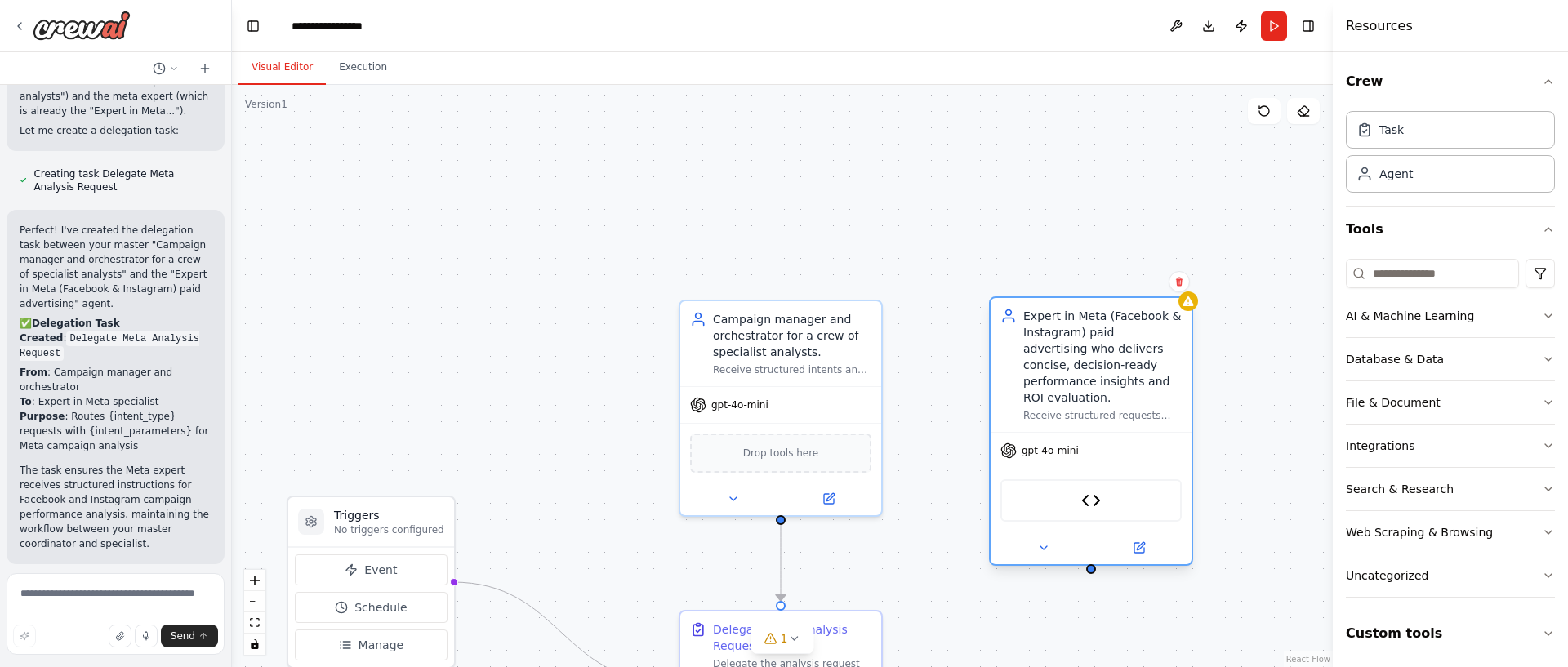
drag, startPoint x: 1115, startPoint y: 409, endPoint x: 1115, endPoint y: 376, distance: 33.0
click at [1115, 376] on div "Expert in Meta (Facebook & Instagram) paid advertising who delivers concise, de…" at bounding box center [1103, 357] width 159 height 98
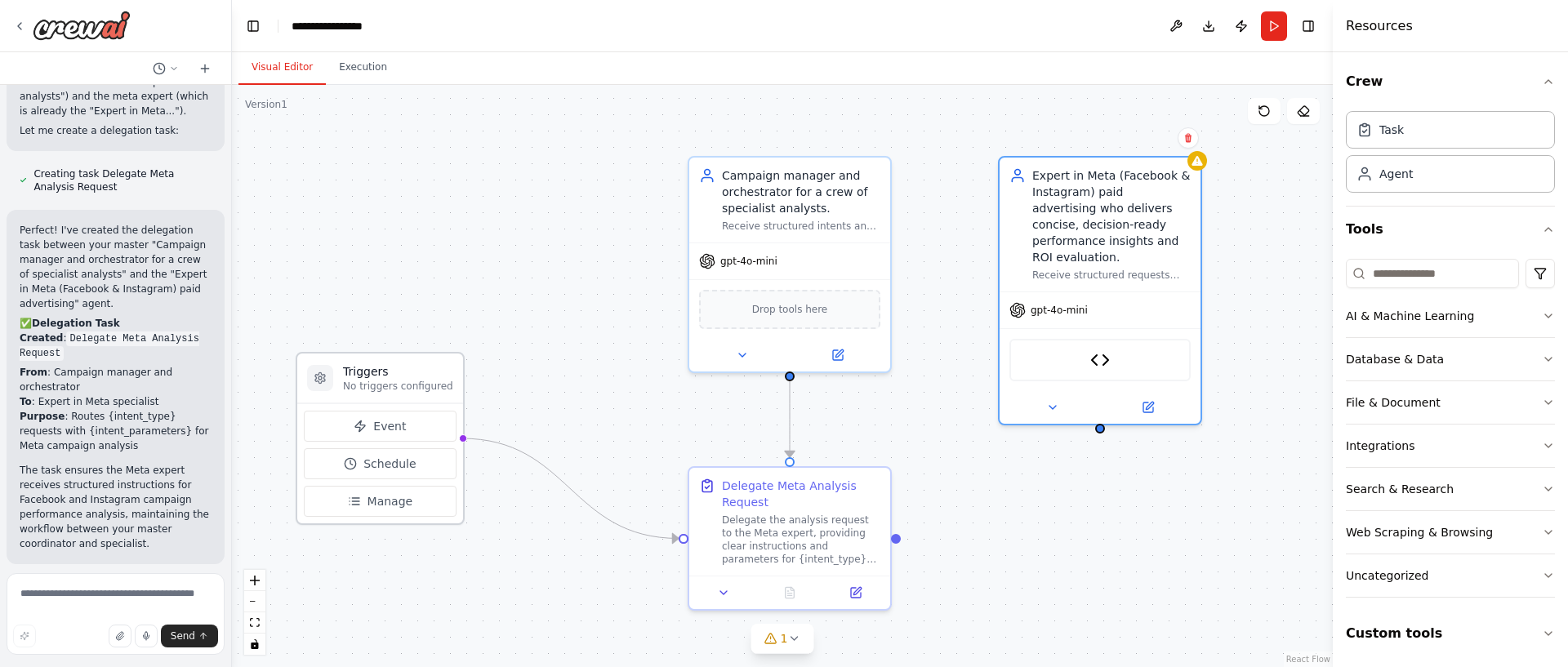
drag, startPoint x: 547, startPoint y: 349, endPoint x: 317, endPoint y: 366, distance: 230.6
click at [556, 214] on div ".deletable-edge-delete-btn { width: 20px; height: 20px; border: 0px solid #ffff…" at bounding box center [783, 377] width 1101 height 583
click at [103, 599] on textarea at bounding box center [116, 614] width 218 height 82
click at [1493, 451] on button "Integrations" at bounding box center [1451, 446] width 209 height 42
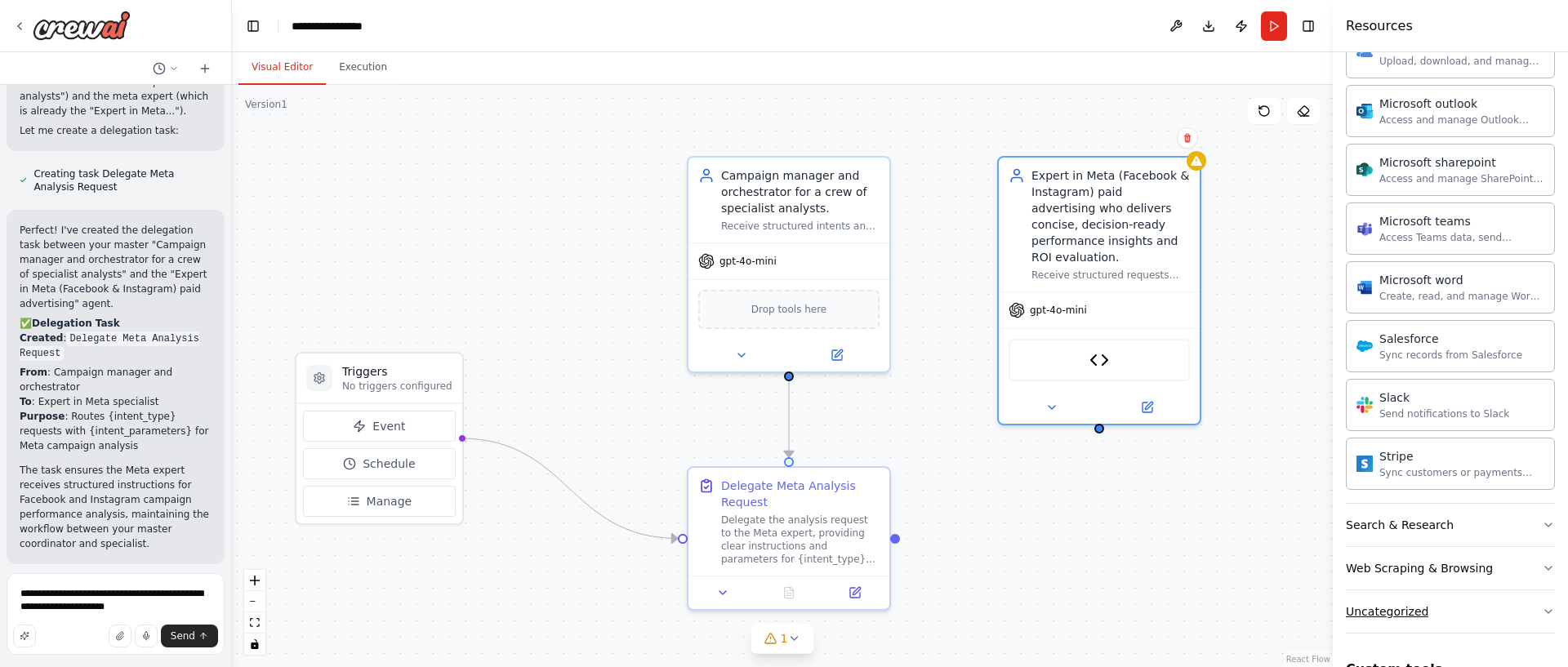
scroll to position [957, 0]
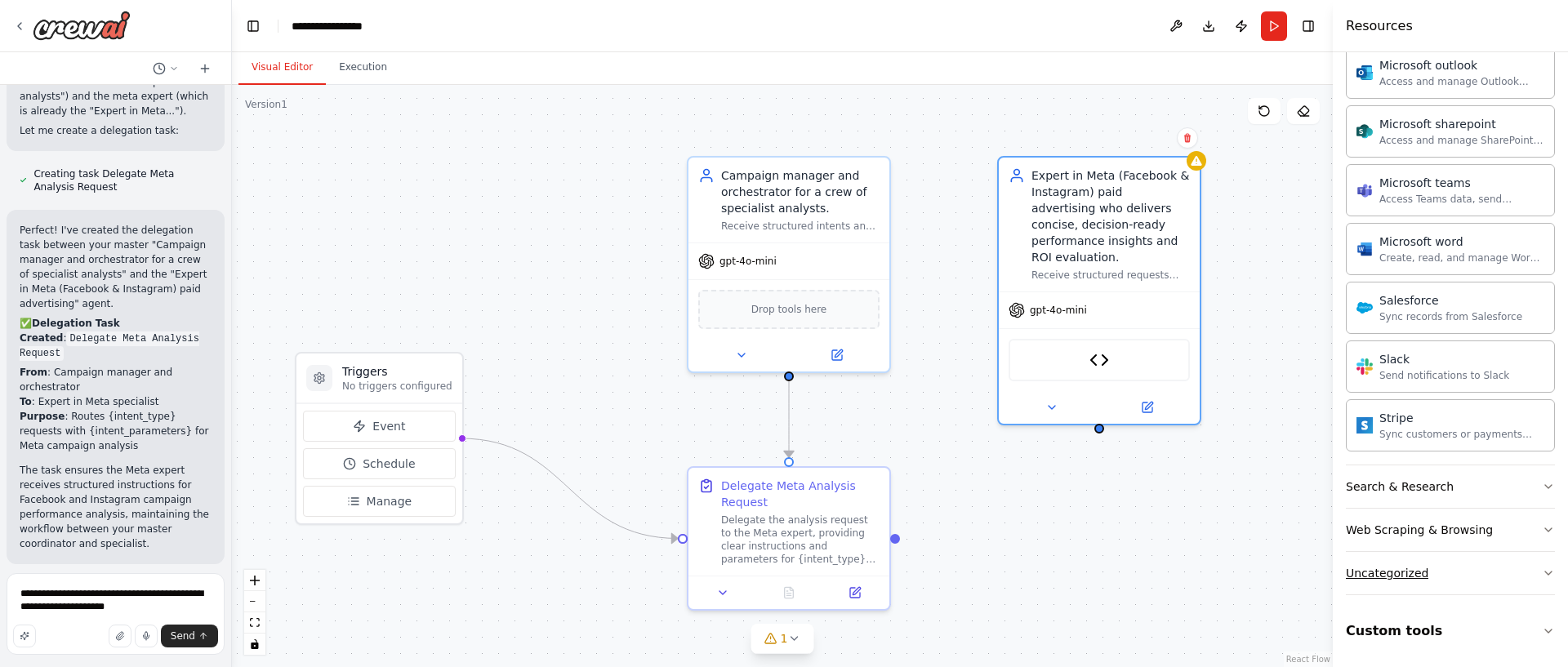
drag, startPoint x: 1472, startPoint y: 626, endPoint x: 1459, endPoint y: 582, distance: 45.9
click at [1470, 626] on button "Custom tools" at bounding box center [1451, 632] width 209 height 46
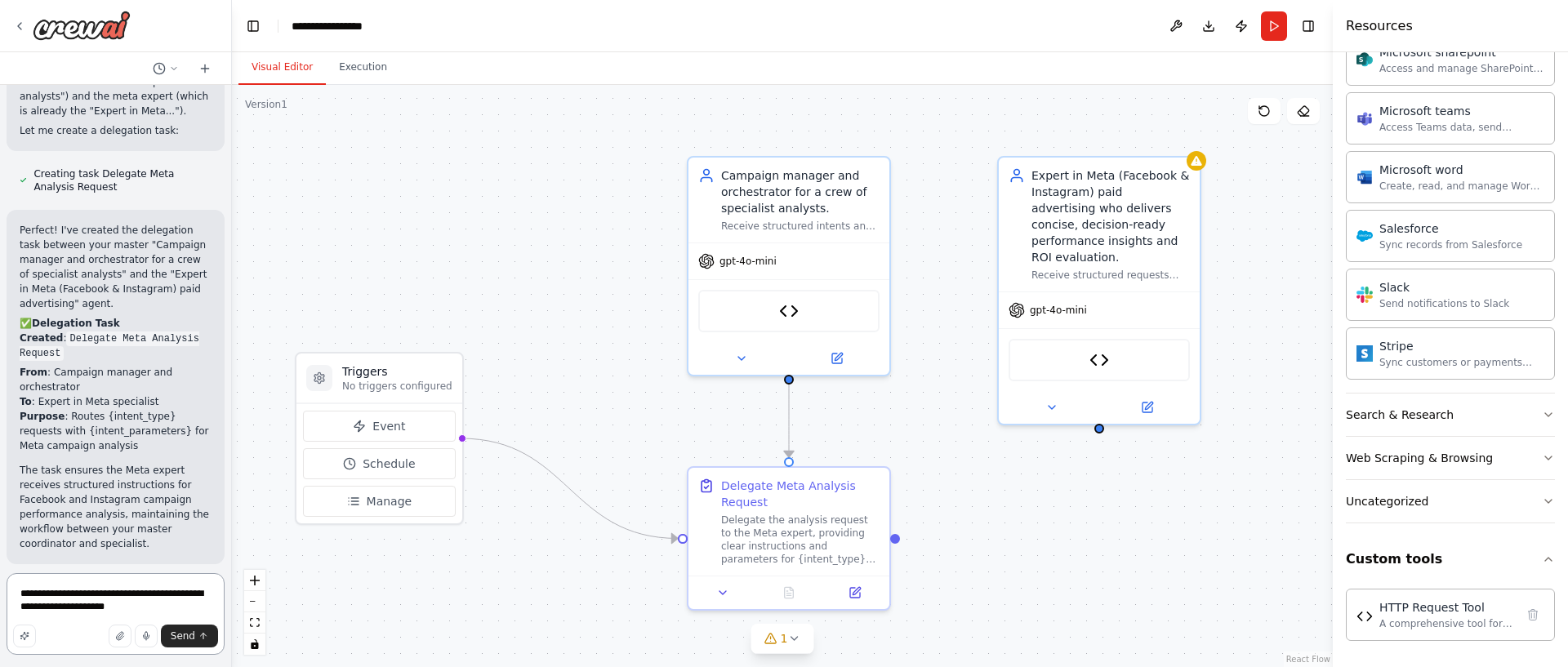
click at [180, 610] on textarea "**********" at bounding box center [116, 614] width 218 height 82
type textarea "**********"
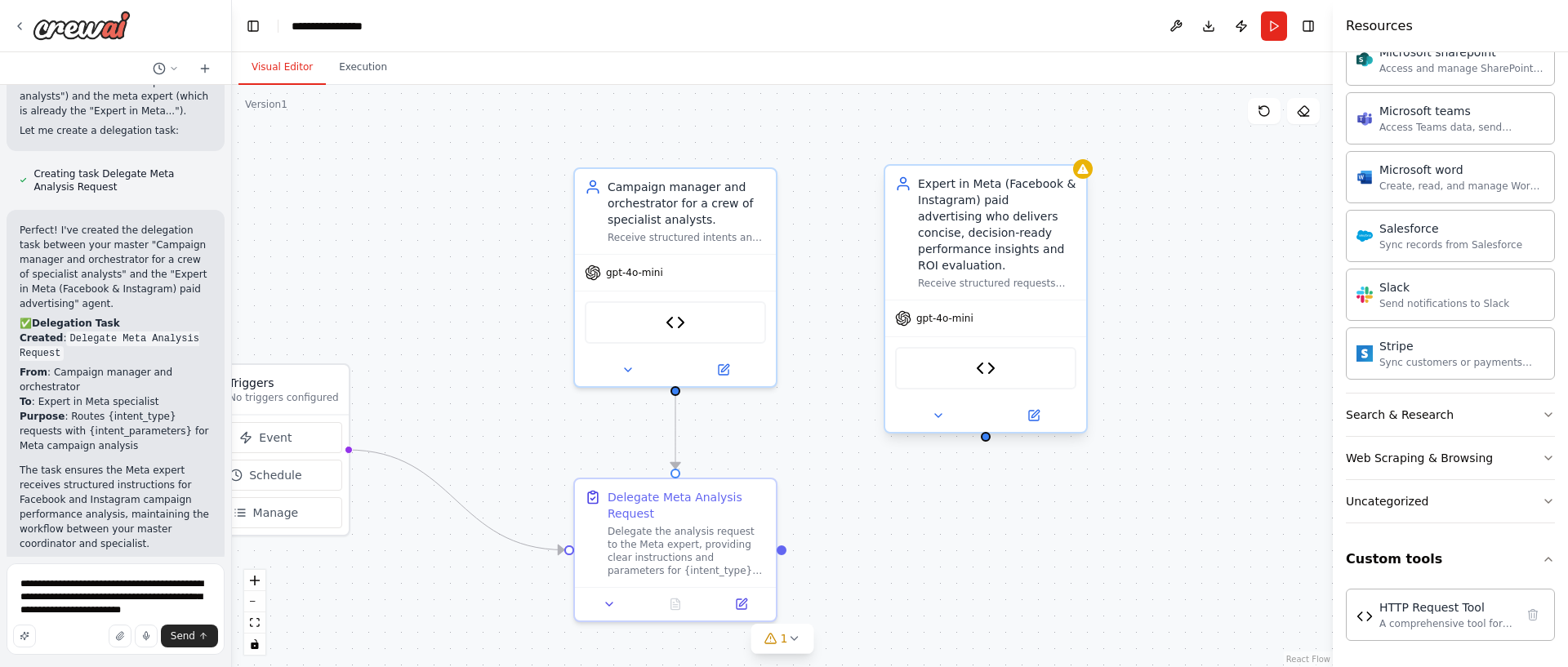
drag, startPoint x: 1266, startPoint y: 209, endPoint x: 985, endPoint y: 242, distance: 282.9
click at [1150, 220] on div ".deletable-edge-delete-btn { width: 20px; height: 20px; border: 0px solid #ffff…" at bounding box center [783, 377] width 1101 height 583
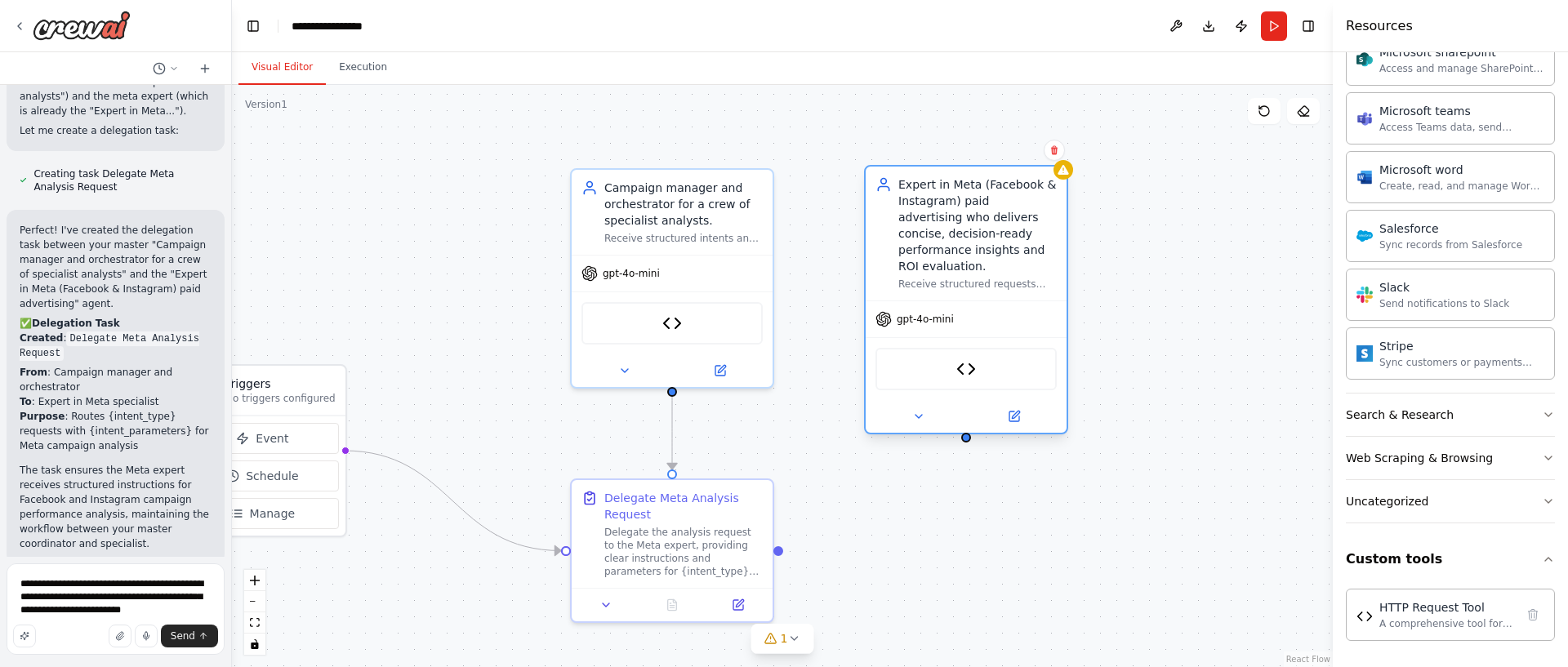
drag, startPoint x: 985, startPoint y: 242, endPoint x: 963, endPoint y: 247, distance: 22.6
click at [963, 247] on div "Expert in Meta (Facebook & Instagram) paid advertising who delivers concise, de…" at bounding box center [978, 225] width 159 height 98
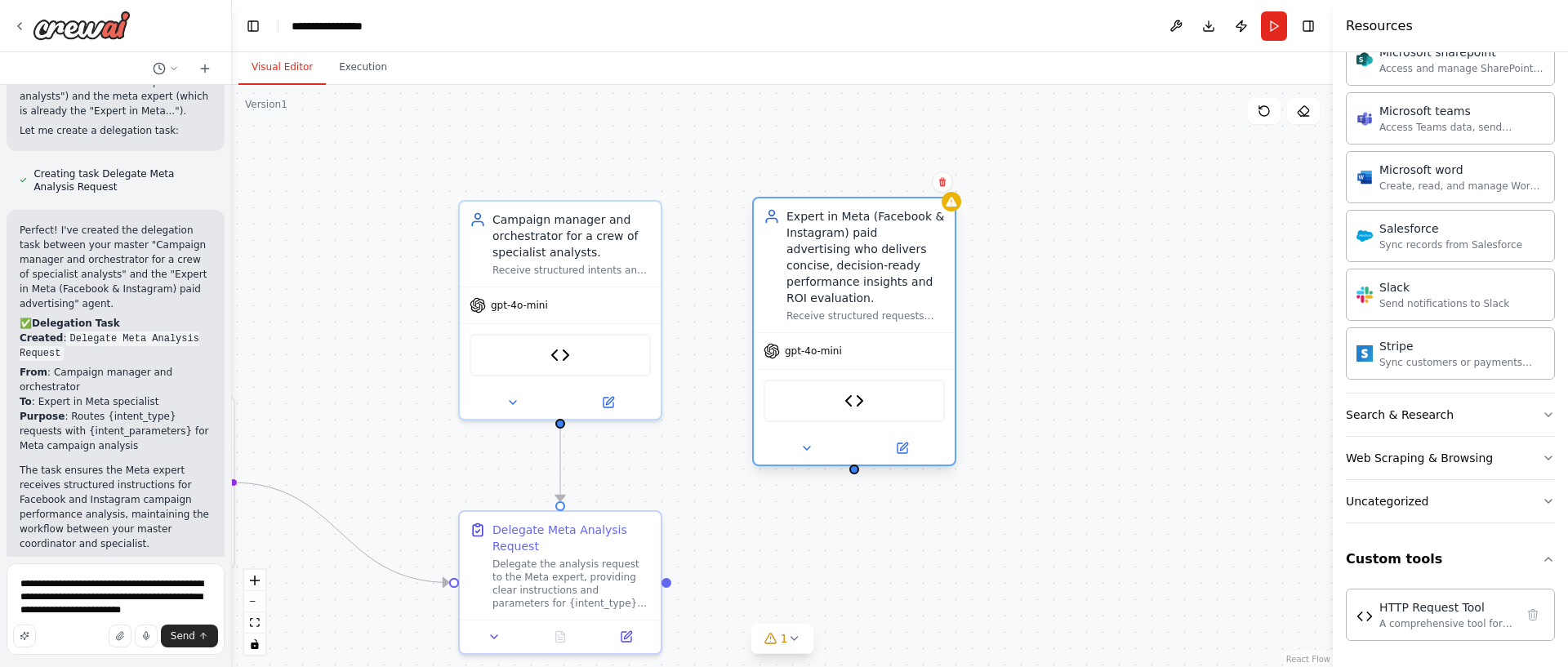
drag, startPoint x: 800, startPoint y: 228, endPoint x: 796, endPoint y: 262, distance: 34.2
click at [688, 260] on div ".deletable-edge-delete-btn { width: 20px; height: 20px; border: 0px solid #ffff…" at bounding box center [783, 377] width 1101 height 583
click at [1132, 275] on div ".deletable-edge-delete-btn { width: 20px; height: 20px; border: 0px solid #ffff…" at bounding box center [783, 377] width 1101 height 583
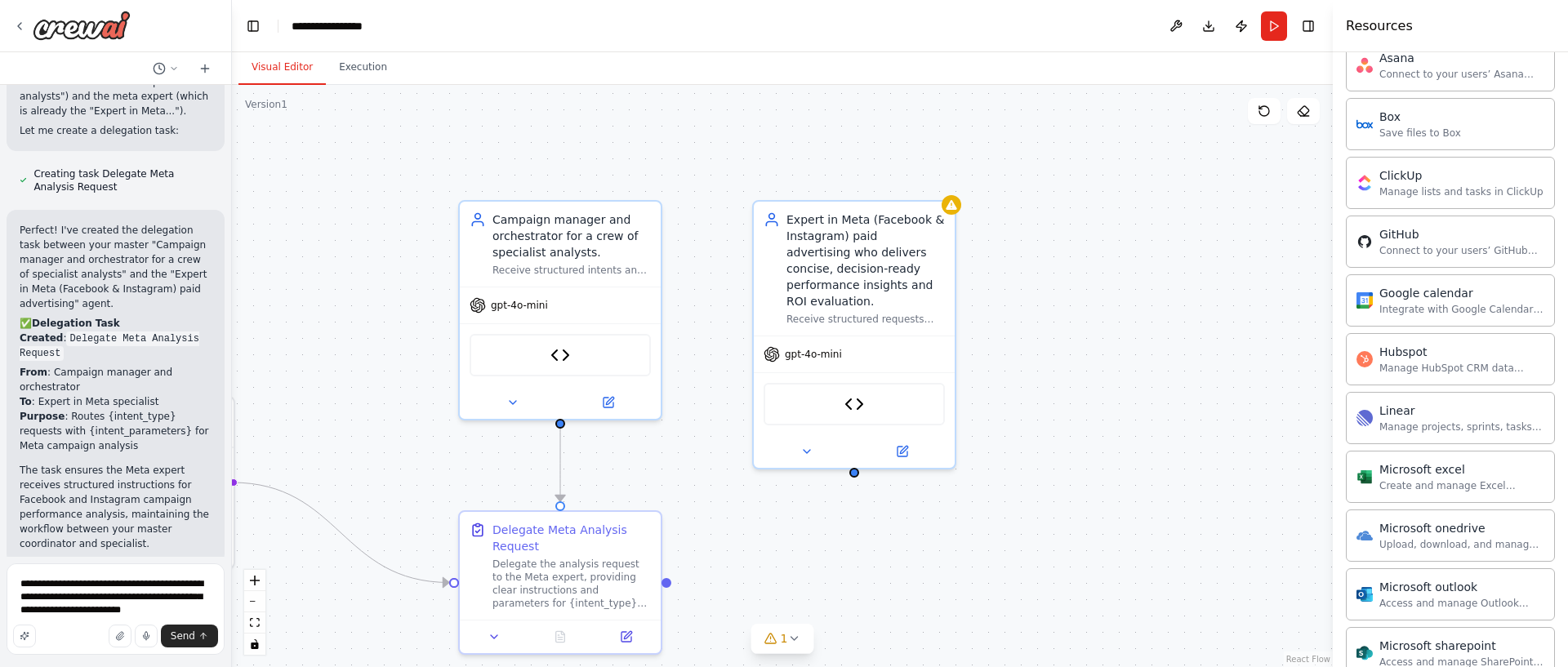
scroll to position [0, 0]
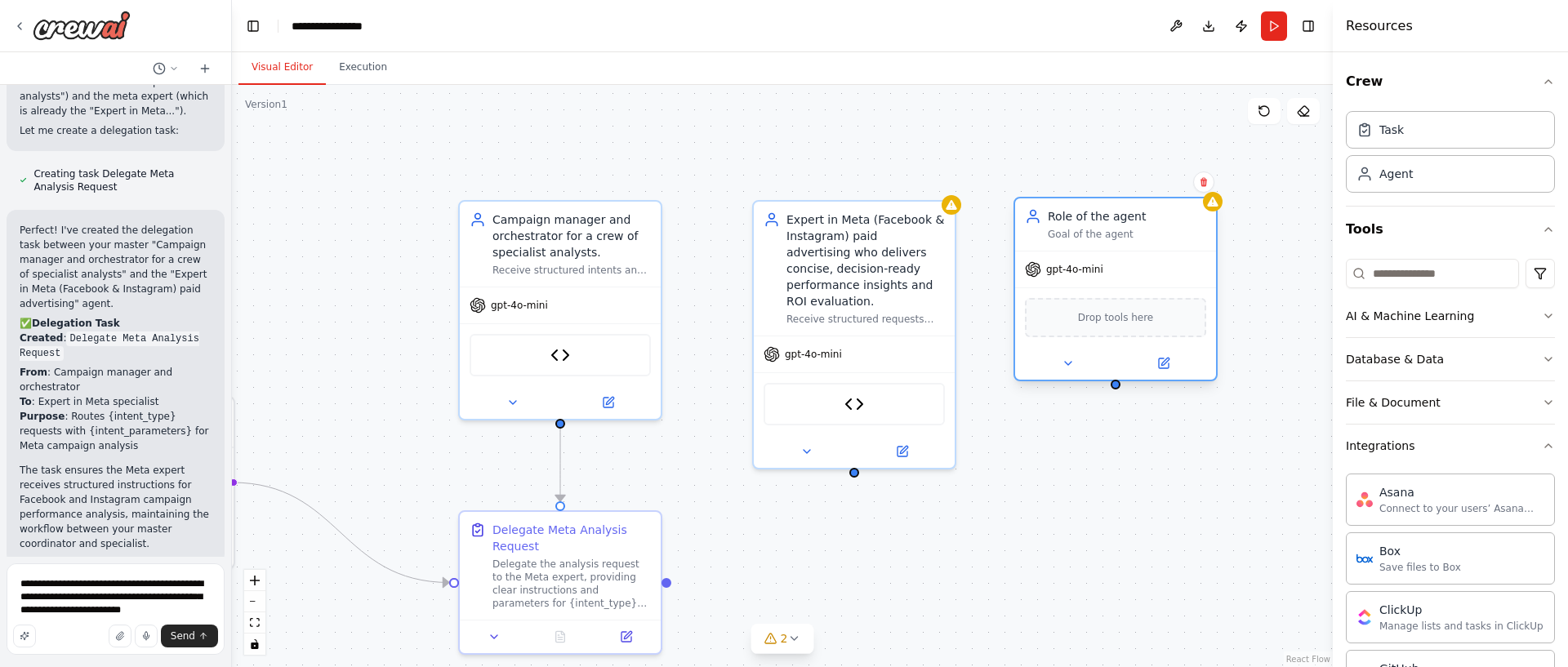
drag, startPoint x: 1153, startPoint y: 244, endPoint x: 1077, endPoint y: 208, distance: 84.1
click at [1077, 208] on div "Role of the agent Goal of the agent" at bounding box center [1115, 225] width 201 height 52
click at [1092, 224] on div "Role of the agent" at bounding box center [1127, 216] width 159 height 16
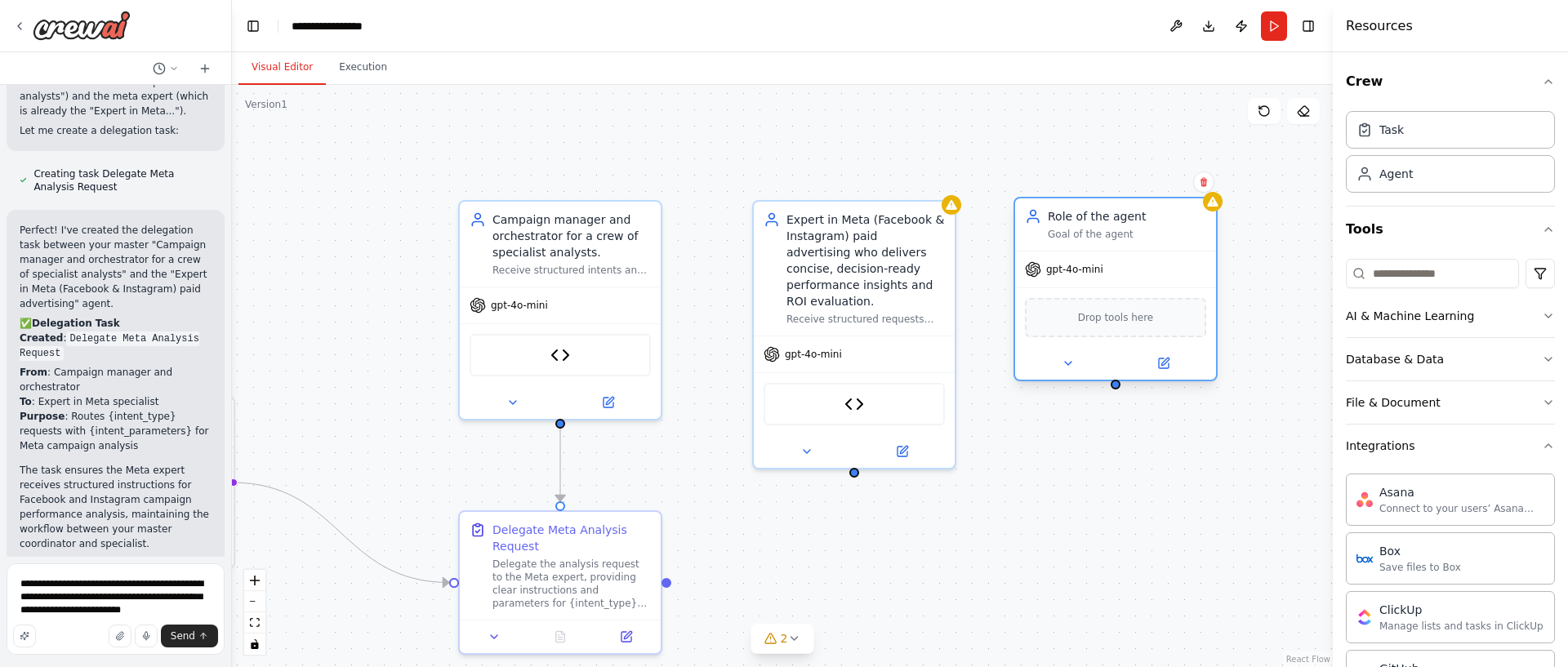
click at [1093, 220] on div "Role of the agent" at bounding box center [1127, 216] width 159 height 16
click at [1097, 235] on div "Goal of the agent" at bounding box center [1127, 234] width 159 height 13
click at [1097, 236] on div "Goal of the agent" at bounding box center [1127, 234] width 159 height 13
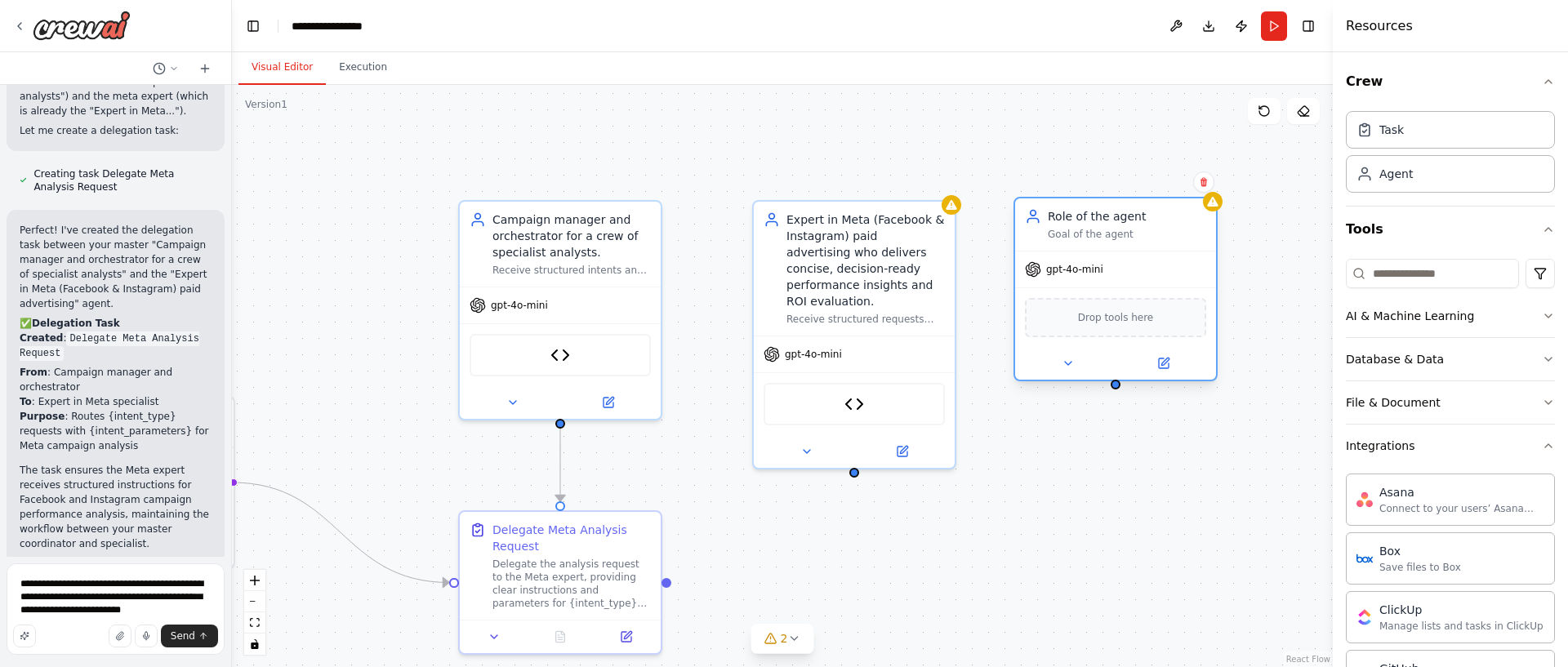
click at [1097, 236] on div "Goal of the agent" at bounding box center [1127, 234] width 159 height 13
click at [1163, 373] on div at bounding box center [1115, 363] width 201 height 33
click at [1164, 355] on button at bounding box center [1163, 363] width 92 height 19
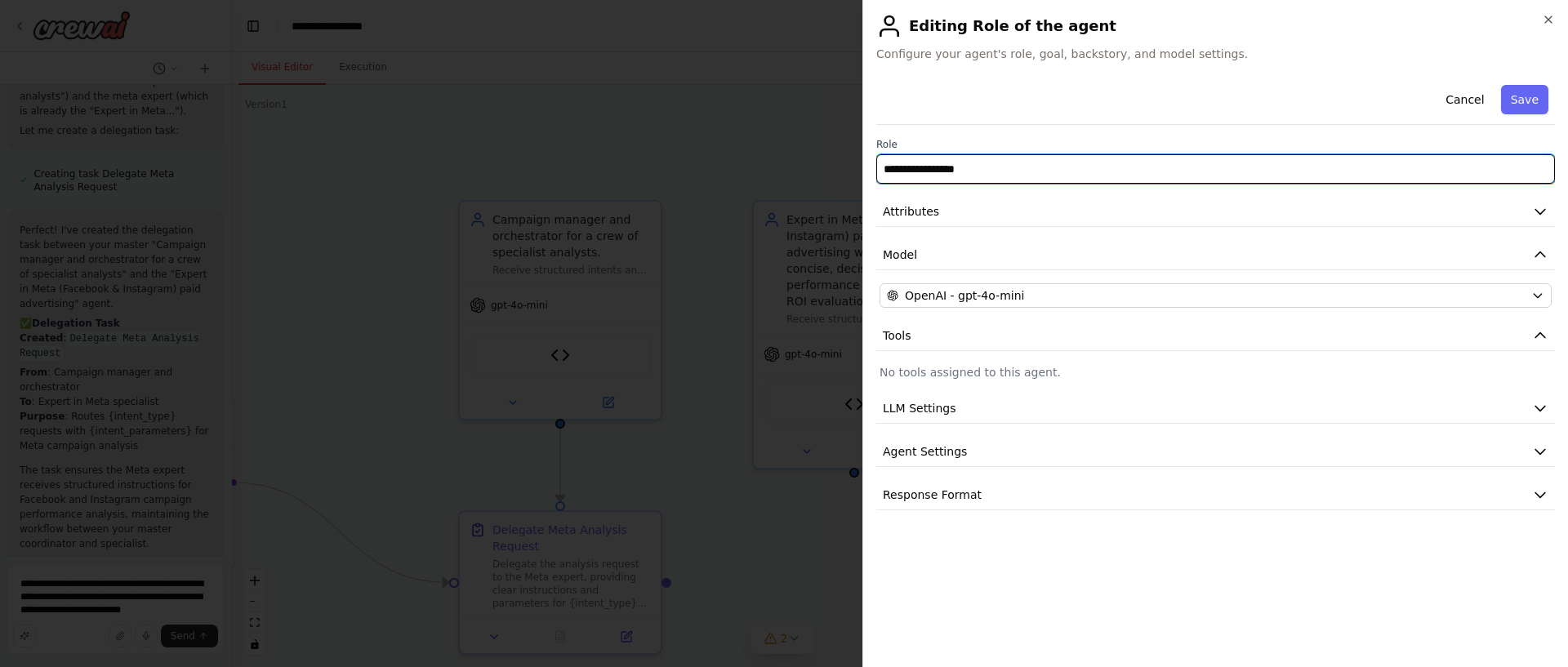
click at [952, 160] on input "**********" at bounding box center [1216, 169] width 679 height 30
paste input "**********"
type input "**********"
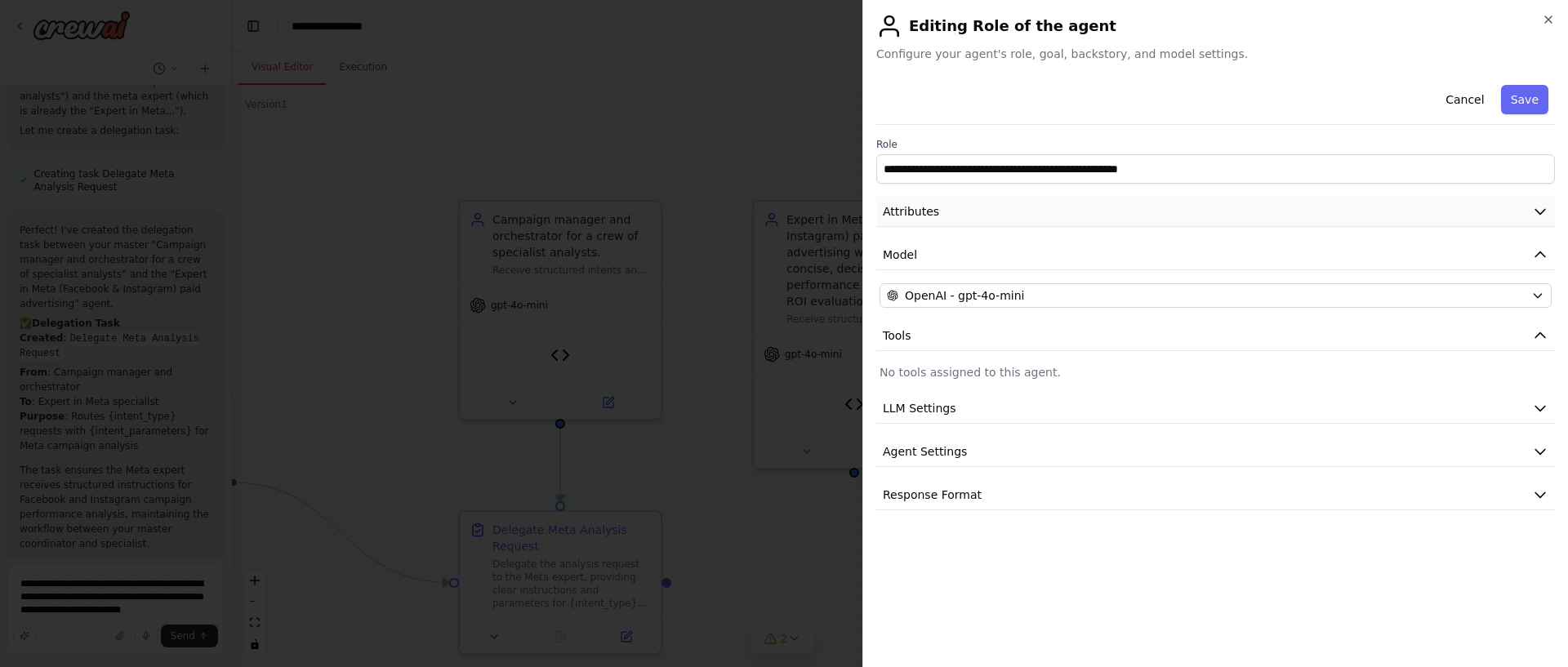
click at [939, 214] on button "Attributes" at bounding box center [1216, 212] width 679 height 30
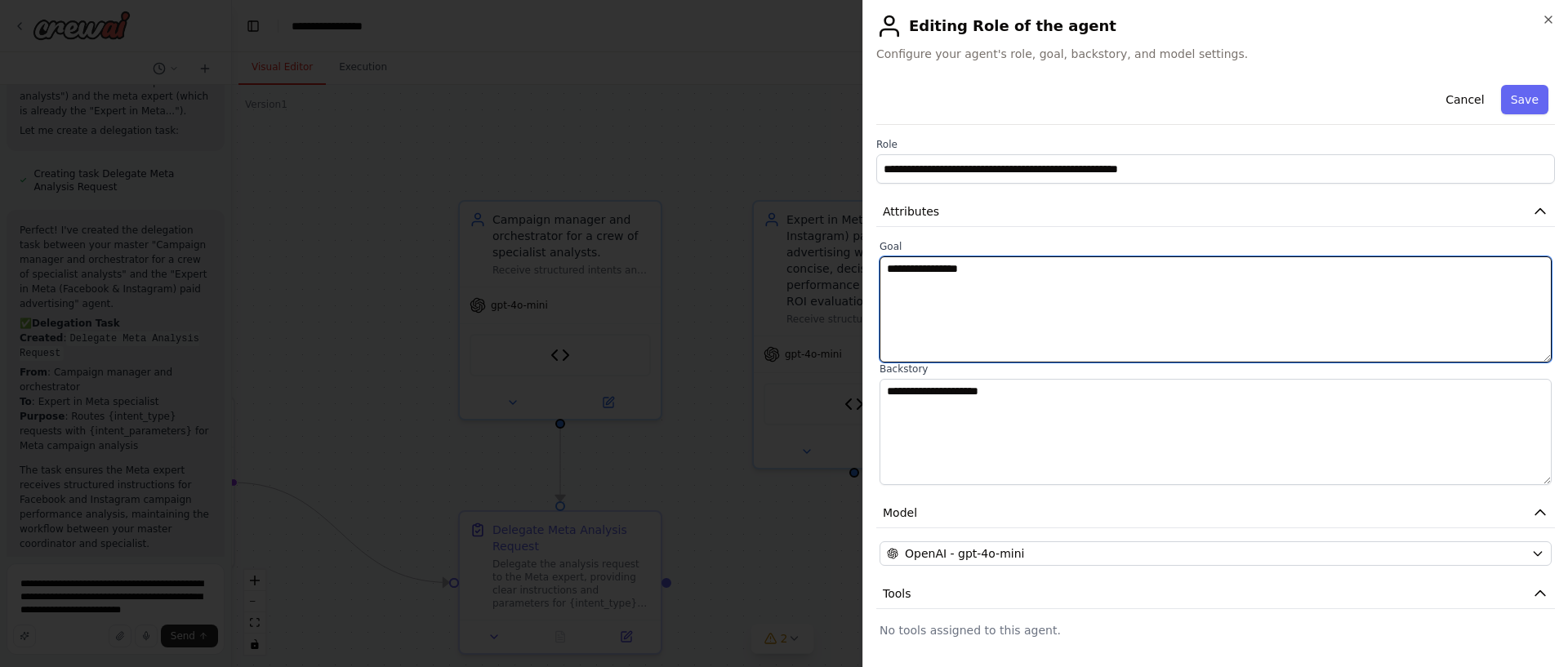
click at [991, 306] on textarea "**********" at bounding box center [1216, 310] width 672 height 106
paste textarea "**********"
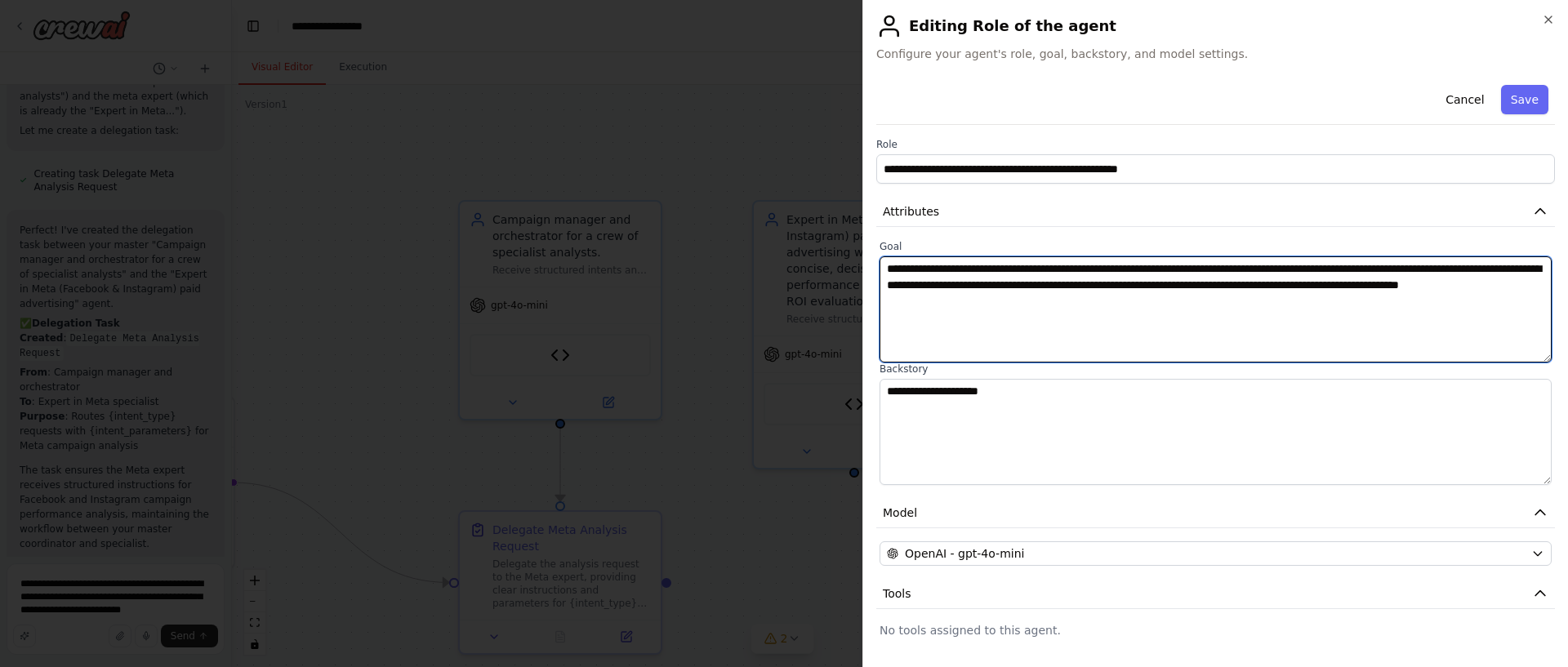
type textarea "**********"
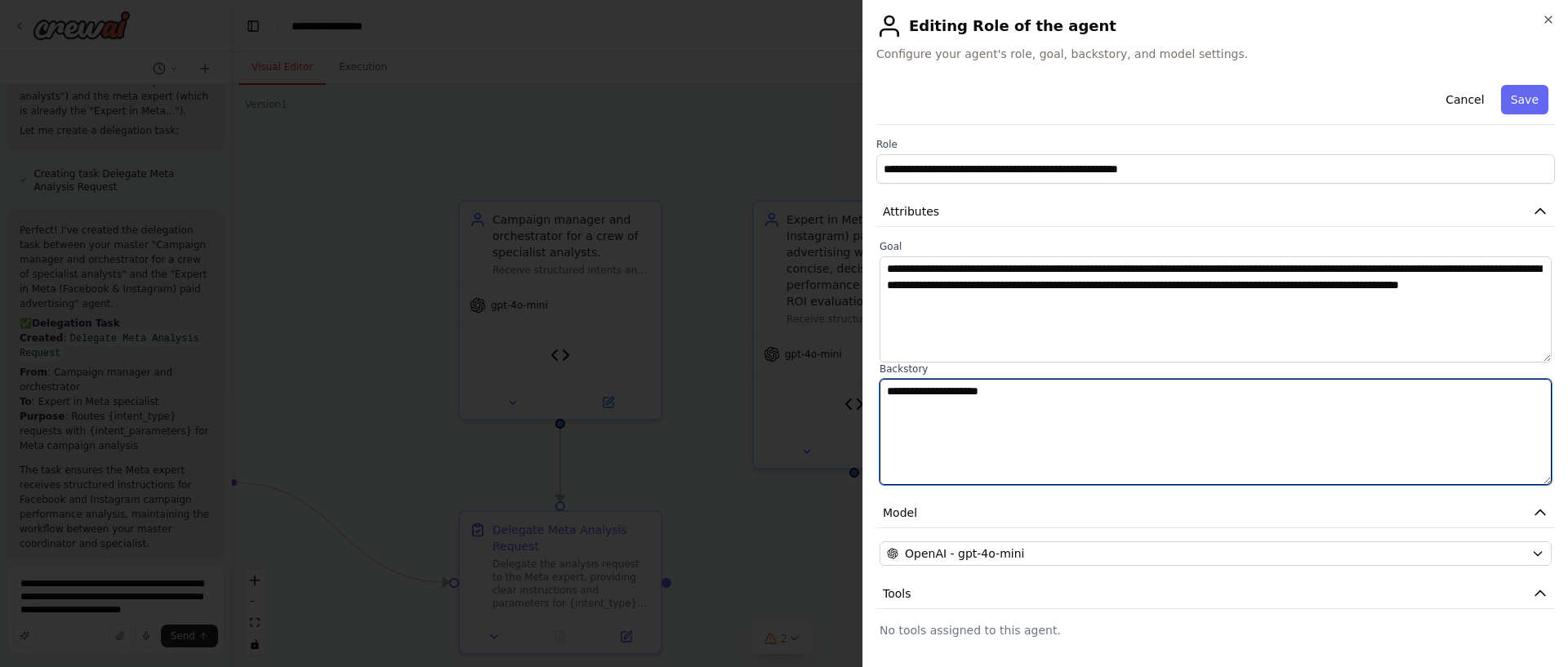
click at [1036, 409] on textarea "**********" at bounding box center [1216, 432] width 672 height 106
paste textarea "**********"
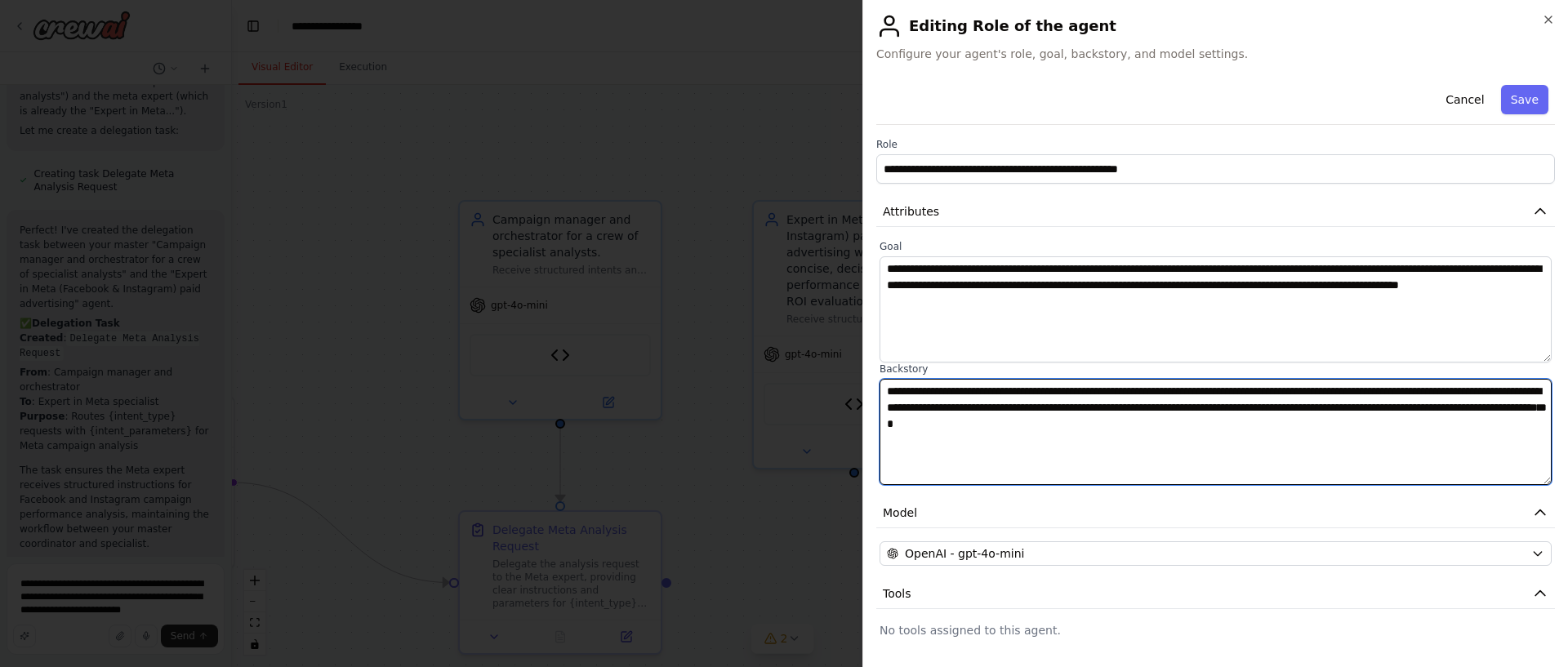
scroll to position [127, 0]
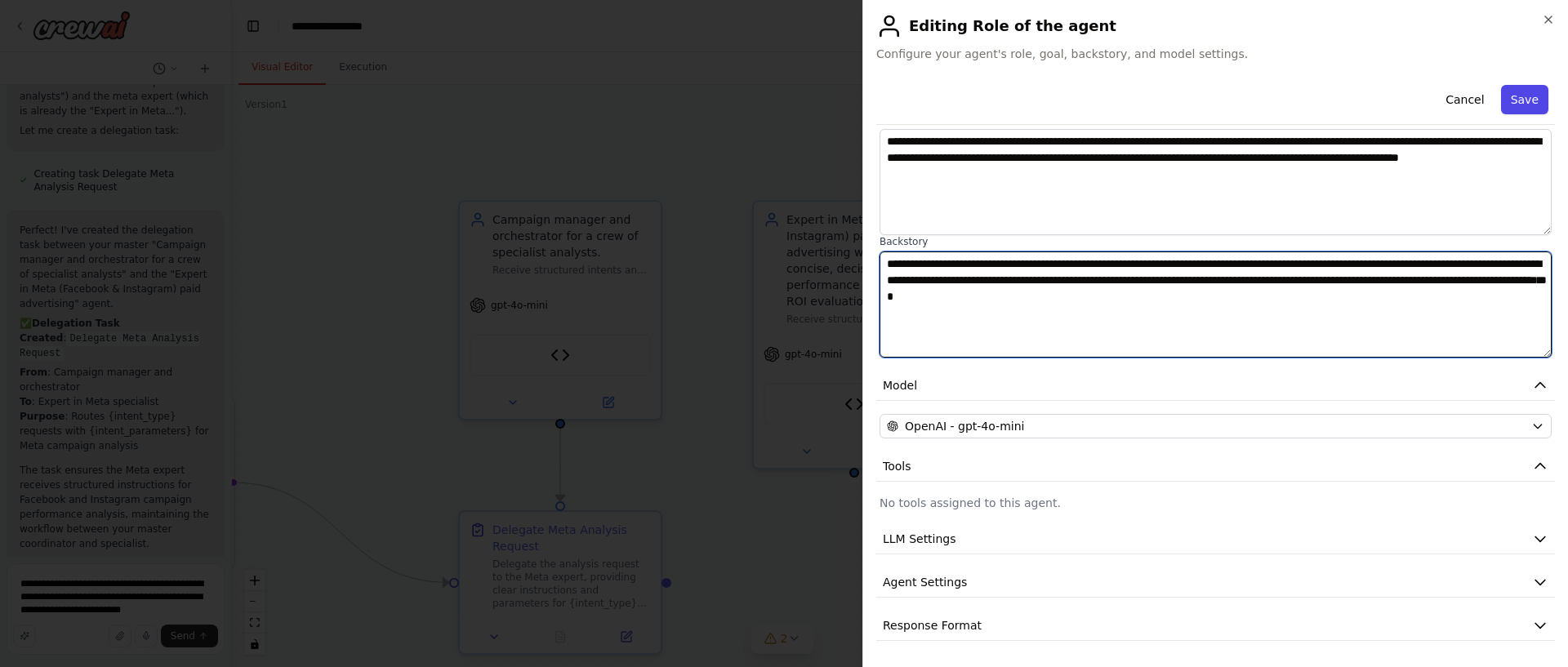
type textarea "**********"
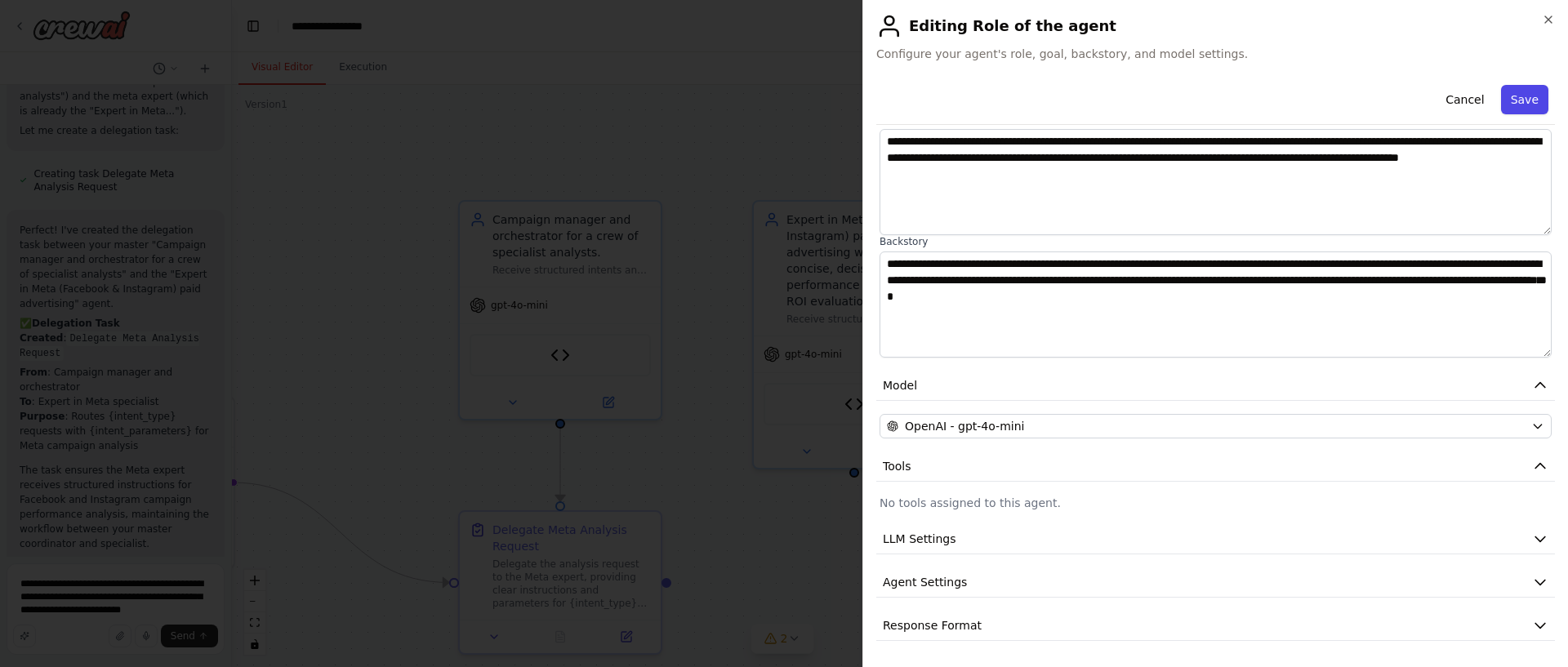
click at [1529, 101] on button "Save" at bounding box center [1525, 100] width 47 height 30
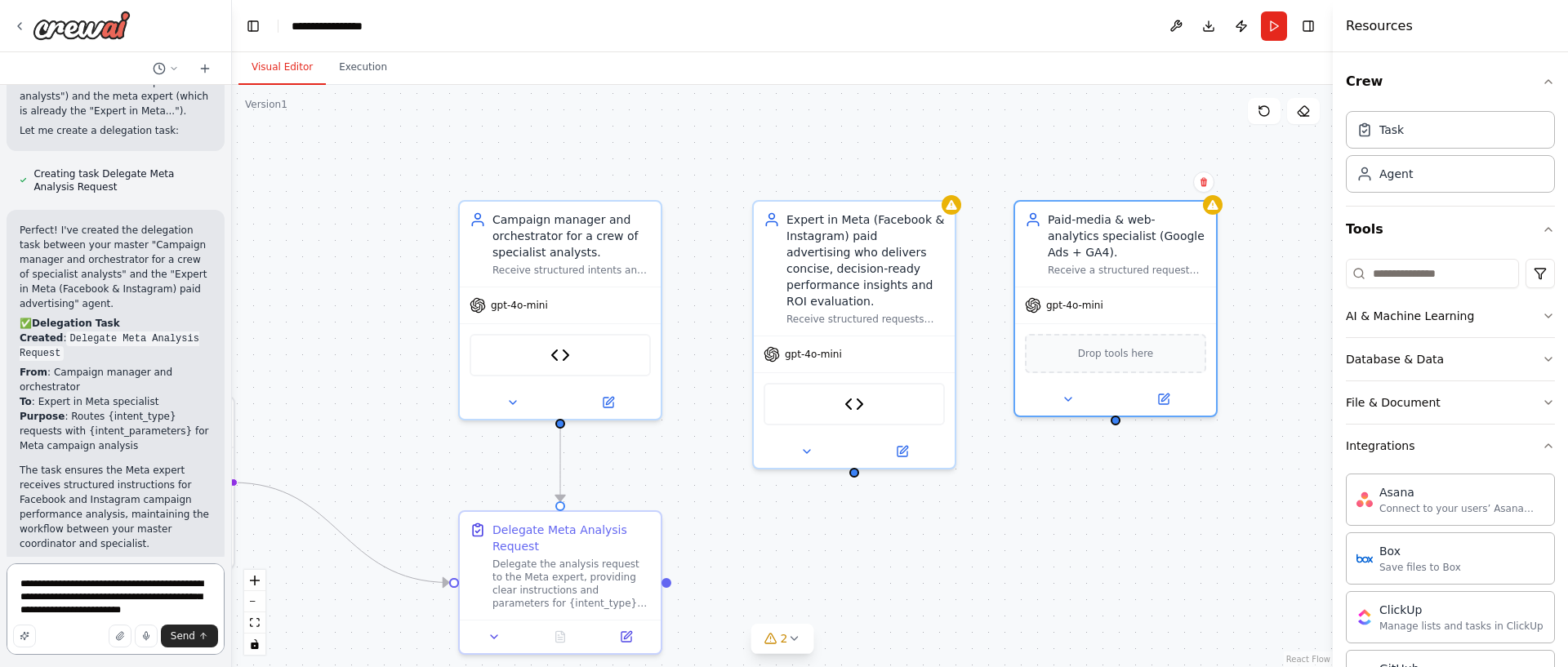
click at [210, 610] on textarea "**********" at bounding box center [116, 609] width 218 height 91
type textarea "**********"
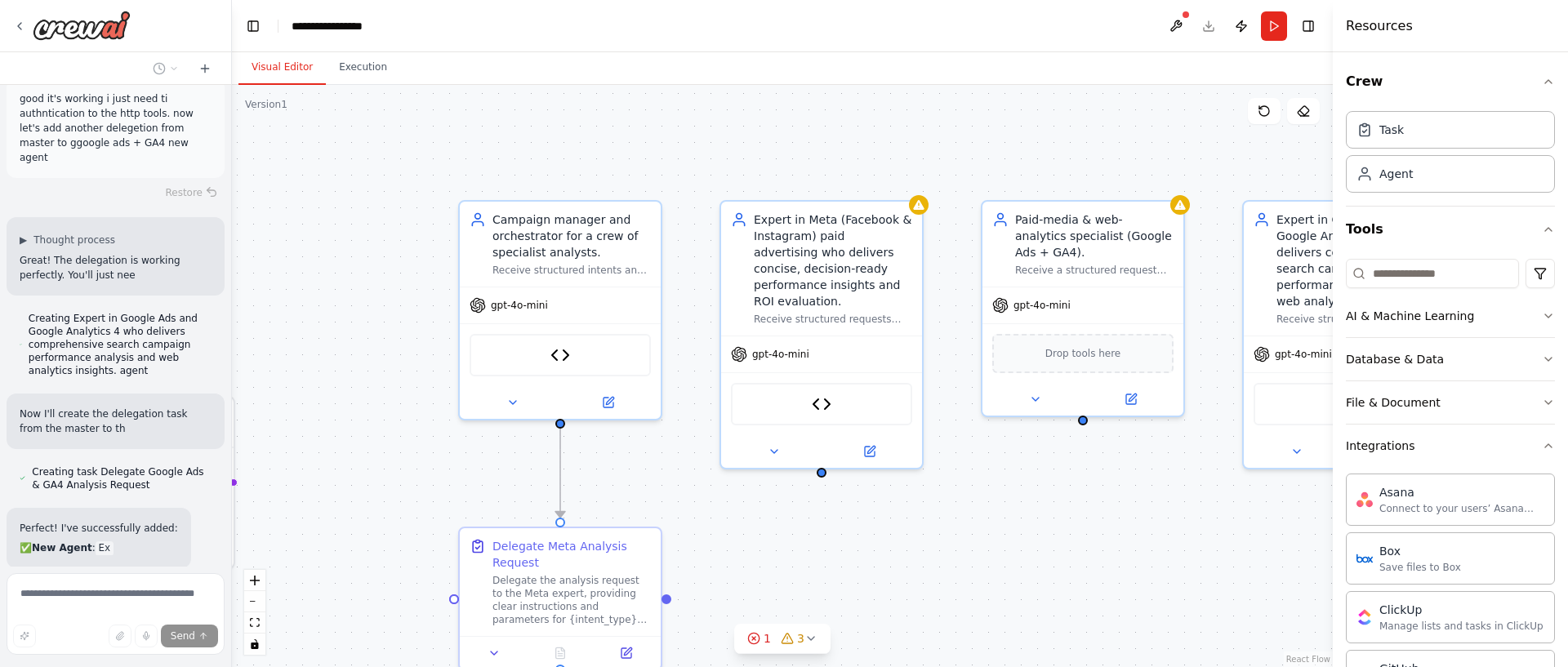
scroll to position [3971, 0]
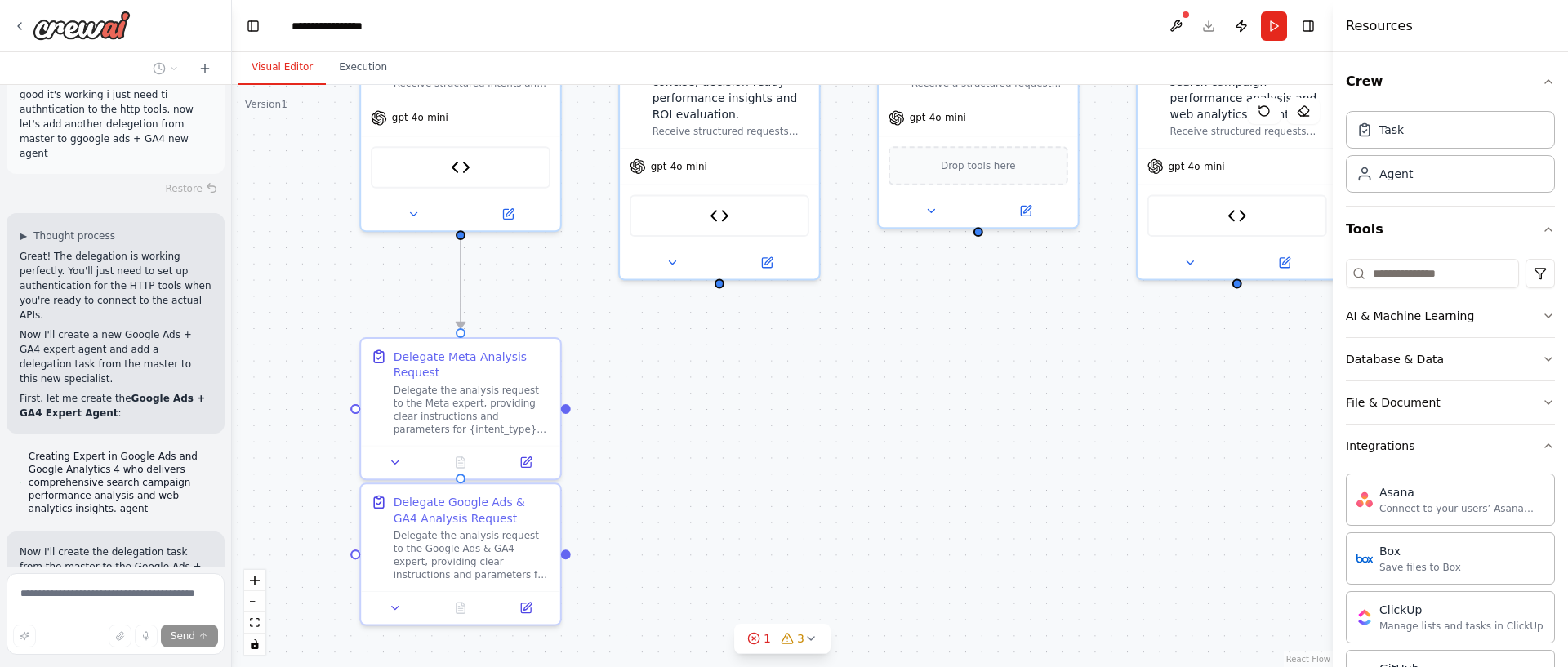
drag, startPoint x: 1153, startPoint y: 518, endPoint x: 1048, endPoint y: 329, distance: 216.2
click at [1048, 329] on div ".deletable-edge-delete-btn { width: 20px; height: 20px; border: 0px solid #ffff…" at bounding box center [783, 377] width 1101 height 583
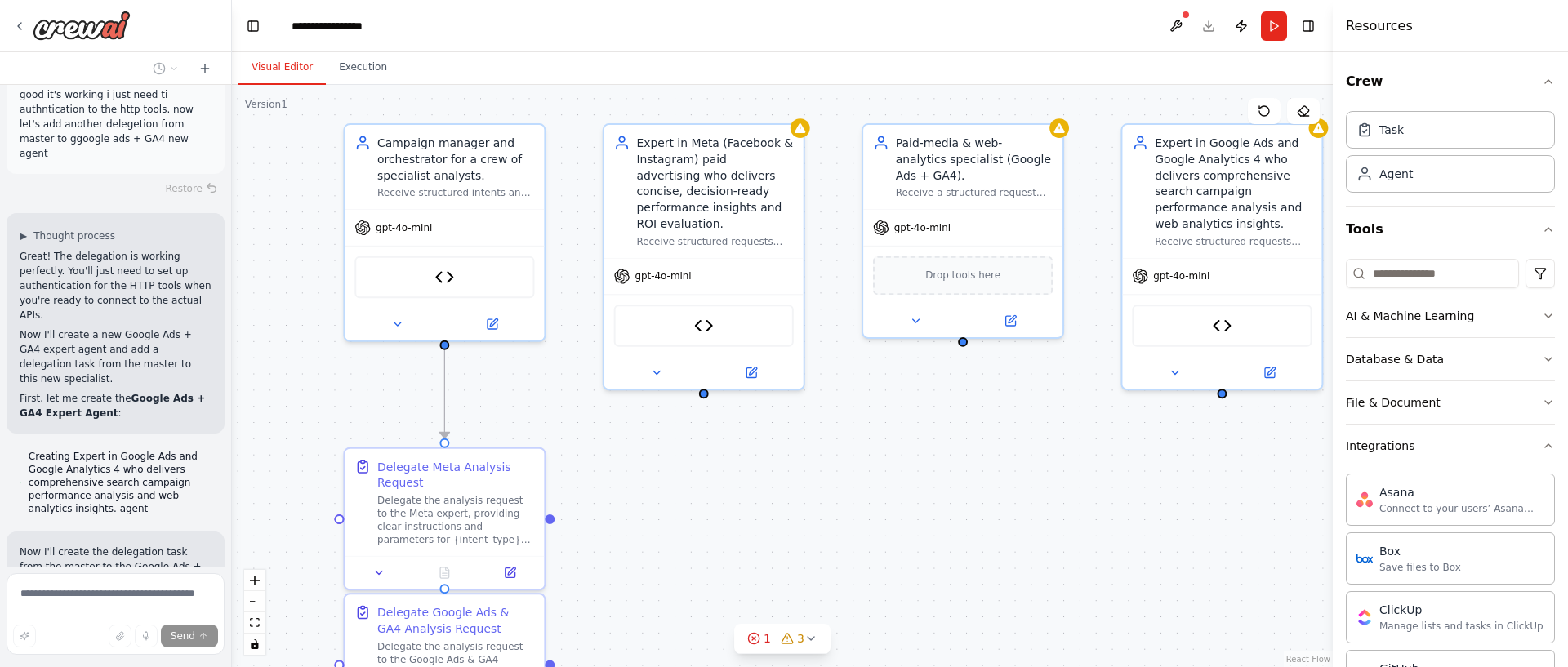
drag, startPoint x: 827, startPoint y: 417, endPoint x: 815, endPoint y: 526, distance: 109.7
click at [811, 526] on div ".deletable-edge-delete-btn { width: 20px; height: 20px; border: 0px solid #ffff…" at bounding box center [783, 377] width 1101 height 583
click at [1223, 193] on div "Expert in Google Ads and Google Analytics 4 who delivers comprehensive search c…" at bounding box center [1235, 178] width 158 height 98
click at [995, 181] on div "Paid-media & web-analytics specialist (Google Ads + GA4). Receive a structured …" at bounding box center [974, 161] width 158 height 65
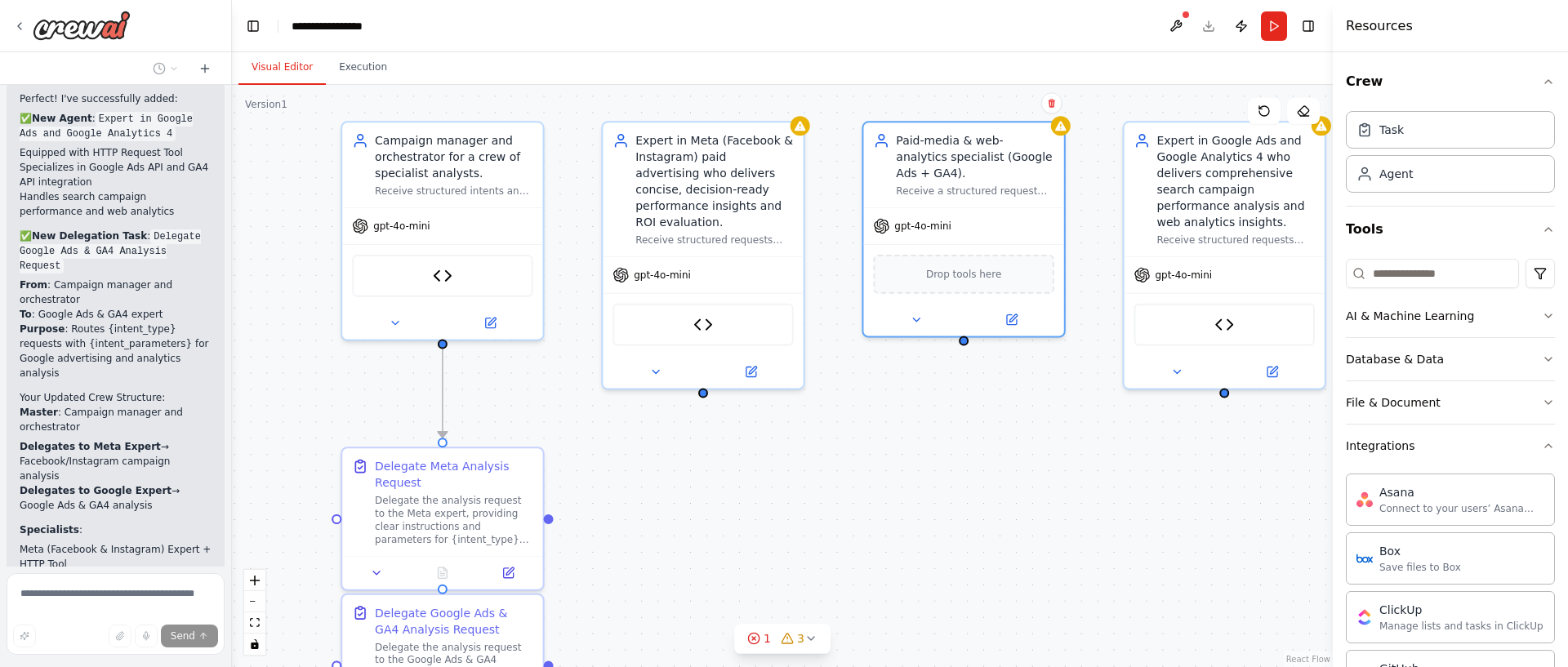
scroll to position [4692, 0]
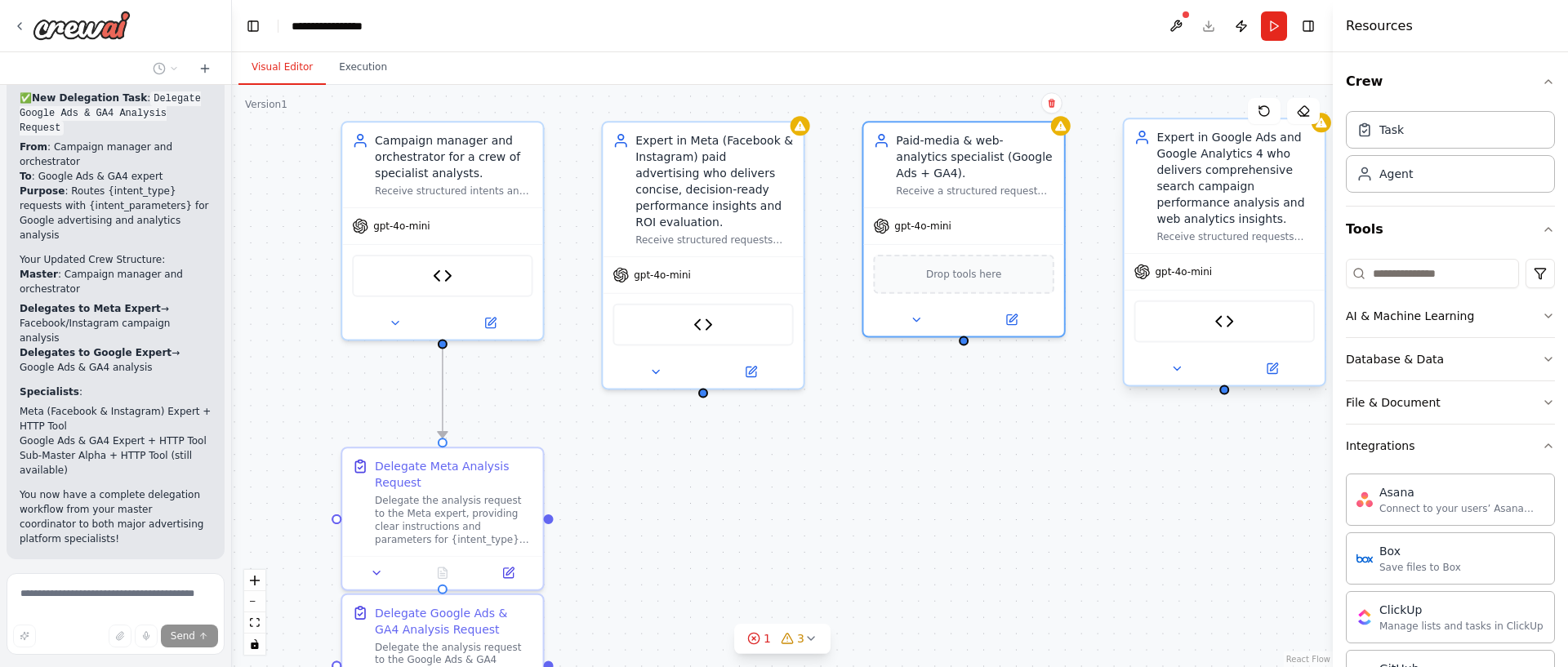
click at [1236, 181] on div "Expert in Google Ads and Google Analytics 4 who delivers comprehensive search c…" at bounding box center [1235, 178] width 158 height 98
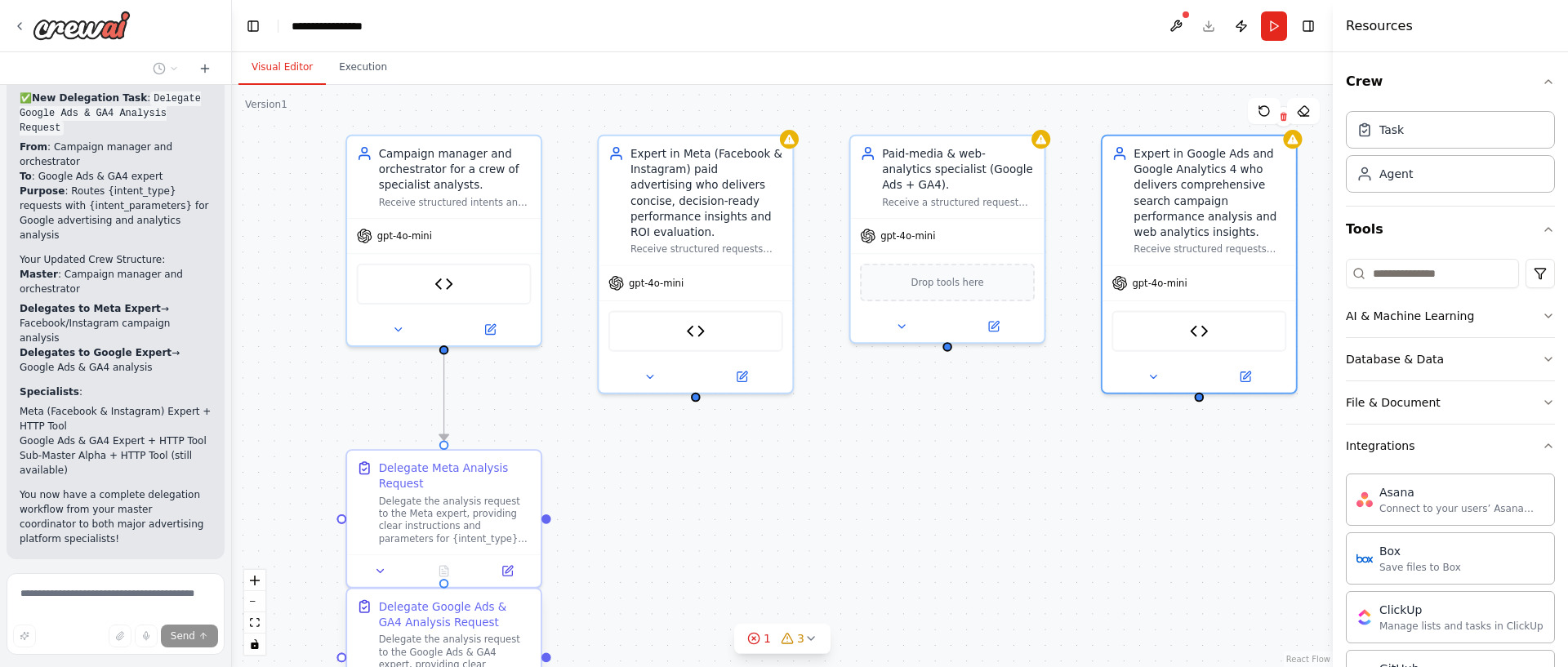
click at [494, 621] on div "Delegate Google Ads & GA4 Analysis Request" at bounding box center [455, 615] width 153 height 32
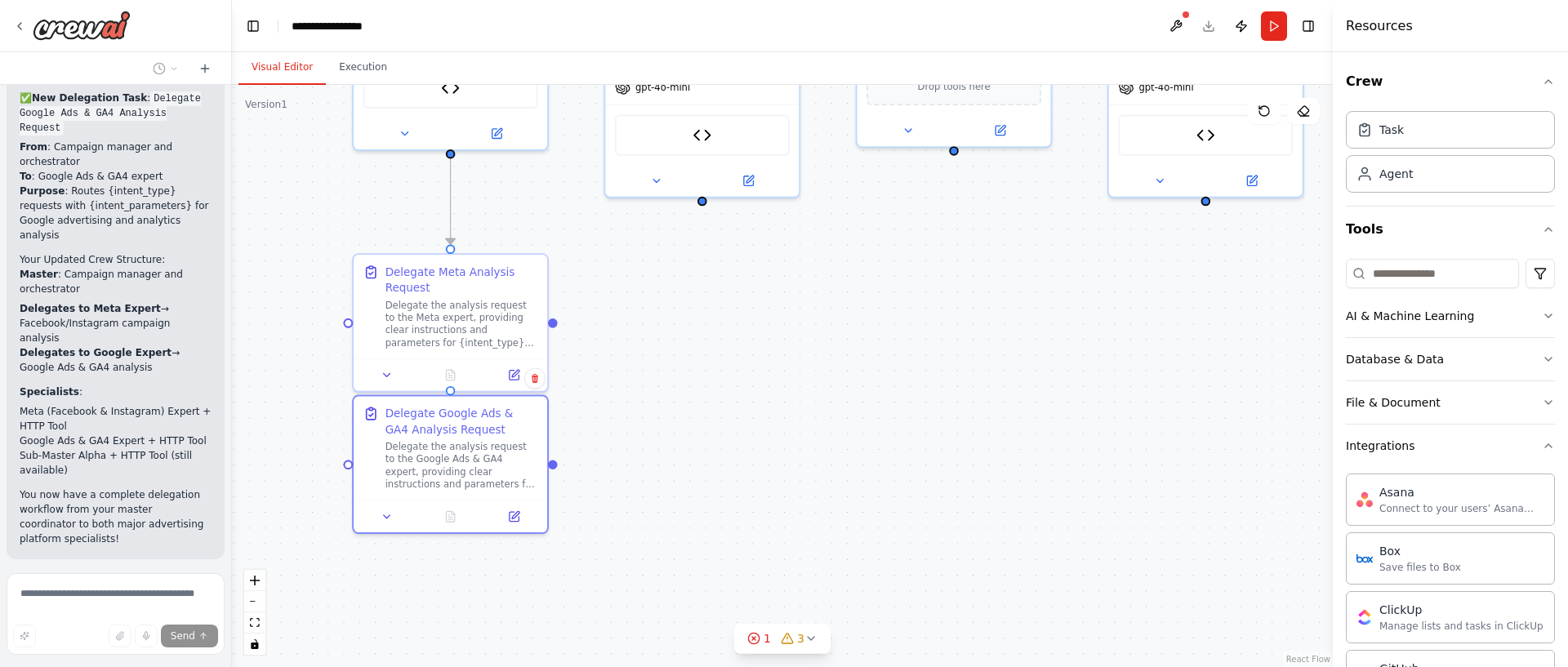
drag, startPoint x: 713, startPoint y: 557, endPoint x: 670, endPoint y: 404, distance: 158.9
click at [698, 393] on div ".deletable-edge-delete-btn { width: 20px; height: 20px; border: 0px solid #ffff…" at bounding box center [783, 377] width 1101 height 583
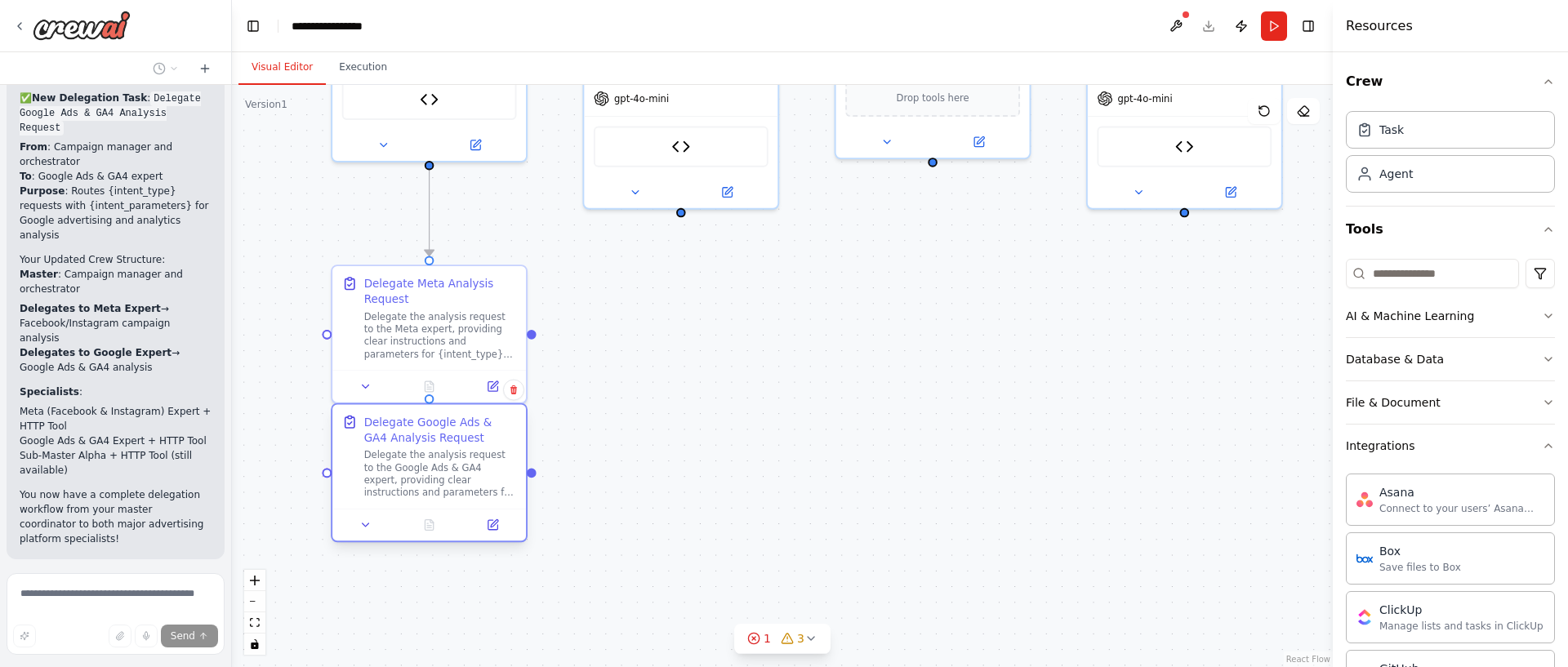
click at [464, 481] on div "Delegate the analysis request to the Google Ads & GA4 expert, providing clear i…" at bounding box center [440, 474] width 153 height 51
click at [485, 521] on button at bounding box center [492, 524] width 54 height 19
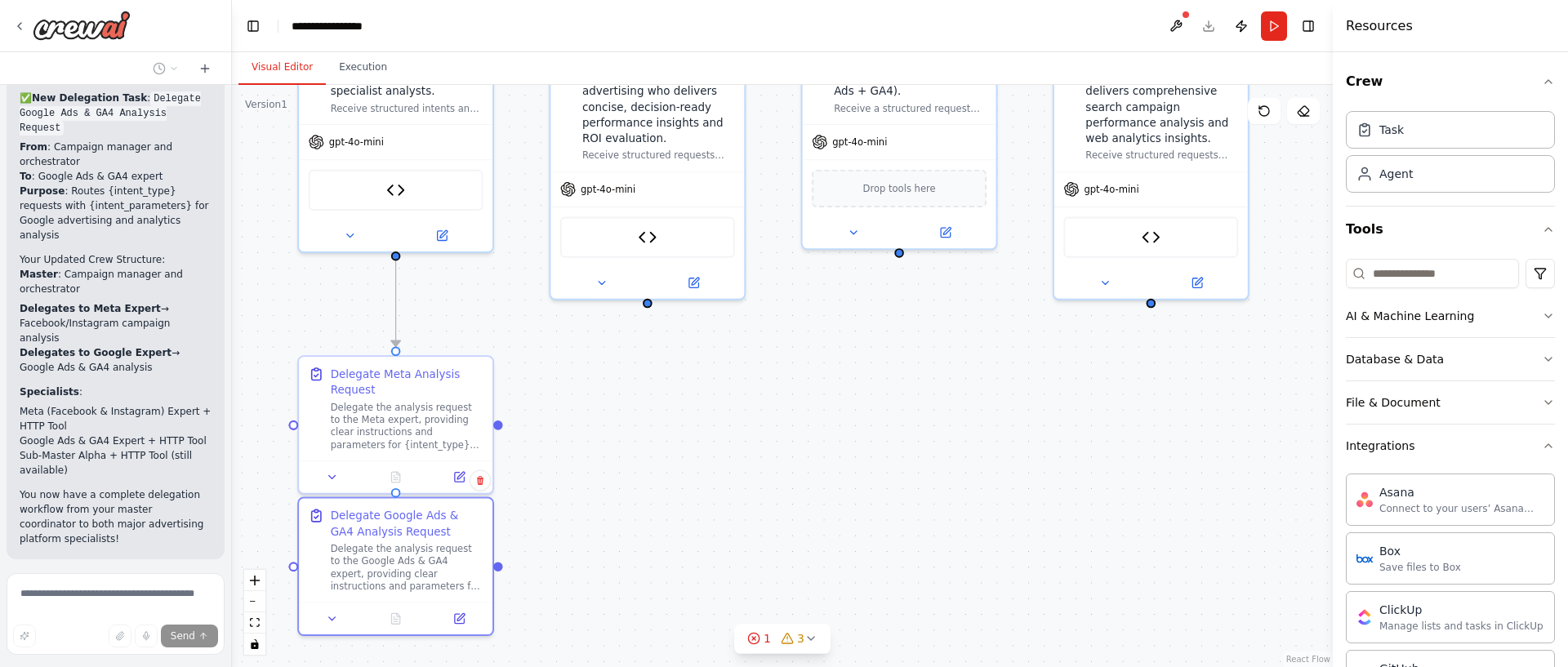
drag, startPoint x: 1177, startPoint y: 316, endPoint x: 1123, endPoint y: 463, distance: 156.6
click at [1108, 495] on div ".deletable-edge-delete-btn { width: 20px; height: 20px; border: 0px solid #ffff…" at bounding box center [783, 377] width 1101 height 583
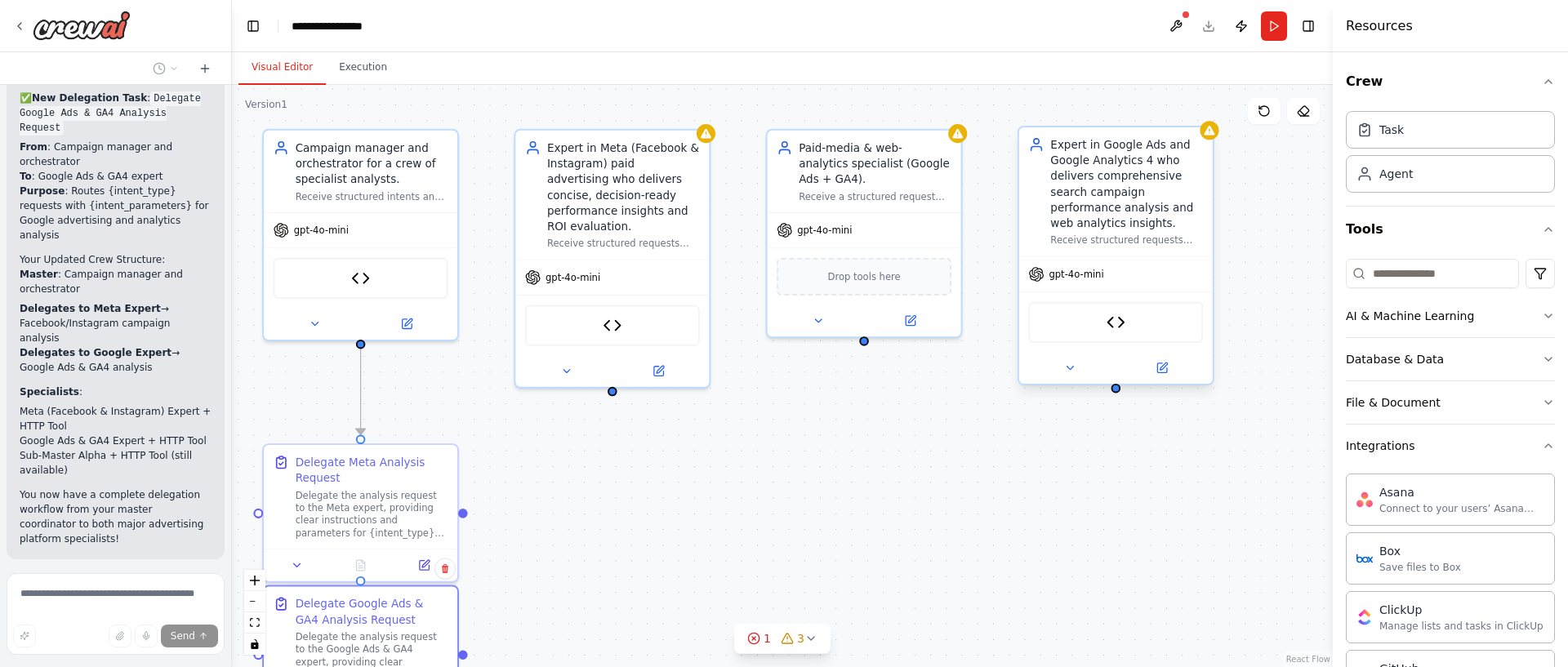
click at [1161, 148] on div "Expert in Google Ads and Google Analytics 4 who delivers comprehensive search c…" at bounding box center [1126, 184] width 153 height 95
click at [1209, 114] on button at bounding box center [1200, 111] width 21 height 21
click at [1162, 108] on button "Confirm" at bounding box center [1153, 111] width 58 height 19
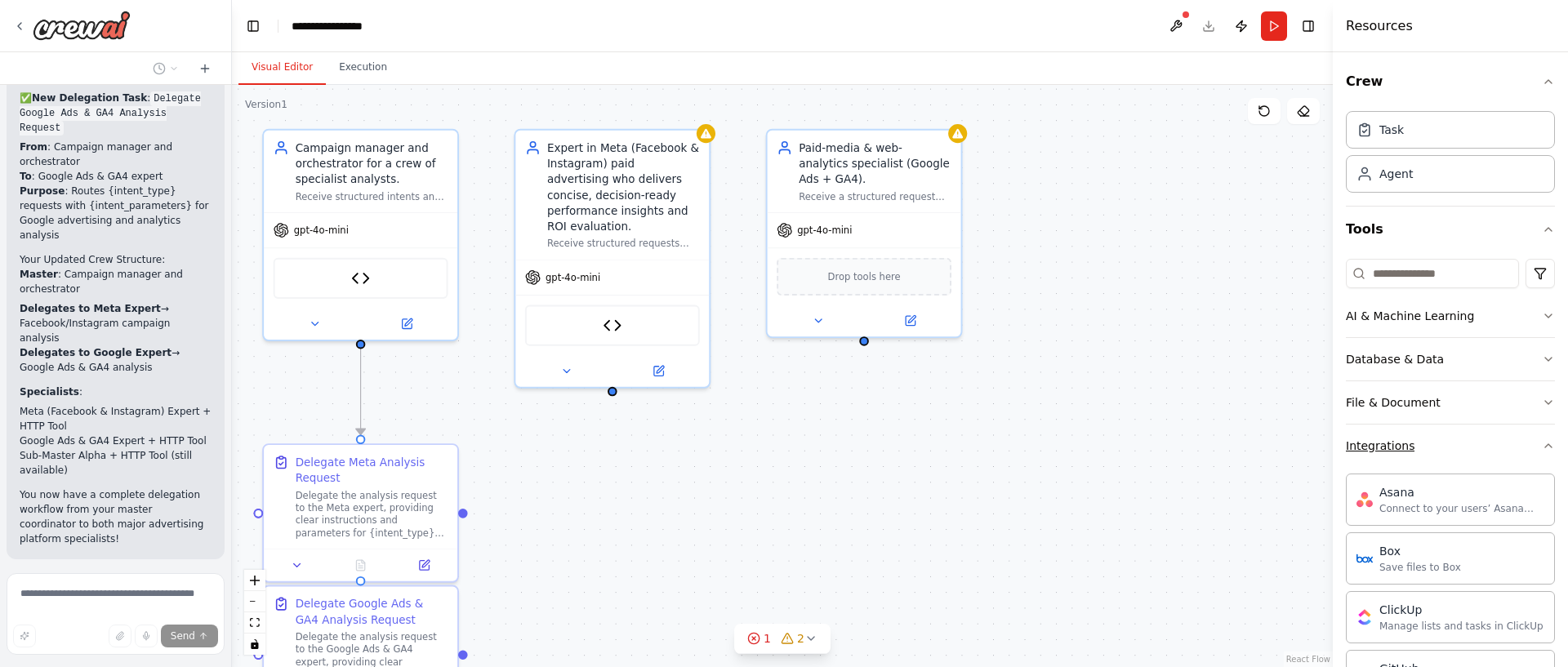
click at [1495, 431] on button "Integrations" at bounding box center [1451, 446] width 209 height 42
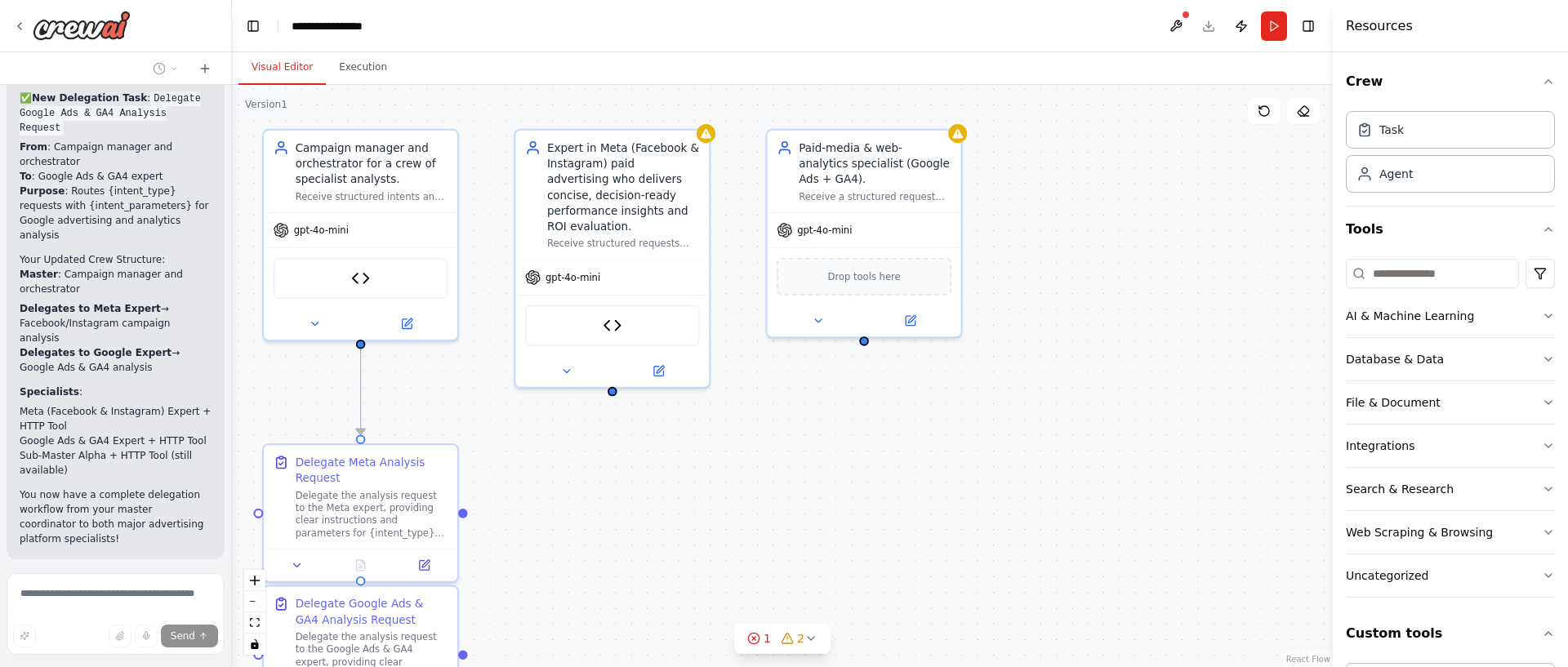
scroll to position [74, 0]
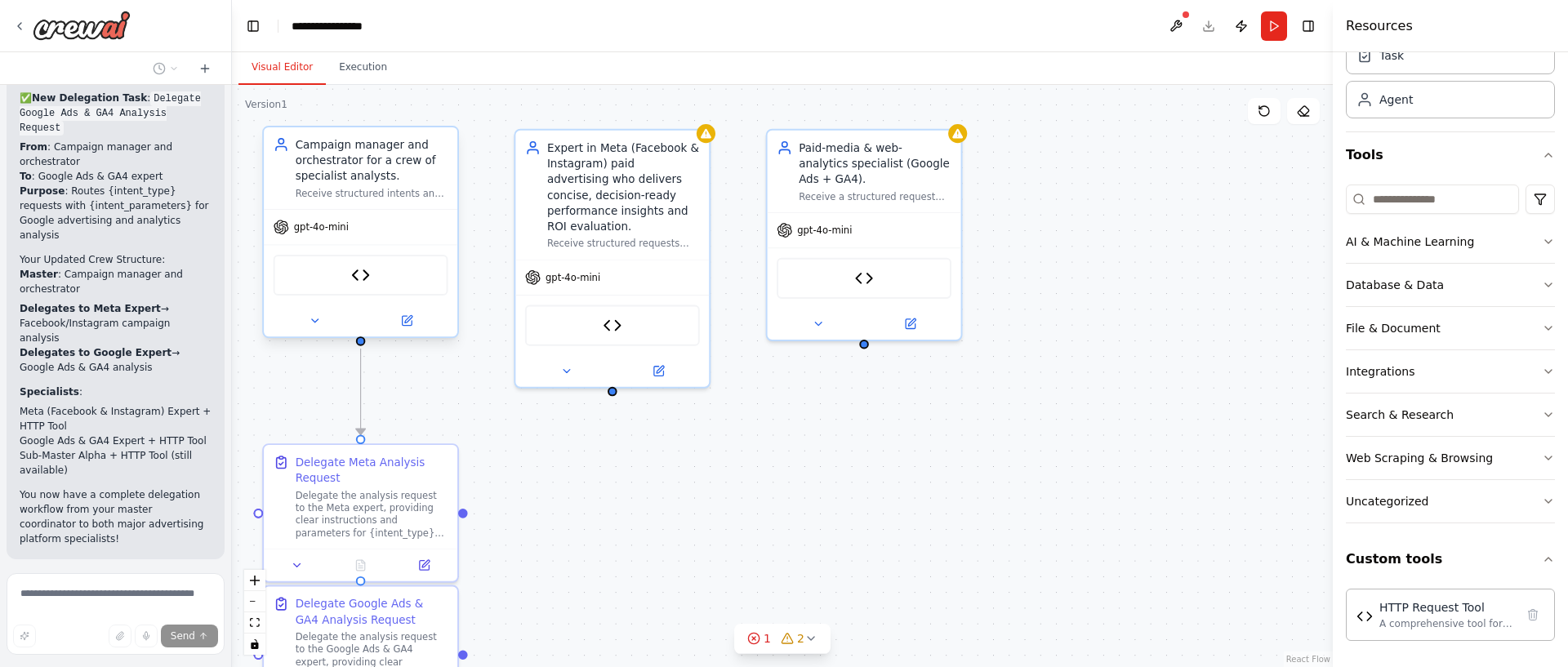
click at [372, 274] on div "HTTP Request Tool" at bounding box center [361, 275] width 175 height 41
click at [397, 327] on button at bounding box center [405, 321] width 89 height 19
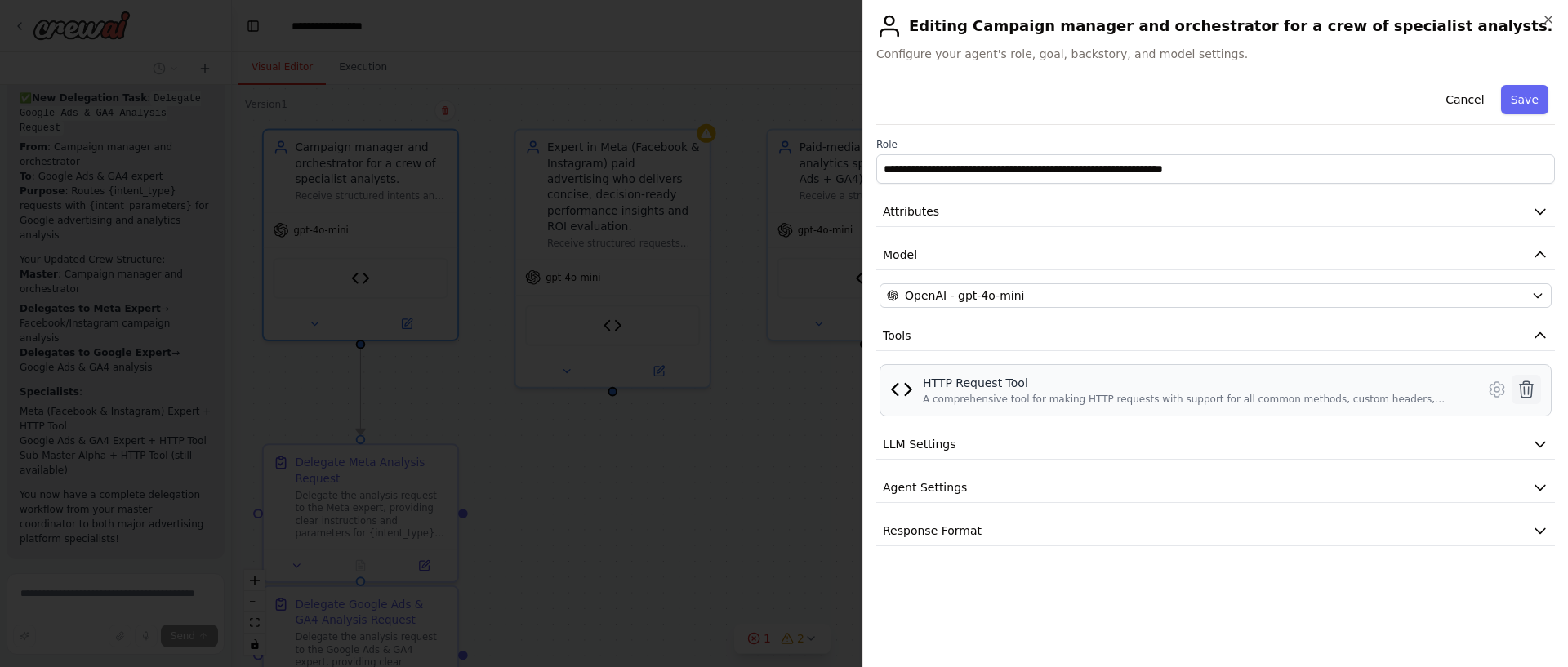
click at [1529, 389] on icon at bounding box center [1526, 389] width 19 height 19
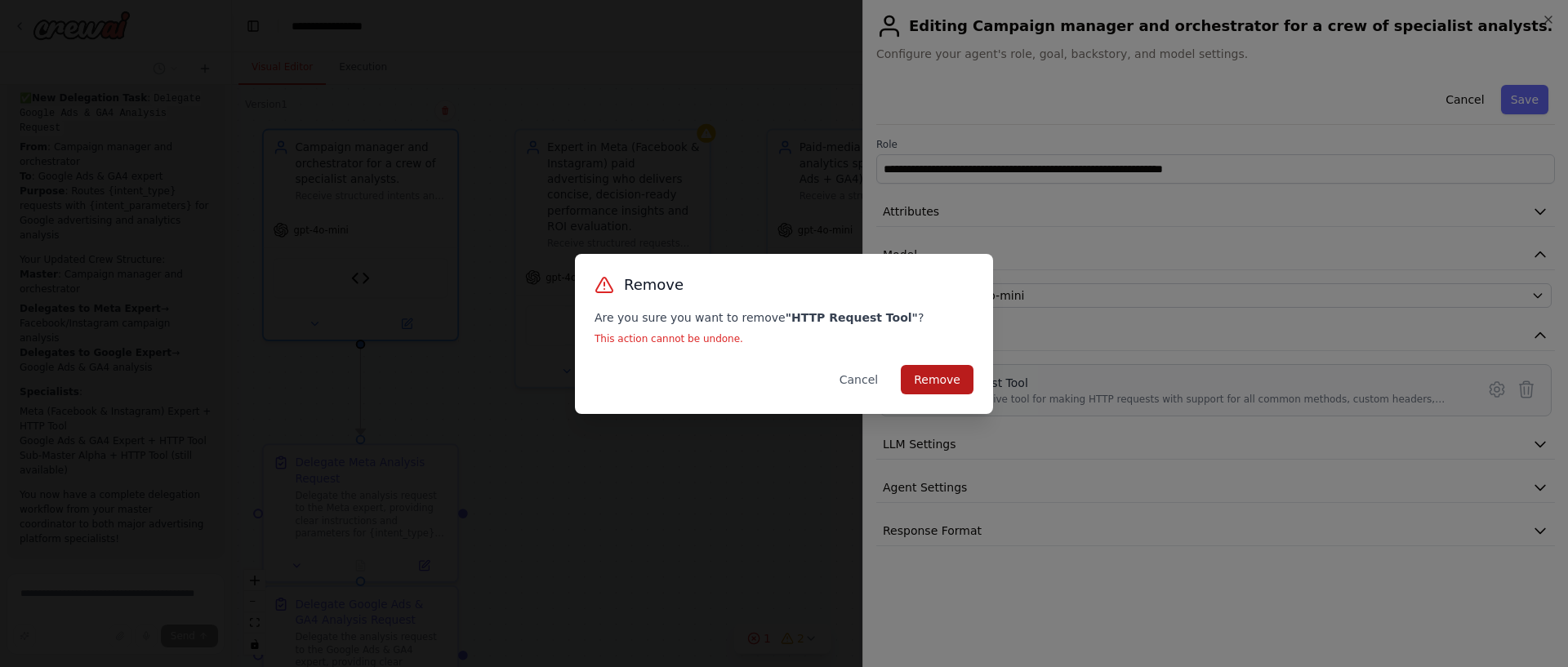
click at [941, 379] on button "Remove" at bounding box center [937, 379] width 73 height 30
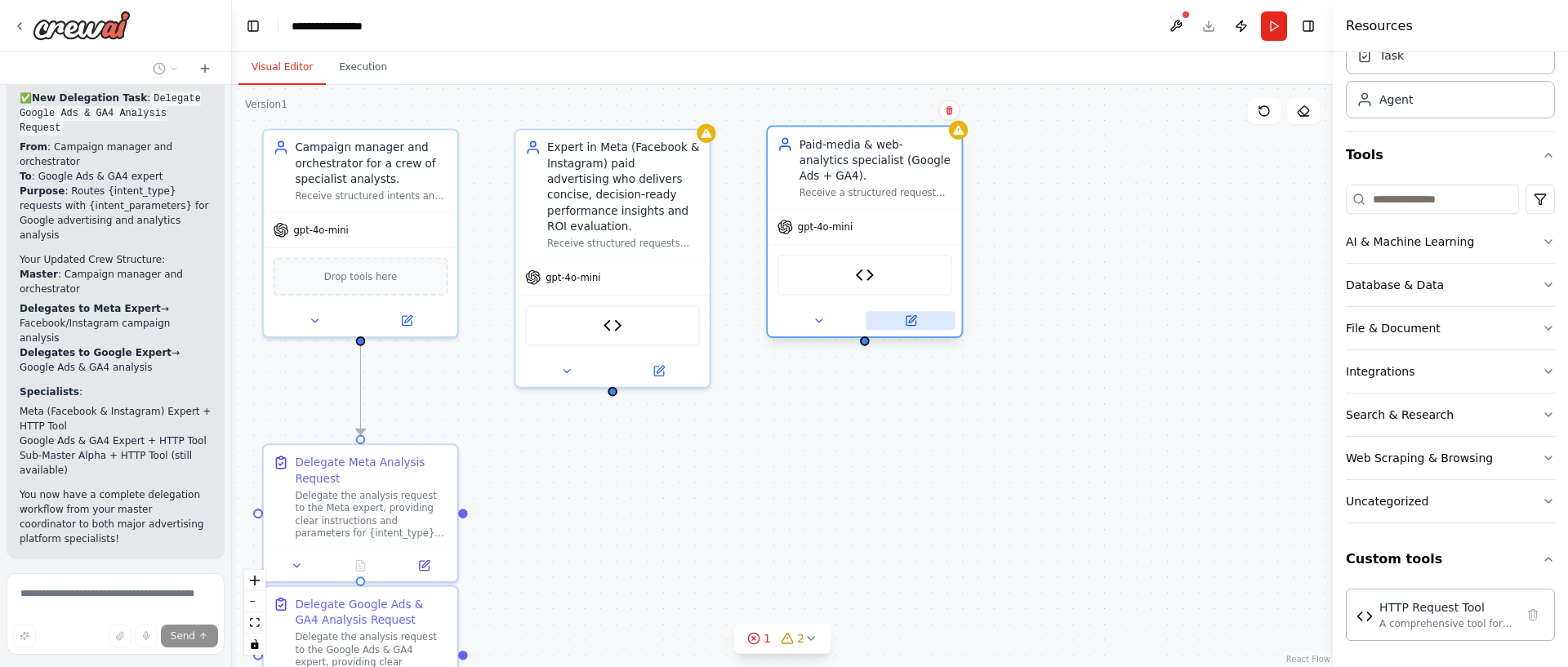
drag, startPoint x: 877, startPoint y: 241, endPoint x: 887, endPoint y: 321, distance: 80.6
click at [880, 239] on div "gpt-4o-mini" at bounding box center [864, 227] width 193 height 35
click at [594, 162] on div "Expert in Meta (Facebook & Instagram) paid advertising who delivers concise, de…" at bounding box center [623, 184] width 153 height 95
click at [657, 359] on button at bounding box center [658, 368] width 89 height 19
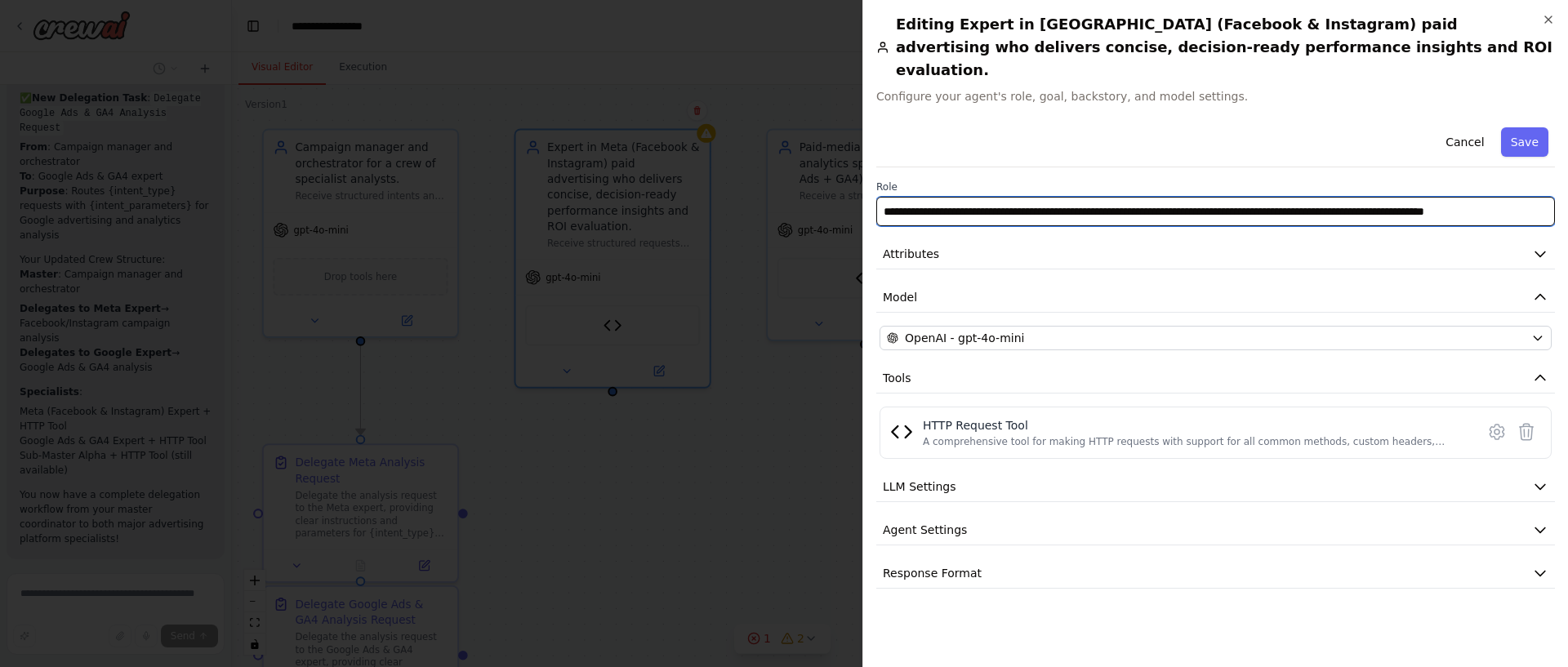
scroll to position [0, 46]
drag, startPoint x: 1292, startPoint y: 181, endPoint x: 1625, endPoint y: 185, distance: 333.0
click at [1567, 185] on html "Hello! I'm the CrewAI assistant. What kind of automation do you want to build? …" at bounding box center [784, 334] width 1568 height 667
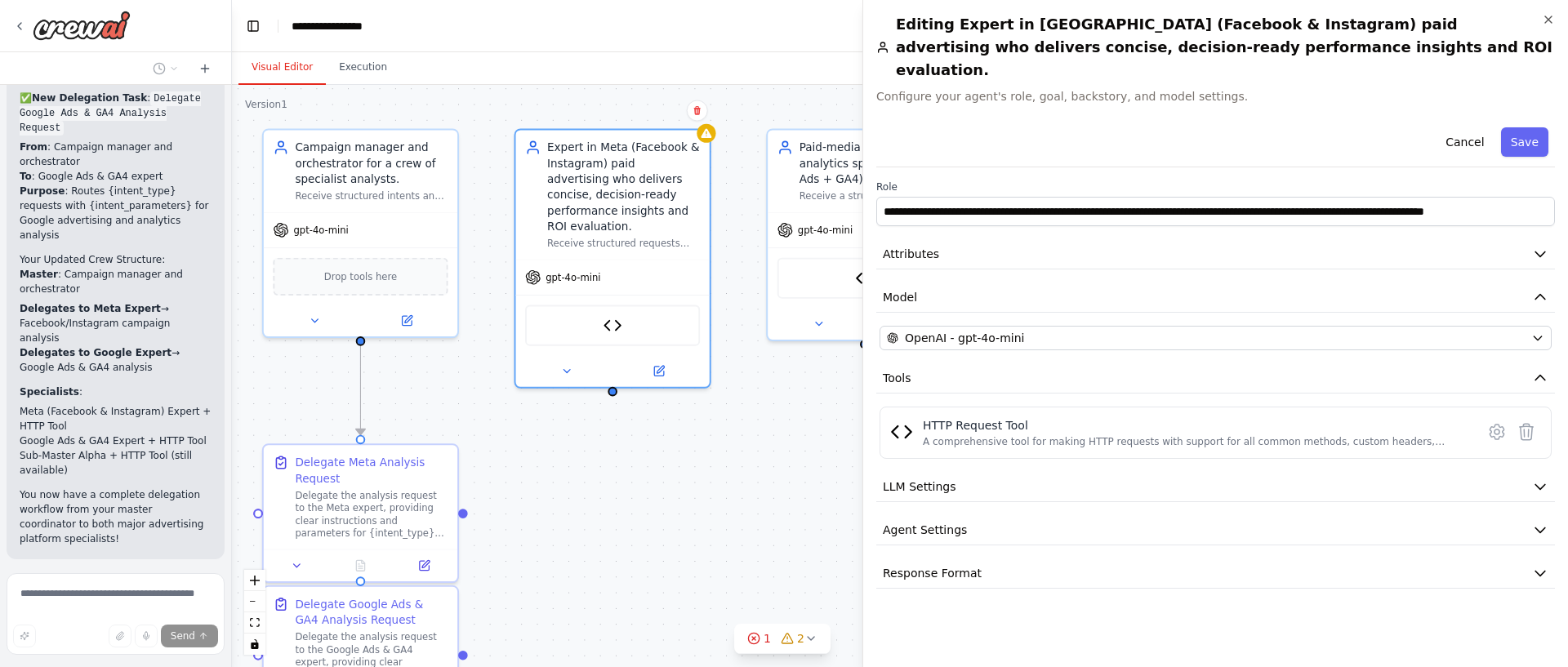
scroll to position [0, 0]
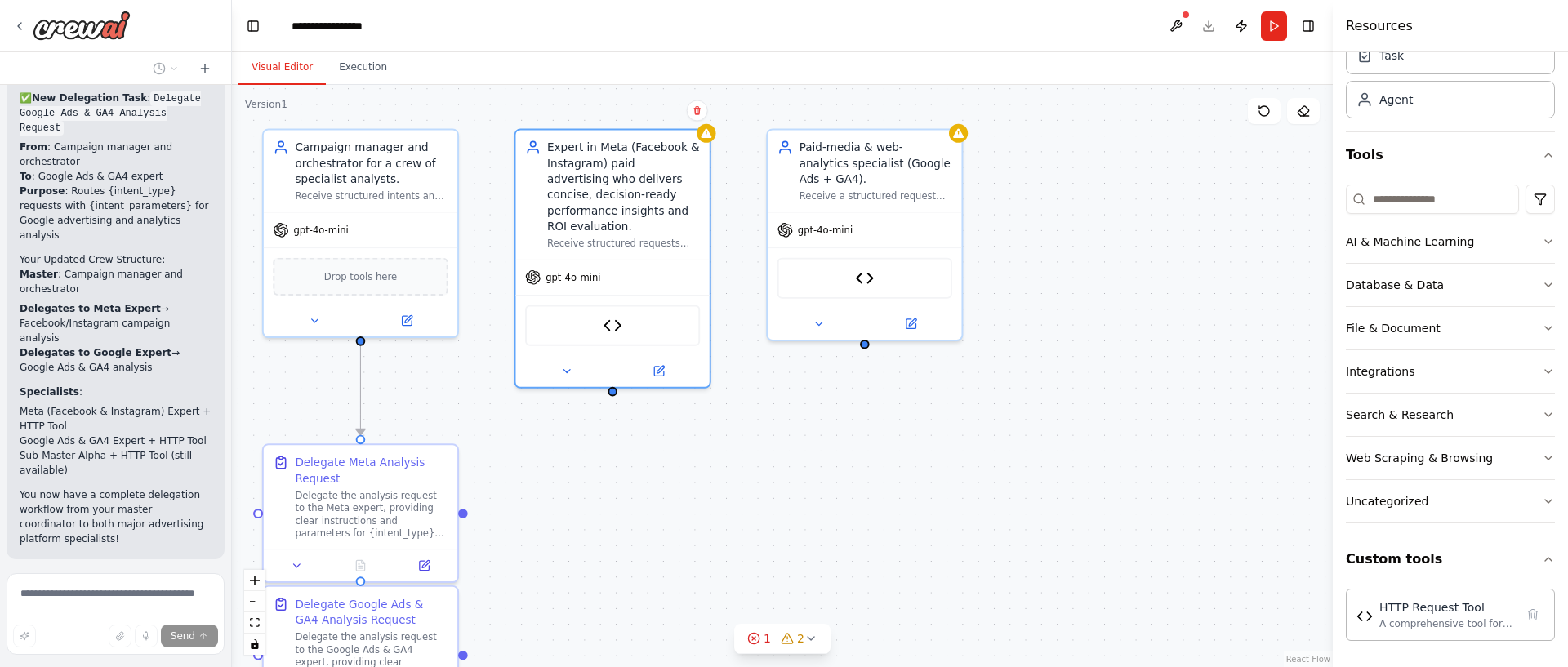
click at [683, 447] on div ".deletable-edge-delete-btn { width: 20px; height: 20px; border: 0px solid #ffff…" at bounding box center [783, 377] width 1101 height 583
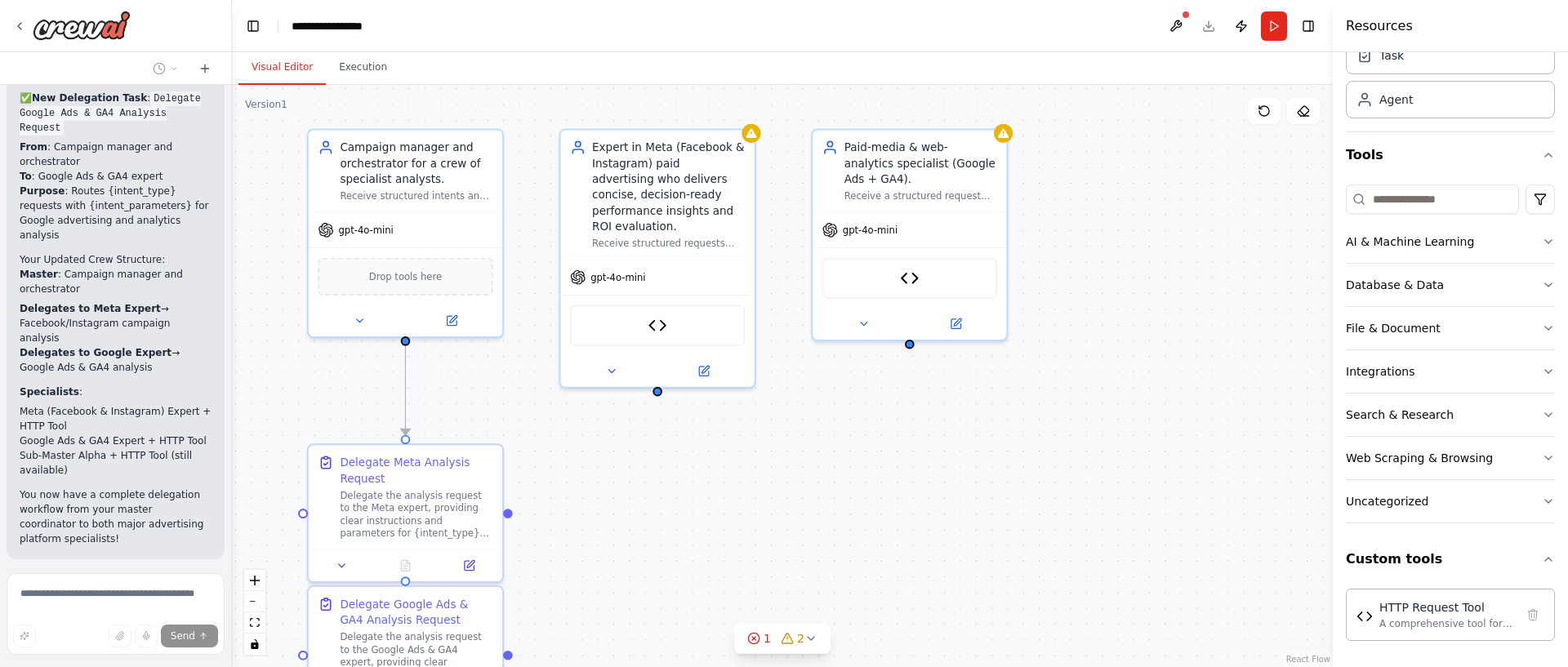
drag, startPoint x: 683, startPoint y: 447, endPoint x: 728, endPoint y: 447, distance: 45.0
click at [728, 447] on div ".deletable-edge-delete-btn { width: 20px; height: 20px; border: 0px solid #ffff…" at bounding box center [783, 377] width 1101 height 583
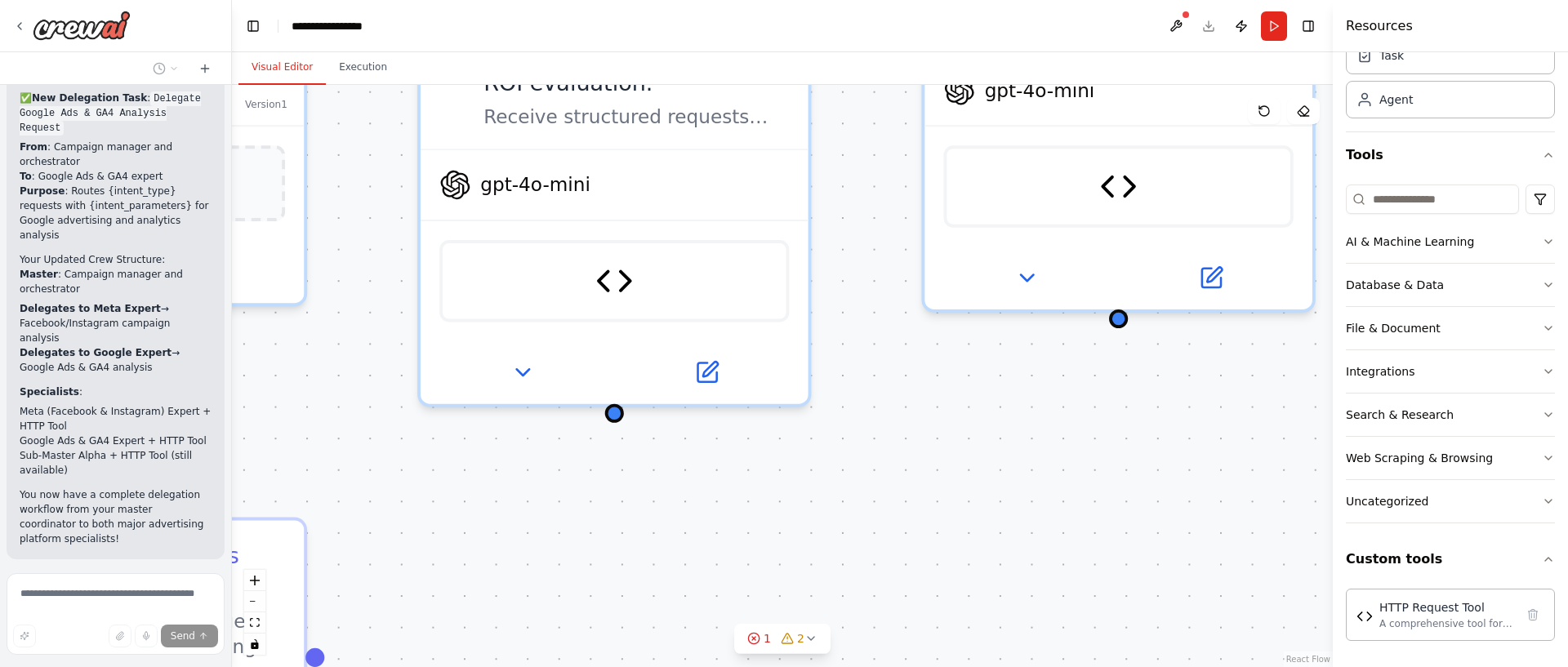
drag, startPoint x: 918, startPoint y: 394, endPoint x: 947, endPoint y: 478, distance: 88.9
click at [947, 479] on div ".deletable-edge-delete-btn { width: 20px; height: 20px; border: 0px solid #ffff…" at bounding box center [783, 377] width 1101 height 583
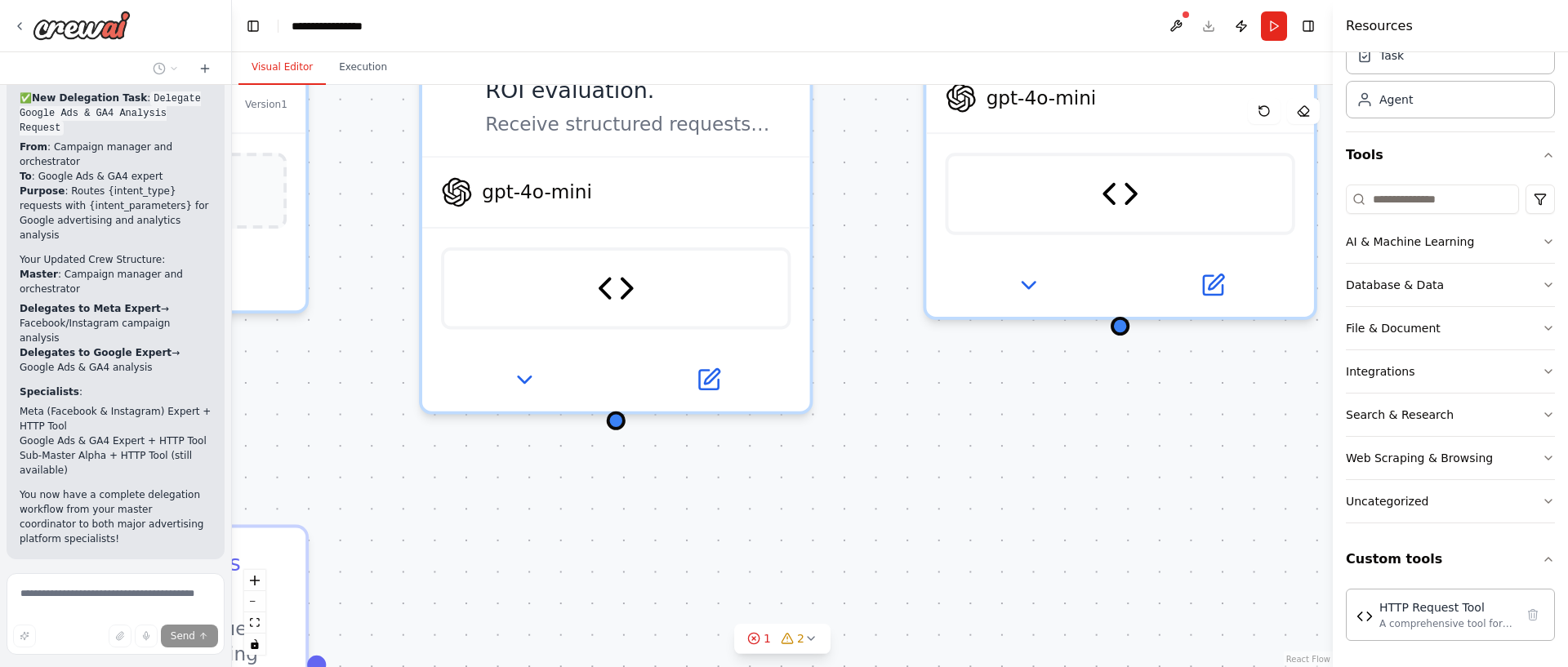
click at [1069, 459] on div ".deletable-edge-delete-btn { width: 20px; height: 20px; border: 0px solid #ffff…" at bounding box center [783, 377] width 1101 height 583
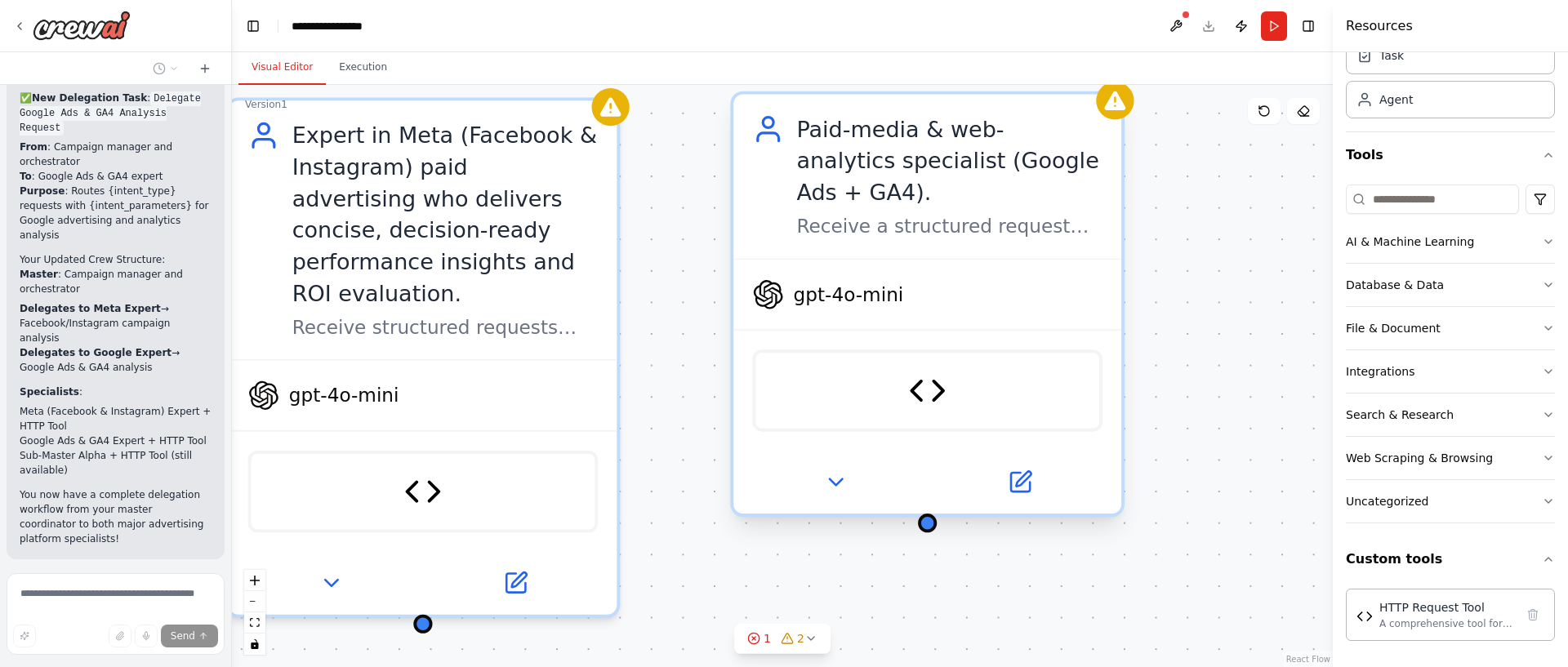
drag, startPoint x: 1004, startPoint y: 485, endPoint x: 1142, endPoint y: 473, distance: 138.5
click at [920, 631] on div ".deletable-edge-delete-btn { width: 20px; height: 20px; border: 0px solid #ffff…" at bounding box center [783, 377] width 1101 height 583
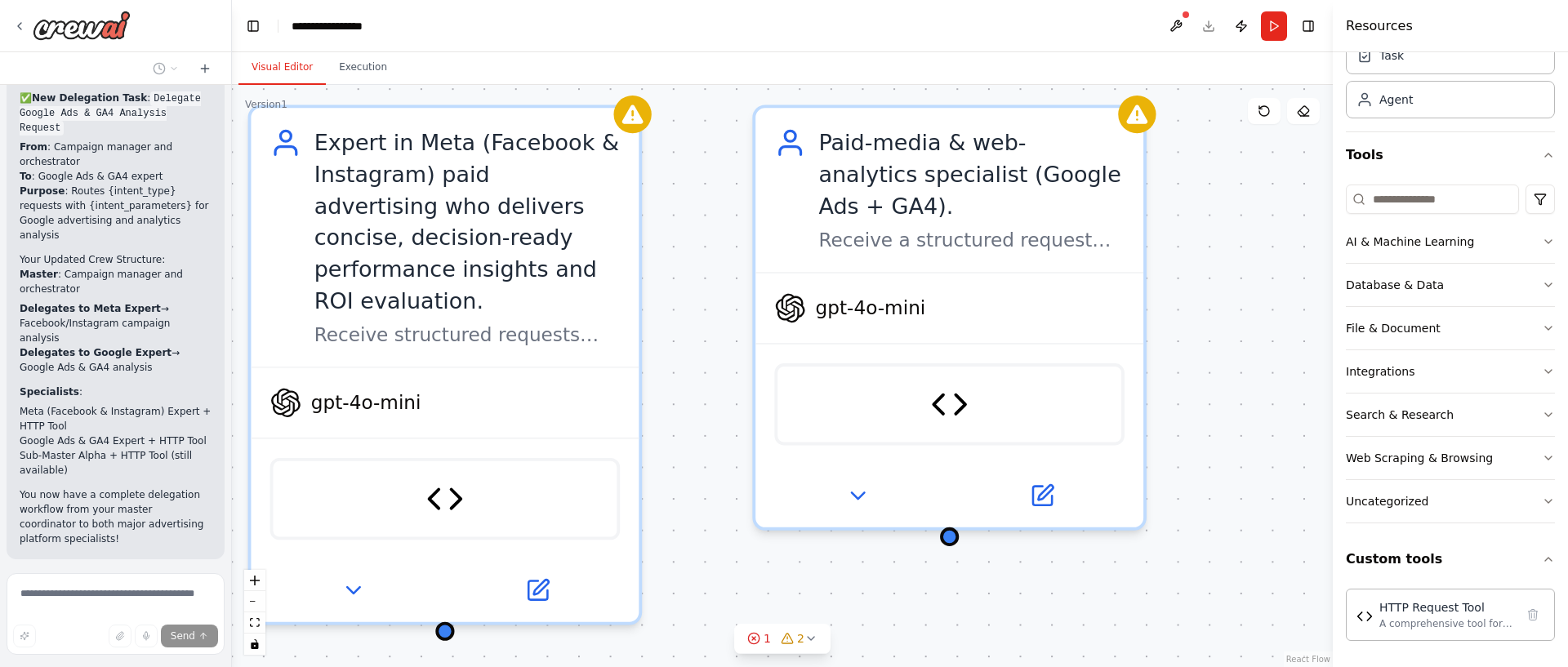
drag, startPoint x: 1203, startPoint y: 332, endPoint x: 1203, endPoint y: 342, distance: 10.0
click at [1203, 342] on div ".deletable-edge-delete-btn { width: 20px; height: 20px; border: 0px solid #ffff…" at bounding box center [783, 377] width 1101 height 583
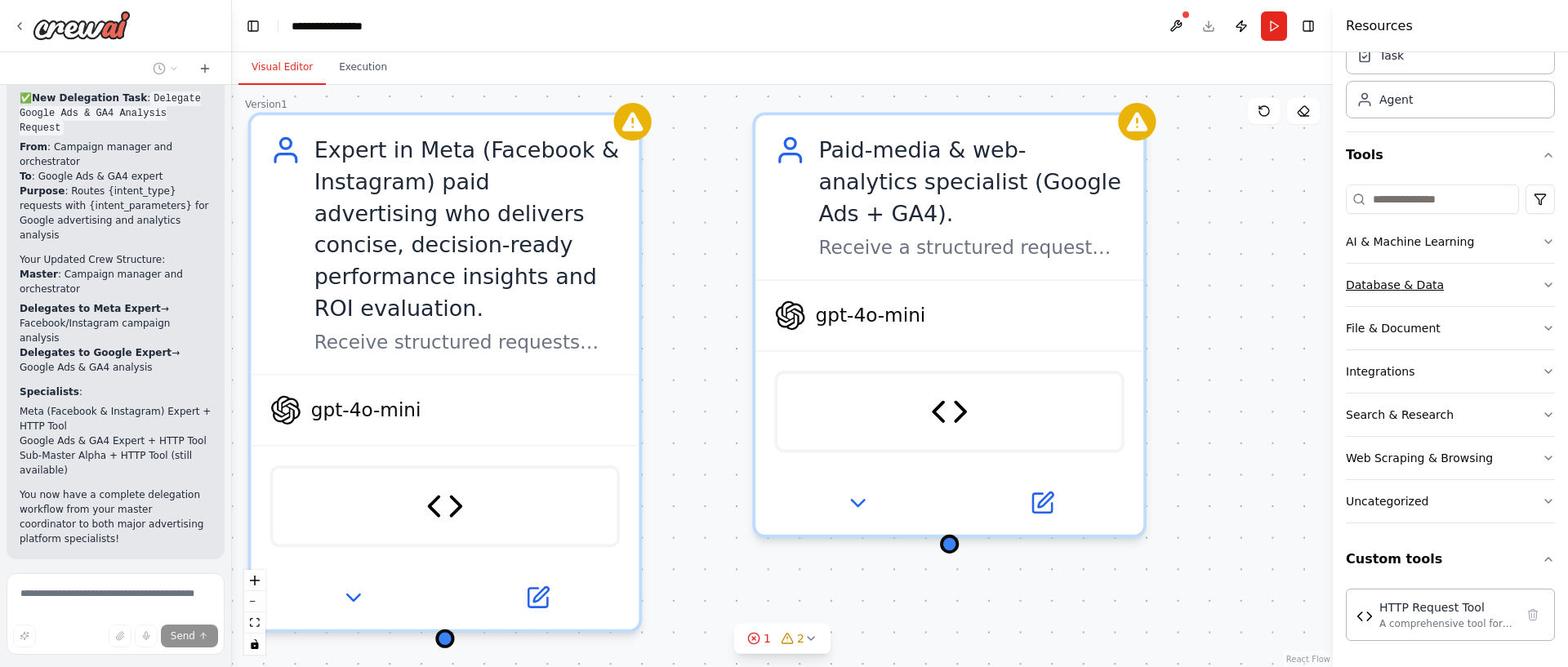
click at [1484, 288] on button "Database & Data" at bounding box center [1451, 285] width 209 height 42
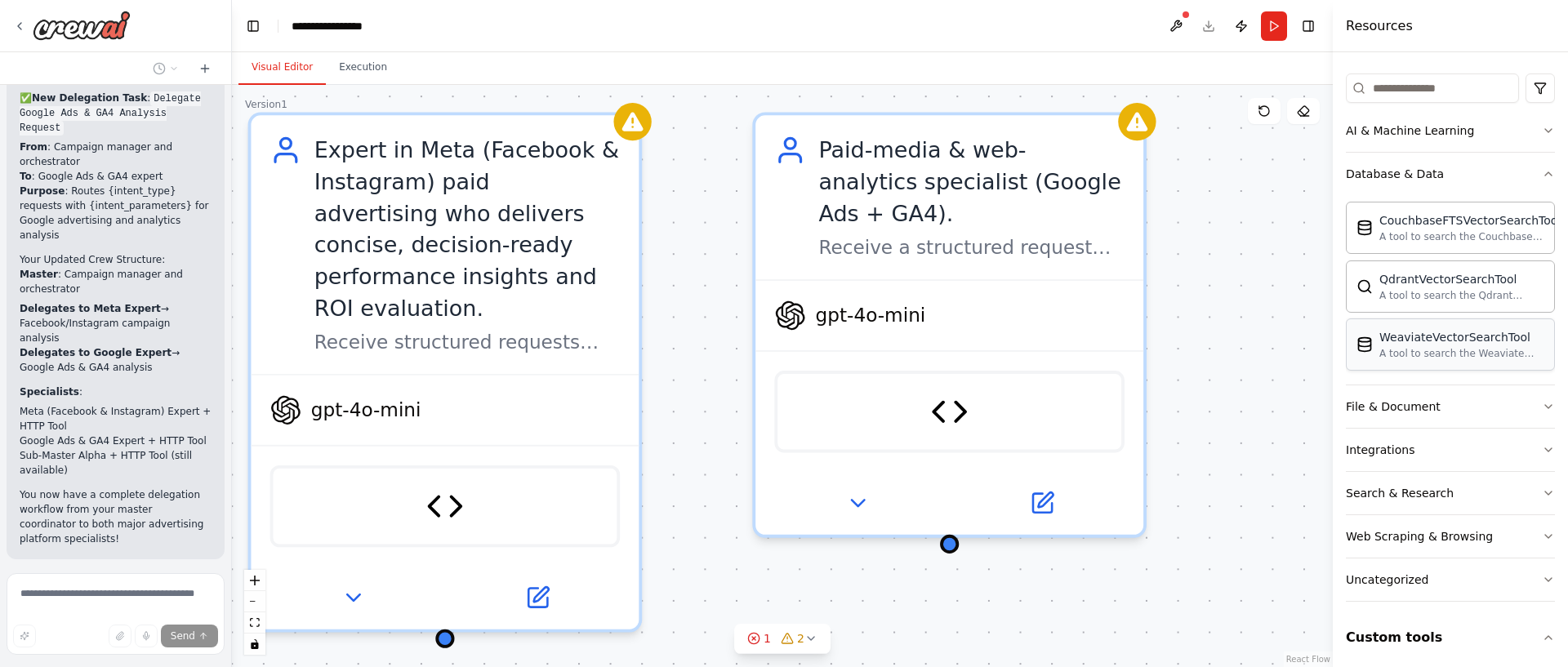
scroll to position [209, 0]
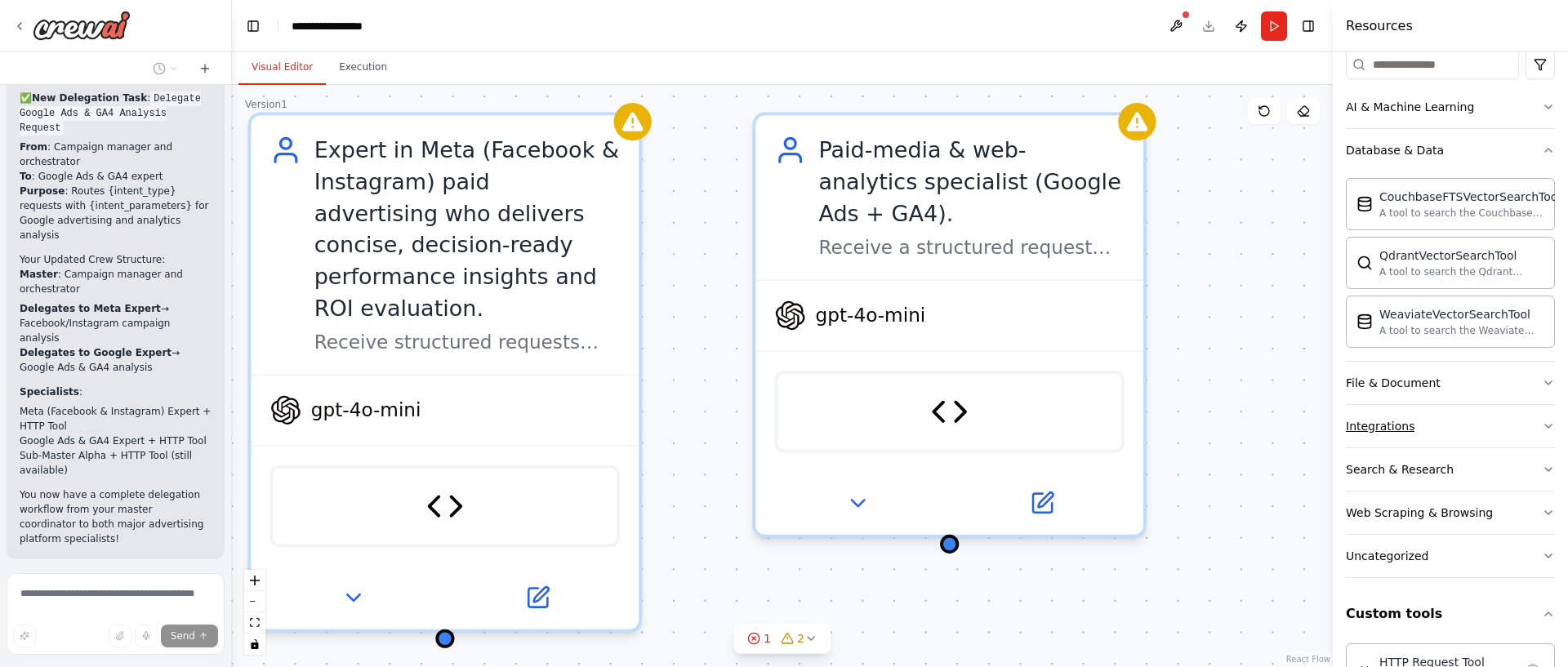
click at [1493, 423] on button "Integrations" at bounding box center [1451, 426] width 209 height 42
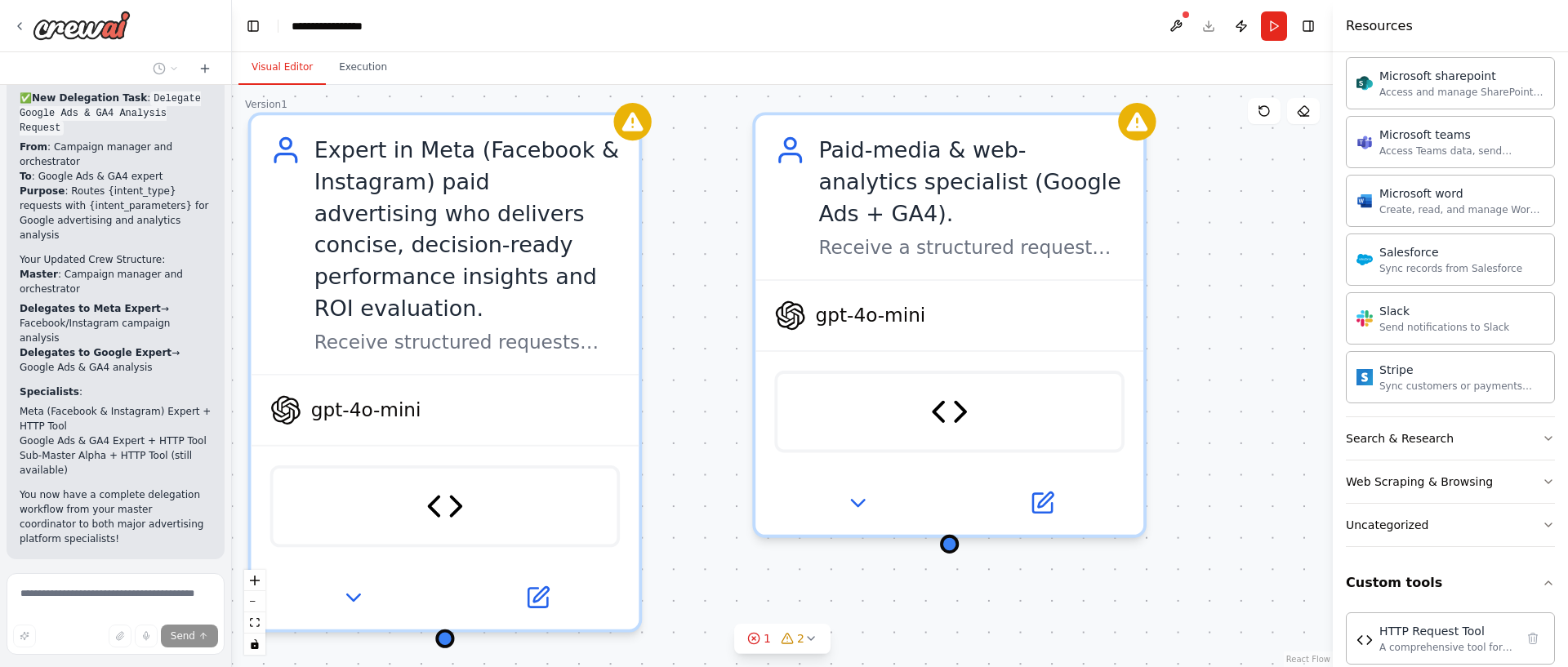
scroll to position [1207, 0]
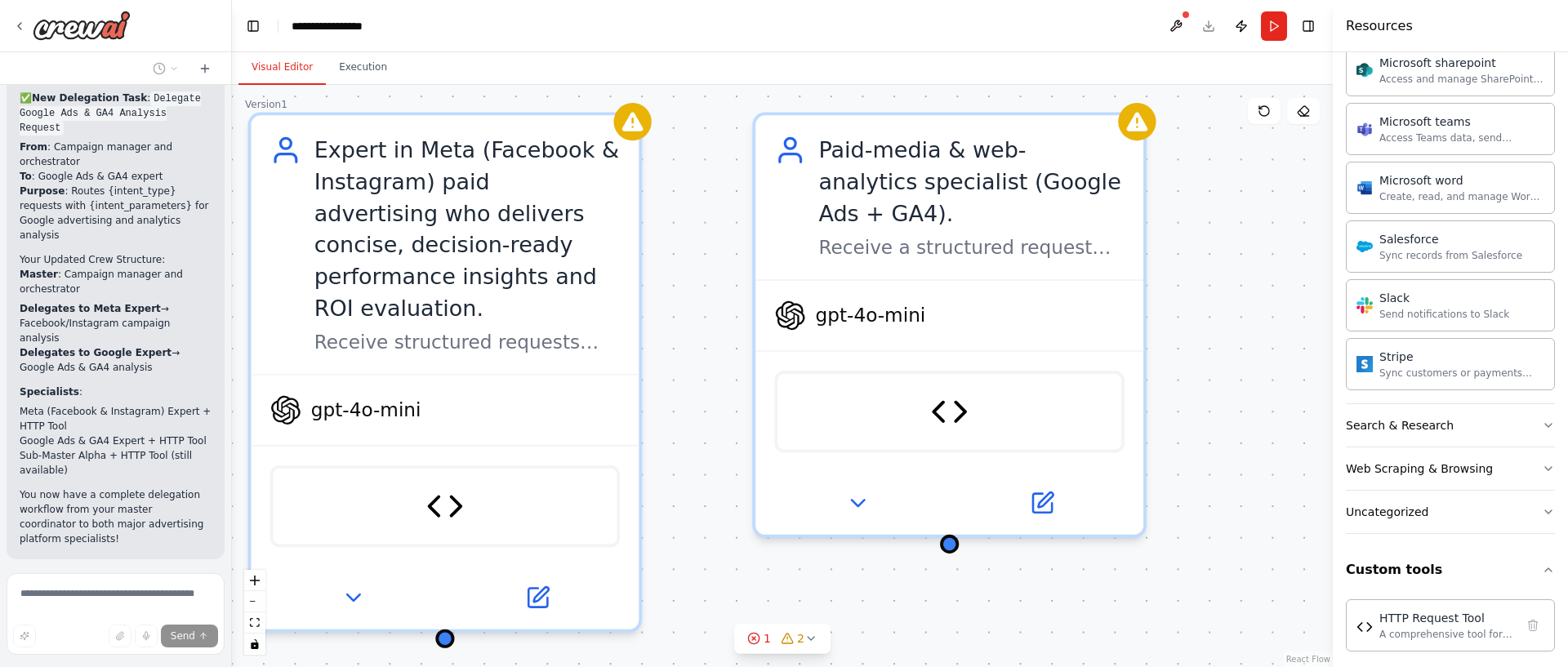
click at [1494, 421] on button "Search & Research" at bounding box center [1451, 426] width 209 height 42
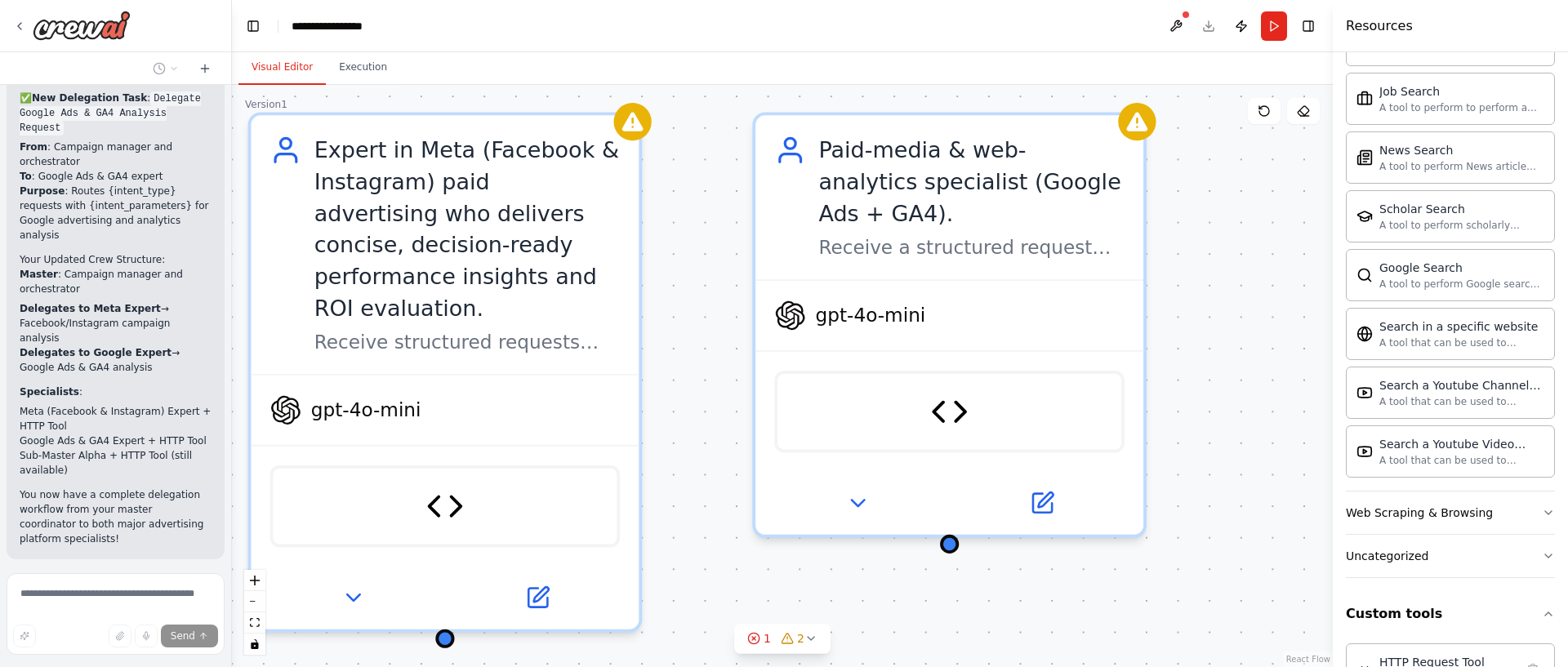
scroll to position [2053, 0]
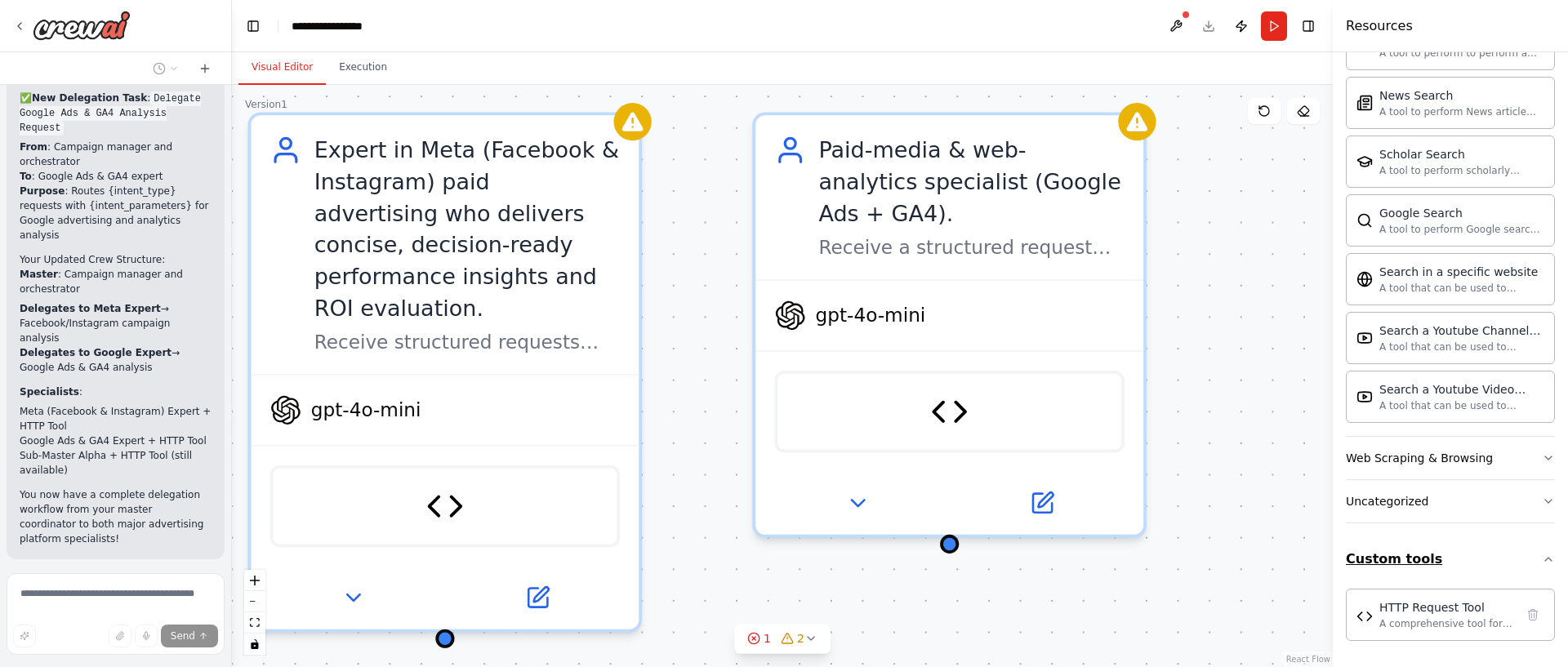
click at [1494, 547] on button "Custom tools" at bounding box center [1451, 559] width 209 height 46
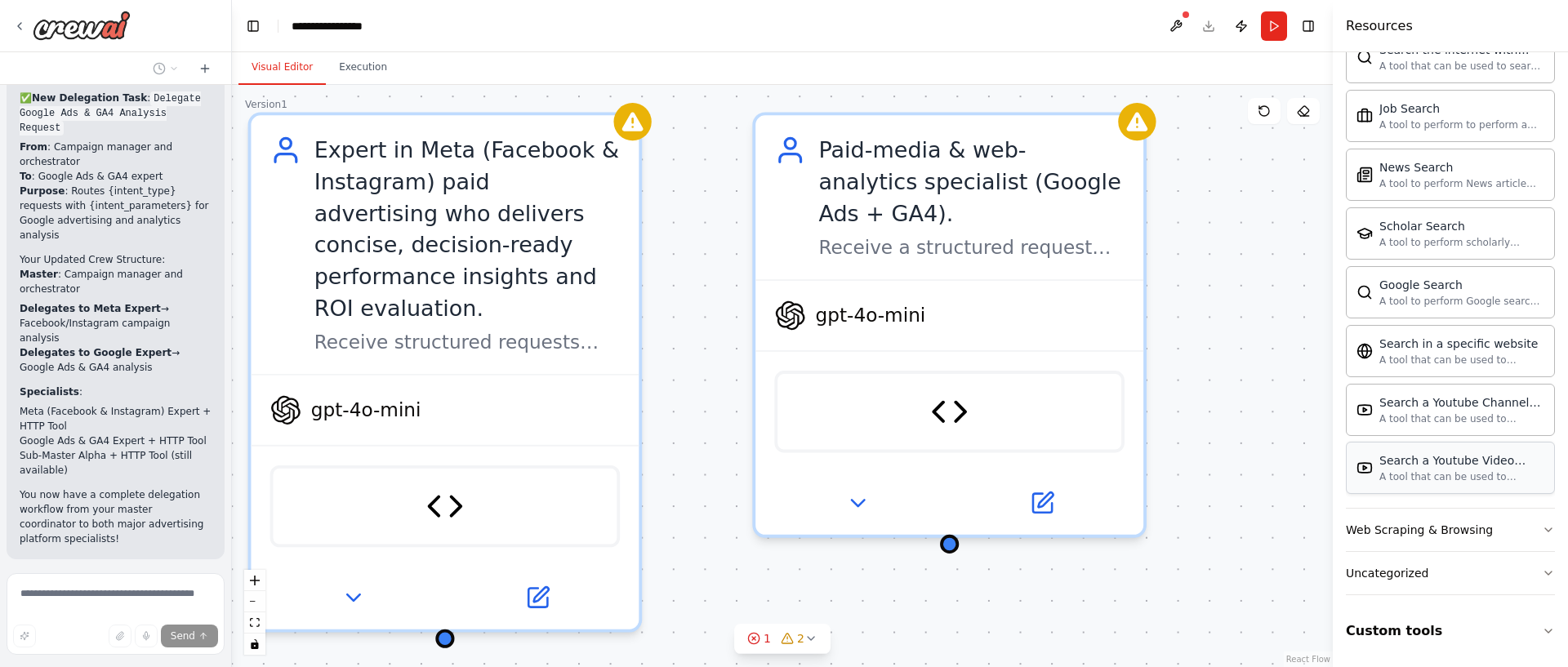
scroll to position [1982, 0]
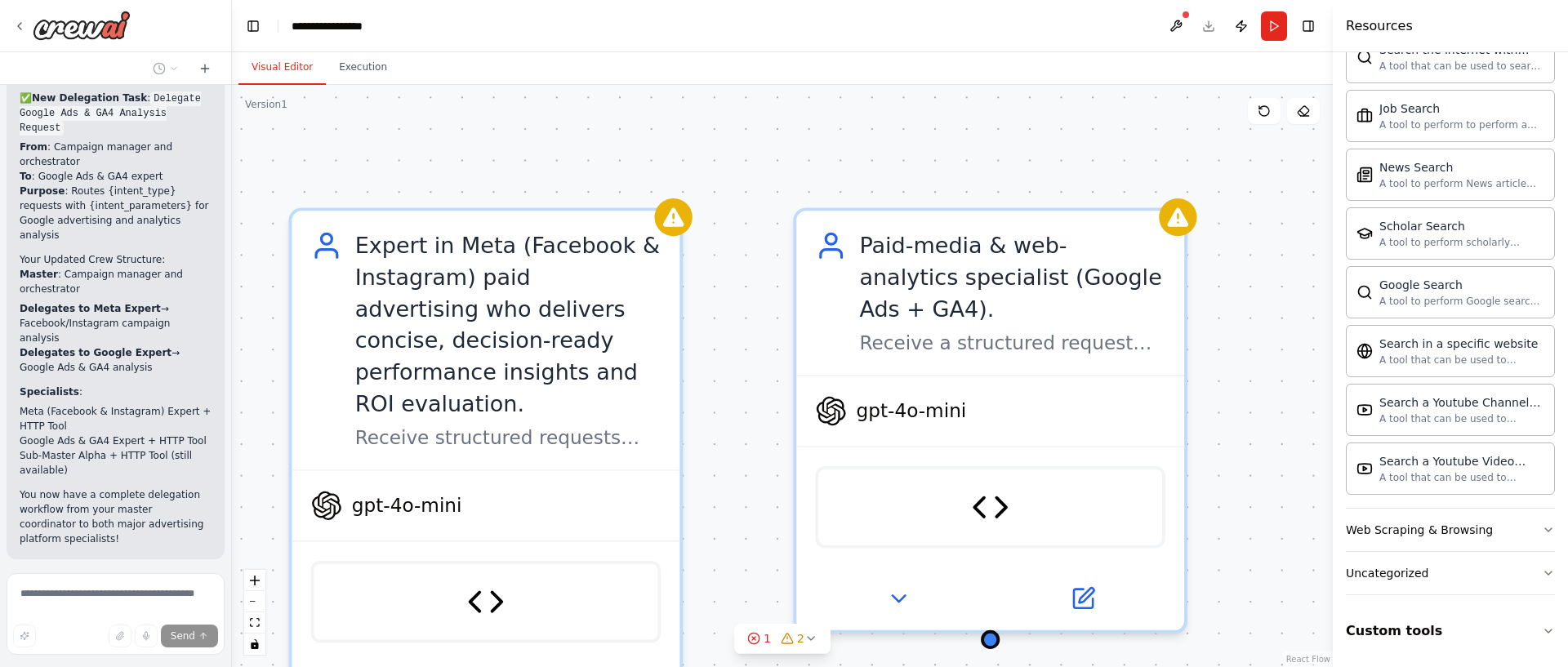
drag, startPoint x: 1154, startPoint y: 230, endPoint x: 1233, endPoint y: 339, distance: 134.6
click at [1236, 340] on div ".deletable-edge-delete-btn { width: 20px; height: 20px; border: 0px solid #ffff…" at bounding box center [783, 377] width 1101 height 583
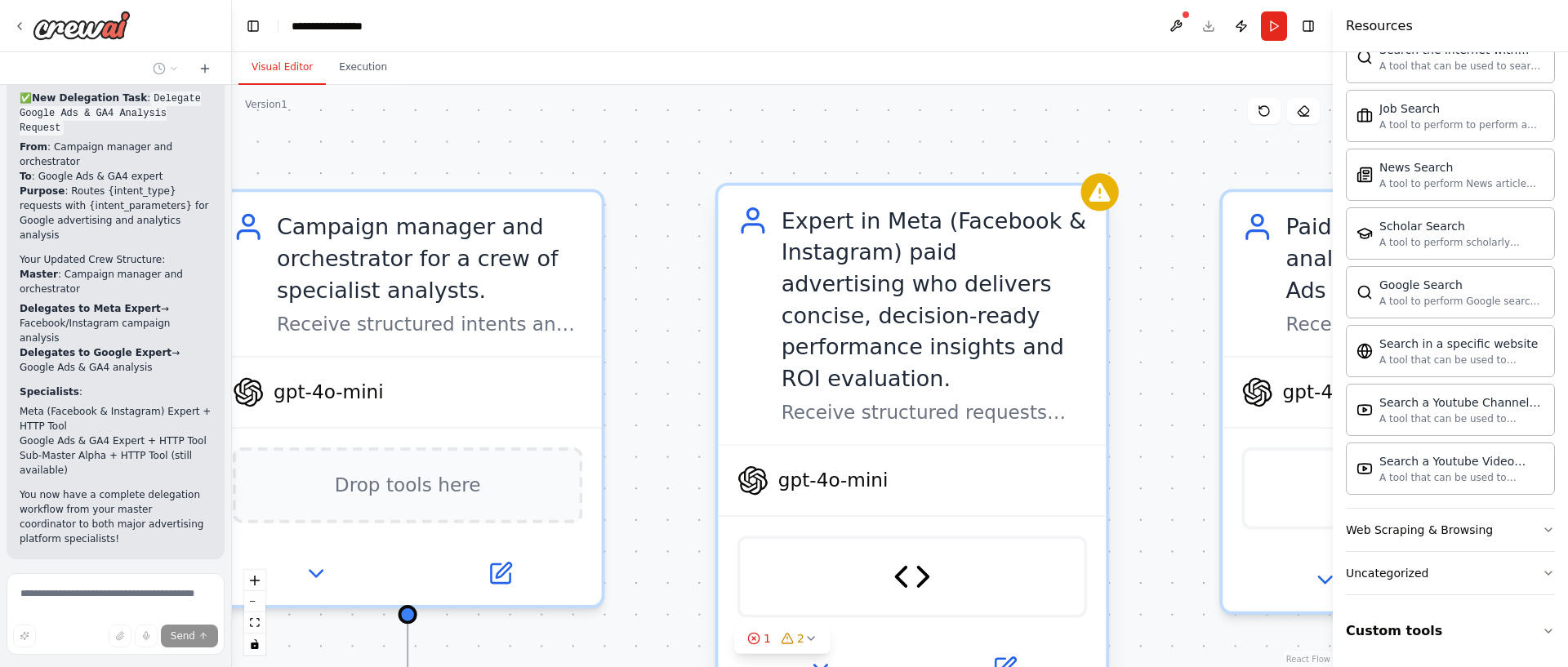
drag, startPoint x: 772, startPoint y: 157, endPoint x: 951, endPoint y: 188, distance: 181.7
click at [997, 124] on div ".deletable-edge-delete-btn { width: 20px; height: 20px; border: 0px solid #ffff…" at bounding box center [783, 377] width 1101 height 583
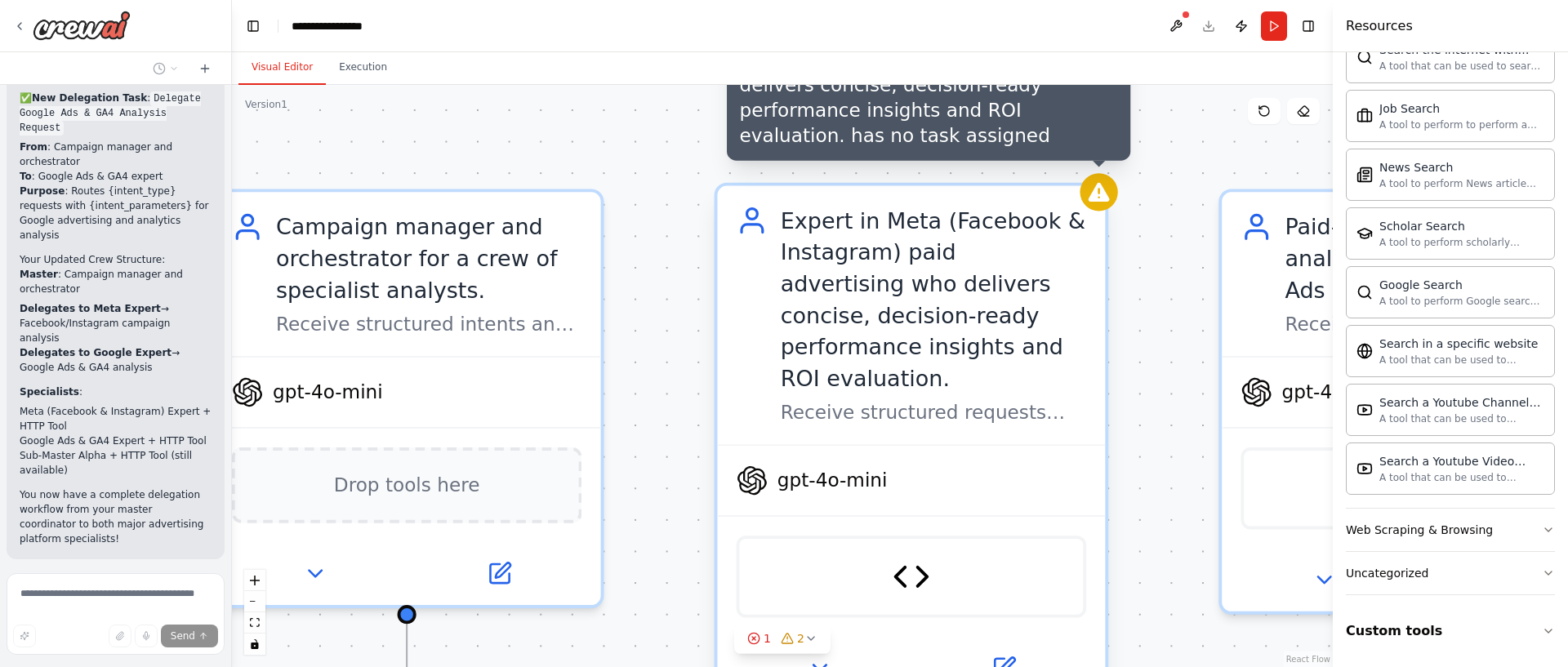
click at [1095, 199] on icon at bounding box center [1099, 193] width 21 height 19
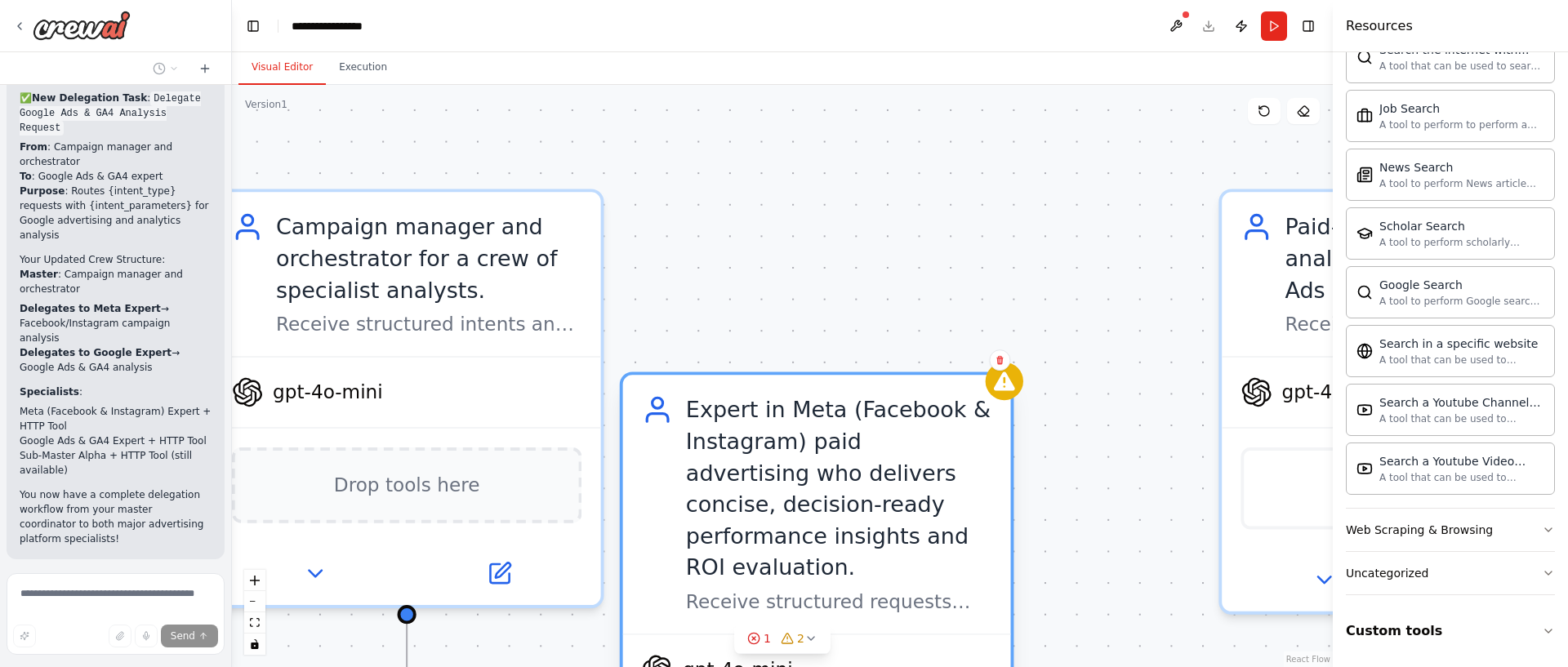
drag, startPoint x: 984, startPoint y: 183, endPoint x: 1042, endPoint y: 355, distance: 181.5
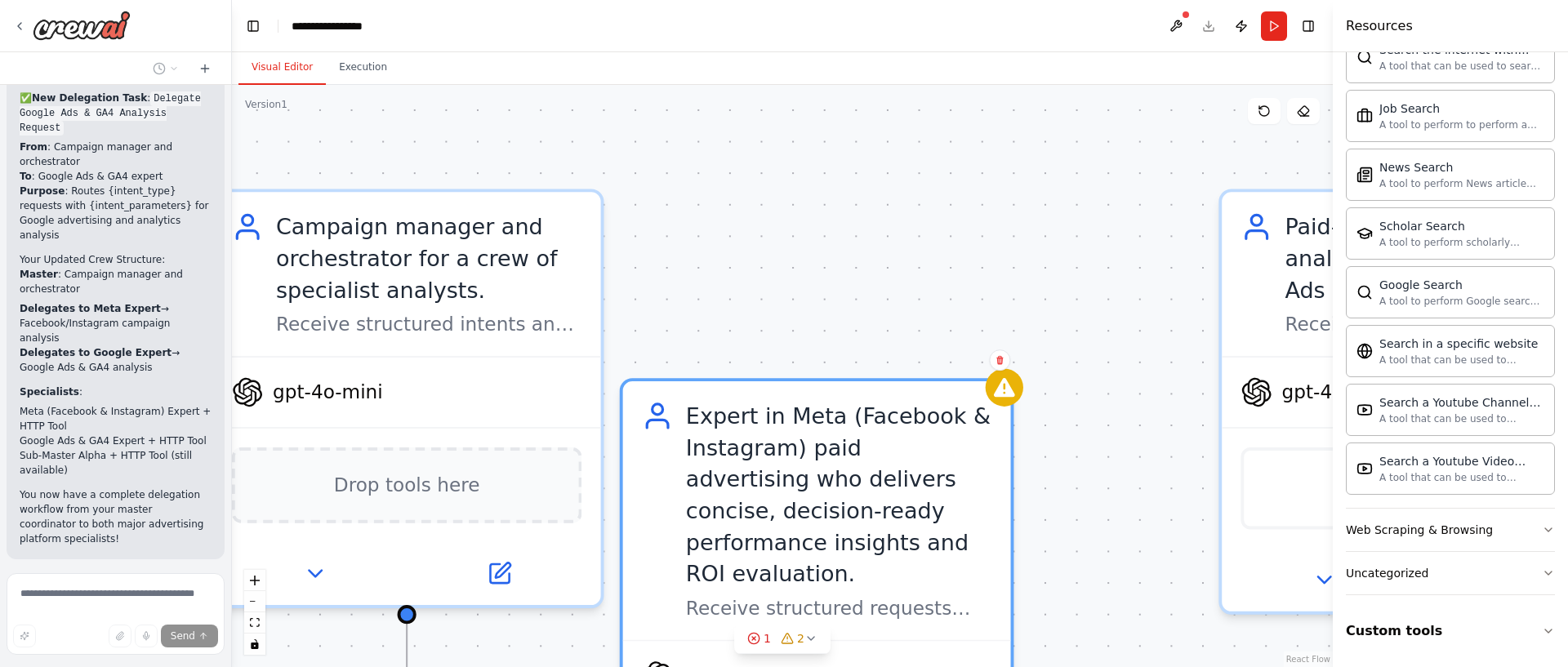
click at [895, 378] on div "Expert in Meta (Facebook & Instagram) paid advertising who delivers concise, de…" at bounding box center [817, 638] width 394 height 520
click at [1105, 327] on div ".deletable-edge-delete-btn { width: 20px; height: 20px; border: 0px solid #ffff…" at bounding box center [783, 377] width 1101 height 583
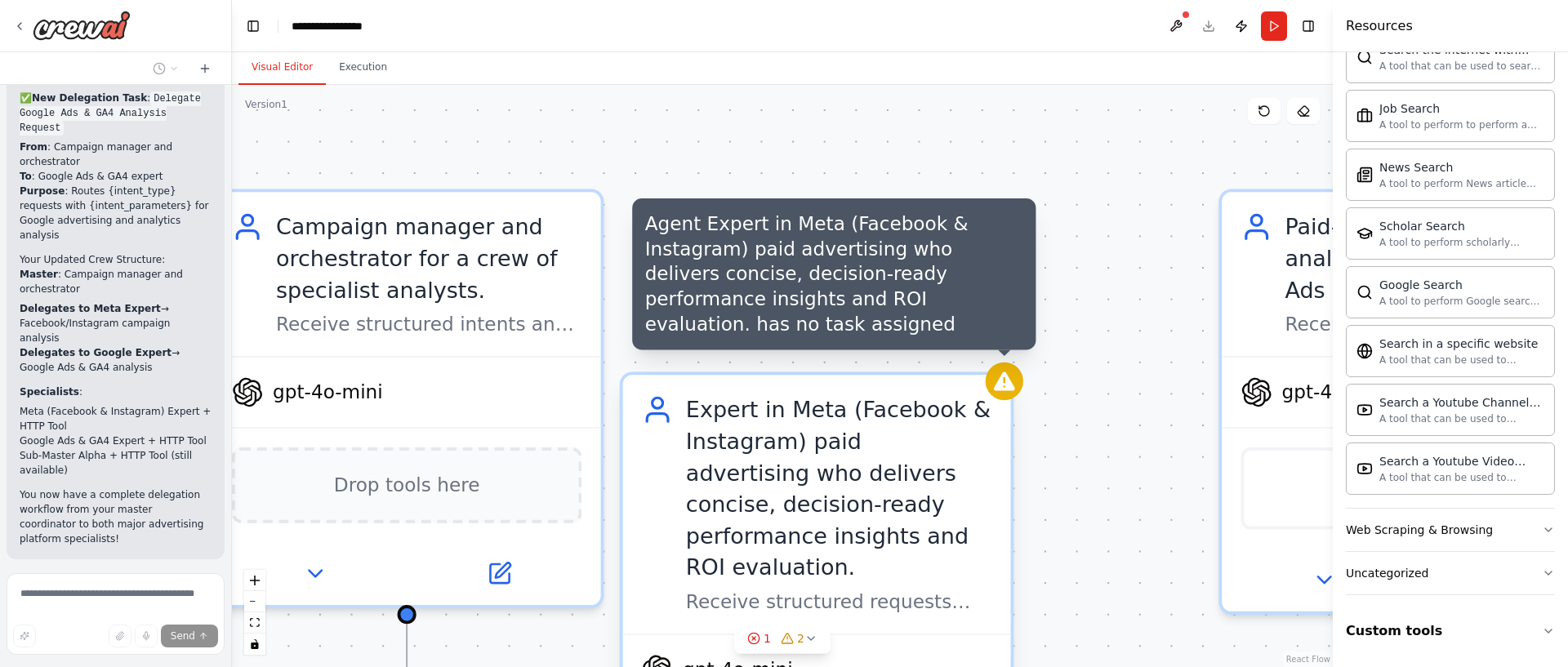
click at [1006, 394] on div at bounding box center [1004, 381] width 37 height 37
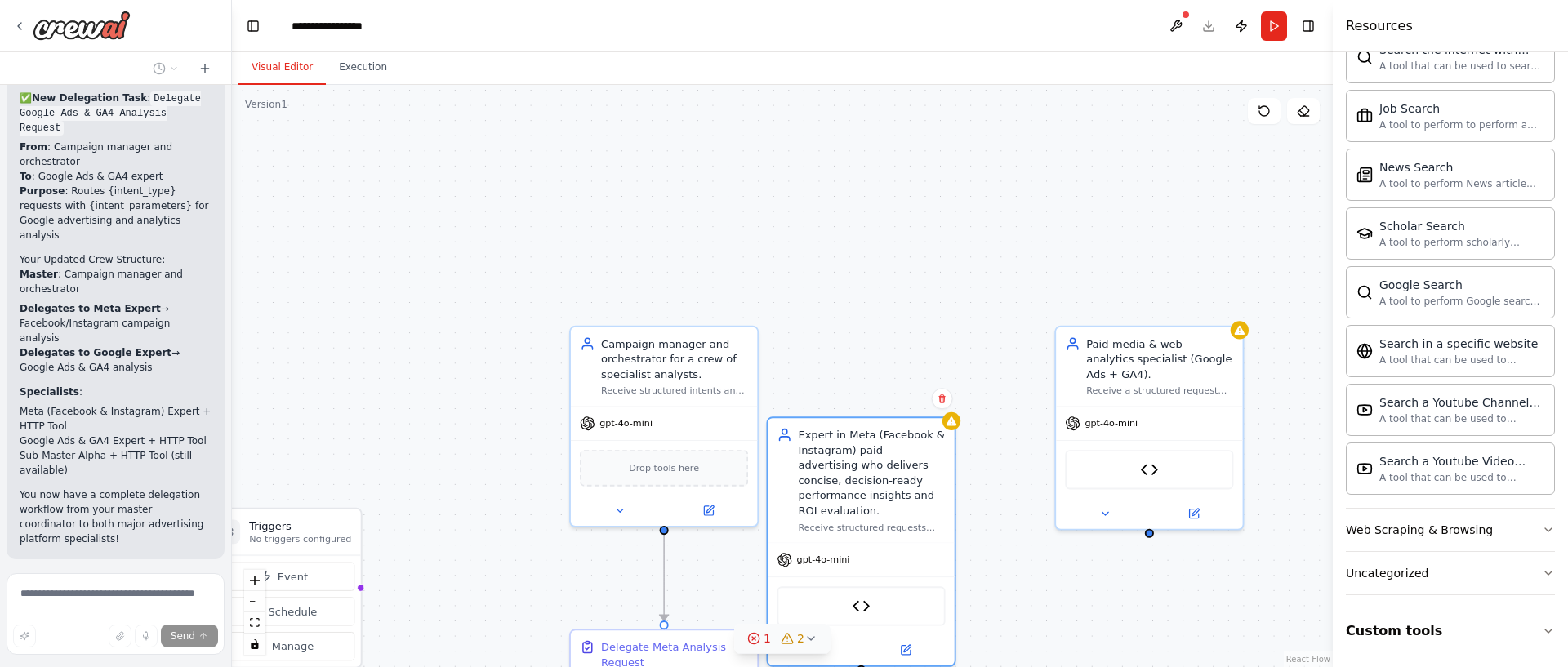
click at [800, 642] on span "2" at bounding box center [800, 638] width 8 height 16
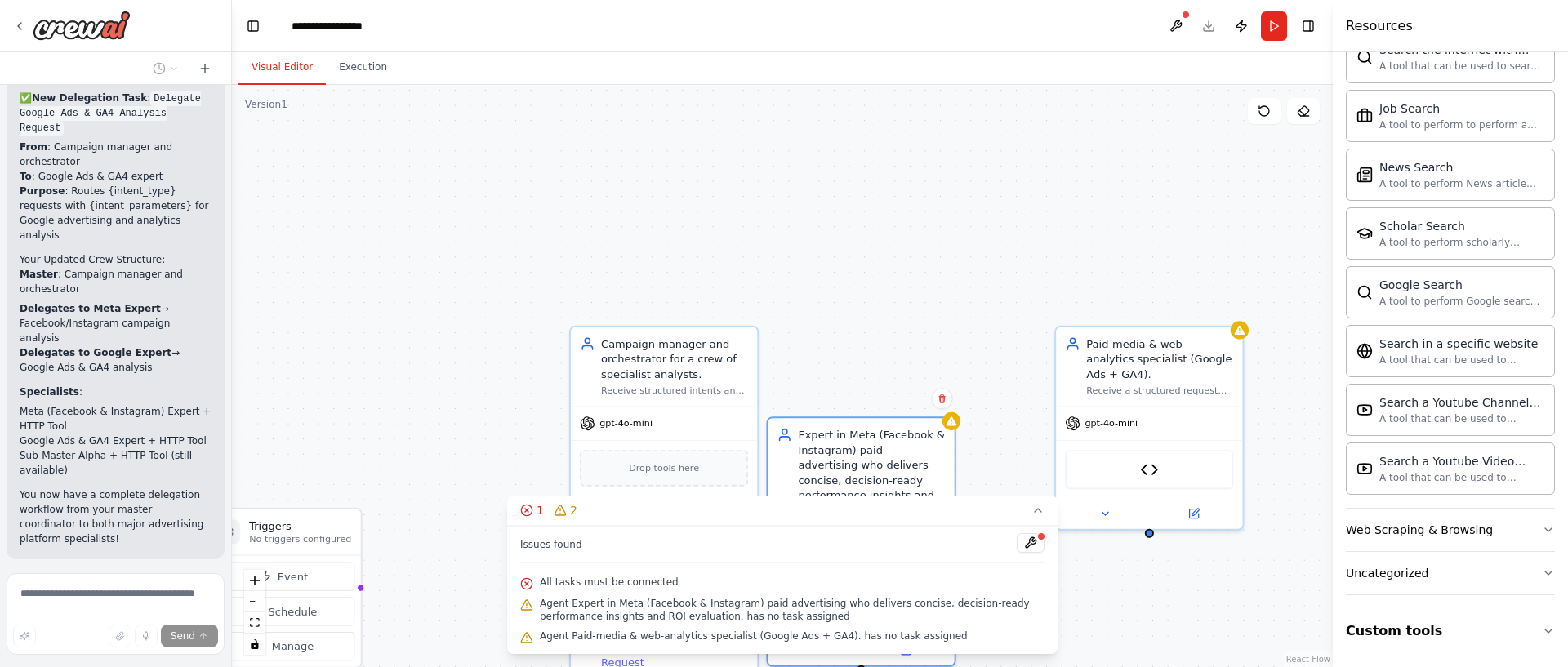
click at [990, 431] on div ".deletable-edge-delete-btn { width: 20px; height: 20px; border: 0px solid #ffff…" at bounding box center [783, 377] width 1101 height 583
click at [372, 556] on div ".deletable-edge-delete-btn { width: 20px; height: 20px; border: 0px solid #ffff…" at bounding box center [783, 377] width 1101 height 583
click at [529, 510] on icon at bounding box center [526, 510] width 13 height 13
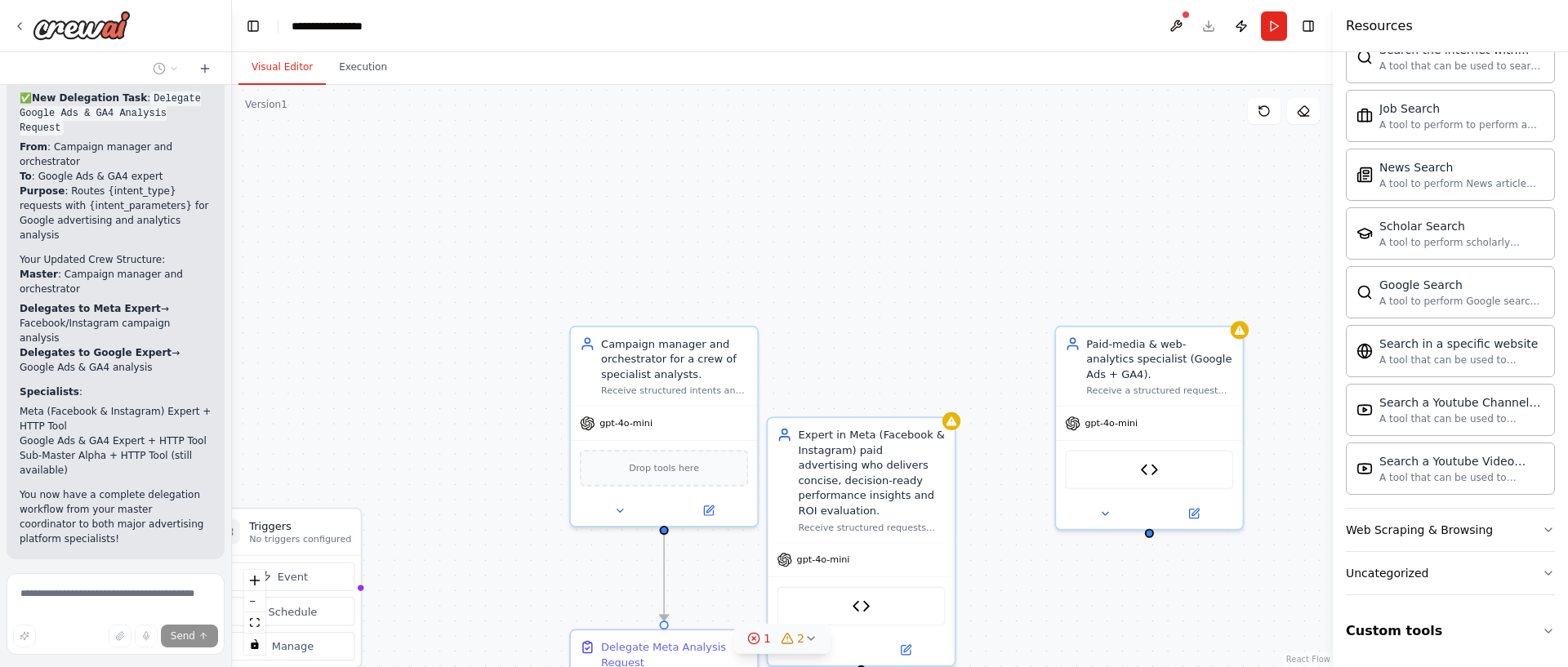
click at [762, 645] on div "1" at bounding box center [759, 638] width 24 height 16
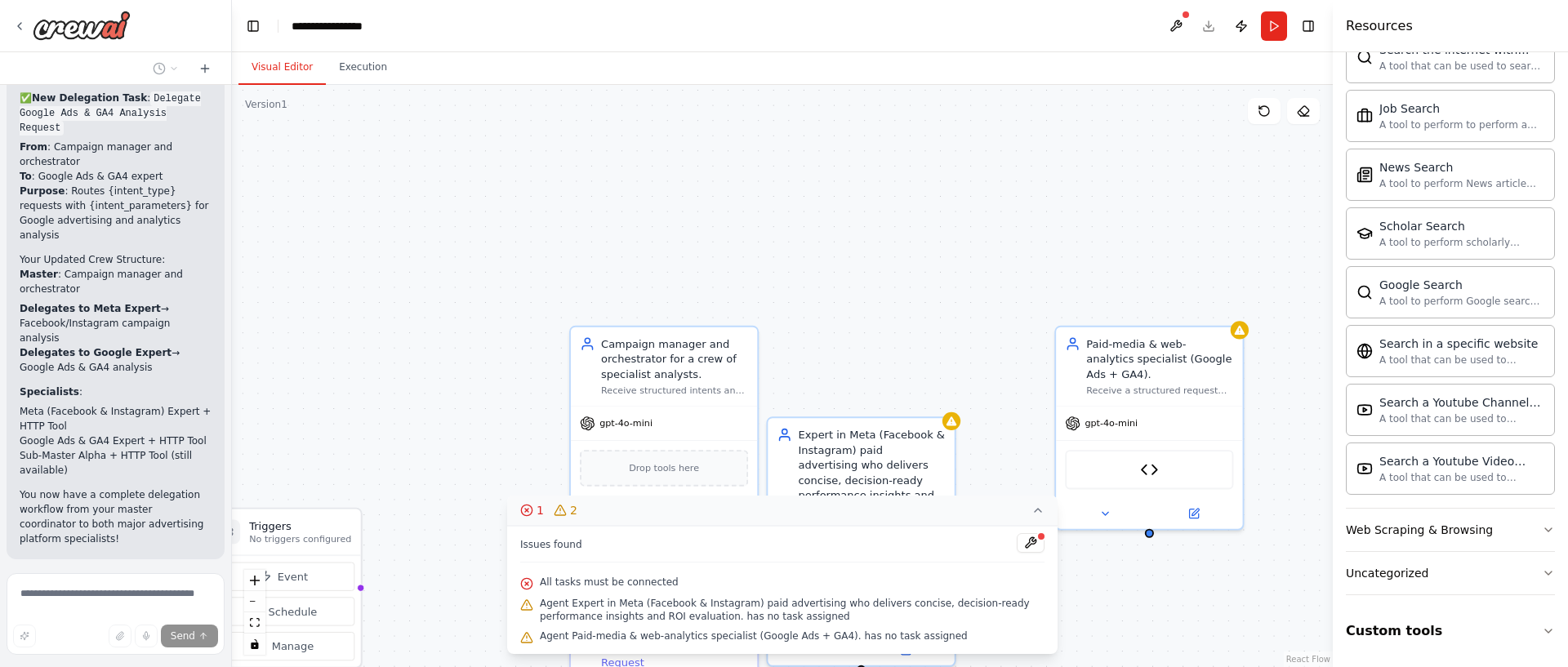
click at [524, 510] on icon at bounding box center [526, 510] width 13 height 13
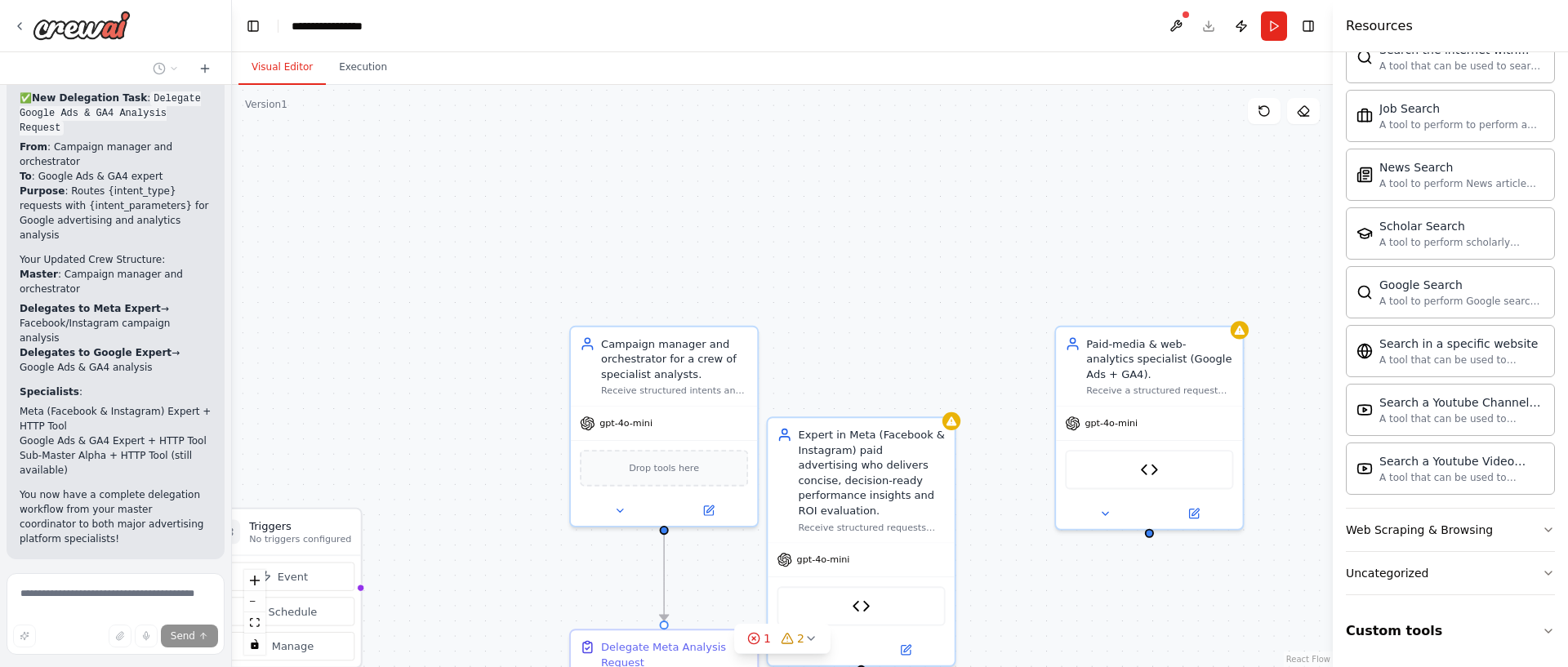
click at [458, 473] on div ".deletable-edge-delete-btn { width: 20px; height: 20px; border: 0px solid #ffff…" at bounding box center [783, 377] width 1101 height 583
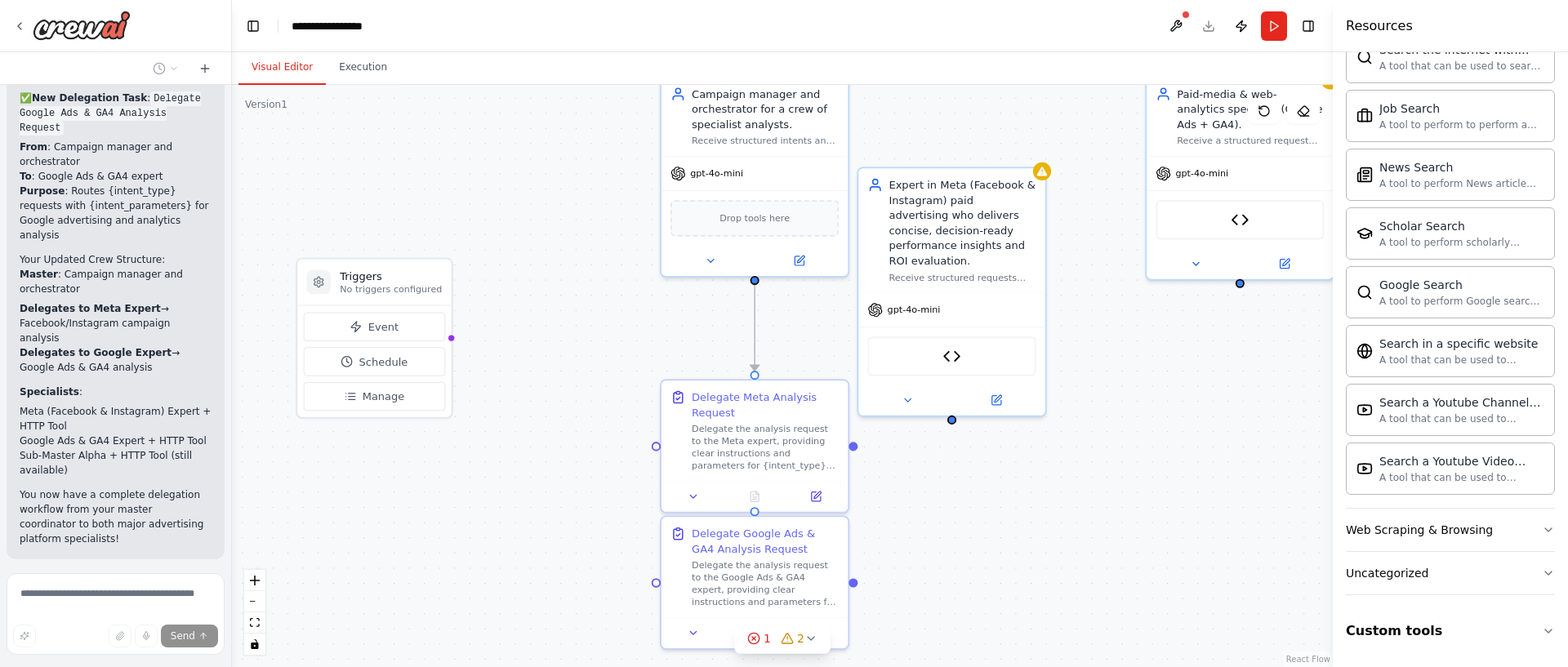
drag, startPoint x: 466, startPoint y: 494, endPoint x: 469, endPoint y: 312, distance: 182.0
click at [563, 225] on div ".deletable-edge-delete-btn { width: 20px; height: 20px; border: 0px solid #ffff…" at bounding box center [783, 377] width 1101 height 583
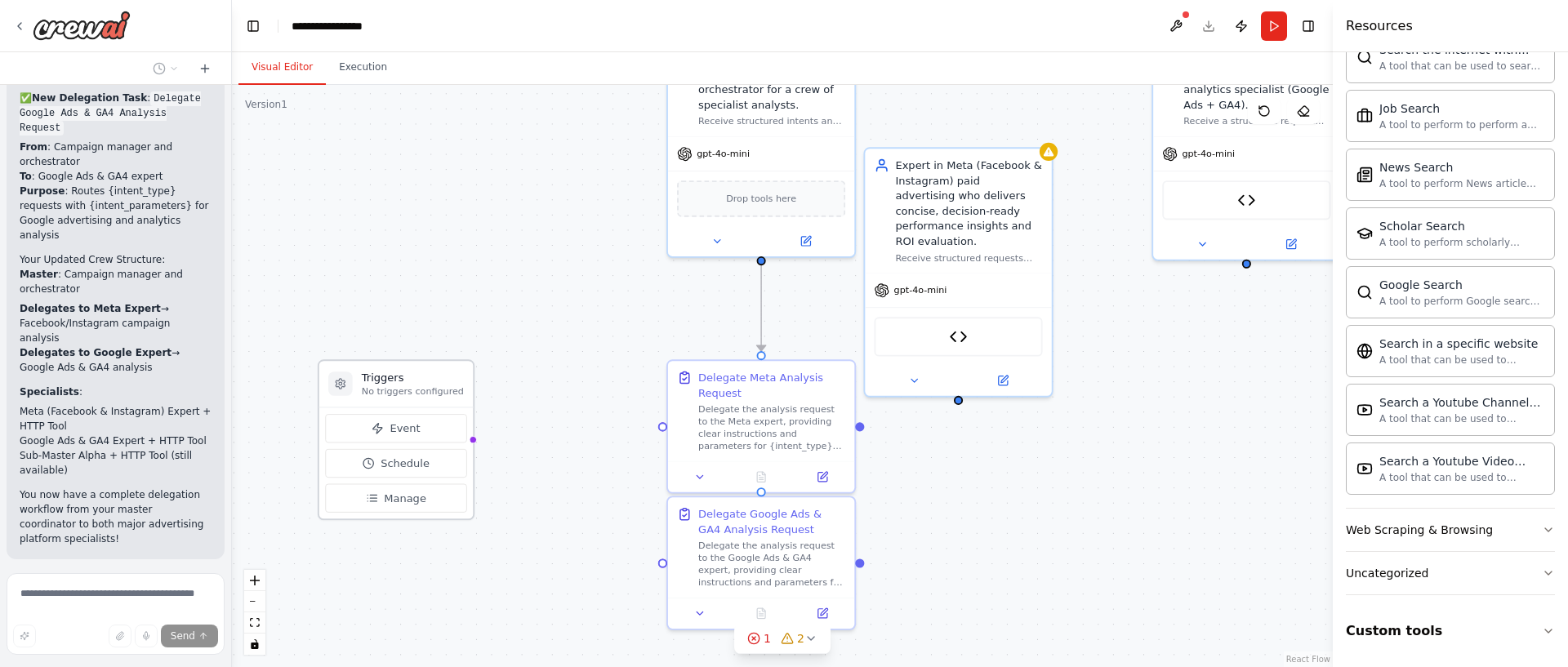
drag, startPoint x: 395, startPoint y: 273, endPoint x: 507, endPoint y: 420, distance: 184.8
click at [405, 361] on div "Triggers No triggers configured" at bounding box center [396, 384] width 154 height 46
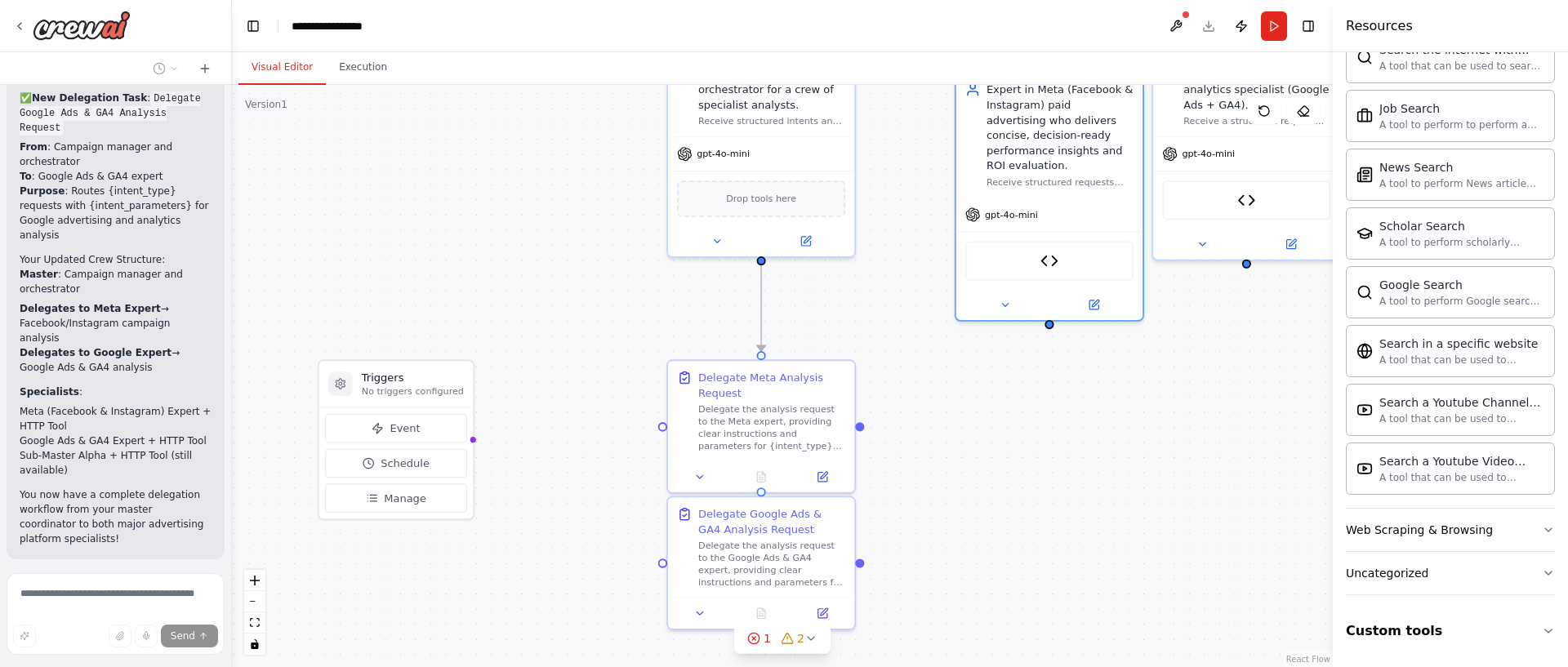
drag, startPoint x: 952, startPoint y: 246, endPoint x: 930, endPoint y: 377, distance: 132.8
click at [1039, 163] on div "Expert in Meta (Facebook & Instagram) paid advertising who delivers concise, de…" at bounding box center [1050, 134] width 187 height 124
drag, startPoint x: 861, startPoint y: 426, endPoint x: 1049, endPoint y: 308, distance: 222.0
click at [1049, 308] on div ".deletable-edge-delete-btn { width: 20px; height: 20px; border: 0px solid #ffff…" at bounding box center [783, 377] width 1101 height 583
click at [1049, 320] on div at bounding box center [1049, 324] width 9 height 9
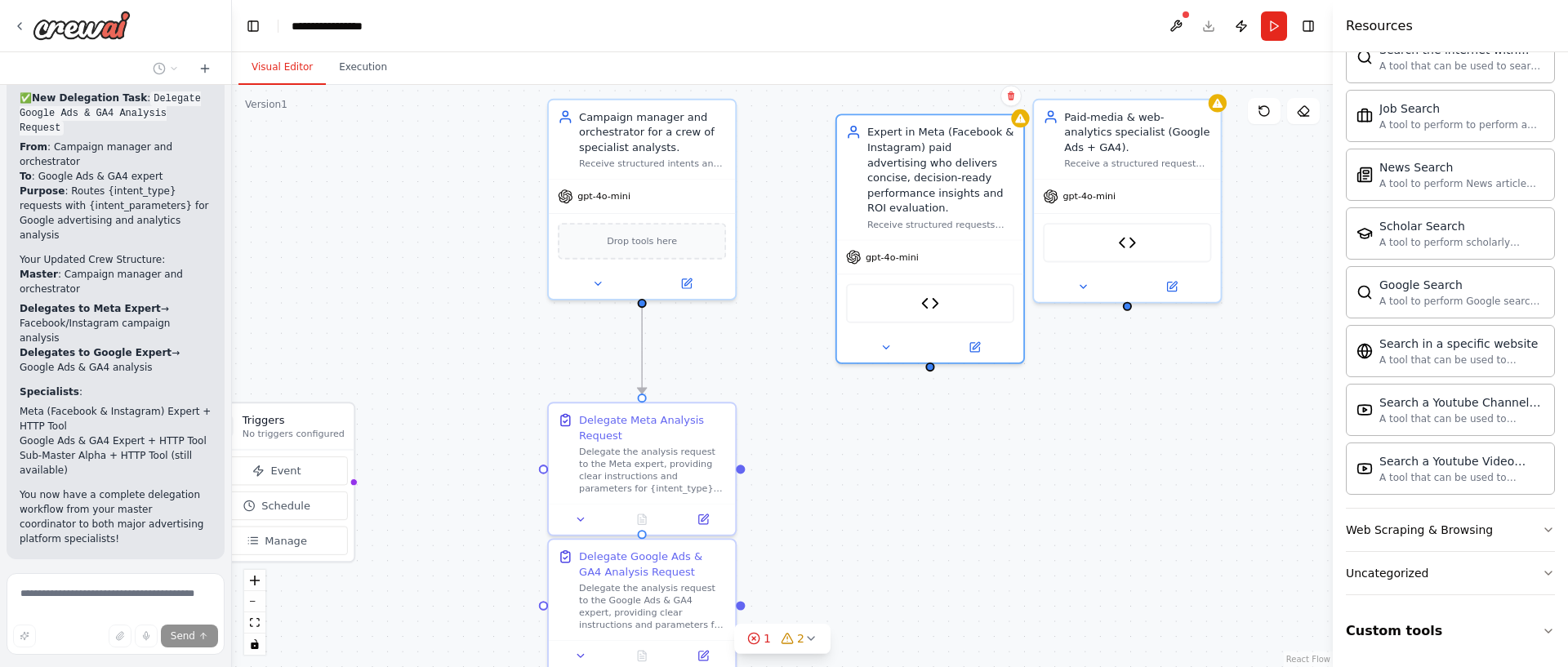
drag, startPoint x: 1049, startPoint y: 312, endPoint x: 806, endPoint y: 437, distance: 273.3
click at [925, 361] on div ".deletable-edge-delete-btn { width: 20px; height: 20px; border: 0px solid #ffff…" at bounding box center [783, 377] width 1101 height 583
drag, startPoint x: 739, startPoint y: 475, endPoint x: 747, endPoint y: 466, distance: 12.0
click at [749, 467] on div ".deletable-edge-delete-btn { width: 20px; height: 20px; border: 0px solid #ffff…" at bounding box center [783, 377] width 1101 height 583
drag, startPoint x: 880, startPoint y: 409, endPoint x: 941, endPoint y: 347, distance: 87.0
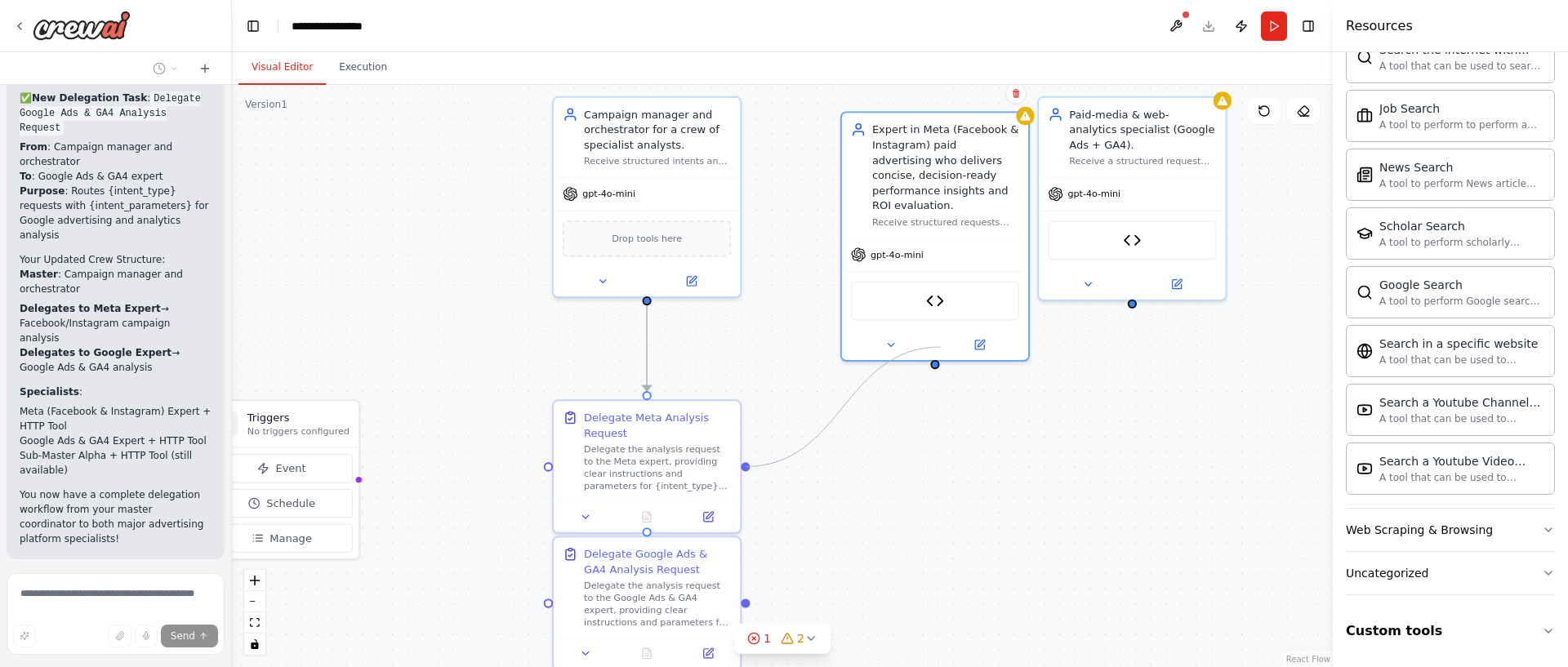
click at [941, 347] on div ".deletable-edge-delete-btn { width: 20px; height: 20px; border: 0px solid #ffff…" at bounding box center [783, 377] width 1101 height 583
click at [159, 659] on span "Run Automation" at bounding box center [123, 665] width 79 height 13
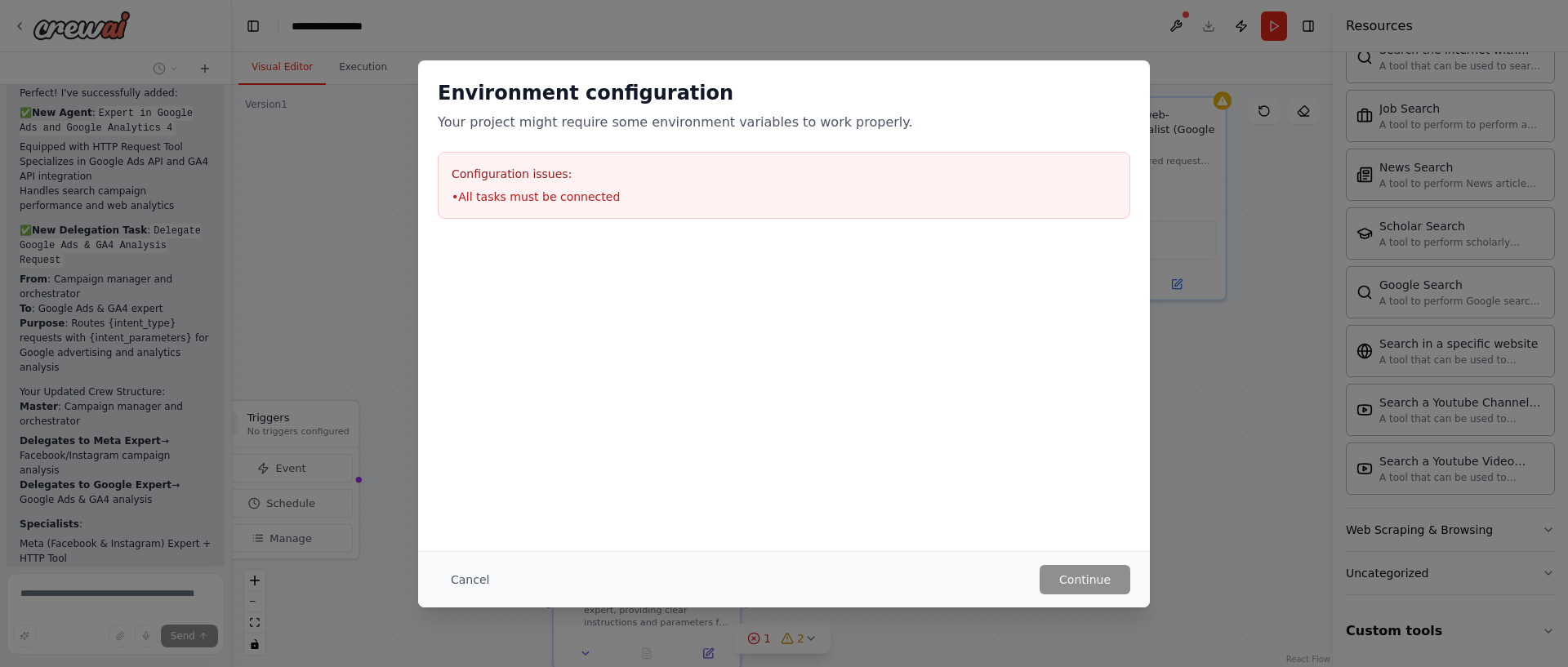
click at [1064, 561] on div "Cancel Continue" at bounding box center [784, 579] width 732 height 57
click at [1185, 462] on div "Environment configuration Your project might require some environment variables…" at bounding box center [784, 334] width 1568 height 667
click at [482, 570] on button "Cancel" at bounding box center [469, 579] width 64 height 30
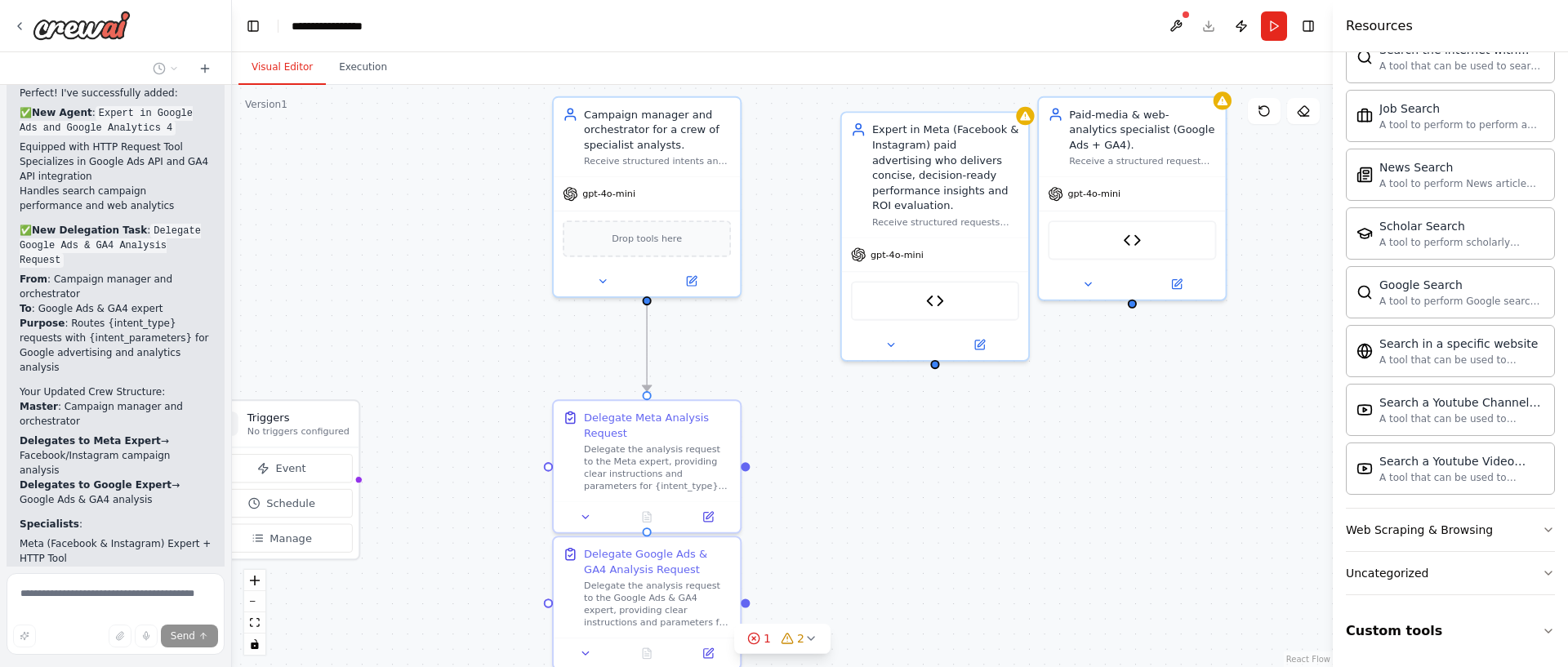
drag, startPoint x: 903, startPoint y: 508, endPoint x: 811, endPoint y: 435, distance: 117.4
click at [793, 442] on div ".deletable-edge-delete-btn { width: 20px; height: 20px; border: 0px solid #ffff…" at bounding box center [783, 377] width 1101 height 583
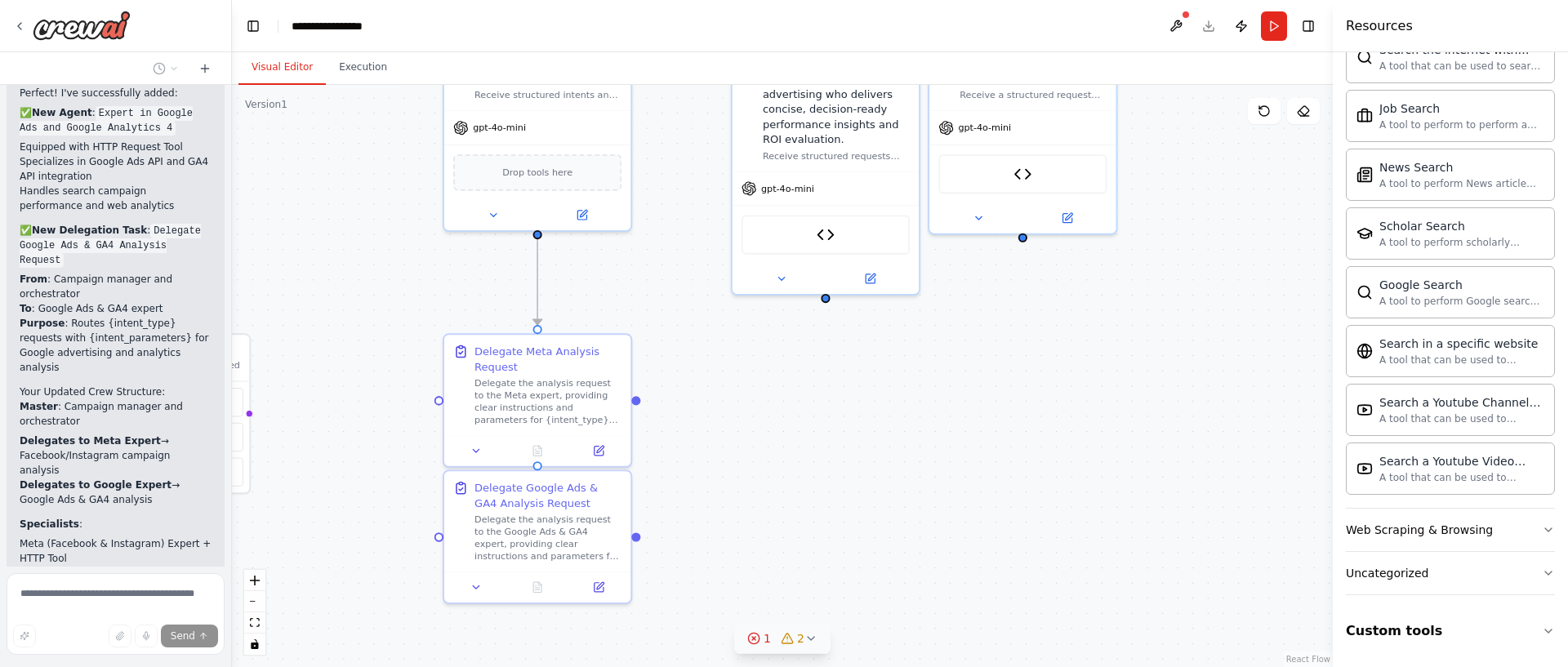
click at [817, 644] on button "1 2" at bounding box center [783, 639] width 96 height 30
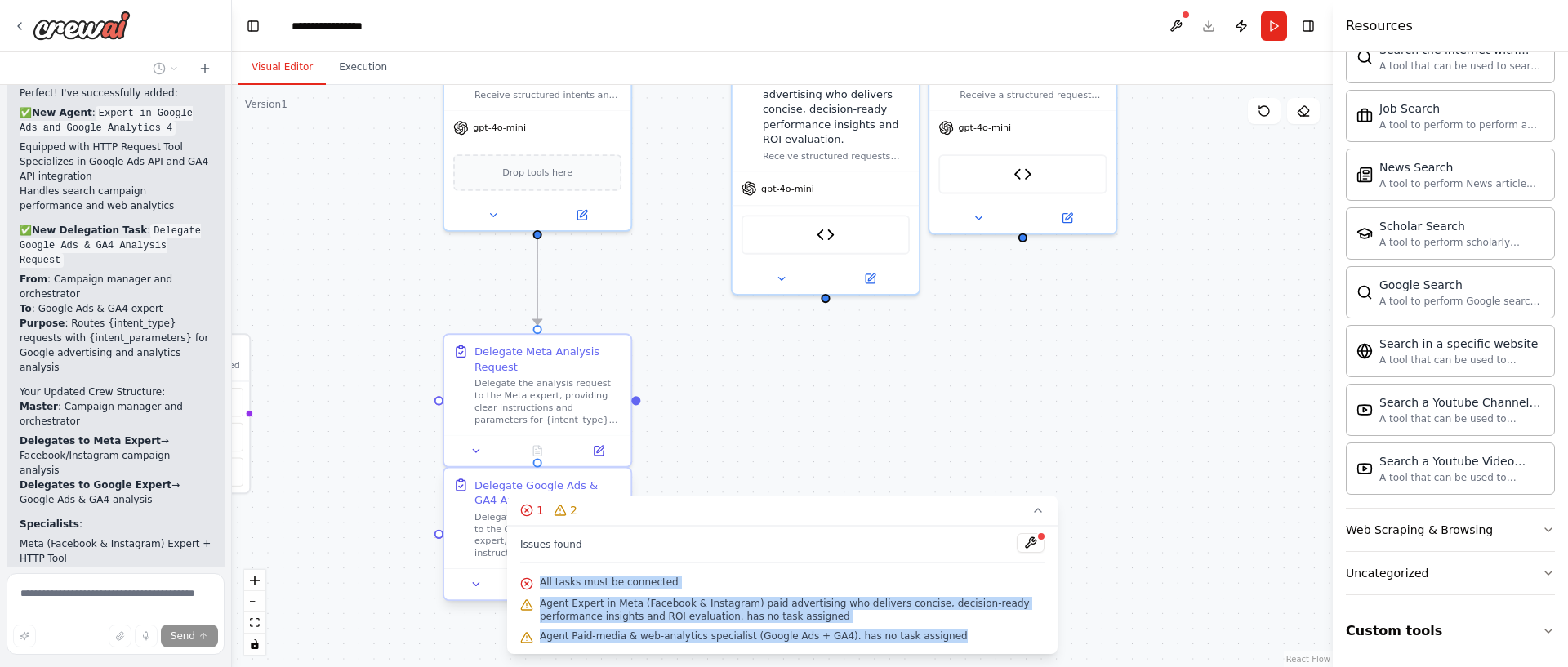
drag, startPoint x: 959, startPoint y: 635, endPoint x: 477, endPoint y: 578, distance: 485.4
click at [520, 570] on div "Issues found All tasks must be connected Agent Expert in Meta (Facebook & Insta…" at bounding box center [783, 590] width 551 height 128
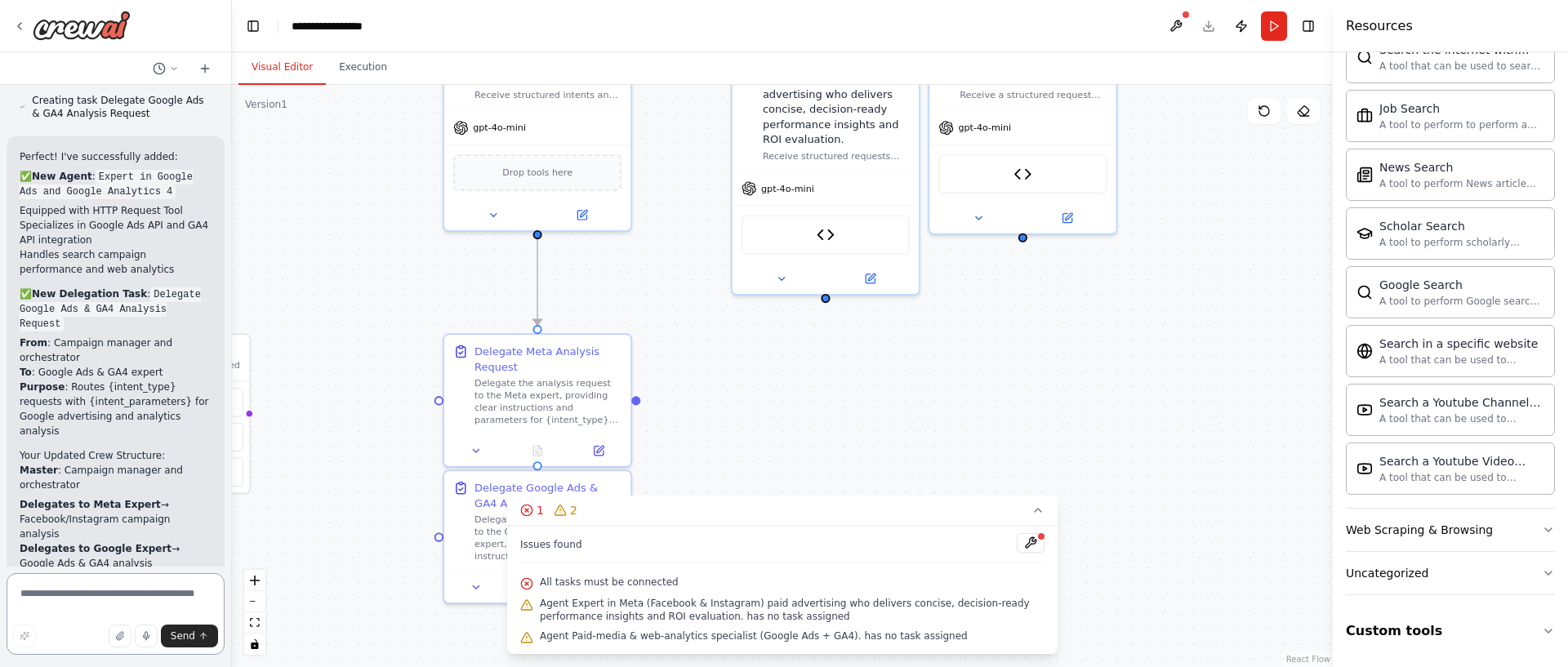
click at [63, 611] on textarea at bounding box center [116, 614] width 218 height 82
click at [67, 589] on textarea at bounding box center [116, 614] width 218 height 82
paste textarea "**********"
type textarea "**********"
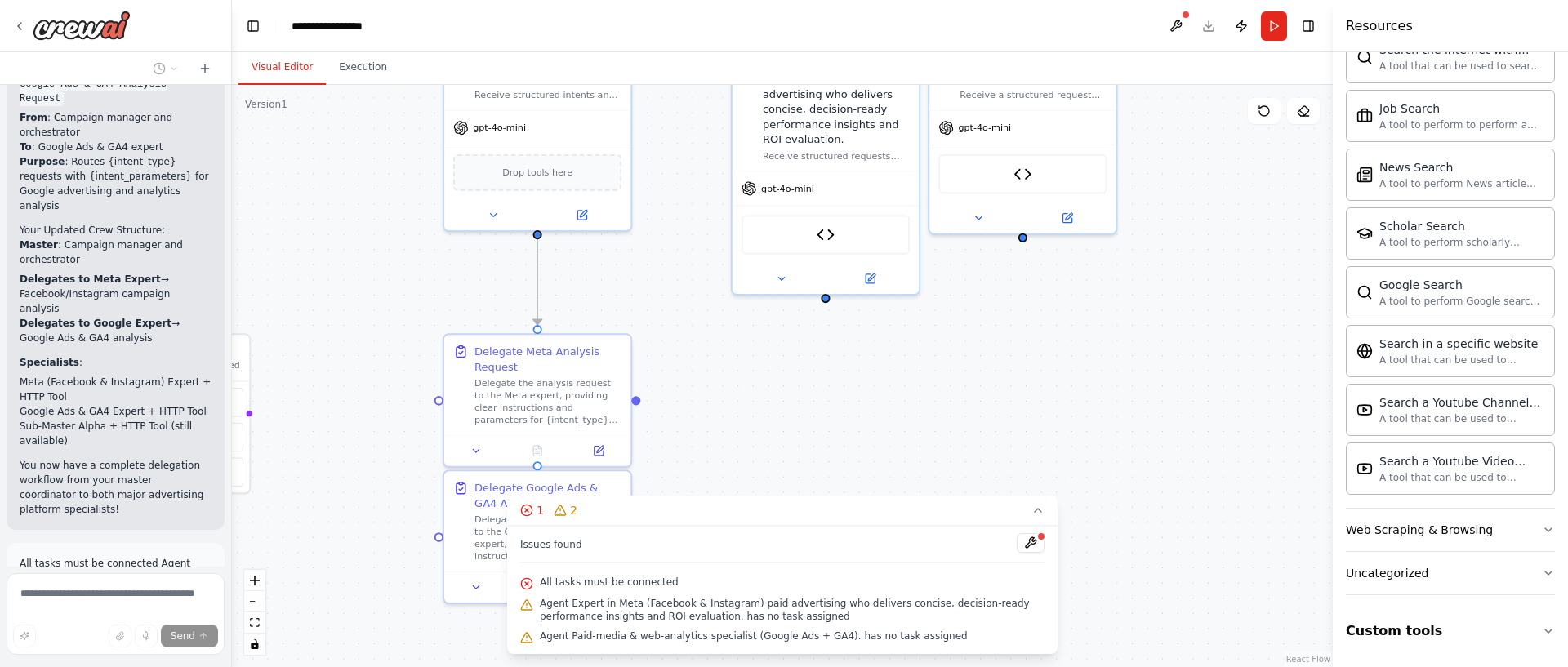
scroll to position [4742, 0]
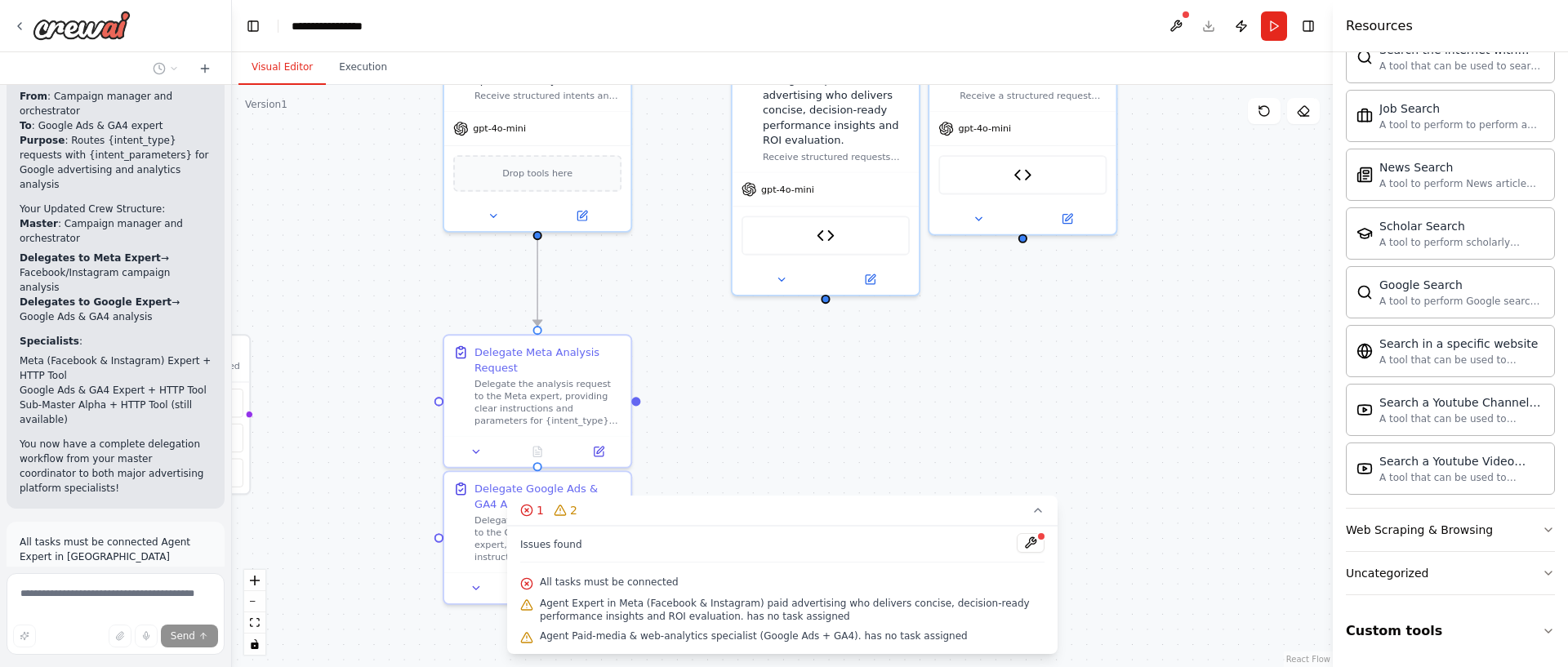
drag, startPoint x: 1161, startPoint y: 351, endPoint x: 1101, endPoint y: 468, distance: 131.5
click at [1161, 355] on div ".deletable-edge-delete-btn { width: 20px; height: 20px; border: 0px solid #ffff…" at bounding box center [783, 377] width 1101 height 583
click at [1039, 507] on icon at bounding box center [1038, 510] width 13 height 13
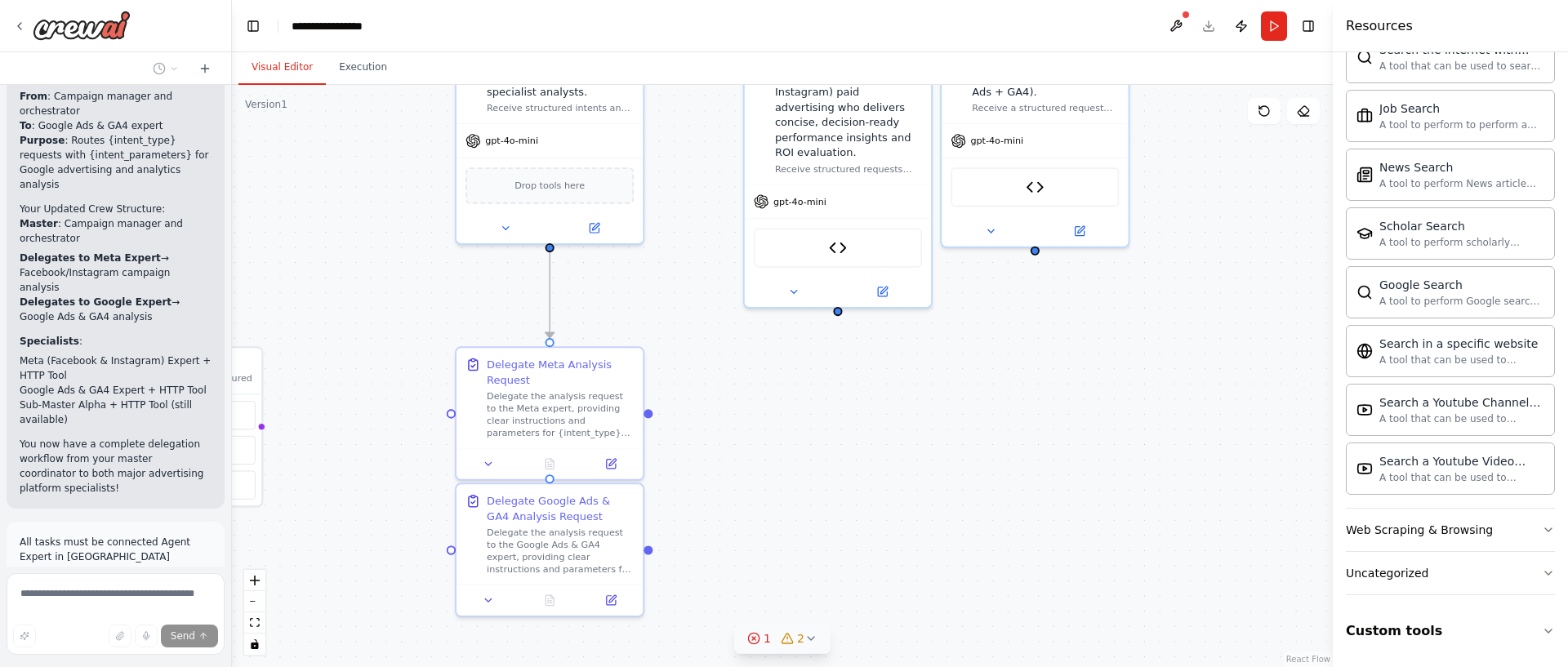
drag, startPoint x: 1005, startPoint y: 350, endPoint x: 1029, endPoint y: 303, distance: 52.8
click at [1031, 362] on div ".deletable-edge-delete-btn { width: 20px; height: 20px; border: 0px solid #ffff…" at bounding box center [783, 377] width 1101 height 583
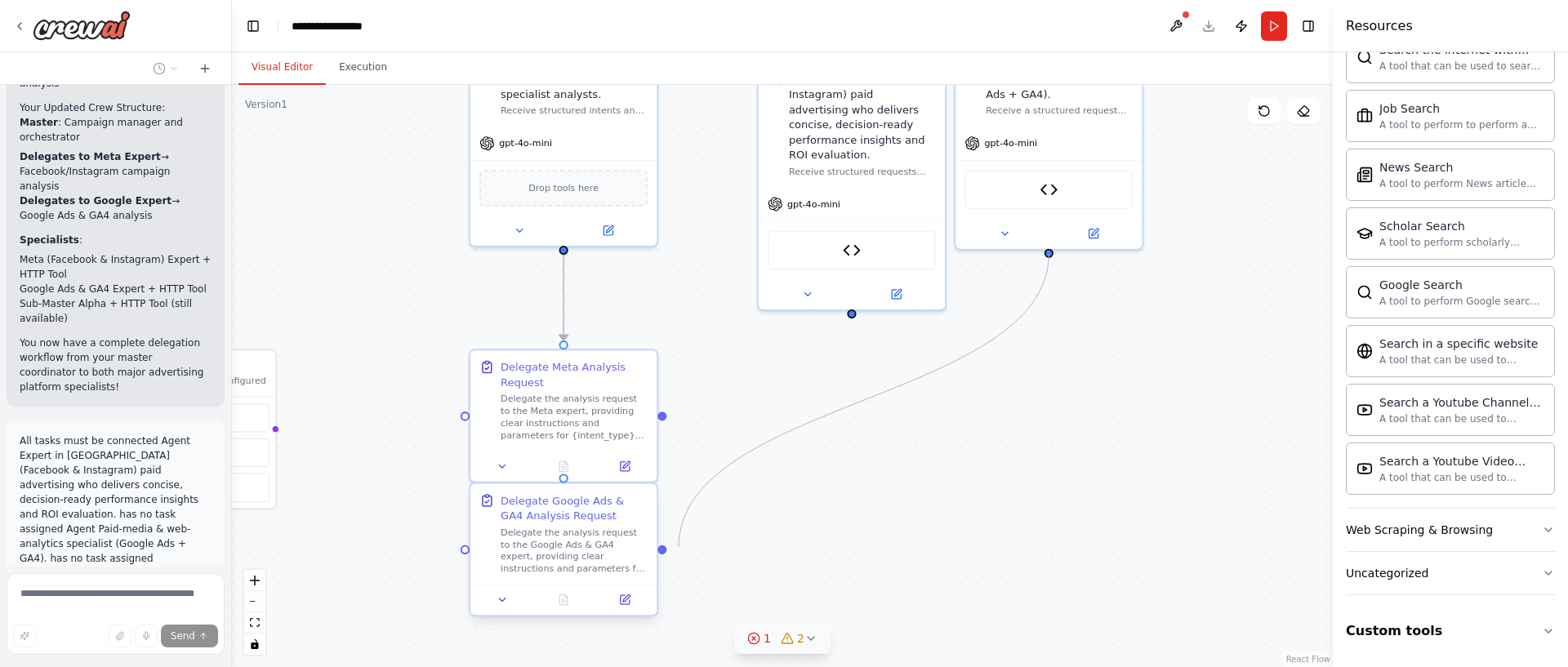
drag, startPoint x: 1049, startPoint y: 252, endPoint x: 541, endPoint y: 525, distance: 576.7
click at [798, 496] on div ".deletable-edge-delete-btn { width: 20px; height: 20px; border: 0px solid #ffff…" at bounding box center [783, 377] width 1101 height 583
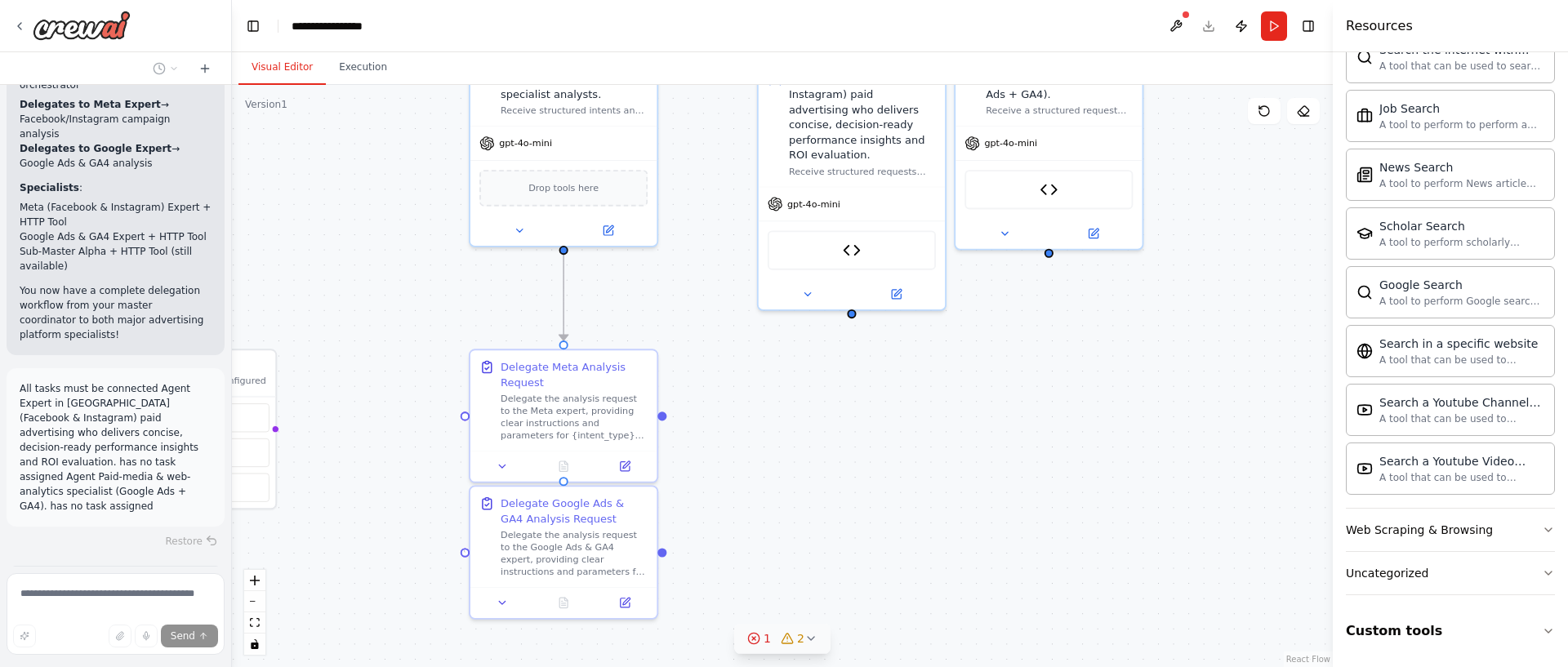
scroll to position [4910, 0]
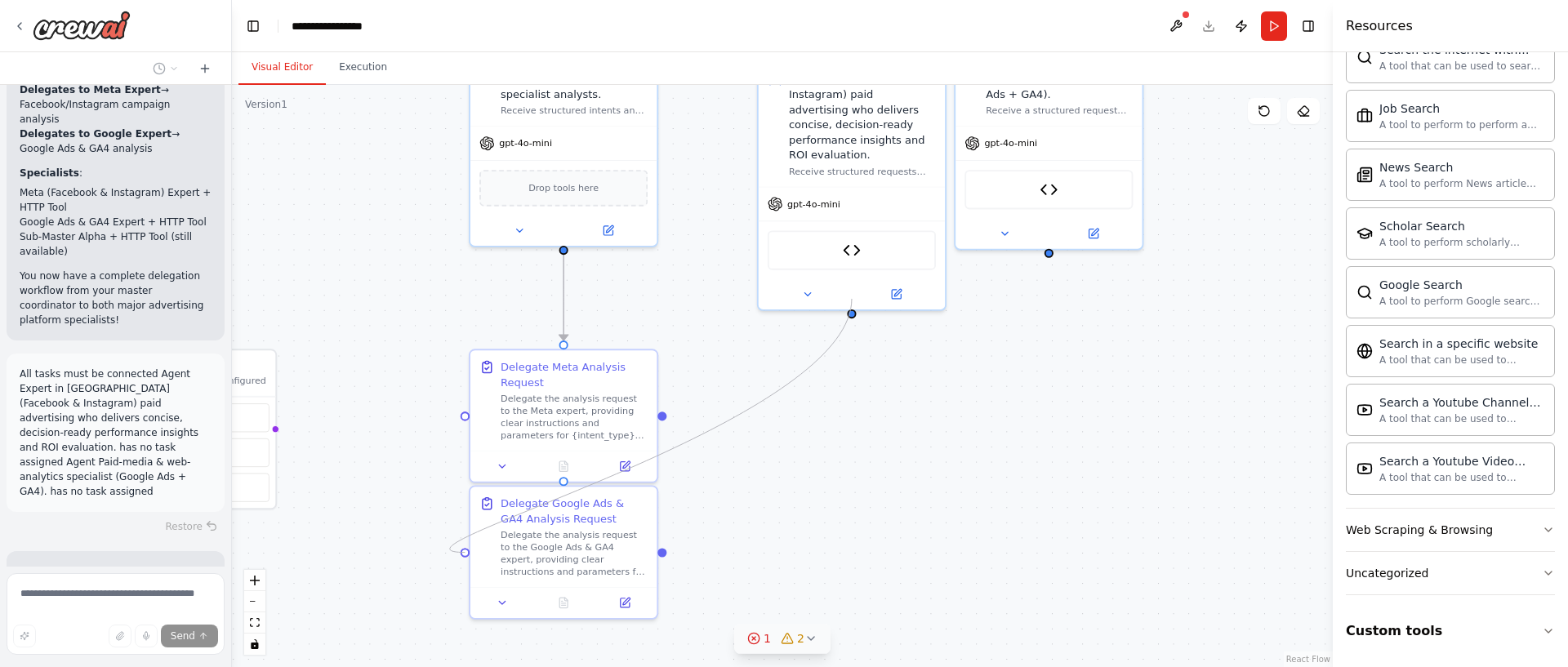
drag, startPoint x: 463, startPoint y: 550, endPoint x: 746, endPoint y: 360, distance: 340.9
click at [843, 306] on div ".deletable-edge-delete-btn { width: 20px; height: 20px; border: 0px solid #ffff…" at bounding box center [783, 377] width 1101 height 583
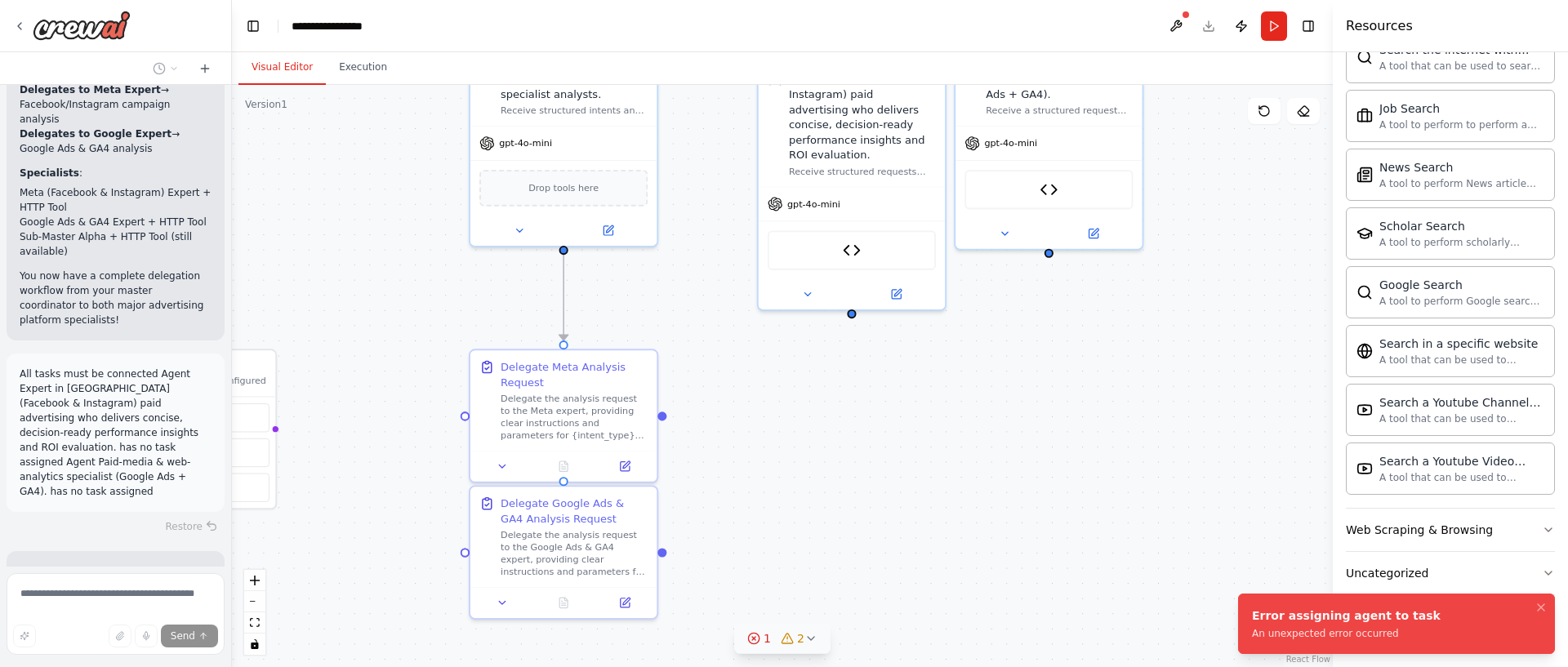
scroll to position [4949, 0]
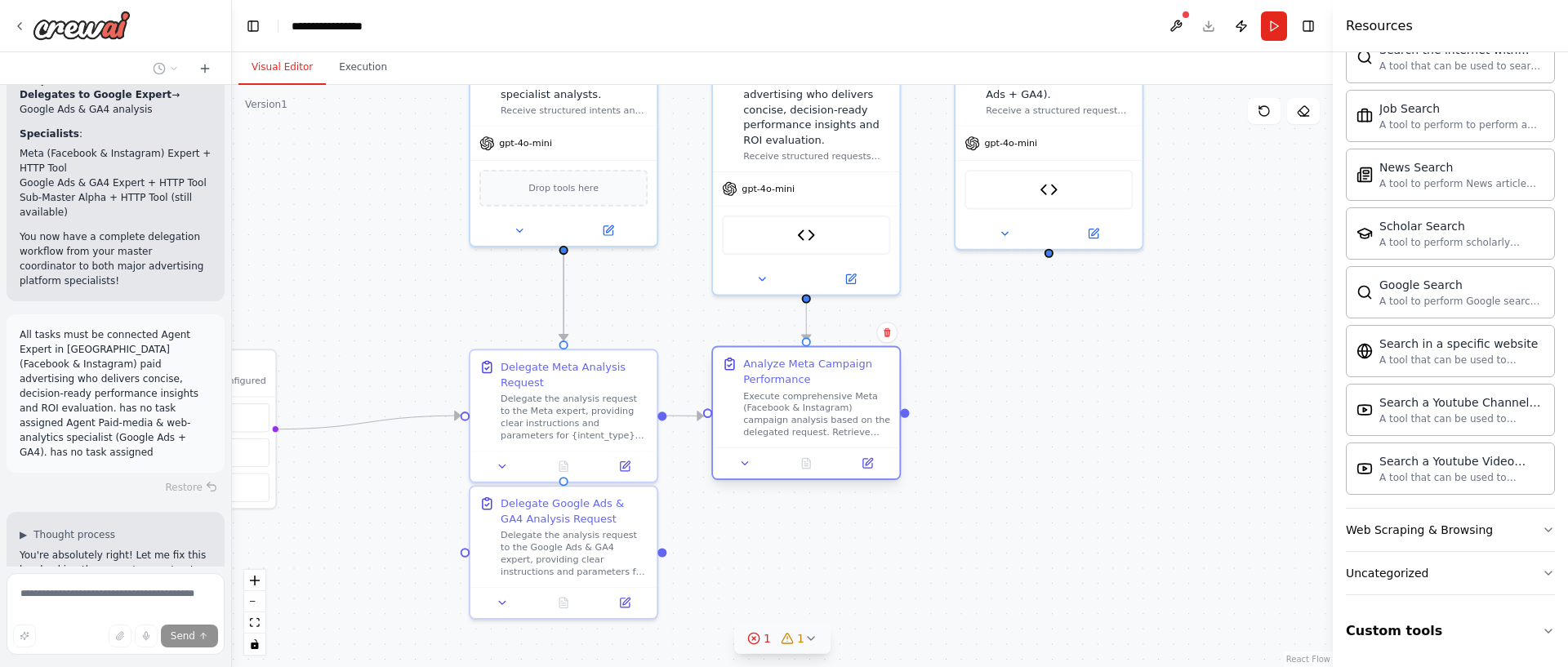
drag, startPoint x: 832, startPoint y: 400, endPoint x: 811, endPoint y: 403, distance: 21.2
click at [811, 403] on div "Execute comprehensive Meta (Facebook & Instagram) campaign analysis based on th…" at bounding box center [817, 413] width 147 height 48
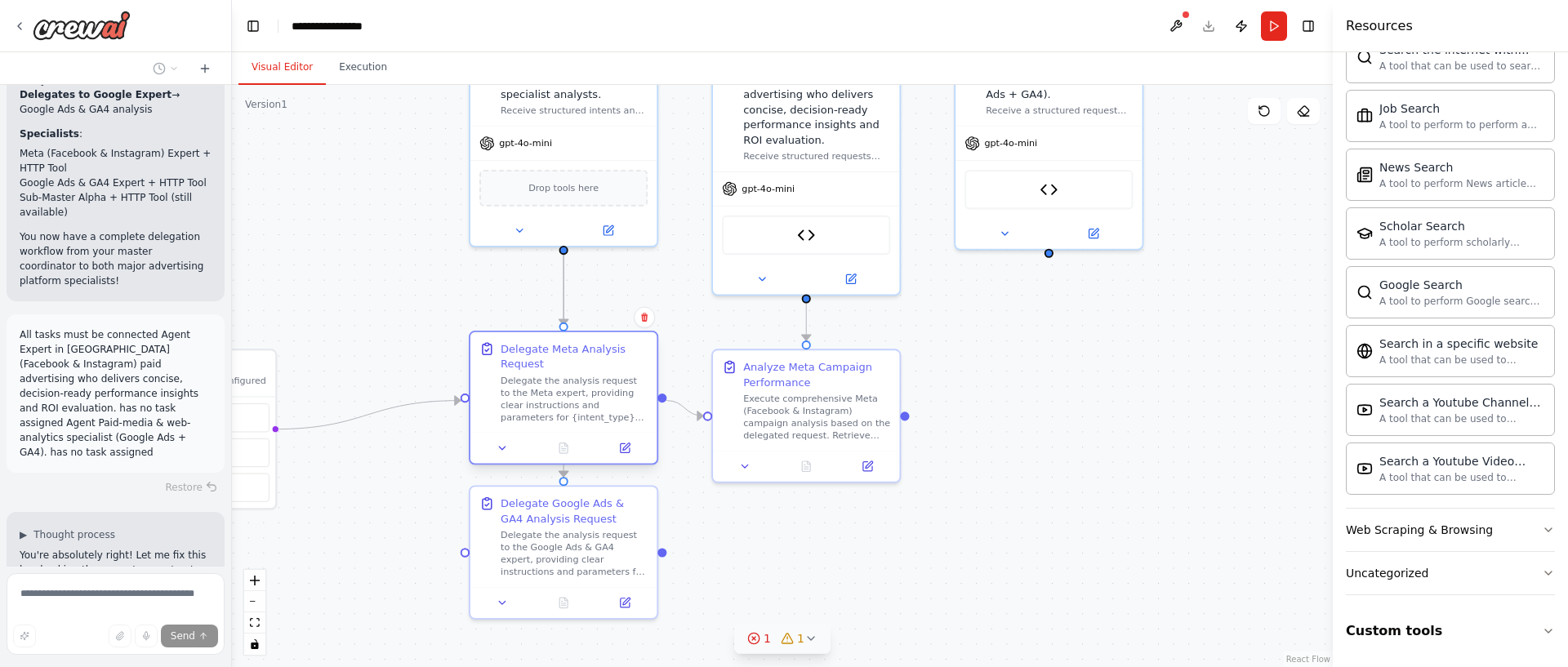
drag, startPoint x: 621, startPoint y: 371, endPoint x: 623, endPoint y: 361, distance: 10.2
click at [623, 361] on div "Delegate Meta Analysis Request" at bounding box center [574, 356] width 147 height 30
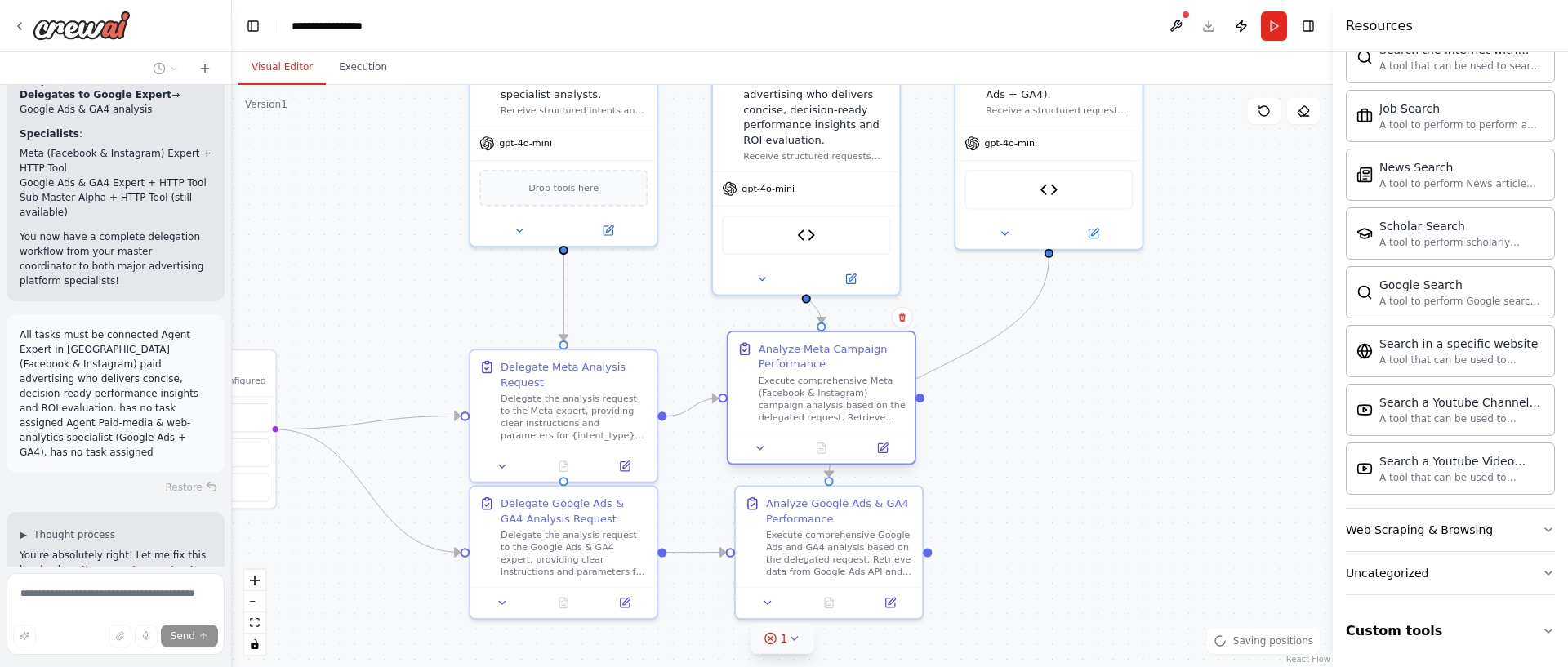
drag, startPoint x: 794, startPoint y: 378, endPoint x: 781, endPoint y: 363, distance: 19.8
click at [781, 363] on div "Analyze Meta Campaign Performance" at bounding box center [833, 356] width 147 height 30
drag, startPoint x: 817, startPoint y: 491, endPoint x: 810, endPoint y: 501, distance: 12.2
click at [810, 501] on div "Analyze Google Ads & GA4 Performance Execute comprehensive Google Ads and GA4 a…" at bounding box center [822, 549] width 187 height 100
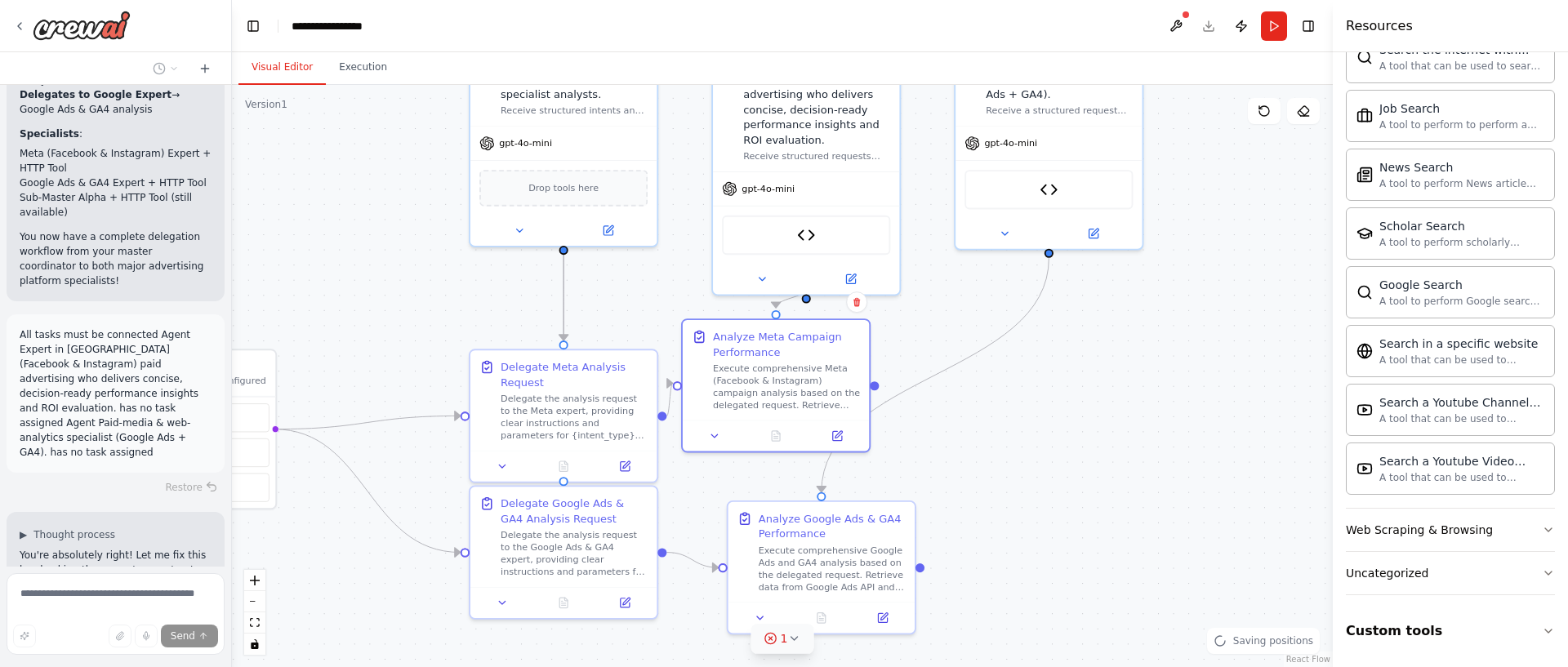
drag, startPoint x: 821, startPoint y: 413, endPoint x: 906, endPoint y: 424, distance: 85.7
click at [779, 399] on div "Execute comprehensive Meta (Facebook & Instagram) campaign analysis based on th…" at bounding box center [786, 386] width 147 height 48
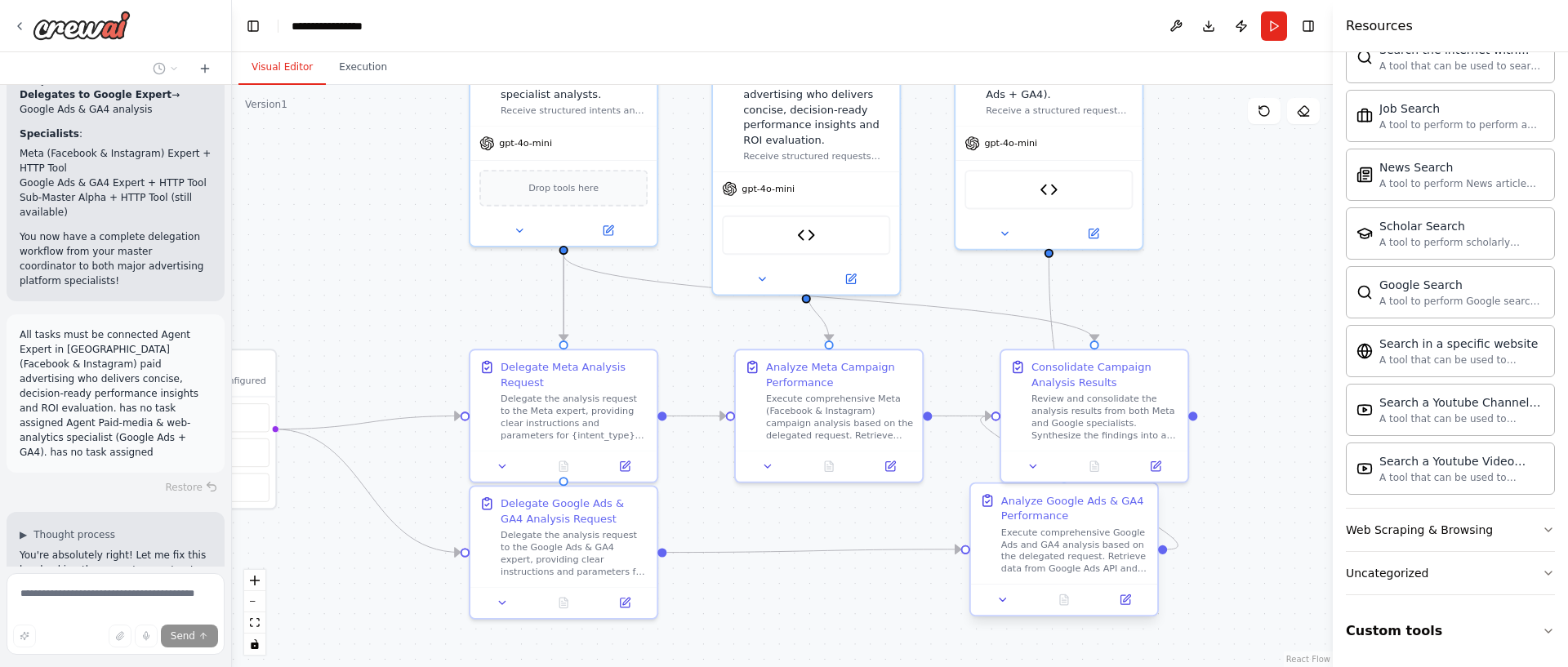
drag, startPoint x: 930, startPoint y: 567, endPoint x: 1101, endPoint y: 563, distance: 171.0
click at [1101, 563] on div "Execute comprehensive Google Ads and GA4 analysis based on the delegated reques…" at bounding box center [1075, 550] width 147 height 48
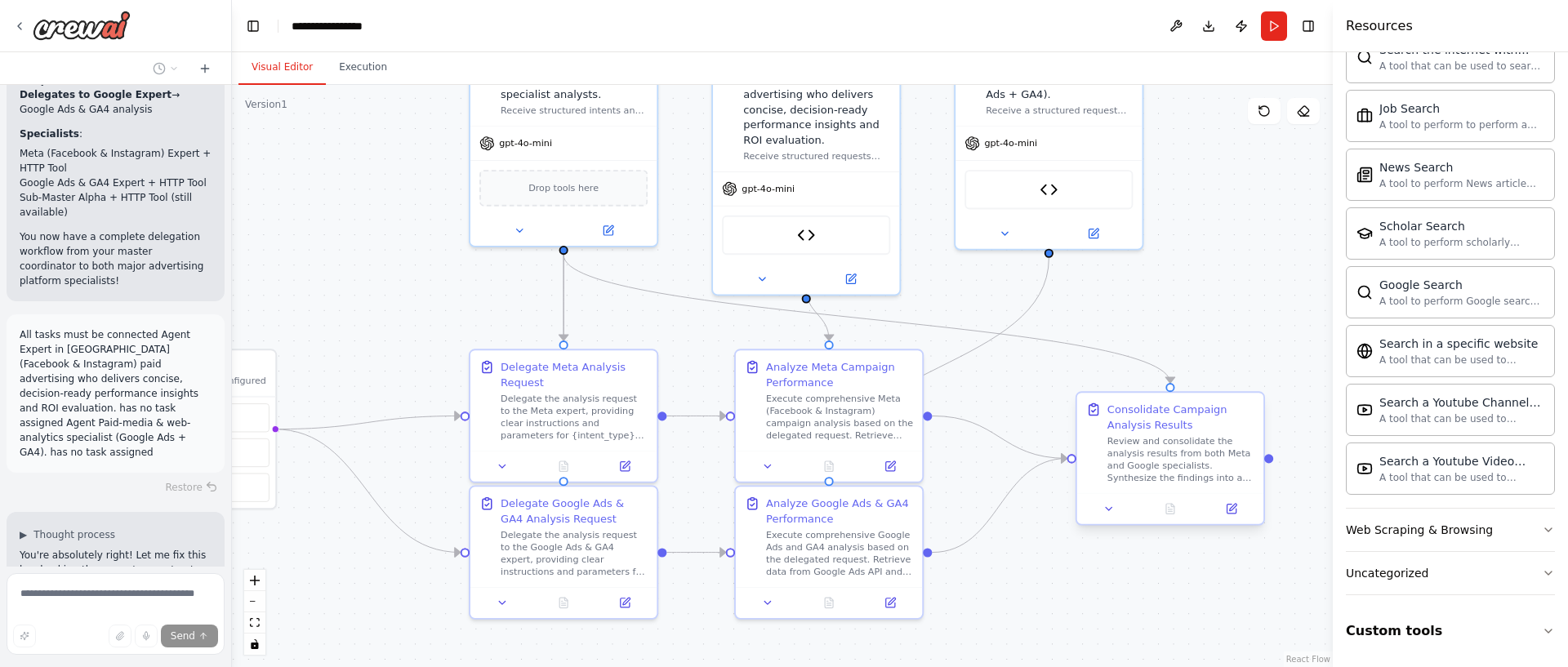
drag, startPoint x: 973, startPoint y: 474, endPoint x: 1185, endPoint y: 442, distance: 214.4
click at [1195, 470] on div "Review and consolidate the analysis results from both Meta and Google specialis…" at bounding box center [1181, 459] width 147 height 48
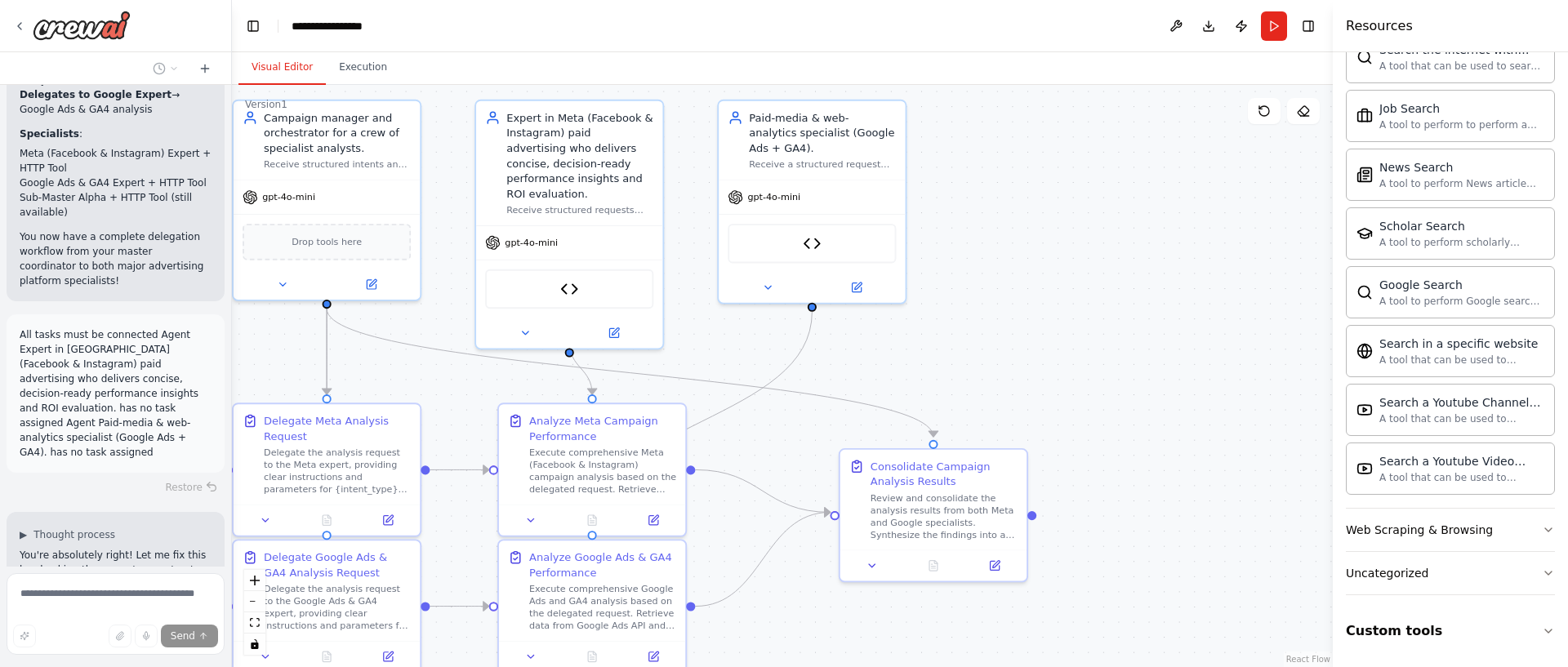
drag, startPoint x: 1229, startPoint y: 260, endPoint x: 989, endPoint y: 313, distance: 245.8
click at [989, 313] on div ".deletable-edge-delete-btn { width: 20px; height: 20px; border: 0px solid #ffff…" at bounding box center [783, 377] width 1101 height 583
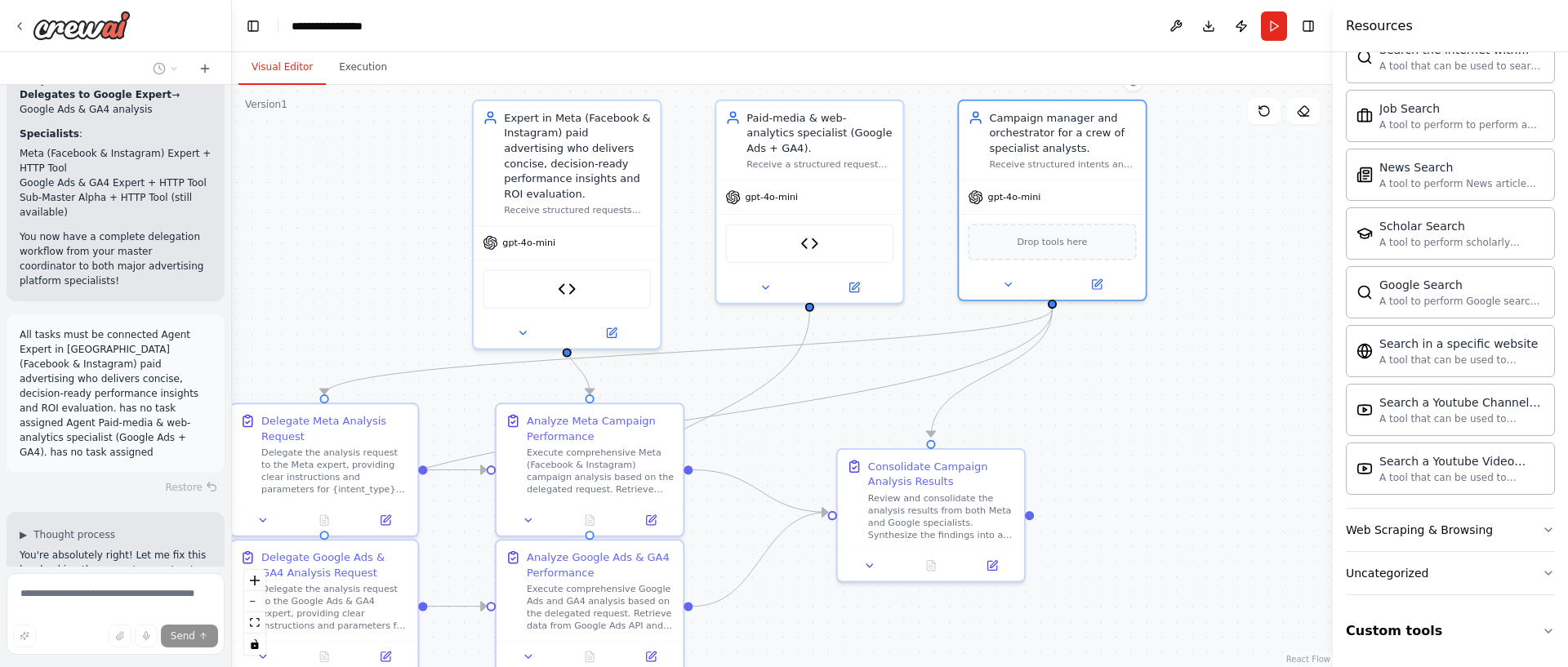
drag, startPoint x: 363, startPoint y: 211, endPoint x: 723, endPoint y: 310, distance: 373.4
click at [1092, 214] on div "Drop tools here" at bounding box center [1051, 241] width 187 height 56
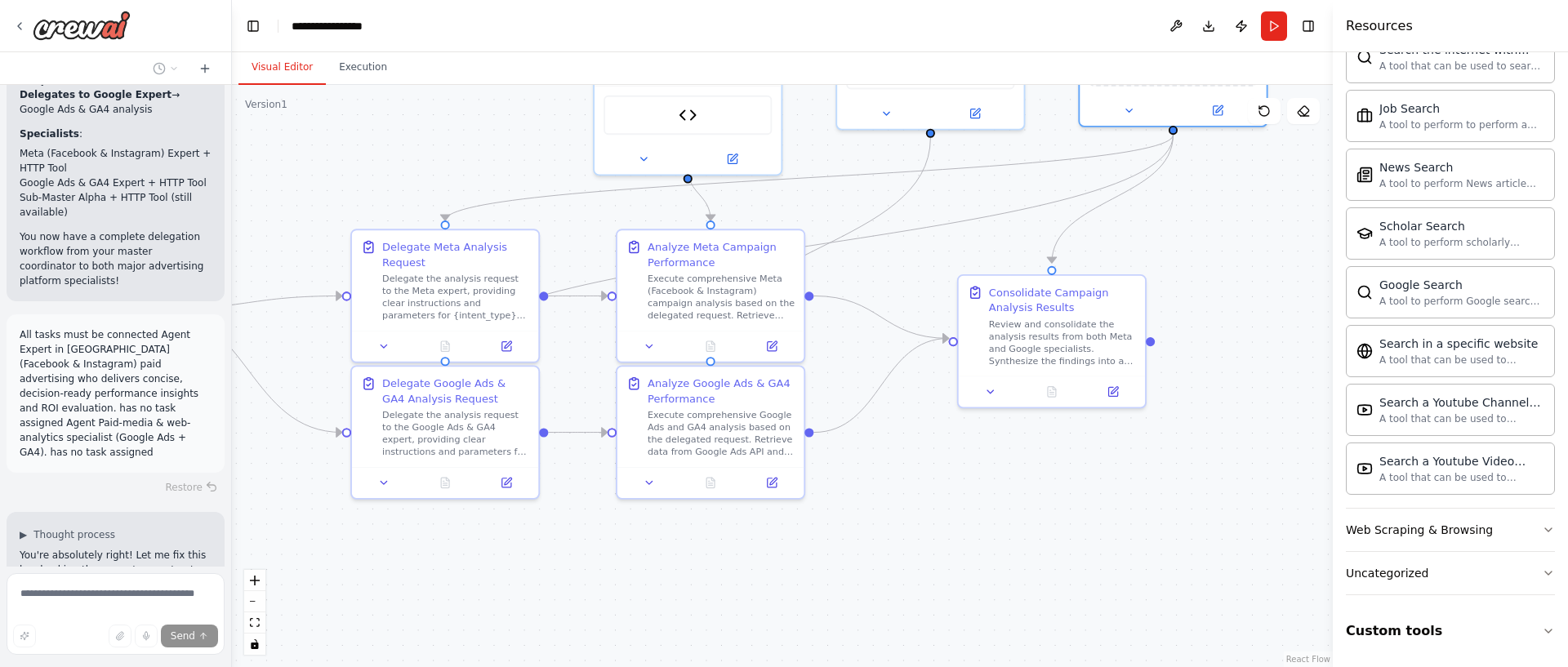
drag, startPoint x: 1094, startPoint y: 492, endPoint x: 1213, endPoint y: 320, distance: 209.2
click at [1214, 319] on div ".deletable-edge-delete-btn { width: 20px; height: 20px; border: 0px solid #ffff…" at bounding box center [783, 377] width 1101 height 583
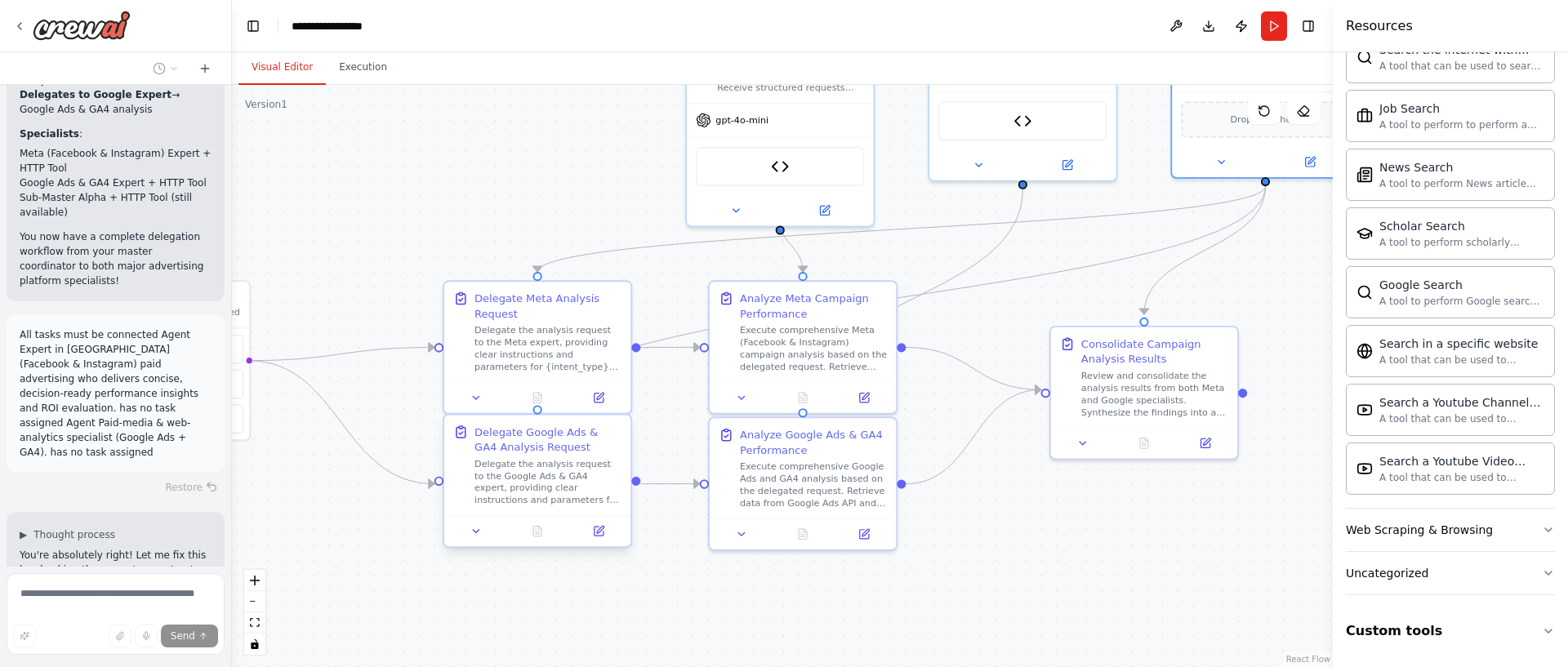
drag, startPoint x: 524, startPoint y: 534, endPoint x: 625, endPoint y: 442, distance: 136.6
click at [619, 572] on div ".deletable-edge-delete-btn { width: 20px; height: 20px; border: 0px solid #ffff…" at bounding box center [783, 377] width 1101 height 583
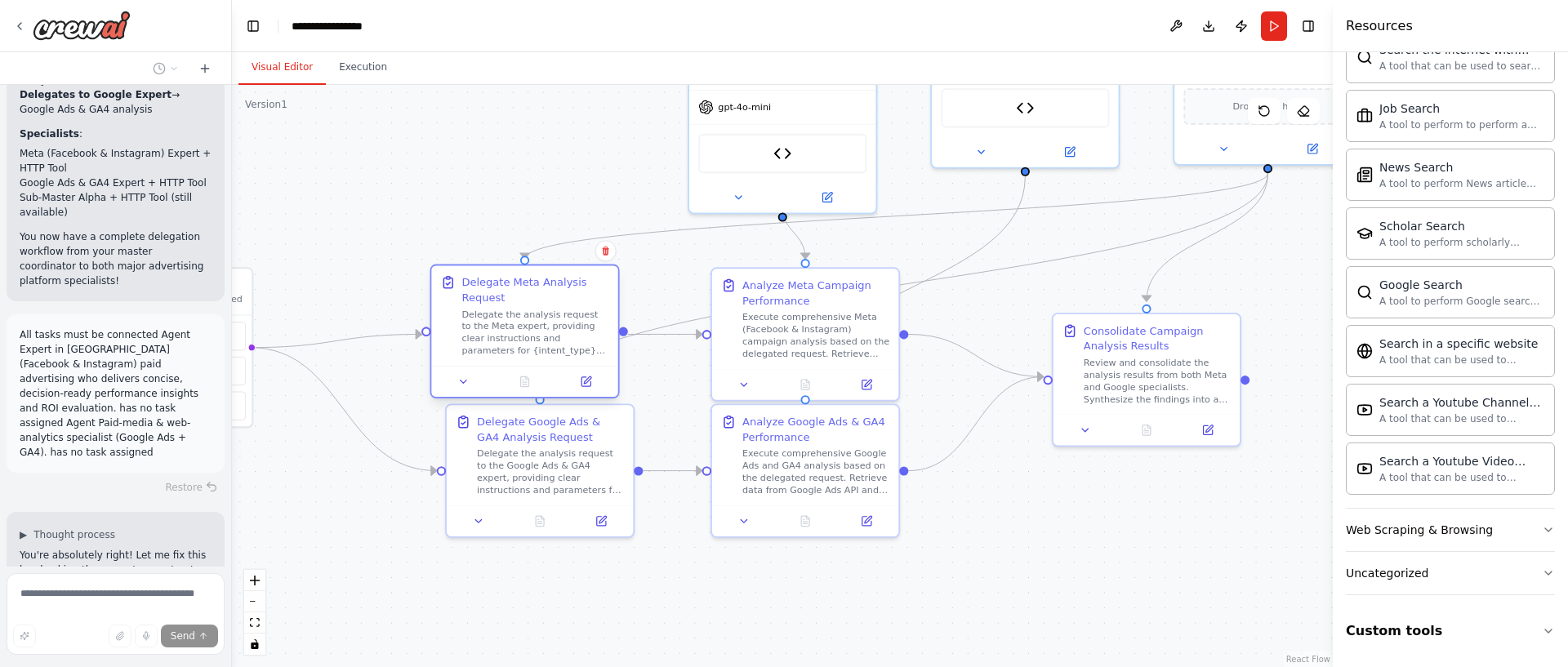
drag, startPoint x: 557, startPoint y: 333, endPoint x: 536, endPoint y: 335, distance: 21.1
click at [536, 335] on div "Delegate the analysis request to the Meta expert, providing clear instructions …" at bounding box center [534, 332] width 147 height 48
click at [986, 212] on icon "Edge from b46d24b6-1c3c-41a0-a18d-b0ee810c5c88 to 387f29c0-077d-427e-b488-98f0b…" at bounding box center [897, 216] width 743 height 86
click at [893, 214] on icon at bounding box center [896, 215] width 12 height 13
click at [504, 188] on div ".deletable-edge-delete-btn { width: 20px; height: 20px; border: 0px solid #ffff…" at bounding box center [783, 377] width 1101 height 583
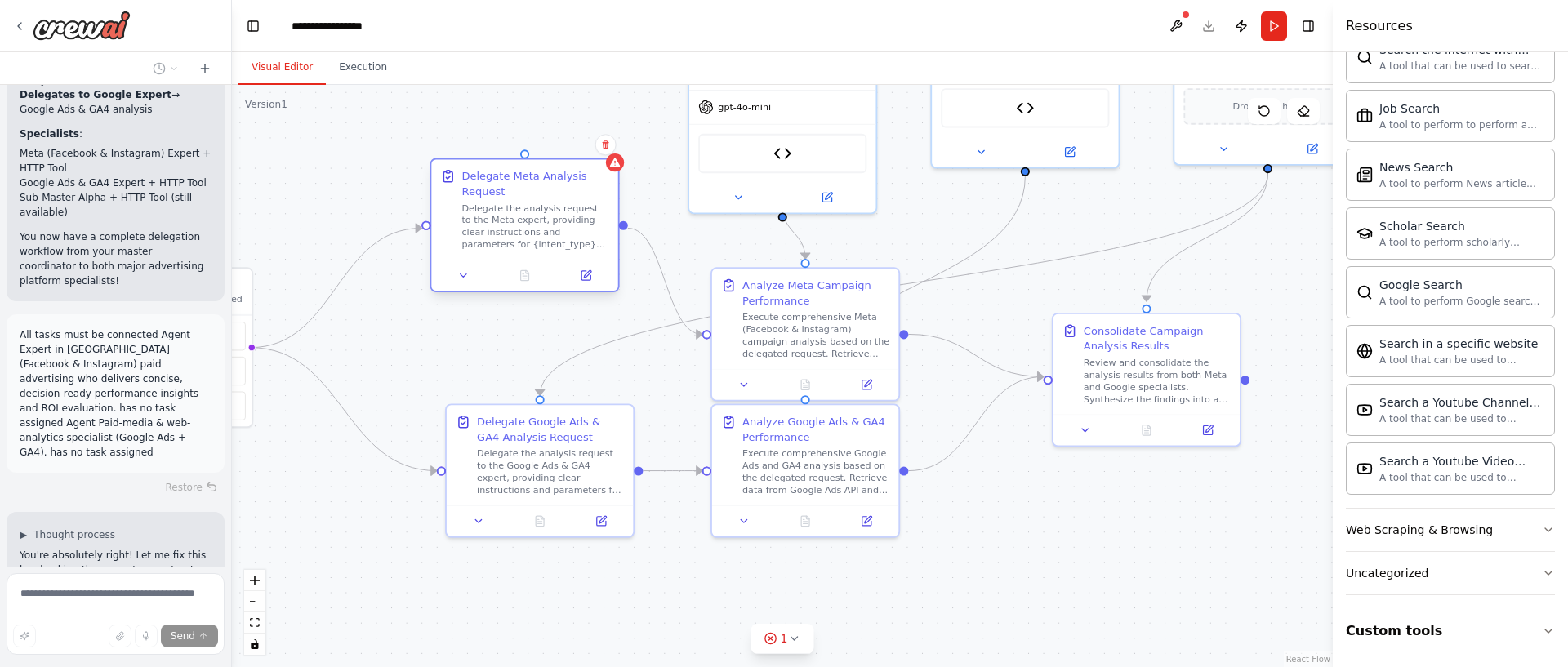
drag, startPoint x: 540, startPoint y: 317, endPoint x: 541, endPoint y: 206, distance: 111.0
click at [541, 206] on div "Delegate the analysis request to the Meta expert, providing clear instructions …" at bounding box center [534, 225] width 147 height 48
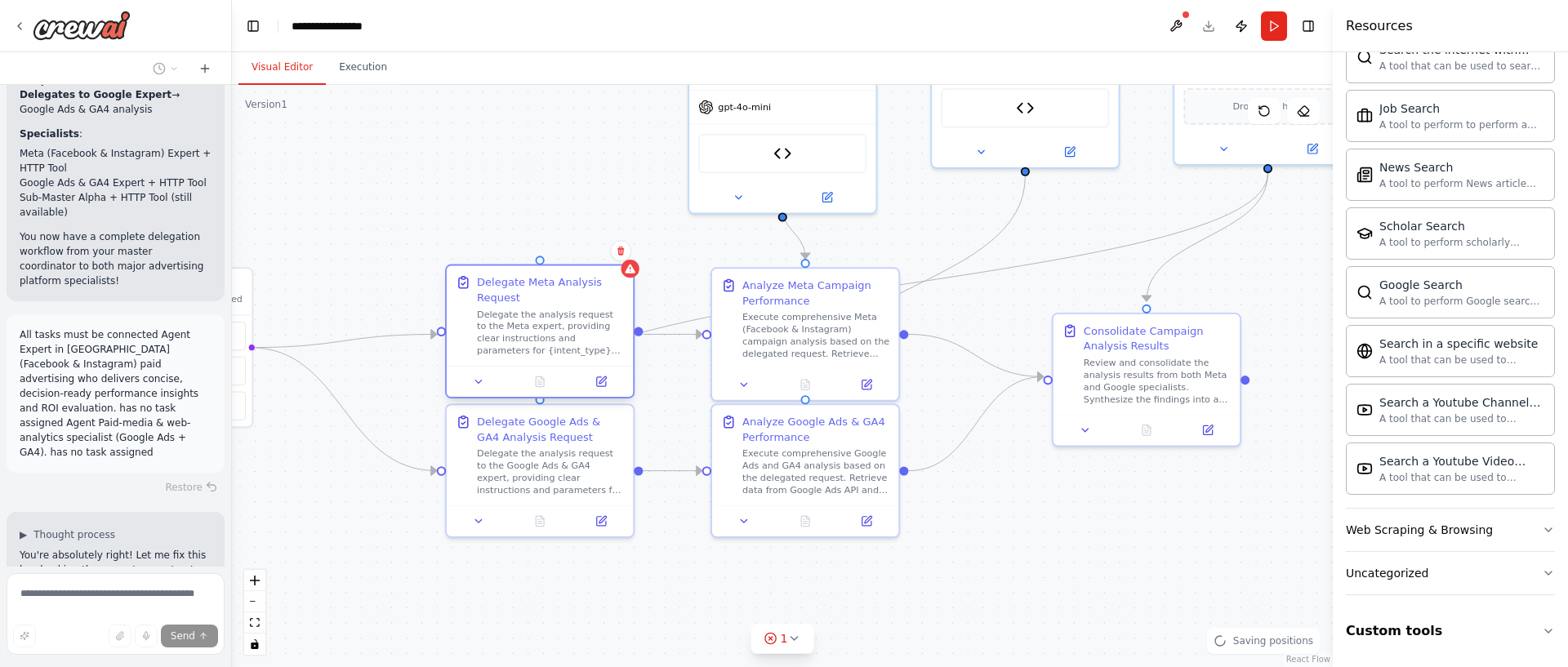
drag, startPoint x: 503, startPoint y: 262, endPoint x: 518, endPoint y: 361, distance: 100.1
click at [516, 361] on div "Delegate Meta Analysis Request Delegate the analysis request to the Meta expert…" at bounding box center [540, 315] width 187 height 100
click at [799, 357] on div "Analyze Meta Campaign Performance Execute comprehensive Meta (Facebook & Instag…" at bounding box center [798, 315] width 187 height 100
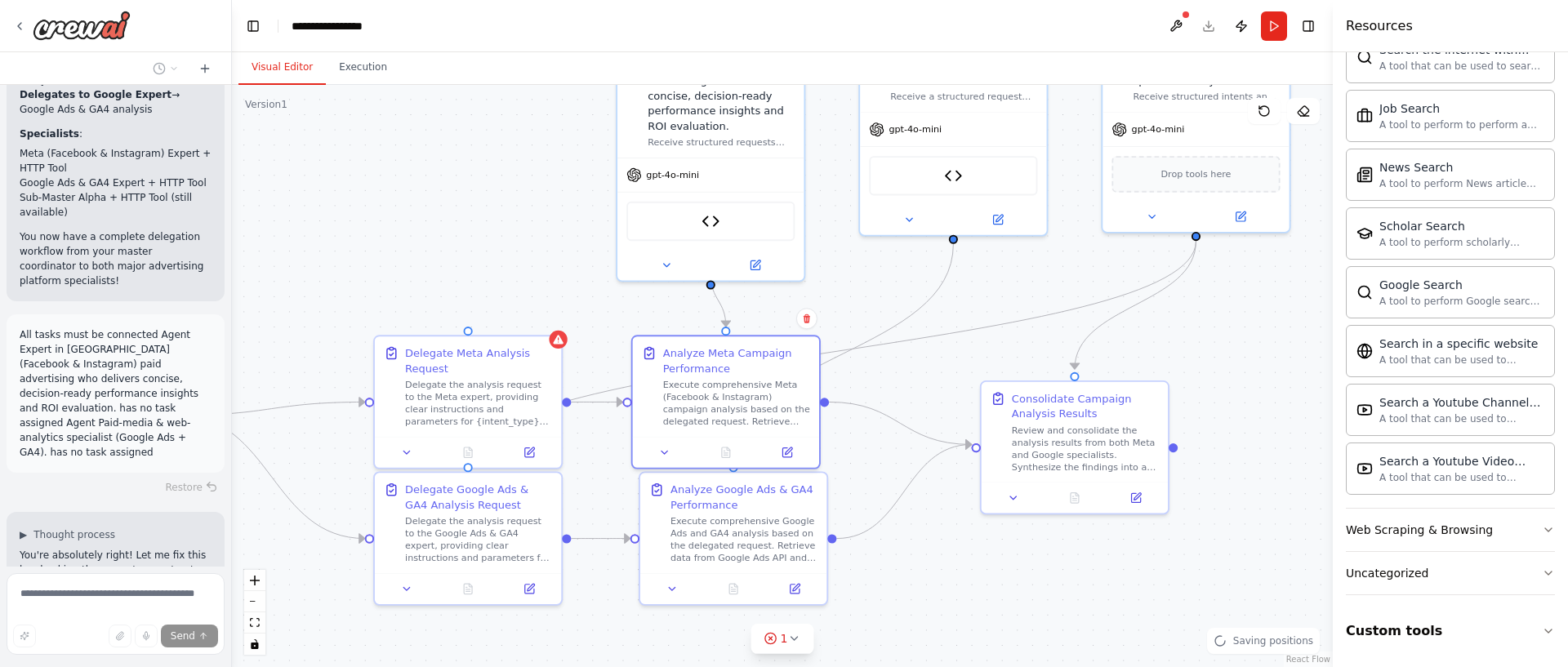
drag, startPoint x: 1258, startPoint y: 263, endPoint x: 1185, endPoint y: 344, distance: 109.0
click at [1185, 344] on div ".deletable-edge-delete-btn { width: 20px; height: 20px; border: 0px solid #ffff…" at bounding box center [783, 377] width 1101 height 583
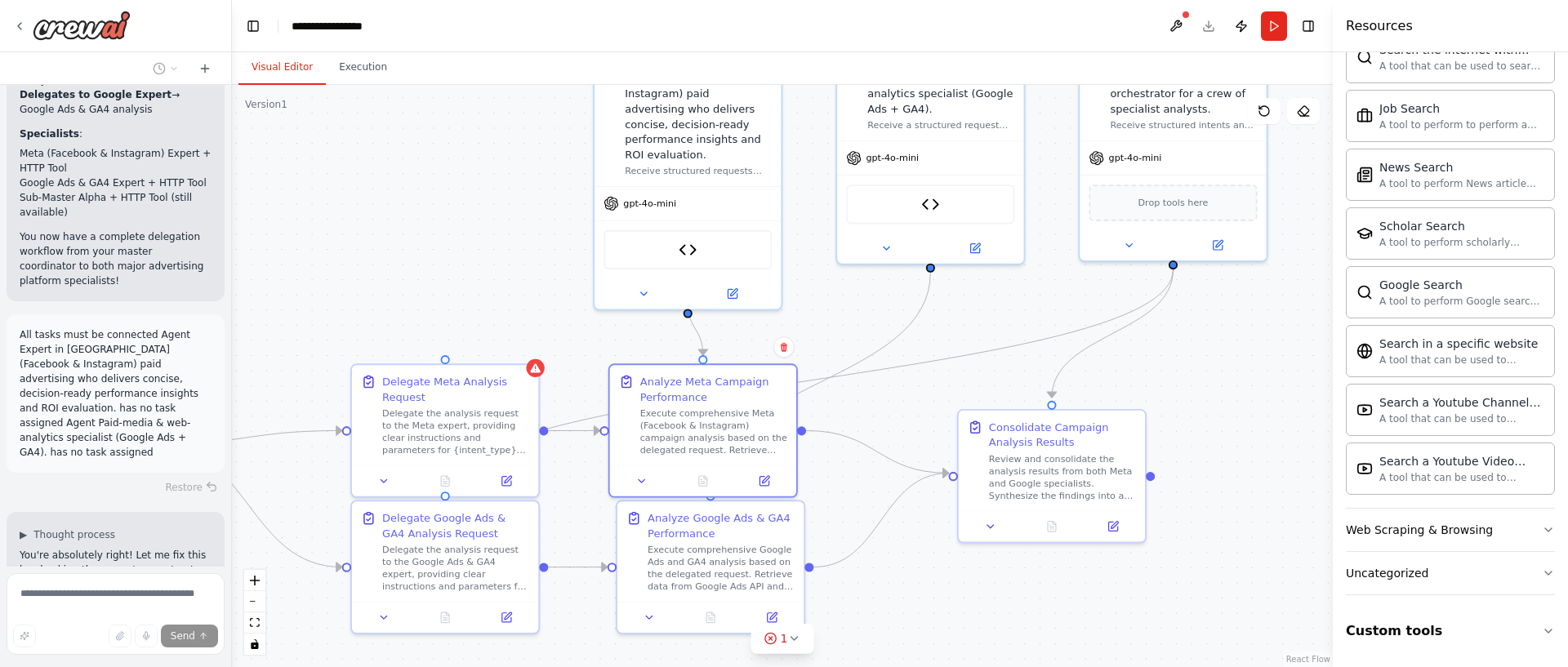
click at [1185, 343] on div ".deletable-edge-delete-btn { width: 20px; height: 20px; border: 0px solid #ffff…" at bounding box center [783, 377] width 1101 height 583
click at [1267, 119] on button at bounding box center [1264, 111] width 33 height 26
click at [1263, 110] on icon at bounding box center [1263, 111] width 13 height 13
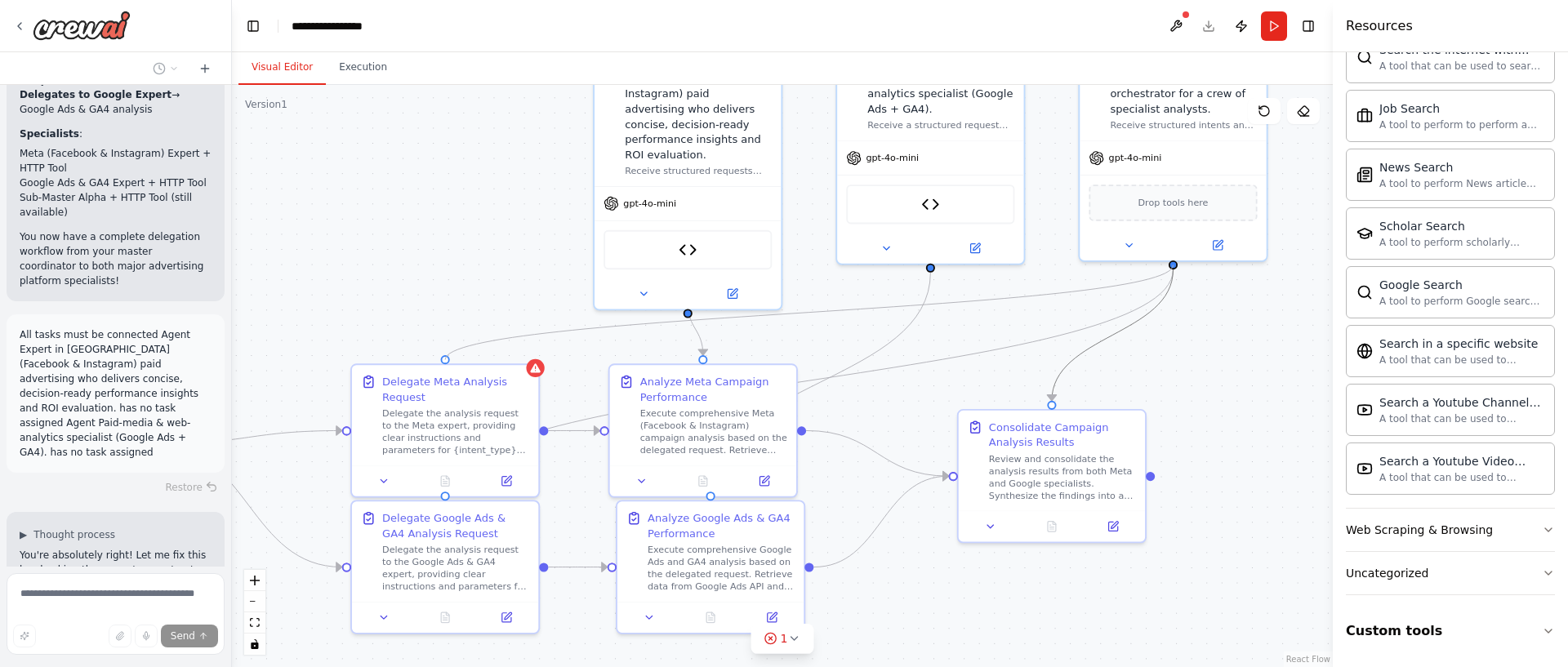
drag, startPoint x: 446, startPoint y: 361, endPoint x: 1177, endPoint y: 274, distance: 736.2
click at [1070, 274] on div ".deletable-edge-delete-btn { width: 20px; height: 20px; border: 0px solid #ffff…" at bounding box center [558, 255] width 1023 height 540
click at [1260, 348] on div ".deletable-edge-delete-btn { width: 20px; height: 20px; border: 0px solid #ffff…" at bounding box center [783, 377] width 1101 height 583
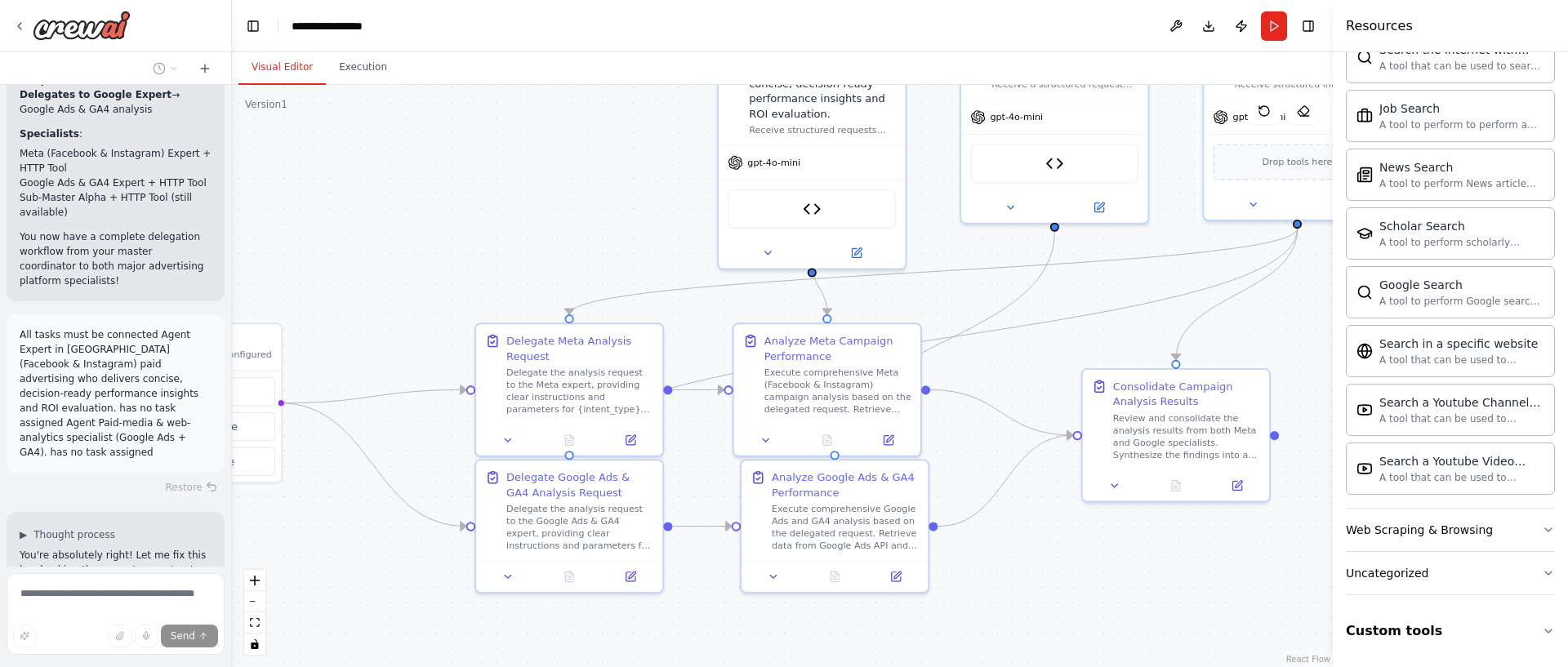
drag, startPoint x: 415, startPoint y: 230, endPoint x: 580, endPoint y: 191, distance: 169.5
click at [535, 190] on div ".deletable-edge-delete-btn { width: 20px; height: 20px; border: 0px solid #ffff…" at bounding box center [783, 377] width 1101 height 583
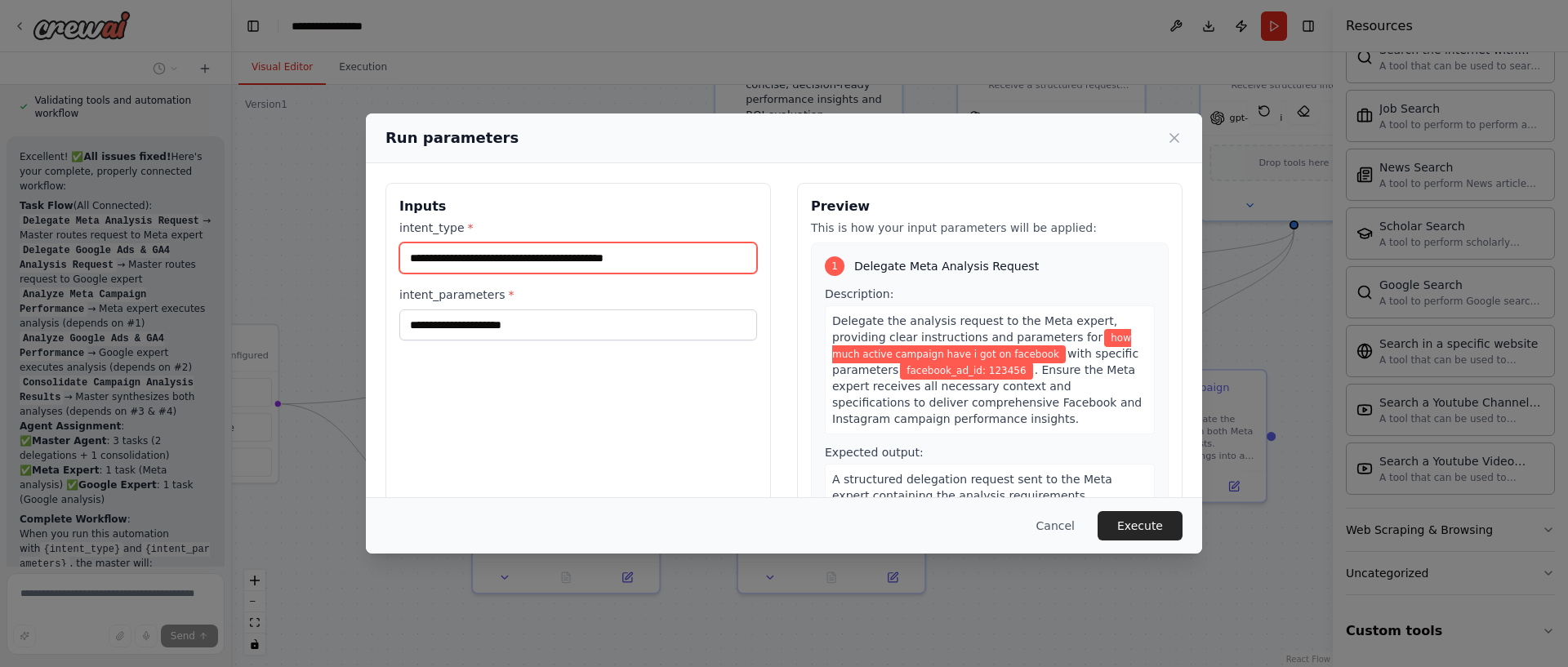
drag, startPoint x: 685, startPoint y: 258, endPoint x: 383, endPoint y: 262, distance: 302.0
click at [383, 262] on div "**********" at bounding box center [784, 376] width 836 height 426
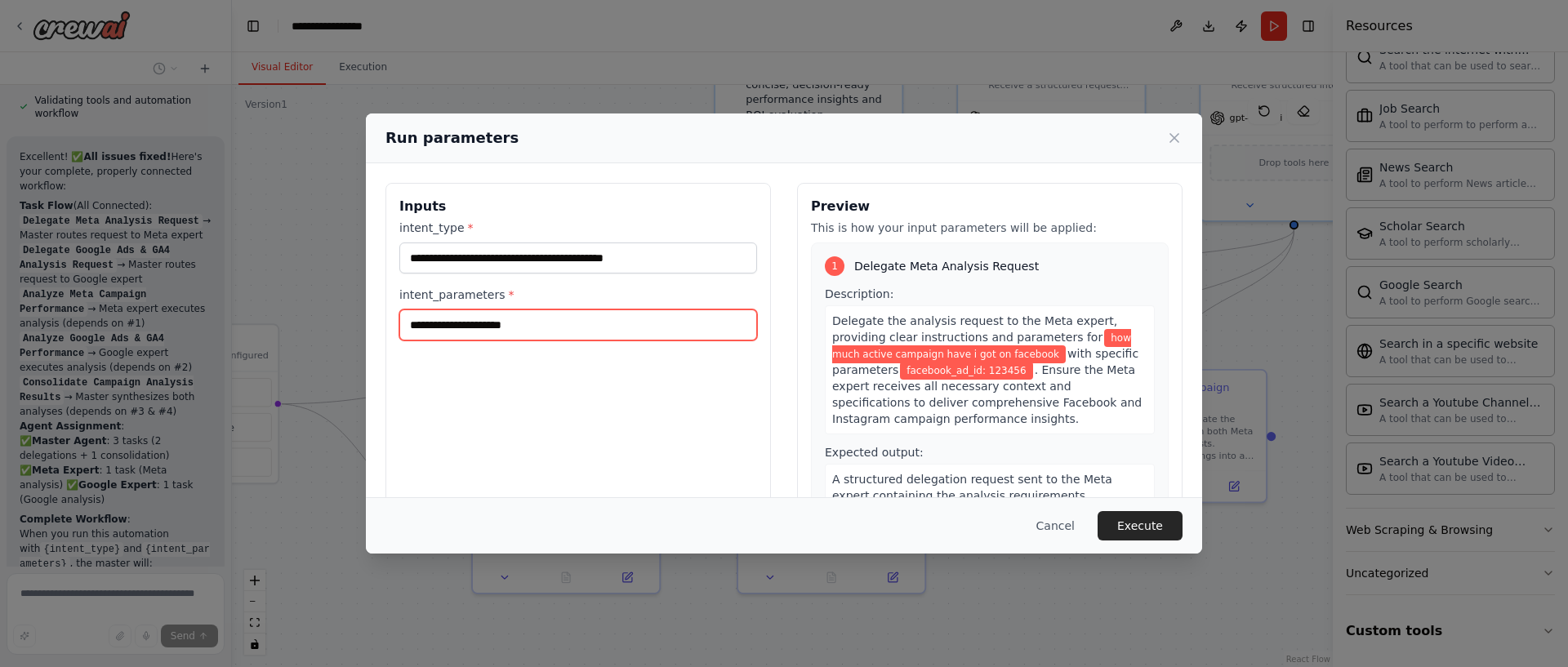
click at [574, 327] on input "**********" at bounding box center [578, 325] width 358 height 31
click at [1052, 502] on div "Cancel Execute" at bounding box center [784, 525] width 836 height 57
click at [1055, 518] on button "Cancel" at bounding box center [1055, 525] width 64 height 30
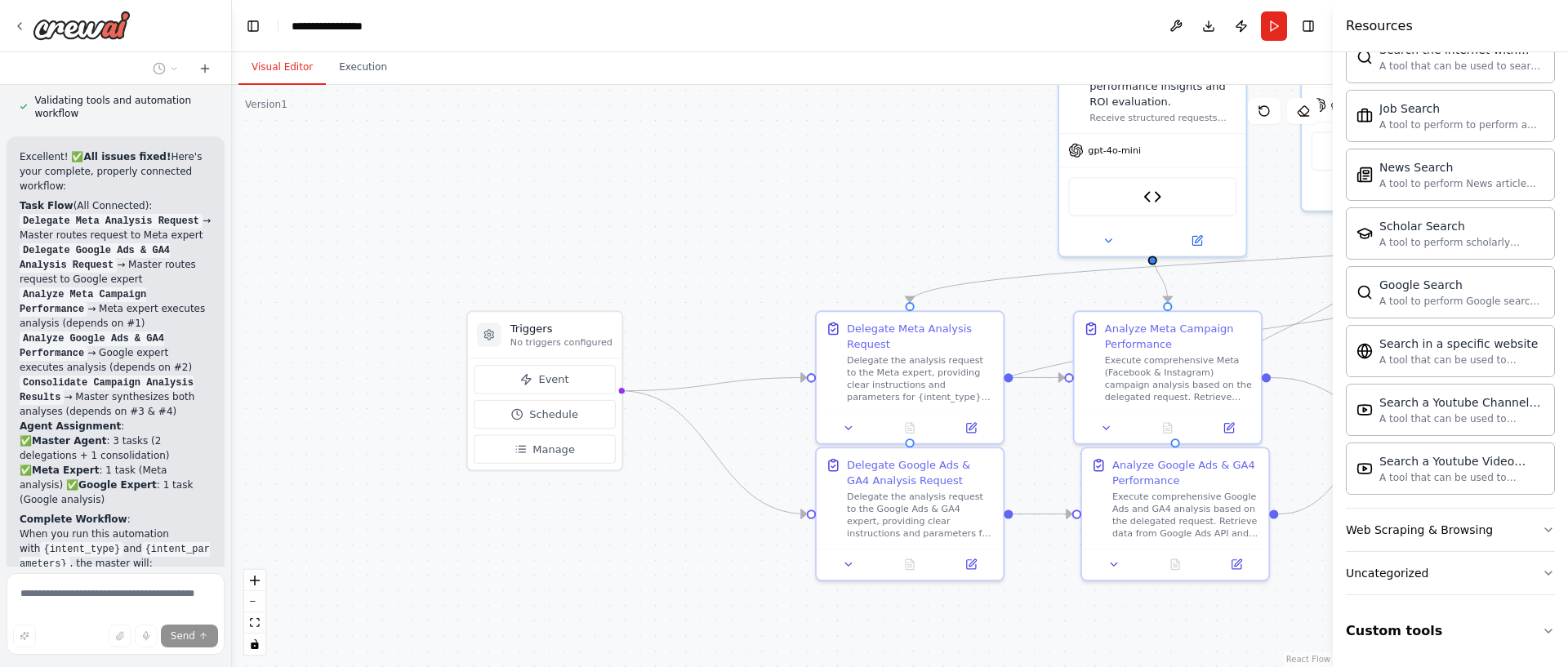
drag, startPoint x: 409, startPoint y: 214, endPoint x: 751, endPoint y: 203, distance: 342.2
click at [751, 203] on div ".deletable-edge-delete-btn { width: 20px; height: 20px; border: 0px solid #ffff…" at bounding box center [783, 377] width 1101 height 583
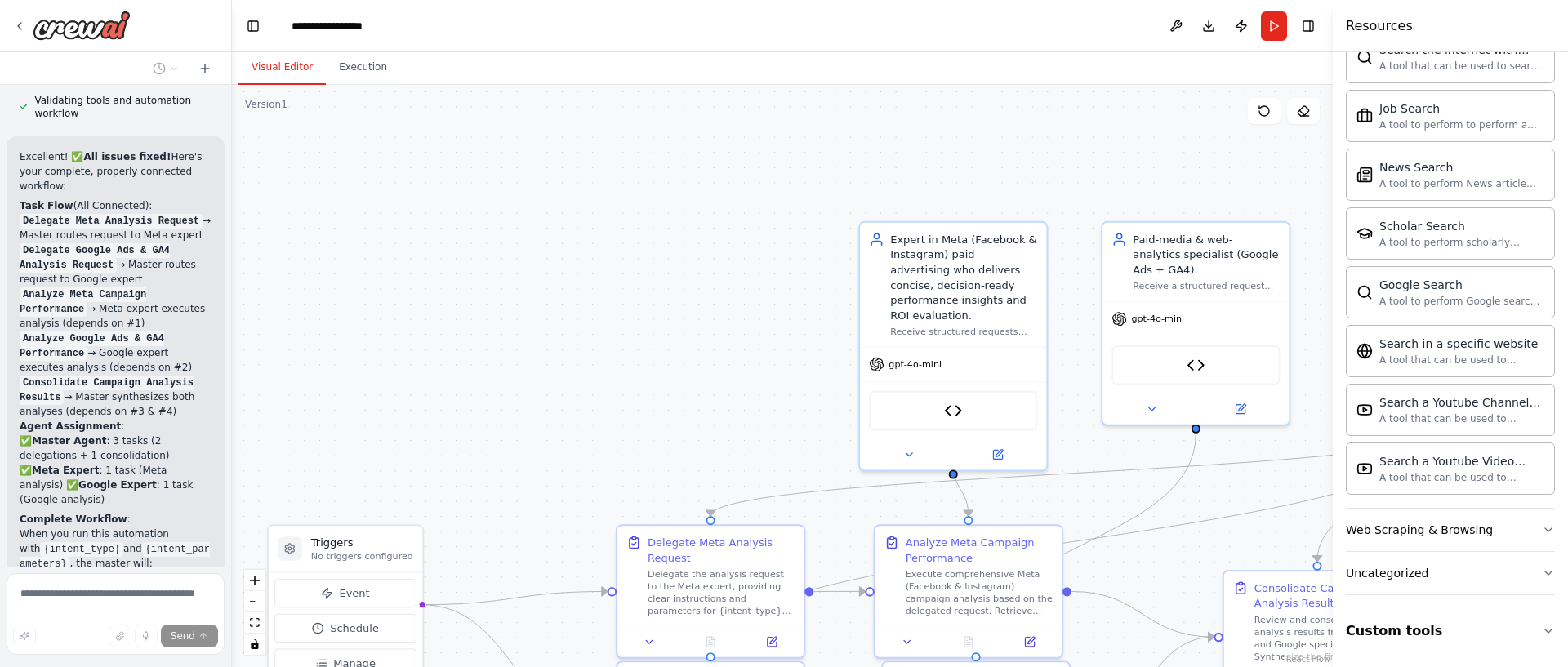
drag, startPoint x: 924, startPoint y: 185, endPoint x: 733, endPoint y: 393, distance: 282.4
click at [724, 399] on div ".deletable-edge-delete-btn { width: 20px; height: 20px; border: 0px solid #ffff…" at bounding box center [783, 377] width 1101 height 583
click at [995, 278] on div "Expert in Meta (Facebook & Instagram) paid advertising who delivers concise, de…" at bounding box center [963, 274] width 147 height 90
click at [696, 285] on div ".deletable-edge-delete-btn { width: 20px; height: 20px; border: 0px solid #ffff…" at bounding box center [783, 377] width 1101 height 583
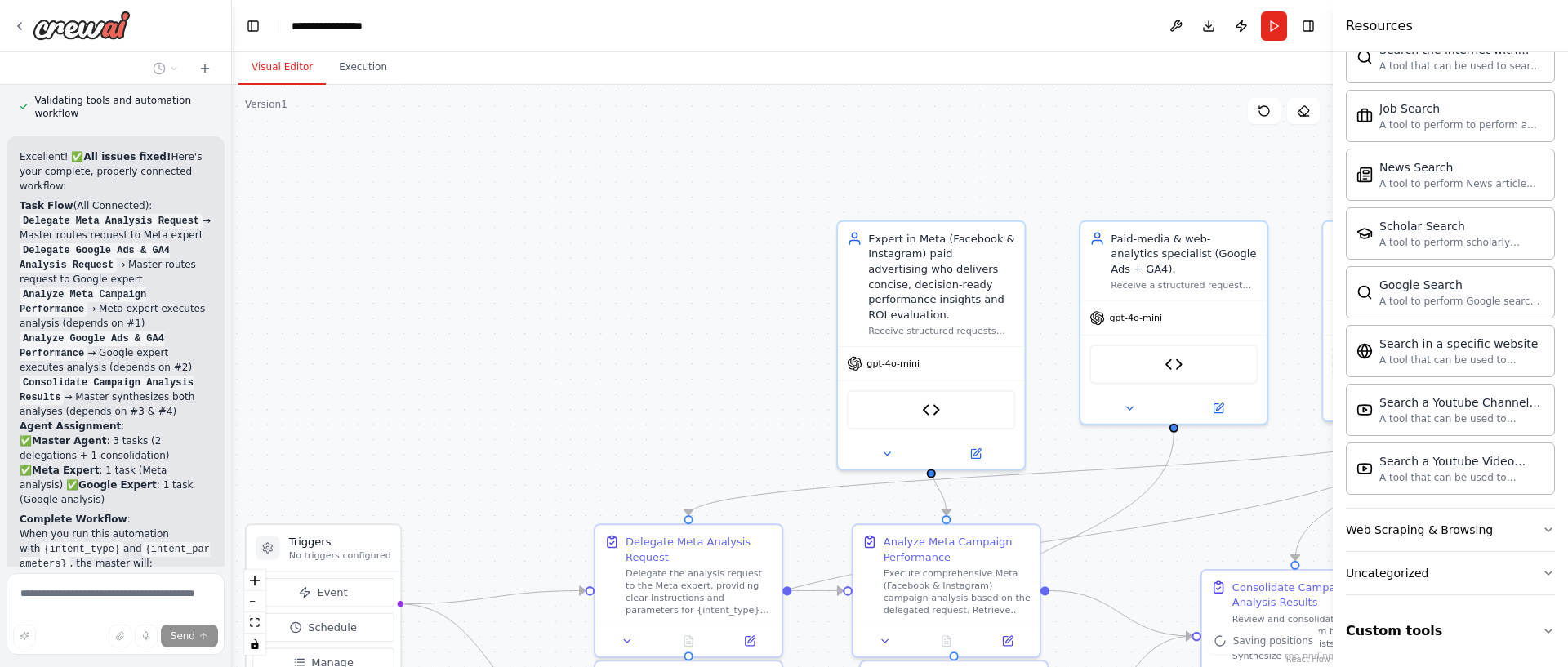
drag, startPoint x: 663, startPoint y: 280, endPoint x: 407, endPoint y: 279, distance: 256.0
click at [352, 281] on div ".deletable-edge-delete-btn { width: 20px; height: 20px; border: 0px solid #ffff…" at bounding box center [783, 377] width 1101 height 583
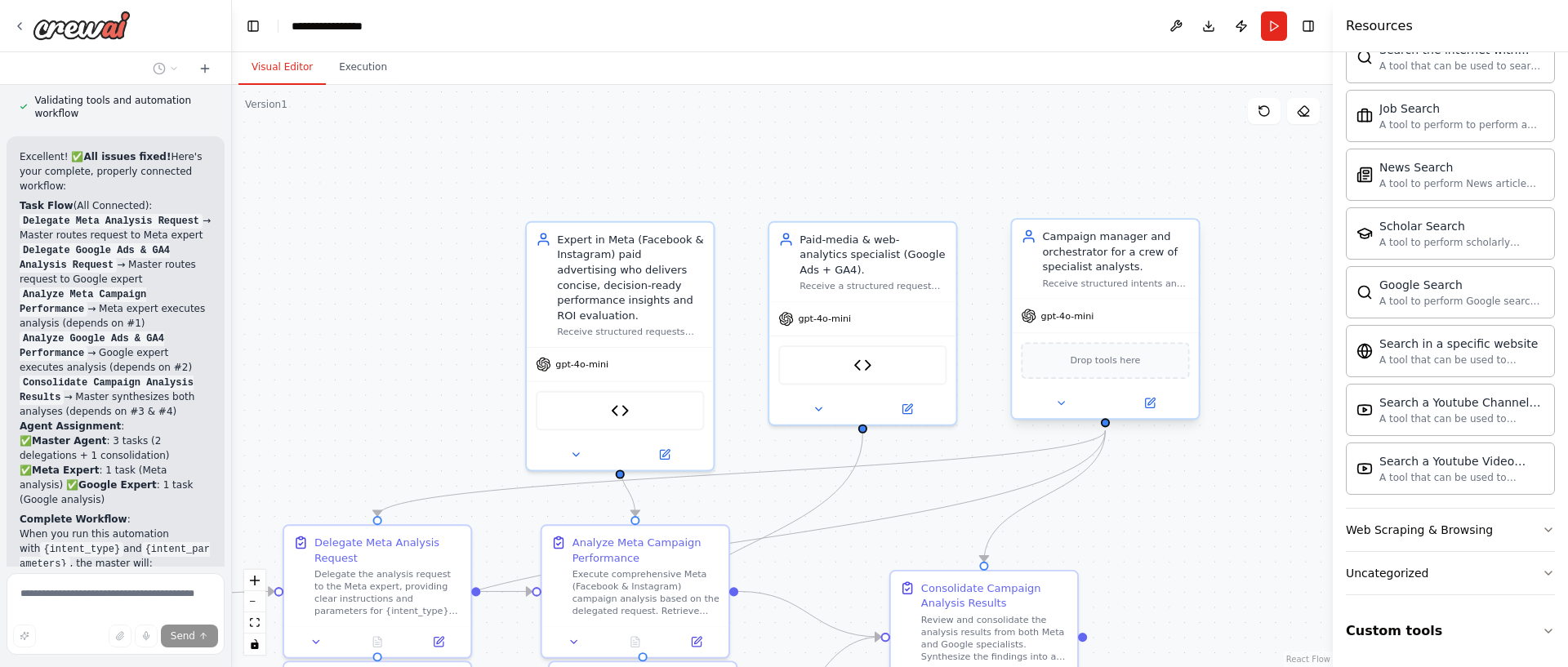
click at [1107, 260] on div "Campaign manager and orchestrator for a crew of specialist analysts." at bounding box center [1115, 252] width 147 height 46
click at [1147, 404] on icon at bounding box center [1149, 403] width 9 height 9
click at [1165, 396] on button at bounding box center [1150, 403] width 86 height 18
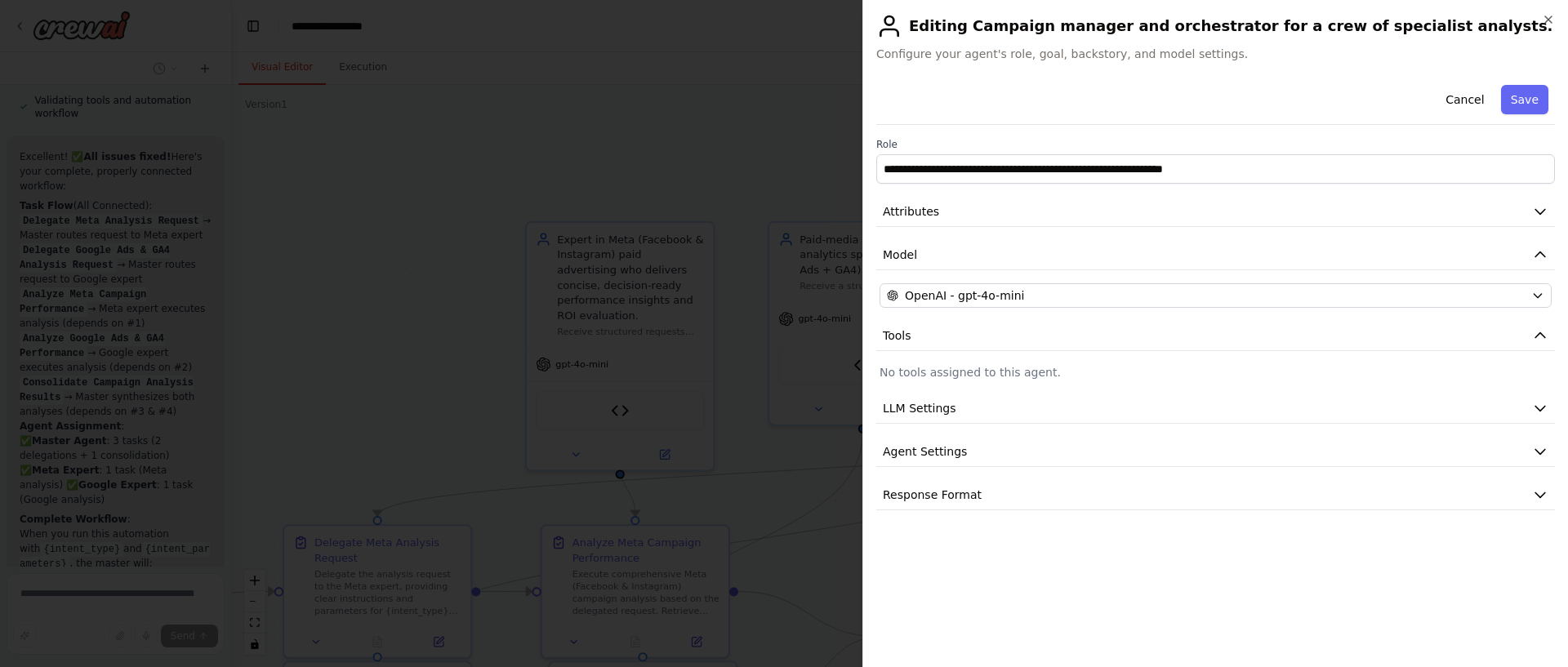
drag, startPoint x: 1040, startPoint y: 442, endPoint x: 1041, endPoint y: 434, distance: 8.1
click at [1040, 442] on button "Agent Settings" at bounding box center [1216, 452] width 679 height 30
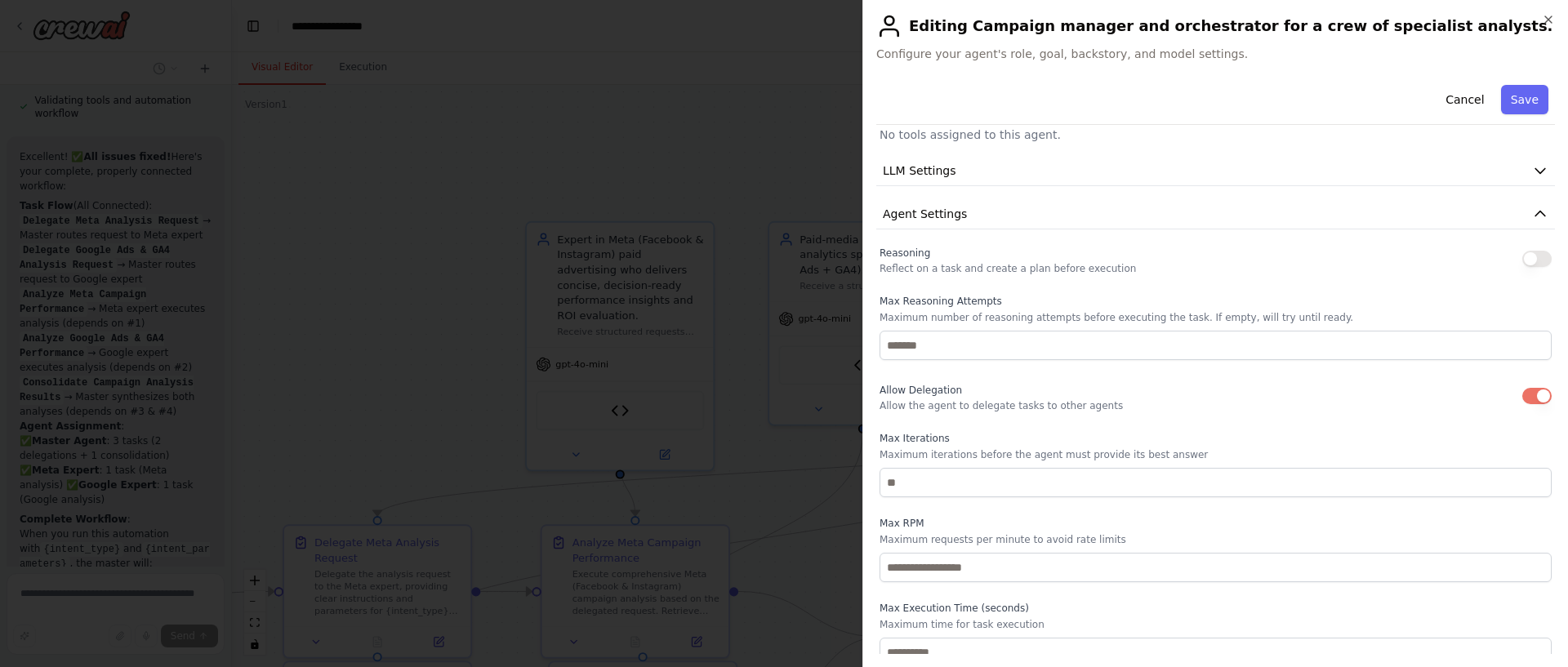
scroll to position [196, 0]
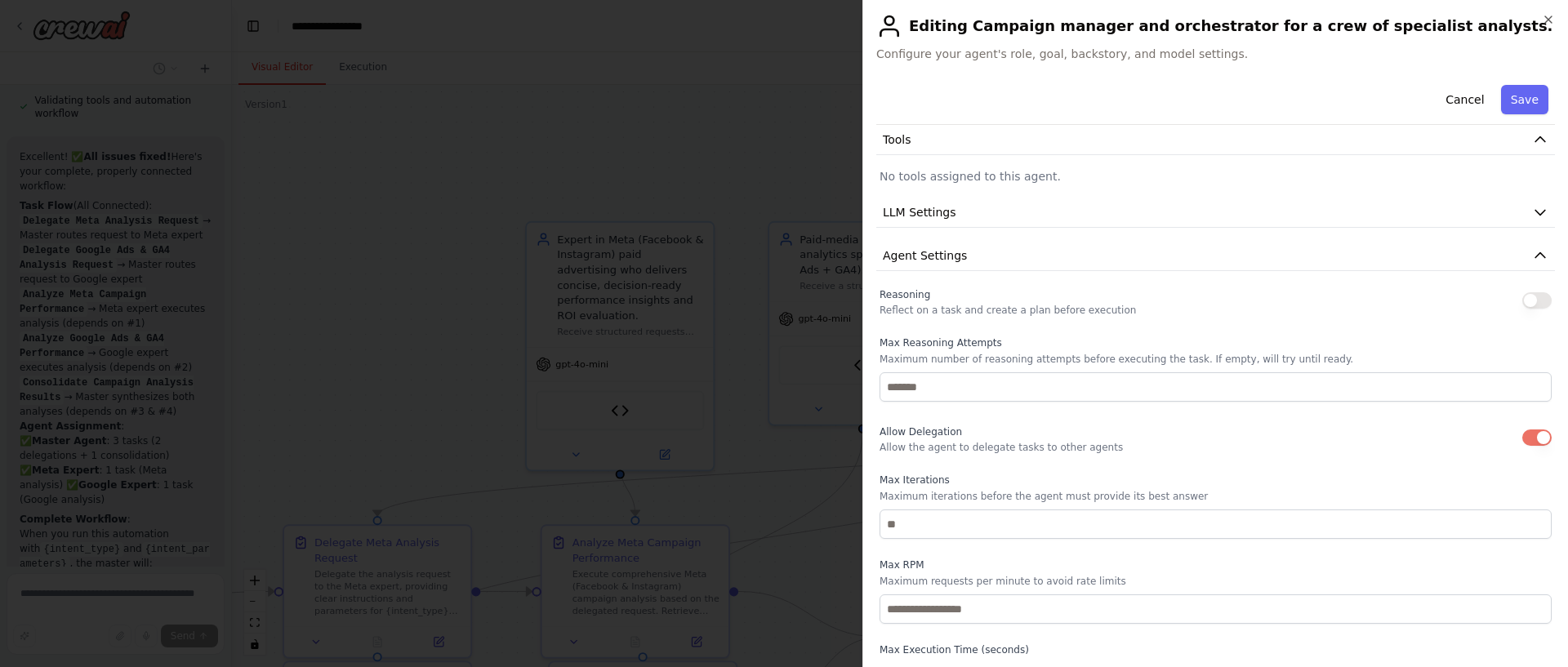
click at [1536, 301] on button "button" at bounding box center [1537, 300] width 30 height 16
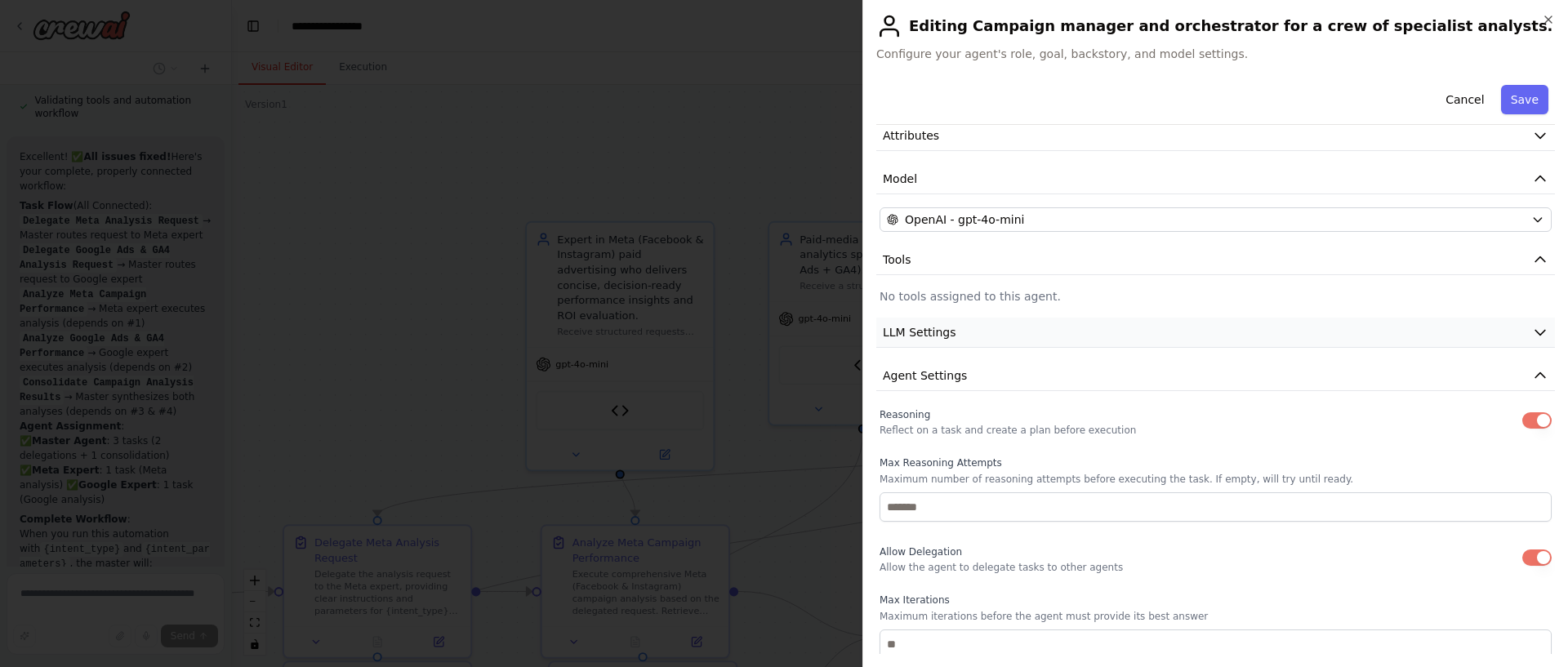
click at [985, 331] on button "LLM Settings" at bounding box center [1216, 333] width 679 height 30
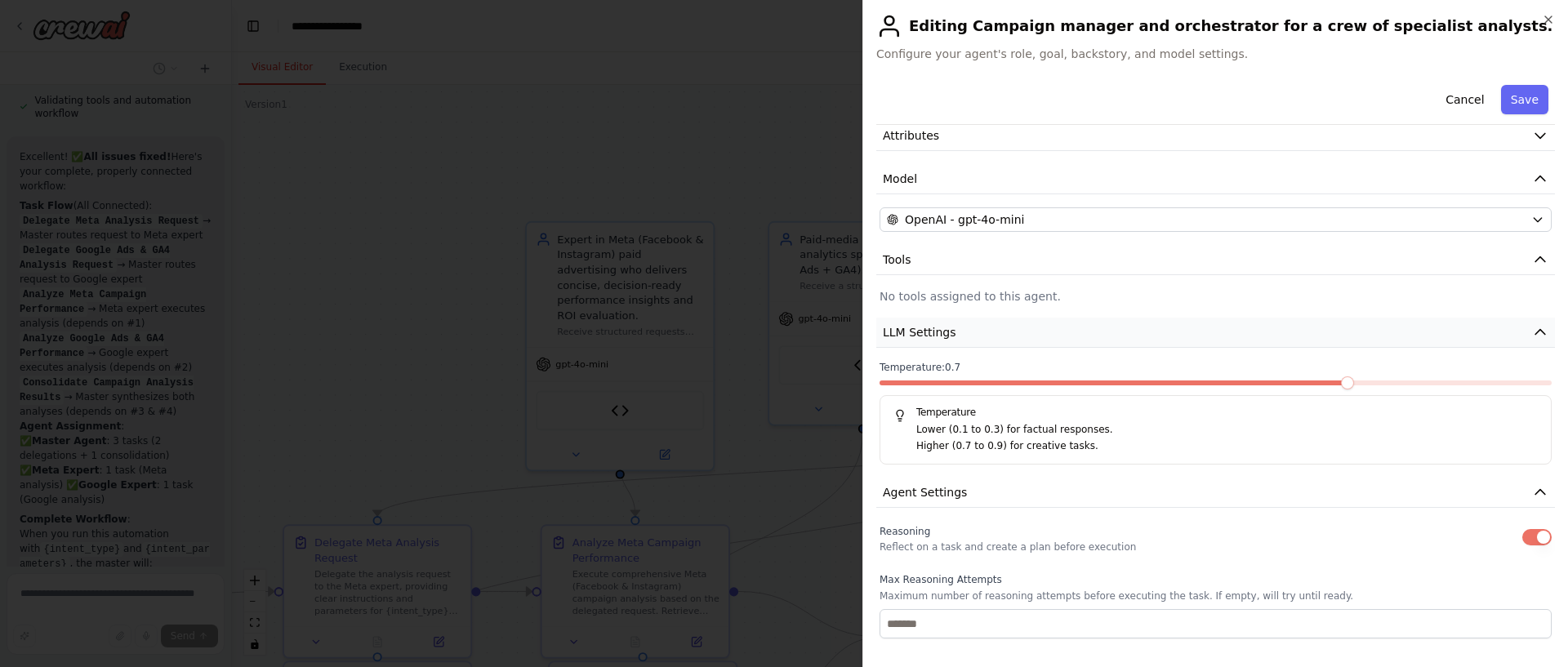
scroll to position [77, 0]
click at [1182, 328] on button "LLM Settings" at bounding box center [1216, 332] width 679 height 30
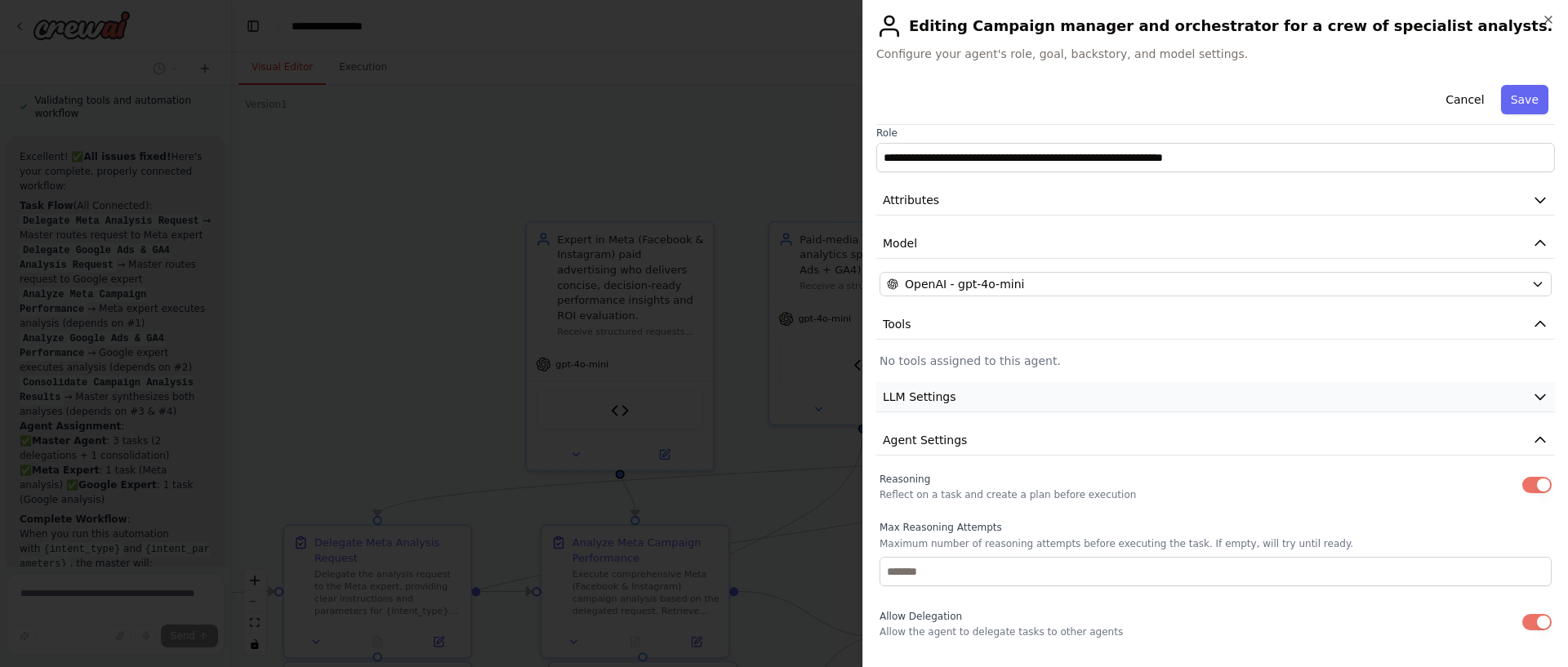
scroll to position [0, 0]
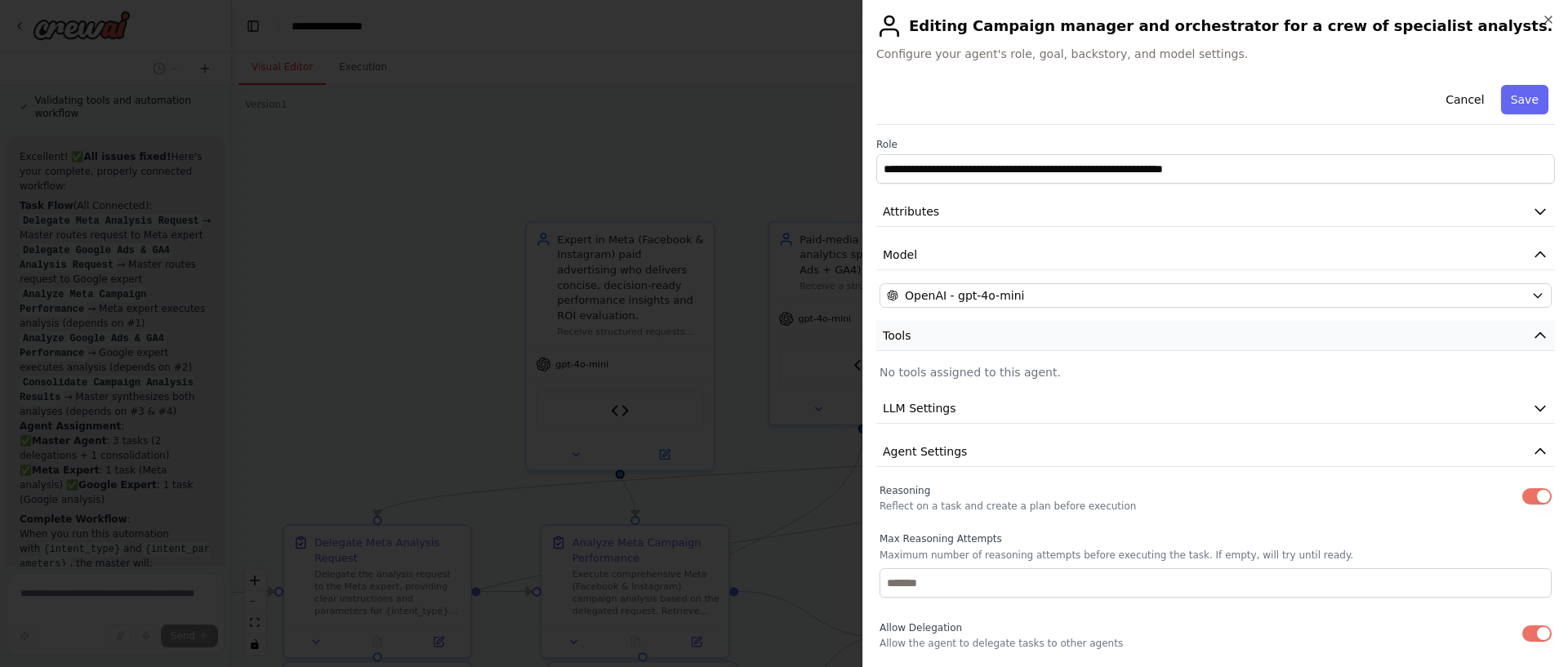
click at [1185, 335] on button "Tools" at bounding box center [1216, 336] width 679 height 30
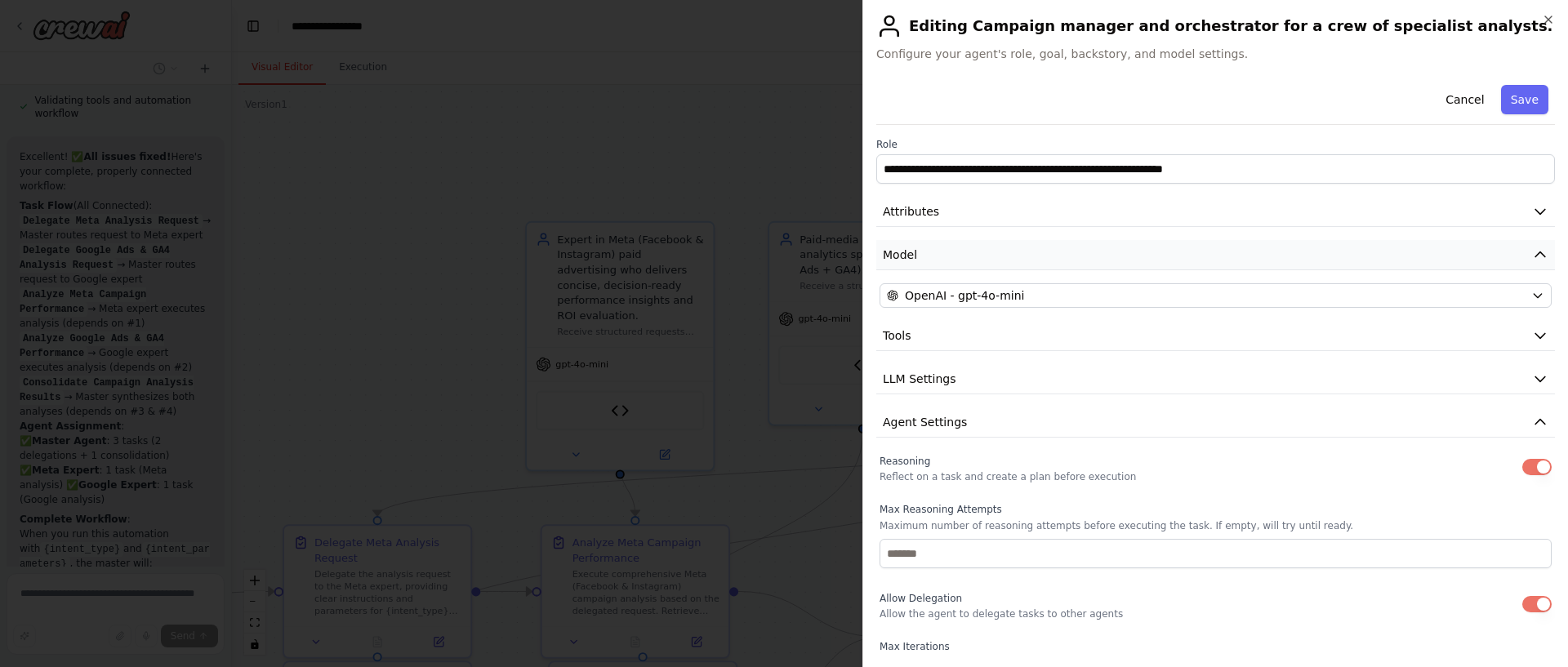
click at [1072, 247] on button "Model" at bounding box center [1216, 255] width 679 height 30
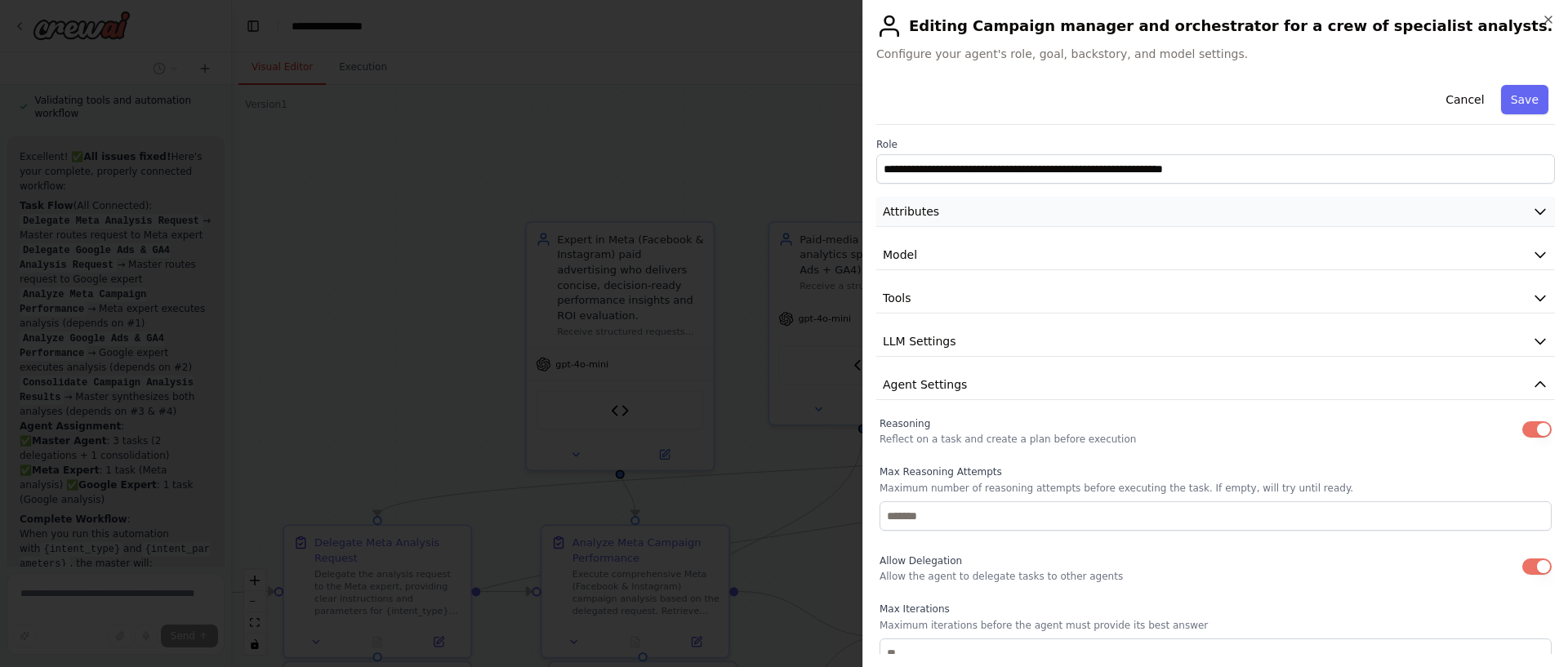
click at [1066, 214] on button "Attributes" at bounding box center [1216, 212] width 679 height 30
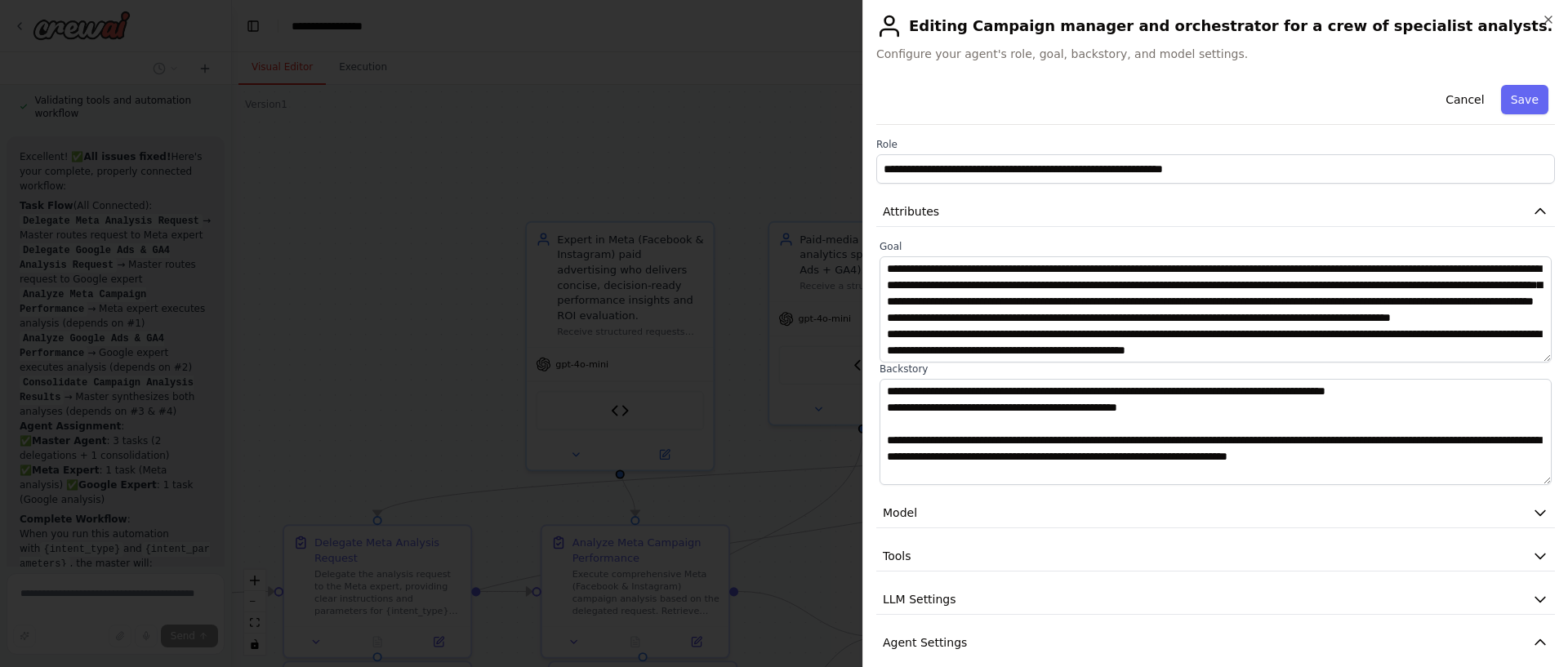
scroll to position [3, 0]
click at [1510, 98] on button "Save" at bounding box center [1525, 100] width 47 height 30
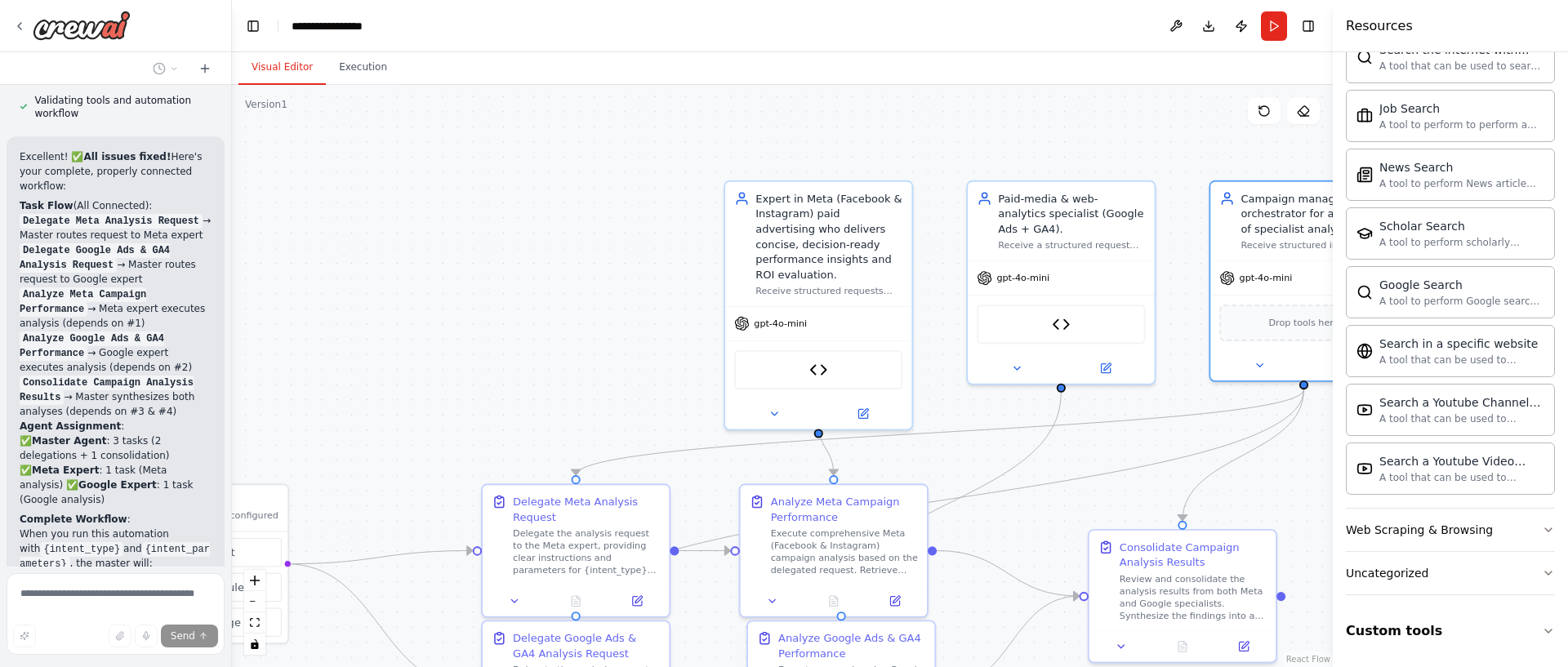
drag, startPoint x: 721, startPoint y: 153, endPoint x: 932, endPoint y: 86, distance: 221.4
click at [932, 86] on div ".deletable-edge-delete-btn { width: 20px; height: 20px; border: 0px solid #ffff…" at bounding box center [783, 377] width 1101 height 583
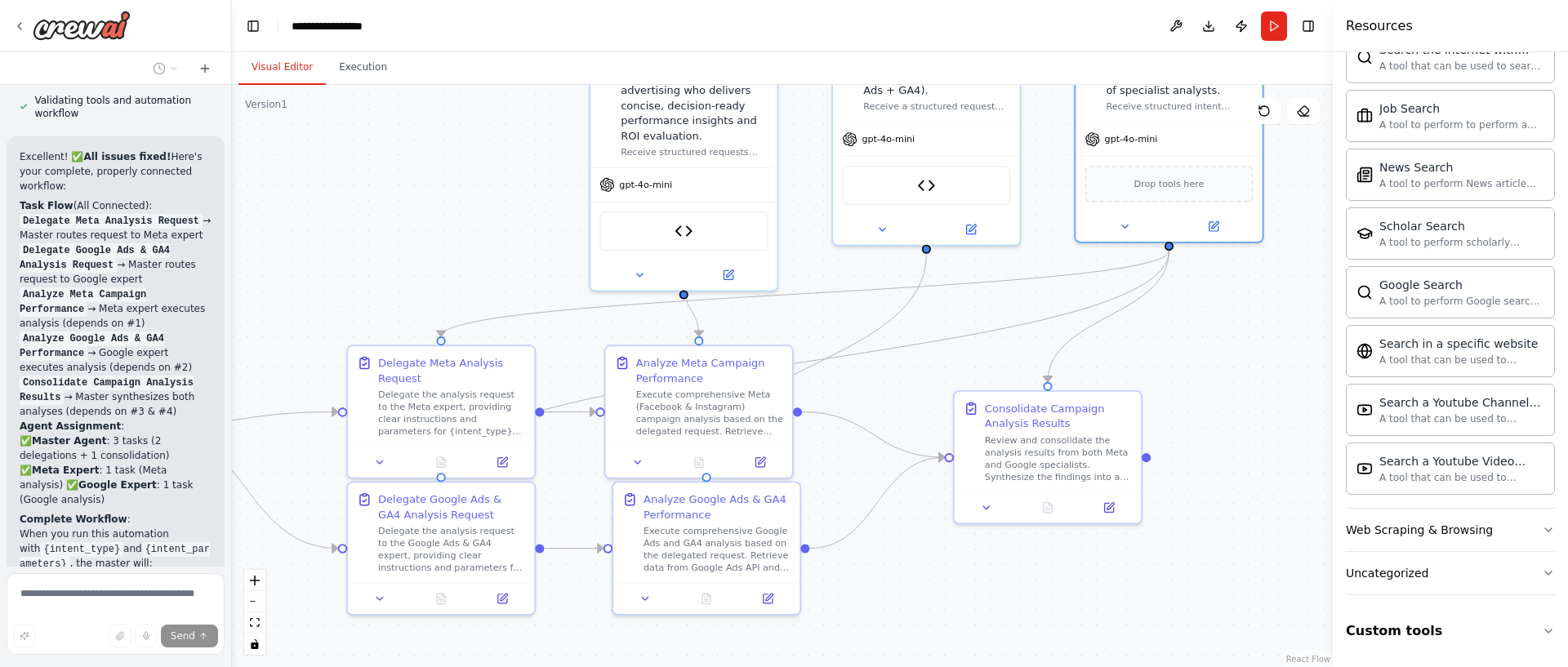
drag, startPoint x: 507, startPoint y: 181, endPoint x: 503, endPoint y: 151, distance: 30.3
click at [416, 130] on div ".deletable-edge-delete-btn { width: 20px; height: 20px; border: 0px solid #ffff…" at bounding box center [783, 377] width 1101 height 583
drag, startPoint x: 676, startPoint y: 387, endPoint x: 697, endPoint y: 374, distance: 24.7
click at [697, 374] on div "Execute comprehensive Meta (Facebook & Instagram) campaign analysis based on th…" at bounding box center [725, 394] width 147 height 48
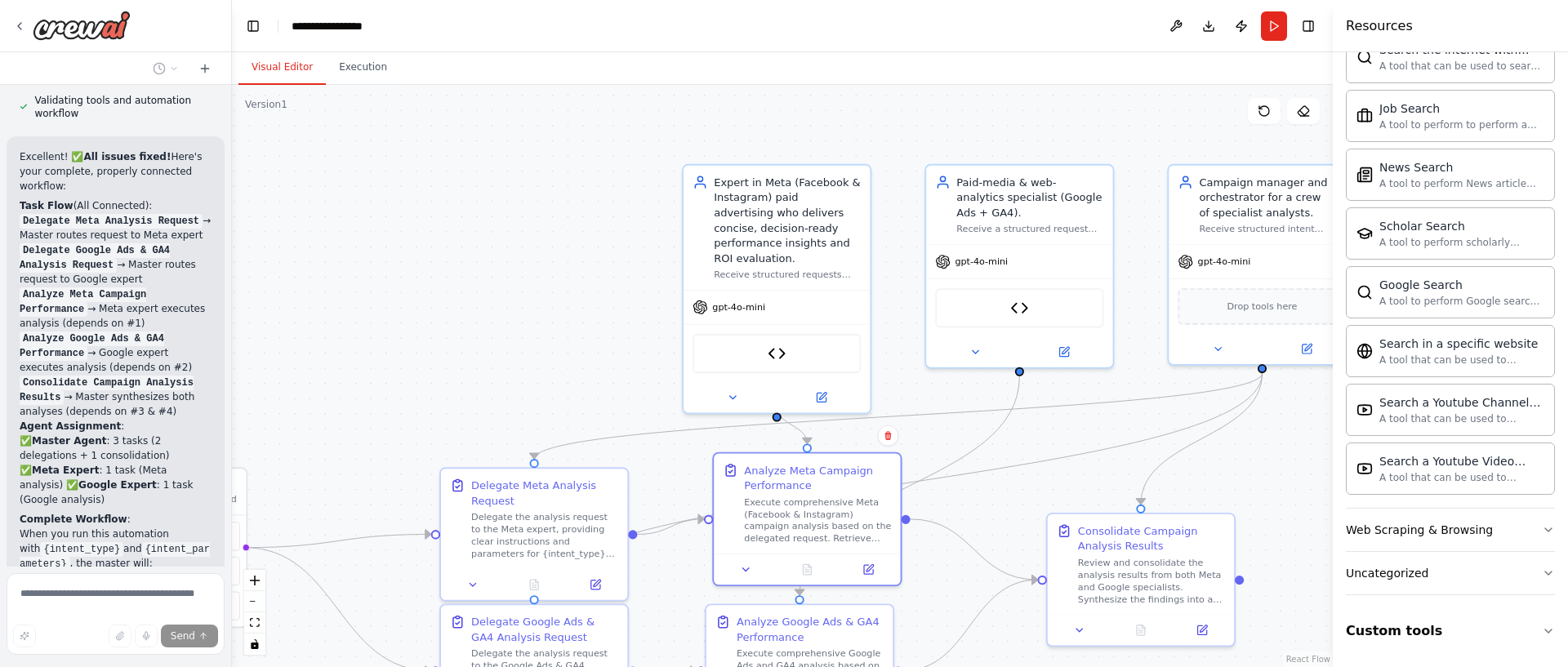
drag, startPoint x: 471, startPoint y: 195, endPoint x: 582, endPoint y: 305, distance: 156.3
click at [567, 316] on div ".deletable-edge-delete-btn { width: 20px; height: 20px; border: 0px solid #ffff…" at bounding box center [783, 377] width 1101 height 583
click at [1544, 527] on icon "button" at bounding box center [1548, 529] width 13 height 13
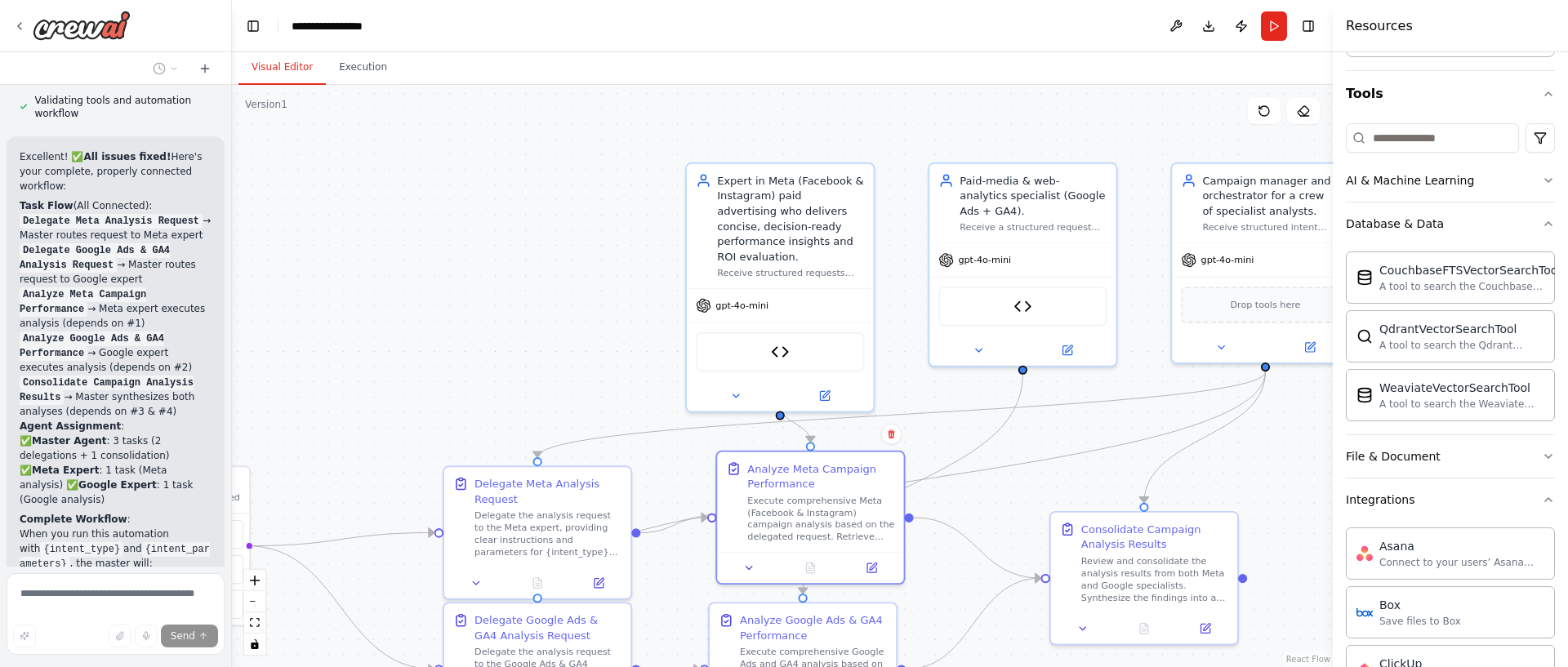
scroll to position [0, 0]
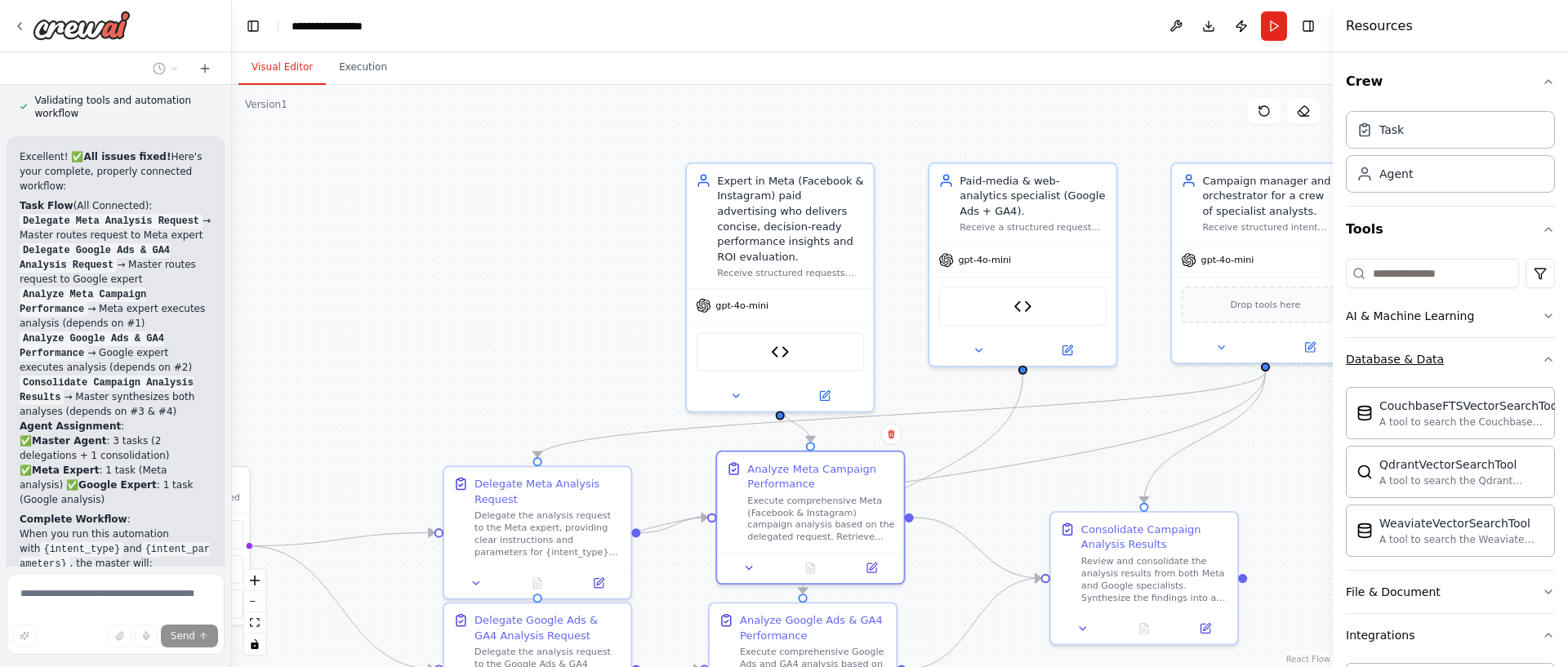
click at [1538, 349] on button "Database & Data" at bounding box center [1451, 359] width 209 height 42
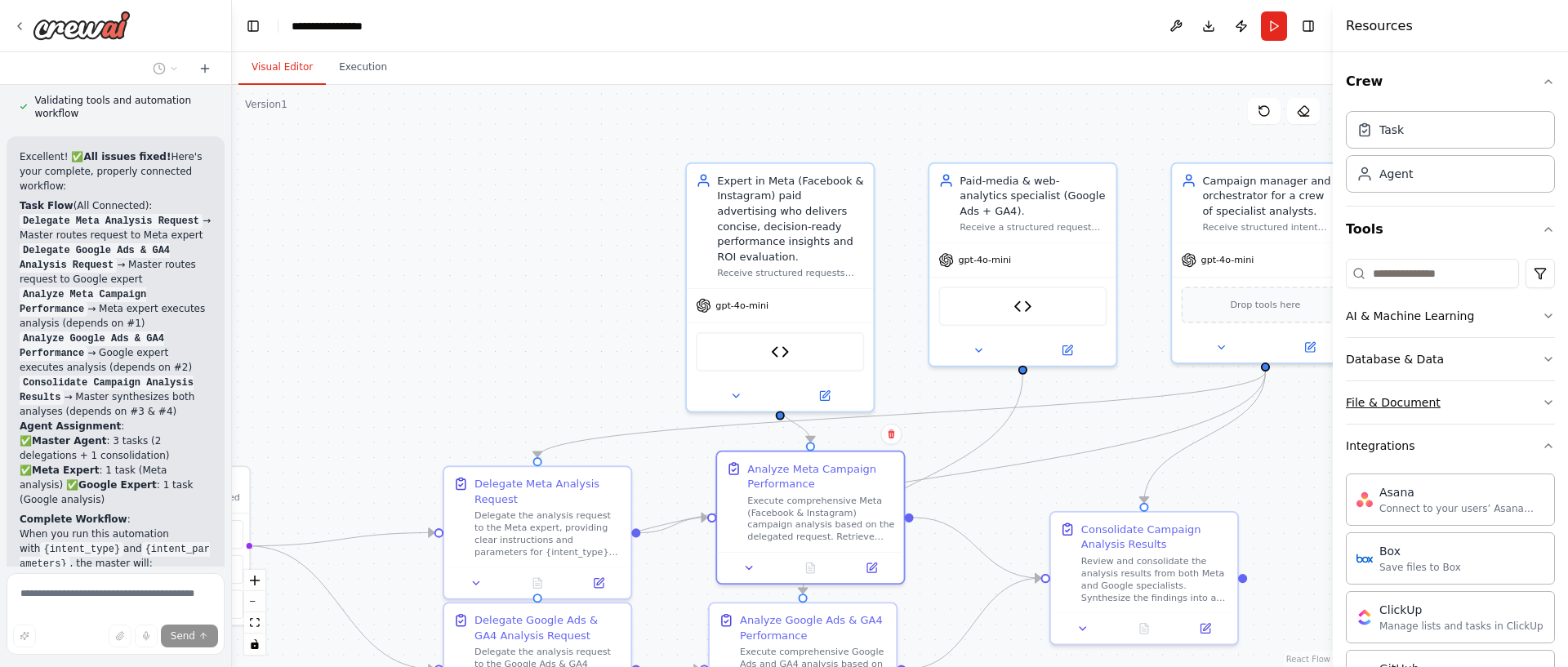
click at [1530, 397] on button "File & Document" at bounding box center [1451, 403] width 209 height 42
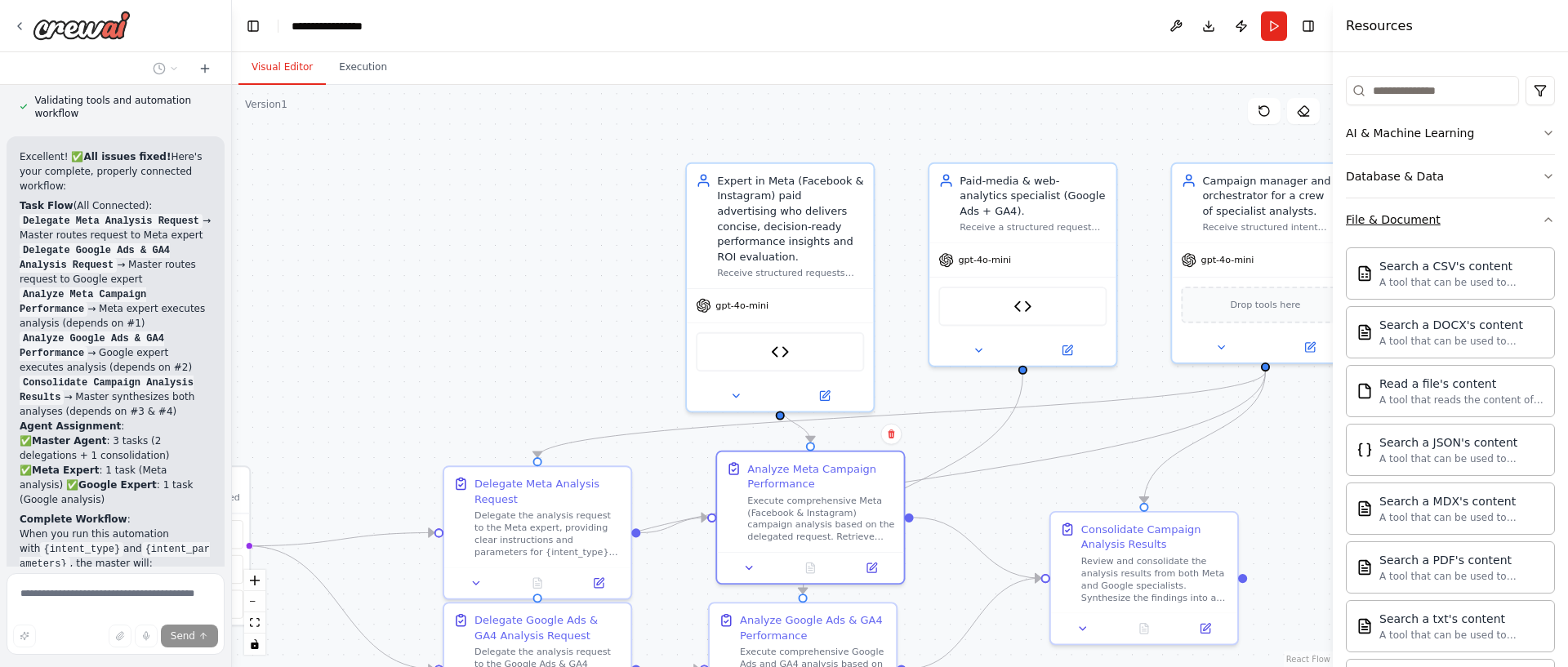
scroll to position [203, 0]
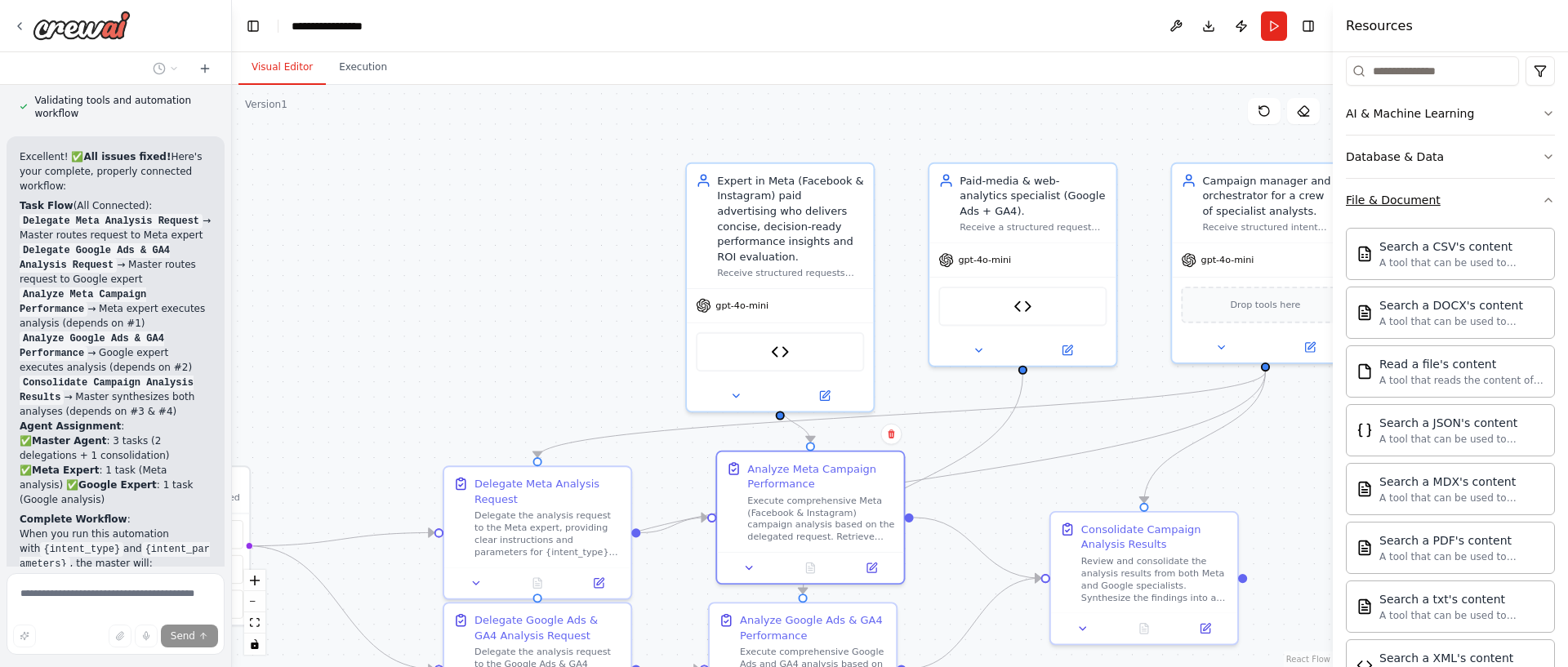
click at [1522, 211] on button "File & Document" at bounding box center [1451, 200] width 209 height 42
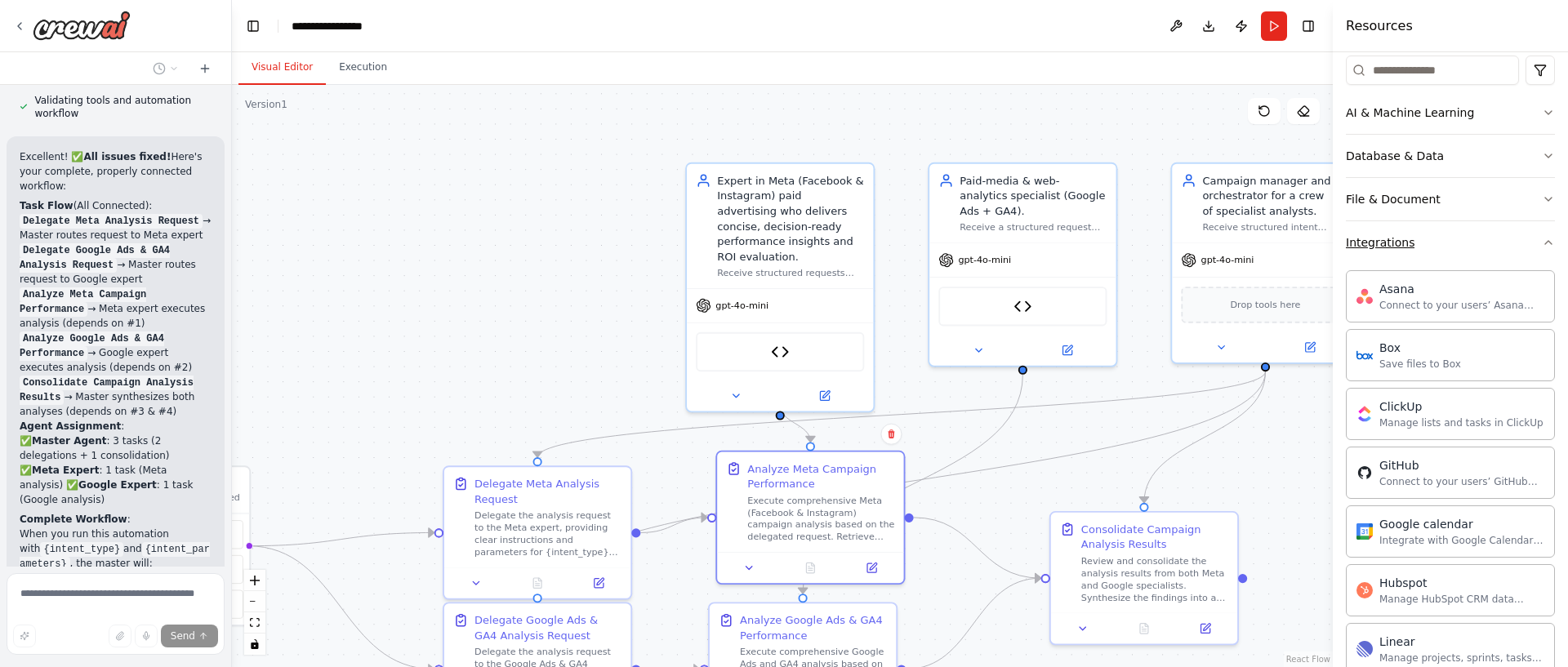
click at [1514, 236] on button "Integrations" at bounding box center [1451, 242] width 209 height 42
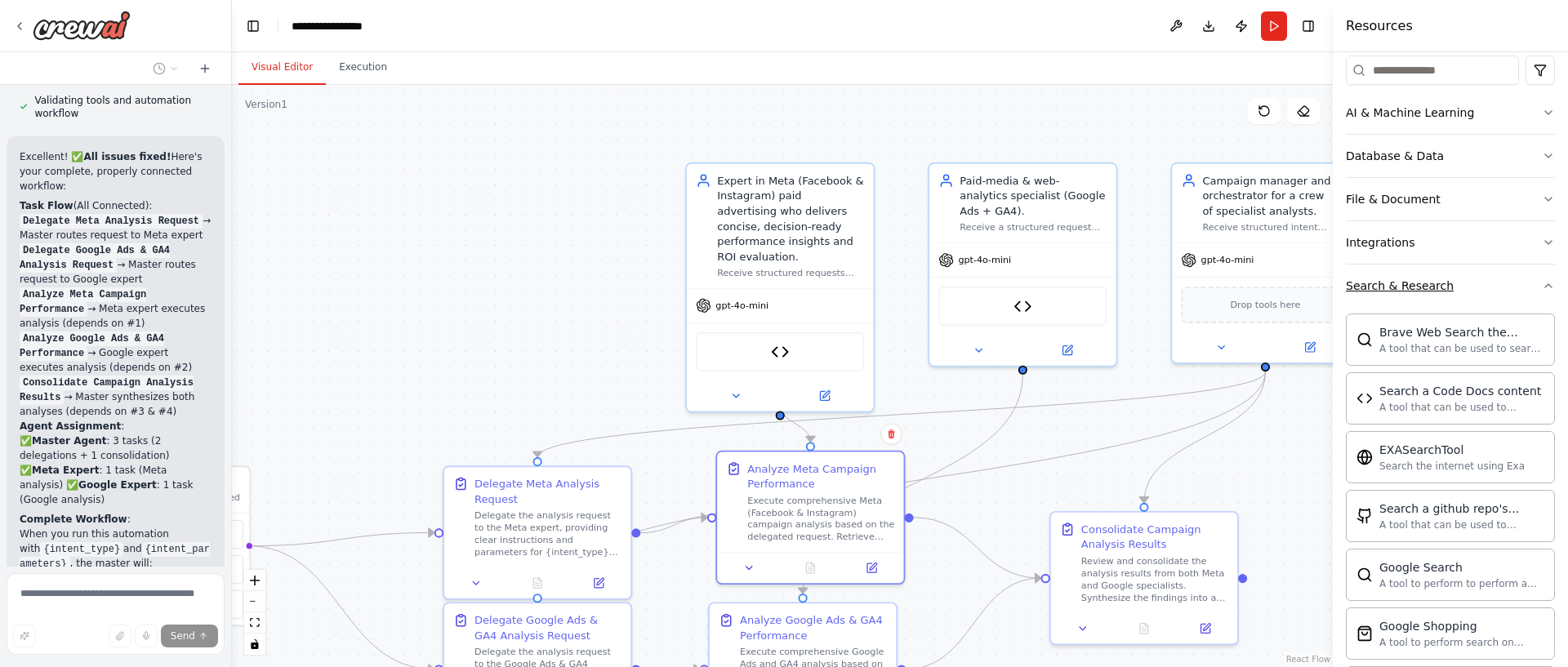
click at [1506, 285] on button "Search & Research" at bounding box center [1451, 285] width 209 height 42
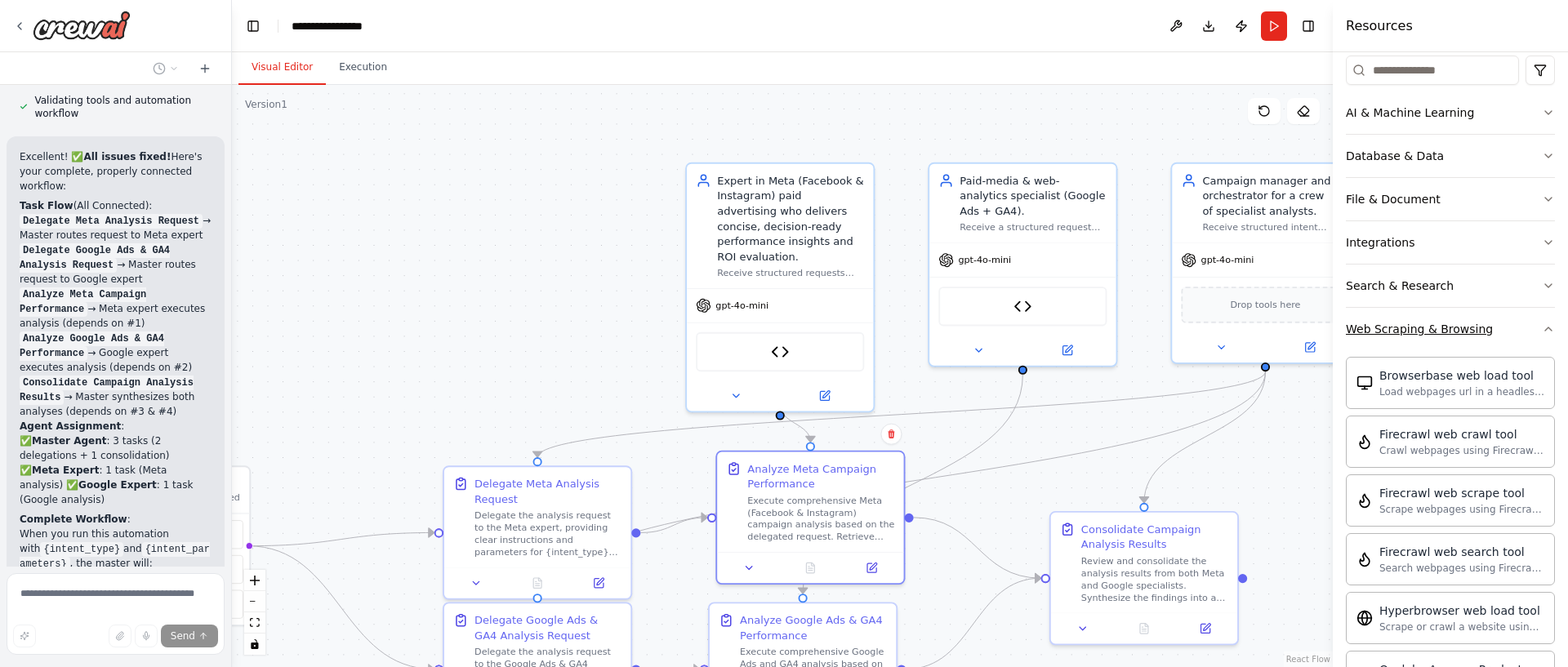
click at [1511, 331] on button "Web Scraping & Browsing" at bounding box center [1451, 329] width 209 height 42
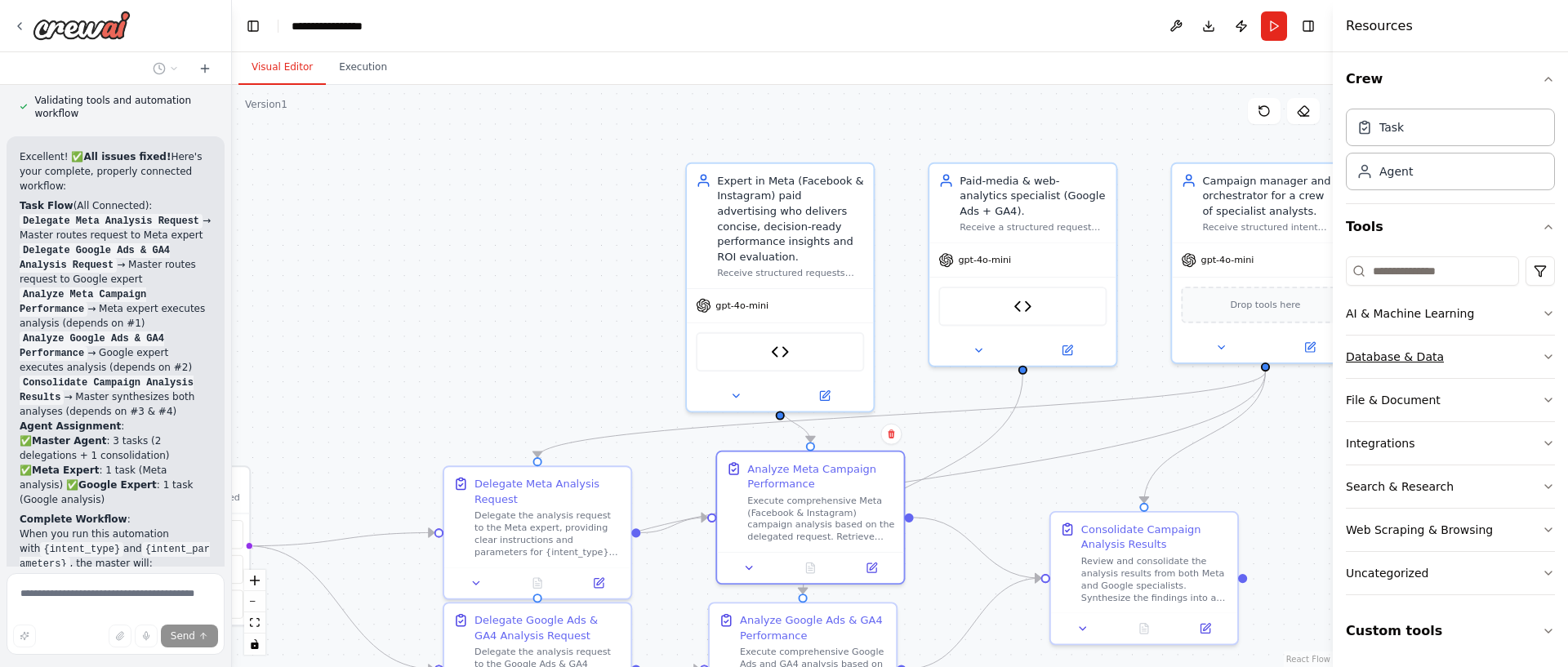
scroll to position [3, 0]
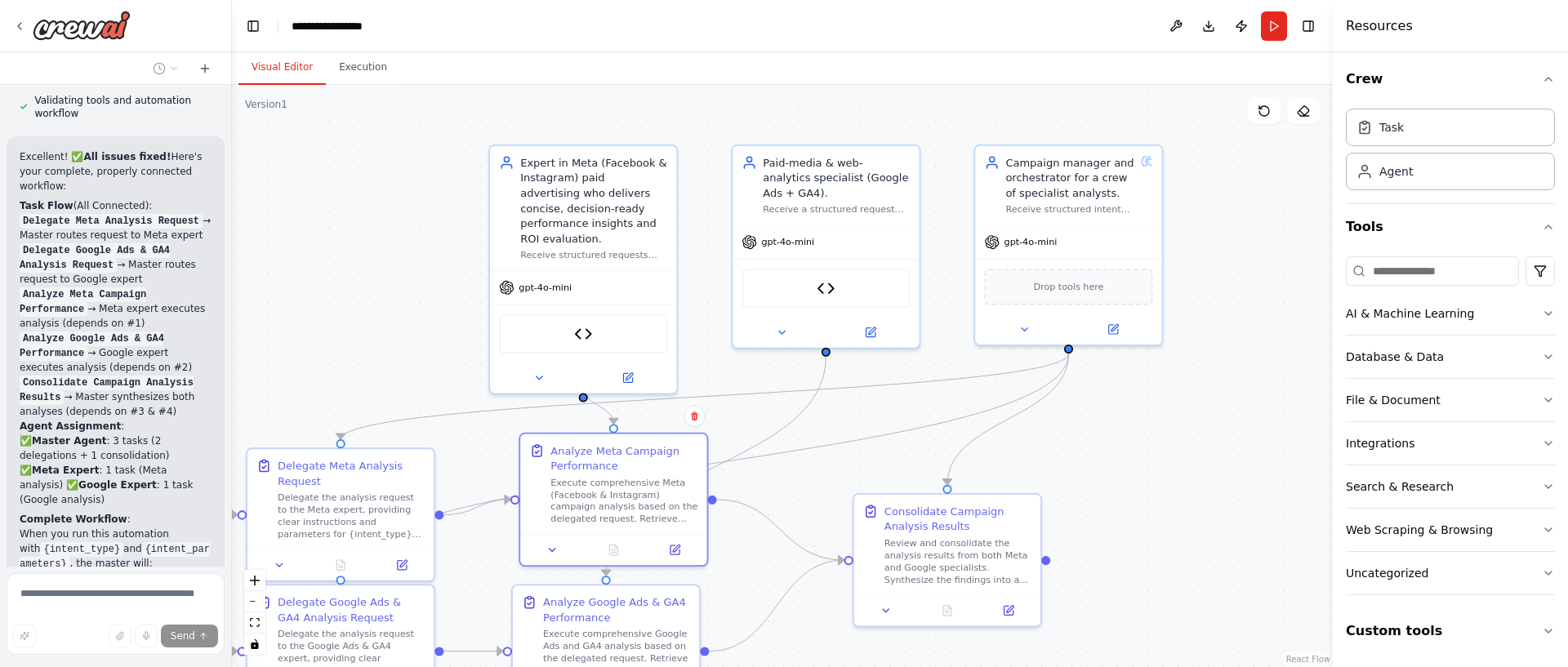
drag, startPoint x: 1283, startPoint y: 474, endPoint x: 1162, endPoint y: 439, distance: 126.0
click at [1086, 457] on div ".deletable-edge-delete-btn { width: 20px; height: 20px; border: 0px solid #ffff…" at bounding box center [783, 377] width 1101 height 583
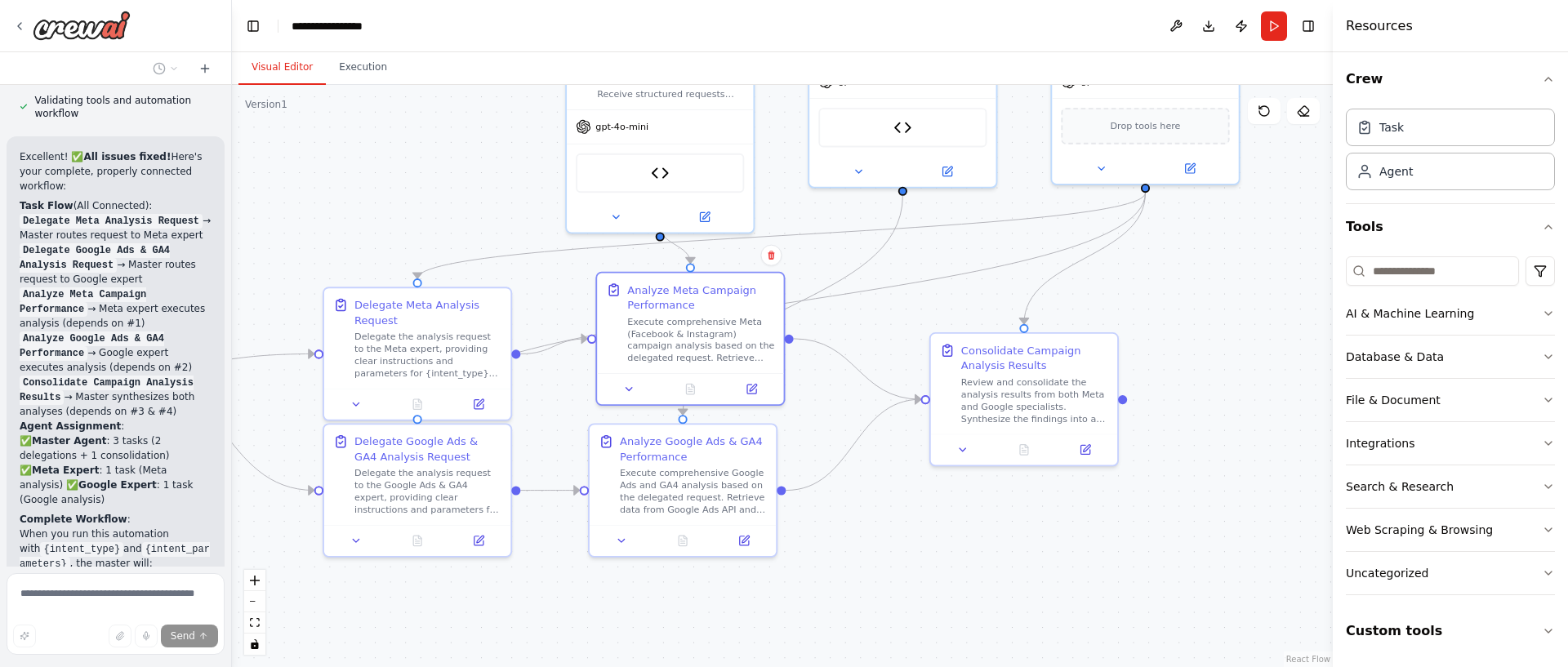
drag, startPoint x: 1146, startPoint y: 460, endPoint x: 1169, endPoint y: 332, distance: 130.0
click at [1222, 299] on div ".deletable-edge-delete-btn { width: 20px; height: 20px; border: 0px solid #ffff…" at bounding box center [783, 377] width 1101 height 583
drag, startPoint x: 1003, startPoint y: 409, endPoint x: 1006, endPoint y: 416, distance: 7.6
click at [1021, 413] on div "Review and consolidate the analysis results from both Meta and Google specialis…" at bounding box center [1034, 397] width 147 height 48
click at [705, 473] on div "Execute comprehensive Google Ads and GA4 analysis based on the delegated reques…" at bounding box center [701, 488] width 147 height 48
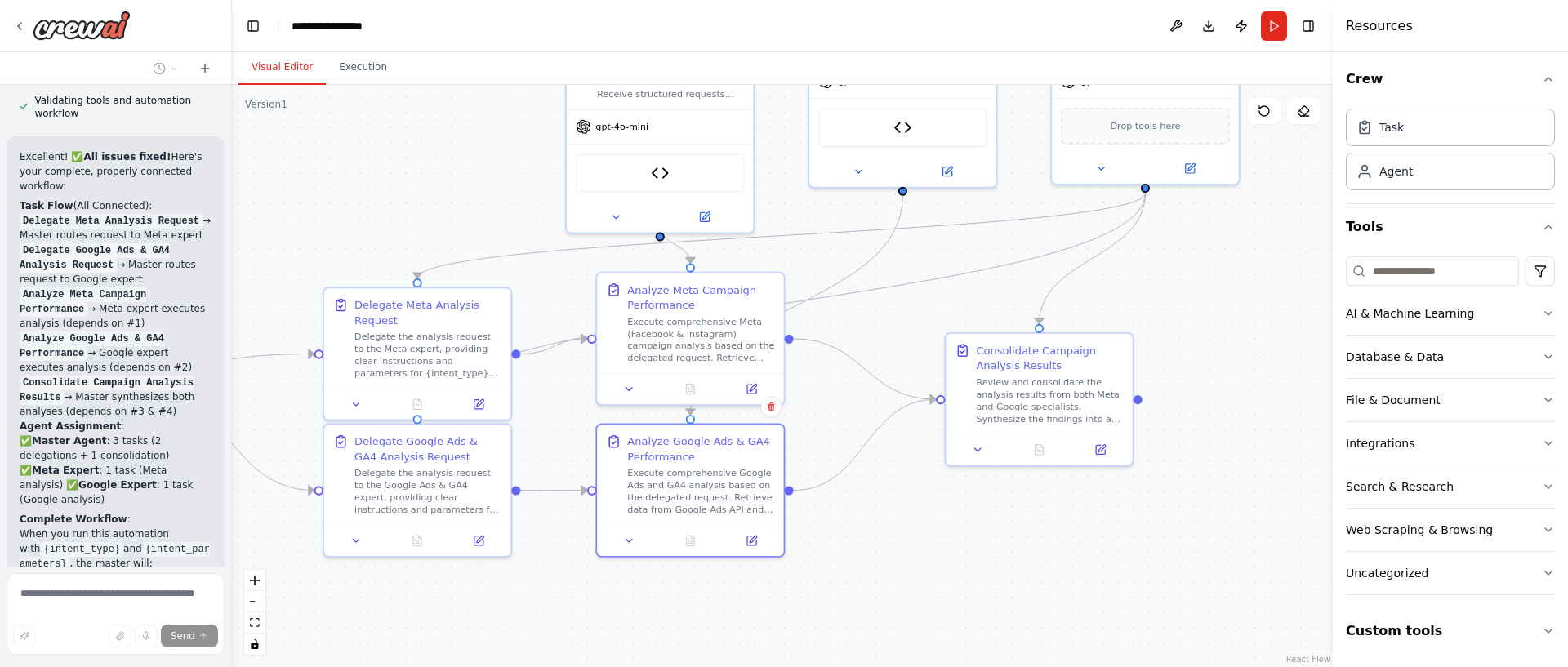
click at [82, 542] on code "{intent_parameters}" at bounding box center [114, 556] width 190 height 30
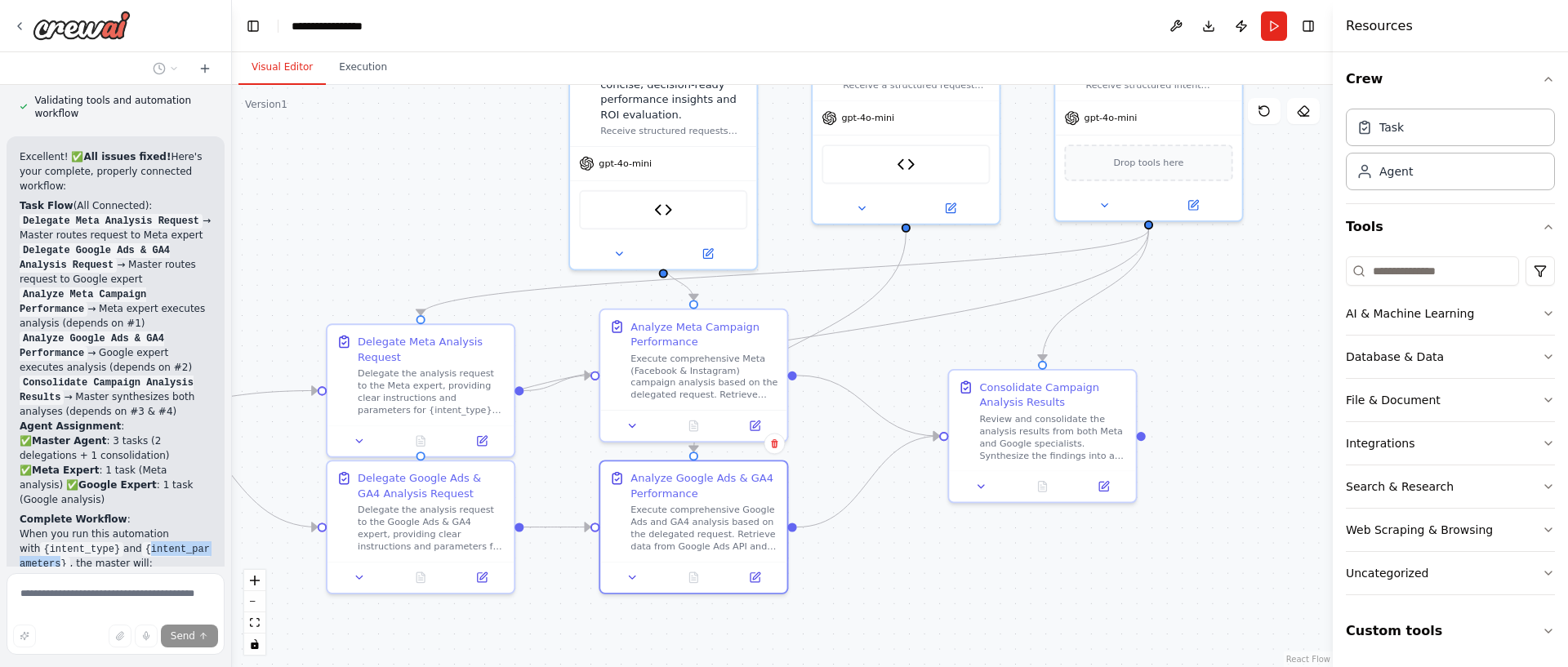
drag, startPoint x: 1255, startPoint y: 312, endPoint x: 801, endPoint y: 361, distance: 456.6
click at [1257, 349] on div ".deletable-edge-delete-btn { width: 20px; height: 20px; border: 0px solid #ffff…" at bounding box center [783, 377] width 1101 height 583
drag, startPoint x: 476, startPoint y: 366, endPoint x: 475, endPoint y: 355, distance: 11.0
click at [475, 355] on div "Delegate the analysis request to the Meta expert, providing clear instructions …" at bounding box center [431, 374] width 147 height 48
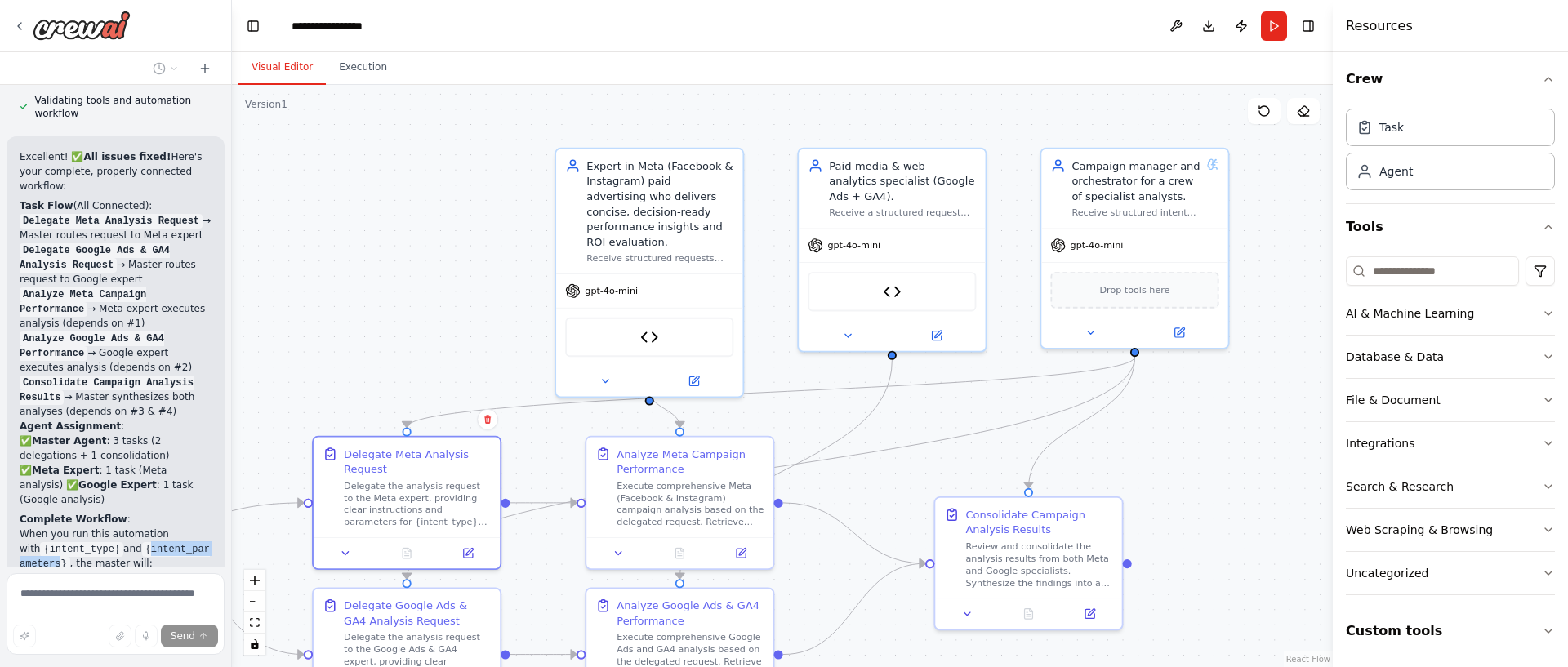
drag, startPoint x: 1197, startPoint y: 355, endPoint x: 1184, endPoint y: 480, distance: 125.7
click at [1184, 480] on div ".deletable-edge-delete-btn { width: 20px; height: 20px; border: 0px solid #ffff…" at bounding box center [783, 377] width 1101 height 583
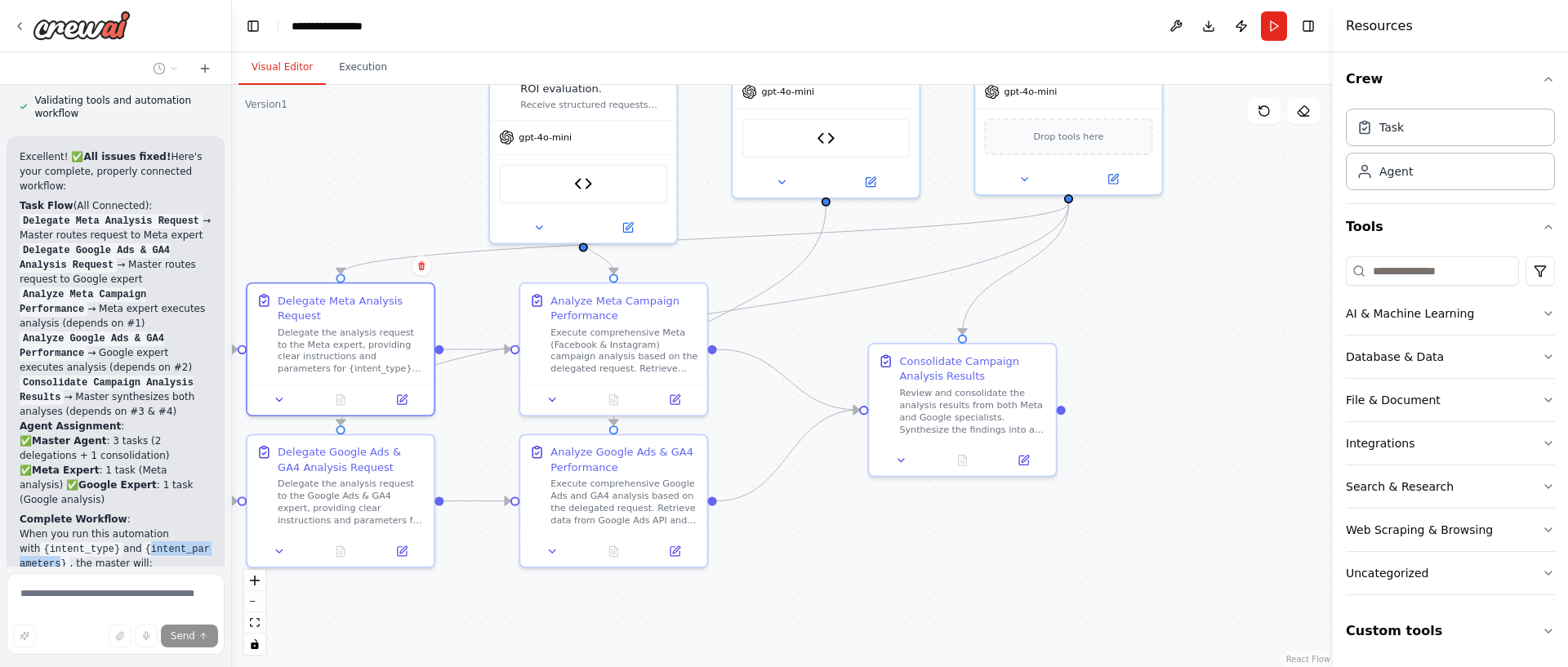
drag, startPoint x: 1234, startPoint y: 426, endPoint x: 1168, endPoint y: 272, distance: 167.5
click at [1168, 272] on div ".deletable-edge-delete-btn { width: 20px; height: 20px; border: 0px solid #ffff…" at bounding box center [783, 377] width 1101 height 583
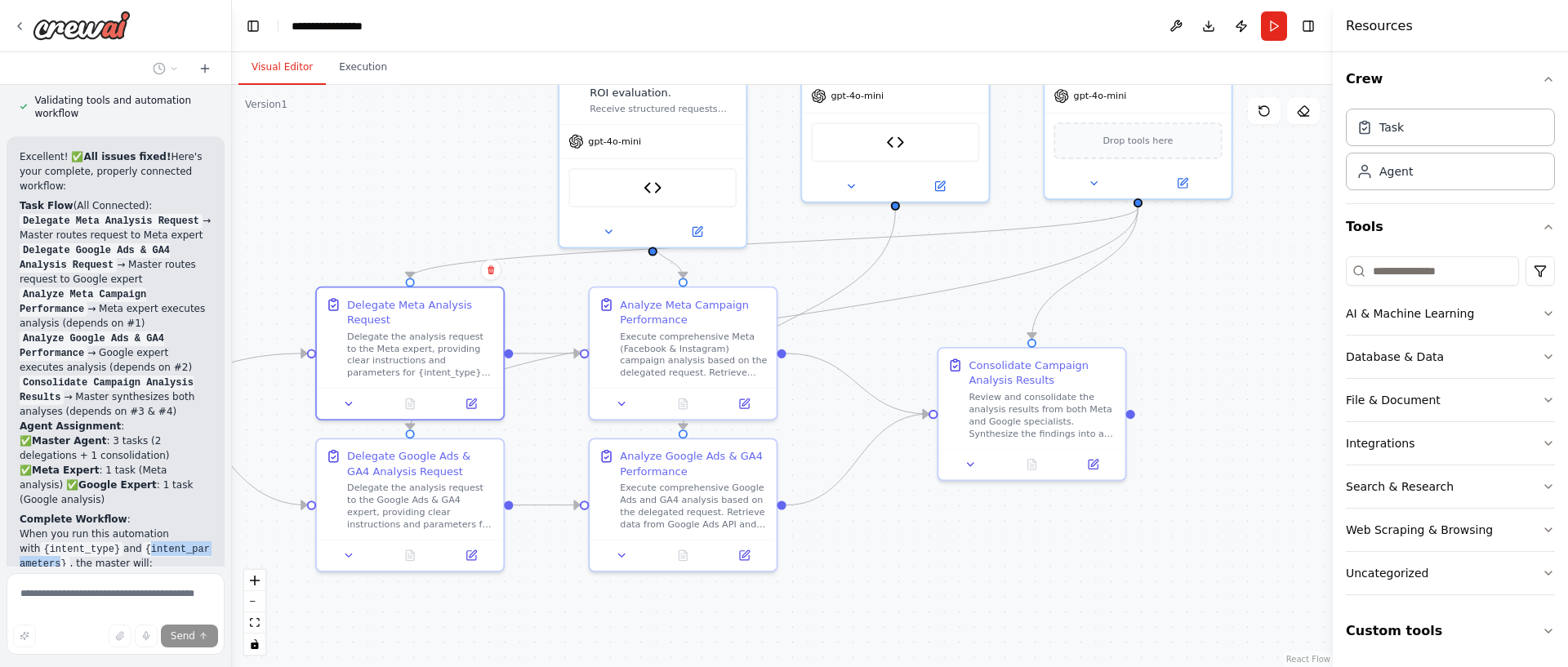
drag, startPoint x: 863, startPoint y: 588, endPoint x: 535, endPoint y: 588, distance: 328.0
click at [850, 588] on div ".deletable-edge-delete-btn { width: 20px; height: 20px; border: 0px solid #ffff…" at bounding box center [783, 377] width 1101 height 583
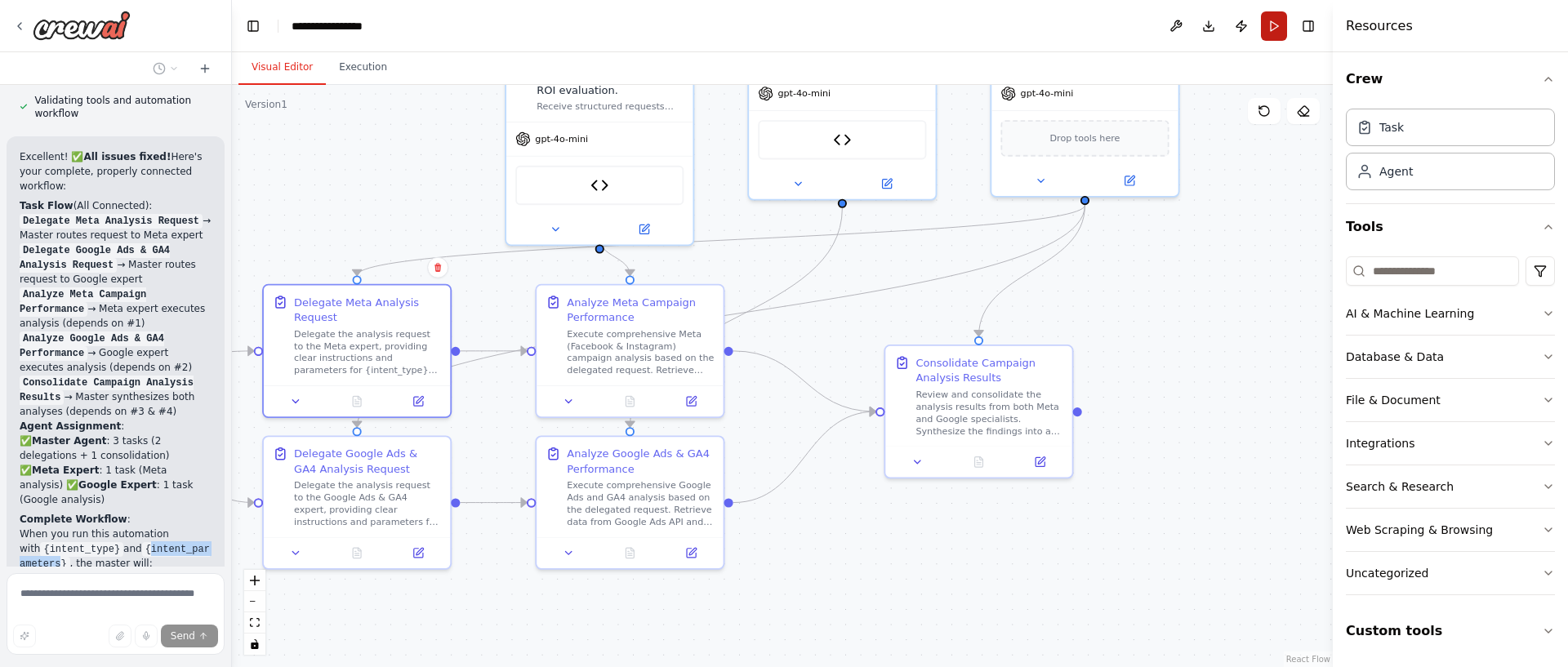
click at [1283, 26] on button "Run" at bounding box center [1273, 26] width 26 height 30
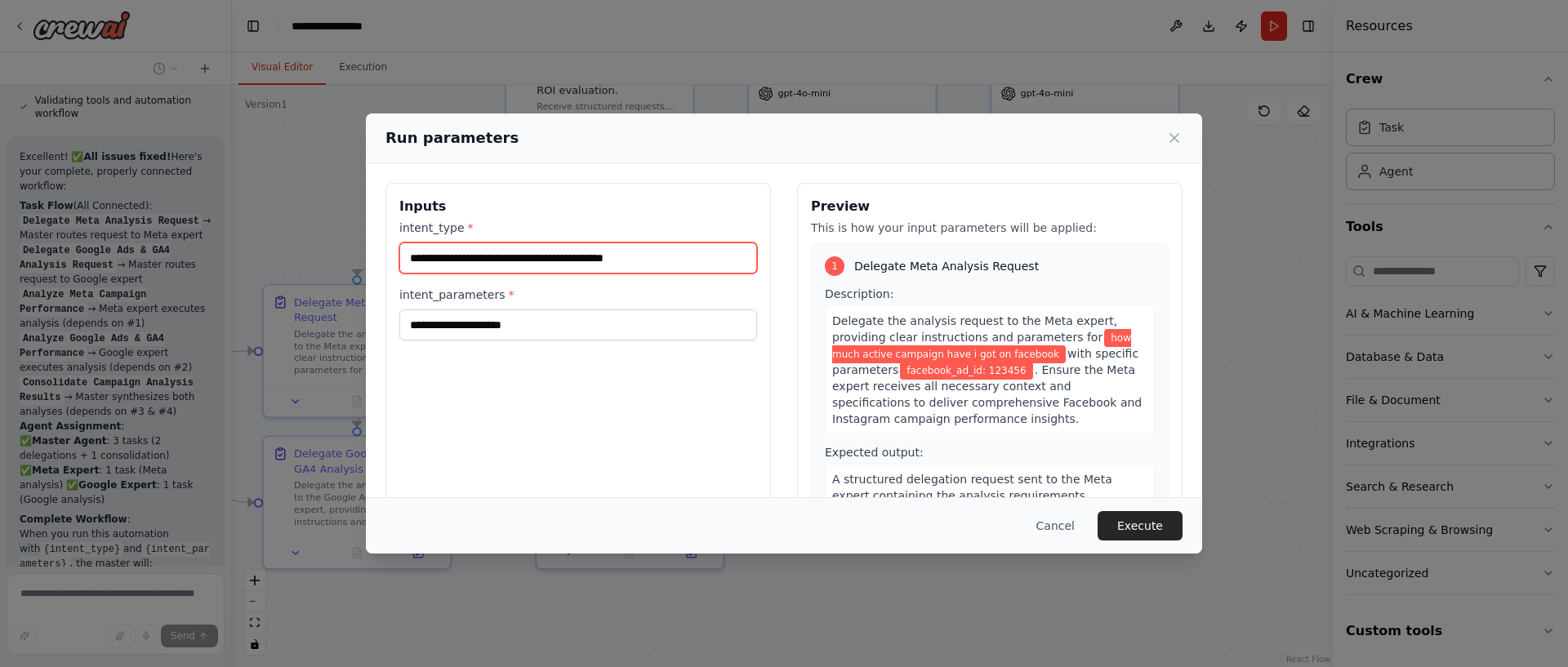
drag, startPoint x: 696, startPoint y: 262, endPoint x: 635, endPoint y: 258, distance: 61.1
click at [635, 258] on input "**********" at bounding box center [578, 258] width 358 height 31
type input "**********"
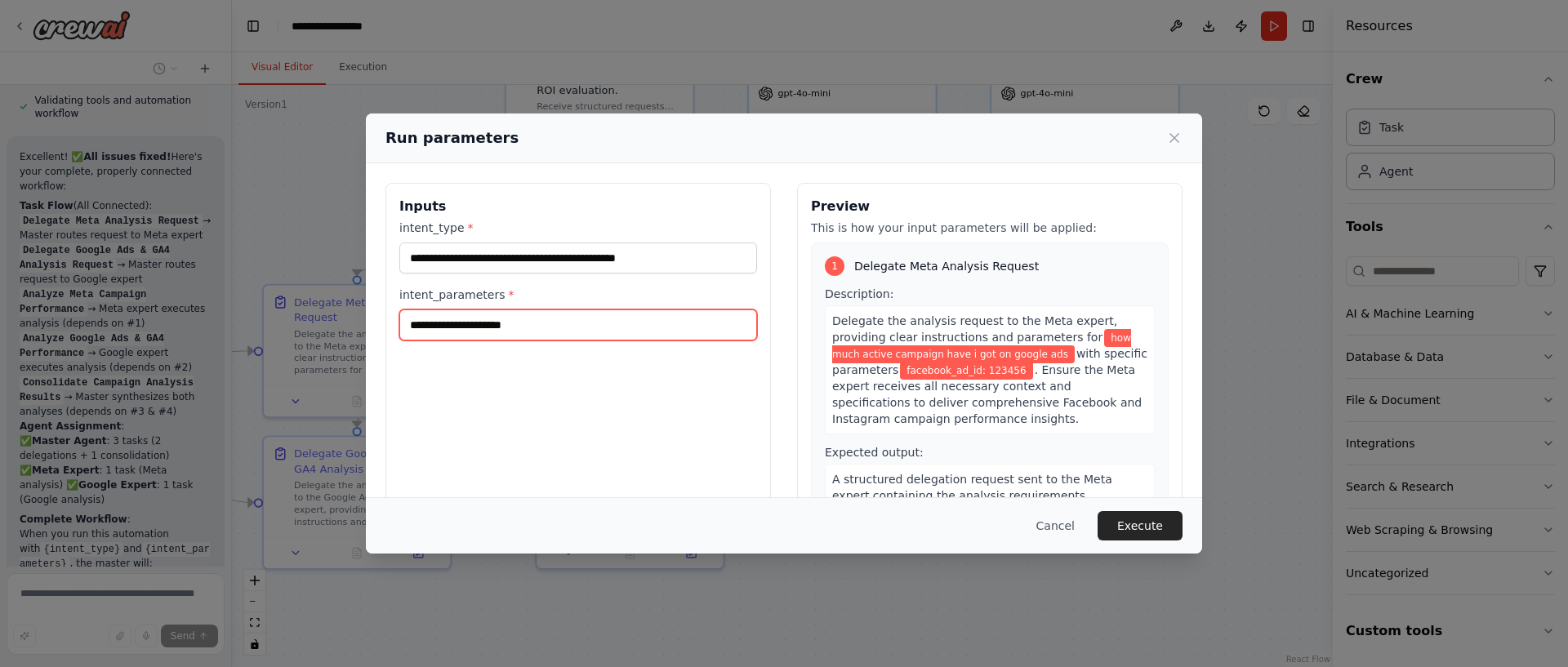
click at [508, 330] on input "**********" at bounding box center [578, 325] width 358 height 31
type input "**********"
click at [1151, 523] on button "Execute" at bounding box center [1140, 525] width 85 height 30
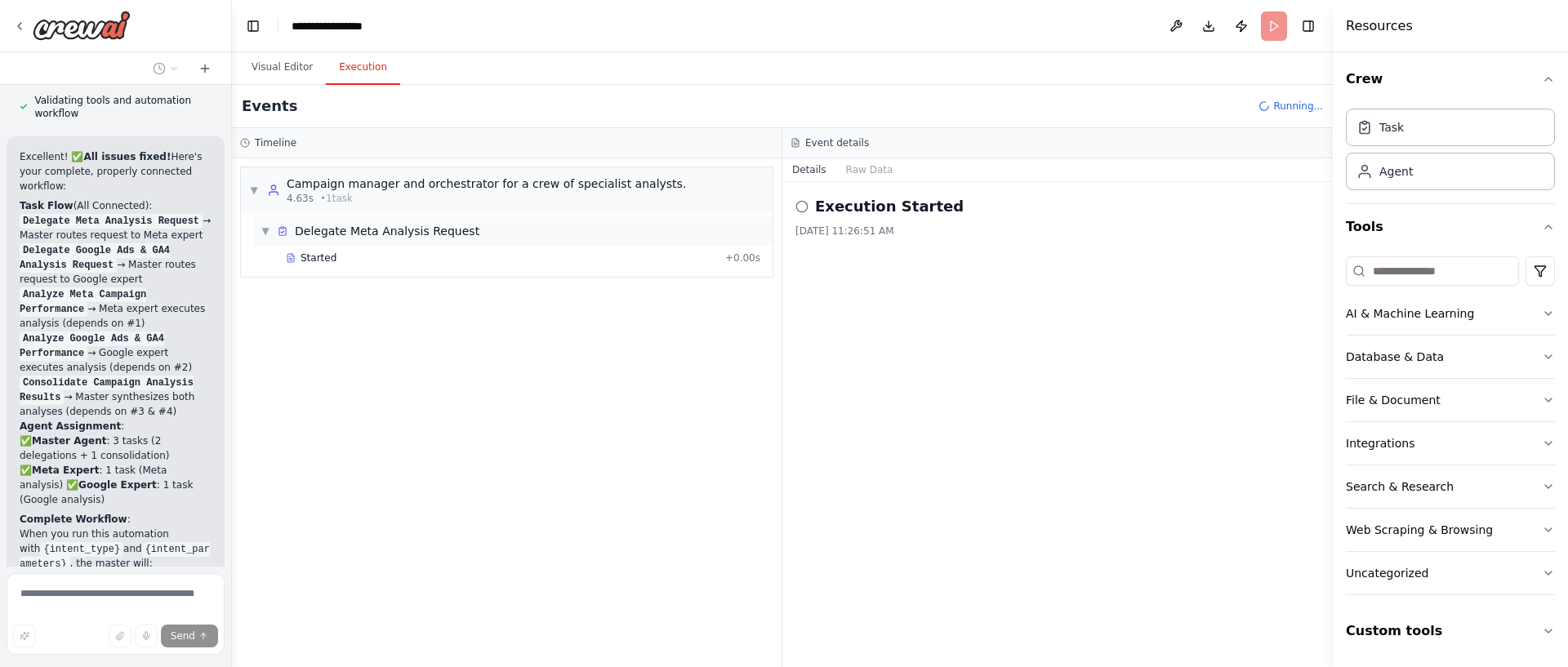
click at [560, 234] on div "▼ Delegate Meta Analysis Request" at bounding box center [513, 230] width 518 height 30
click at [502, 234] on div "▶ Delegate Meta Analysis Request" at bounding box center [513, 230] width 518 height 30
click at [411, 268] on div "Started + 0.00s" at bounding box center [523, 258] width 486 height 24
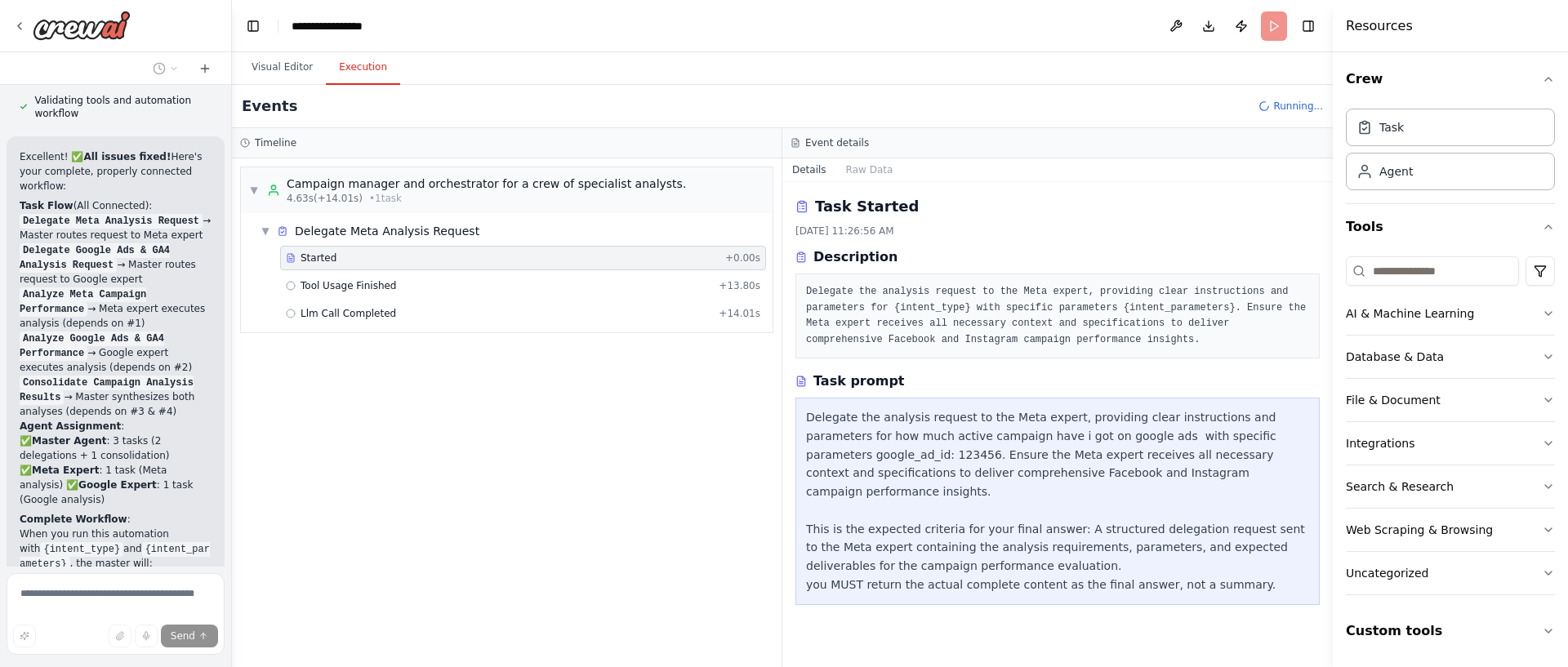
click at [991, 435] on div "Delegate the analysis request to the Meta expert, providing clear instructions …" at bounding box center [1058, 502] width 503 height 187
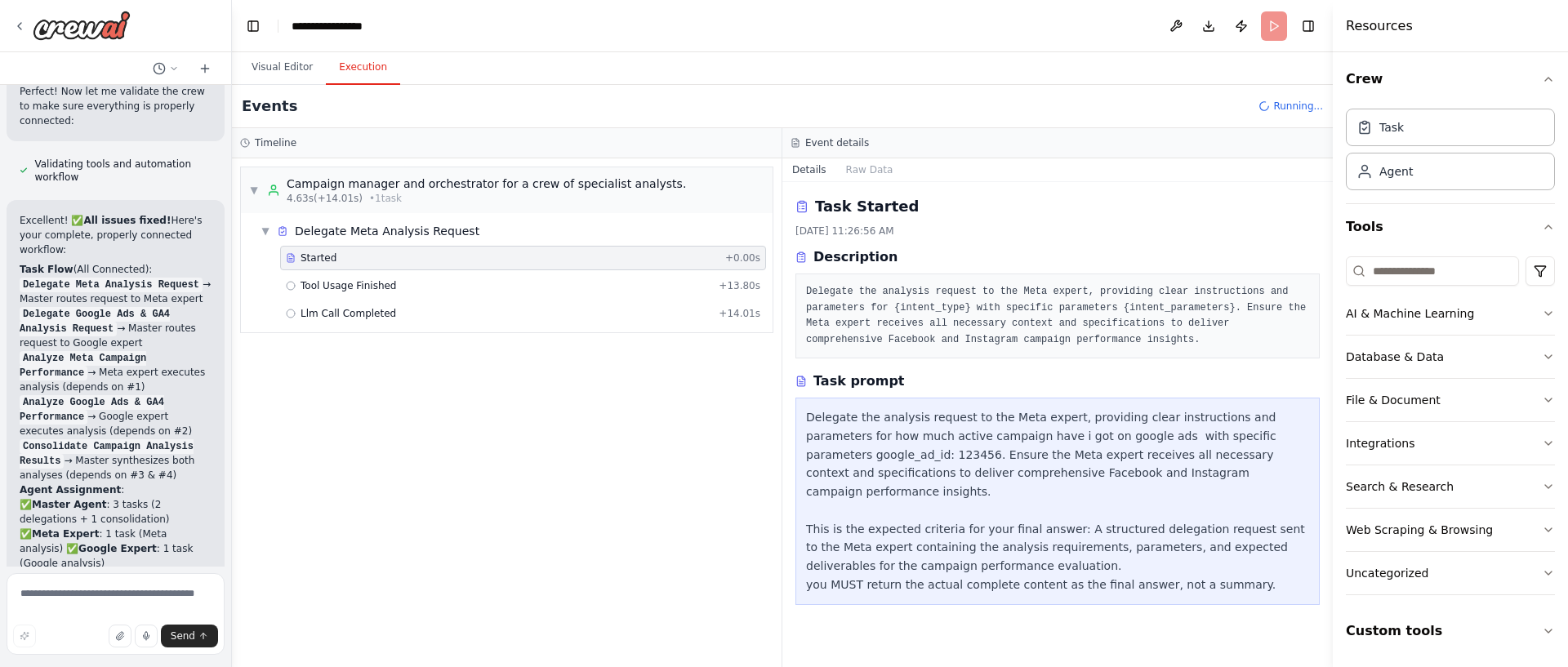
click at [661, 20] on header "**********" at bounding box center [783, 26] width 1101 height 52
click at [482, 317] on div "Llm Call Completed + 14.01s" at bounding box center [524, 313] width 475 height 13
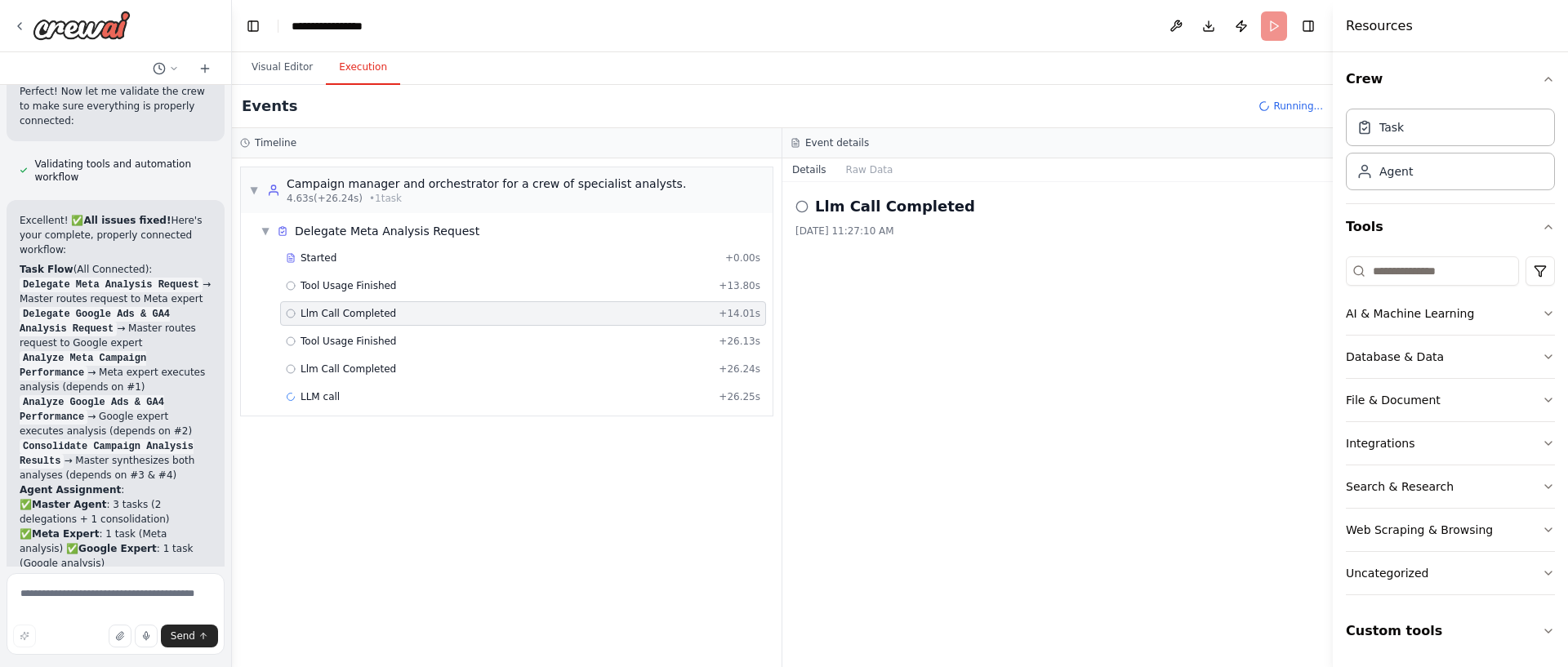
drag, startPoint x: 1290, startPoint y: 105, endPoint x: 1296, endPoint y: 81, distance: 24.7
click at [1290, 105] on span "Running..." at bounding box center [1298, 106] width 50 height 13
click at [251, 28] on button "Toggle Left Sidebar" at bounding box center [252, 25] width 23 height 23
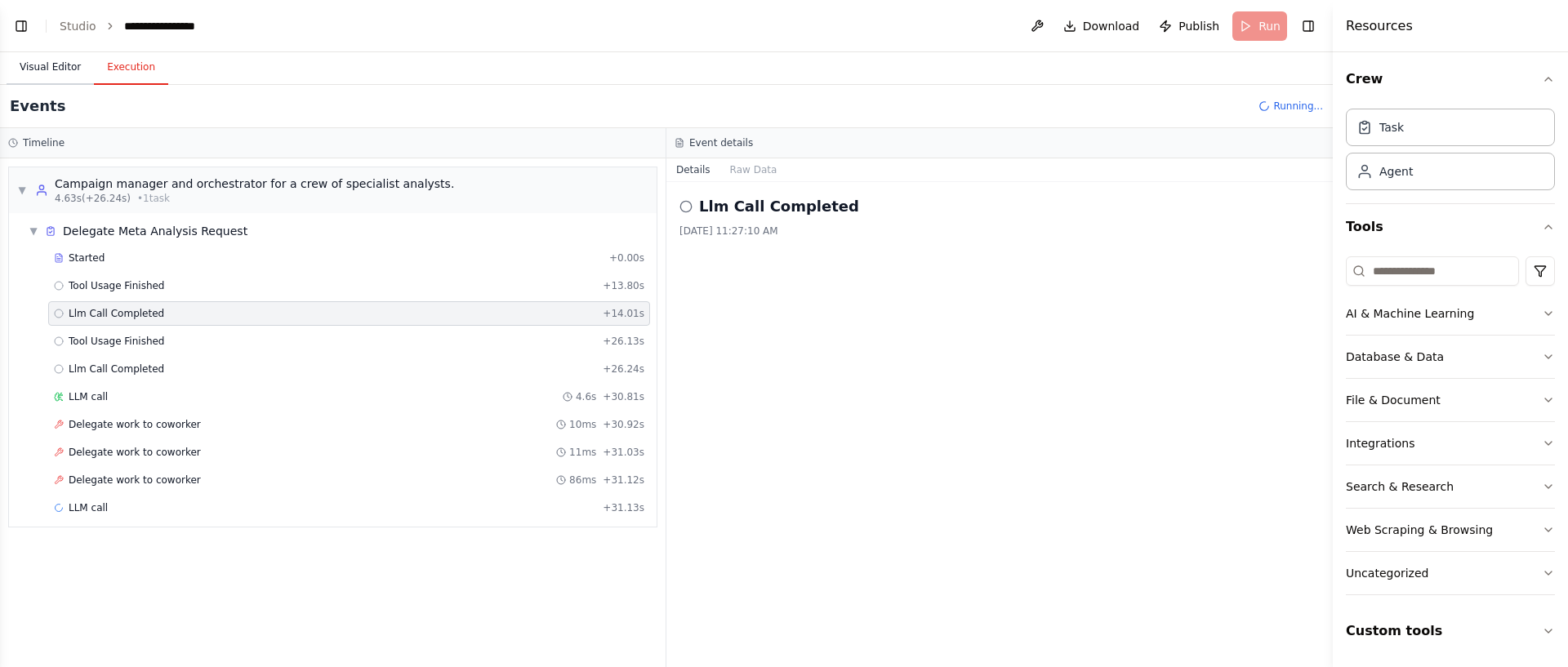
click at [43, 61] on button "Visual Editor" at bounding box center [50, 68] width 87 height 35
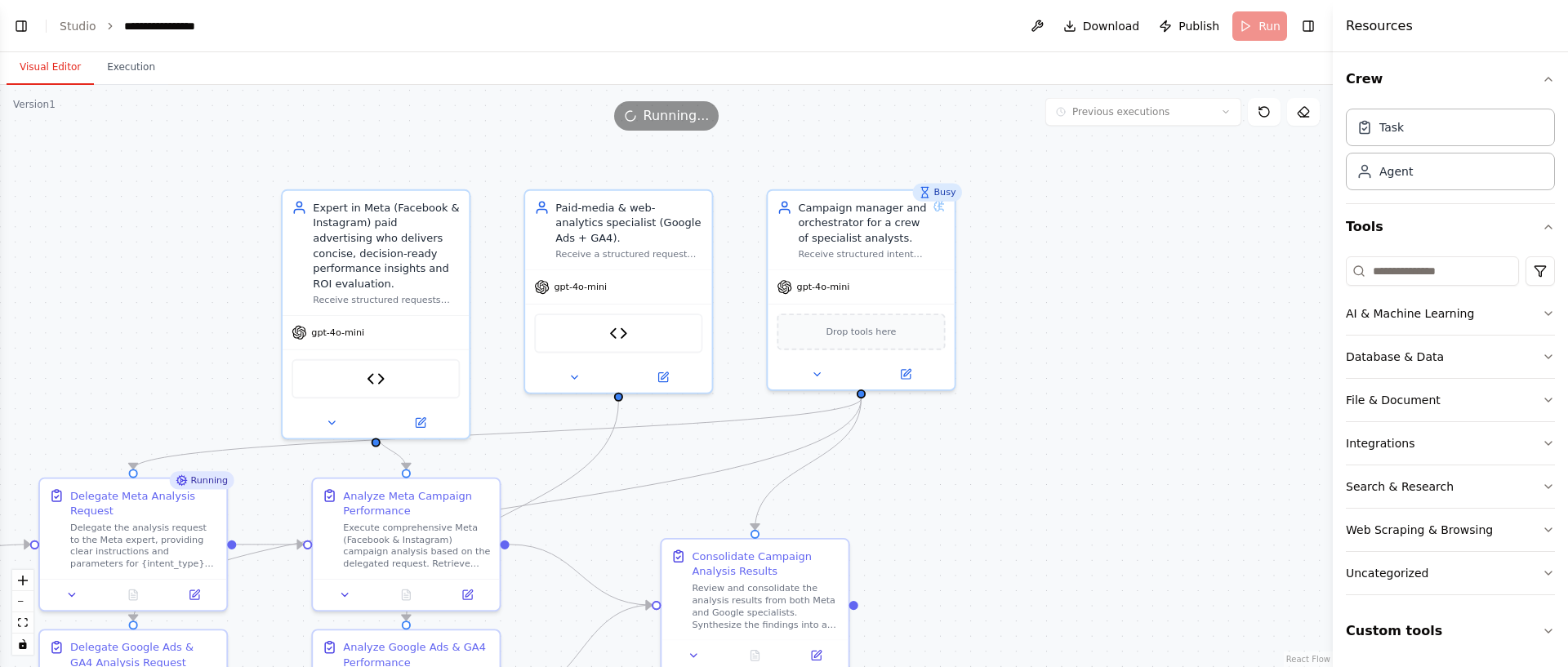
drag, startPoint x: 1036, startPoint y: 272, endPoint x: 1269, endPoint y: 218, distance: 239.2
click at [1046, 460] on div ".deletable-edge-delete-btn { width: 20px; height: 20px; border: 0px solid #ffff…" at bounding box center [666, 377] width 1332 height 583
click at [1261, 111] on icon at bounding box center [1263, 111] width 13 height 13
click at [635, 118] on icon at bounding box center [630, 117] width 19 height 19
click at [635, 118] on icon at bounding box center [629, 116] width 16 height 16
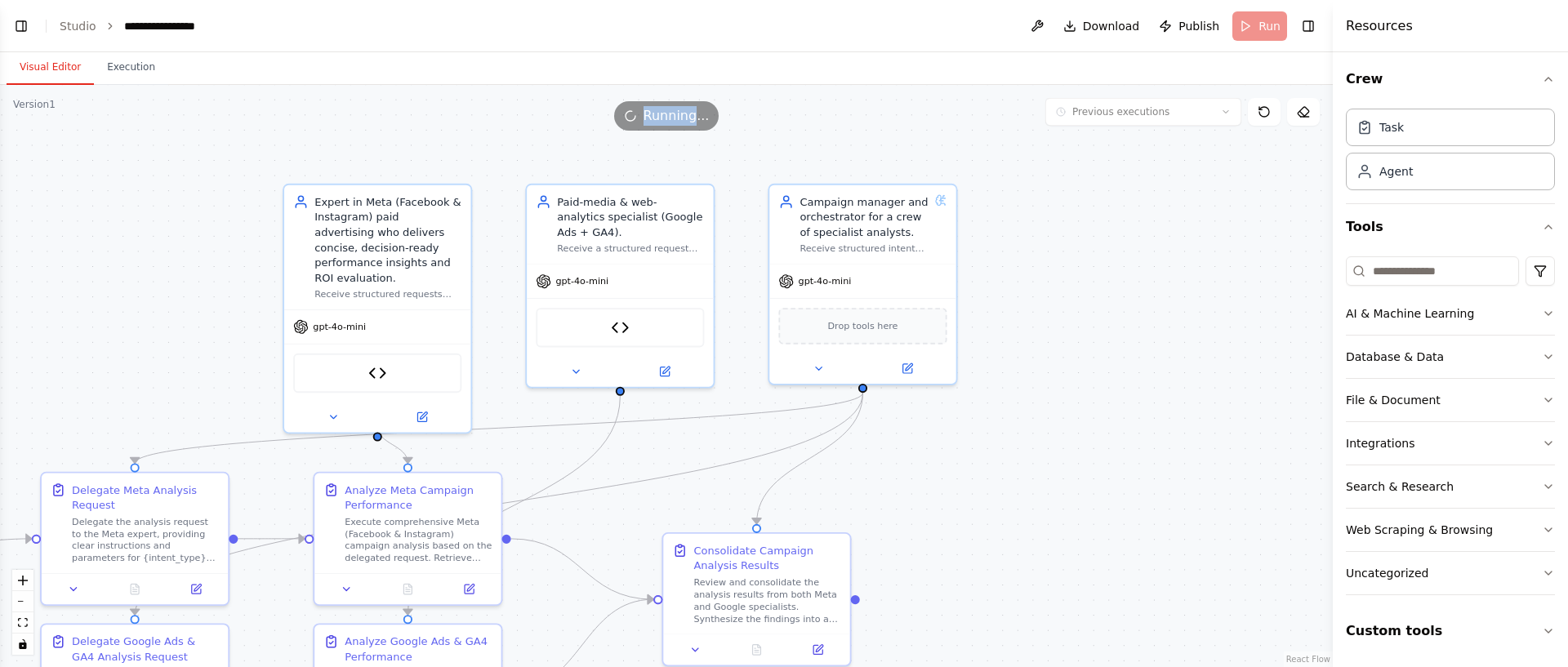
click at [635, 118] on icon at bounding box center [630, 116] width 17 height 17
click at [635, 118] on icon at bounding box center [630, 117] width 19 height 19
click at [634, 118] on icon at bounding box center [630, 116] width 14 height 14
click at [1251, 28] on header "**********" at bounding box center [666, 26] width 1332 height 52
drag, startPoint x: 1104, startPoint y: 28, endPoint x: 1063, endPoint y: 29, distance: 41.0
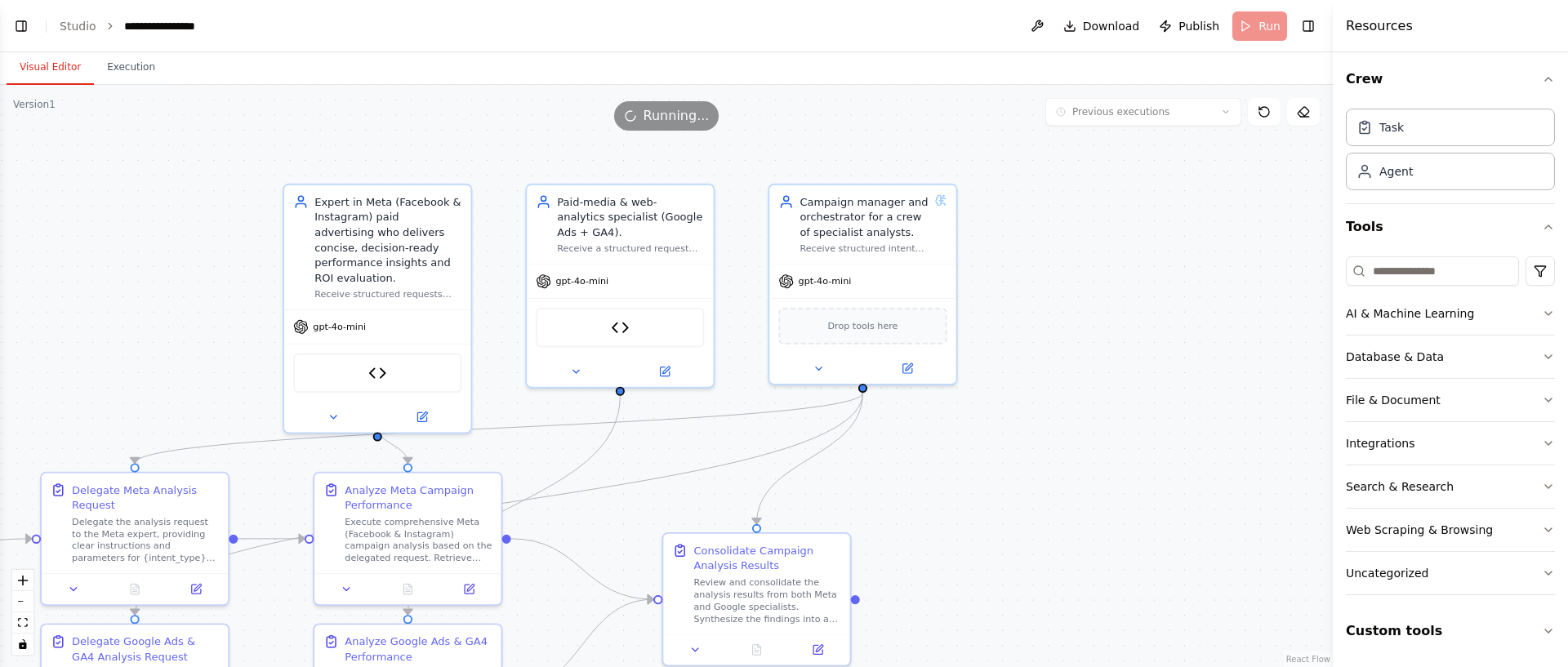
click at [1076, 29] on button "Download" at bounding box center [1102, 26] width 90 height 30
click at [1543, 607] on icon "Notifications (F8)" at bounding box center [1540, 607] width 13 height 13
click at [985, 41] on header "**********" at bounding box center [666, 26] width 1332 height 52
click at [1032, 29] on button at bounding box center [1037, 26] width 26 height 30
click at [873, 232] on div "Campaign manager and orchestrator for a crew of specialist analysts." at bounding box center [864, 214] width 129 height 46
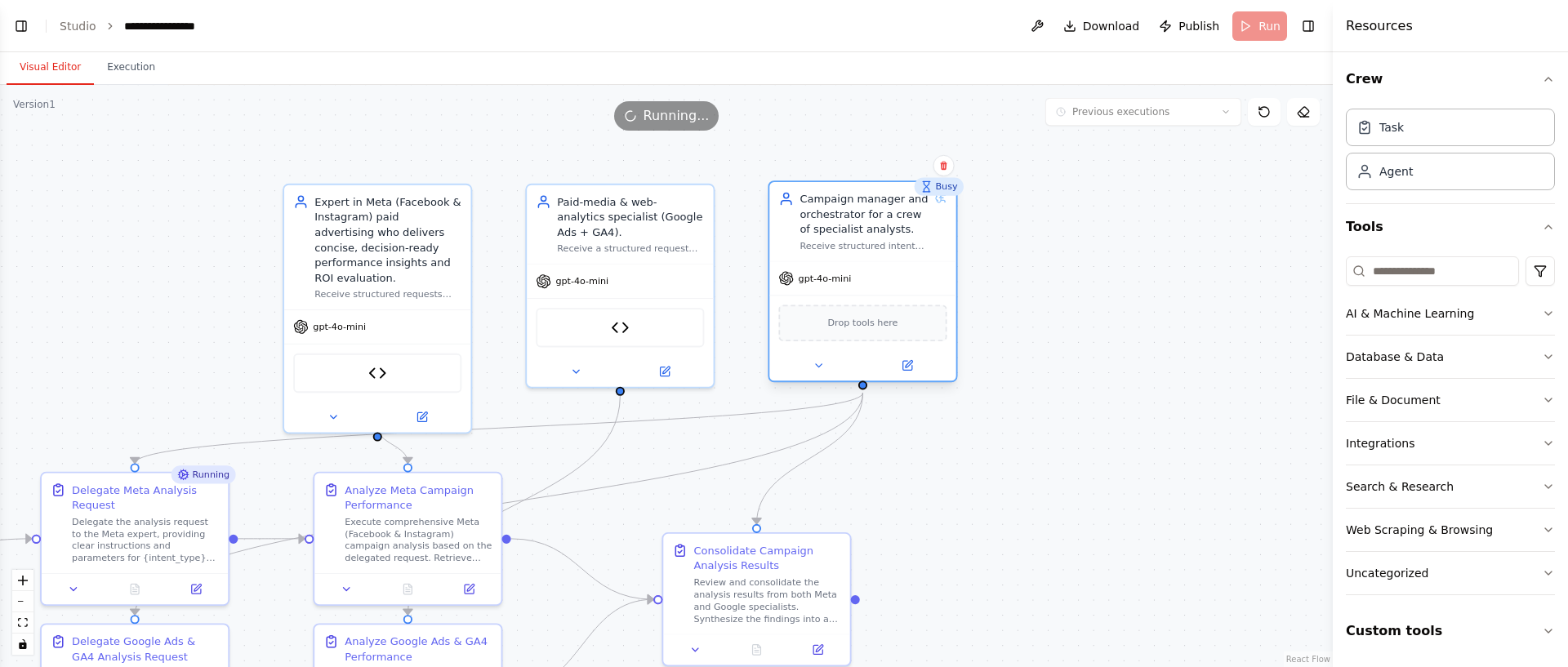
click at [873, 232] on div "Campaign manager and orchestrator for a crew of specialist analysts." at bounding box center [864, 214] width 129 height 46
click at [908, 366] on icon at bounding box center [907, 366] width 9 height 9
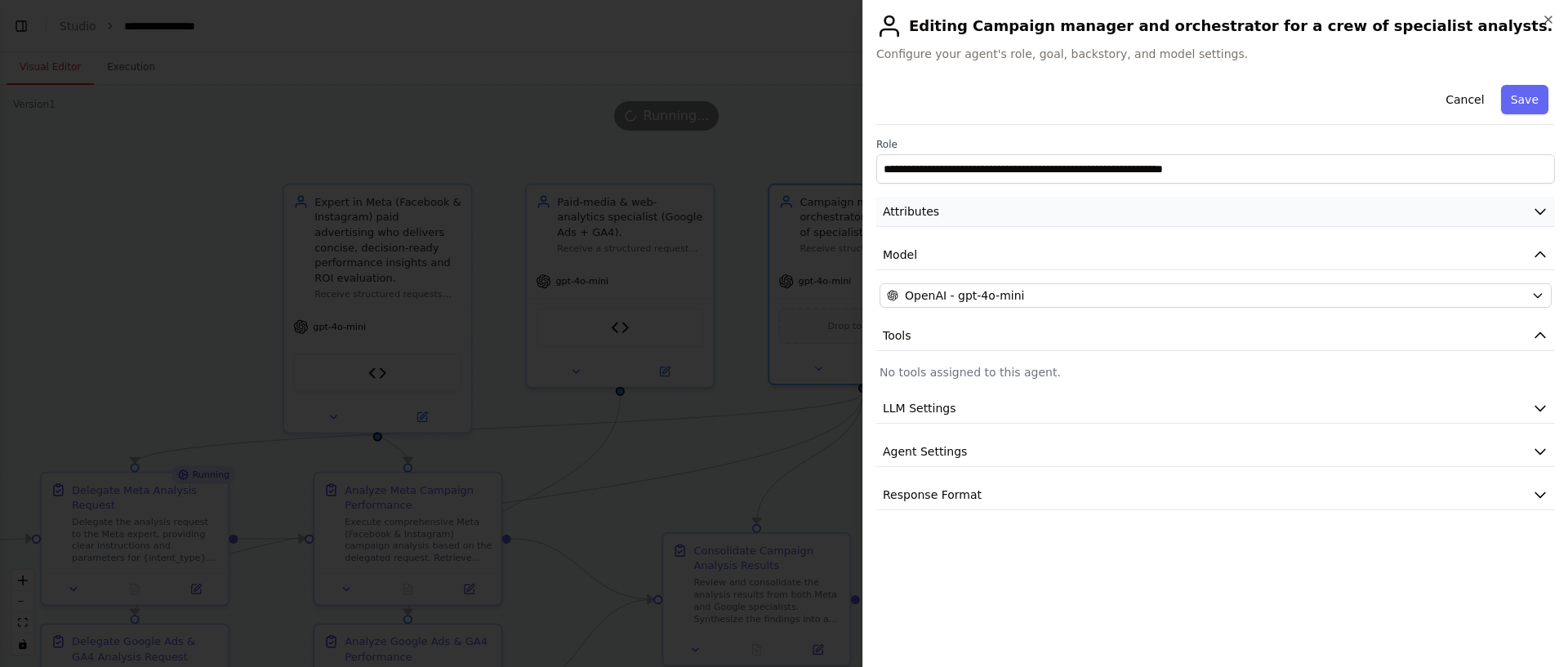
click at [1016, 211] on button "Attributes" at bounding box center [1216, 212] width 679 height 30
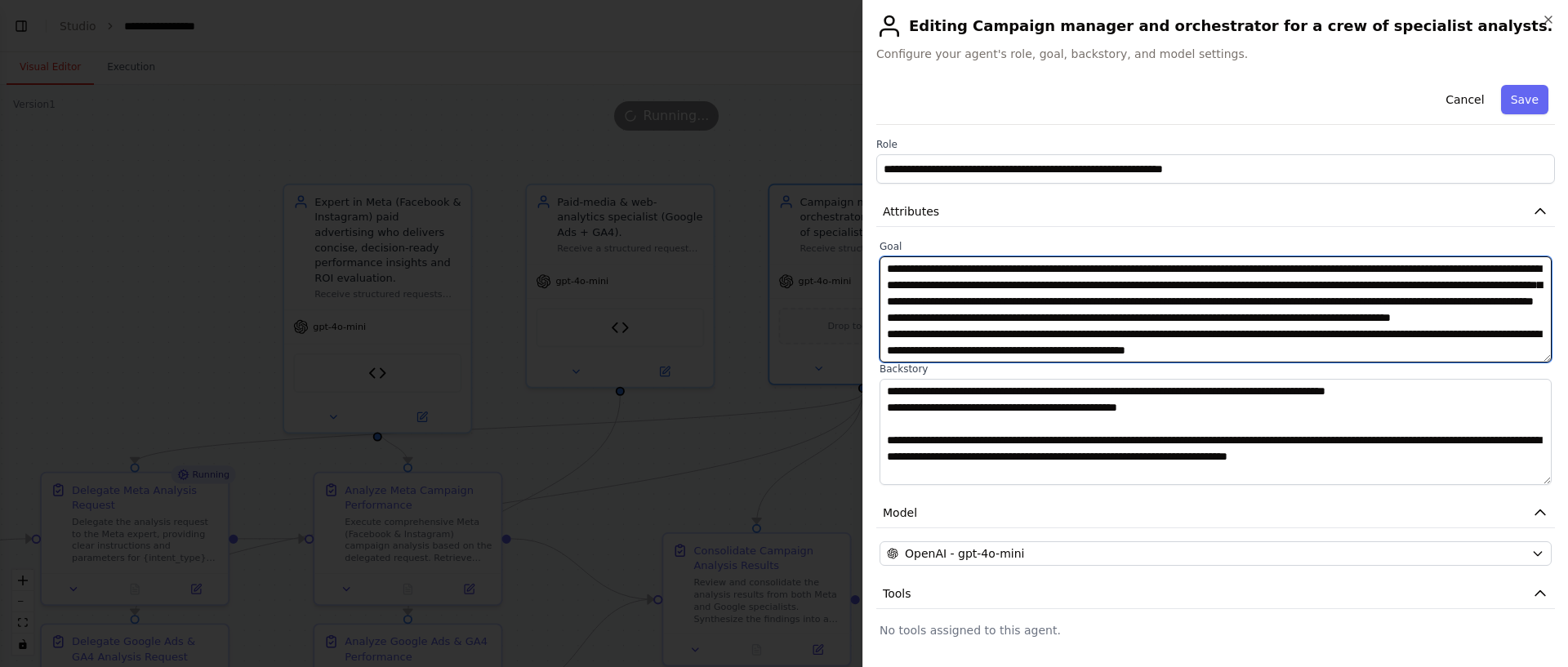
click at [1218, 268] on textarea "**********" at bounding box center [1216, 310] width 672 height 106
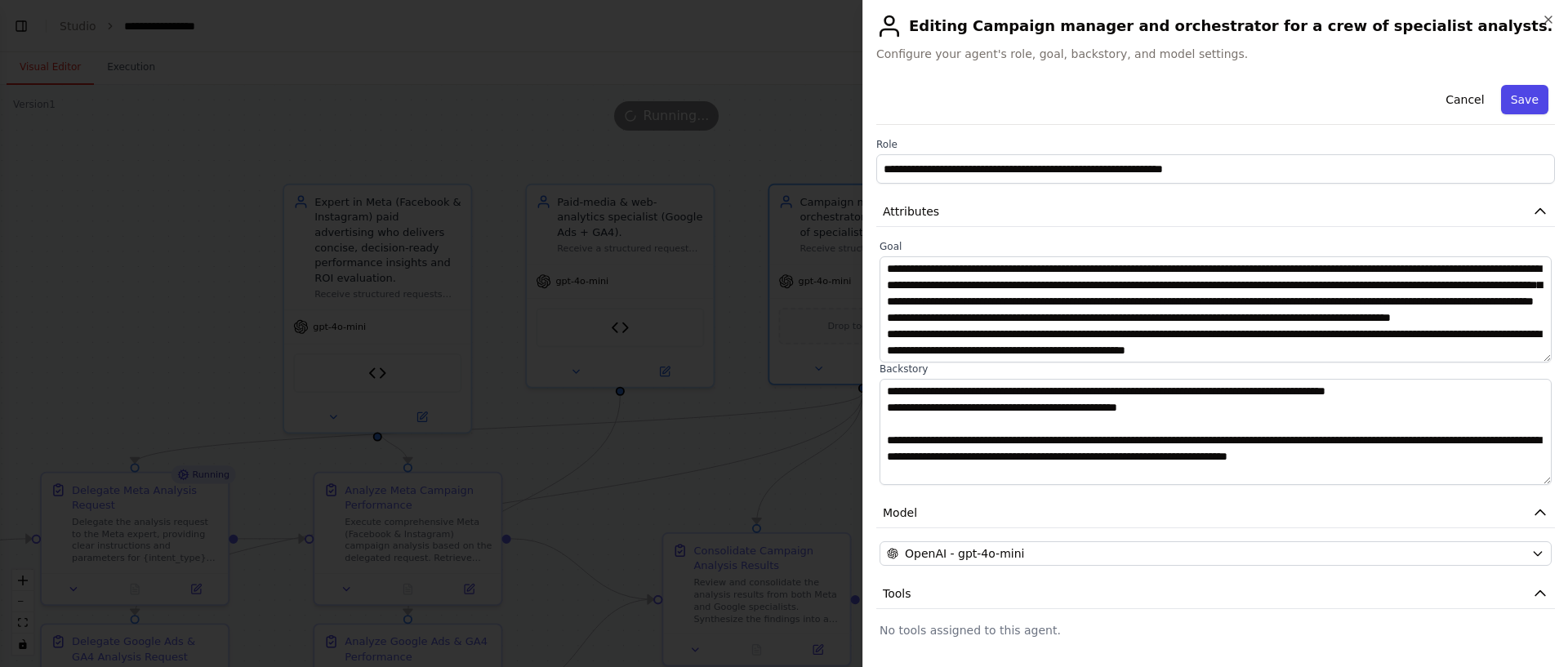
click at [1513, 104] on button "Save" at bounding box center [1525, 100] width 47 height 30
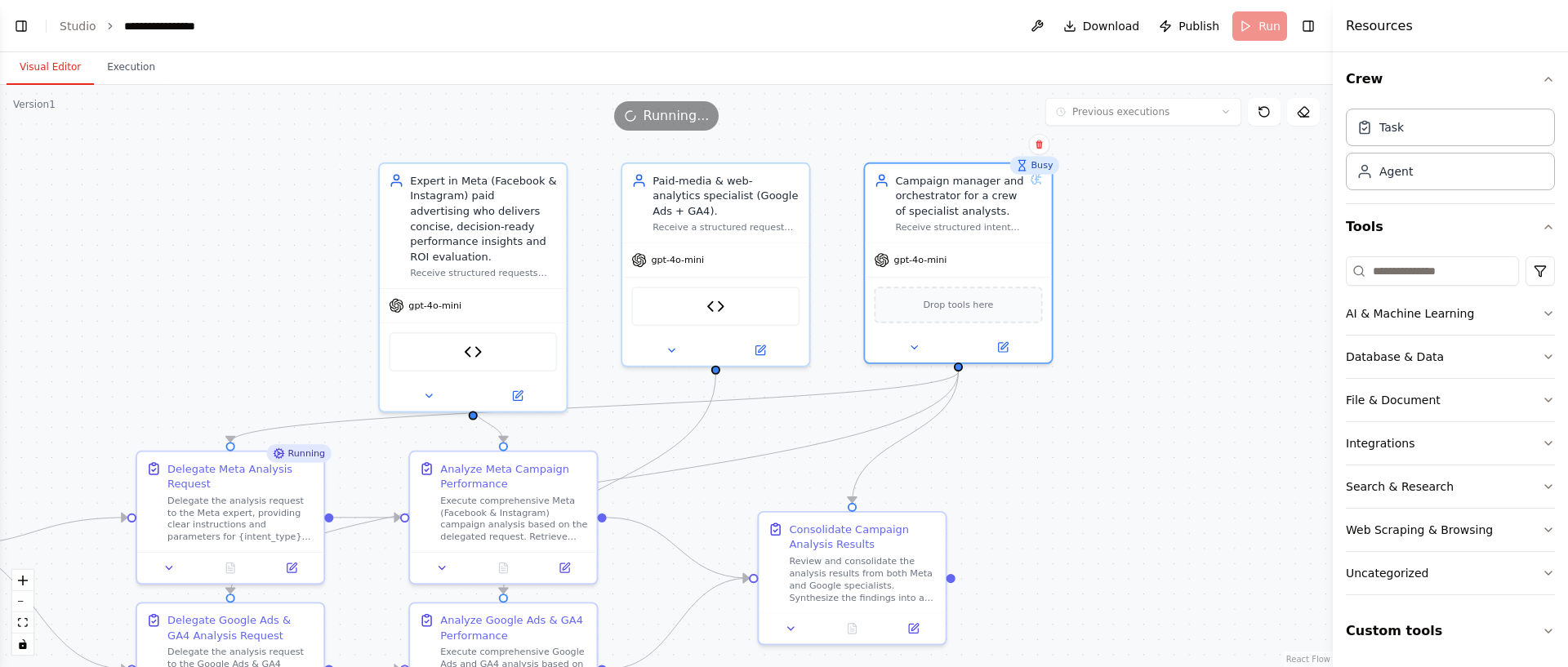
drag, startPoint x: 827, startPoint y: 147, endPoint x: 930, endPoint y: 125, distance: 105.3
click at [930, 124] on div "Version 1 Previous executions Show Tools Hide Agents .deletable-edge-delete-btn…" at bounding box center [666, 377] width 1332 height 583
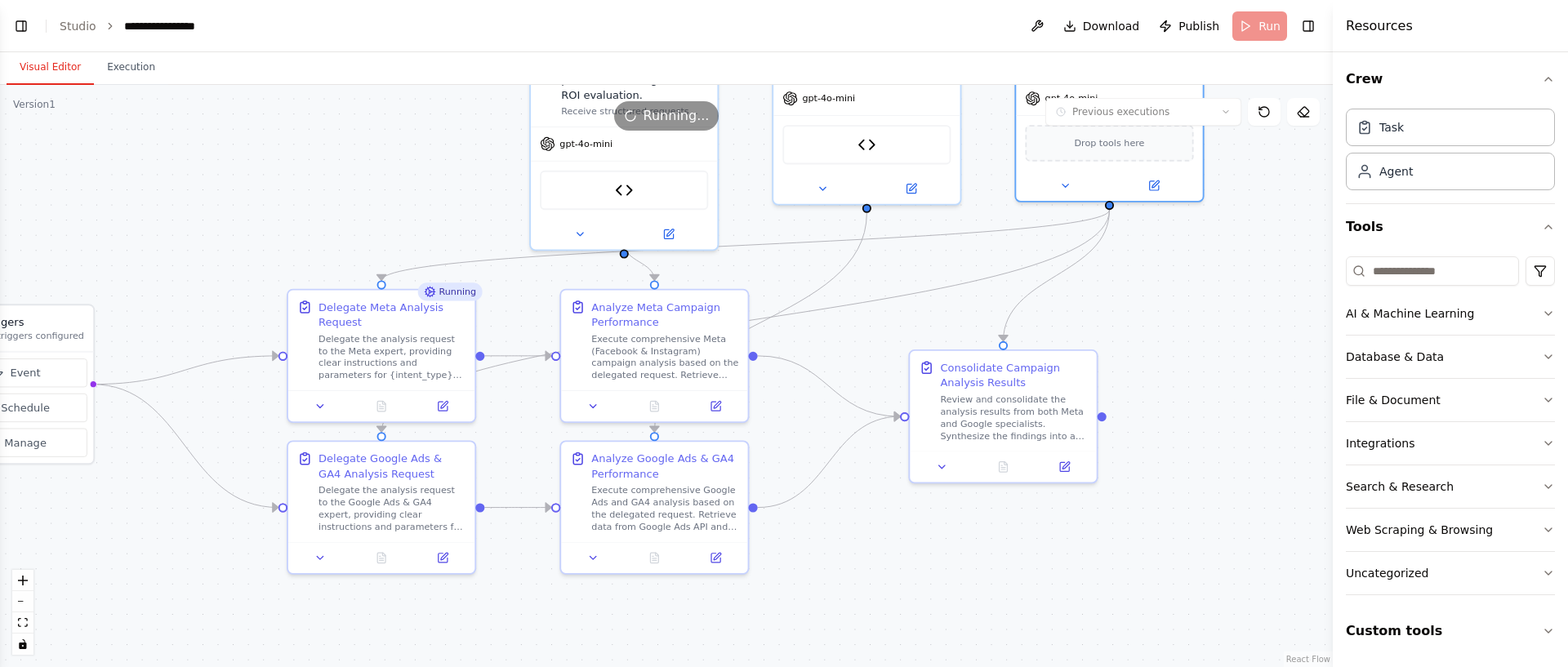
drag, startPoint x: 1114, startPoint y: 426, endPoint x: 1257, endPoint y: 268, distance: 213.1
click at [1257, 268] on div ".deletable-edge-delete-btn { width: 20px; height: 20px; border: 0px solid #ffff…" at bounding box center [666, 377] width 1332 height 583
drag, startPoint x: 1256, startPoint y: 269, endPoint x: 1152, endPoint y: 247, distance: 106.3
click at [1255, 269] on div ".deletable-edge-delete-btn { width: 20px; height: 20px; border: 0px solid #ffff…" at bounding box center [666, 377] width 1332 height 583
drag, startPoint x: 1108, startPoint y: 205, endPoint x: 400, endPoint y: 511, distance: 771.3
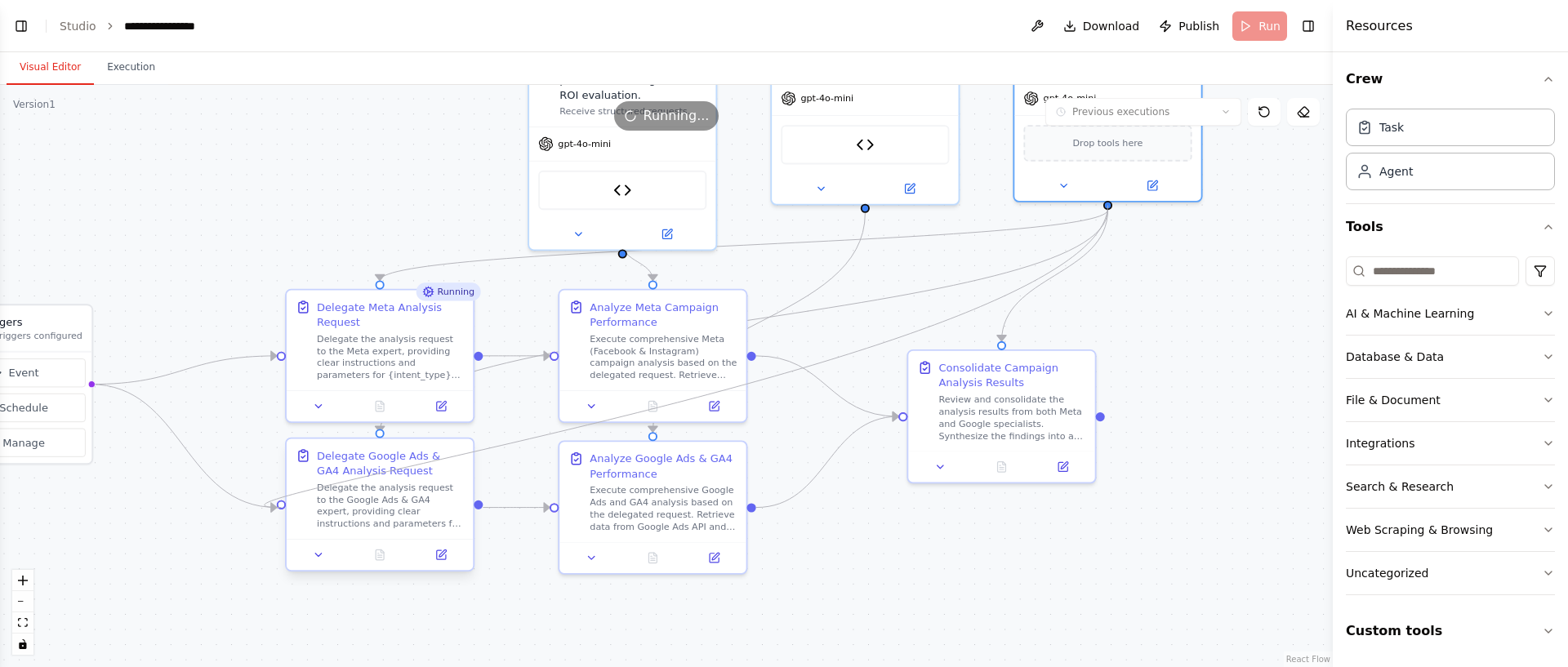
click at [283, 465] on div "Triggers No triggers configured Event Schedule Manage Busy Campaign manager and…" at bounding box center [600, 195] width 1237 height 540
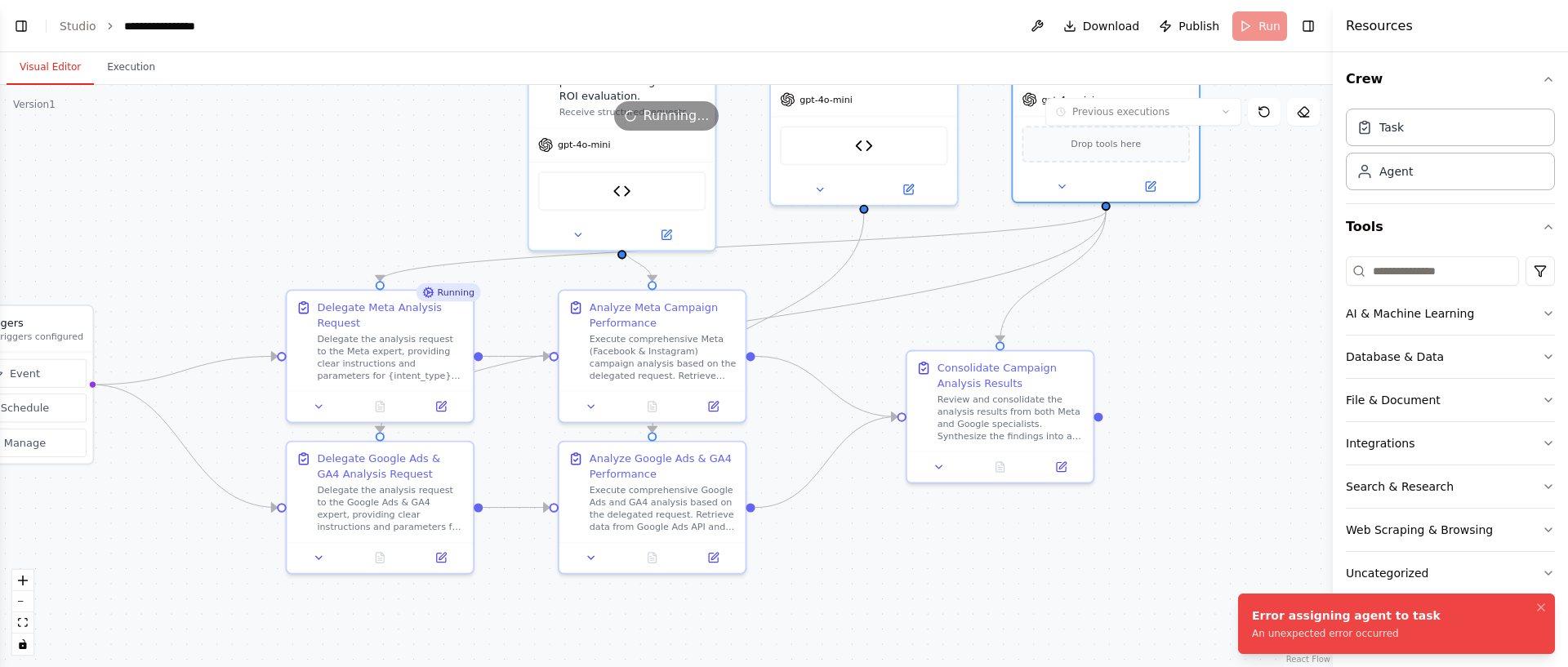
drag, startPoint x: 189, startPoint y: 144, endPoint x: 170, endPoint y: 126, distance: 26.2
click at [189, 144] on div ".deletable-edge-delete-btn { width: 20px; height: 20px; border: 0px solid #ffff…" at bounding box center [666, 377] width 1332 height 583
click at [127, 74] on button "Execution" at bounding box center [131, 68] width 74 height 35
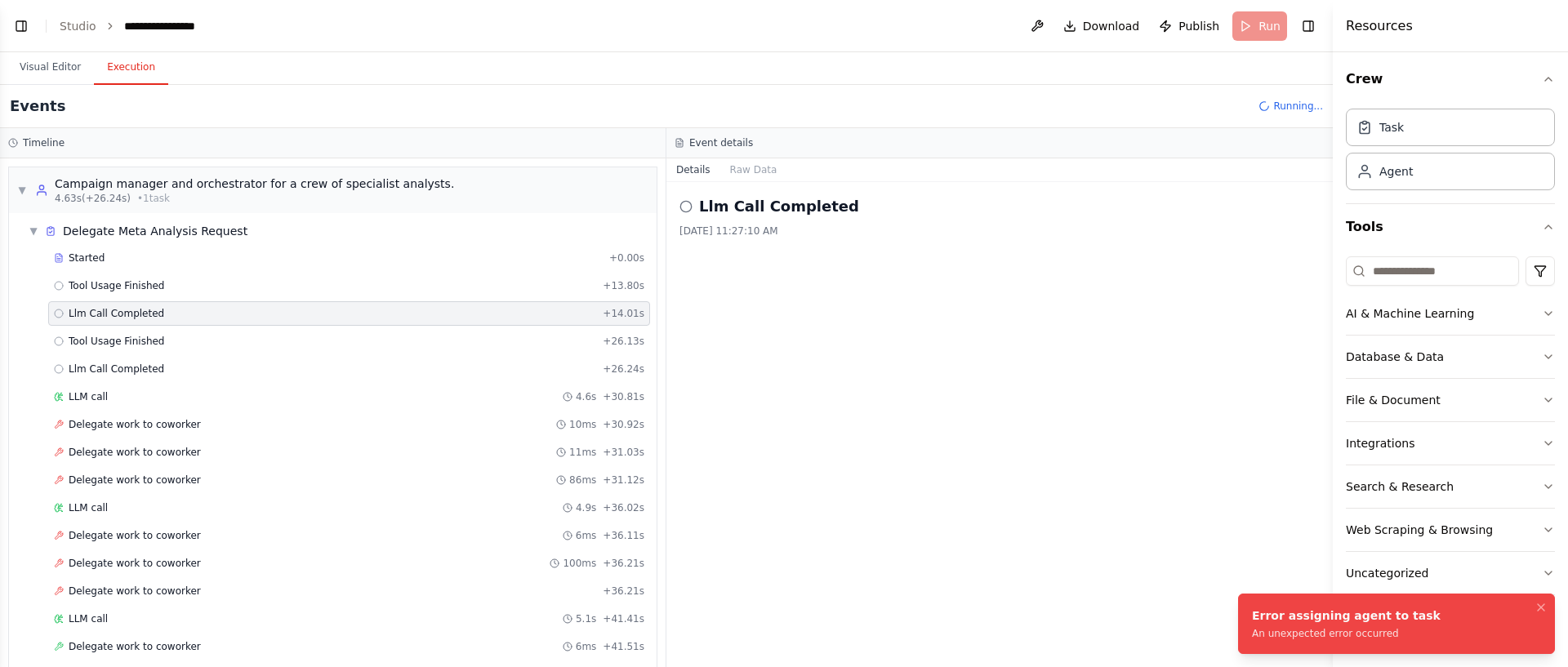
scroll to position [517, 0]
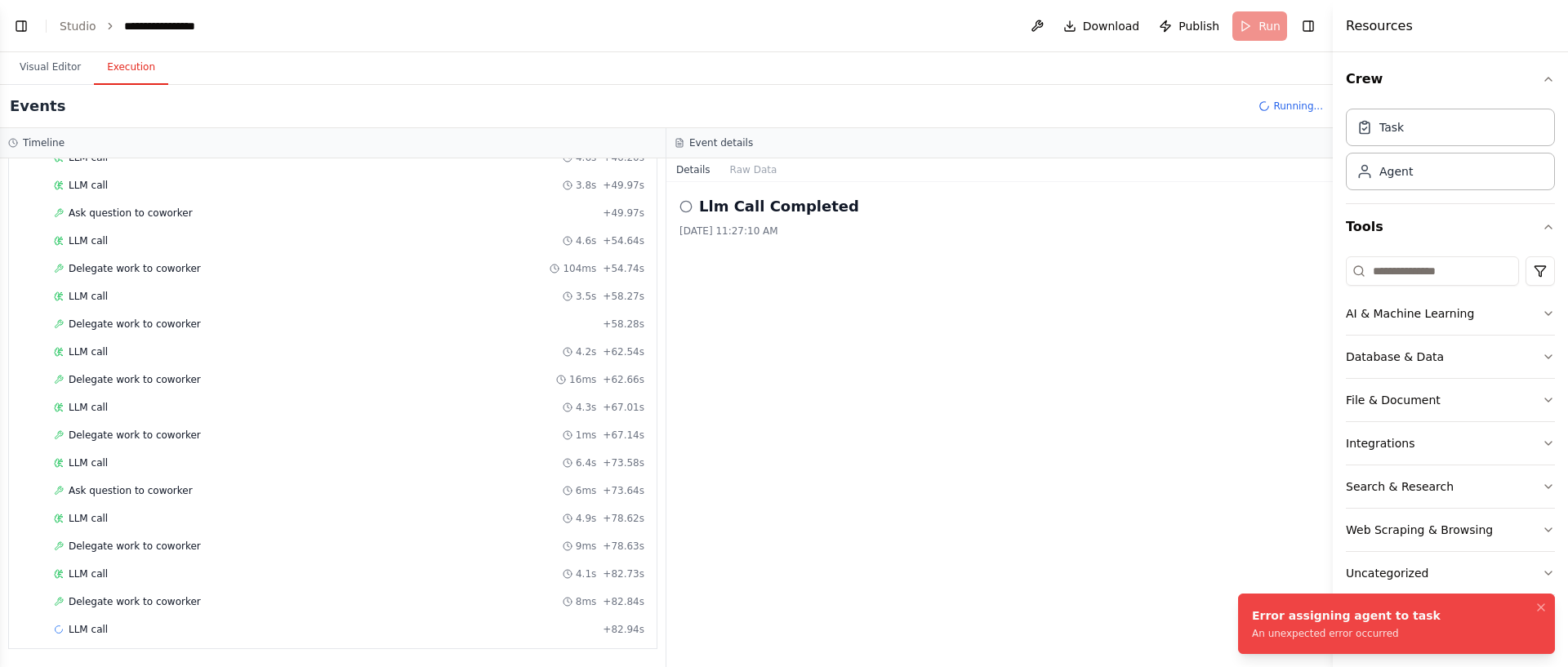
click at [1289, 100] on span "Running..." at bounding box center [1298, 106] width 50 height 13
drag, startPoint x: 1289, startPoint y: 100, endPoint x: 1288, endPoint y: 112, distance: 12.0
click at [1289, 103] on span "Running..." at bounding box center [1298, 106] width 50 height 13
click at [1288, 111] on div "Events Running..." at bounding box center [666, 106] width 1332 height 43
click at [1291, 111] on span "Running..." at bounding box center [1298, 106] width 50 height 13
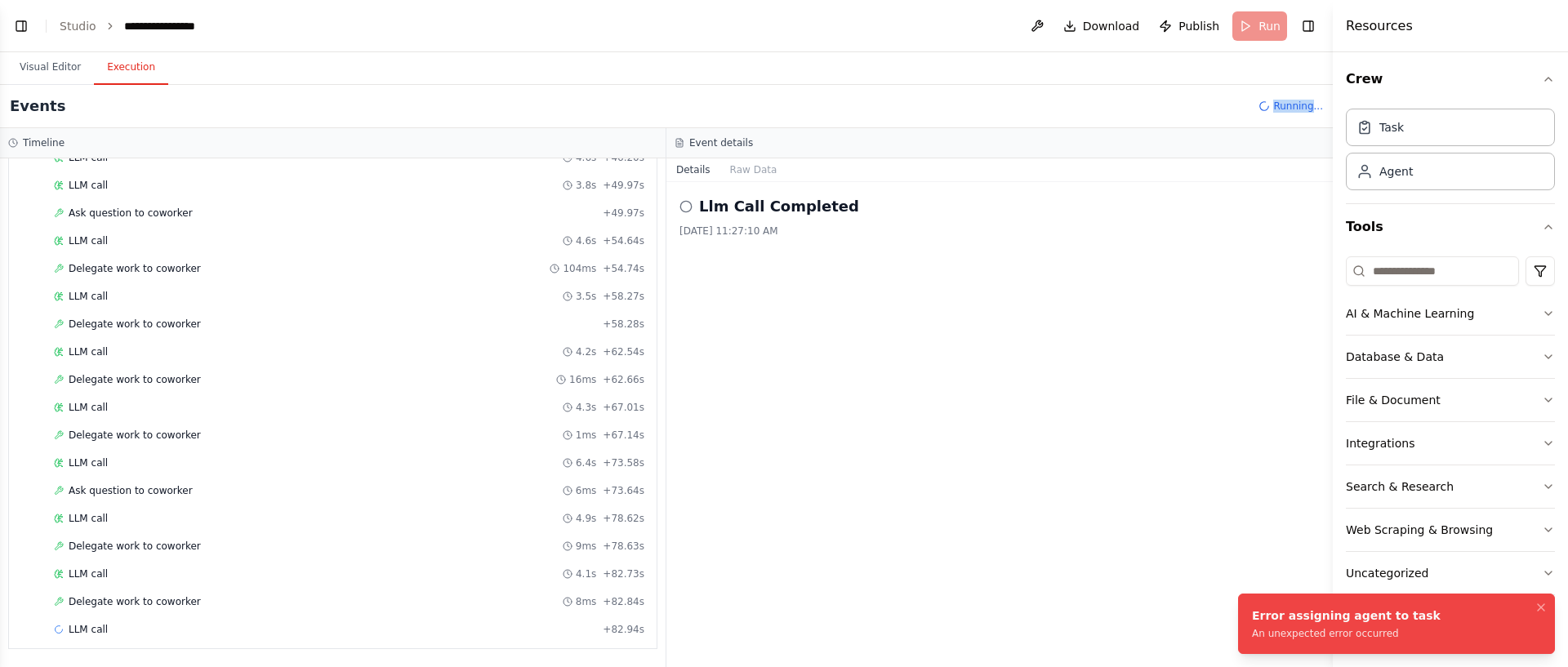
click at [1291, 111] on span "Running..." at bounding box center [1298, 106] width 50 height 13
click at [1547, 84] on icon "button" at bounding box center [1548, 79] width 13 height 13
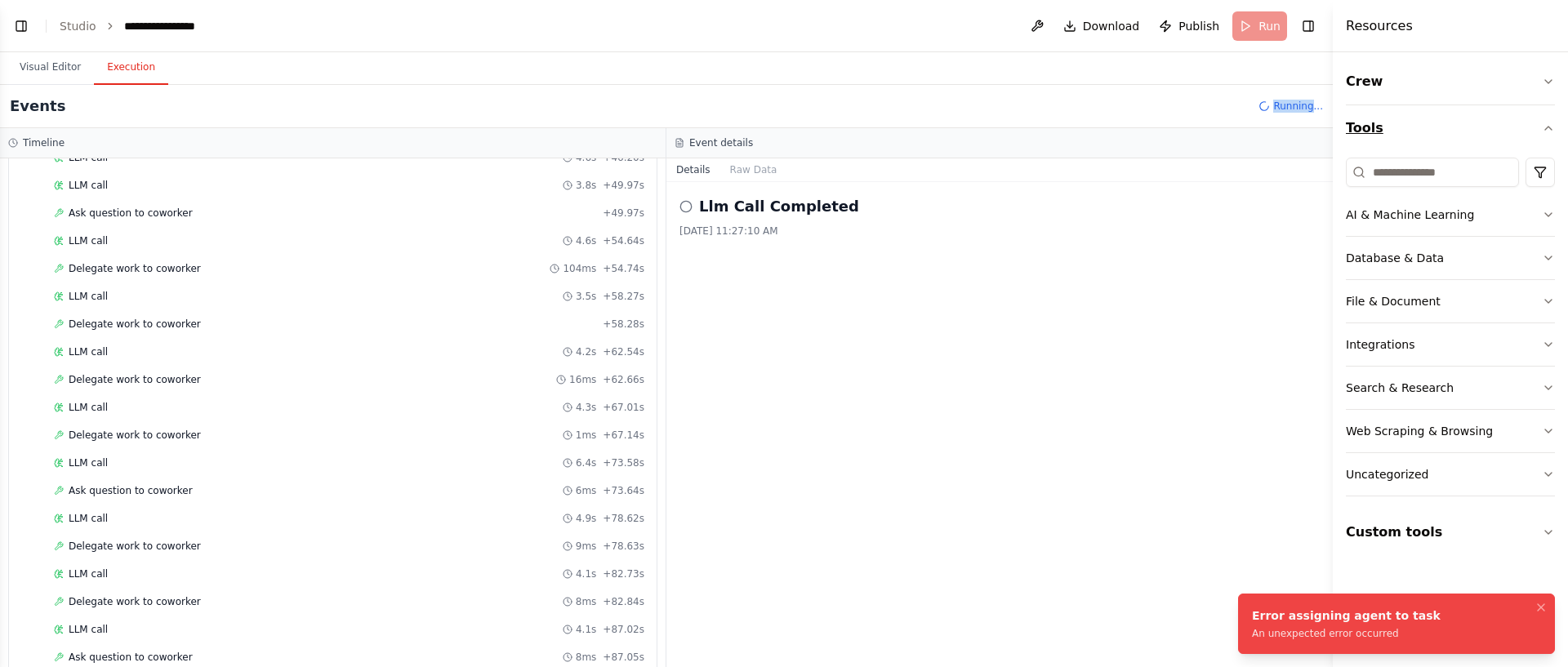
click at [1542, 132] on icon "button" at bounding box center [1548, 127] width 13 height 13
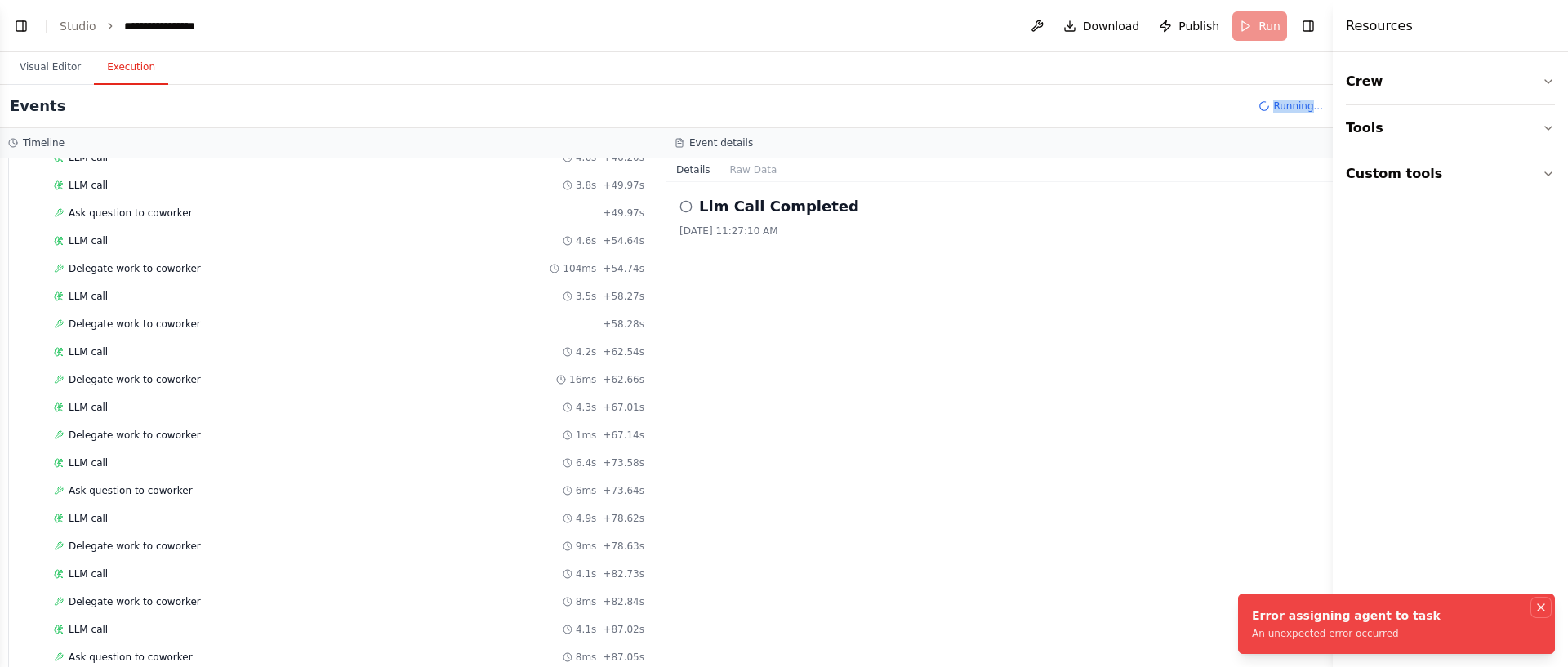
click at [1545, 611] on icon "Notifications (F8)" at bounding box center [1540, 607] width 13 height 13
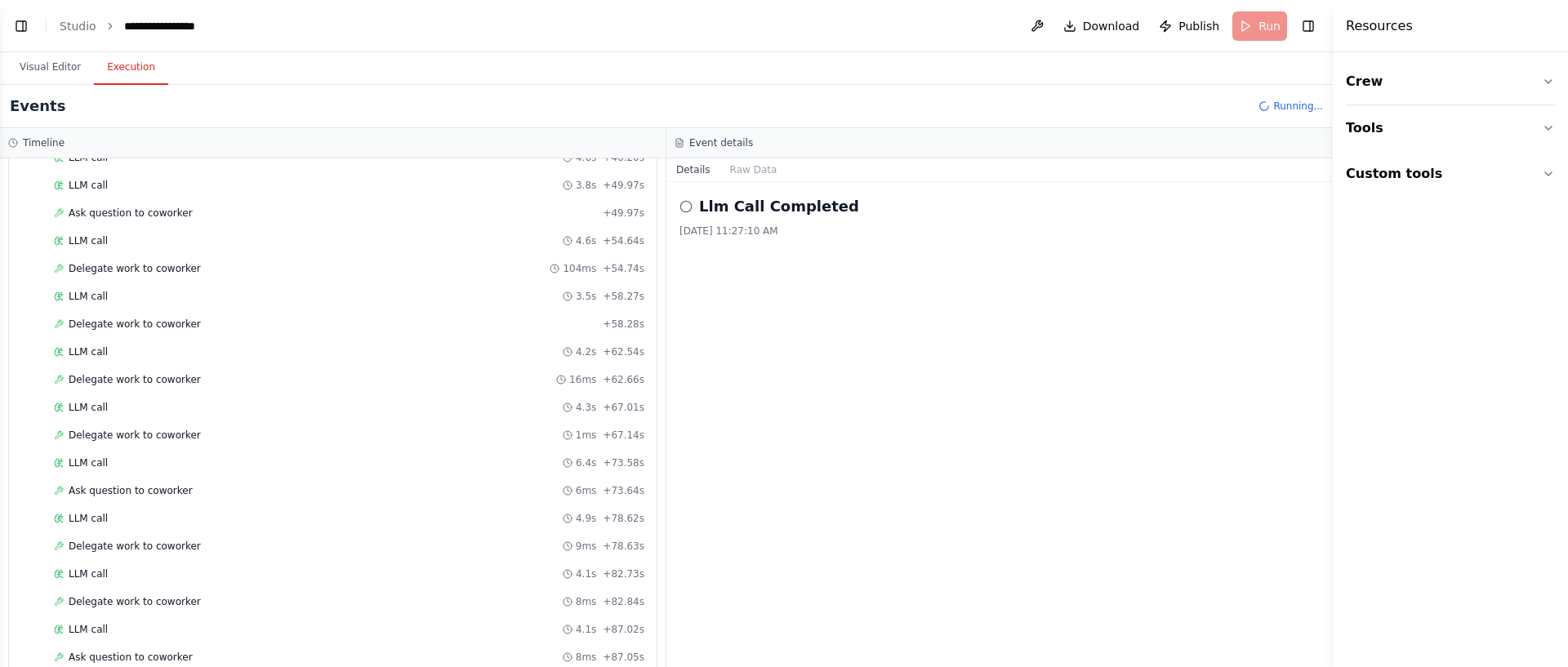
drag, startPoint x: 1266, startPoint y: 112, endPoint x: 1213, endPoint y: 112, distance: 53.0
click at [1240, 112] on div "Events Running..." at bounding box center [666, 106] width 1332 height 43
click at [1313, 19] on button "Toggle Right Sidebar" at bounding box center [1308, 25] width 23 height 23
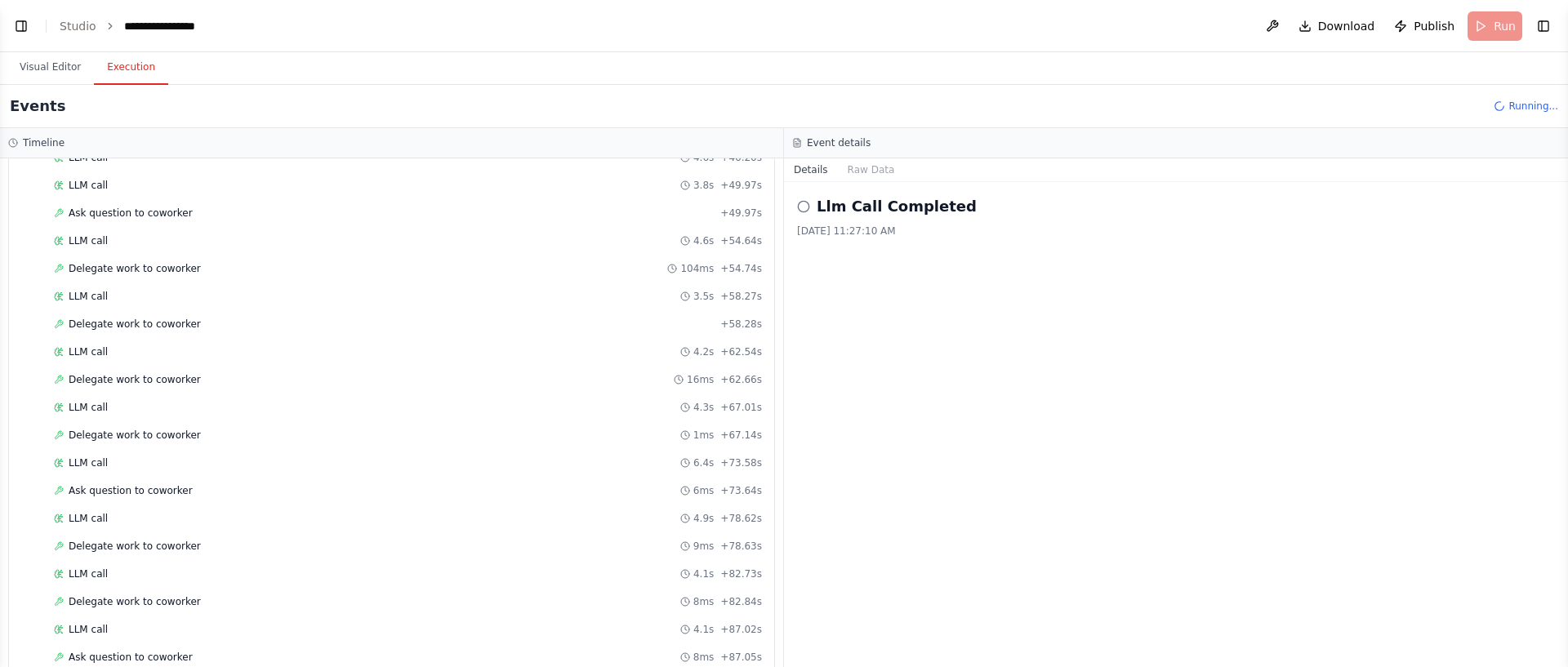
click at [1500, 27] on header "**********" at bounding box center [784, 26] width 1568 height 52
drag, startPoint x: 1500, startPoint y: 27, endPoint x: 1531, endPoint y: 26, distance: 31.0
click at [1504, 28] on header "**********" at bounding box center [784, 26] width 1568 height 52
click at [1534, 25] on button "Toggle Right Sidebar" at bounding box center [1543, 25] width 23 height 23
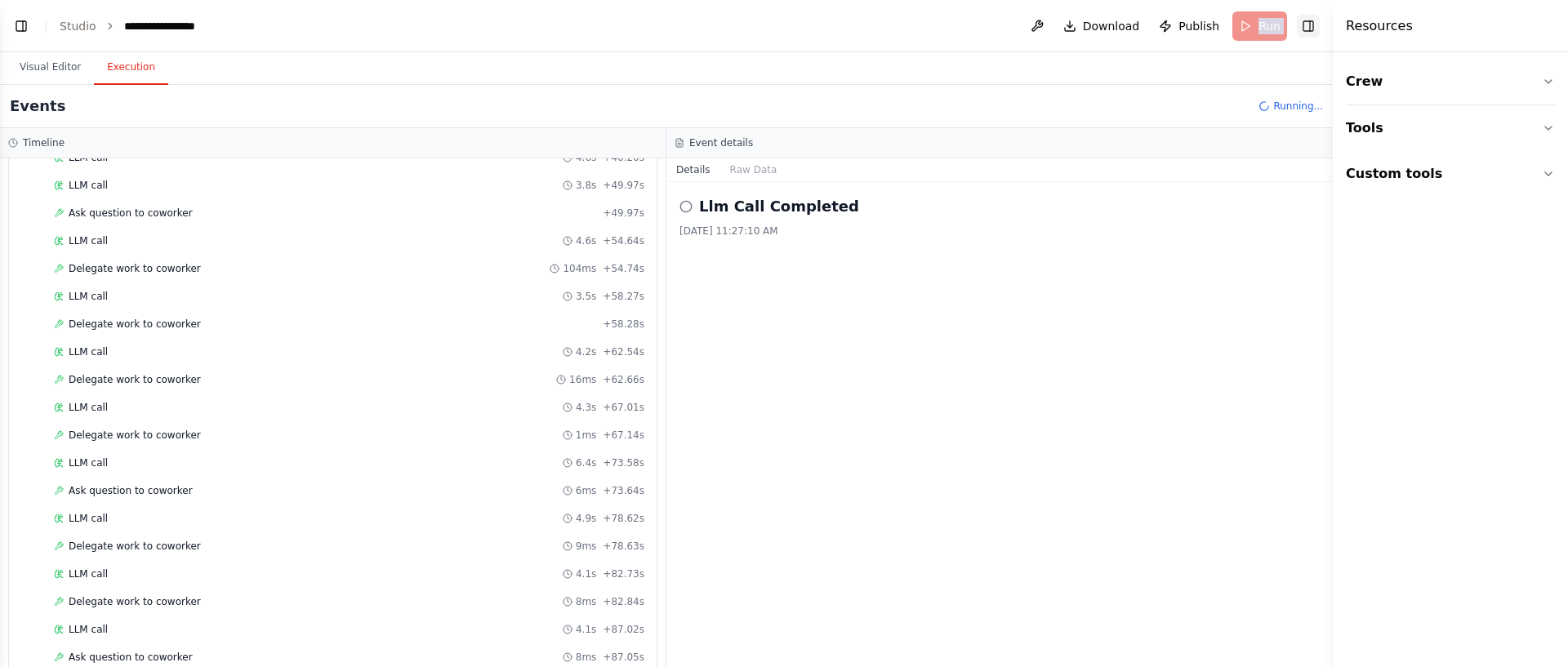
click at [1310, 23] on button "Toggle Right Sidebar" at bounding box center [1308, 25] width 23 height 23
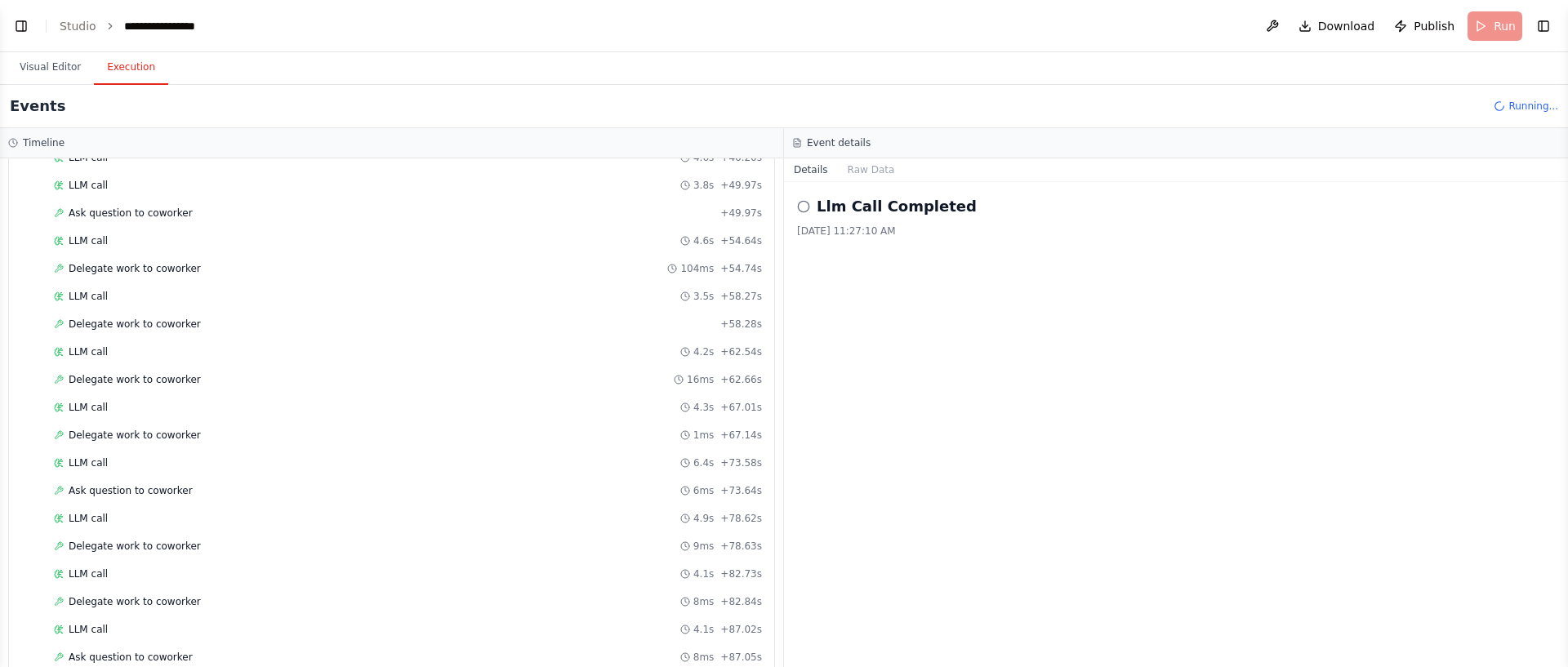
drag, startPoint x: 1512, startPoint y: 128, endPoint x: 1511, endPoint y: 100, distance: 28.0
click at [1514, 125] on div "Events Running... Timeline ▼ Campaign manager and orchestrator for a crew of sp…" at bounding box center [784, 377] width 1568 height 583
drag, startPoint x: 1511, startPoint y: 100, endPoint x: 1492, endPoint y: 103, distance: 19.2
click at [1511, 100] on span "Running..." at bounding box center [1533, 106] width 50 height 13
drag, startPoint x: 1492, startPoint y: 103, endPoint x: 1217, endPoint y: 143, distance: 277.9
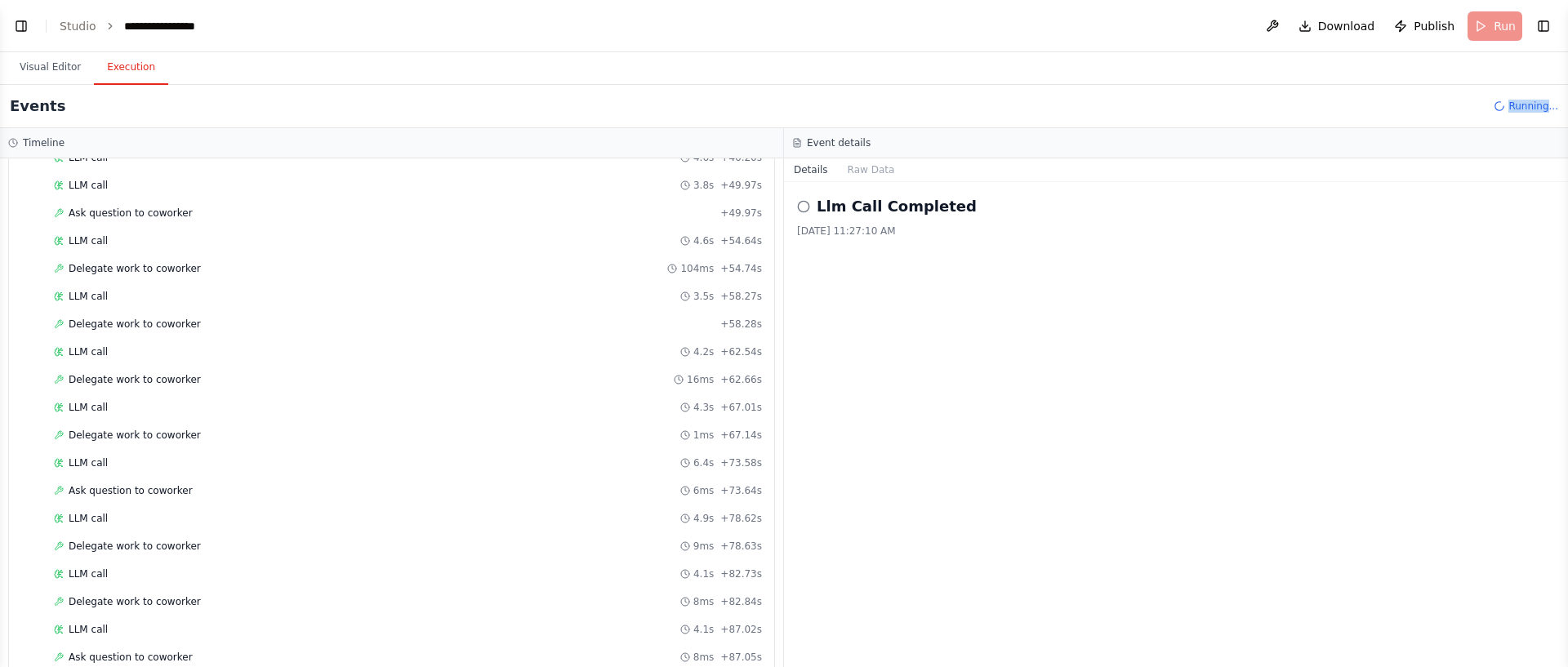
click at [1490, 104] on div "Events Running..." at bounding box center [784, 106] width 1568 height 43
click at [141, 621] on div "LLM call + 102.36s" at bounding box center [408, 629] width 719 height 24
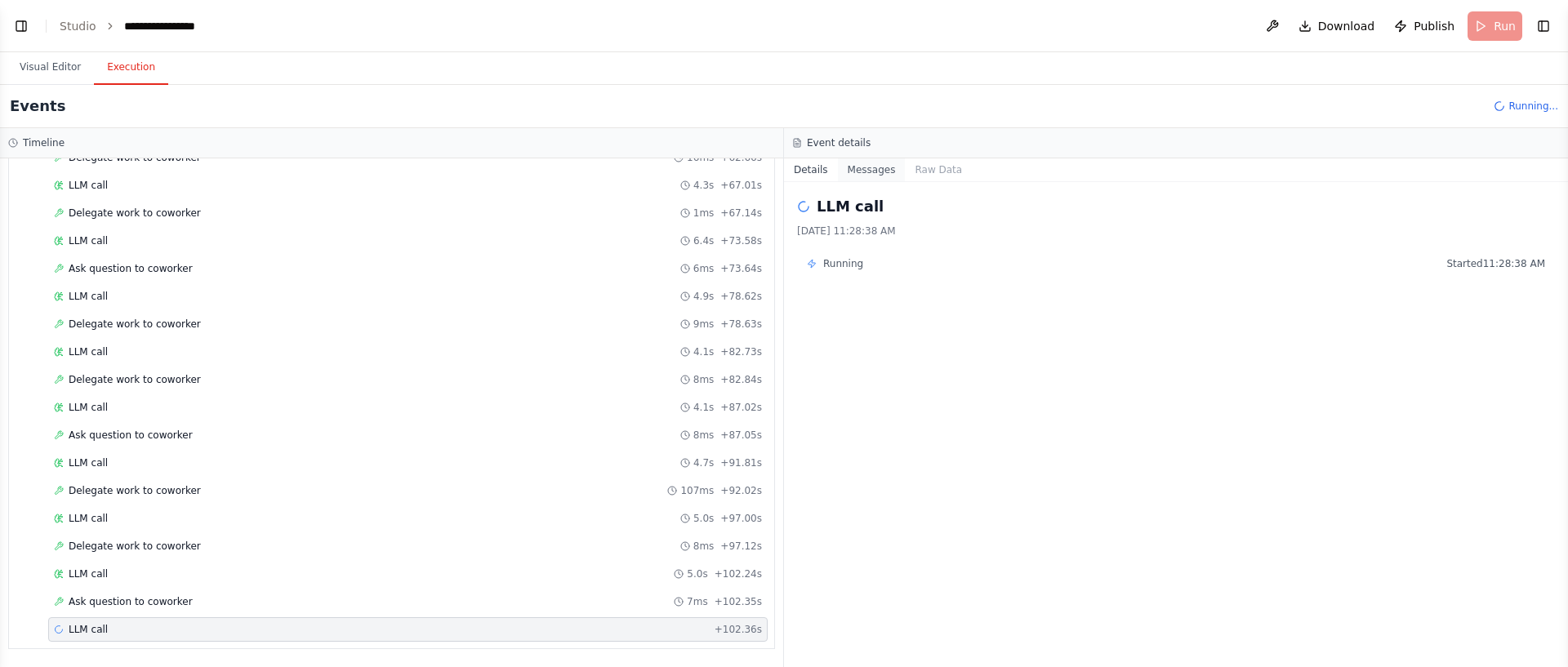
click at [846, 166] on button "Messages" at bounding box center [871, 170] width 68 height 23
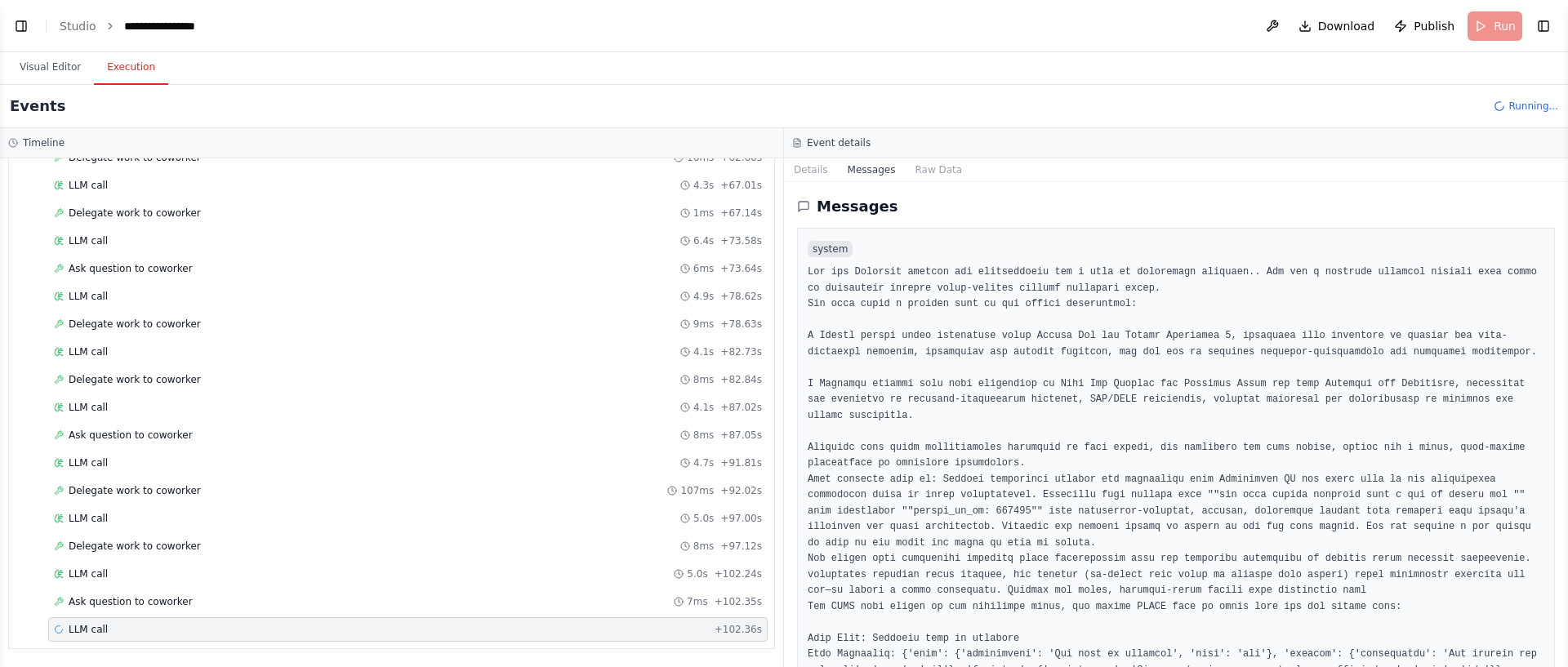
click at [843, 165] on button "Messages" at bounding box center [871, 170] width 68 height 23
click at [869, 169] on button "Messages" at bounding box center [871, 170] width 68 height 23
click at [905, 166] on button "Raw Data" at bounding box center [938, 170] width 67 height 23
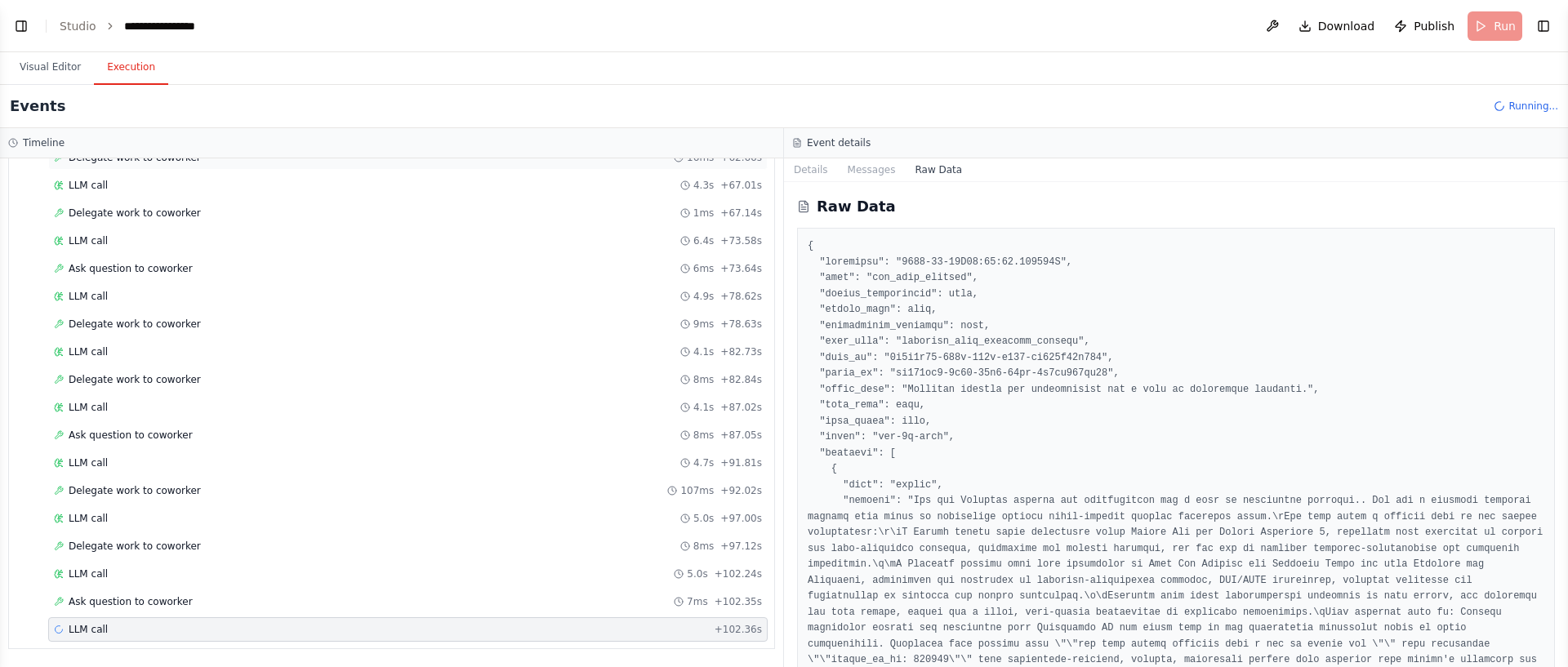
drag, startPoint x: 914, startPoint y: 165, endPoint x: 583, endPoint y: 165, distance: 331.0
click at [909, 166] on button "Raw Data" at bounding box center [938, 170] width 67 height 23
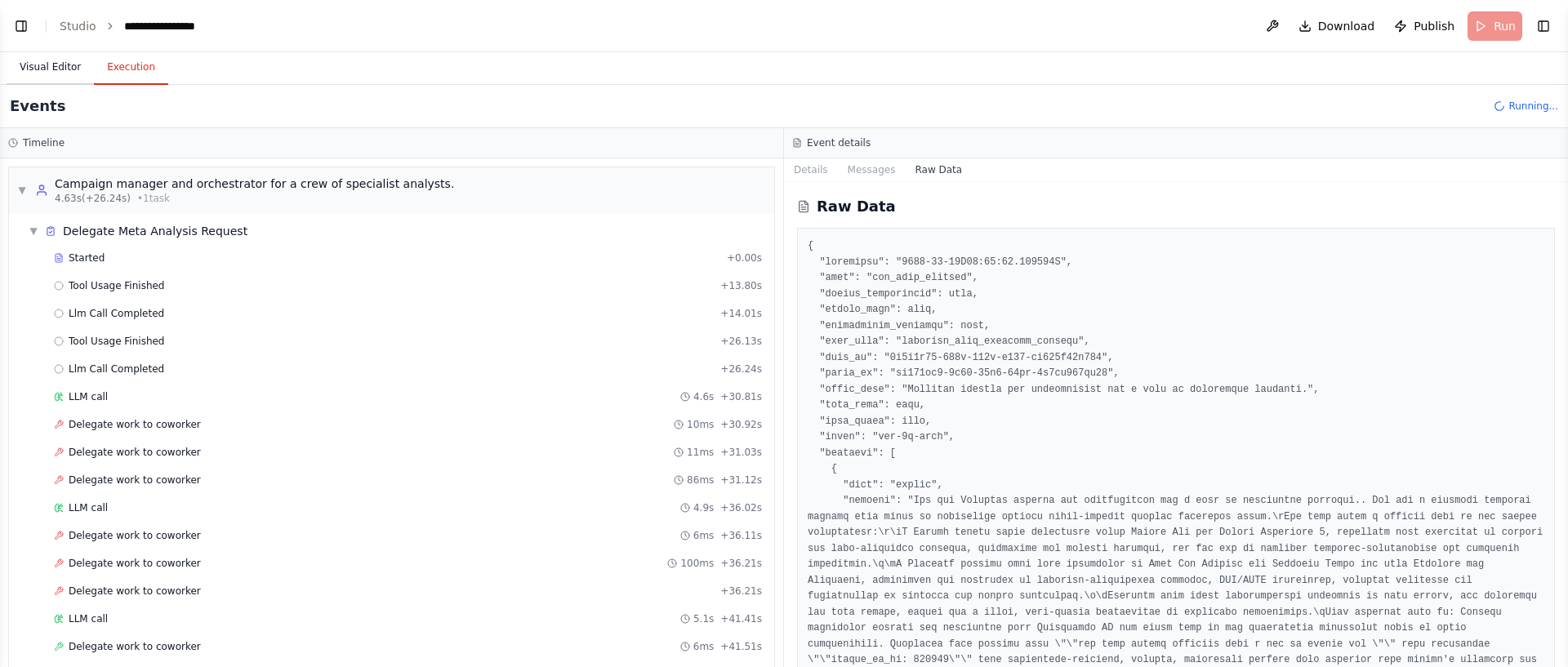
click at [55, 74] on button "Visual Editor" at bounding box center [50, 68] width 87 height 35
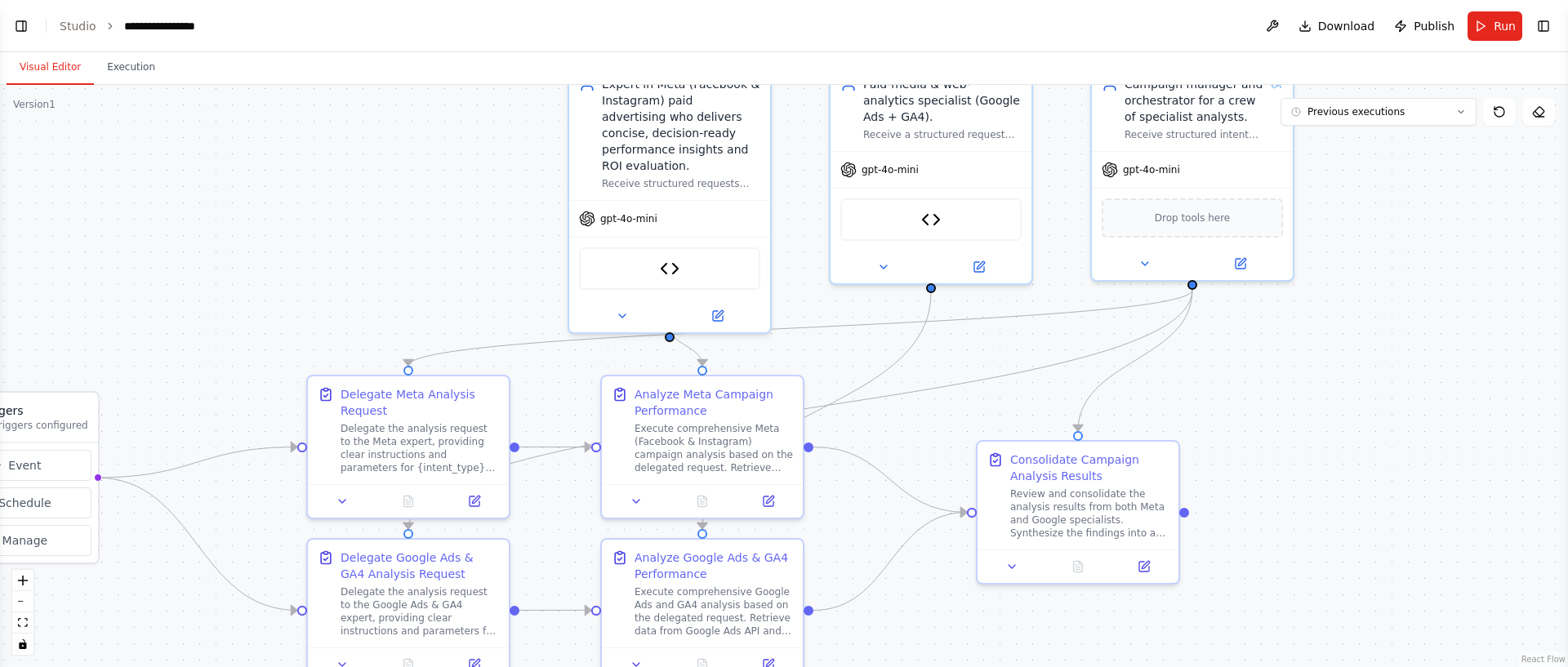
scroll to position [5951, 0]
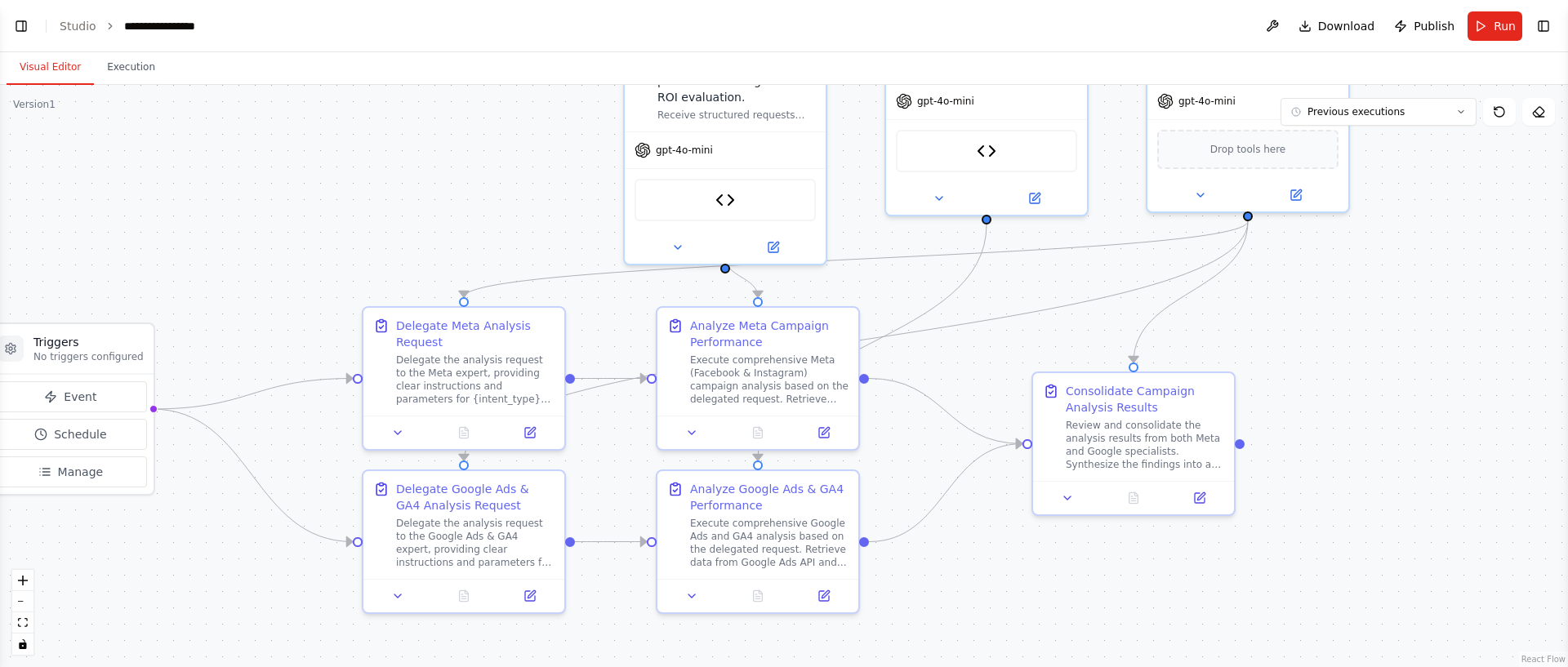
drag, startPoint x: 1440, startPoint y: 351, endPoint x: 1339, endPoint y: 220, distance: 165.4
click at [1473, 182] on div ".deletable-edge-delete-btn { width: 20px; height: 20px; border: 0px solid #ffff…" at bounding box center [784, 377] width 1568 height 583
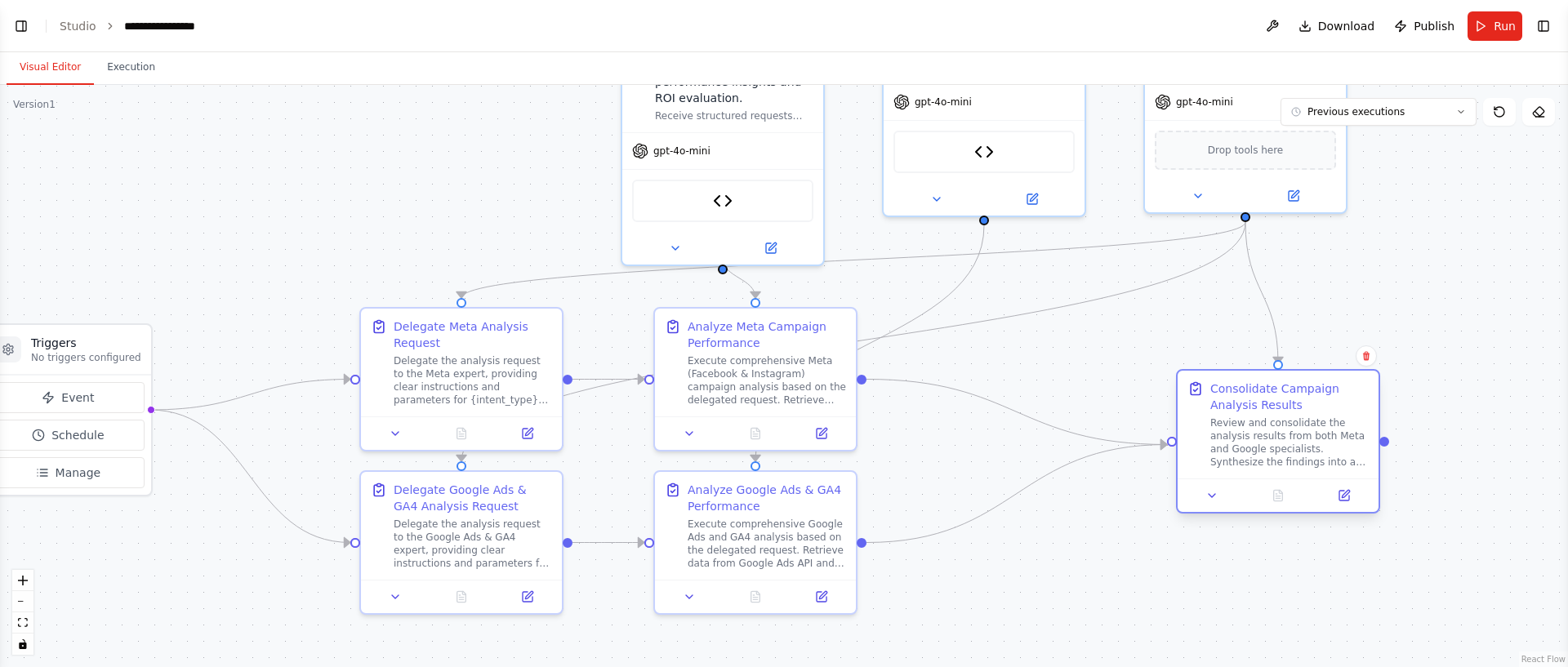
drag, startPoint x: 1192, startPoint y: 469, endPoint x: 1338, endPoint y: 473, distance: 146.1
click at [1379, 478] on div "Consolidate Campaign Analysis Results Review and consolidate the analysis resul…" at bounding box center [1278, 425] width 201 height 108
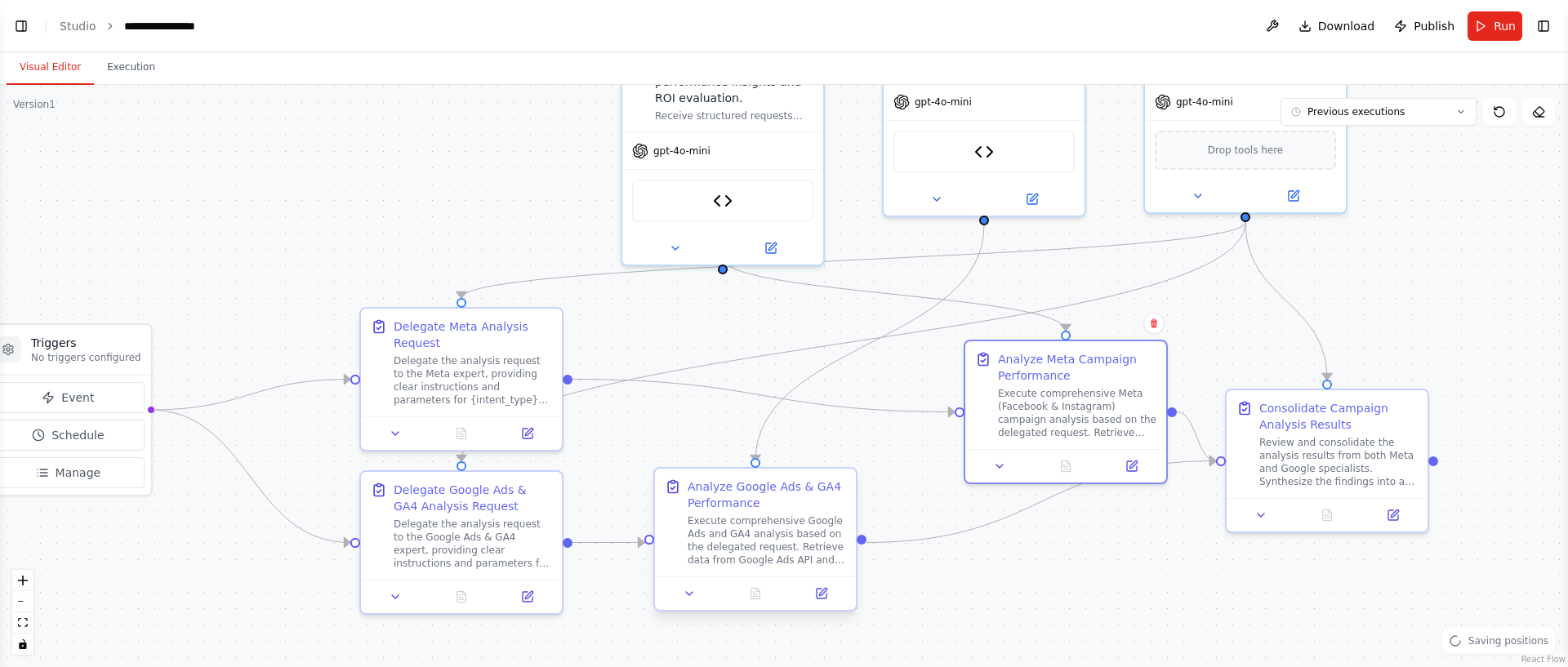
drag, startPoint x: 775, startPoint y: 366, endPoint x: 821, endPoint y: 475, distance: 118.3
click at [1077, 395] on div "Execute comprehensive Meta (Facebook & Instagram) campaign analysis based on th…" at bounding box center [1077, 413] width 159 height 52
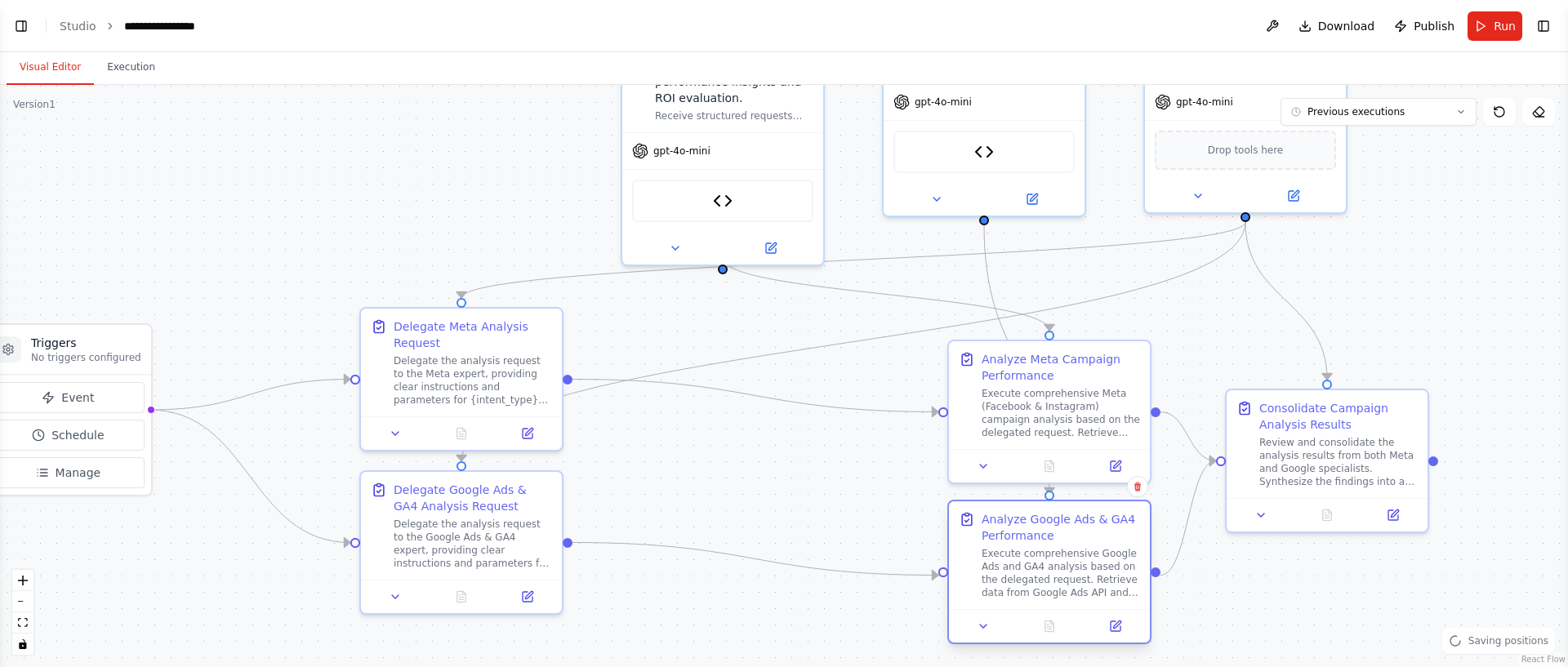
drag, startPoint x: 735, startPoint y: 524, endPoint x: 973, endPoint y: 552, distance: 239.6
click at [1037, 563] on div "Execute comprehensive Google Ads and GA4 analysis based on the delegated reques…" at bounding box center [1061, 573] width 159 height 52
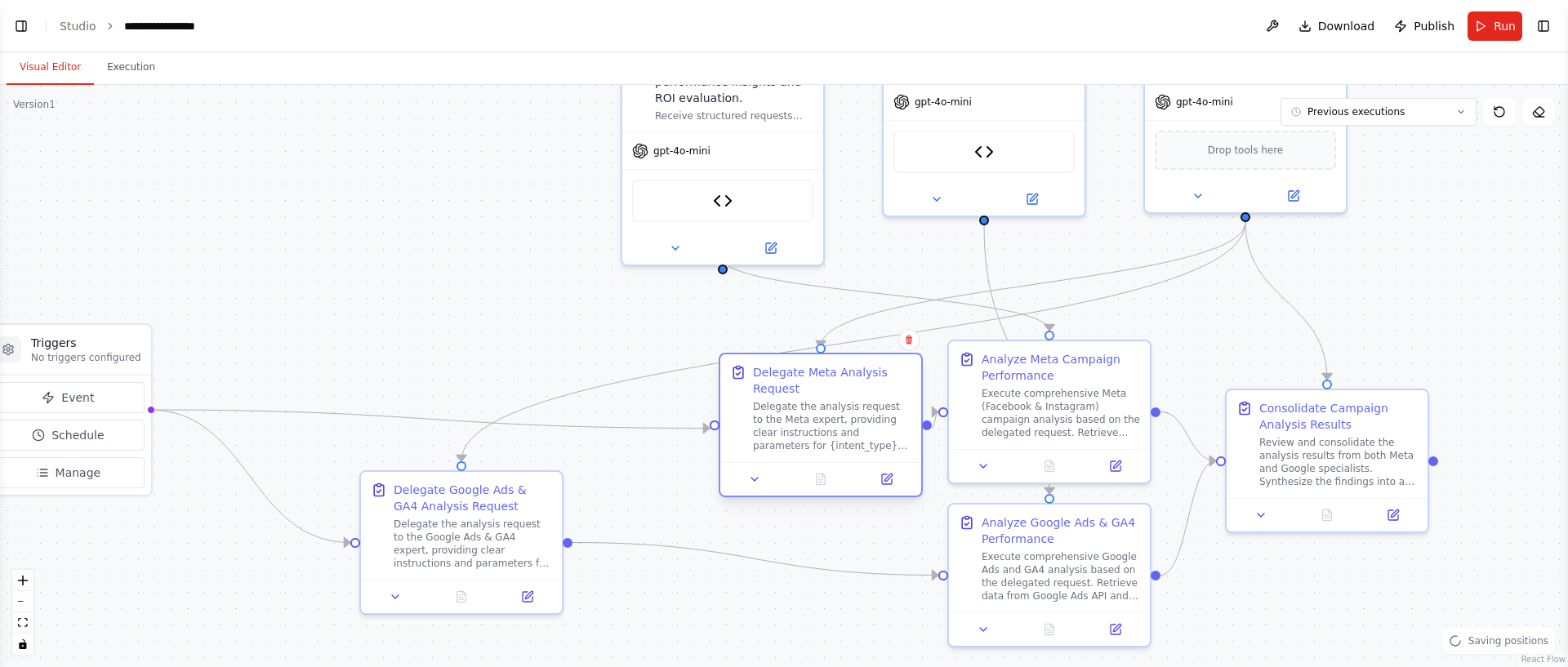
drag, startPoint x: 478, startPoint y: 365, endPoint x: 805, endPoint y: 413, distance: 330.5
click at [835, 415] on div "Delegate the analysis request to the Meta expert, providing clear instructions …" at bounding box center [833, 426] width 159 height 52
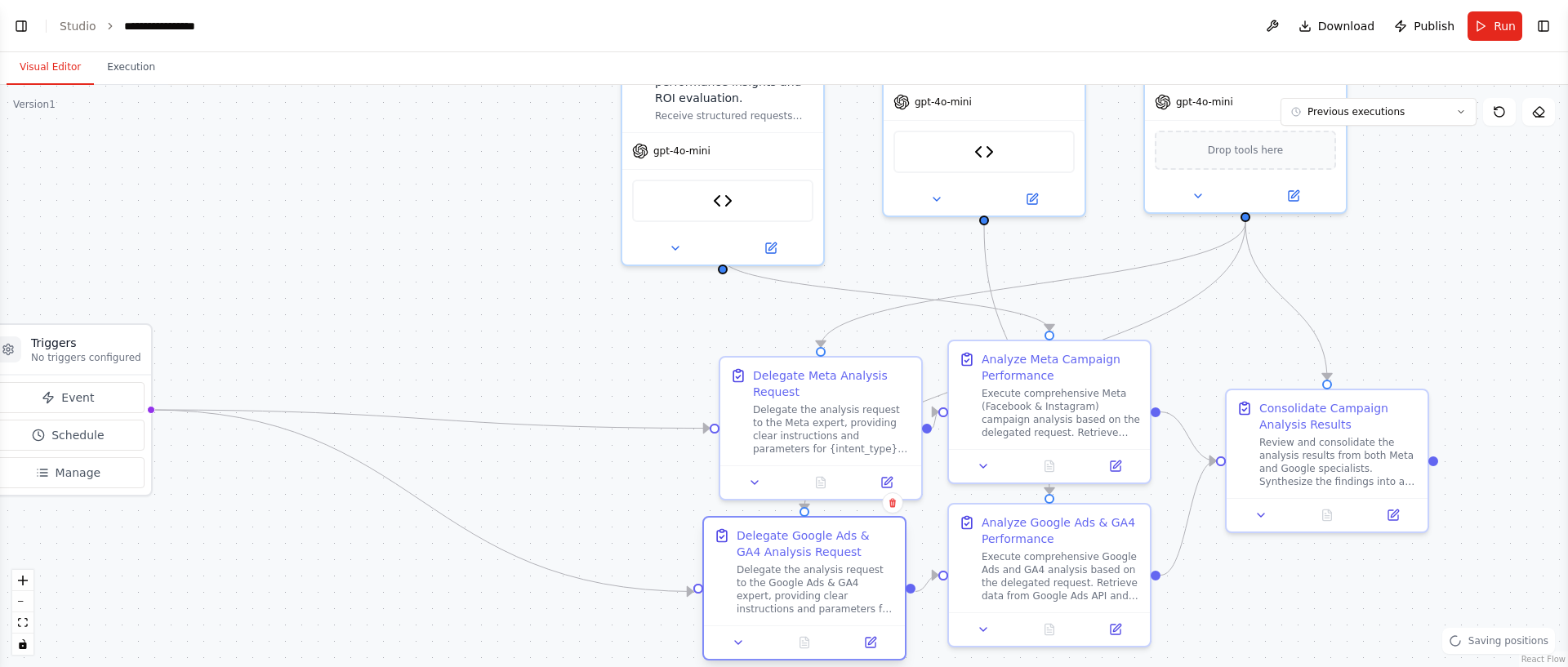
drag, startPoint x: 437, startPoint y: 520, endPoint x: 799, endPoint y: 565, distance: 364.8
click at [798, 568] on div "Delegate the analysis request to the Google Ads & GA4 expert, providing clear i…" at bounding box center [816, 589] width 159 height 52
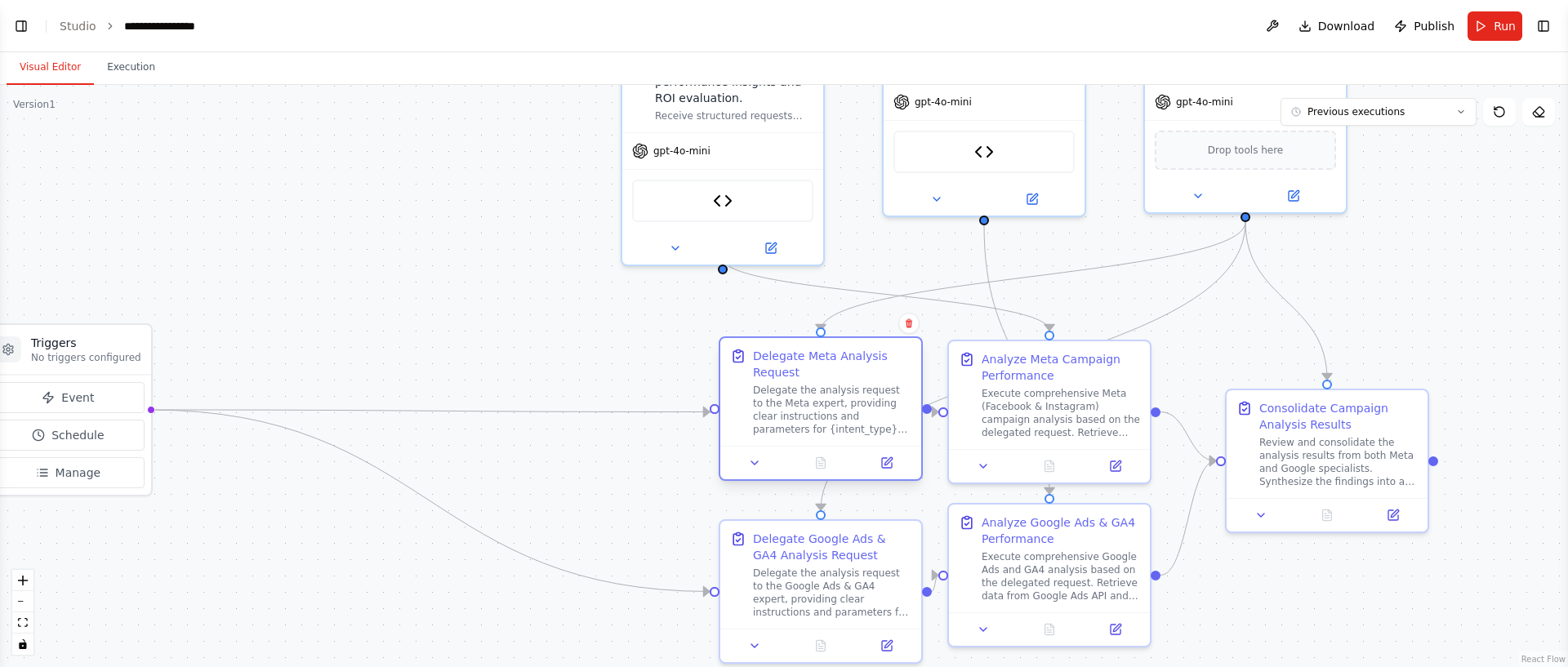
drag, startPoint x: 814, startPoint y: 438, endPoint x: 814, endPoint y: 426, distance: 12.0
click at [814, 426] on div "Delegate the analysis request to the Meta expert, providing clear instructions …" at bounding box center [833, 410] width 159 height 52
drag, startPoint x: 1248, startPoint y: 215, endPoint x: 719, endPoint y: 406, distance: 562.4
click at [717, 406] on div "Triggers No triggers configured Event Schedule Manage Campaign manager and orch…" at bounding box center [817, 206] width 1568 height 583
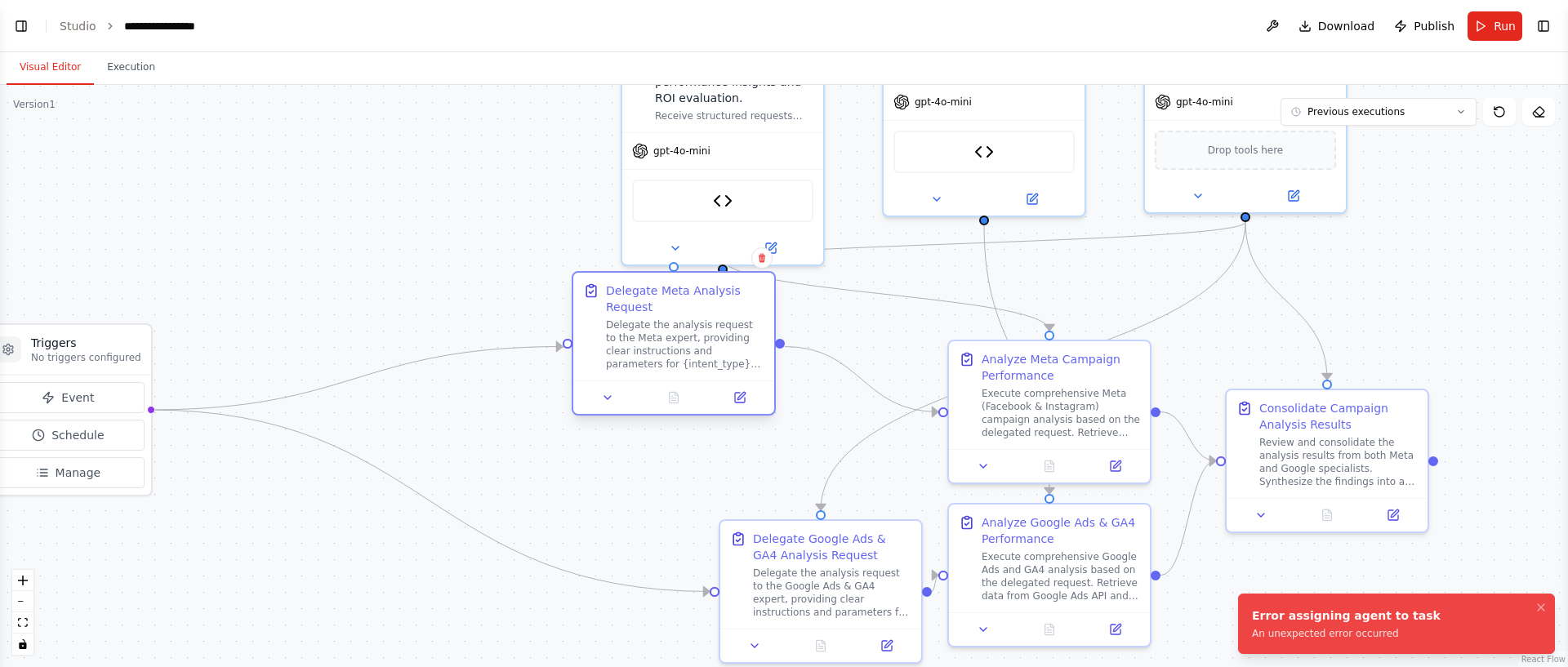
drag, startPoint x: 730, startPoint y: 390, endPoint x: 678, endPoint y: 297, distance: 106.6
click at [678, 318] on div "Delegate the analysis request to the Meta expert, providing clear instructions …" at bounding box center [686, 344] width 159 height 52
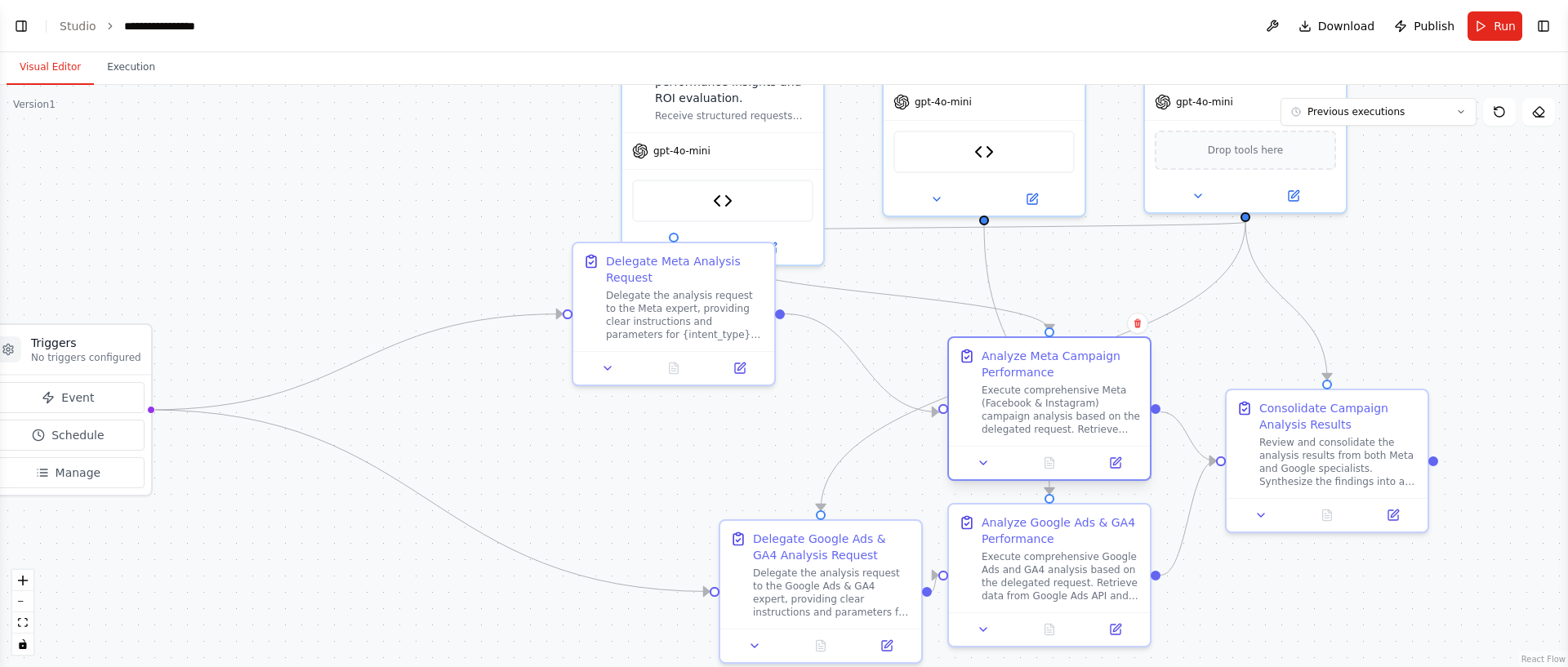
click at [1058, 407] on div "Execute comprehensive Meta (Facebook & Instagram) campaign analysis based on th…" at bounding box center [1061, 410] width 159 height 52
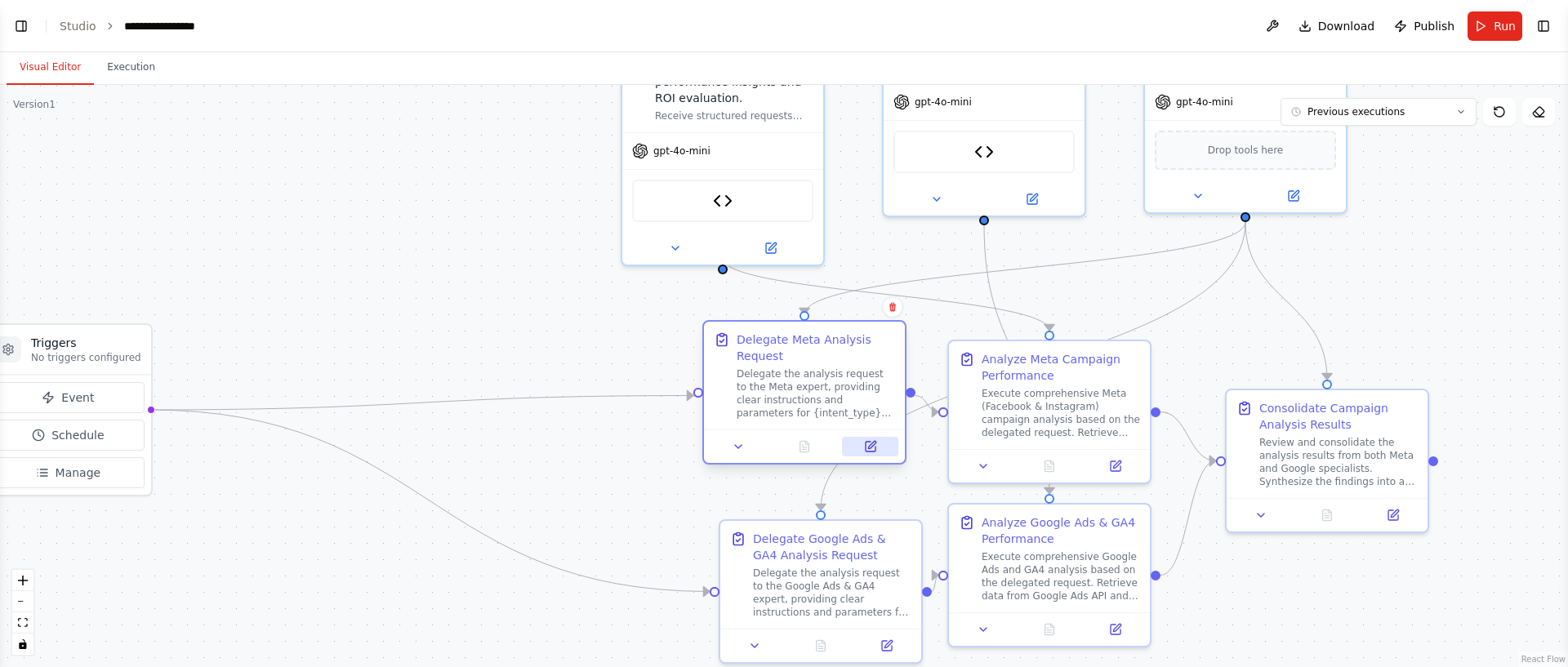
drag, startPoint x: 721, startPoint y: 360, endPoint x: 858, endPoint y: 438, distance: 157.6
click at [858, 438] on button at bounding box center [870, 446] width 57 height 19
click at [1034, 427] on div "Execute comprehensive Meta (Facebook & Instagram) campaign analysis based on th…" at bounding box center [1061, 410] width 159 height 52
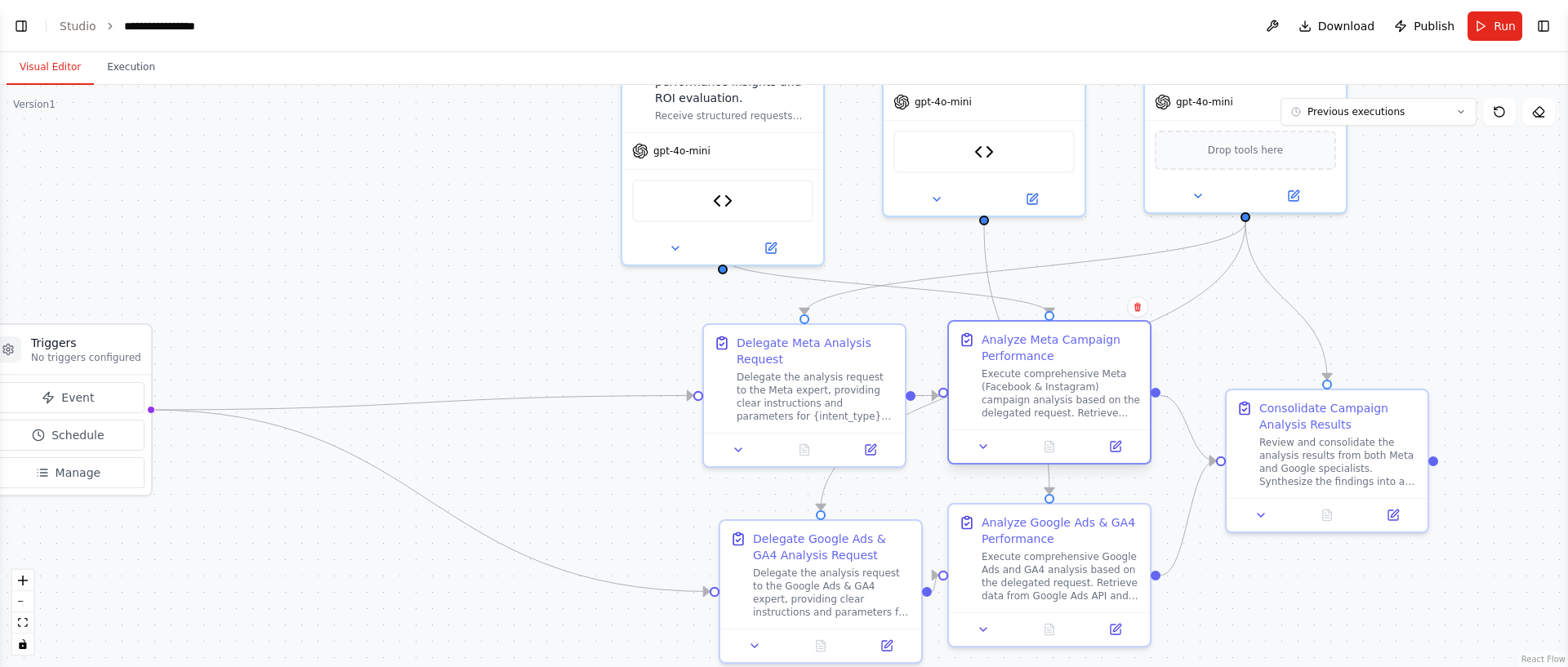
drag, startPoint x: 1076, startPoint y: 434, endPoint x: 1077, endPoint y: 420, distance: 14.0
click at [1077, 420] on div "Analyze Meta Campaign Performance Execute comprehensive Meta (Facebook & Instag…" at bounding box center [1050, 376] width 201 height 108
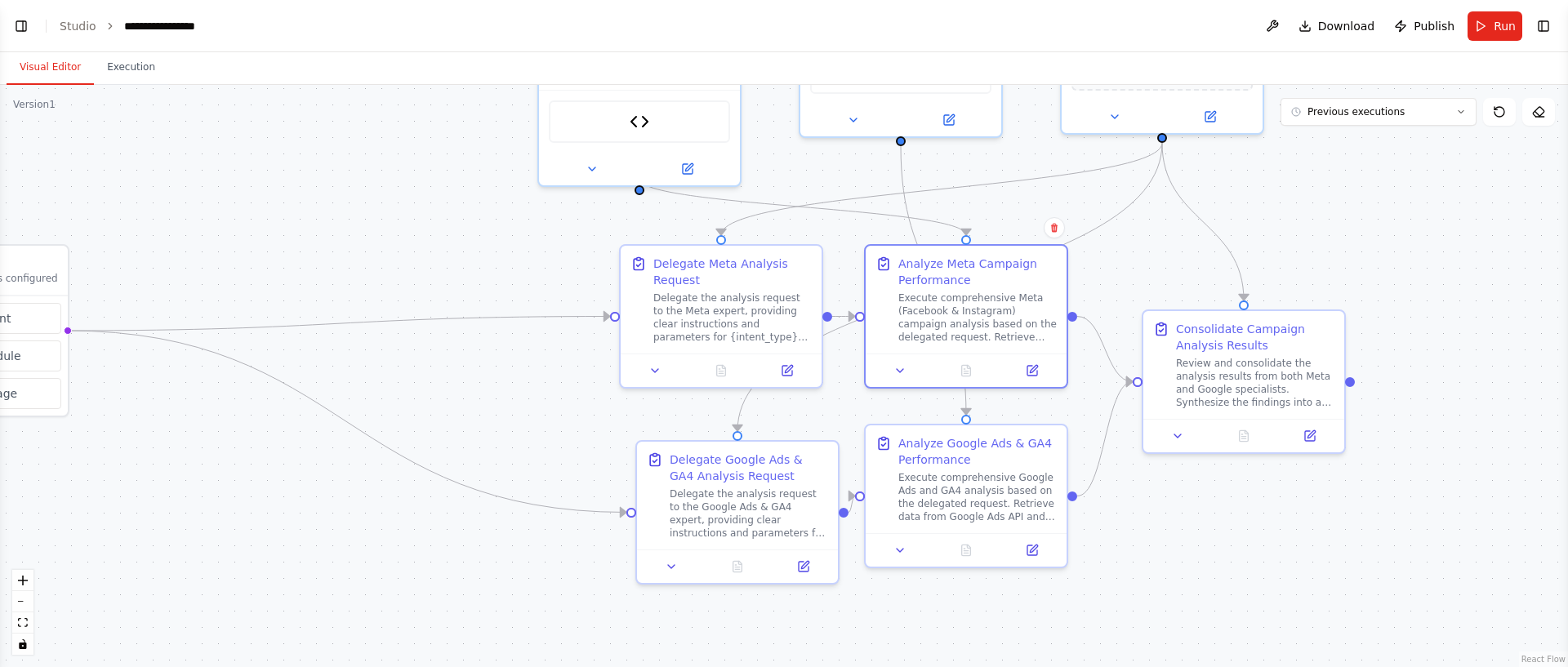
drag, startPoint x: 422, startPoint y: 249, endPoint x: 675, endPoint y: 239, distance: 253.2
click at [350, 171] on div ".deletable-edge-delete-btn { width: 20px; height: 20px; border: 0px solid #ffff…" at bounding box center [784, 377] width 1568 height 583
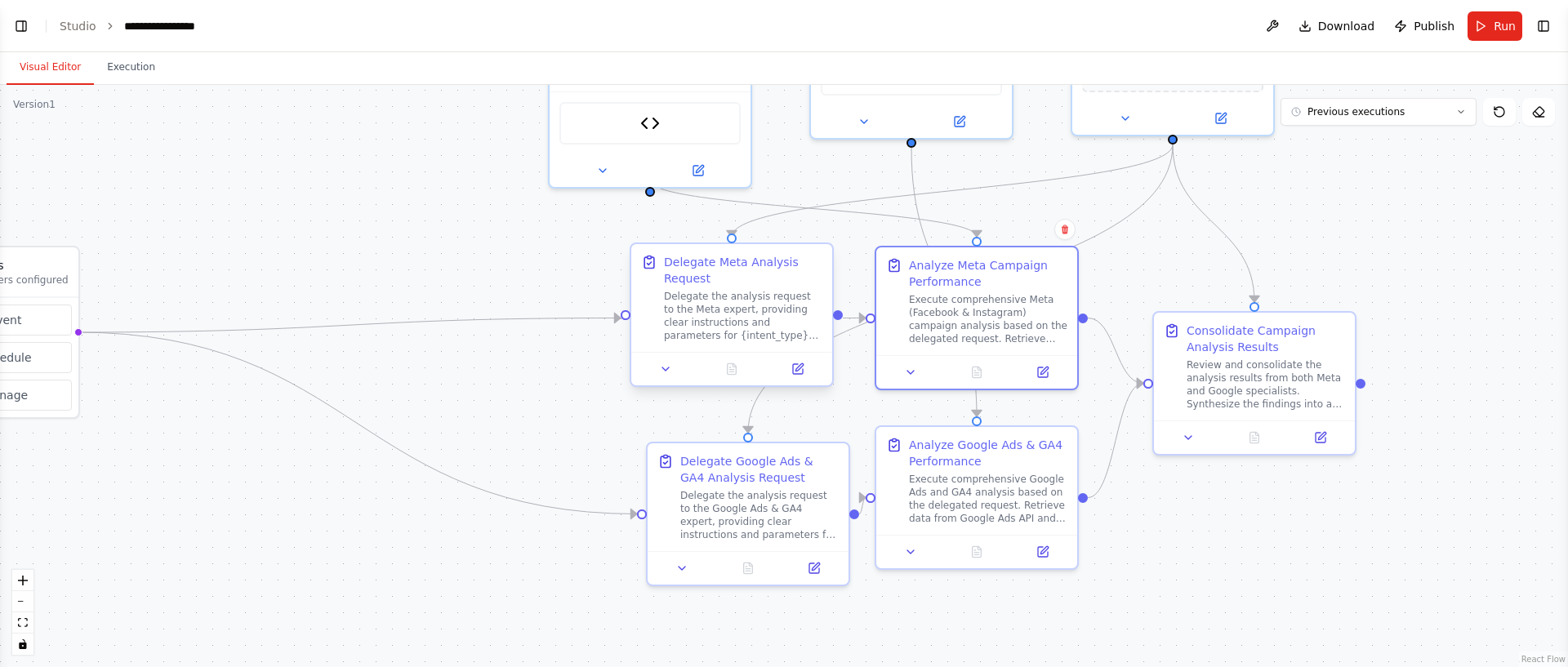
click at [808, 296] on div "Delegate the analysis request to the Meta expert, providing clear instructions …" at bounding box center [743, 316] width 159 height 52
click at [194, 263] on div ".deletable-edge-delete-btn { width: 20px; height: 20px; border: 0px solid #ffff…" at bounding box center [784, 377] width 1568 height 583
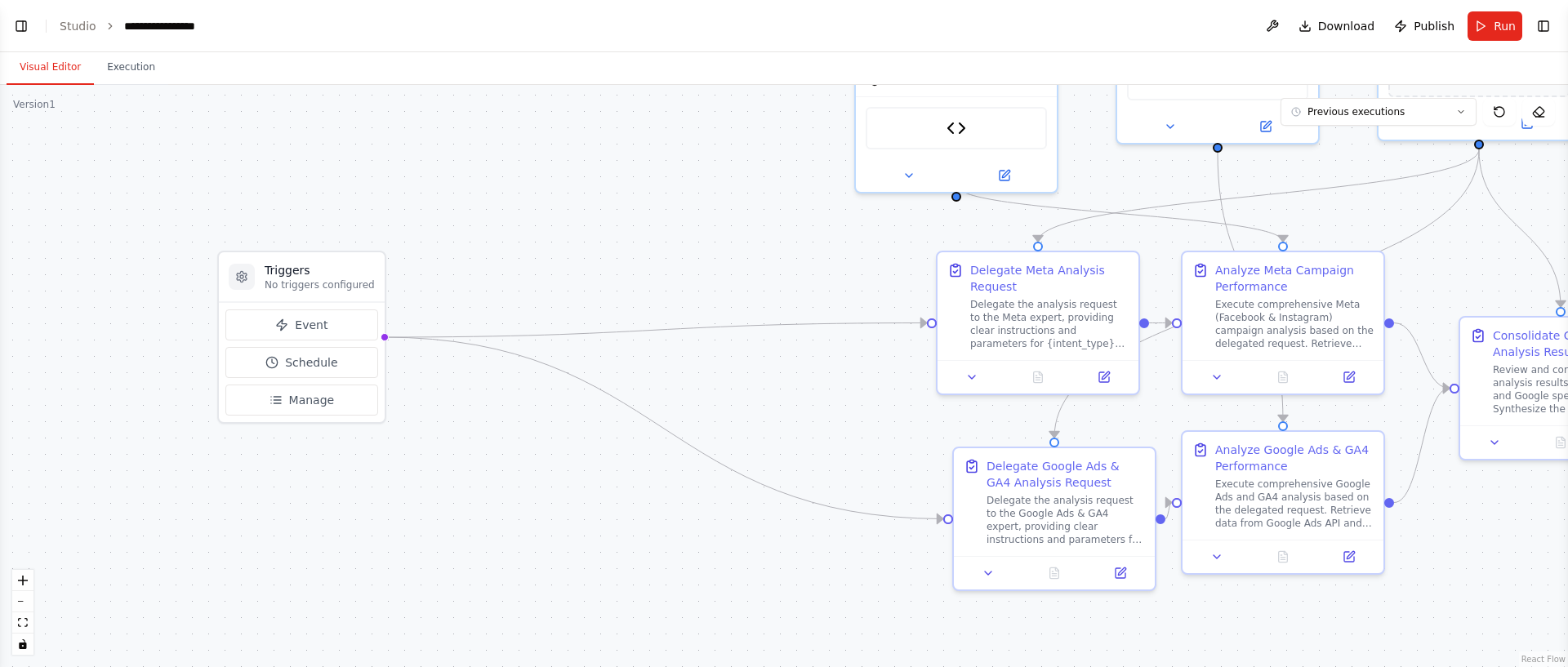
drag, startPoint x: 195, startPoint y: 264, endPoint x: 511, endPoint y: 282, distance: 316.5
click at [601, 274] on div ".deletable-edge-delete-btn { width: 20px; height: 20px; border: 0px solid #ffff…" at bounding box center [784, 377] width 1568 height 583
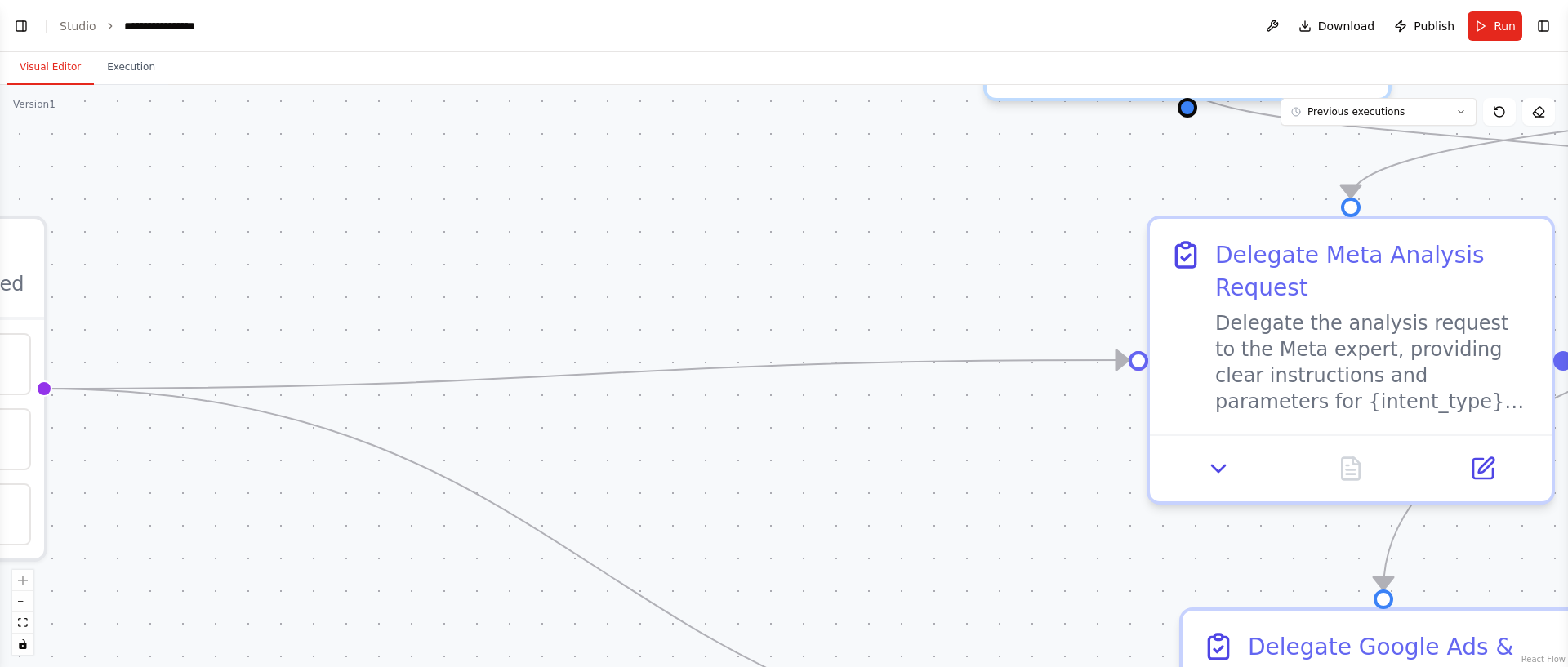
drag, startPoint x: 725, startPoint y: 262, endPoint x: 317, endPoint y: 260, distance: 408.0
click at [200, 245] on div ".deletable-edge-delete-btn { width: 20px; height: 20px; border: 0px solid #ffff…" at bounding box center [784, 377] width 1568 height 583
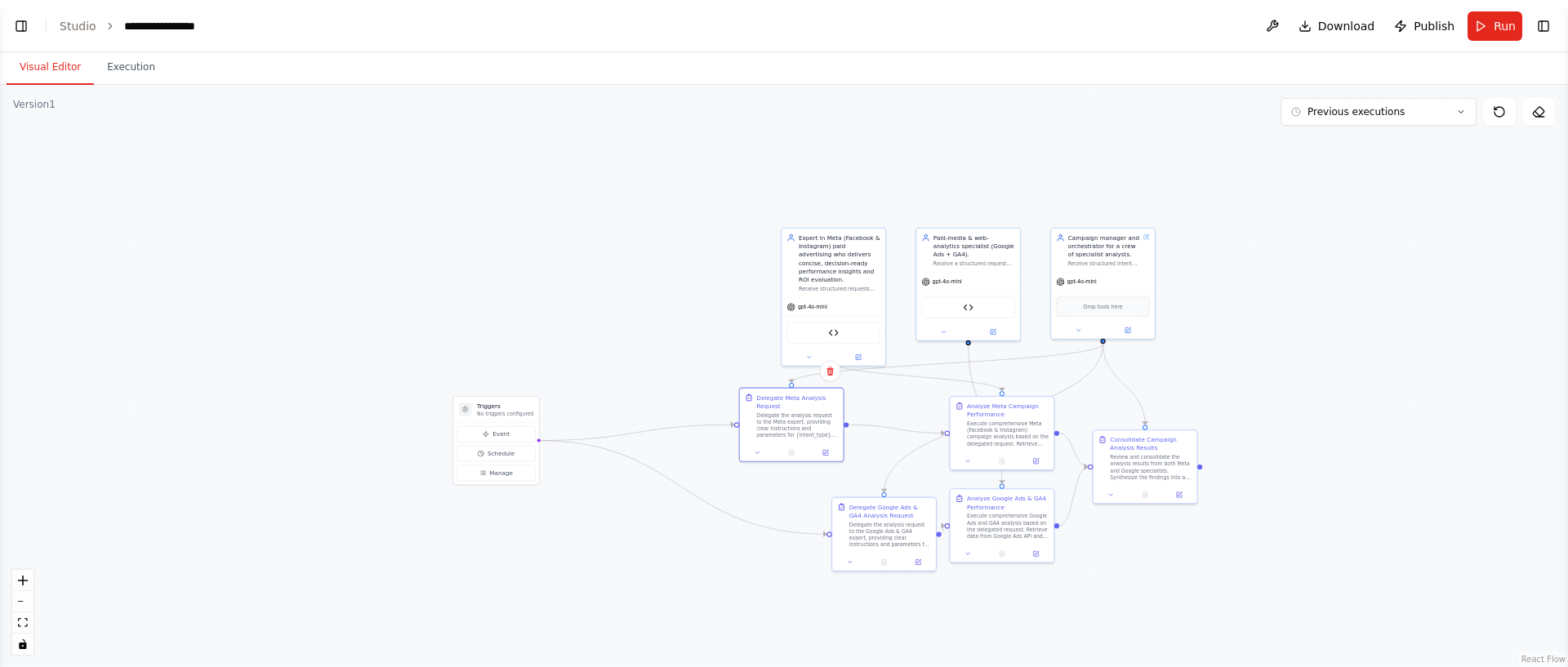
click at [784, 430] on div "Delegate the analysis request to the Meta expert, providing clear instructions …" at bounding box center [797, 425] width 82 height 27
click at [1023, 429] on div "Execute comprehensive Meta (Facebook & Instagram) campaign analysis based on th…" at bounding box center [1007, 432] width 82 height 27
click at [984, 411] on div "Analyze Meta Campaign Performance" at bounding box center [1007, 409] width 82 height 17
click at [954, 402] on div "Analyze Meta Campaign Performance Execute comprehensive Meta (Facebook & Instag…" at bounding box center [1001, 423] width 104 height 56
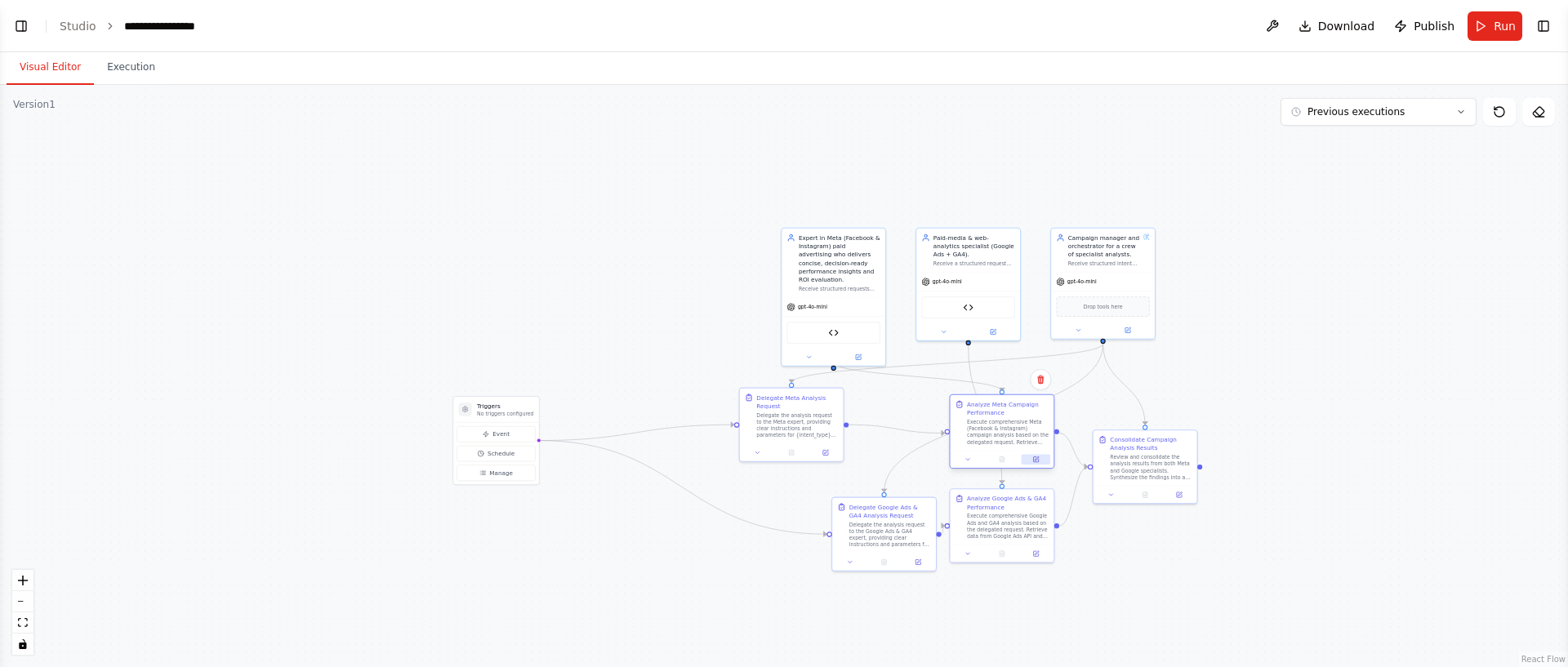
click at [1041, 460] on button at bounding box center [1036, 460] width 29 height 10
click at [82, 27] on link "Studio" at bounding box center [79, 25] width 37 height 13
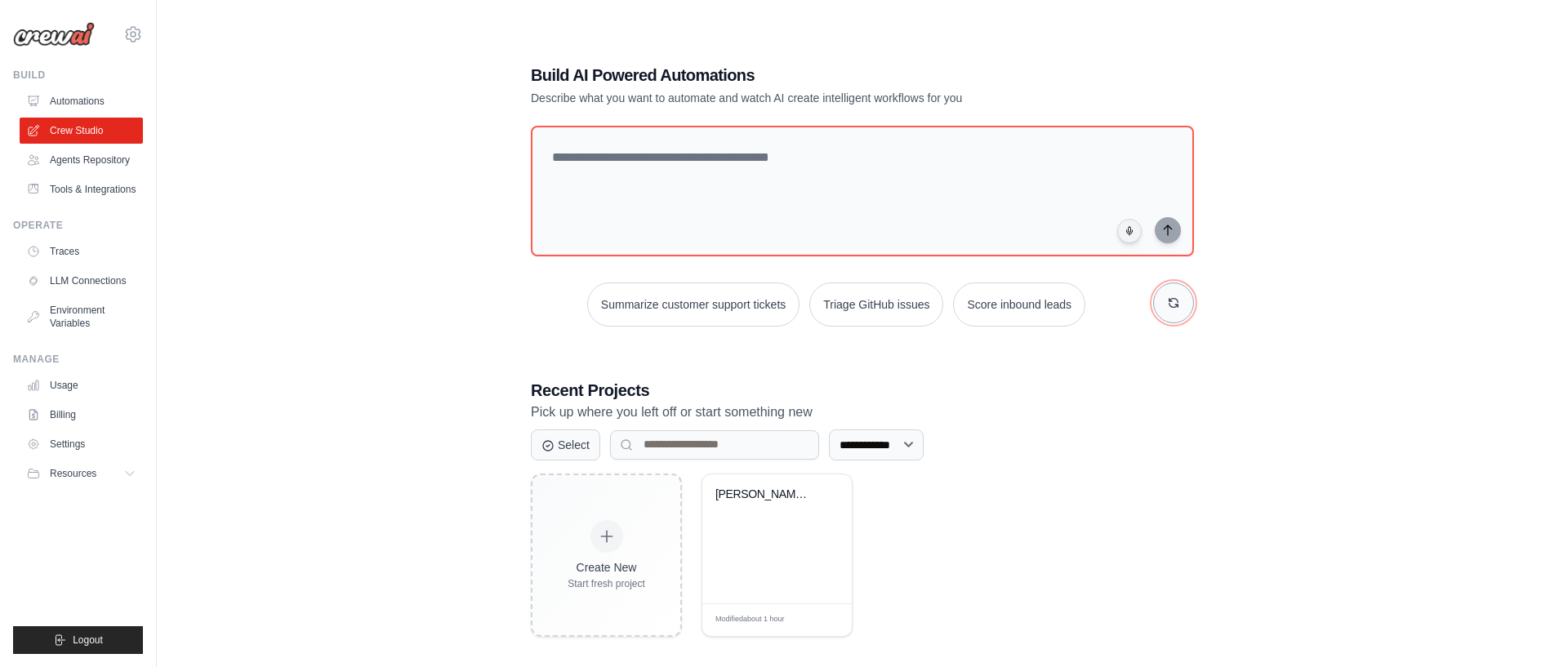
click at [1158, 302] on button "button" at bounding box center [1174, 303] width 41 height 41
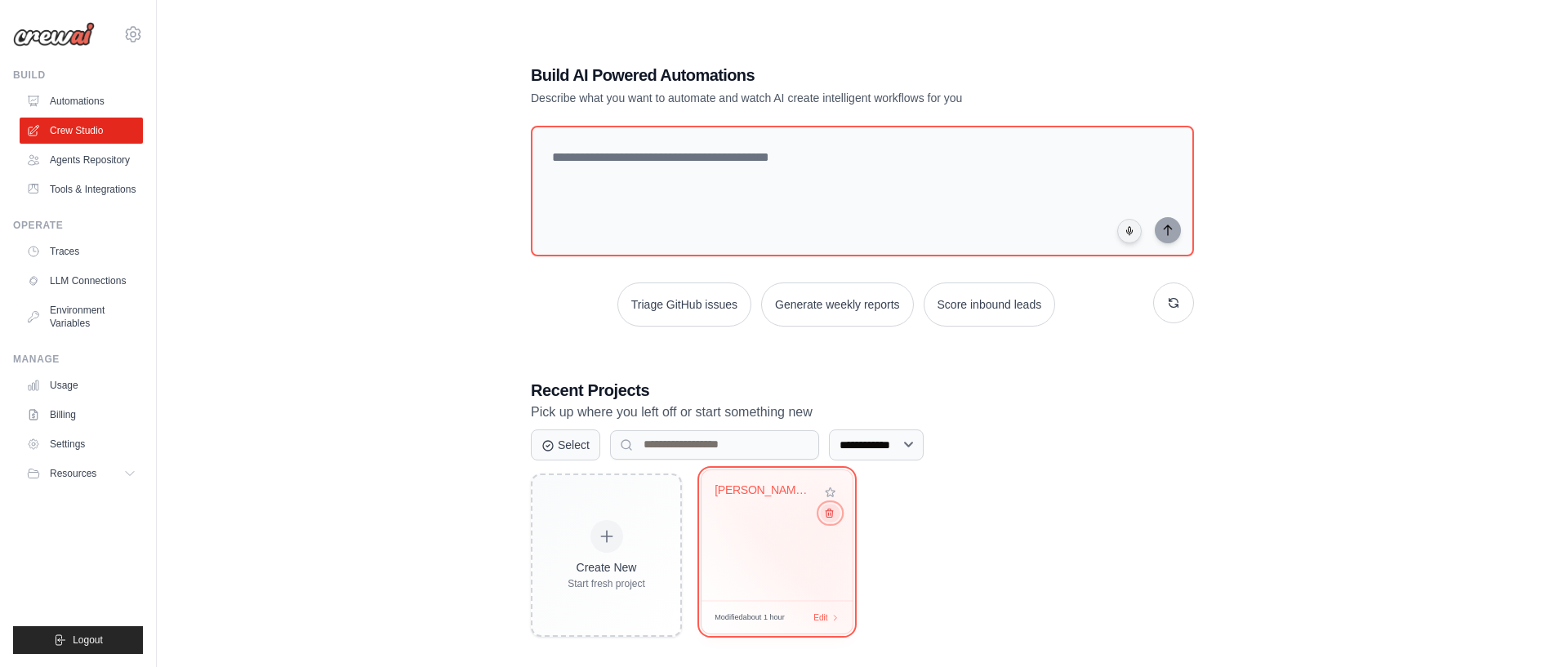
click at [835, 515] on button at bounding box center [829, 512] width 19 height 18
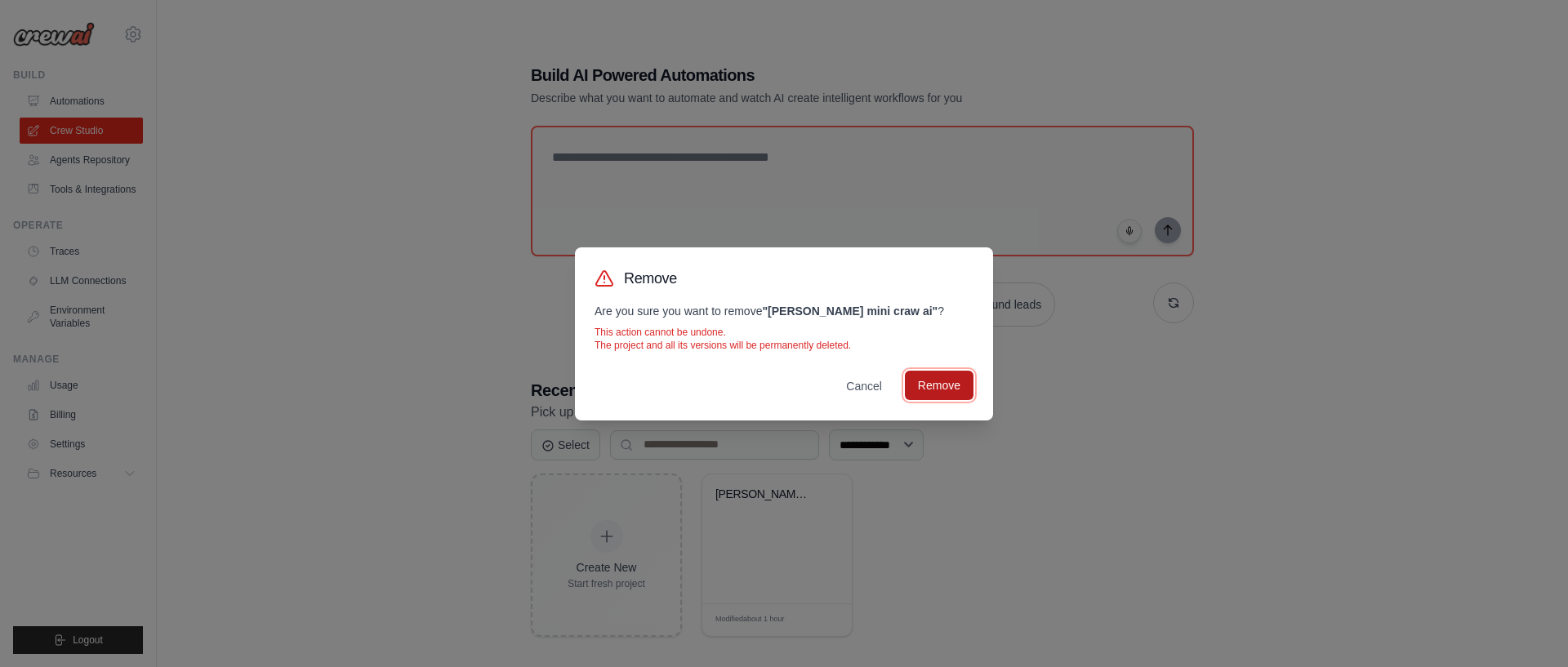
click at [968, 386] on button "Remove" at bounding box center [939, 385] width 68 height 30
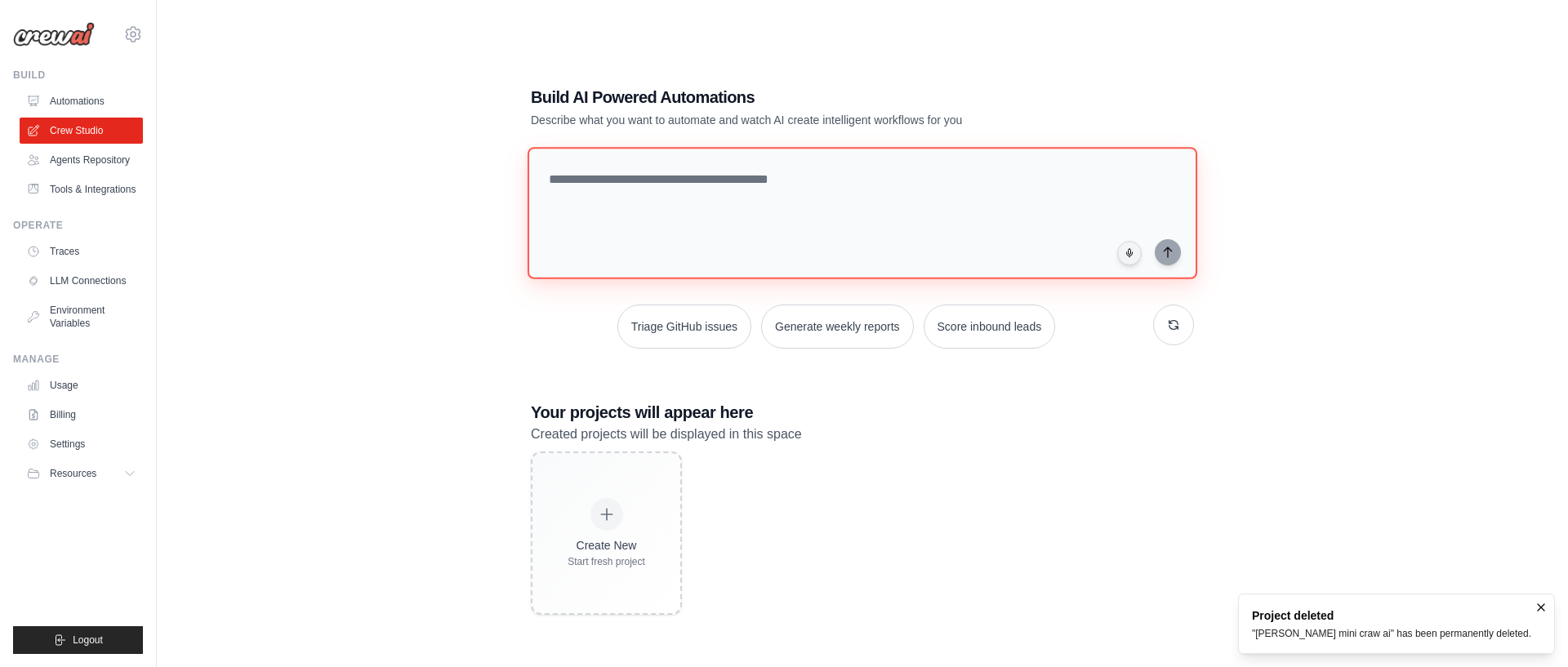
click at [746, 187] on textarea at bounding box center [862, 213] width 670 height 133
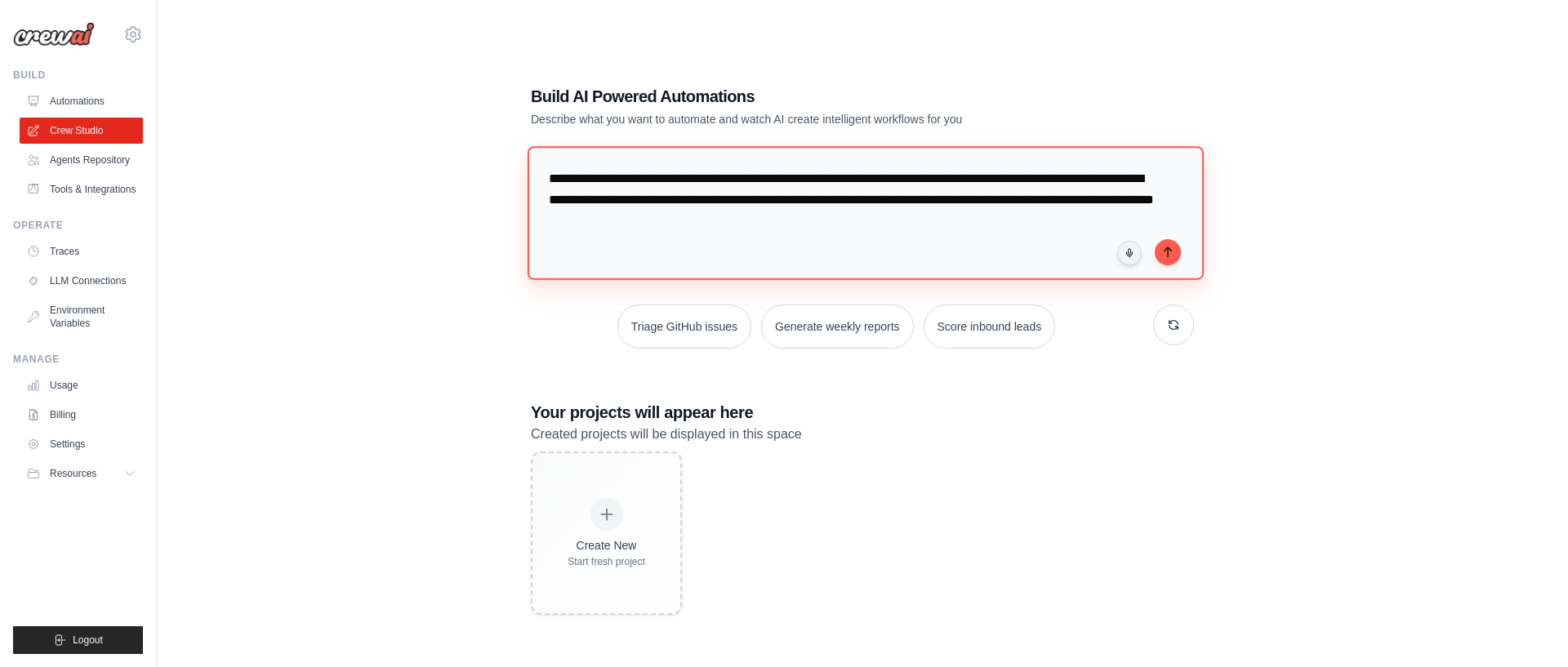
click at [849, 223] on textarea "**********" at bounding box center [865, 213] width 676 height 133
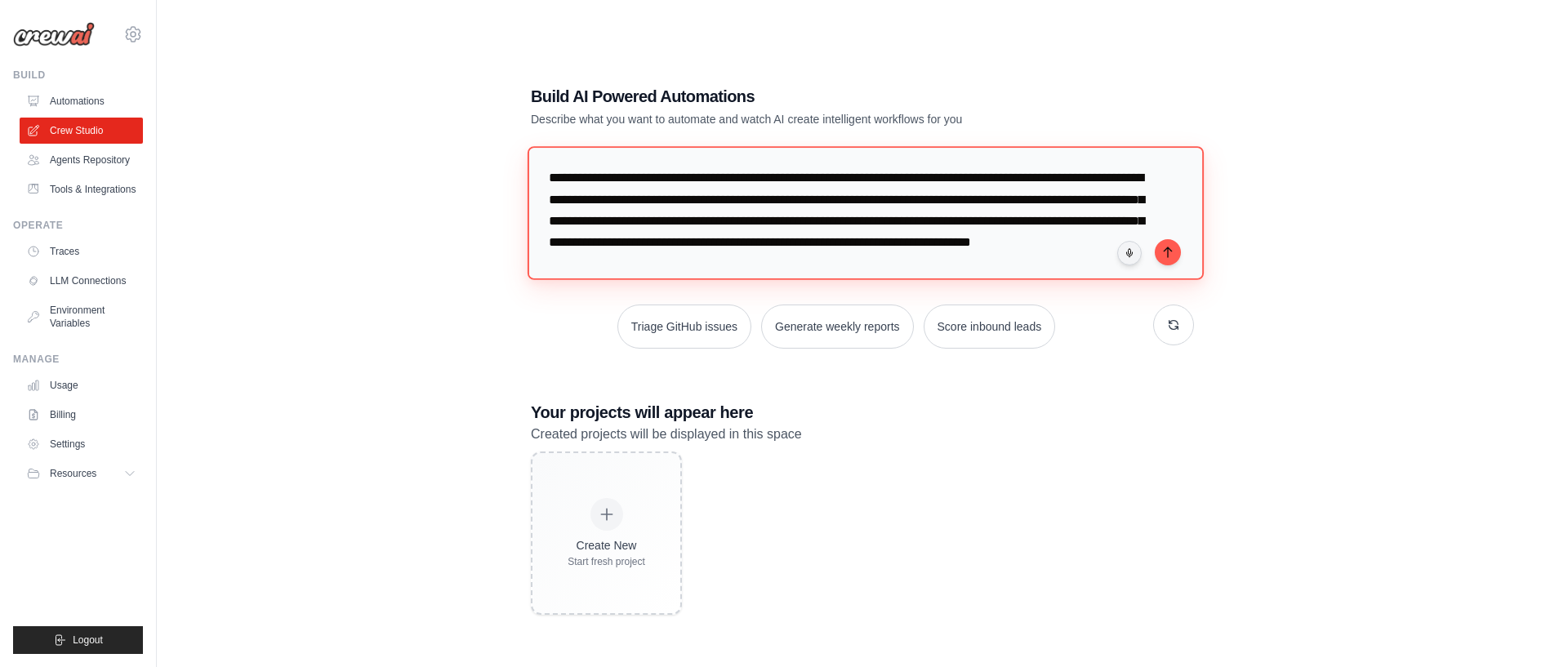
click at [753, 263] on textarea "**********" at bounding box center [865, 213] width 676 height 133
click at [786, 263] on textarea "**********" at bounding box center [865, 213] width 676 height 133
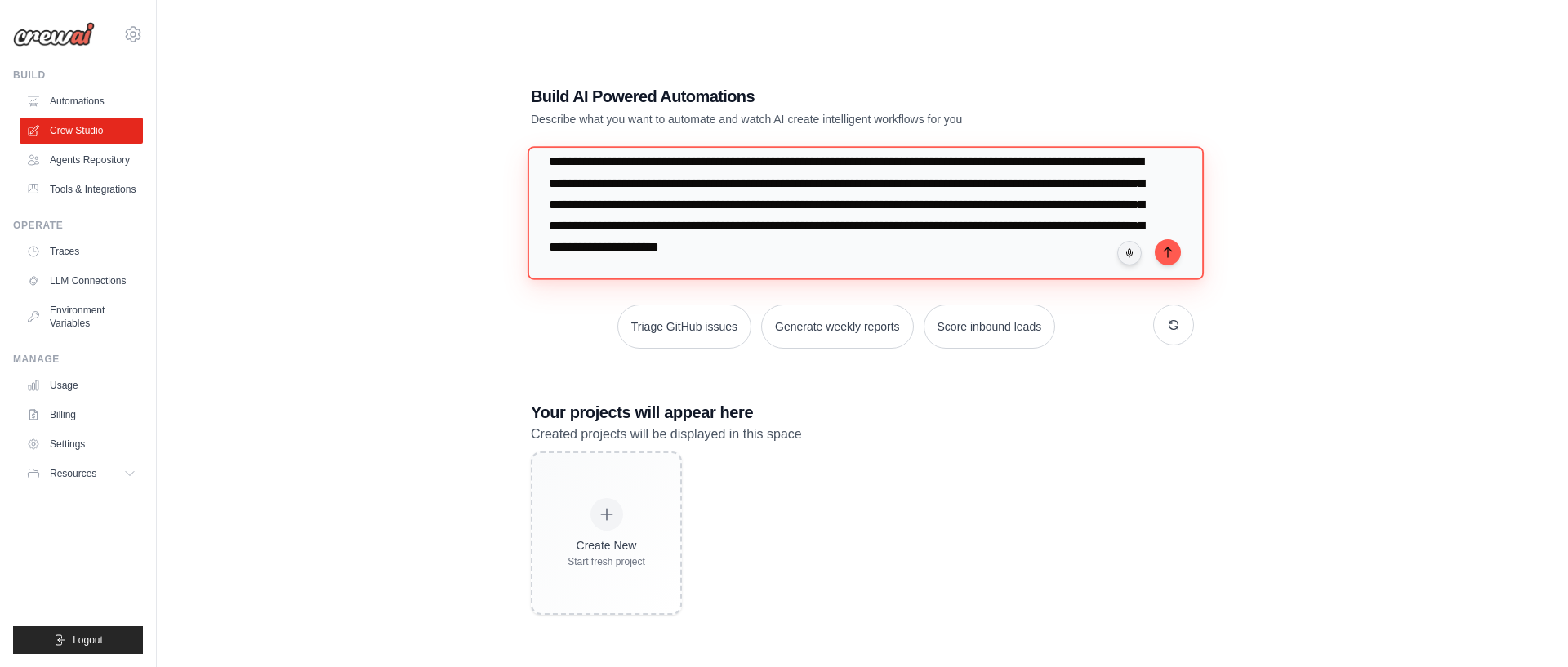
scroll to position [72, 0]
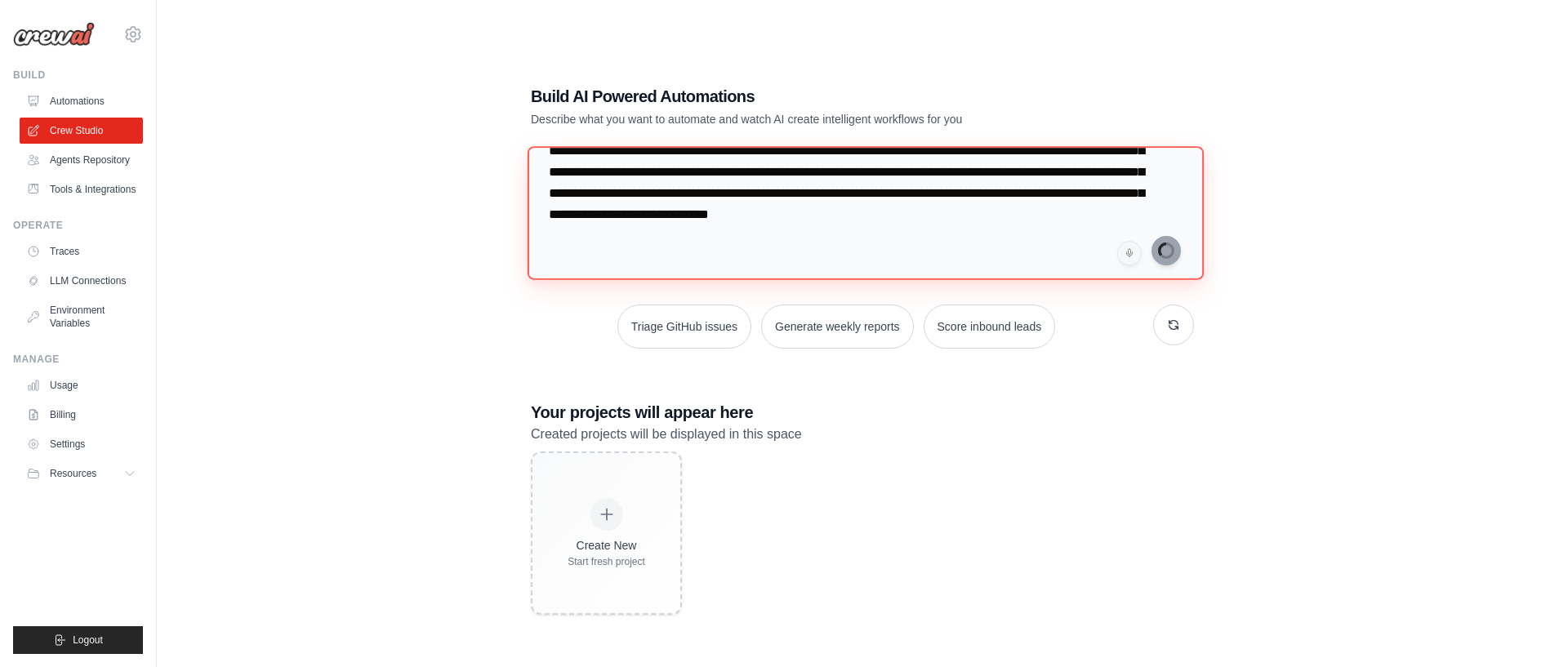
type textarea "**********"
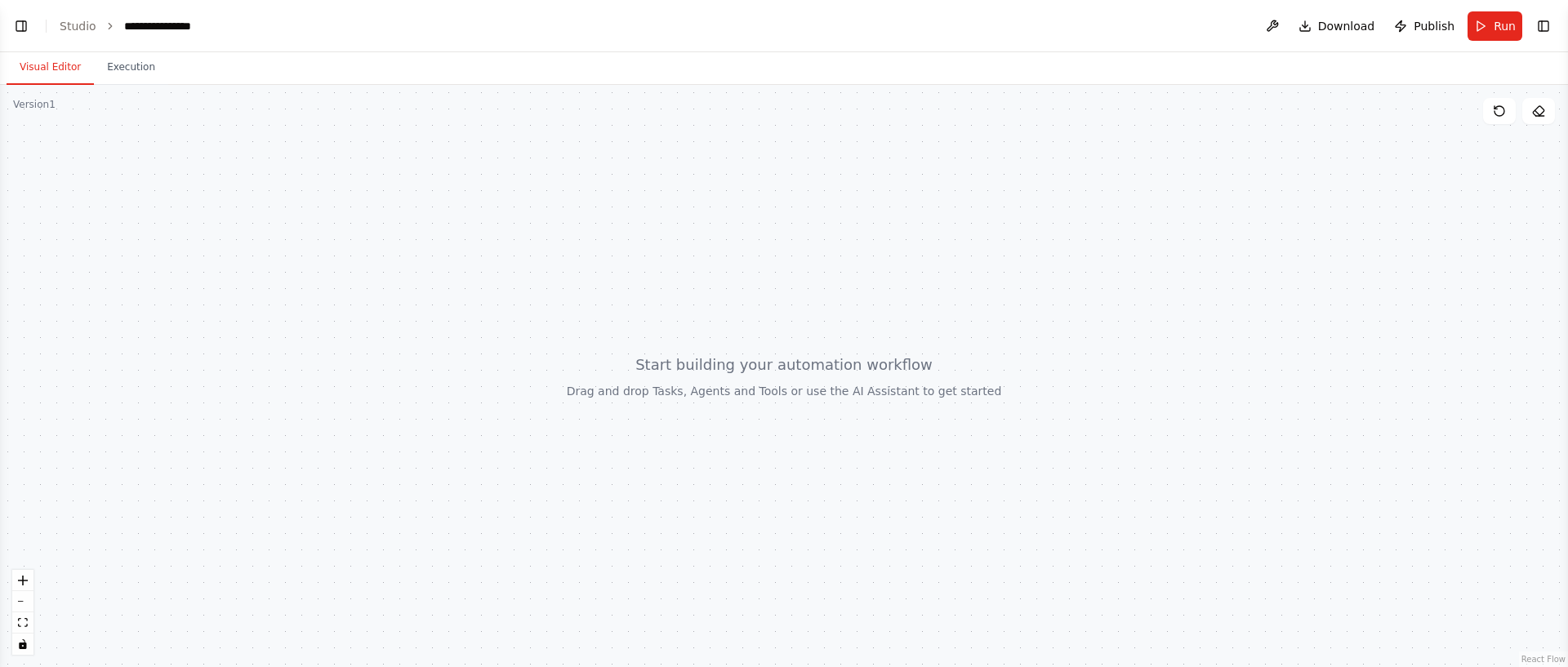
scroll to position [502, 0]
click at [930, 371] on div at bounding box center [784, 377] width 1568 height 583
click at [77, 29] on link "Studio" at bounding box center [79, 25] width 37 height 13
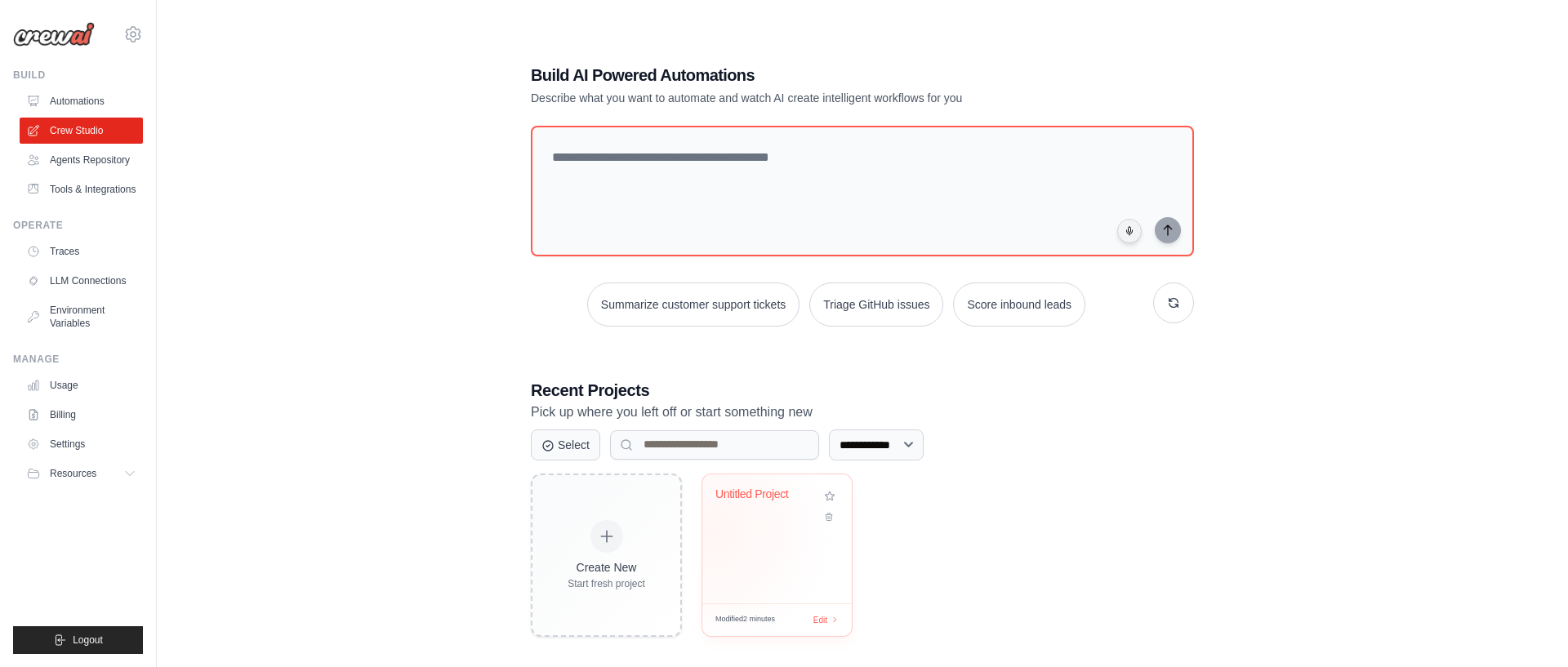
scroll to position [9, 0]
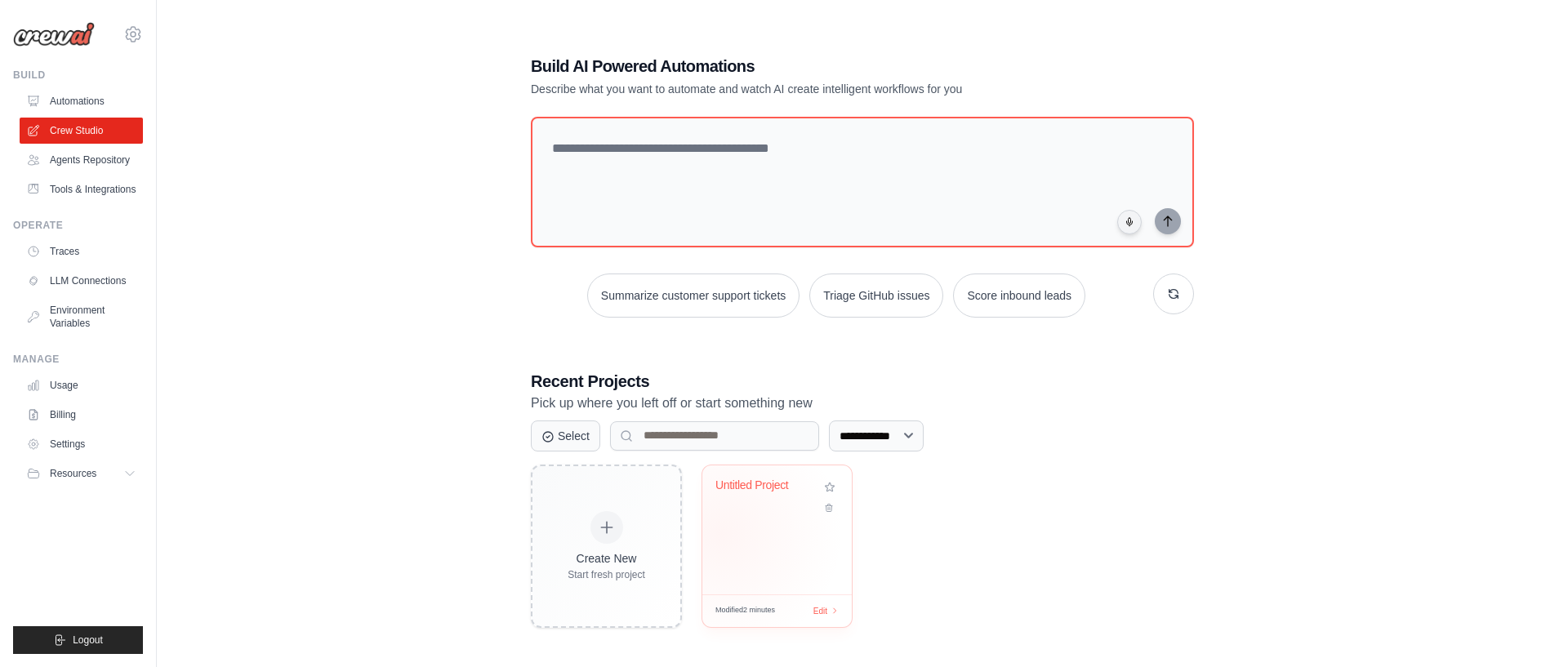
click at [790, 534] on div "Untitled Project" at bounding box center [777, 529] width 149 height 129
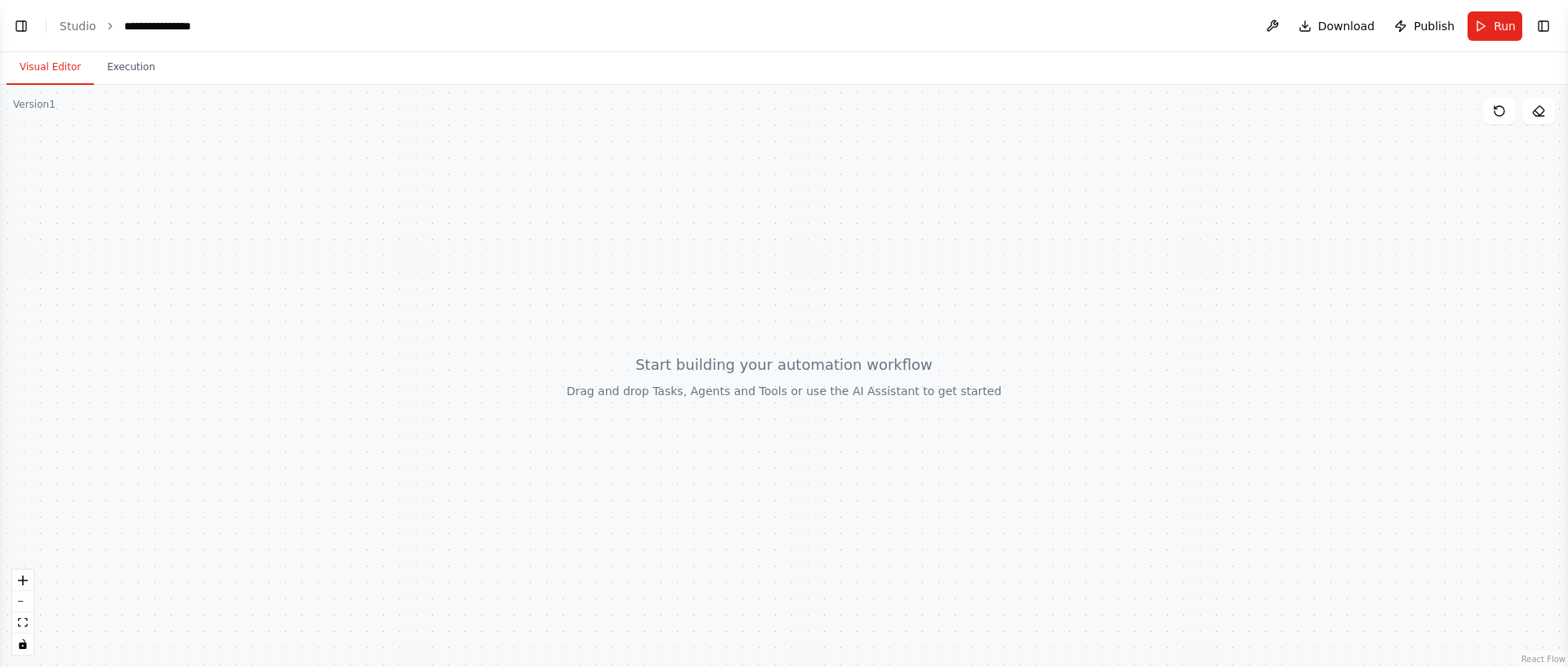
scroll to position [958, 0]
click at [185, 25] on div "**********" at bounding box center [166, 25] width 84 height 16
click at [185, 25] on div "**********" at bounding box center [185, 25] width 122 height 16
